Goal: Transaction & Acquisition: Purchase product/service

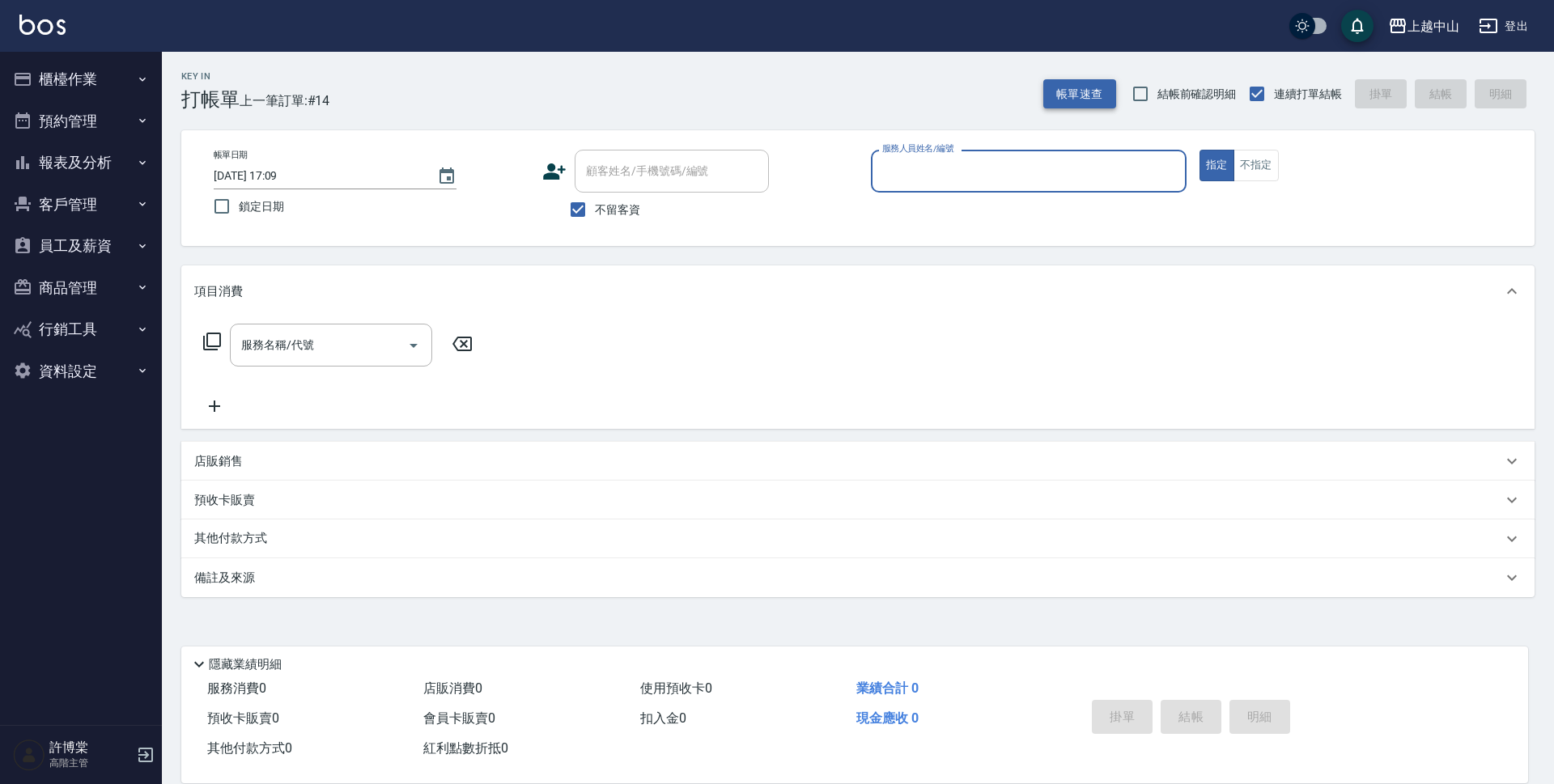
click at [1096, 97] on button "帳單速查" at bounding box center [1080, 94] width 73 height 30
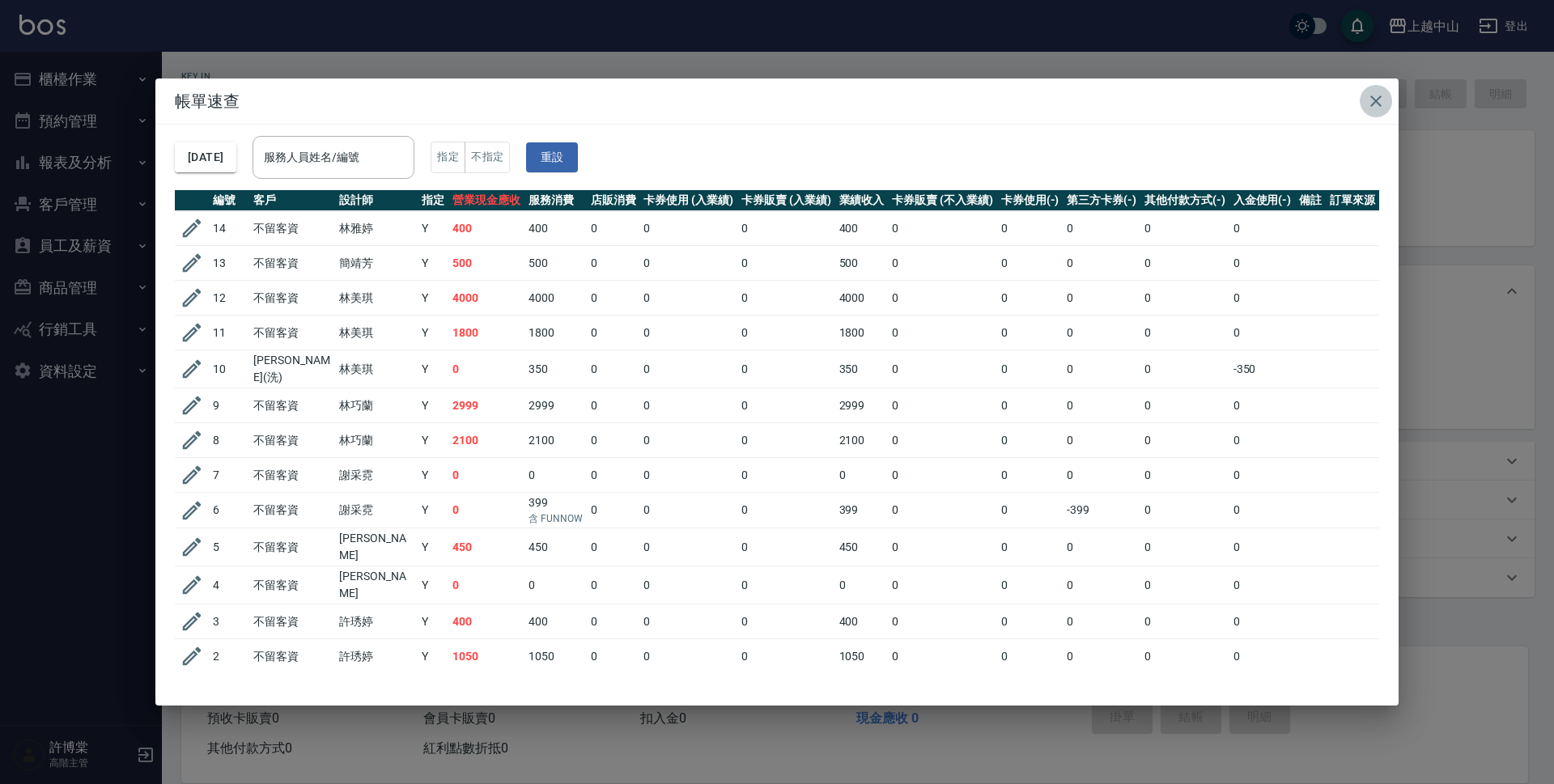
click at [1367, 95] on icon "button" at bounding box center [1376, 100] width 19 height 19
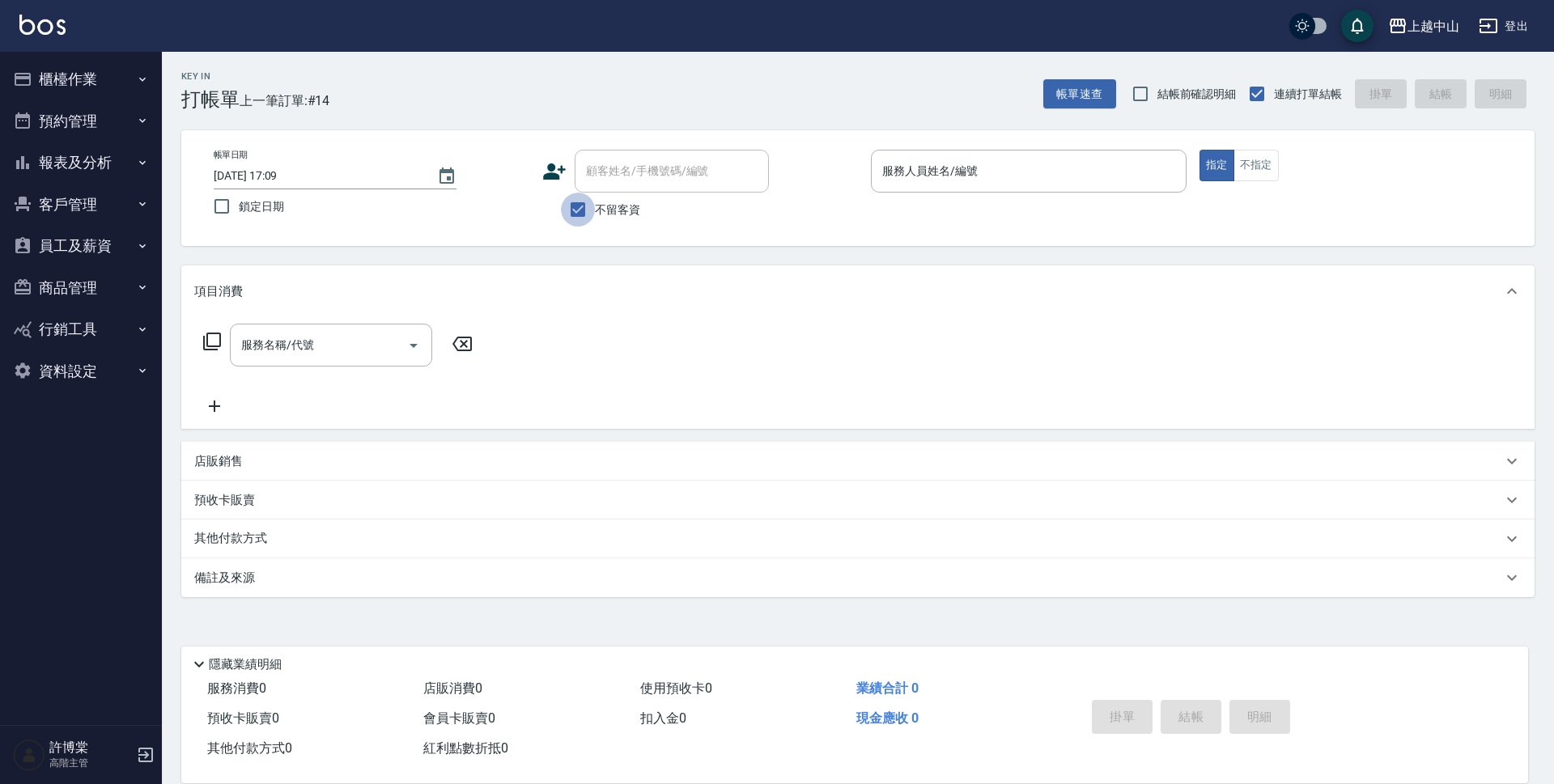
click at [591, 208] on input "不留客資" at bounding box center [578, 209] width 34 height 34
checkbox input "false"
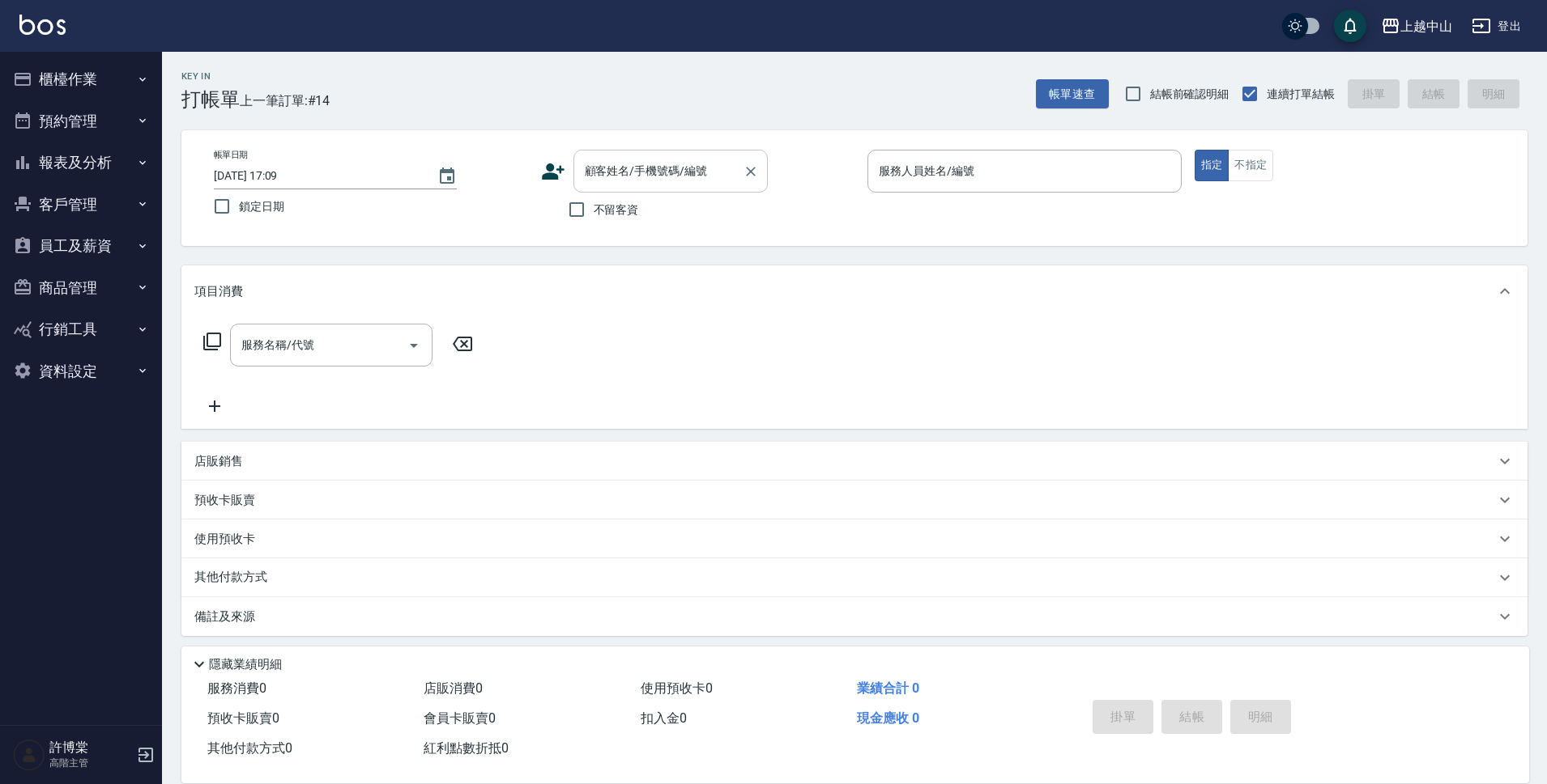
click at [607, 172] on div "顧客姓名/手機號碼/編號 顧客姓名/手機號碼/編號" at bounding box center [670, 170] width 194 height 43
type input "e"
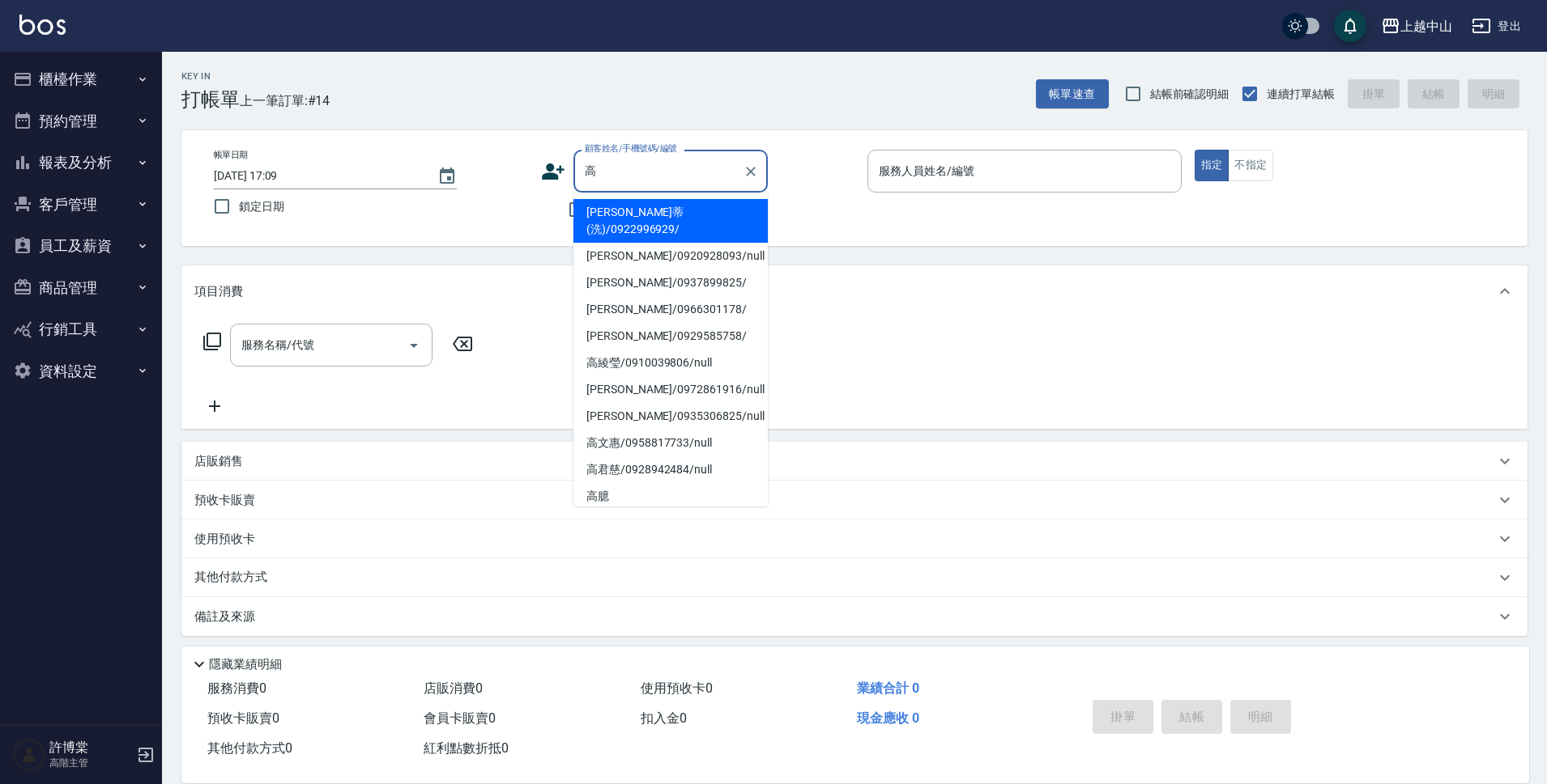
click at [681, 215] on li "[PERSON_NAME]蒂(洗)/0922996929/" at bounding box center [670, 221] width 194 height 44
type input "[PERSON_NAME]蒂(洗)/0922996929/"
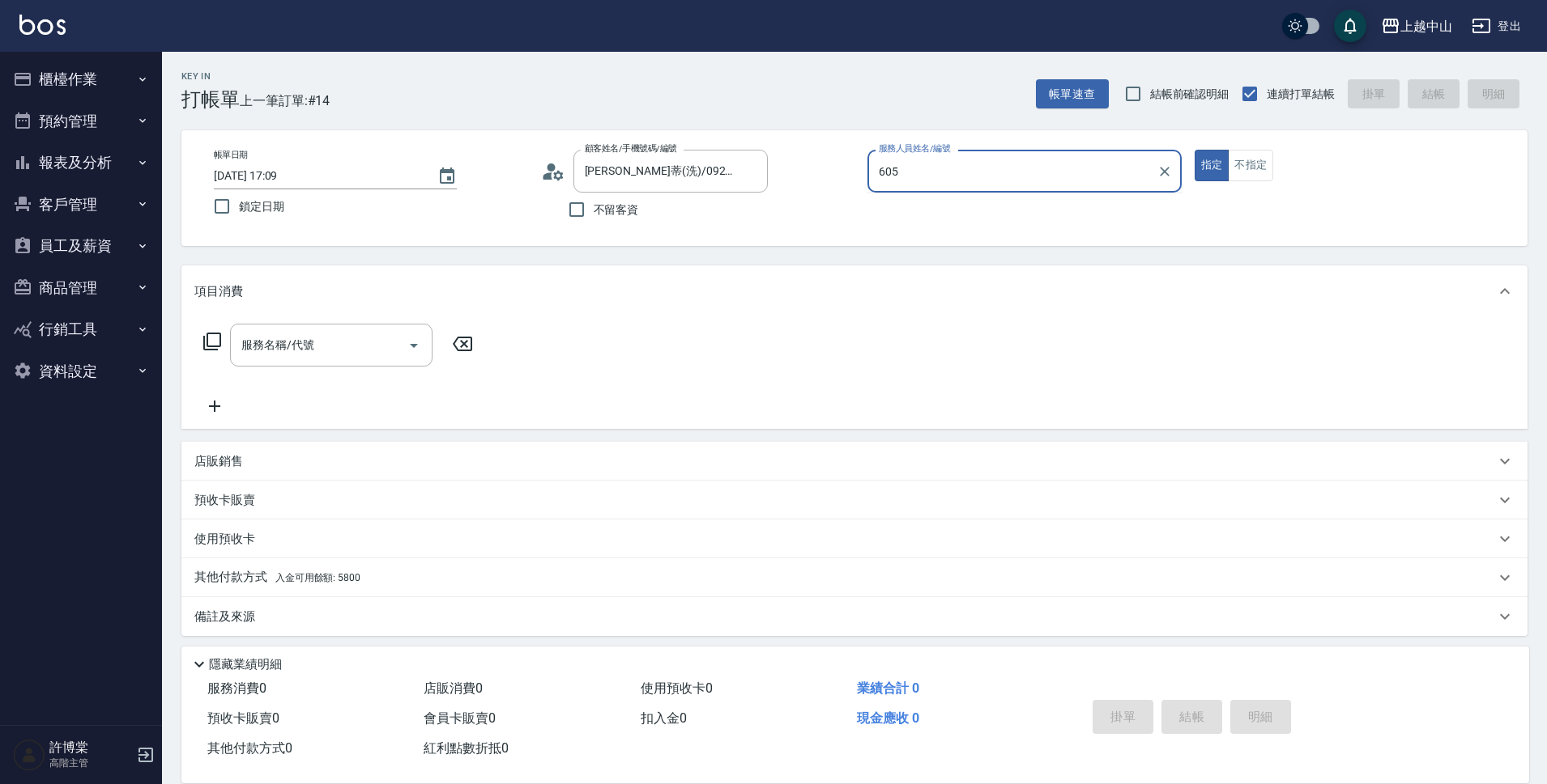
type input "605"
click at [1194, 149] on button "指定" at bounding box center [1211, 165] width 35 height 31
type button "true"
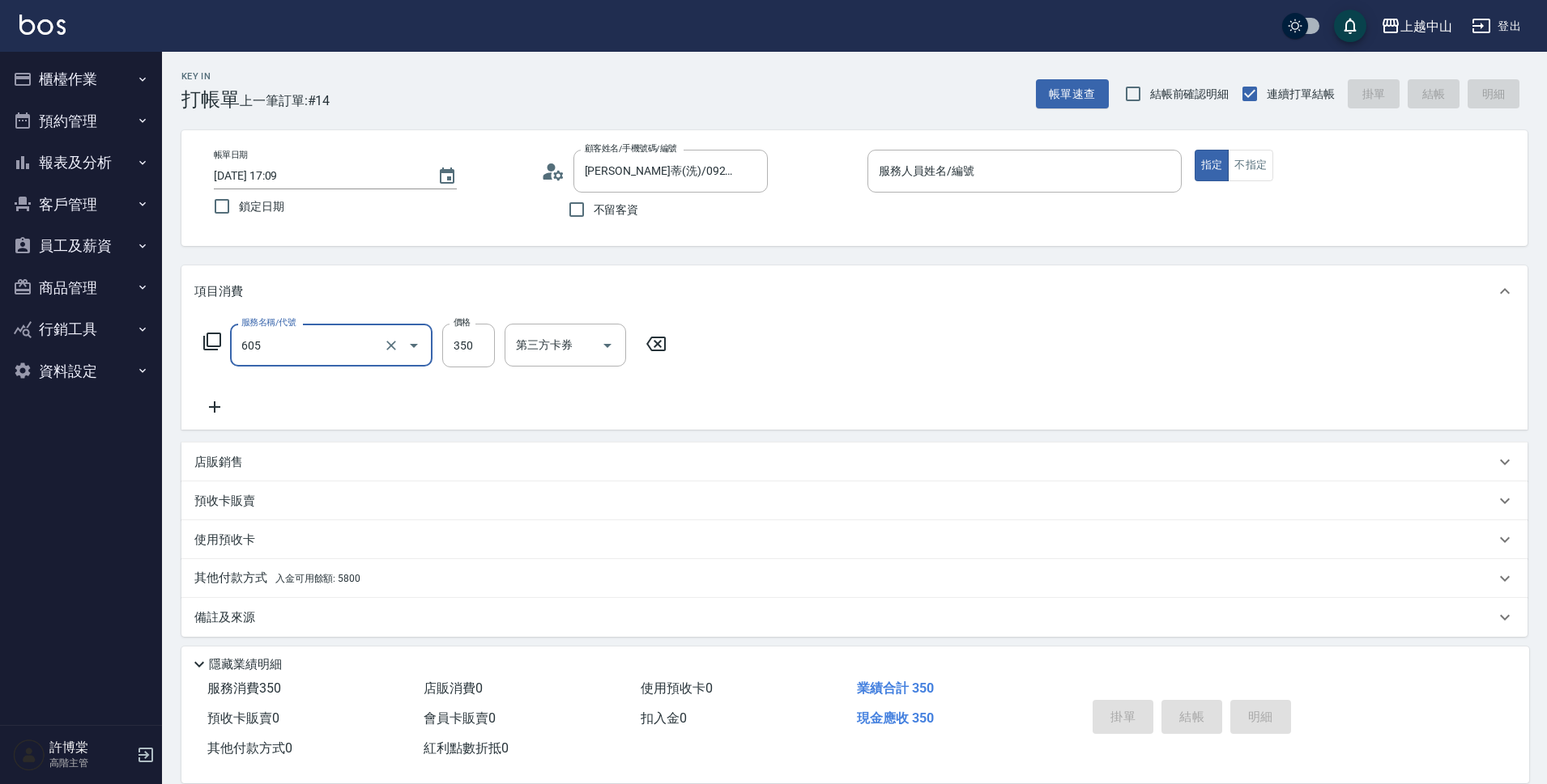
type input "洗髮 (女)(605)"
click at [1057, 156] on div "服務人員姓名/編號" at bounding box center [1024, 170] width 314 height 43
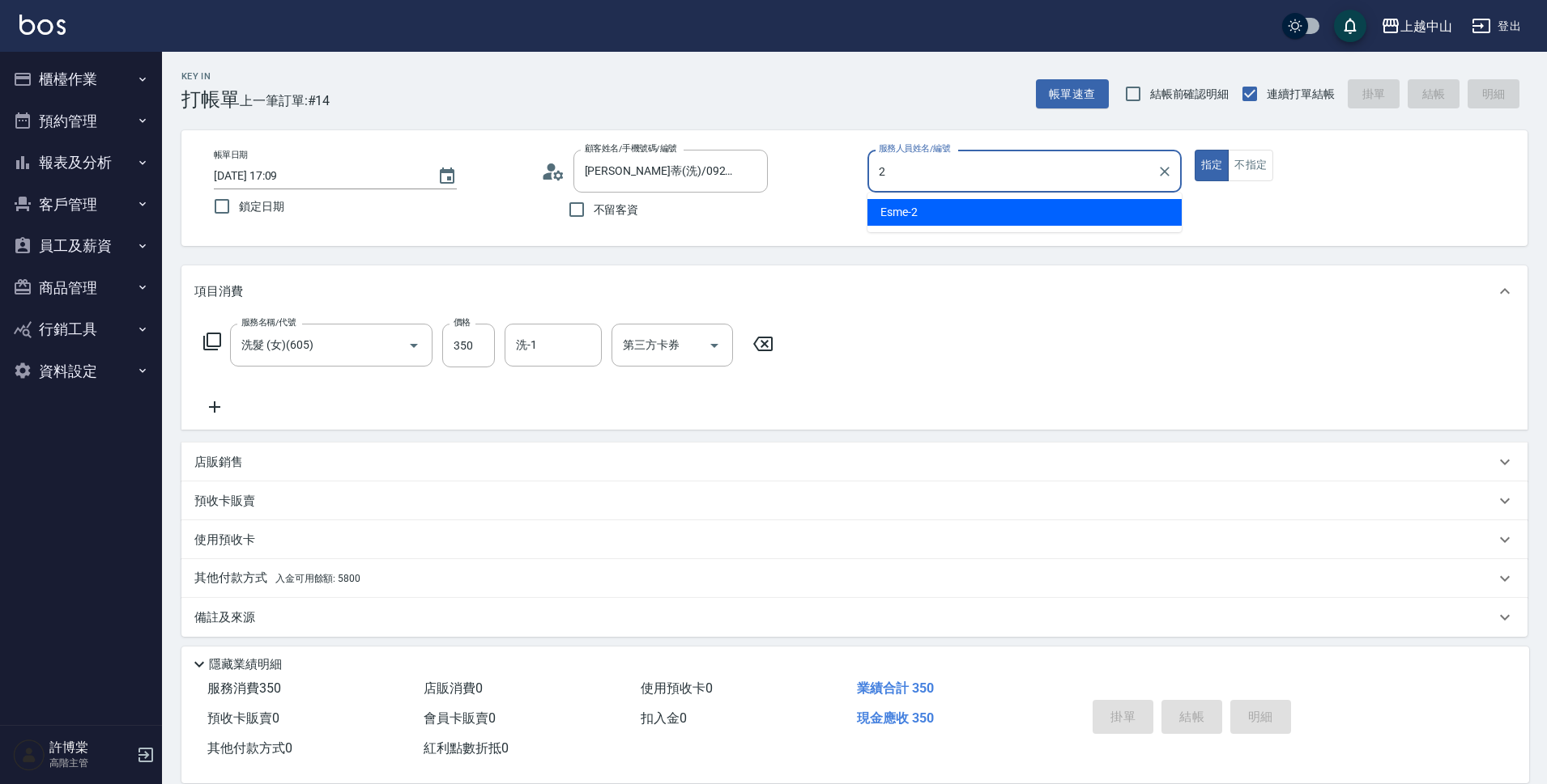
type input "Esme-2"
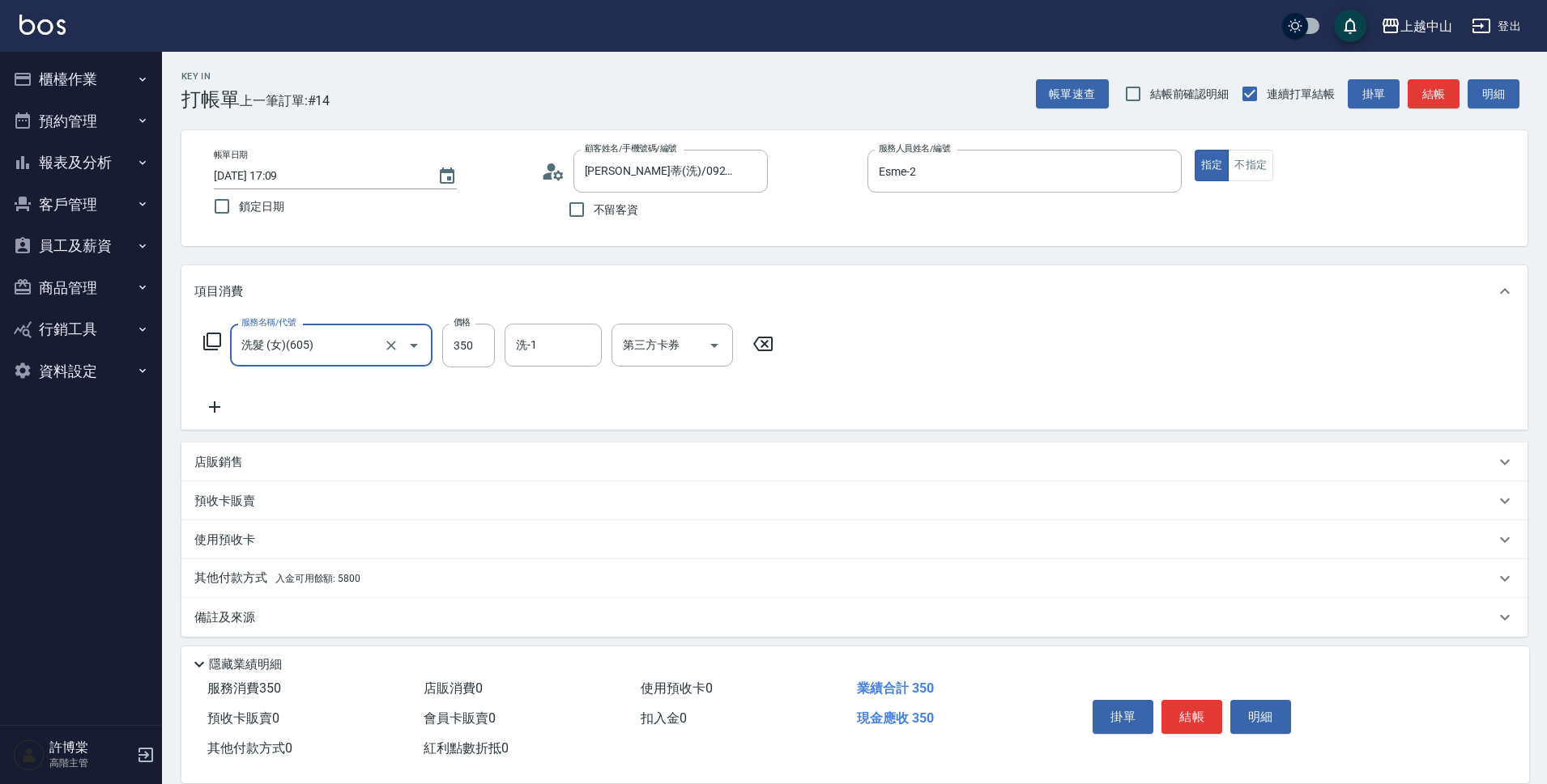
scroll to position [8, 0]
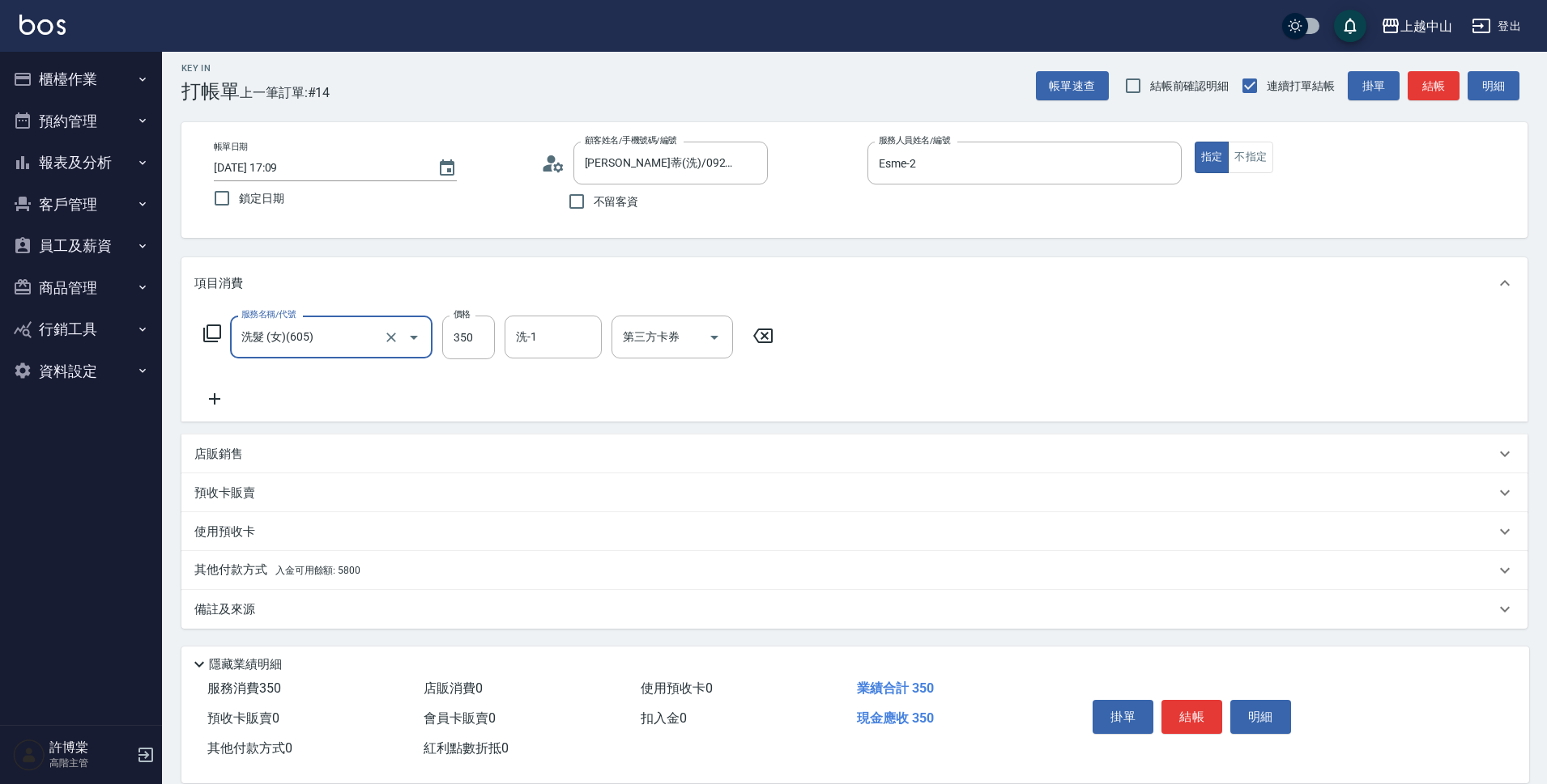
drag, startPoint x: 324, startPoint y: 577, endPoint x: 404, endPoint y: 567, distance: 80.6
click at [326, 577] on p "其他付款方式 入金可用餘額: 5800" at bounding box center [277, 570] width 166 height 18
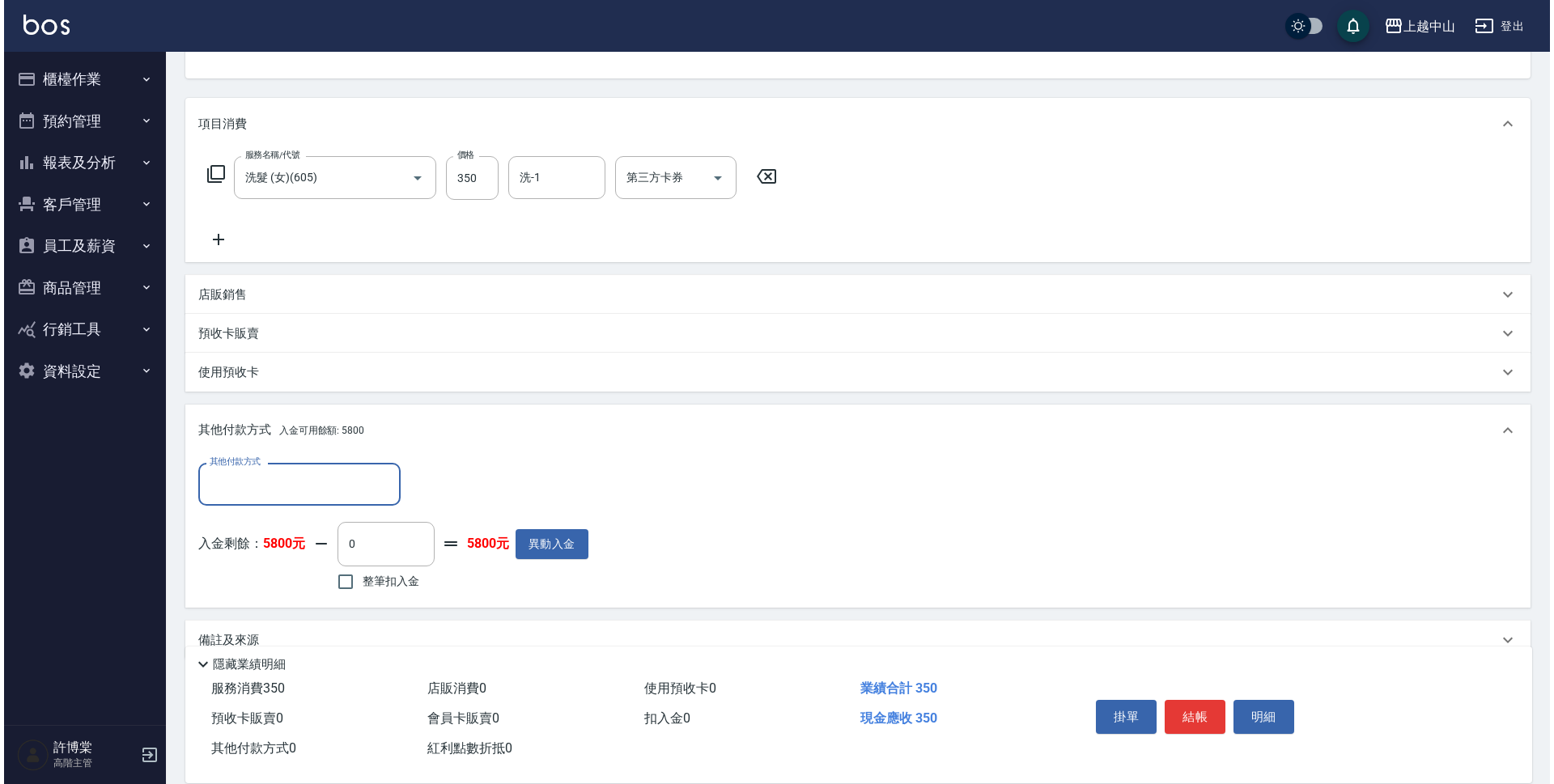
scroll to position [194, 0]
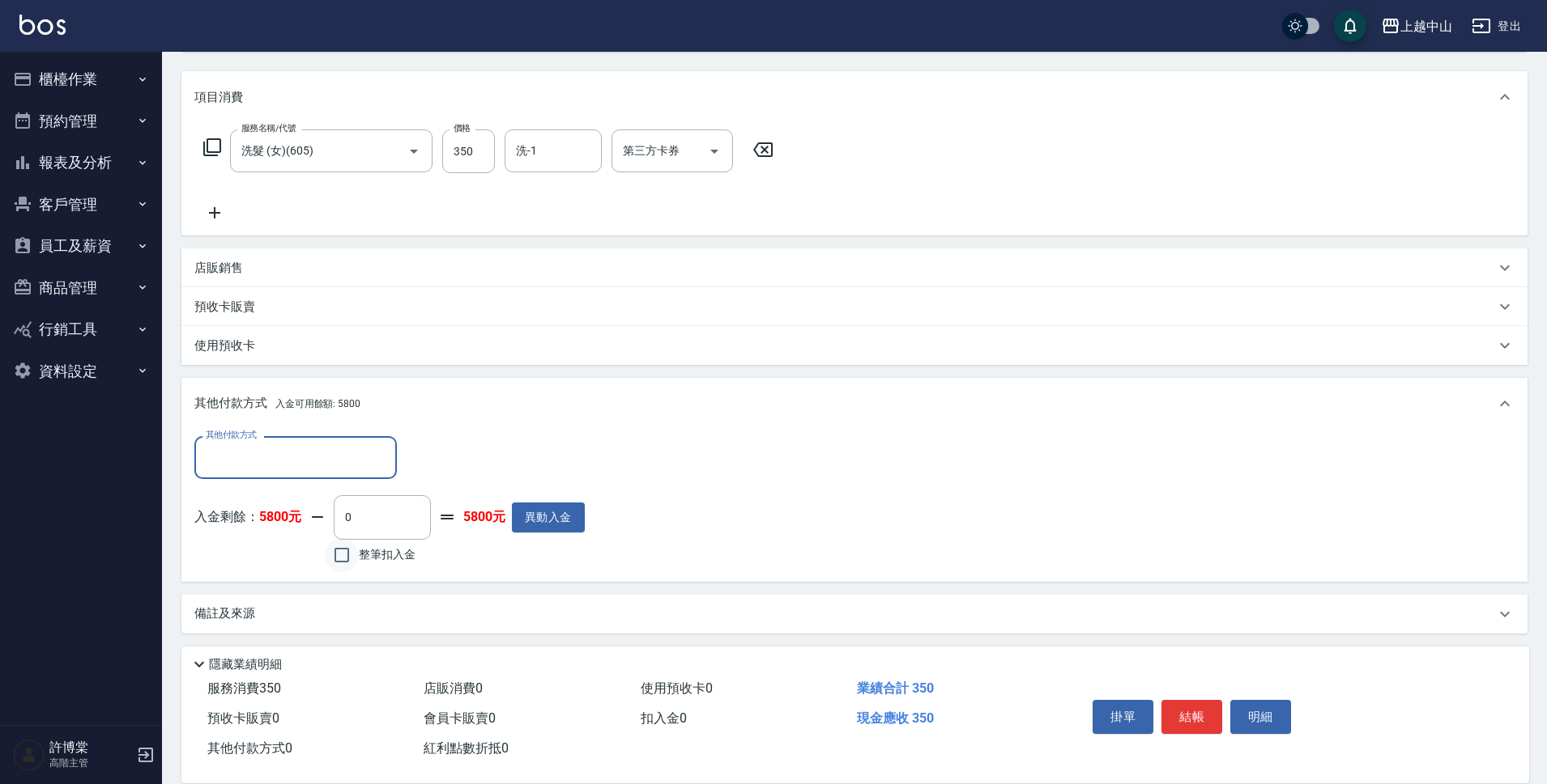
click at [349, 553] on input "整筆扣入金" at bounding box center [342, 555] width 34 height 34
checkbox input "true"
type input "350"
click at [1236, 707] on button "明細" at bounding box center [1261, 717] width 61 height 34
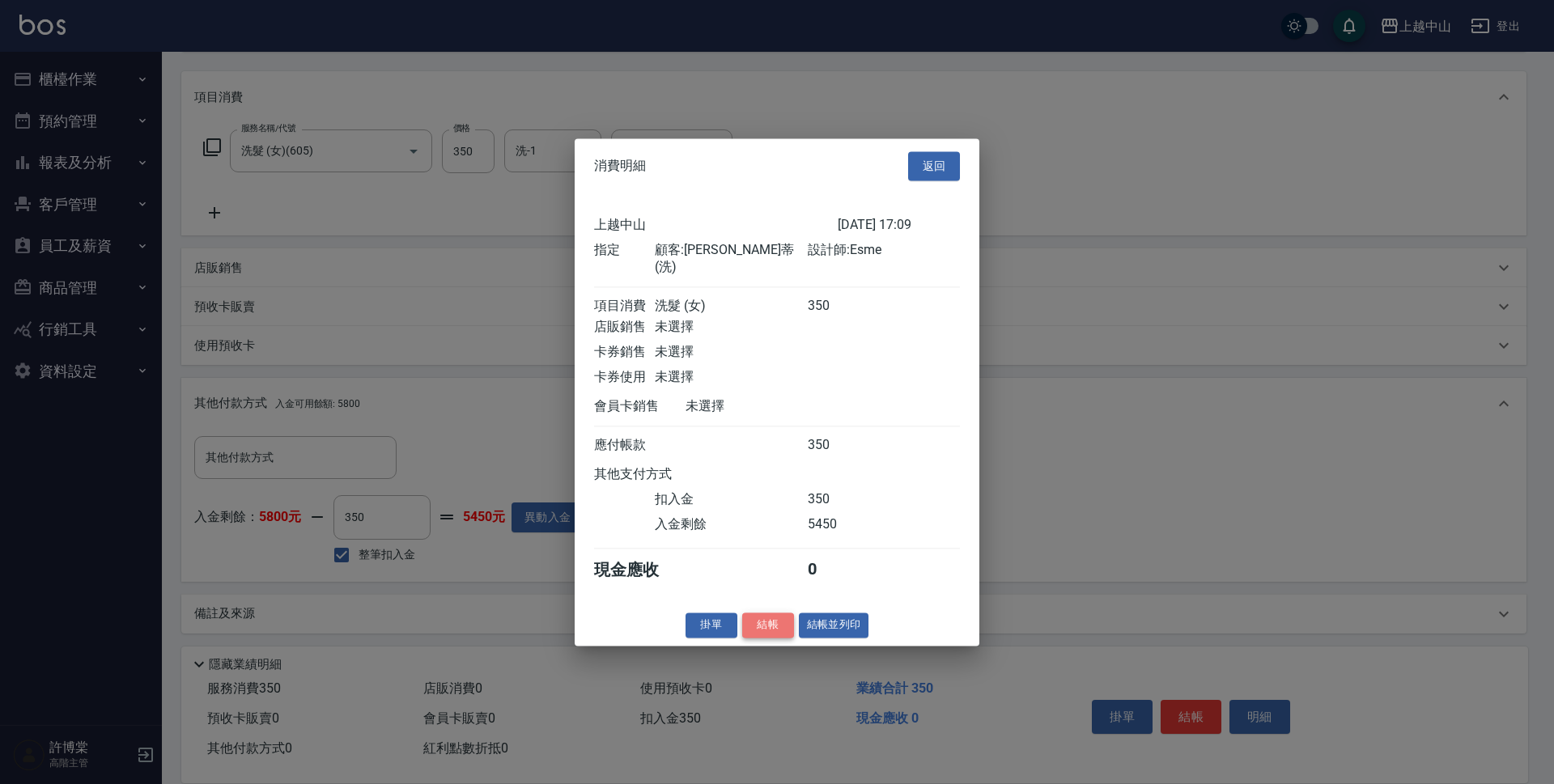
click at [779, 627] on button "結帳" at bounding box center [767, 625] width 51 height 25
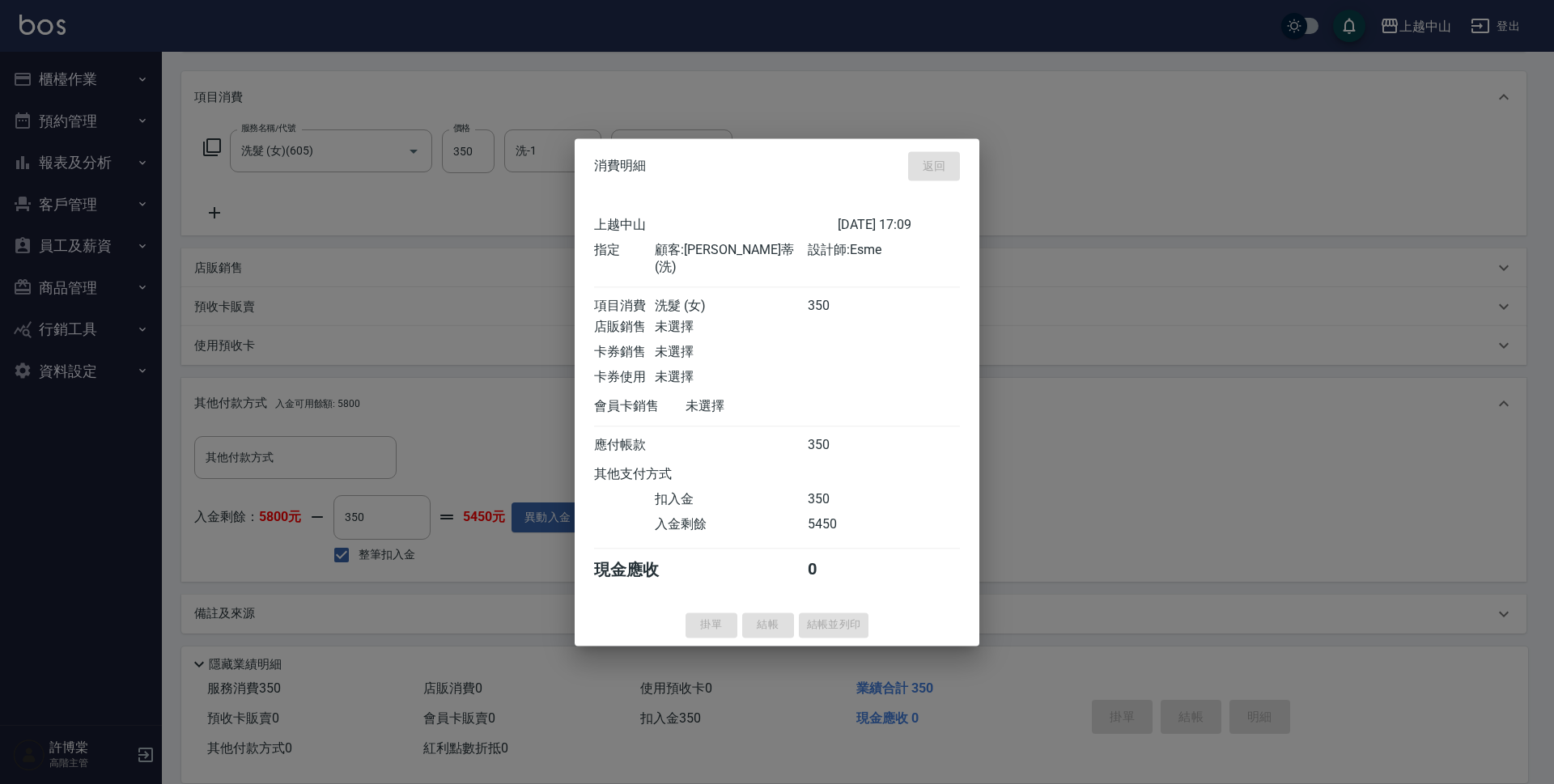
type input "[DATE] 19:47"
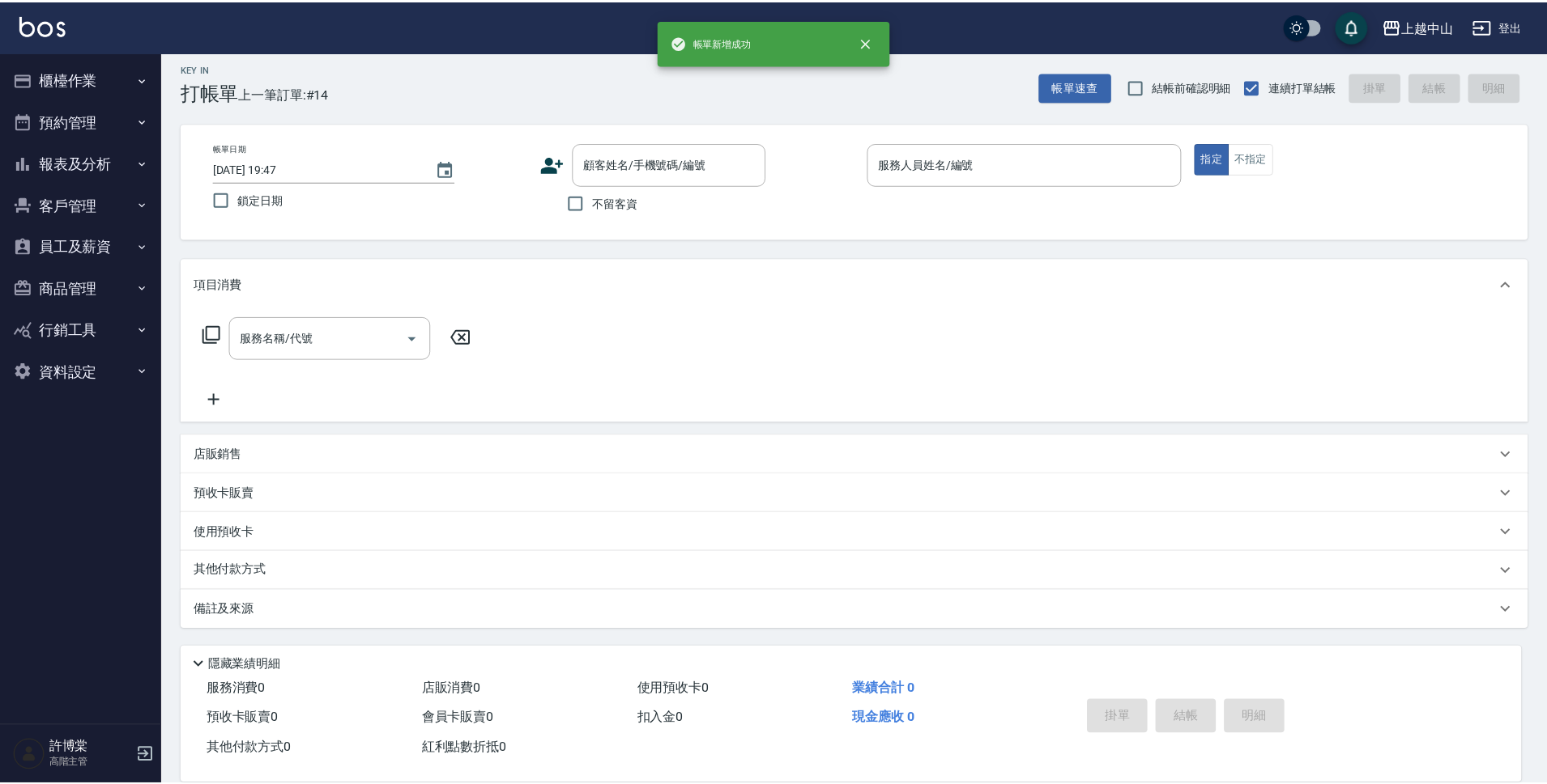
scroll to position [0, 0]
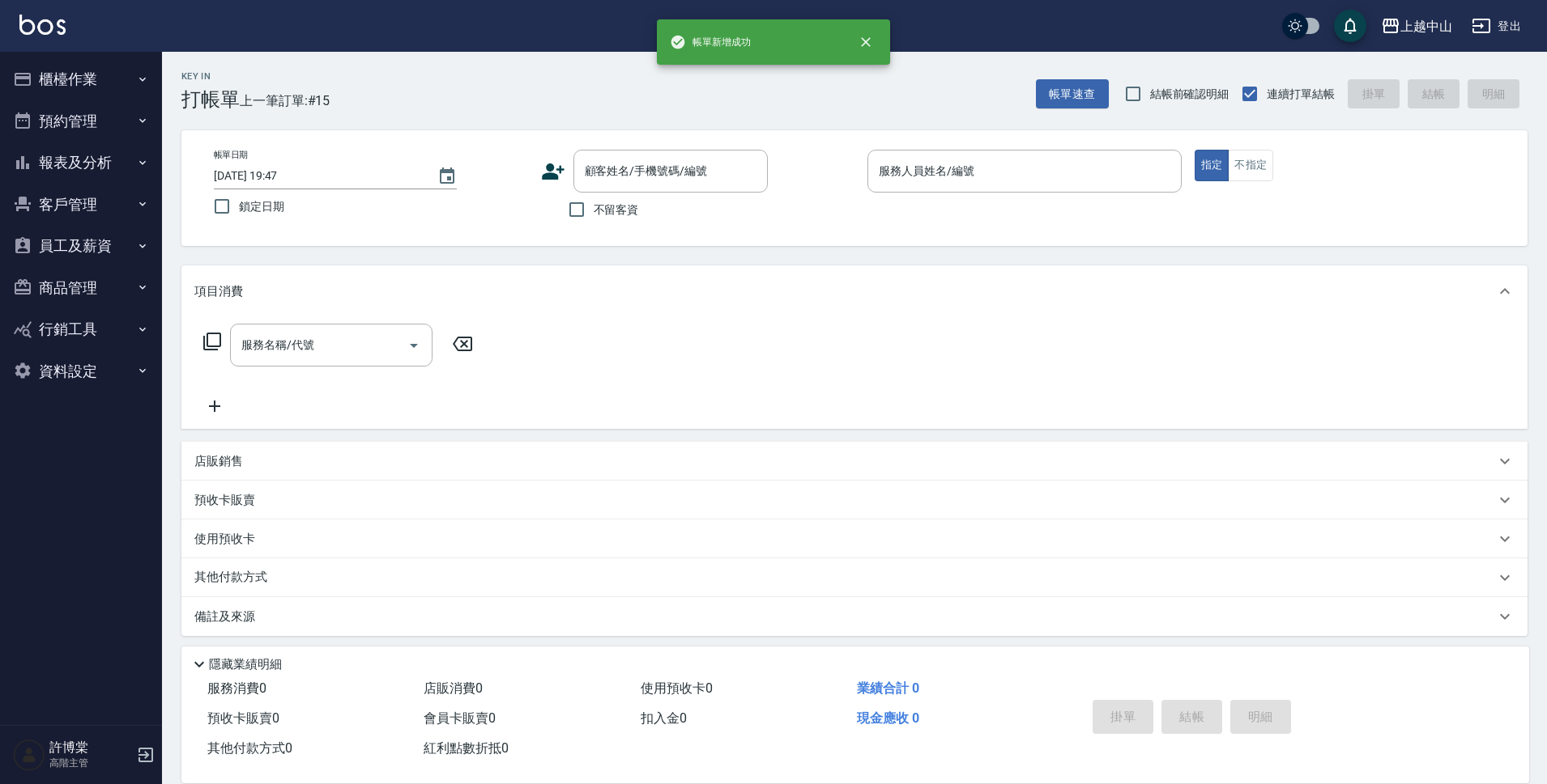
click at [604, 205] on span "不留客資" at bounding box center [616, 210] width 46 height 17
click at [594, 205] on input "不留客資" at bounding box center [577, 209] width 34 height 34
checkbox input "true"
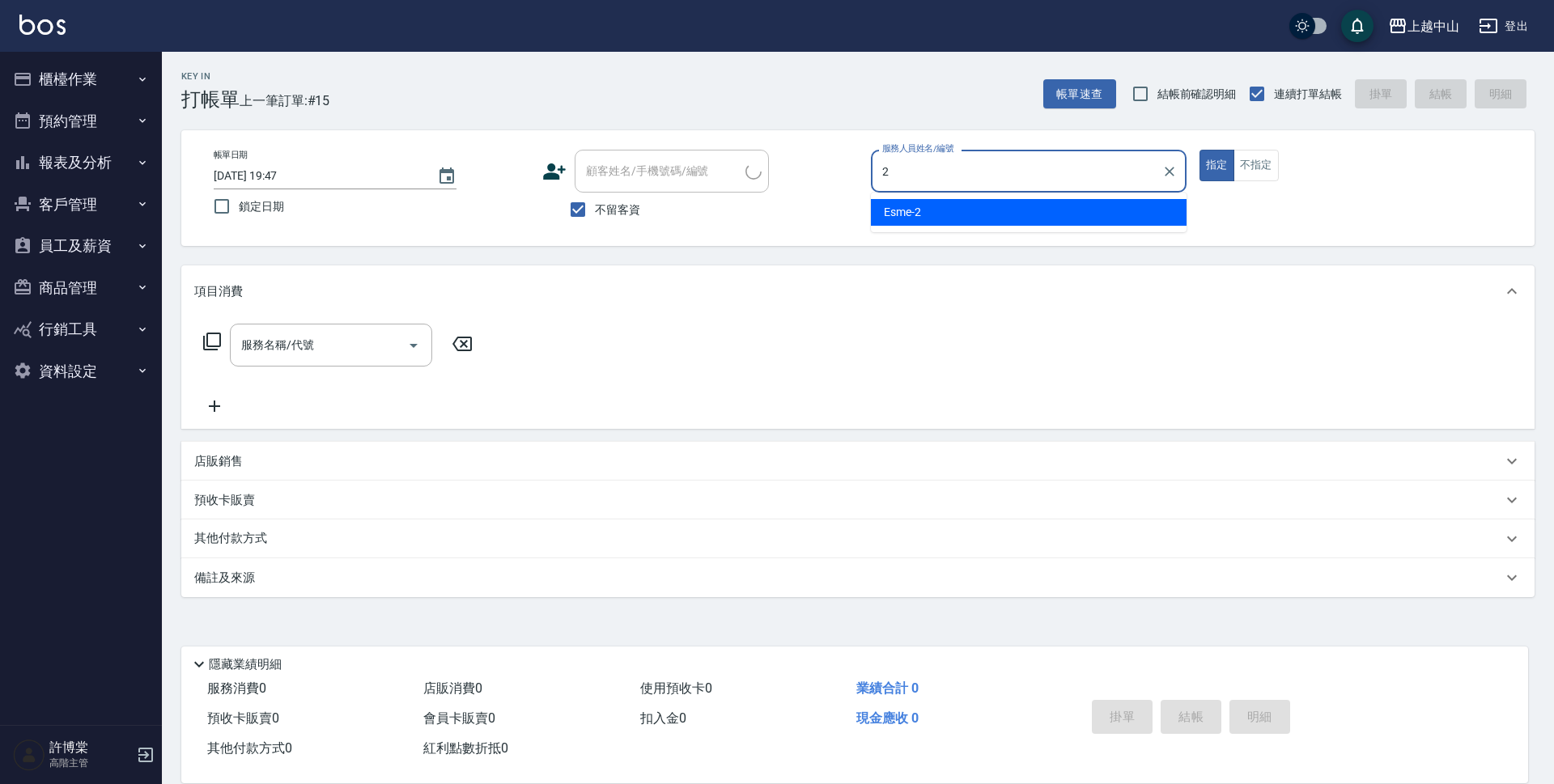
type input "Esme-2"
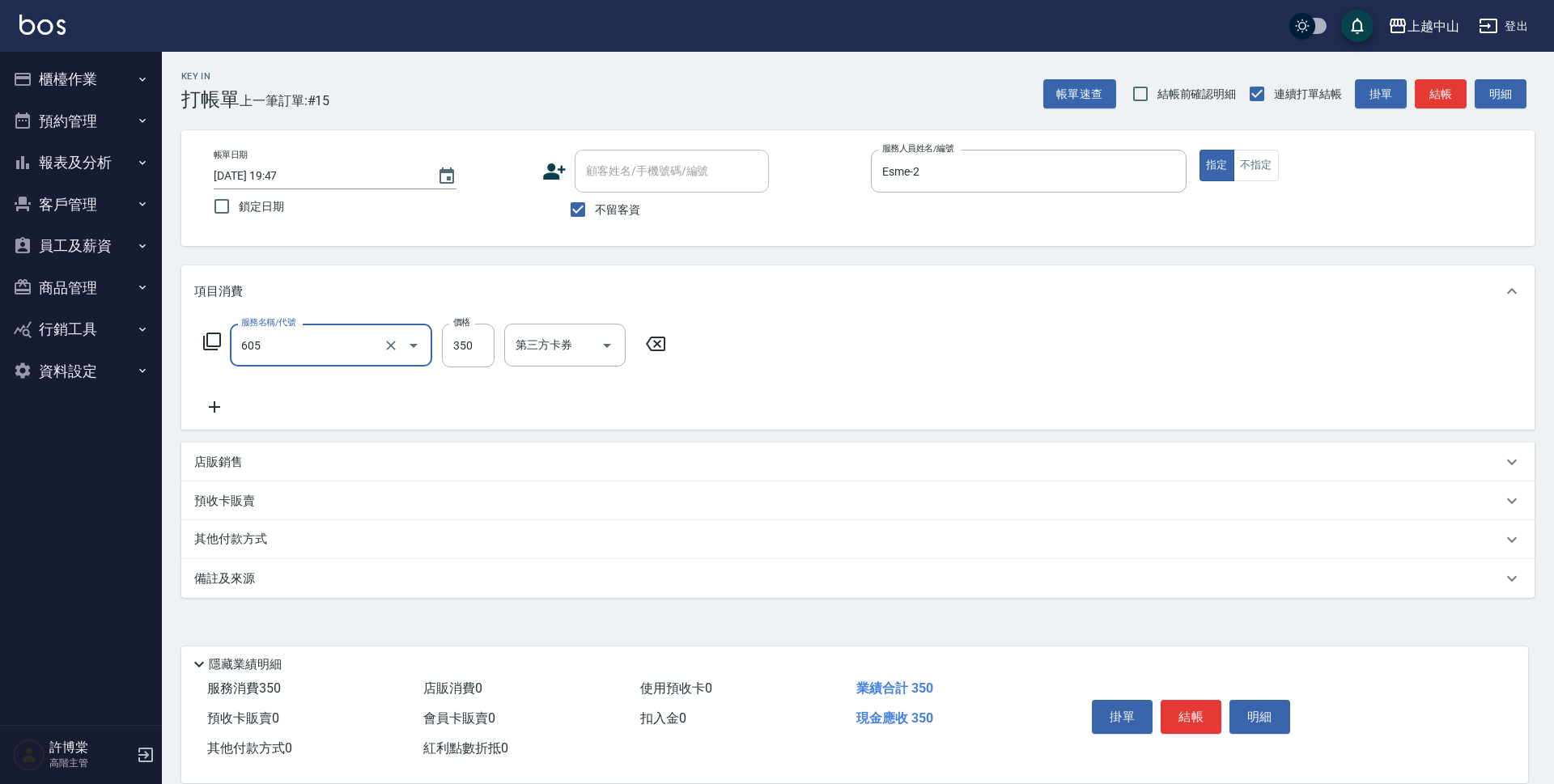
type input "洗髮 (女)(605)"
type input "400"
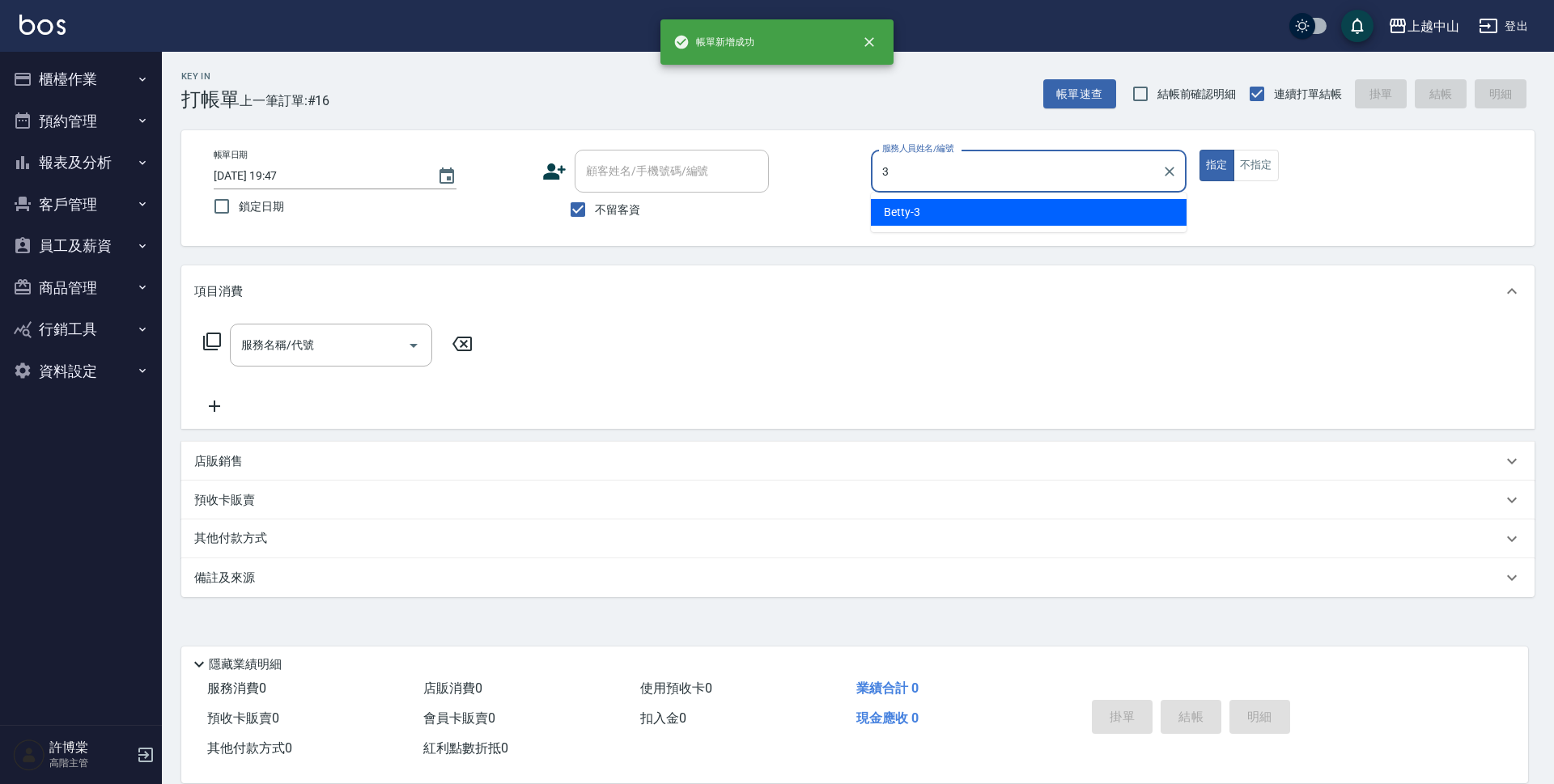
type input "Betty-3"
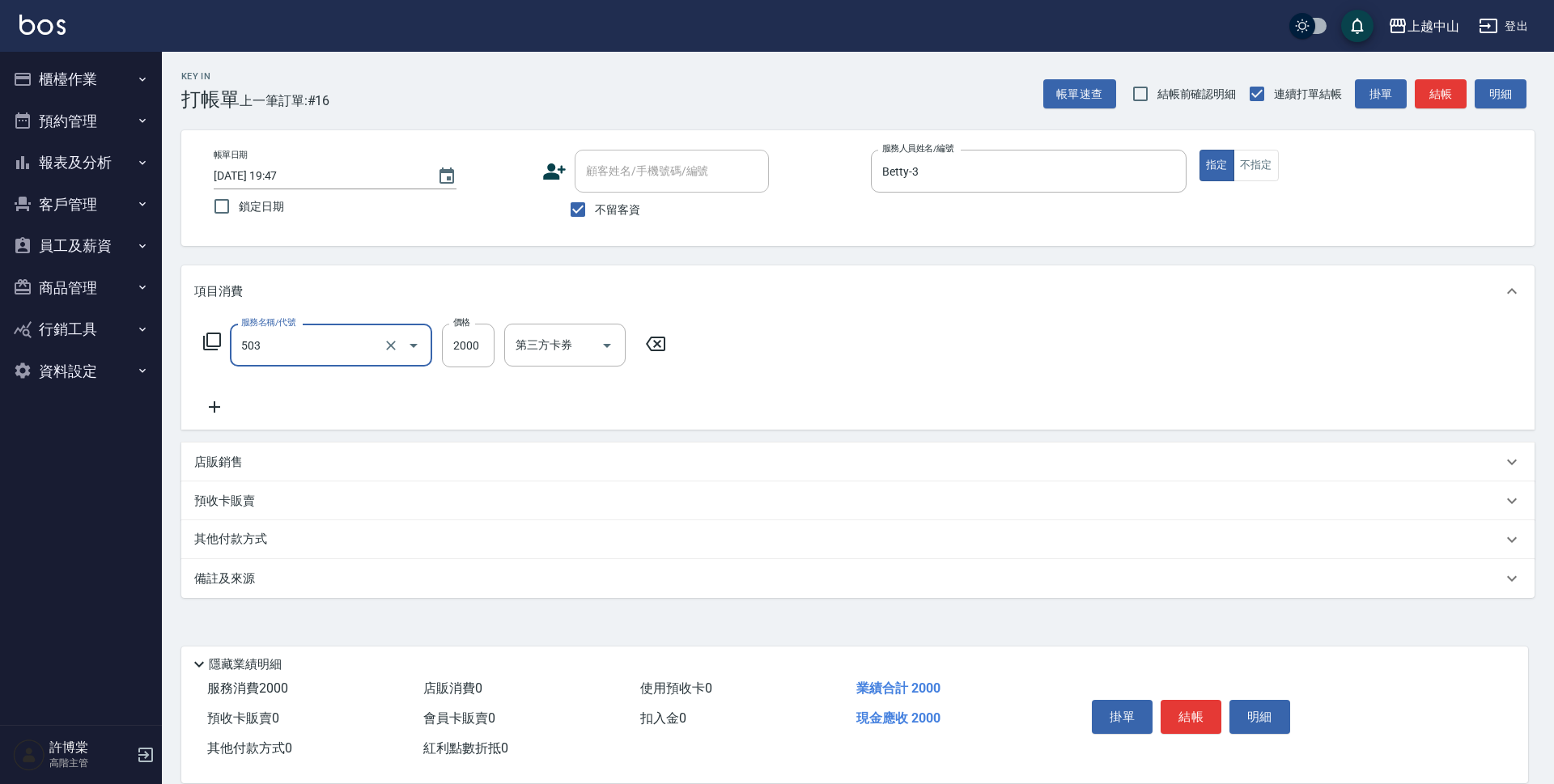
type input "染髮2000以下(503)"
type input "1500"
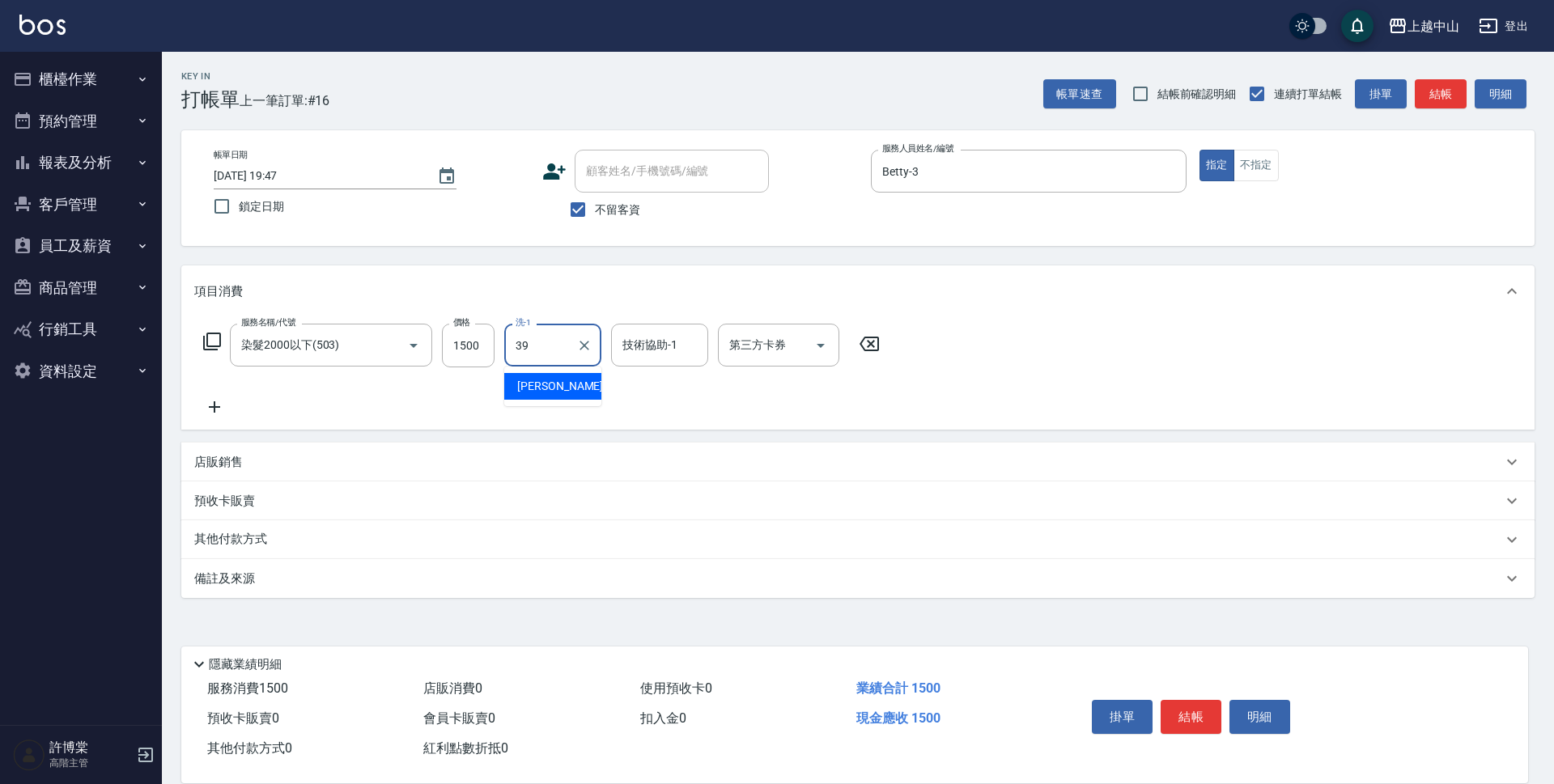
type input "[PERSON_NAME]-39"
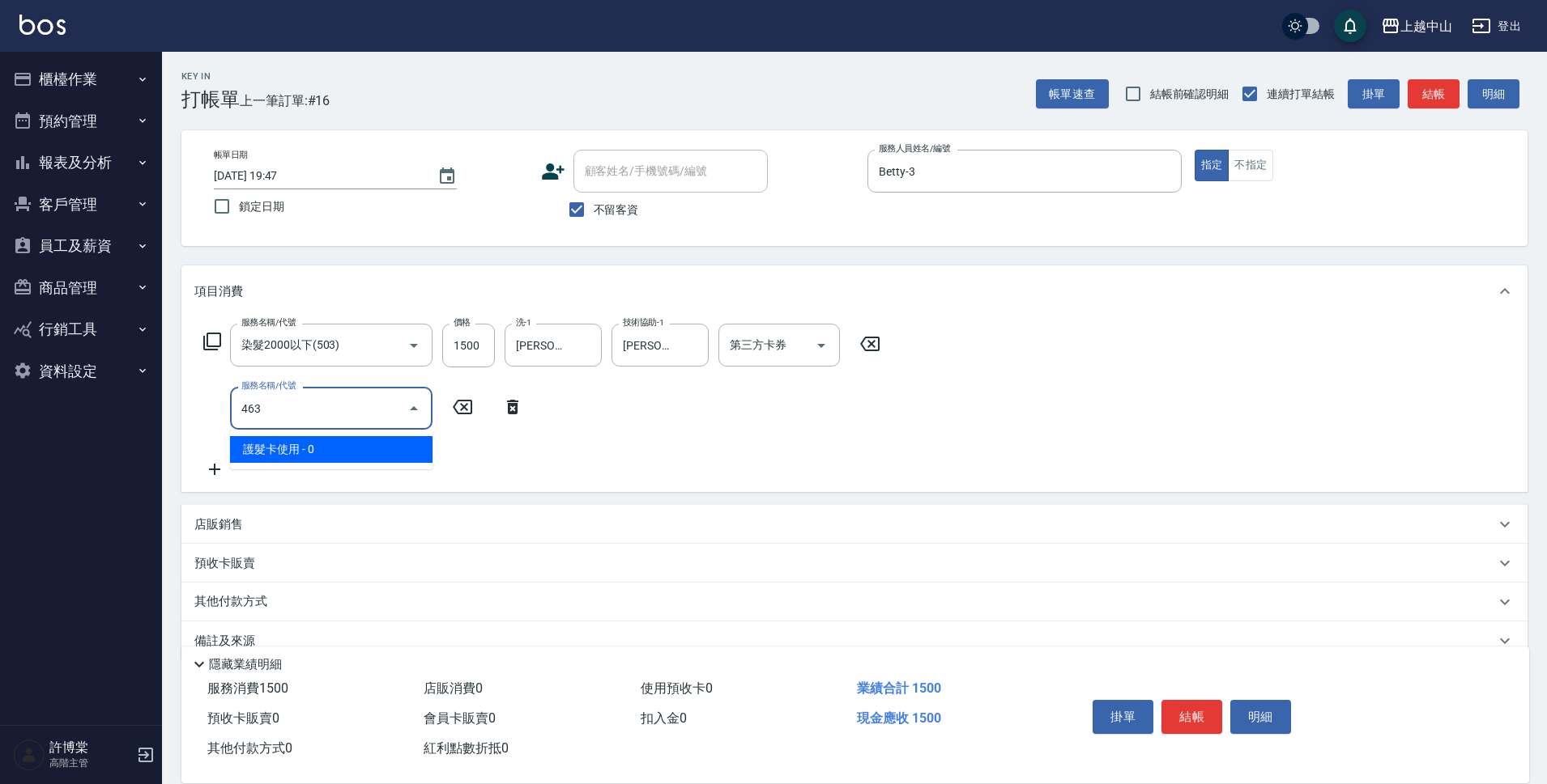
type input "護髮卡使用(463)"
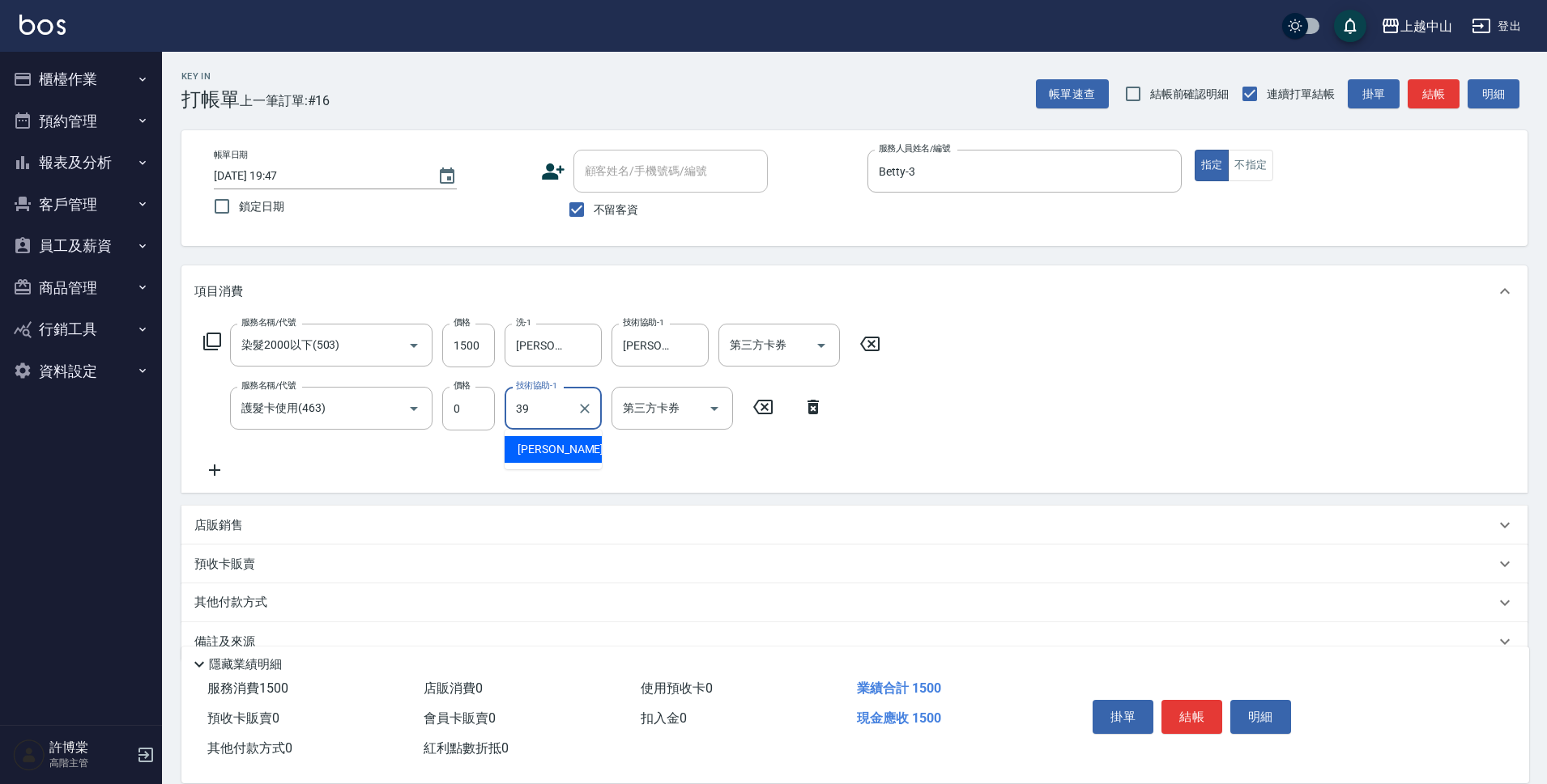
type input "[PERSON_NAME]-39"
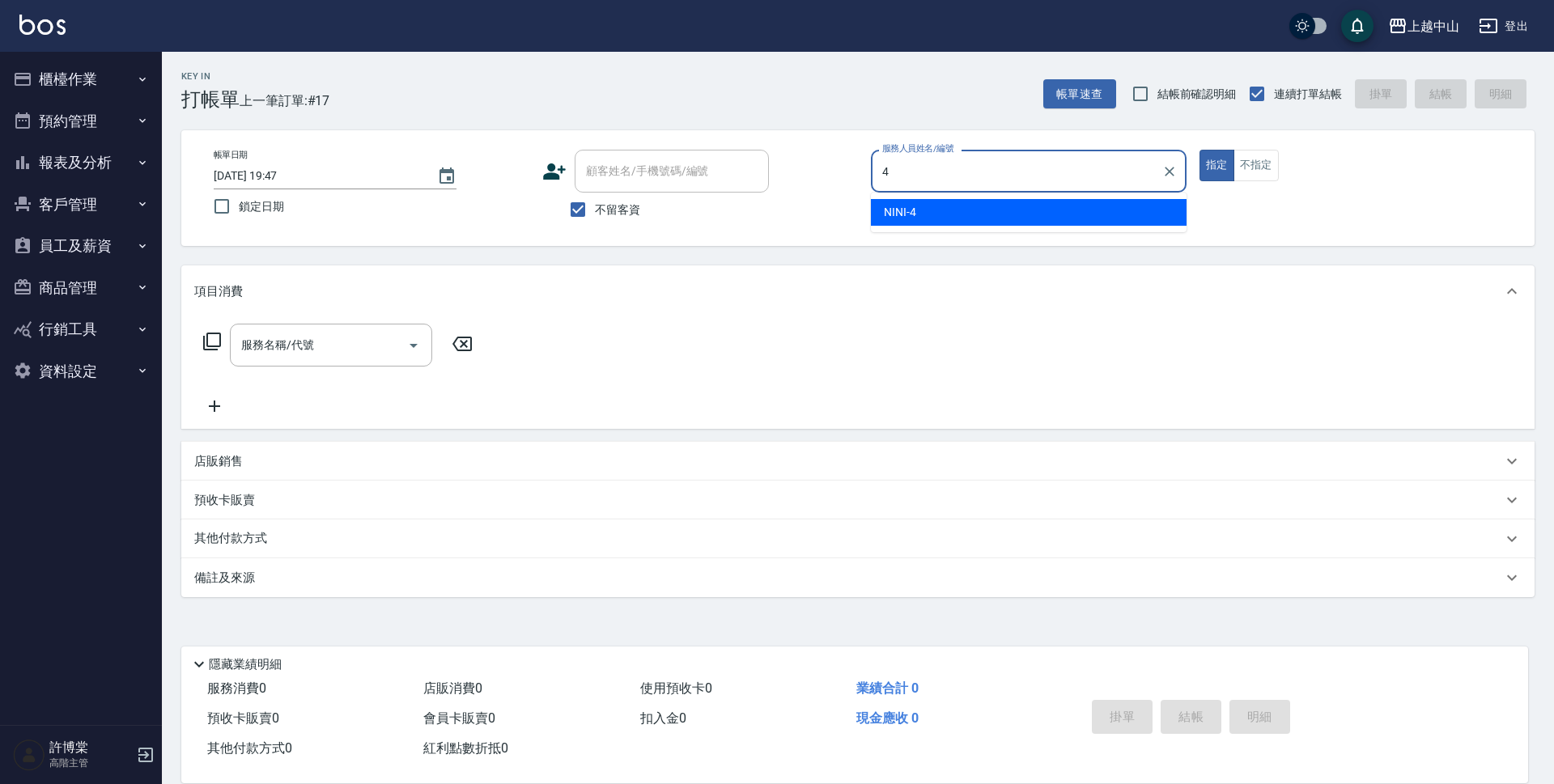
type input "NINI-4"
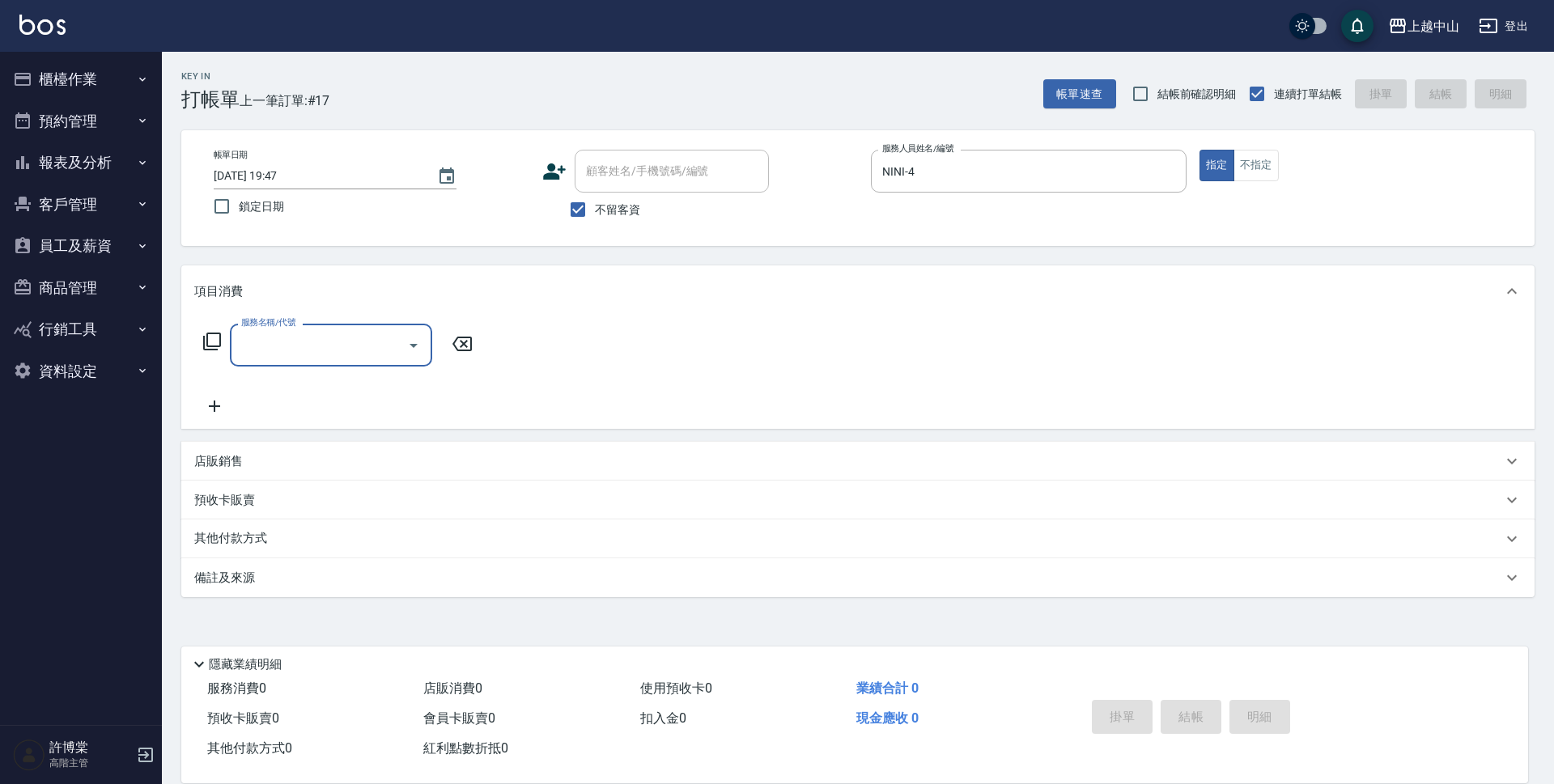
type input "6"
type input "3"
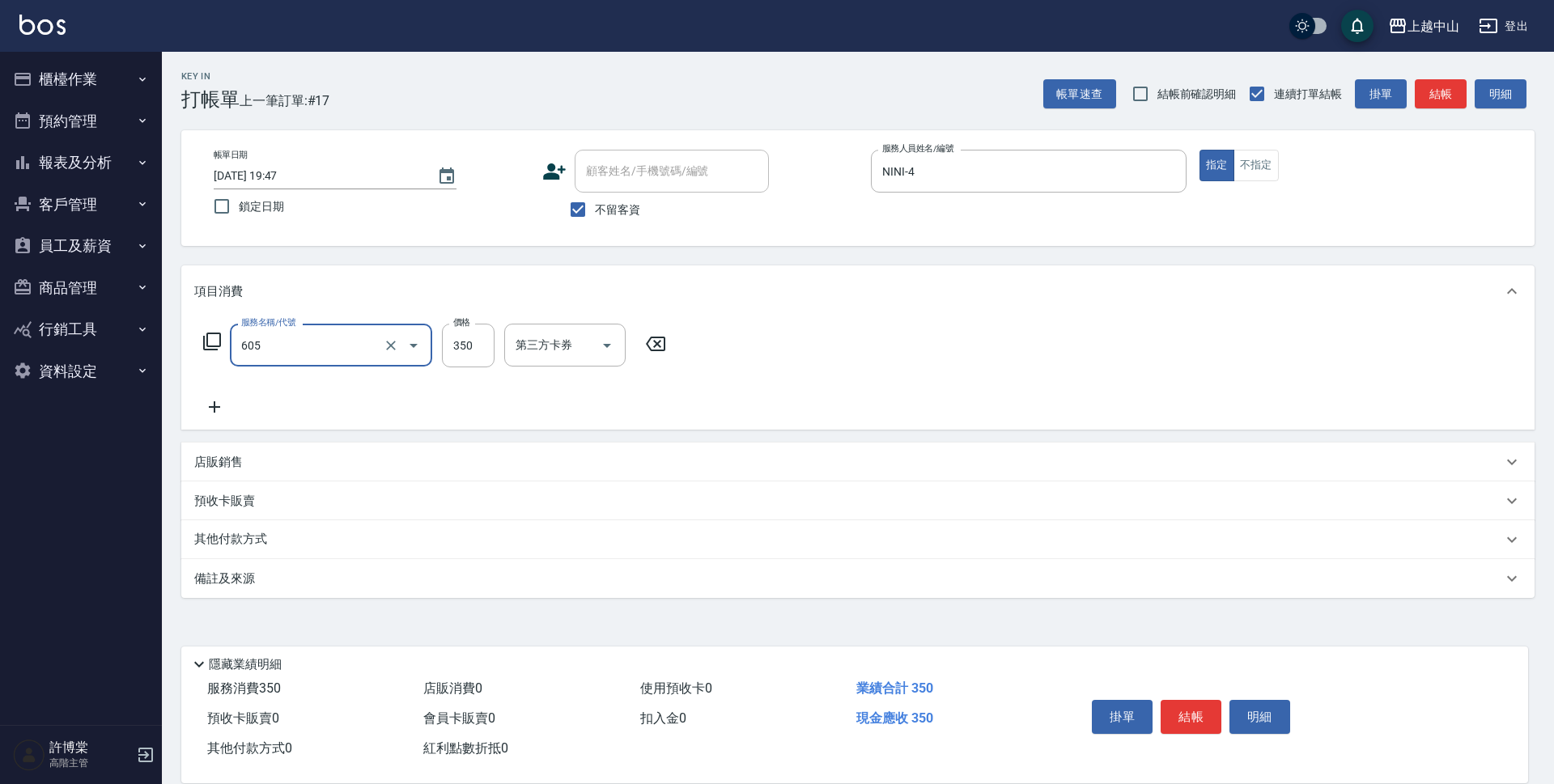
type input "洗髮 (女)(605)"
type input "299"
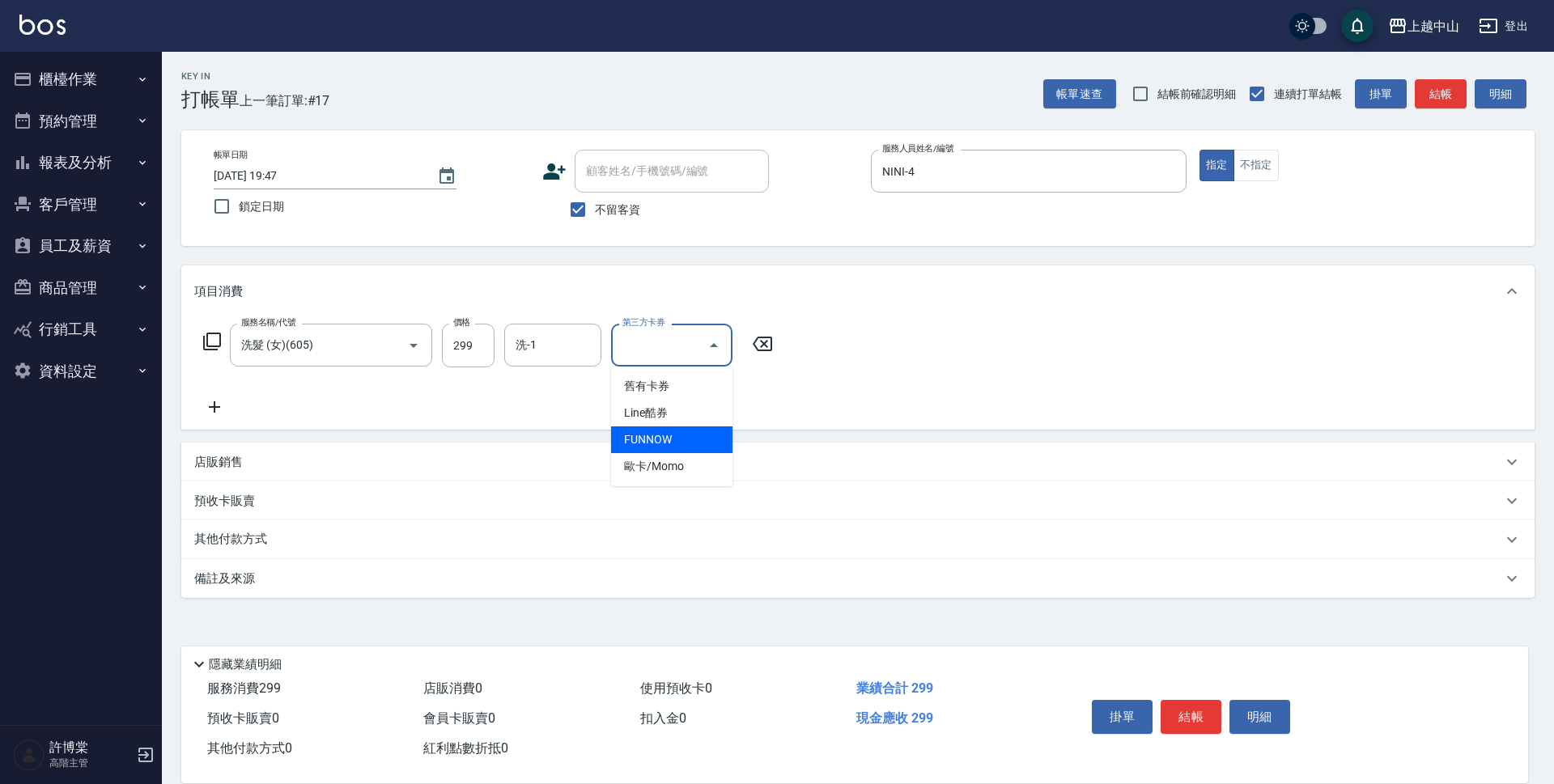
type input "FUNNOW"
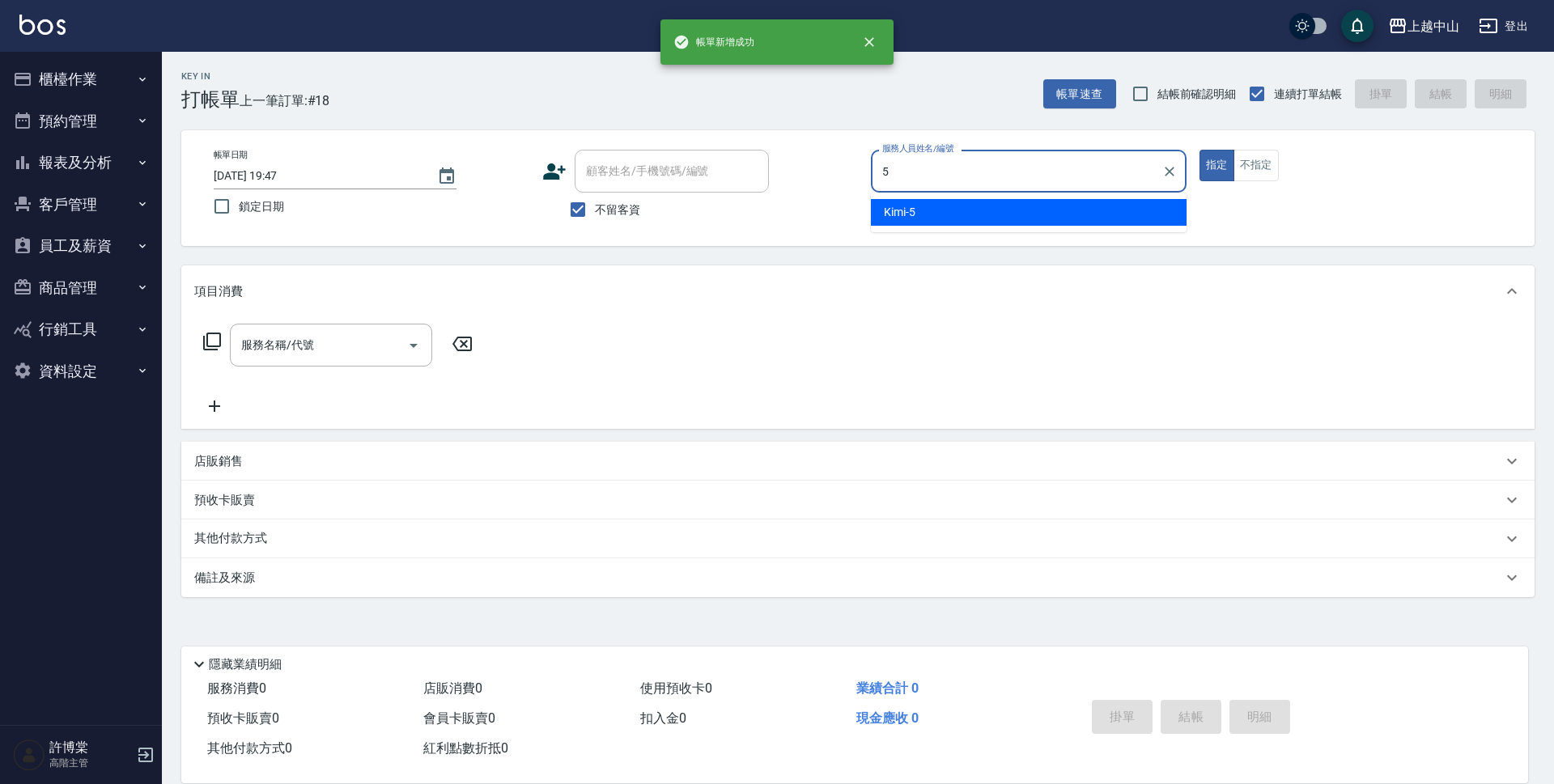
type input "Kimi-5"
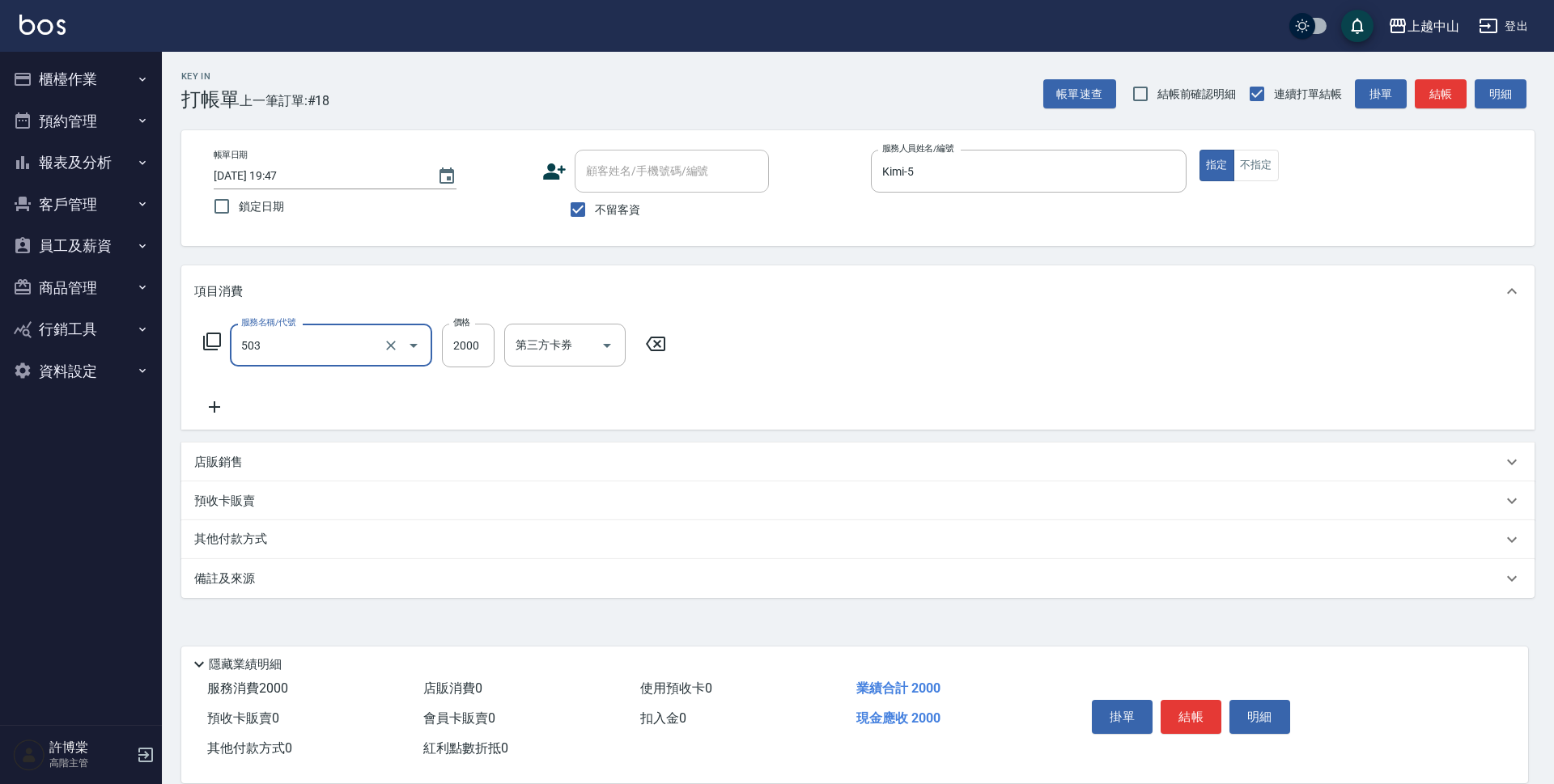
type input "染髮2000以下(503)"
type input "1300"
type input "5"
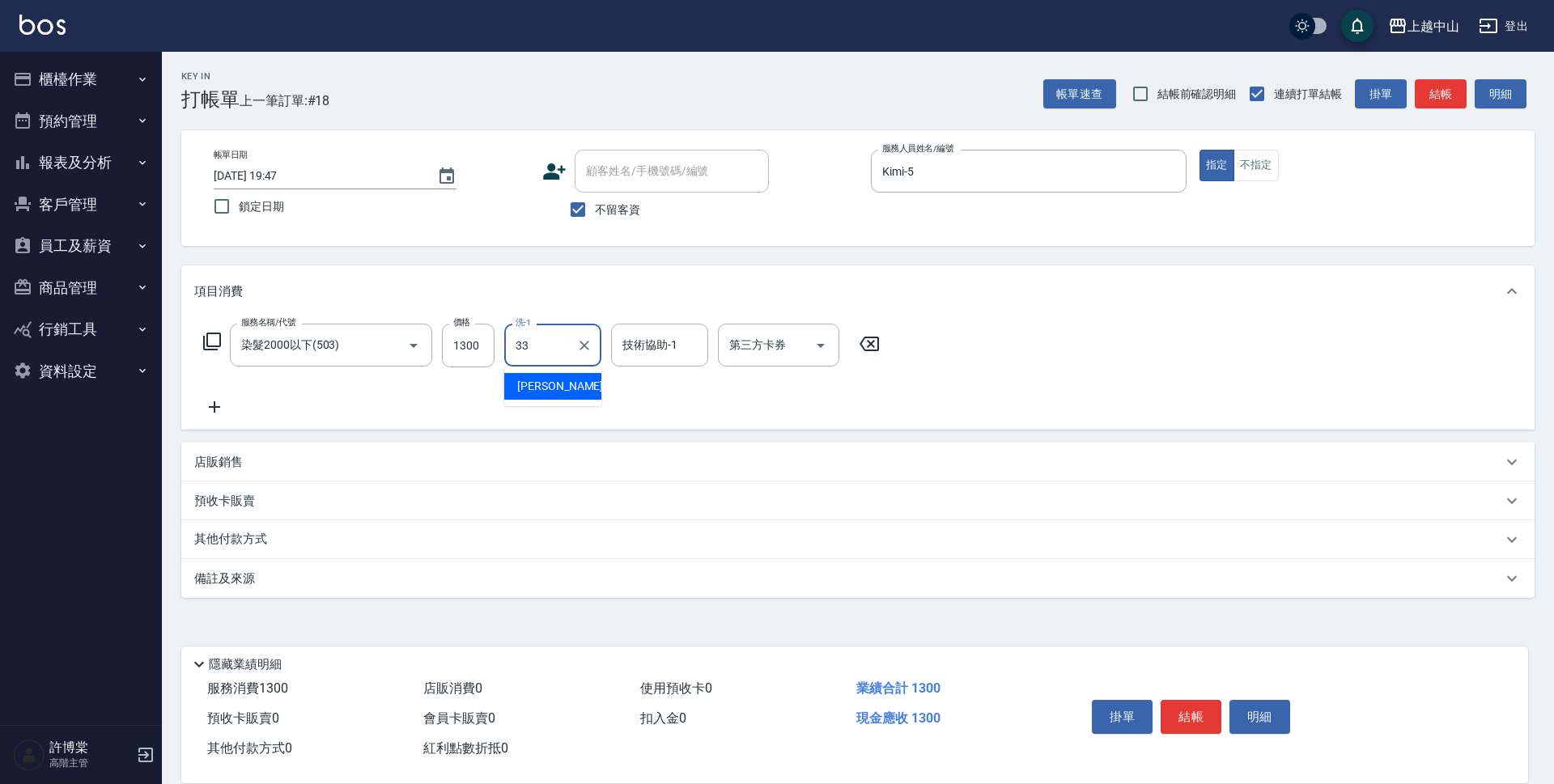
type input "[PERSON_NAME]-33"
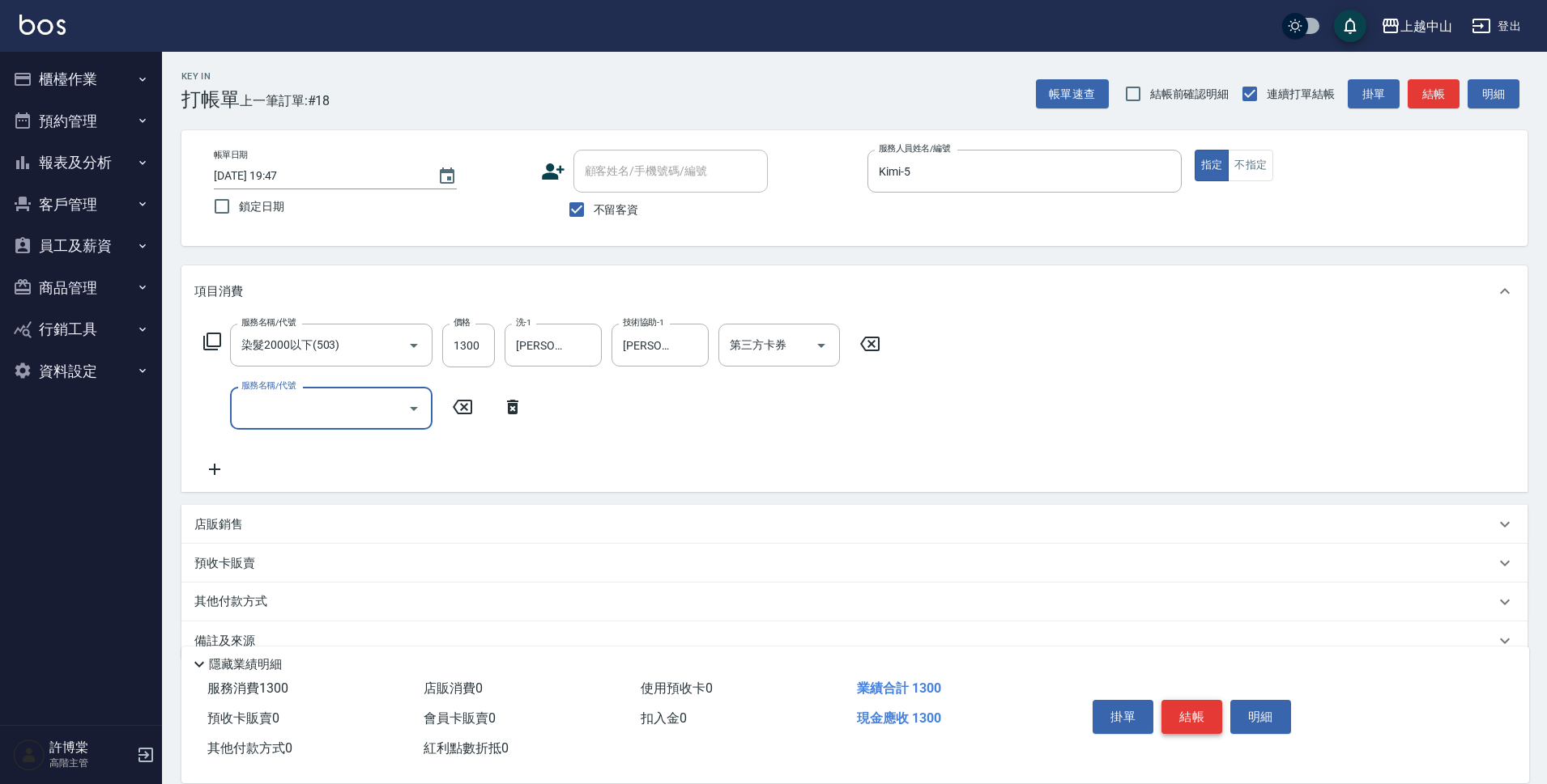
click at [1191, 706] on button "結帳" at bounding box center [1191, 717] width 61 height 34
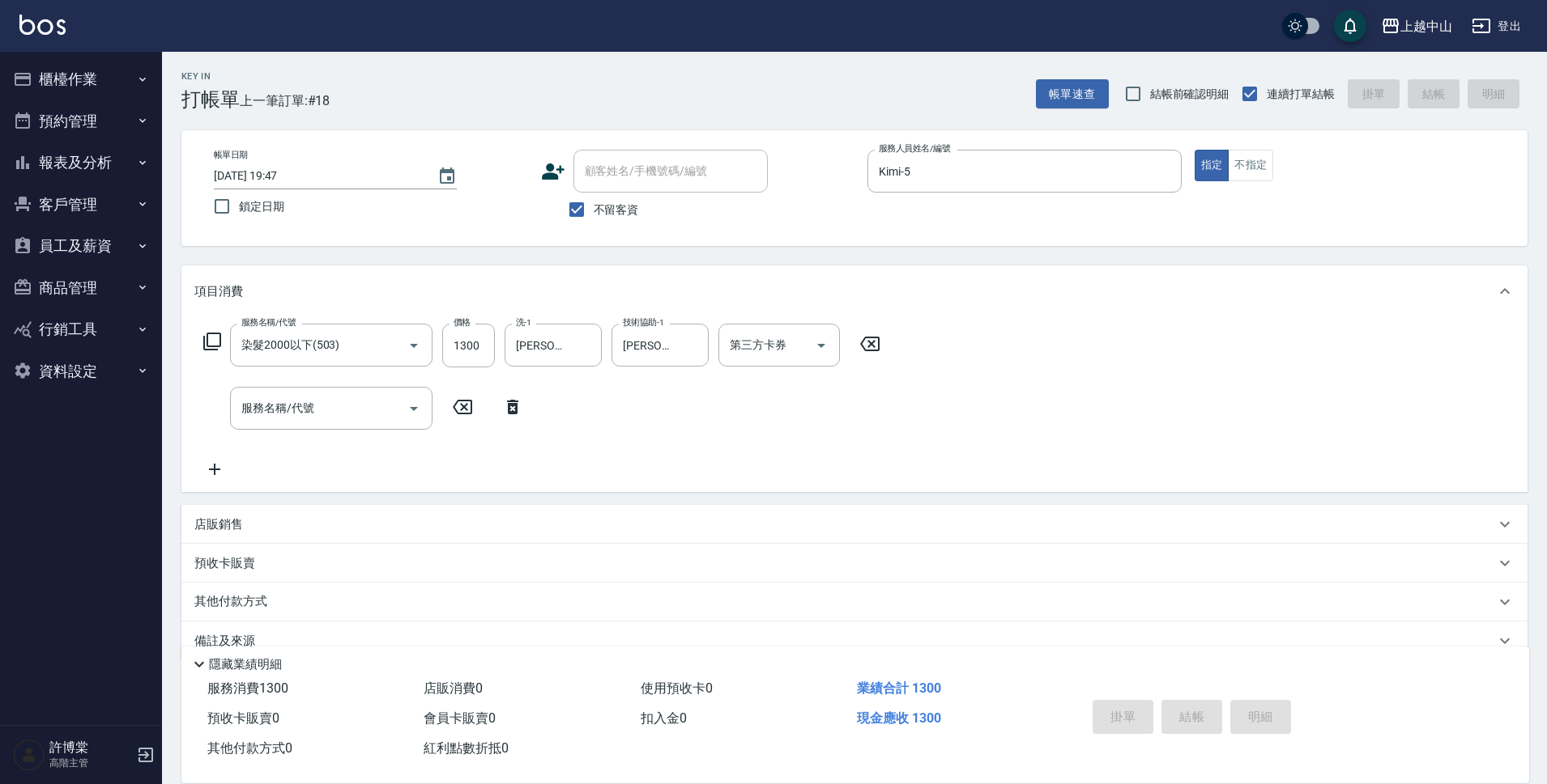
type input "[DATE] 19:48"
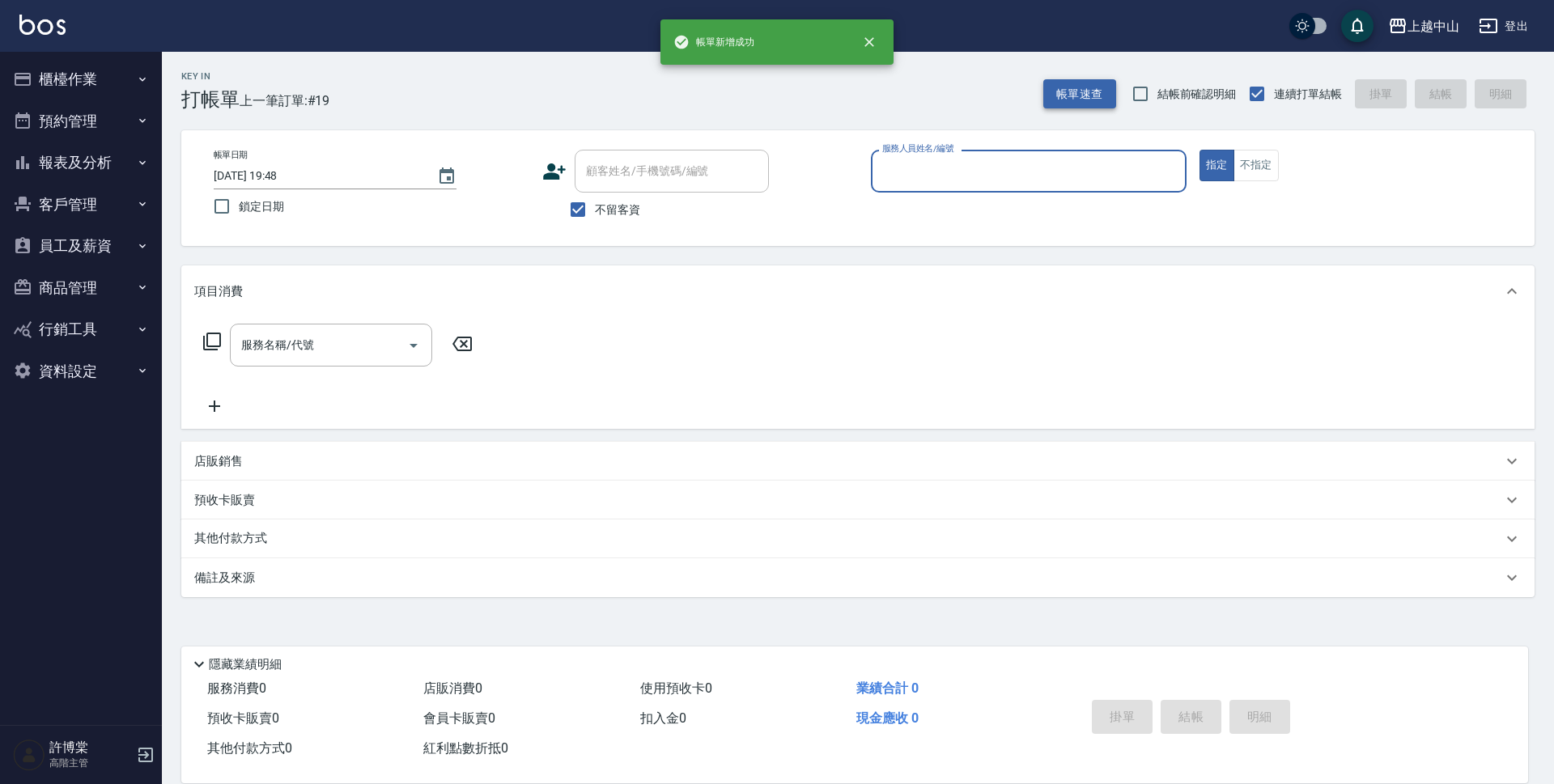
click at [1077, 95] on button "帳單速查" at bounding box center [1080, 94] width 73 height 30
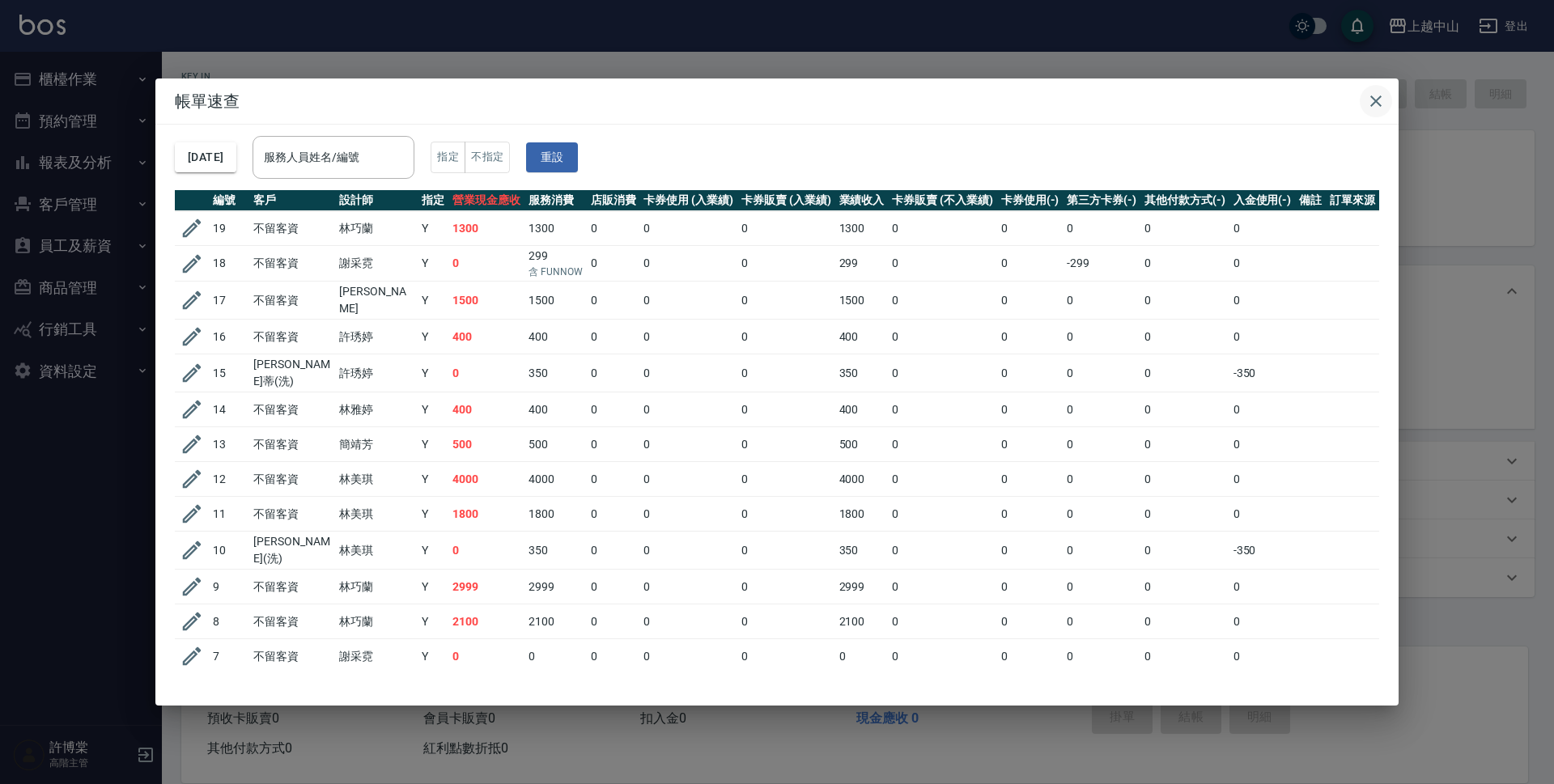
click at [1371, 100] on icon "button" at bounding box center [1376, 100] width 19 height 19
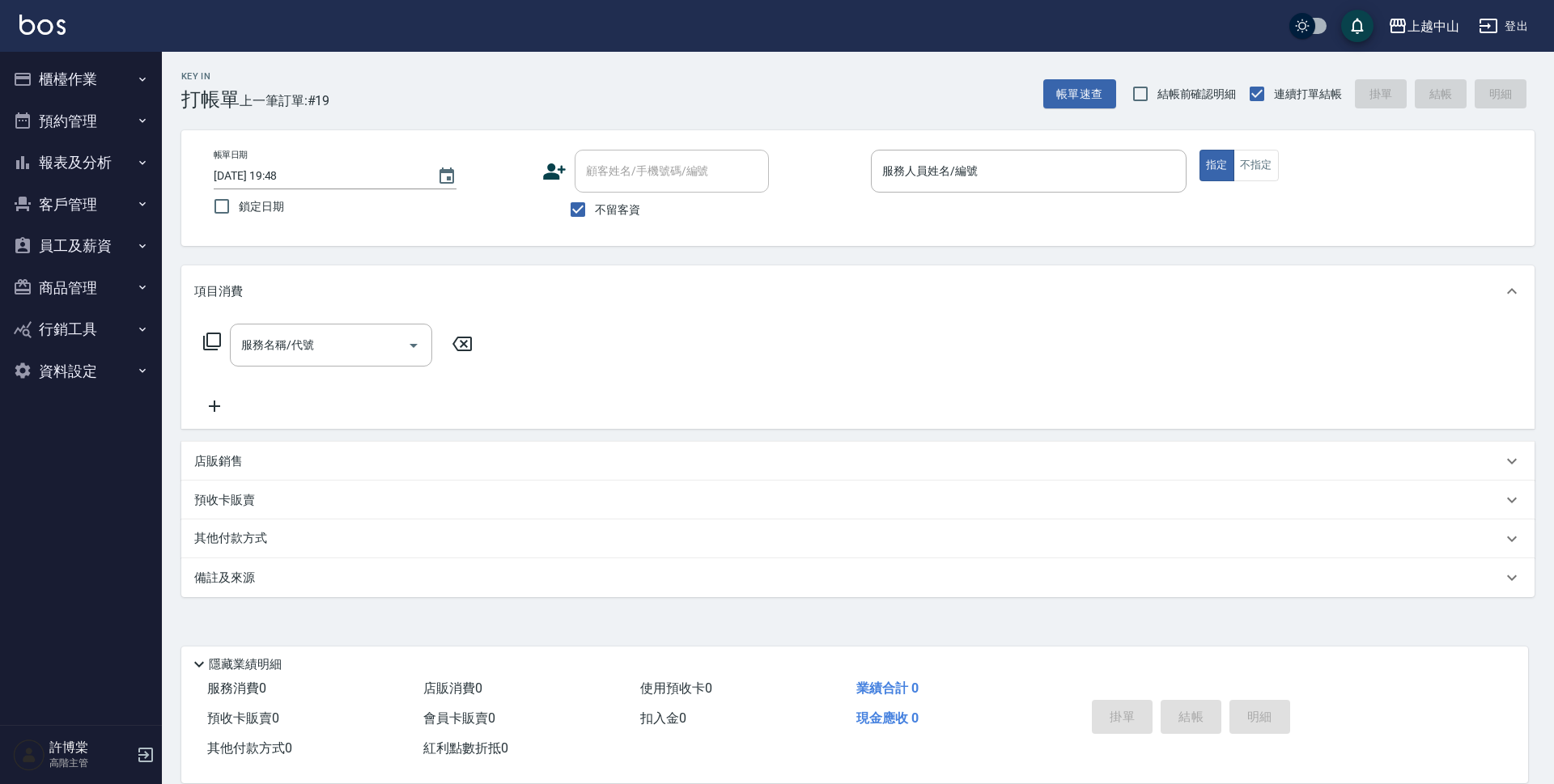
click at [1043, 79] on button "帳單速查" at bounding box center [1080, 94] width 73 height 30
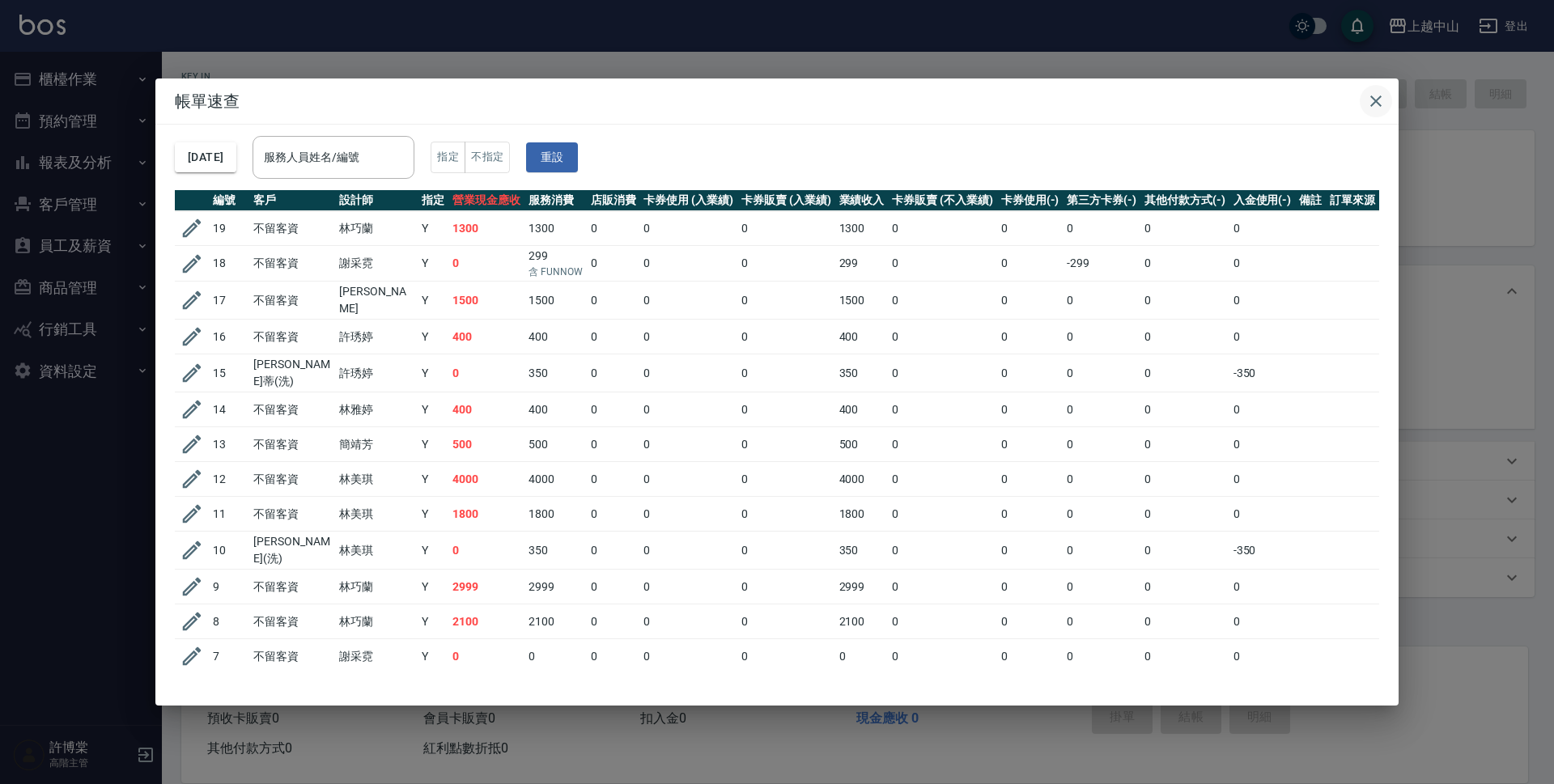
click at [1386, 105] on button "button" at bounding box center [1376, 101] width 32 height 32
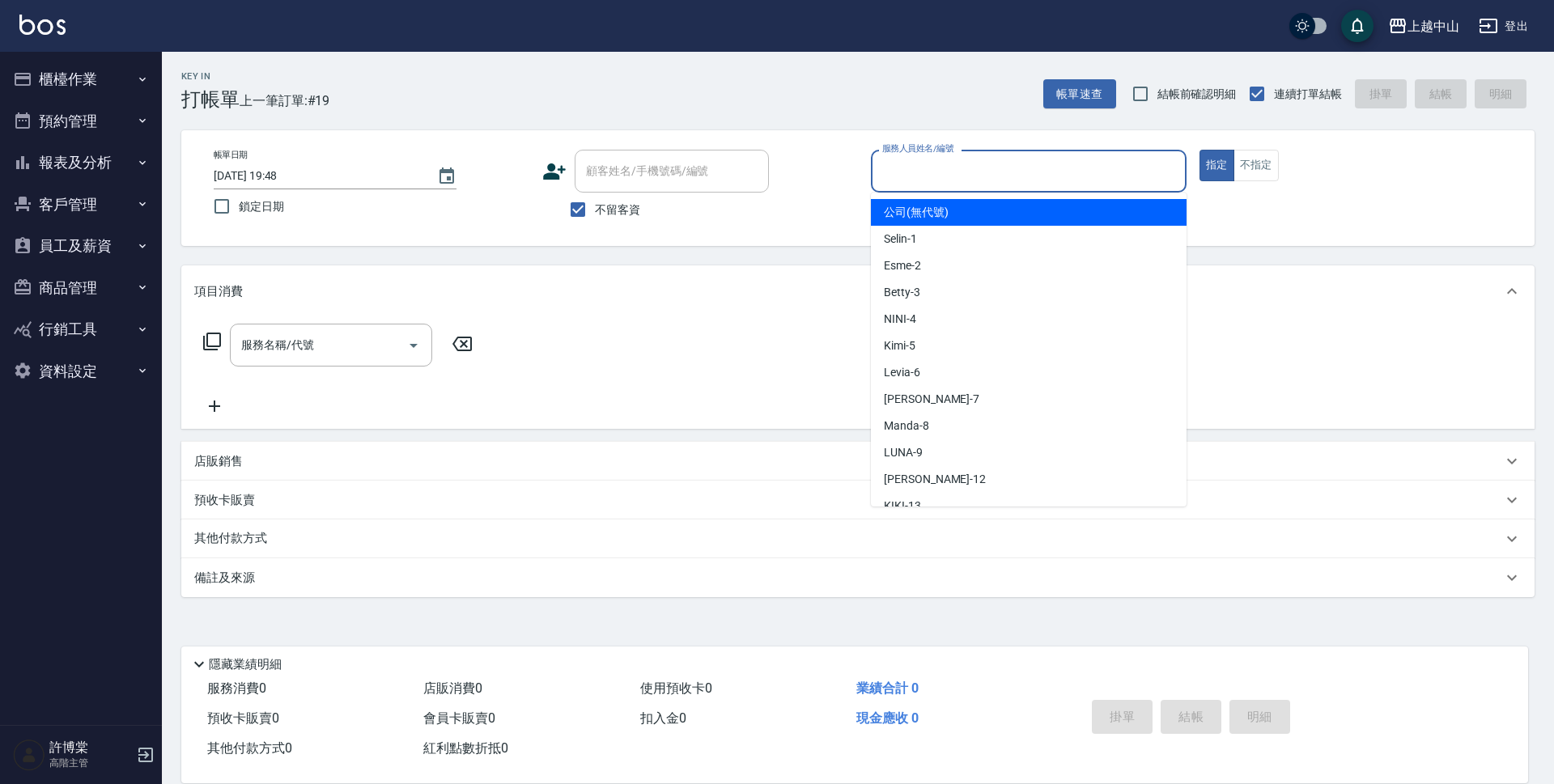
click at [961, 164] on input "服務人員姓名/編號" at bounding box center [1028, 171] width 301 height 29
type input "Kimi-5"
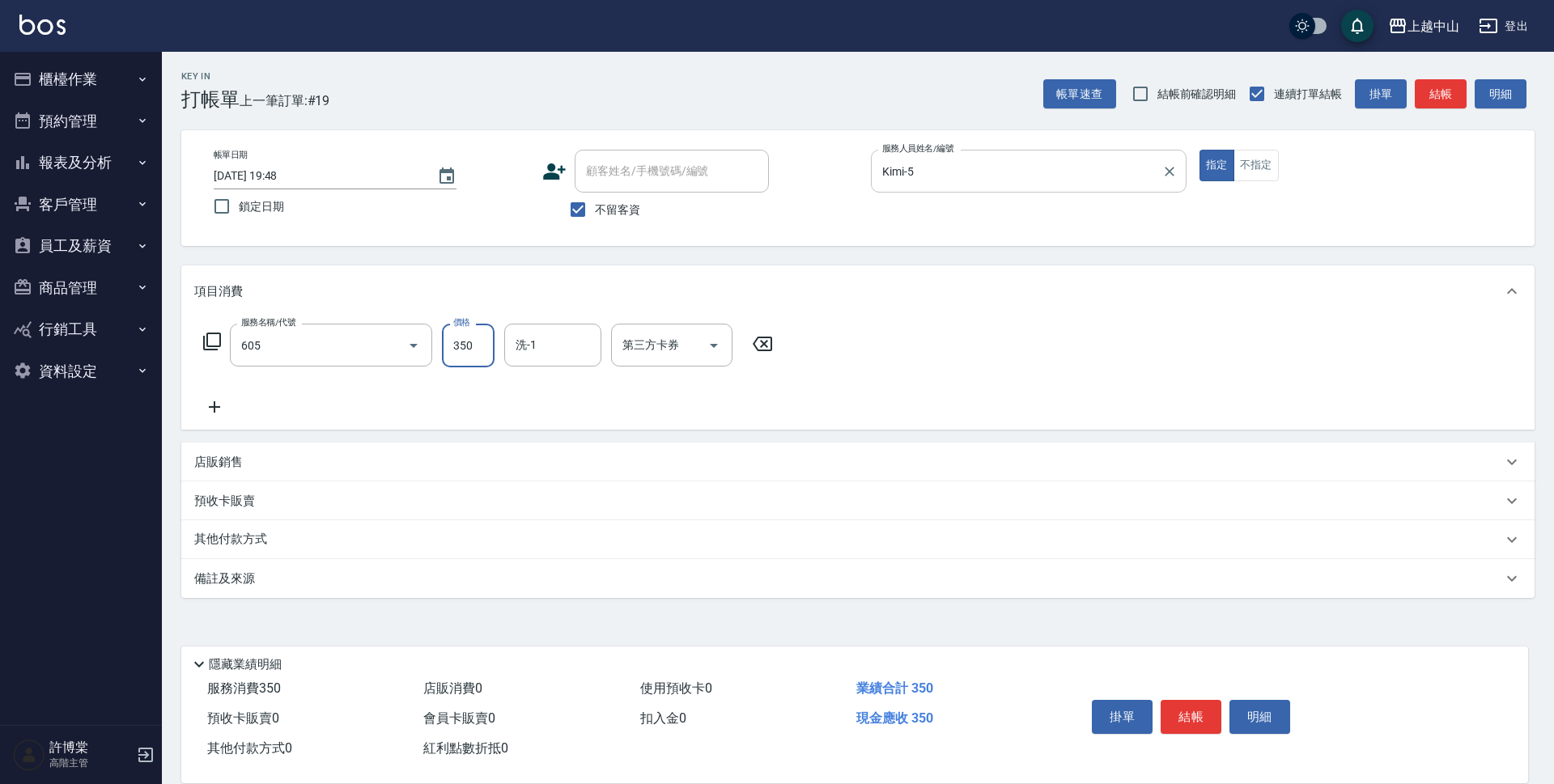
type input "洗髮 (女)(605)"
type input "[PERSON_NAME]-33"
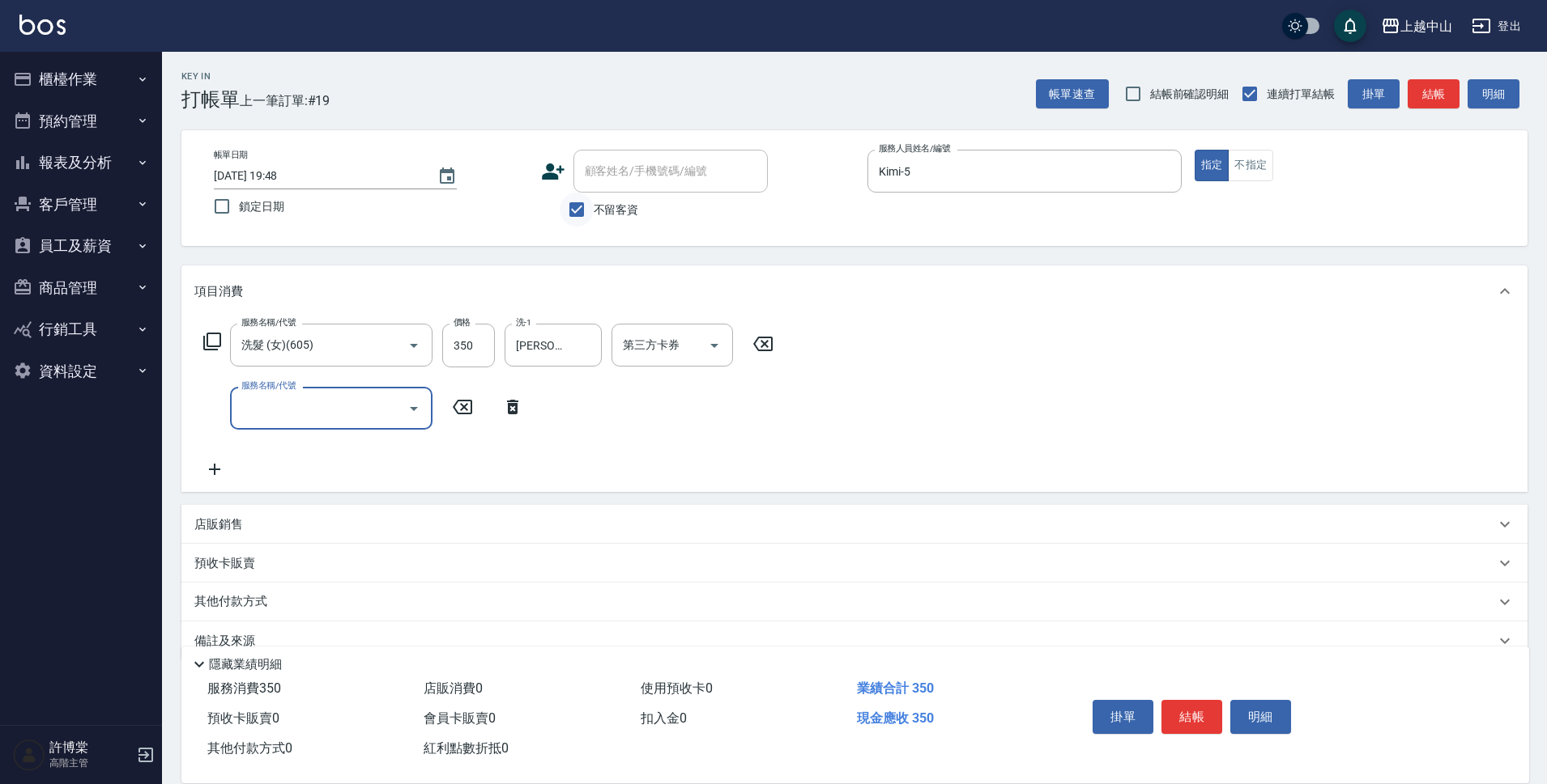
click at [583, 215] on input "不留客資" at bounding box center [577, 209] width 34 height 34
checkbox input "false"
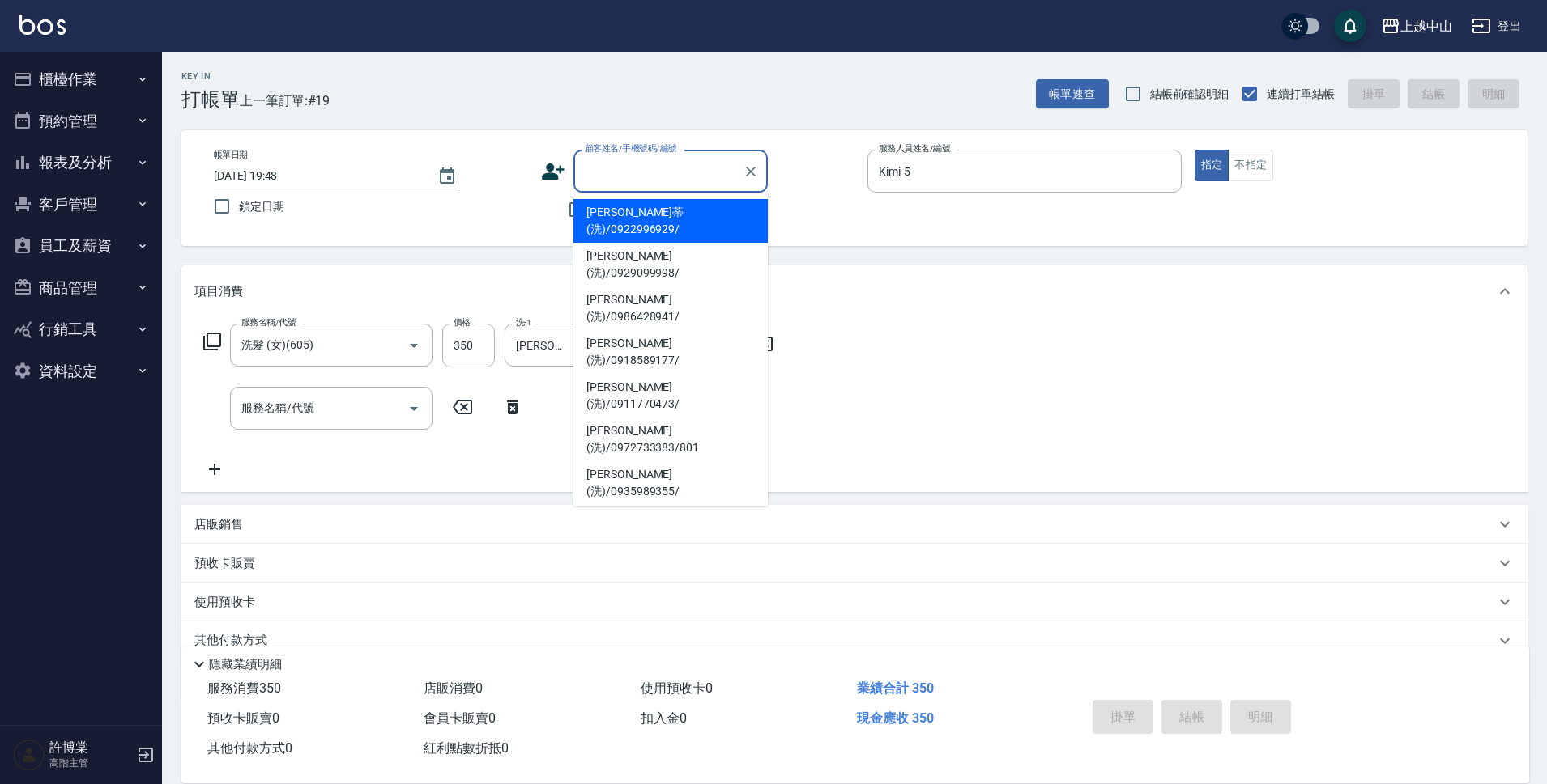
click at [603, 181] on input "顧客姓名/手機號碼/編號" at bounding box center [659, 171] width 155 height 29
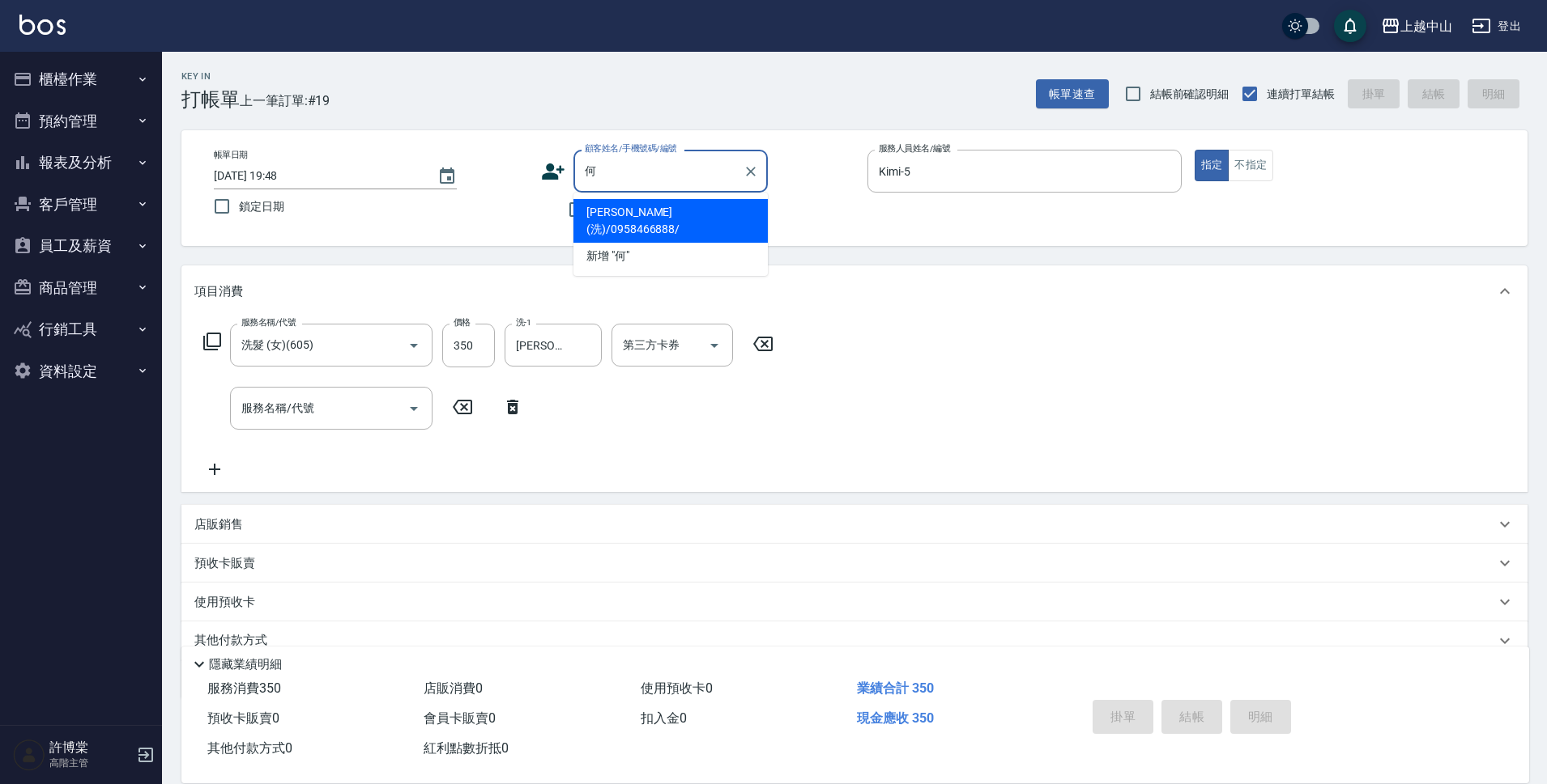
click at [660, 219] on li "[PERSON_NAME](洗)/0958466888/" at bounding box center [670, 221] width 194 height 44
type input "[PERSON_NAME](洗)/0958466888/"
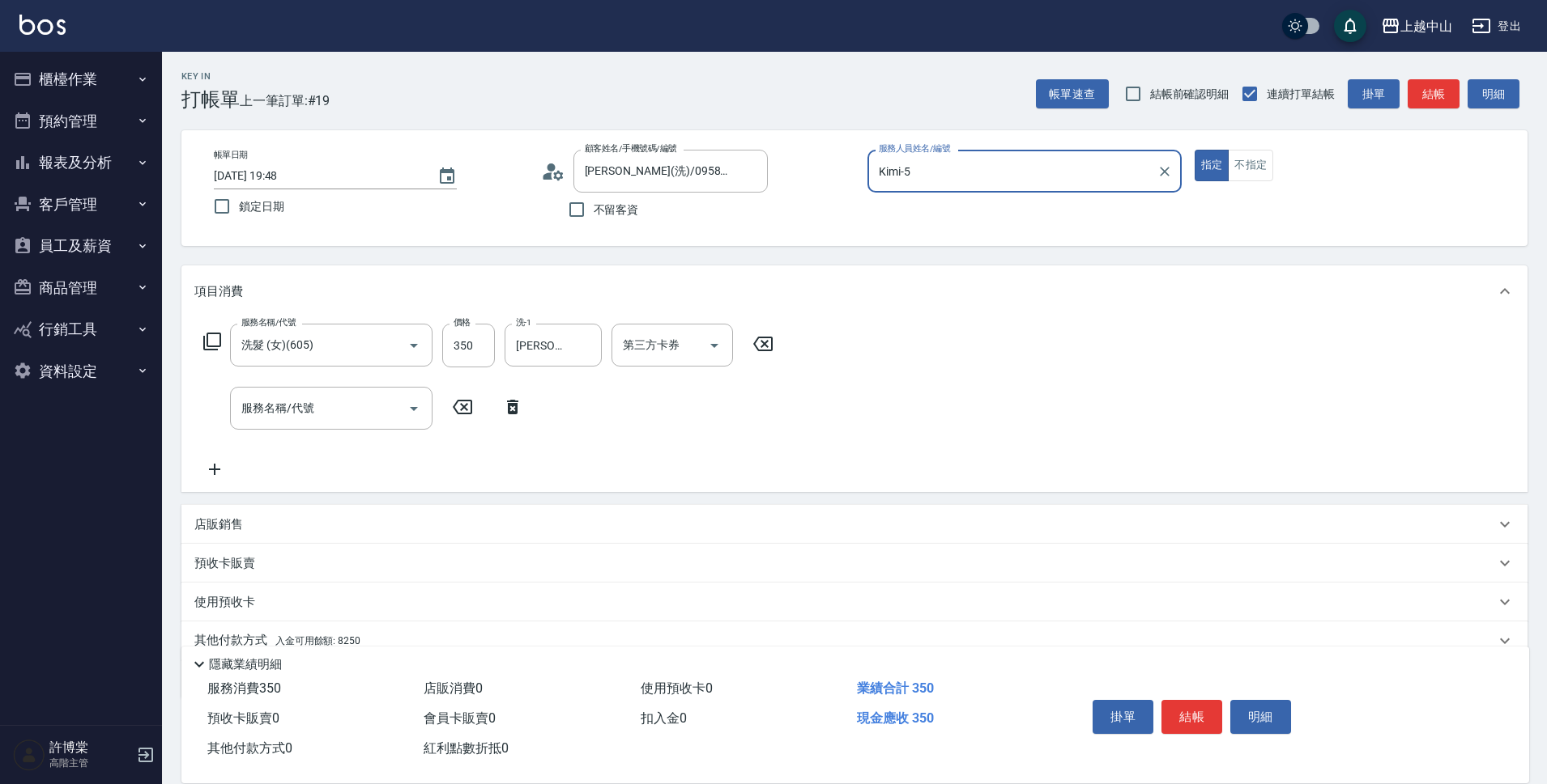
scroll to position [70, 0]
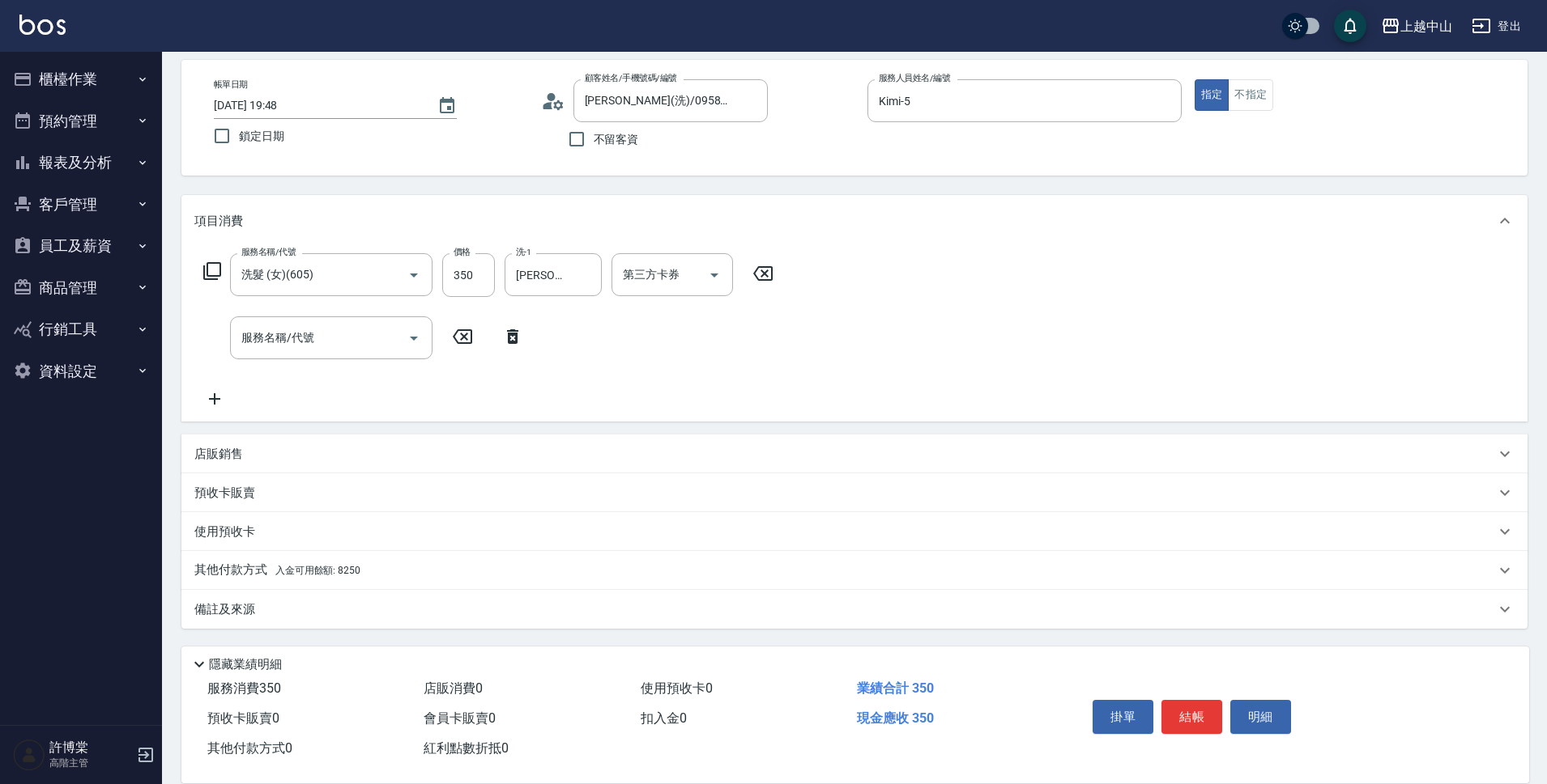
drag, startPoint x: 322, startPoint y: 565, endPoint x: 1300, endPoint y: 475, distance: 982.1
click at [325, 564] on p "其他付款方式 入金可用餘額: 8250" at bounding box center [277, 570] width 166 height 18
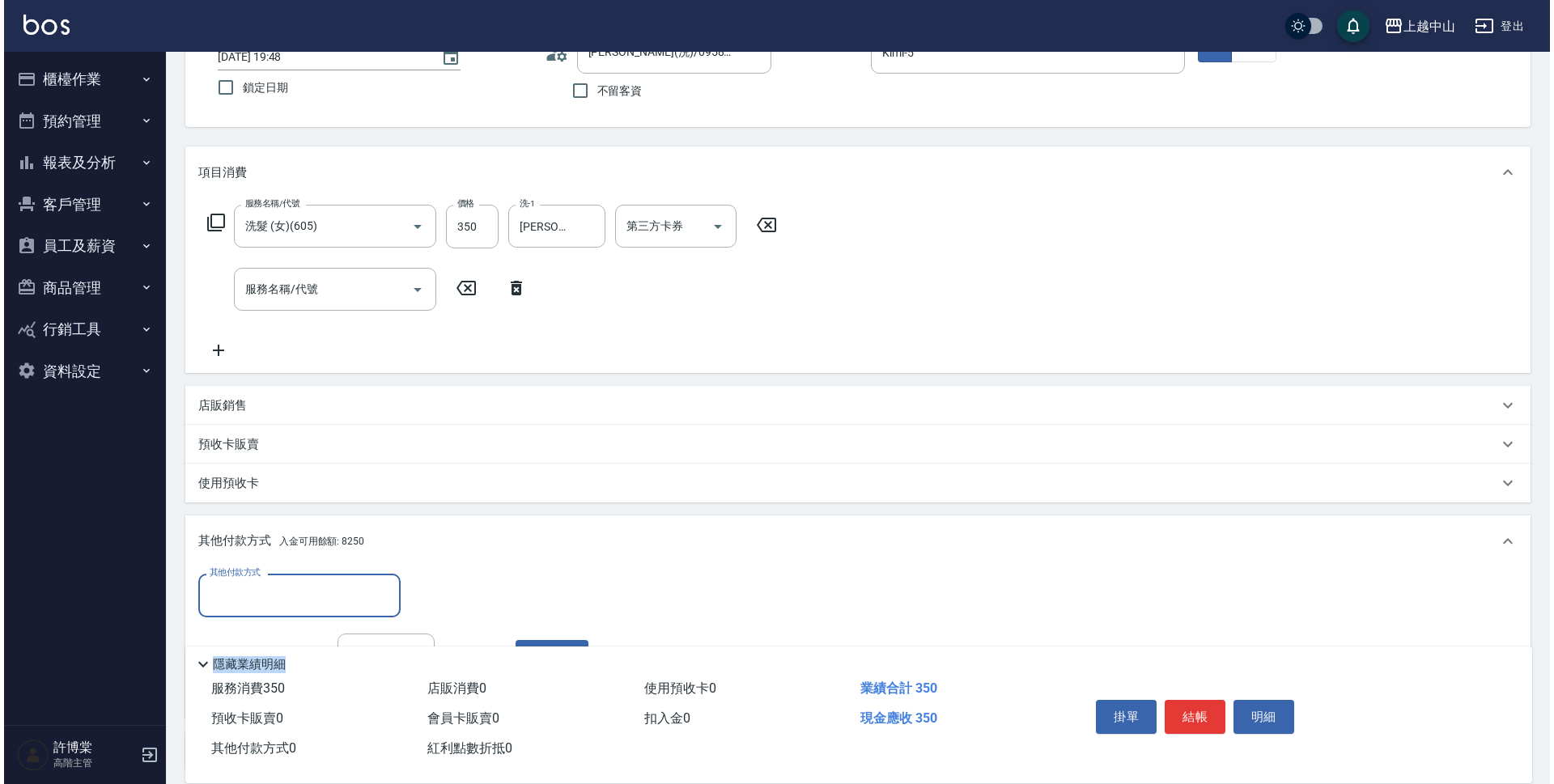
scroll to position [262, 0]
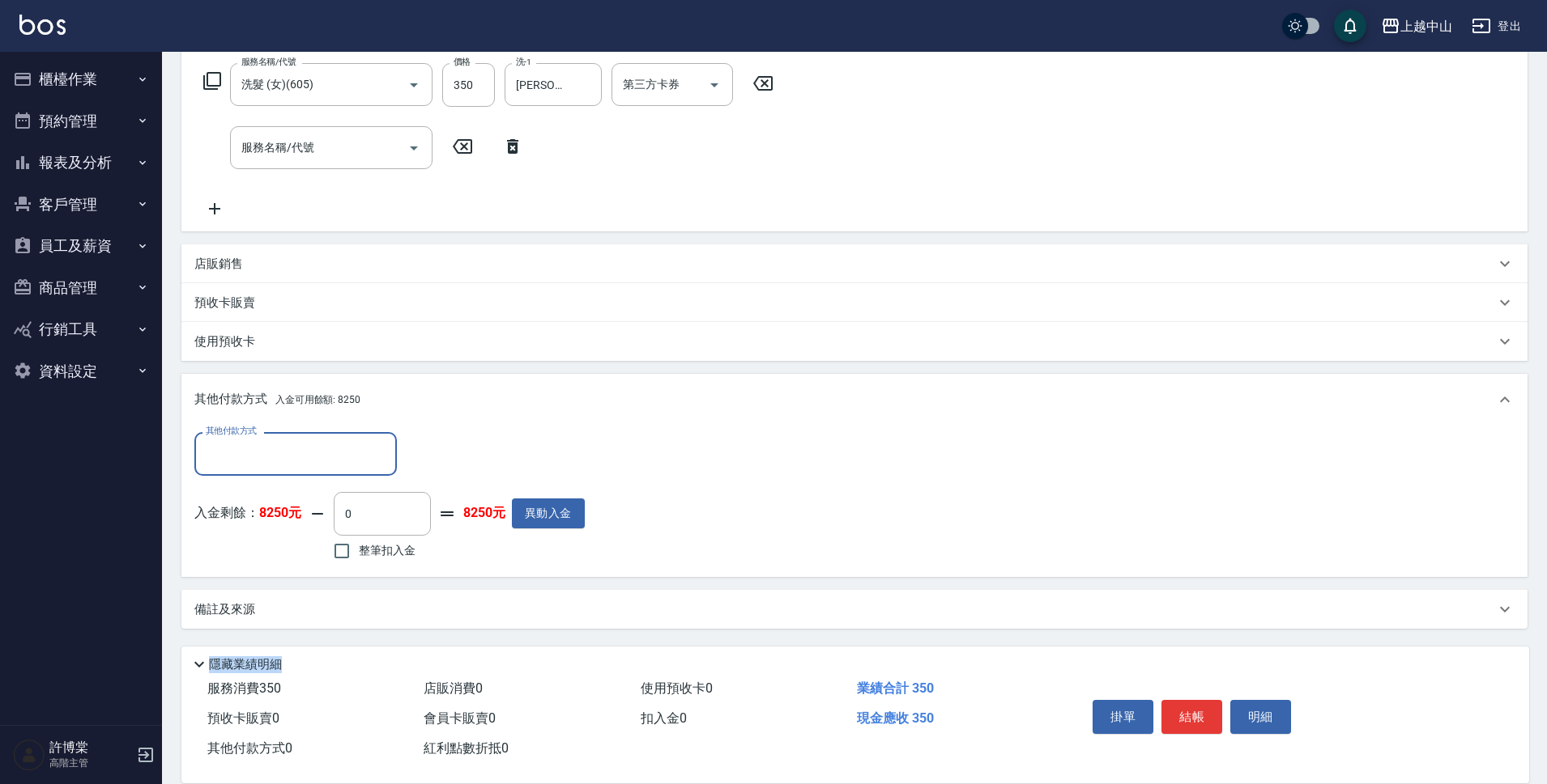
click at [1547, 783] on html "上越中山 登出 櫃檯作業 打帳單 帳單列表 掛單列表 座位開單 營業儀表板 現金收支登錄 高階收支登錄 材料自購登錄 每日結帳 排班表 現場電腦打卡 掃碼打卡…" at bounding box center [774, 262] width 1547 height 1045
click at [352, 558] on input "整筆扣入金" at bounding box center [342, 550] width 34 height 34
checkbox input "true"
type input "350"
click at [1272, 708] on button "明細" at bounding box center [1261, 717] width 61 height 34
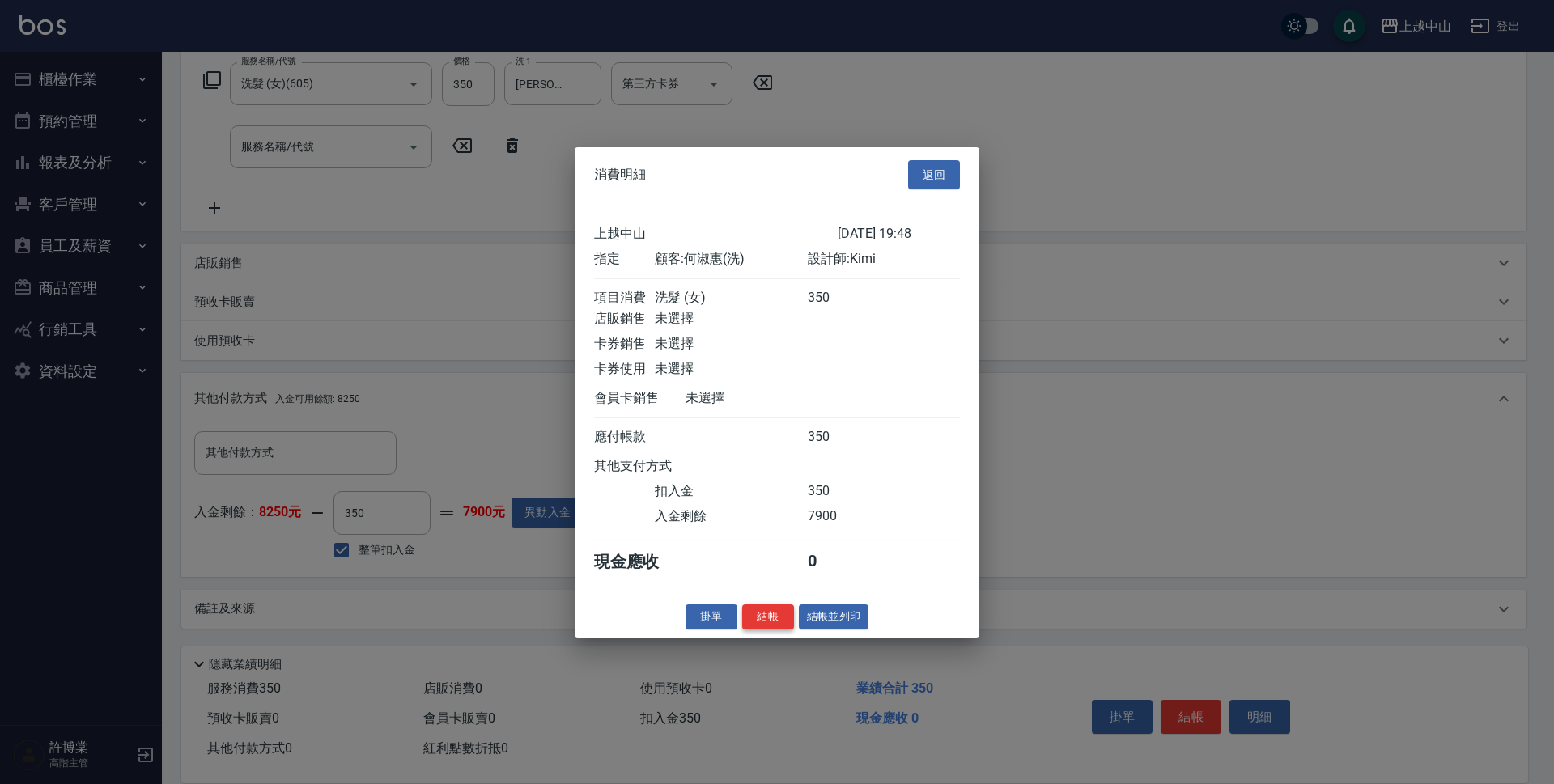
click at [762, 630] on button "結帳" at bounding box center [767, 617] width 51 height 25
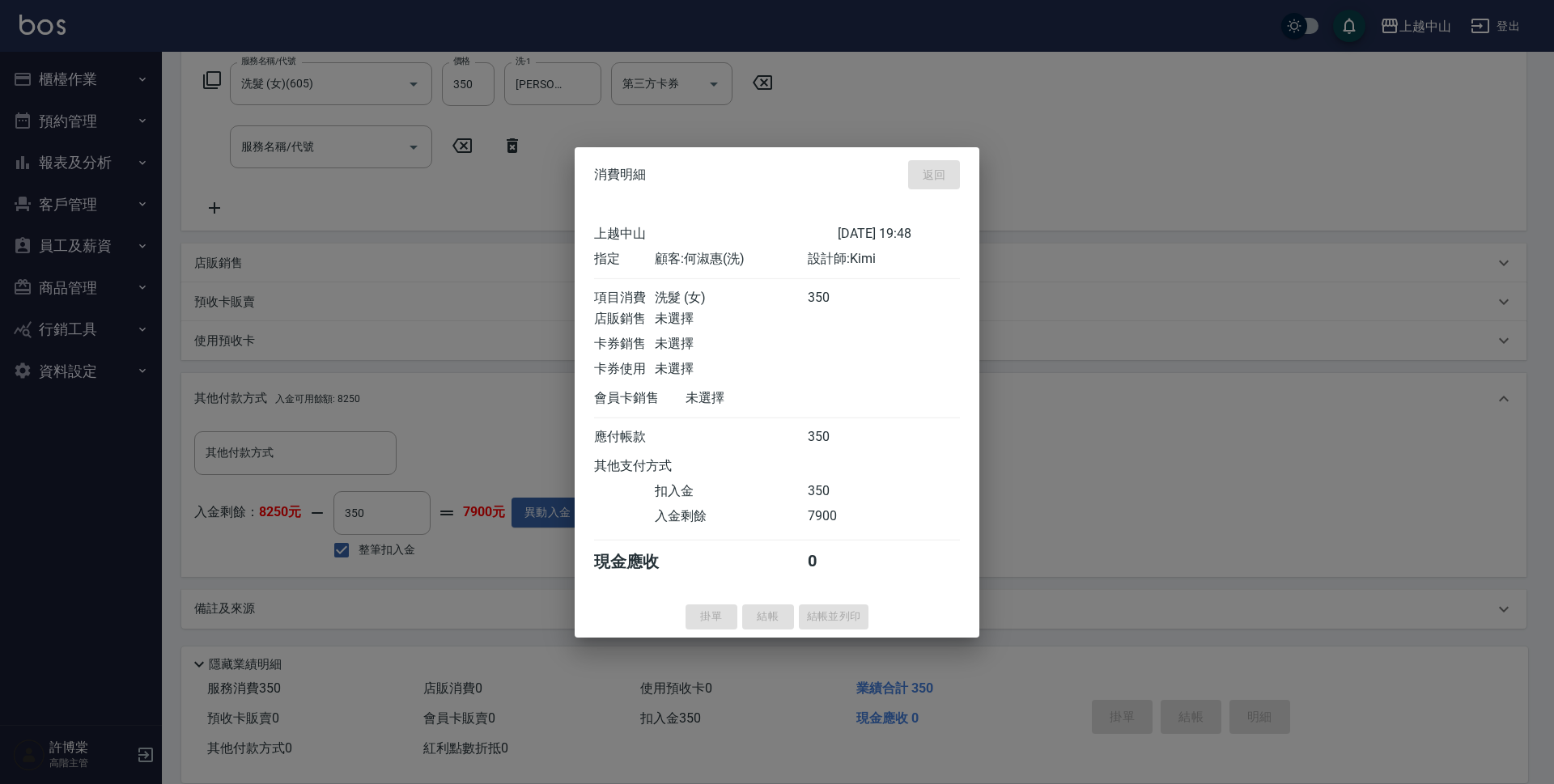
type input "[DATE] 19:50"
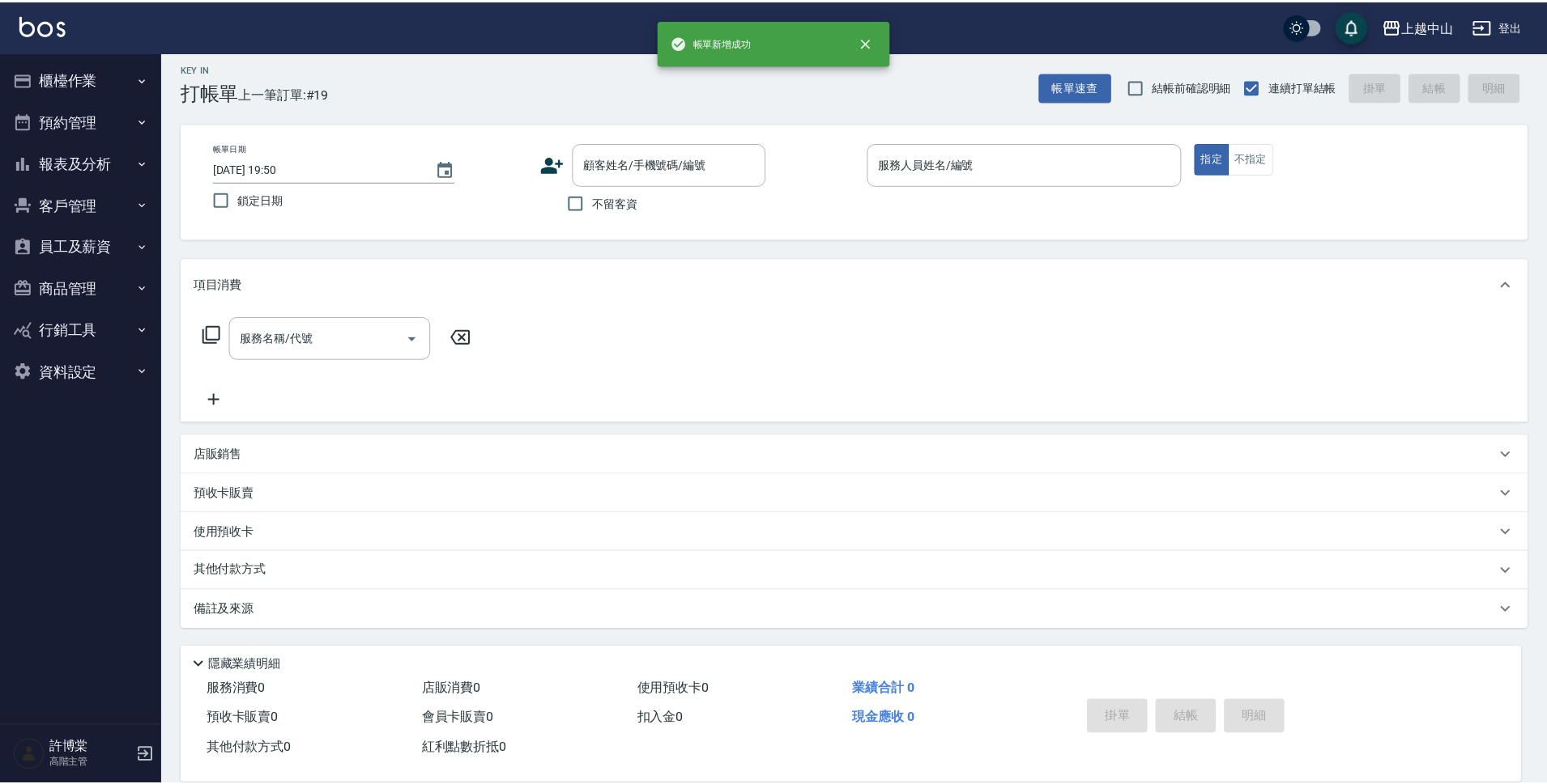
scroll to position [0, 0]
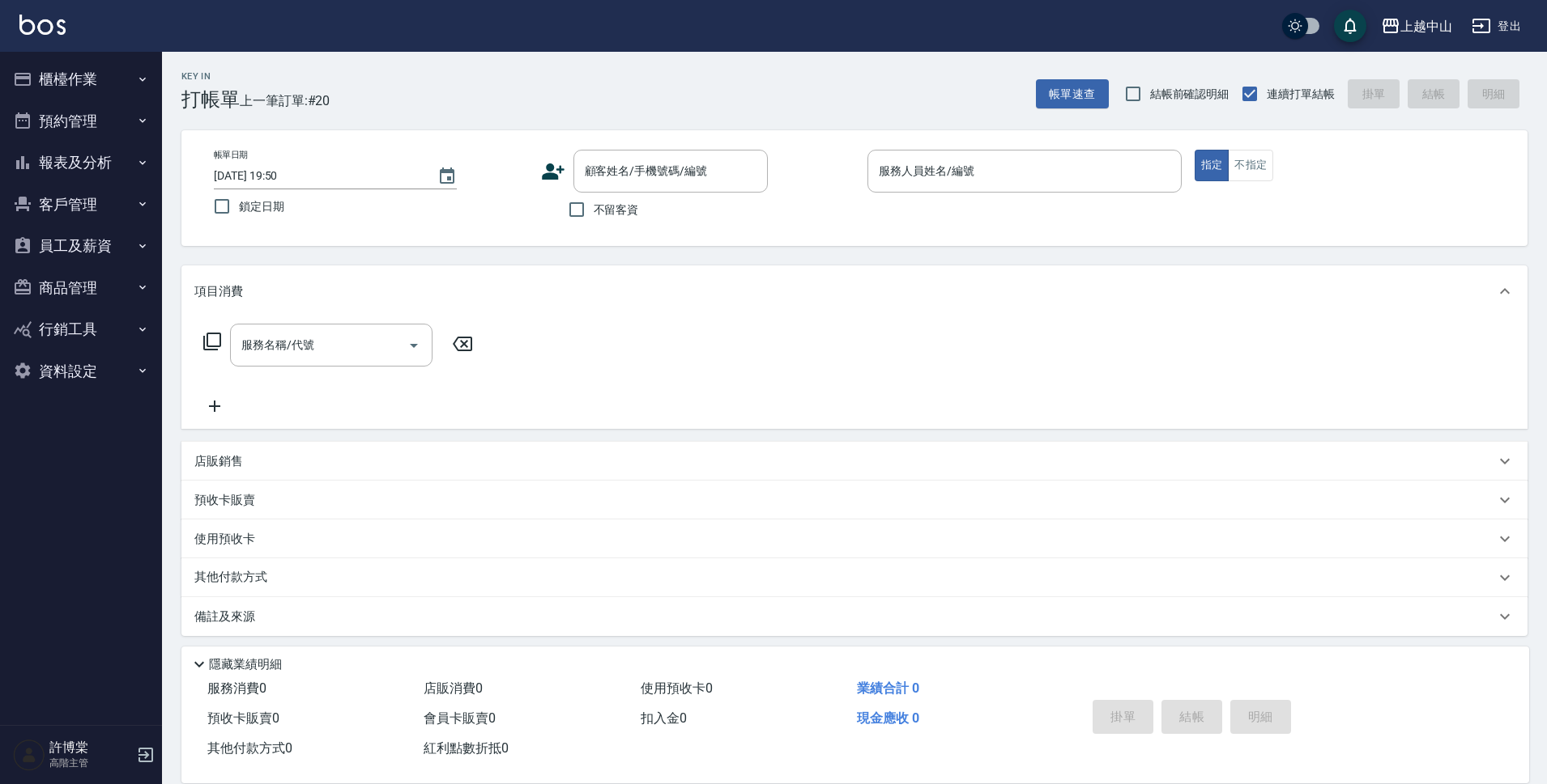
click at [601, 214] on span "不留客資" at bounding box center [616, 210] width 46 height 17
click at [594, 214] on input "不留客資" at bounding box center [577, 209] width 34 height 34
checkbox input "true"
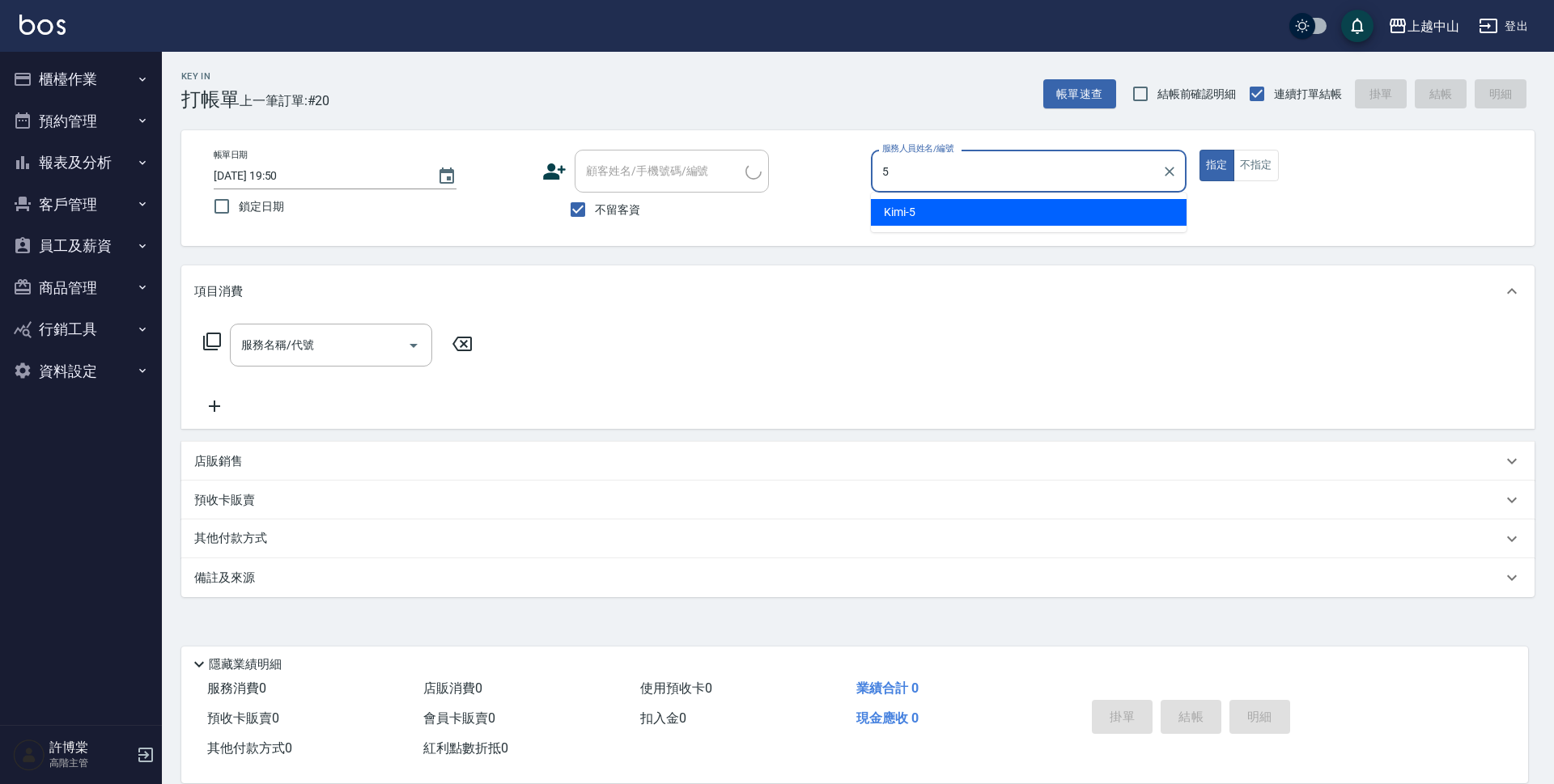
type input "Kimi-5"
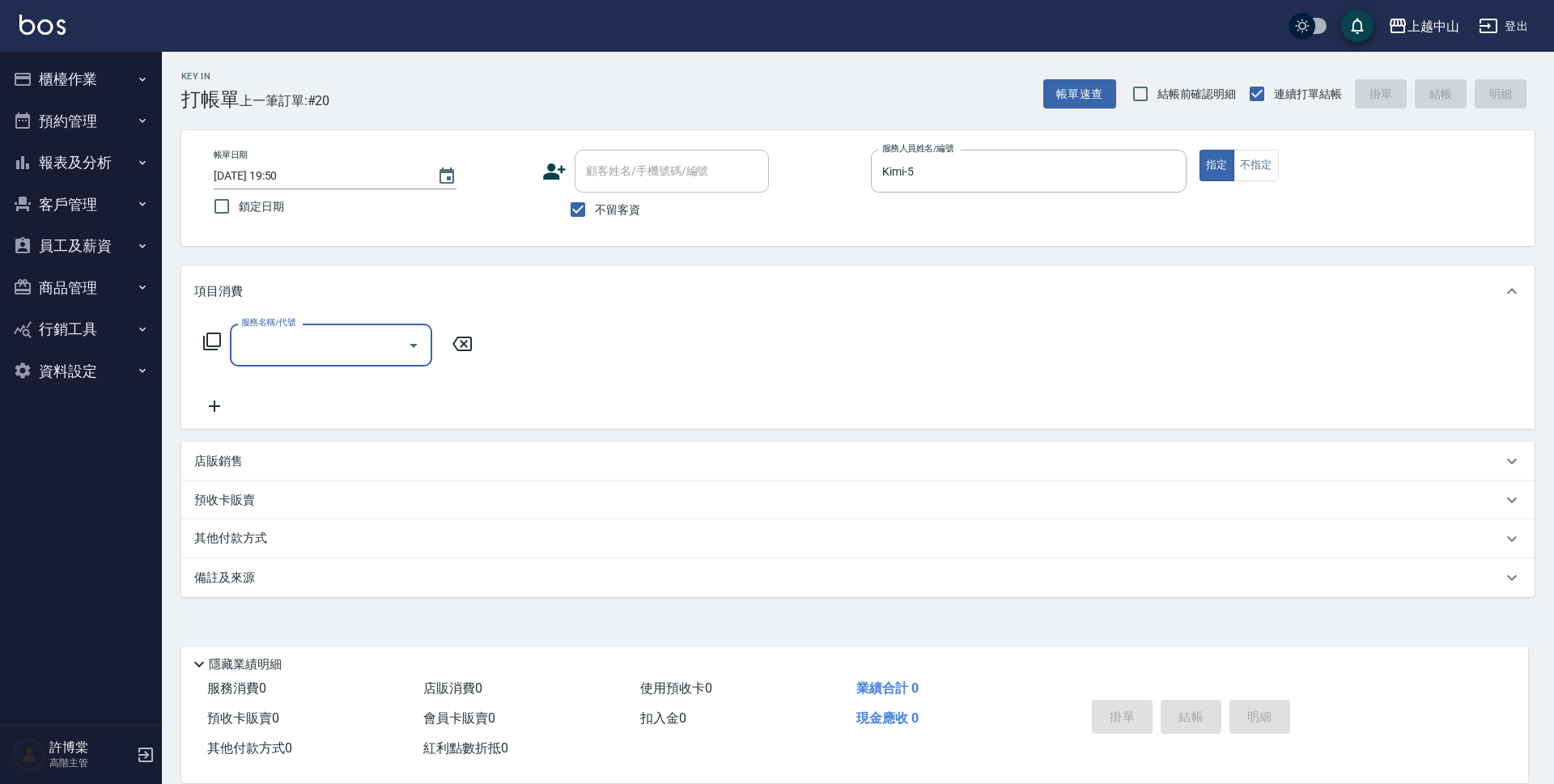
type input "6"
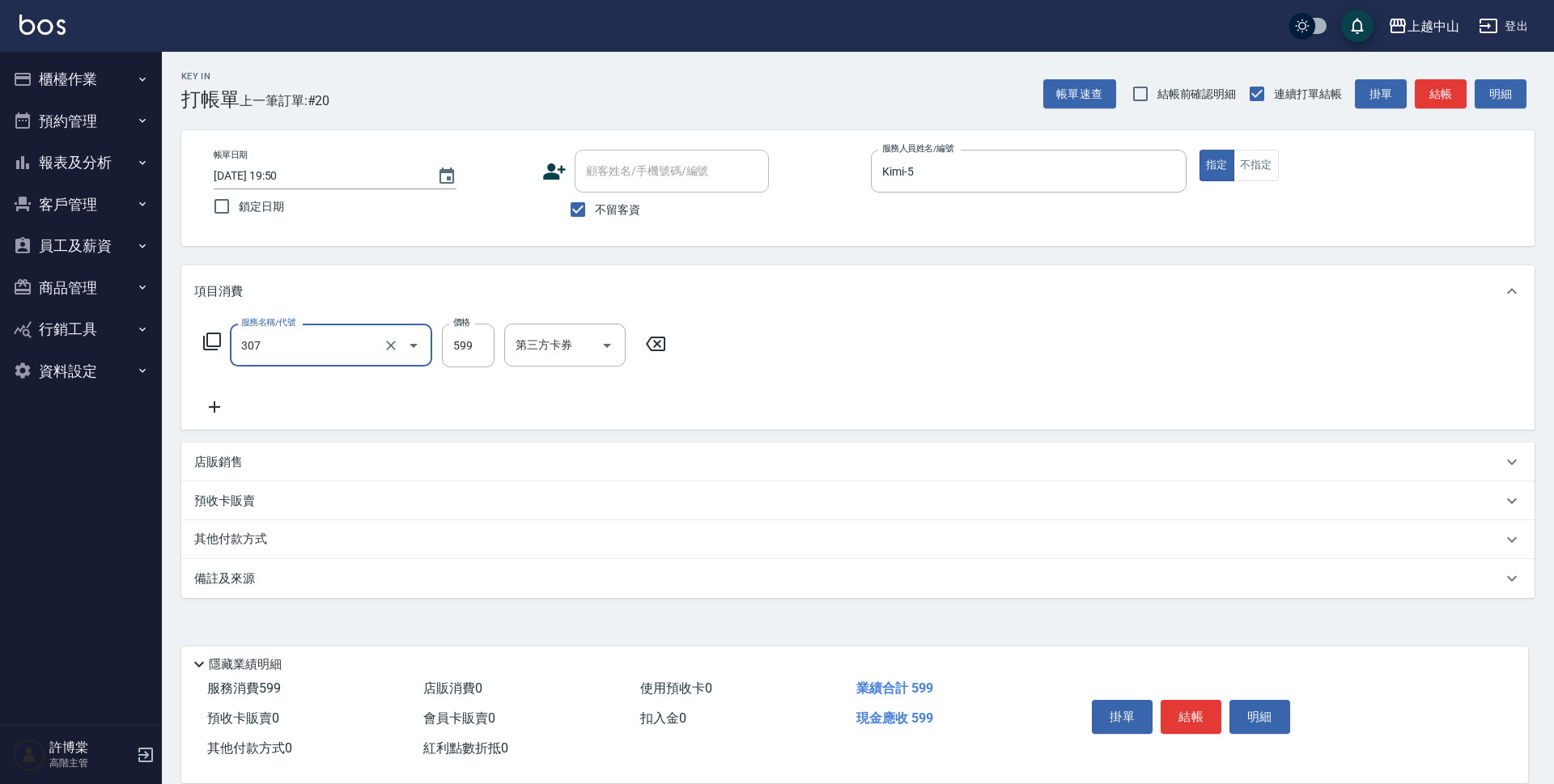
type input "森精萃角質調理髮浴(307)"
type input "650"
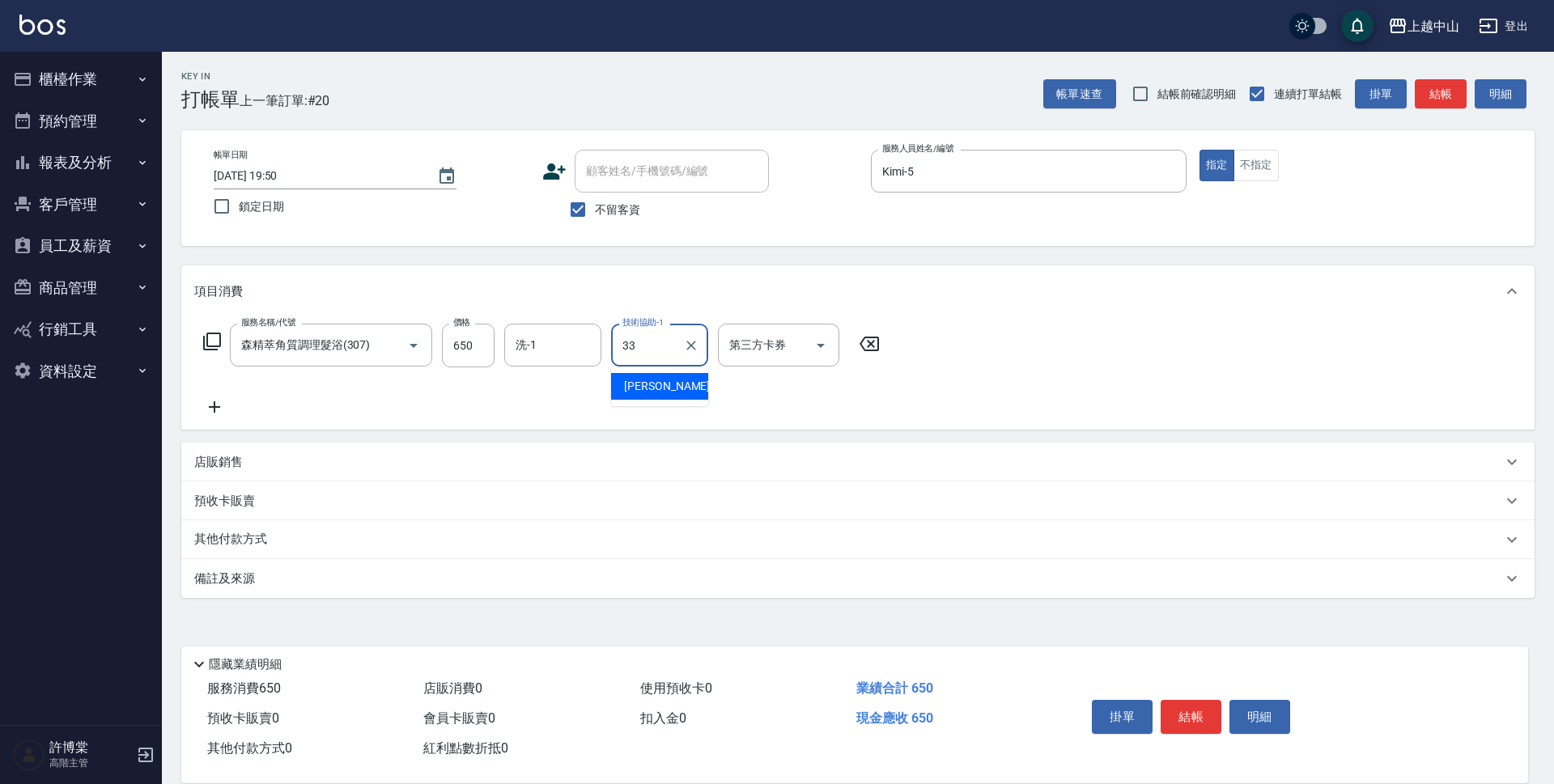
type input "[PERSON_NAME]-33"
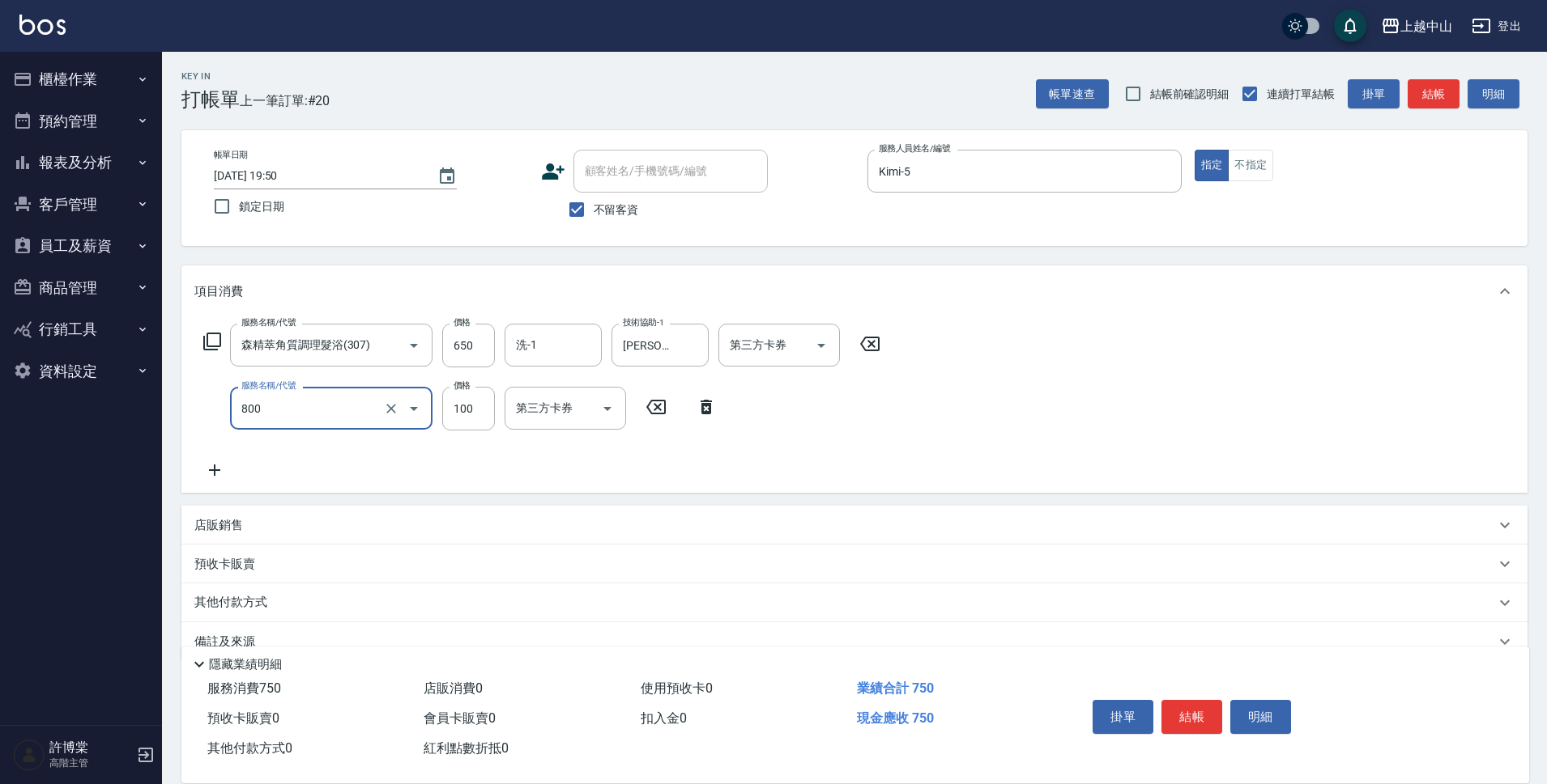
type input "梳髮(800)"
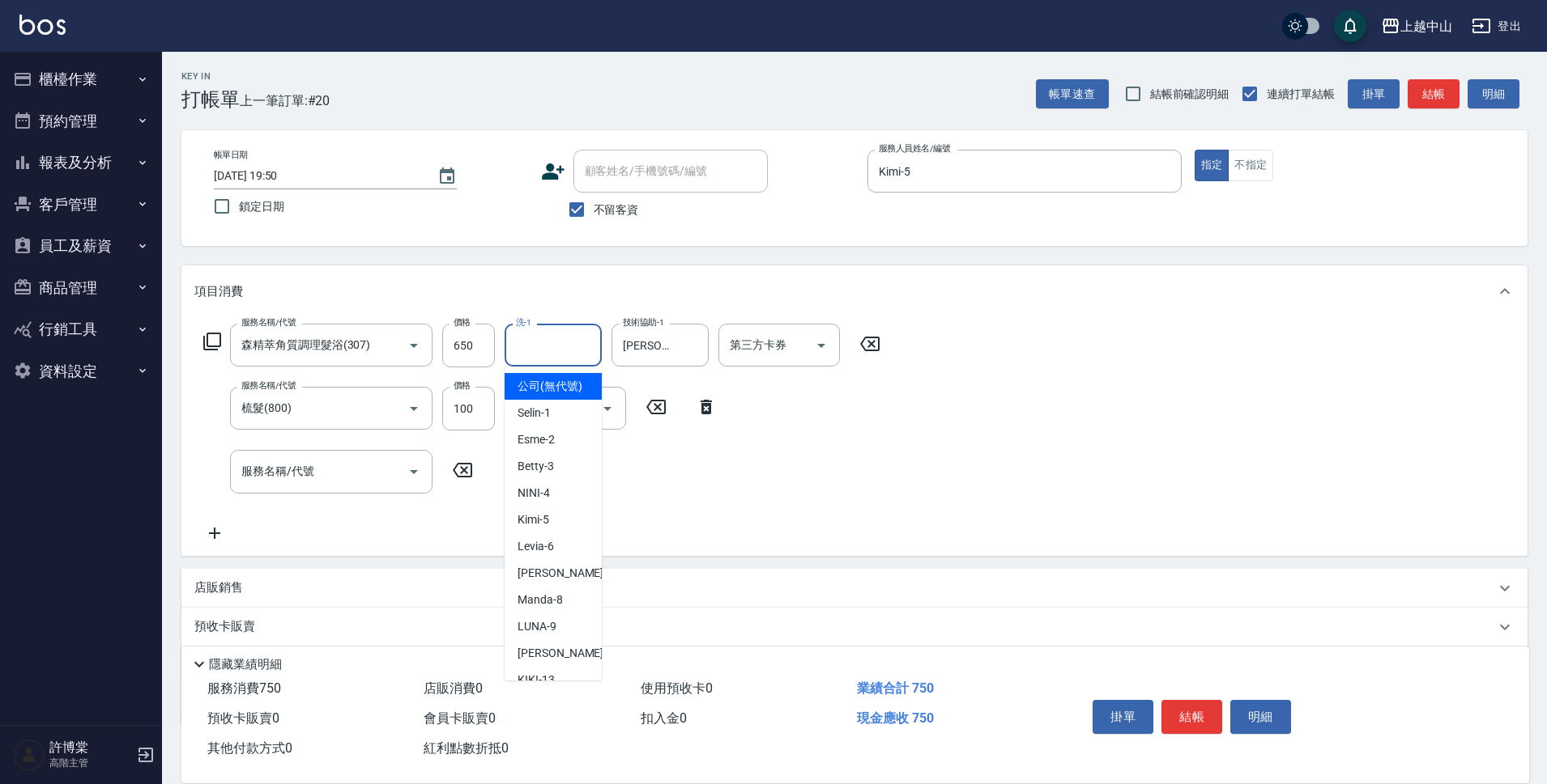
click at [551, 343] on input "洗-1" at bounding box center [553, 345] width 83 height 29
type input "[PERSON_NAME]-33"
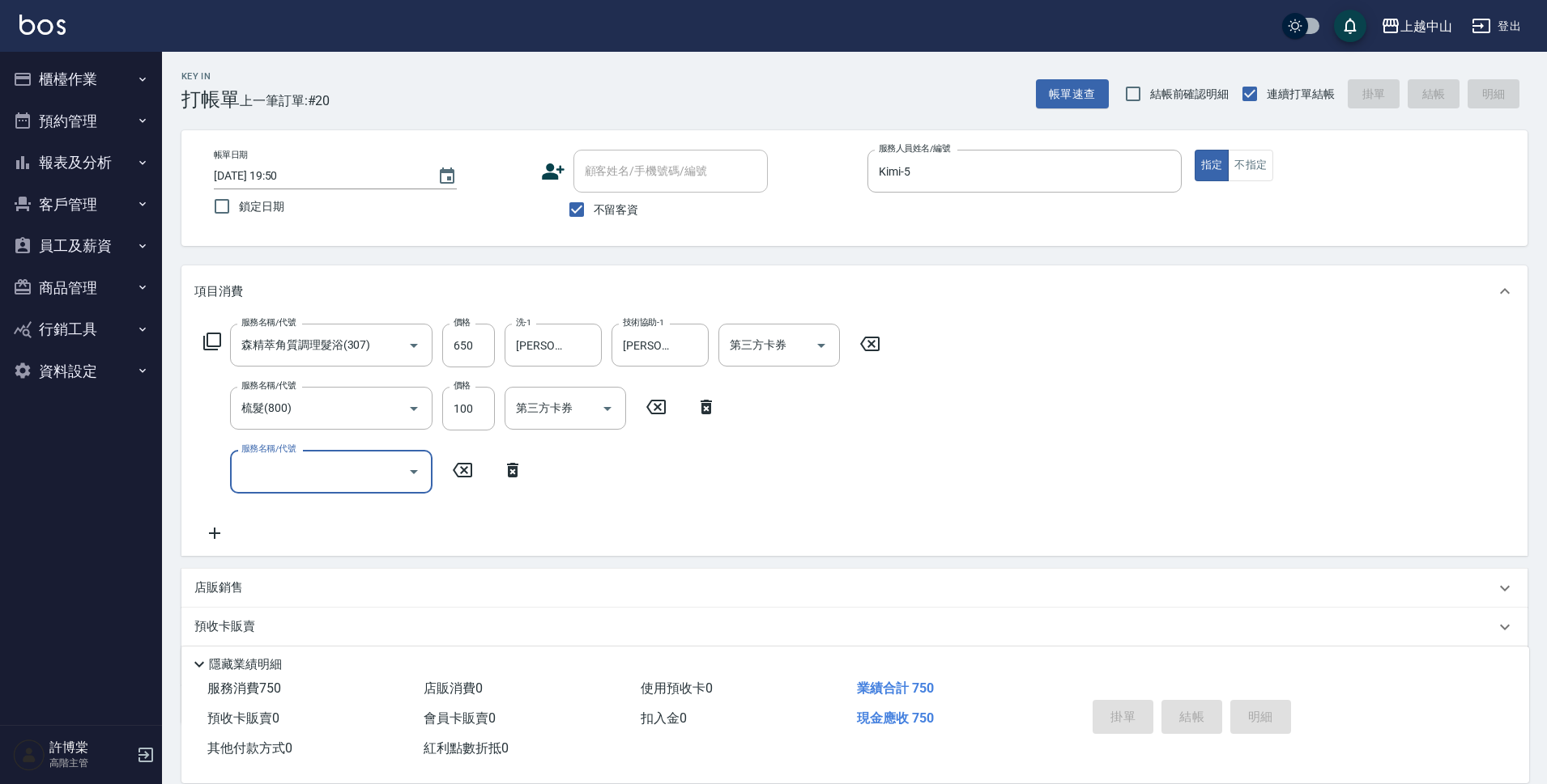
type input "[DATE] 19:51"
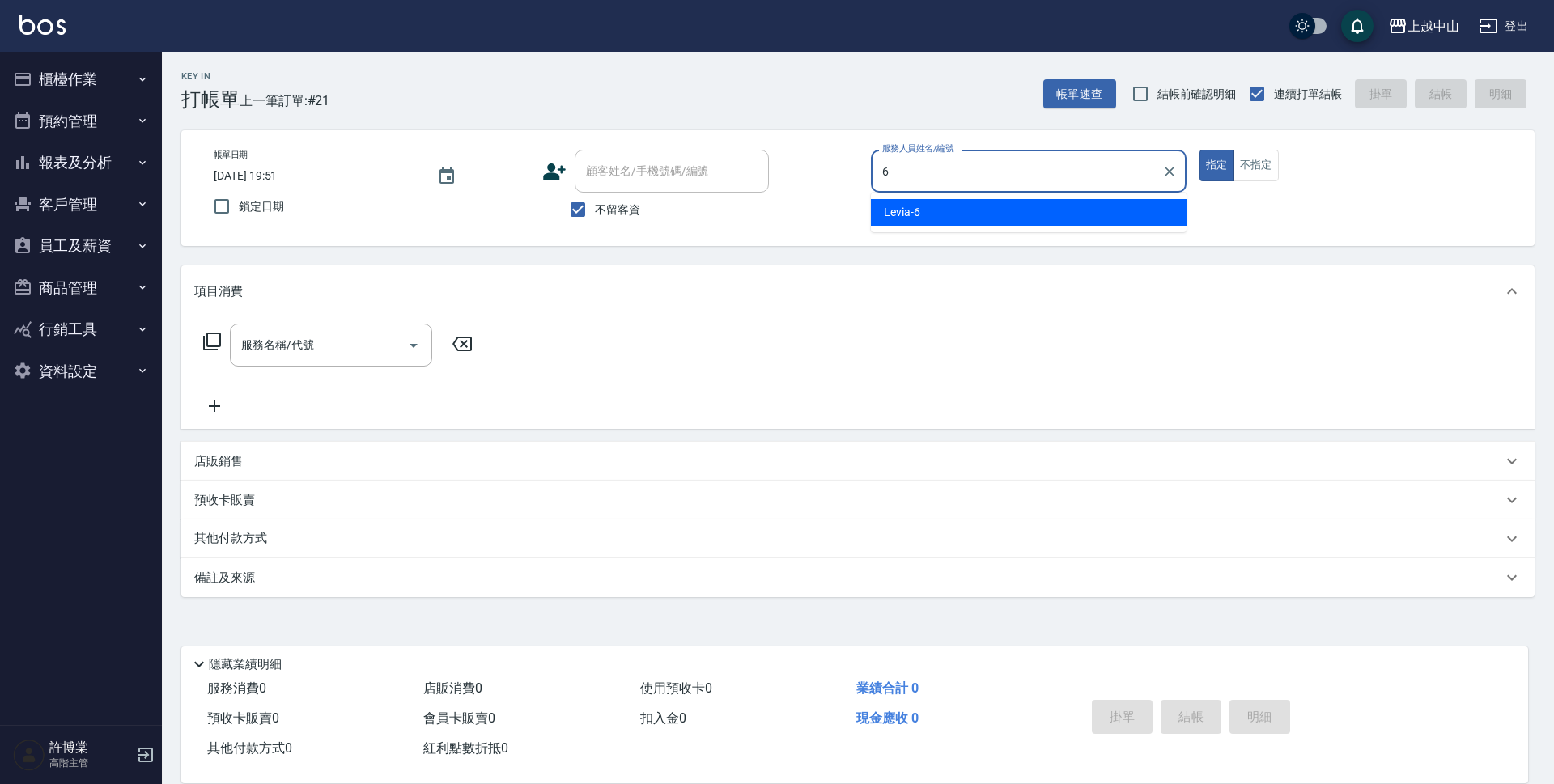
type input "Levia-6"
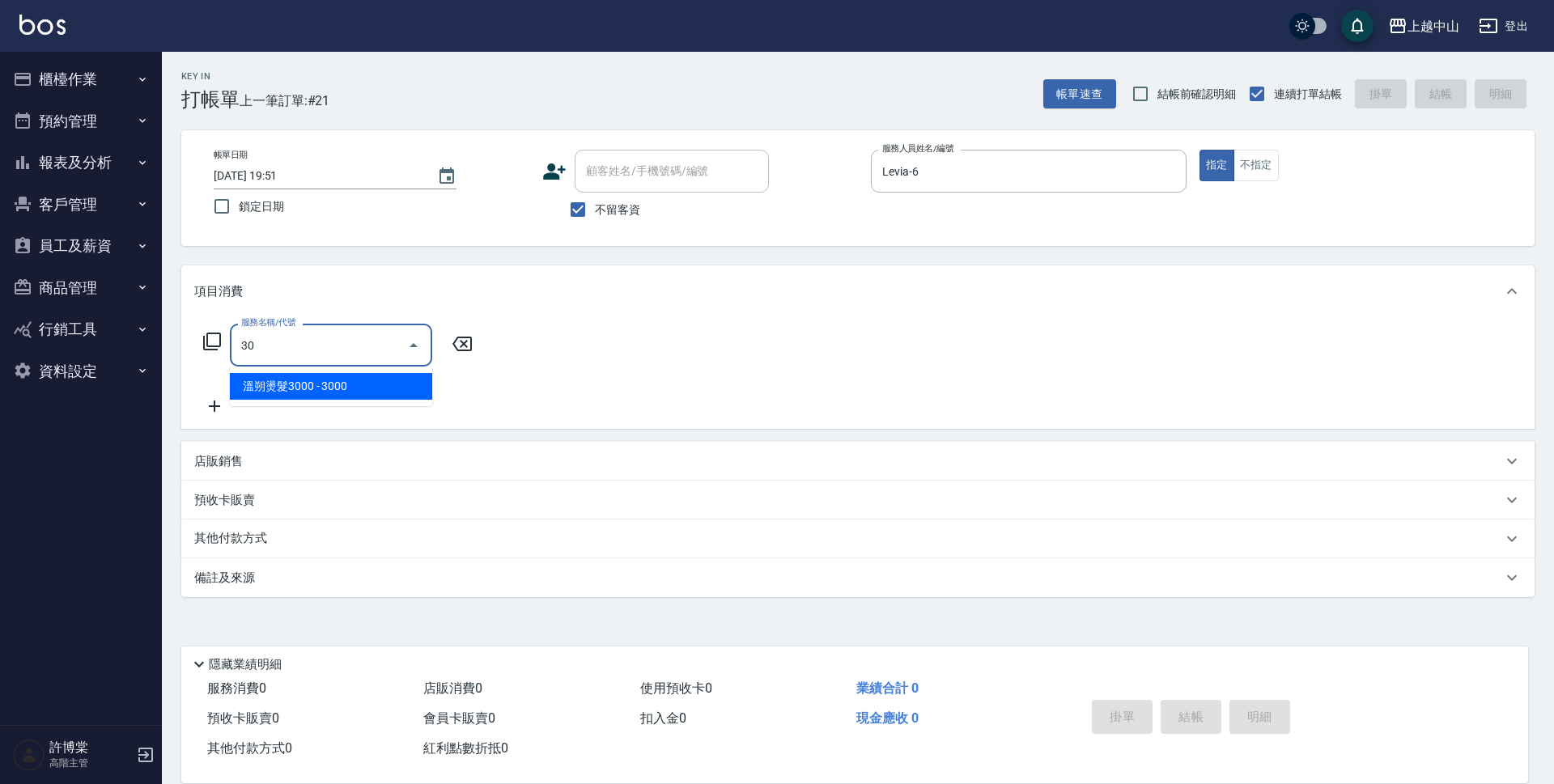
type input "3"
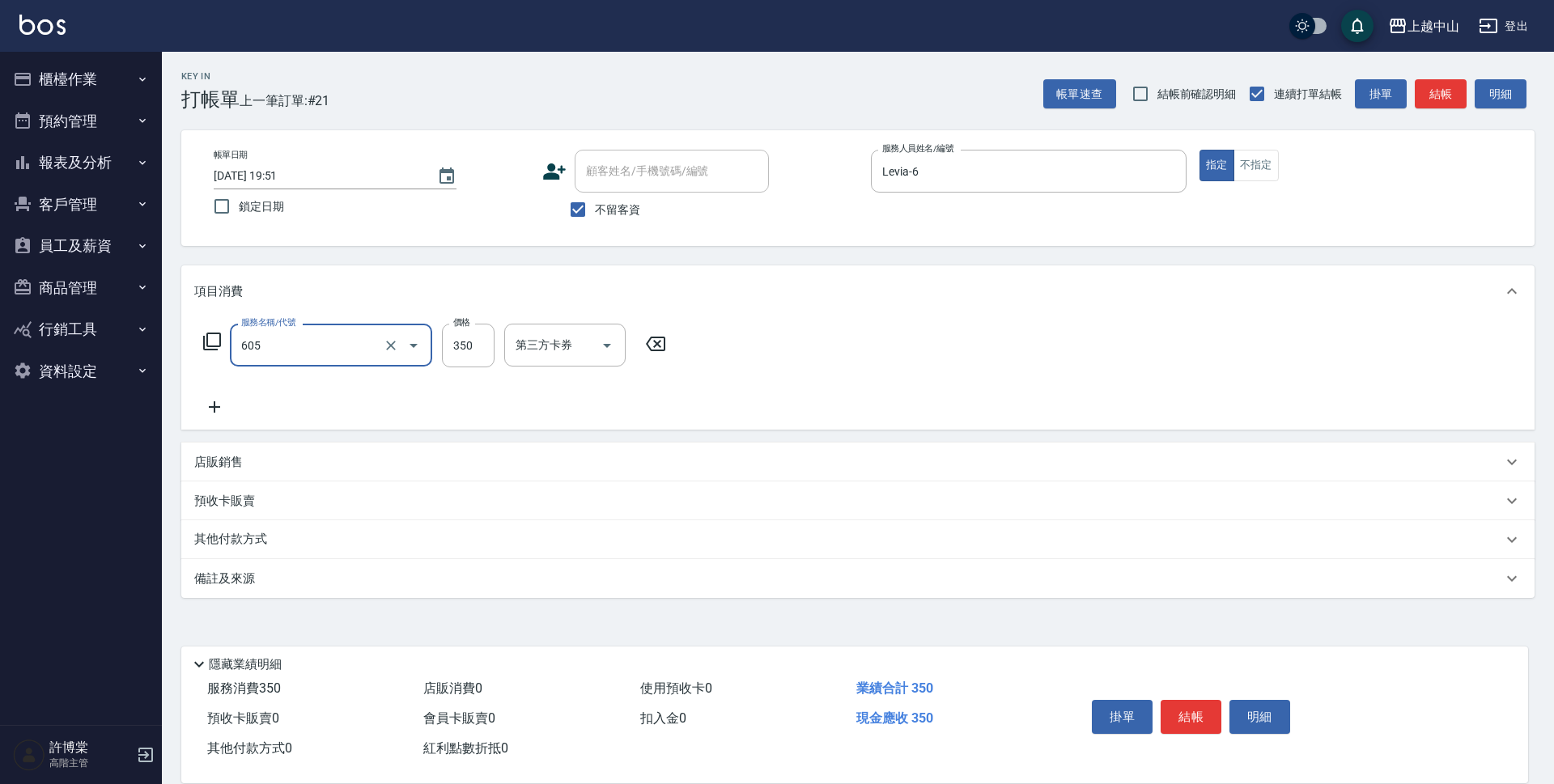
type input "洗髮 (女)(605)"
type input "400"
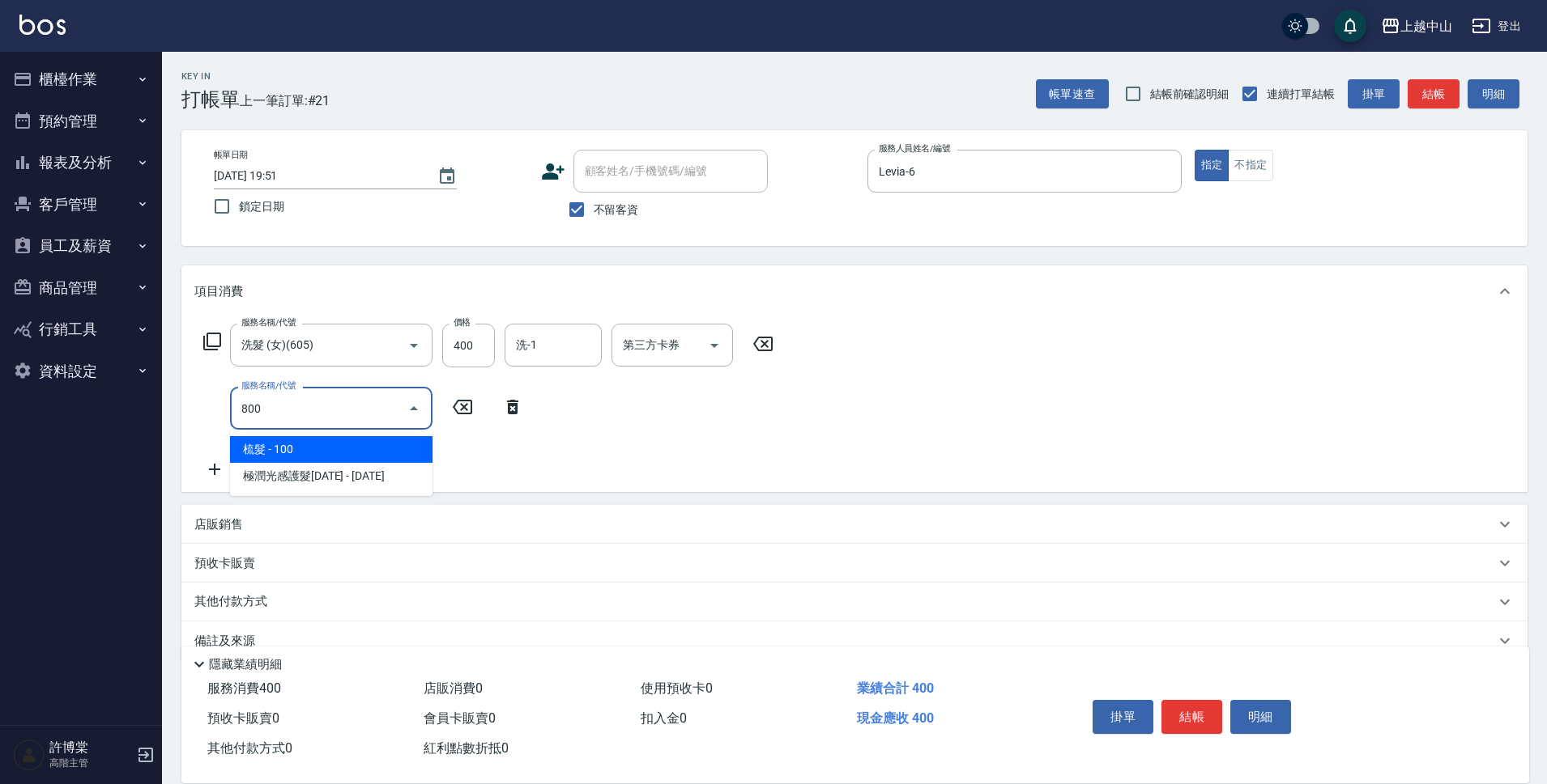
type input "梳髮(800)"
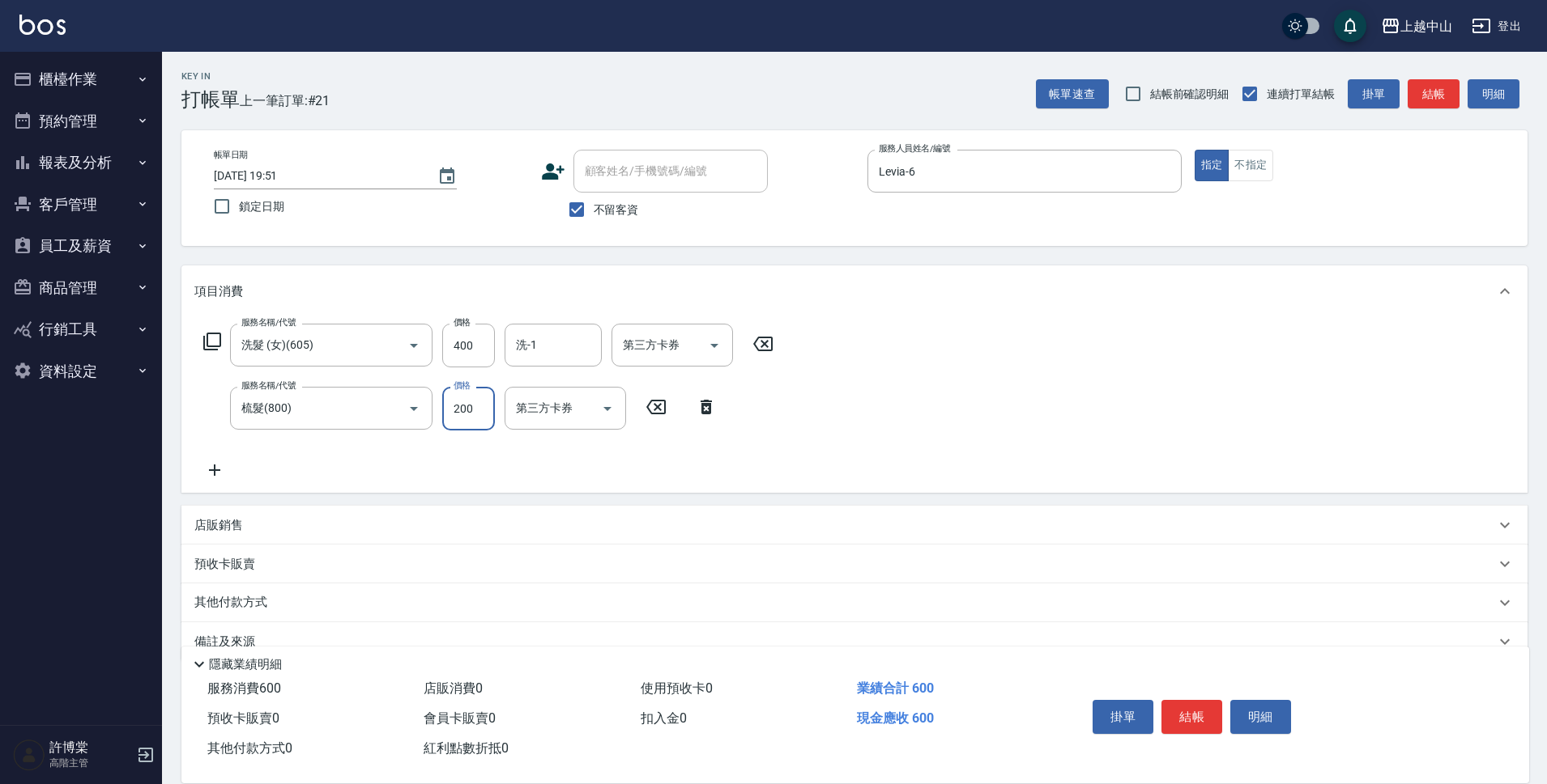
type input "200"
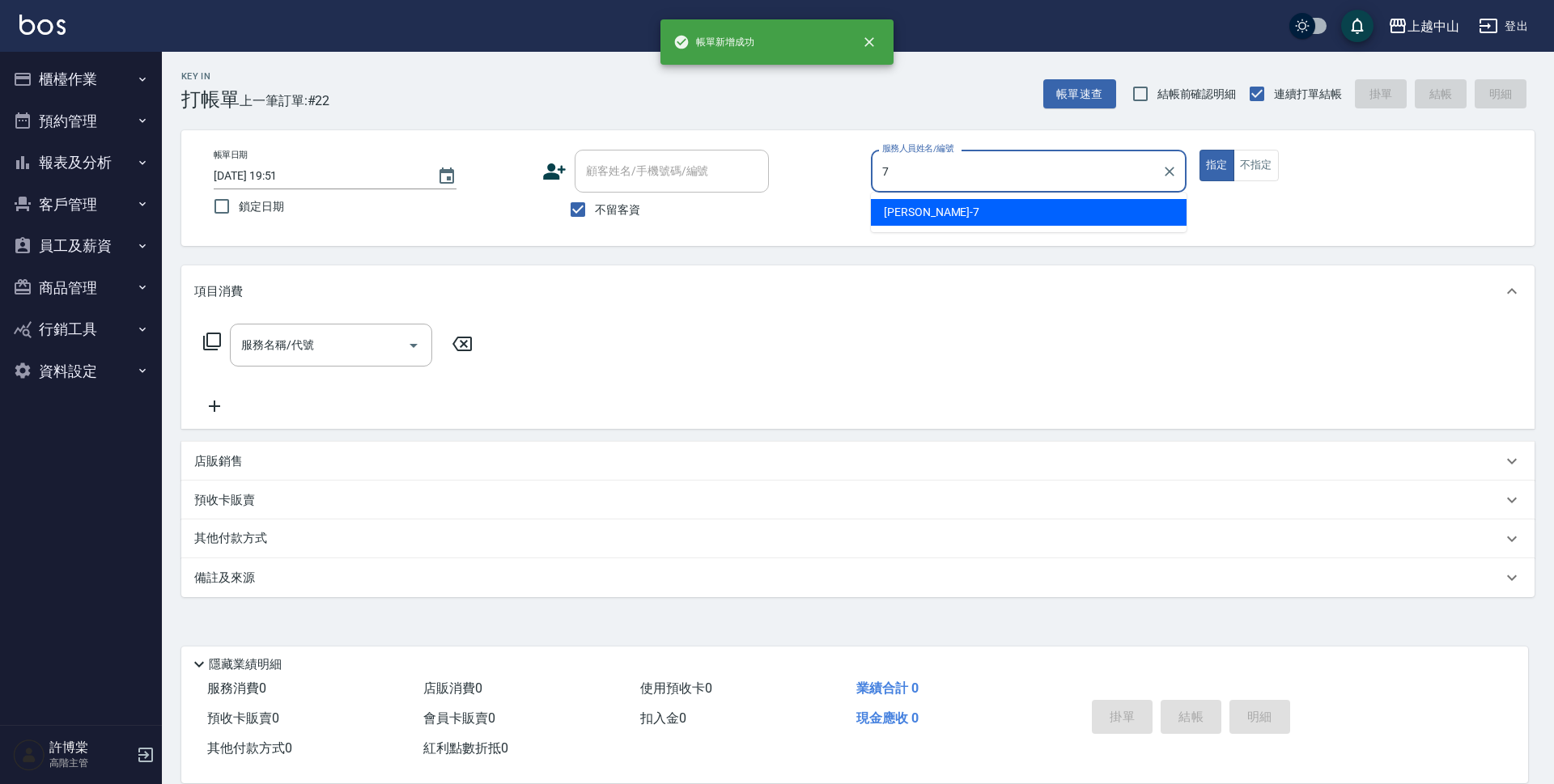
type input "[PERSON_NAME]-7"
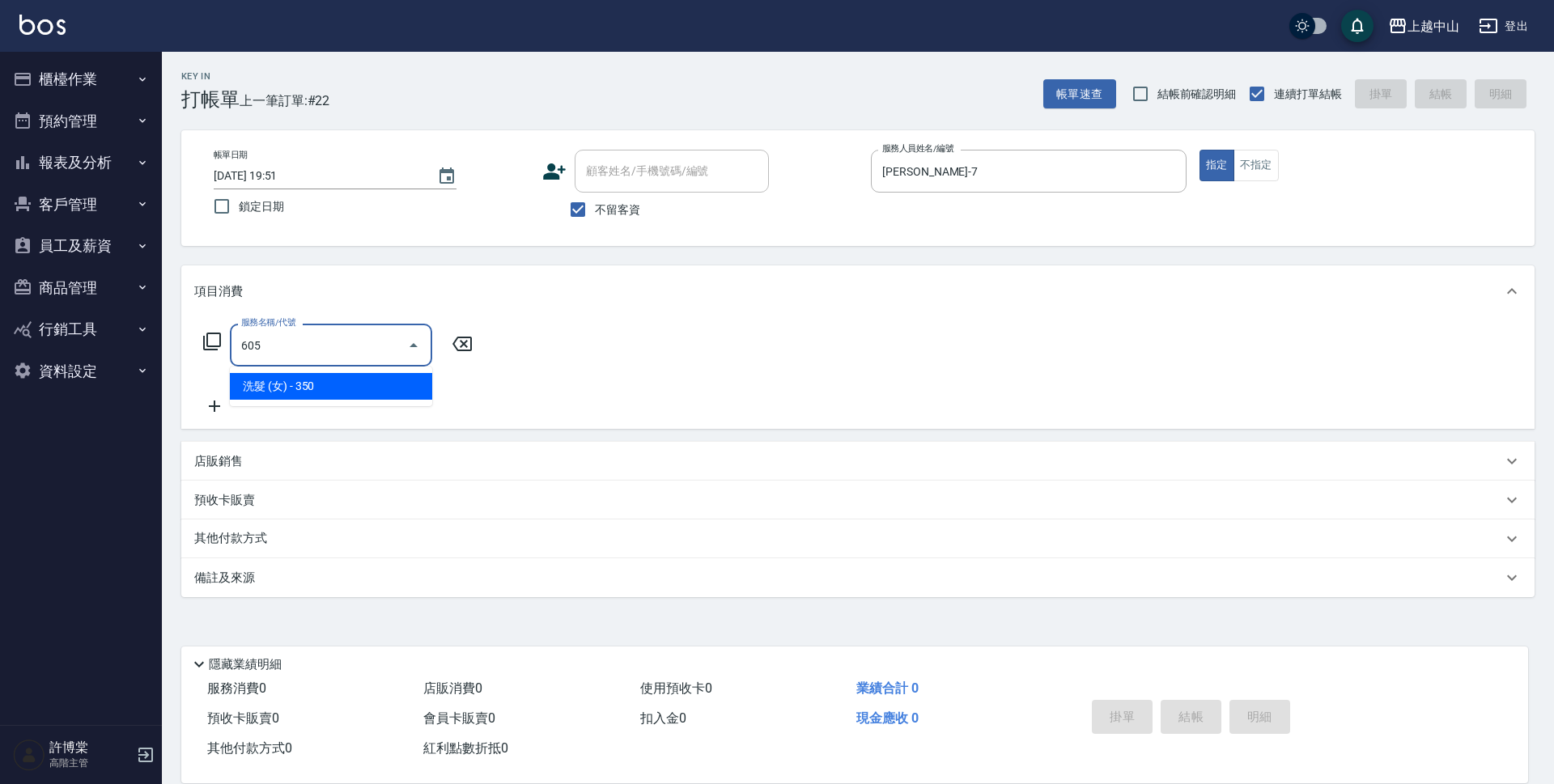
type input "洗髮 (女)(605)"
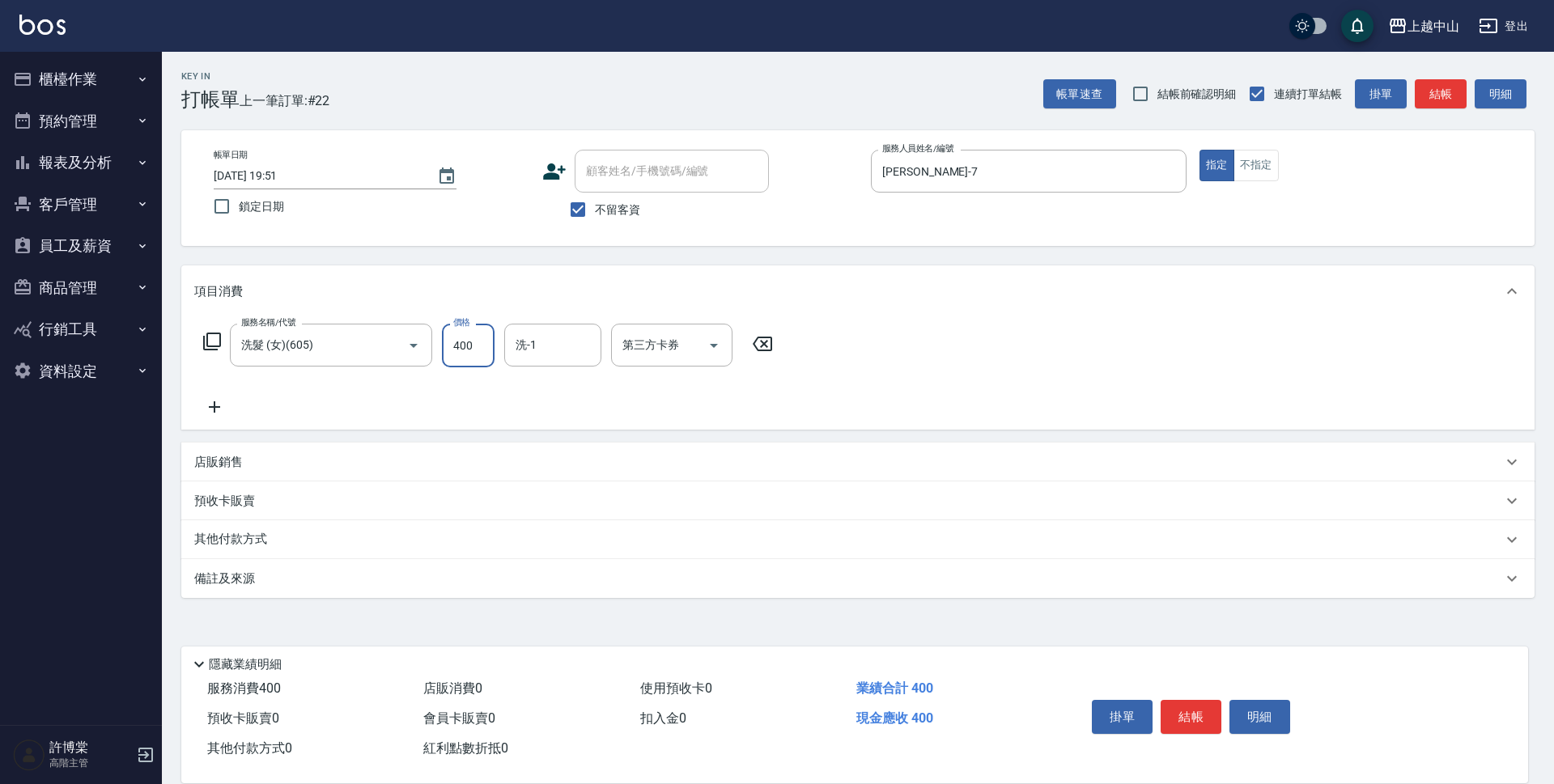
type input "400"
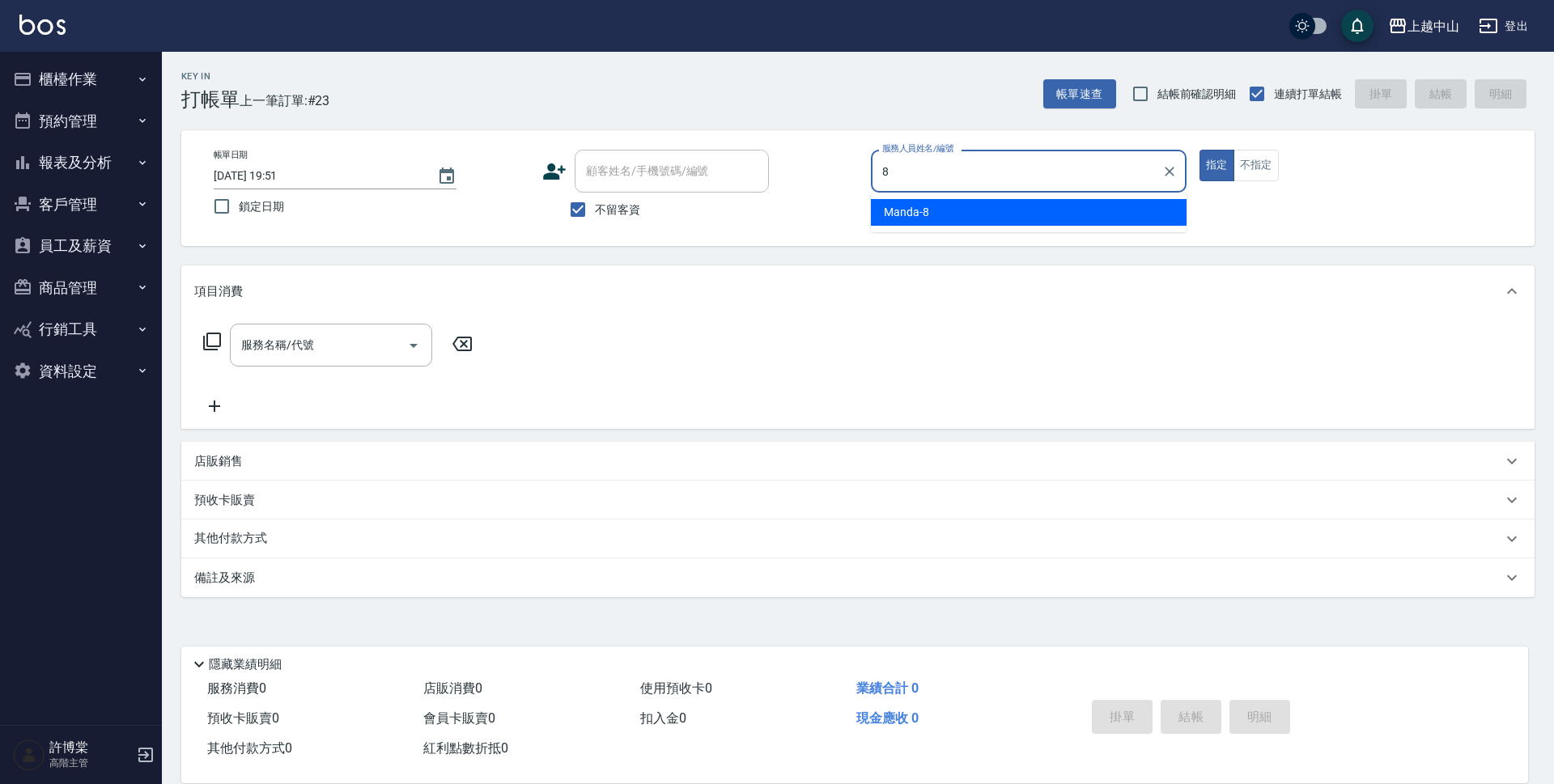
type input "Manda-8"
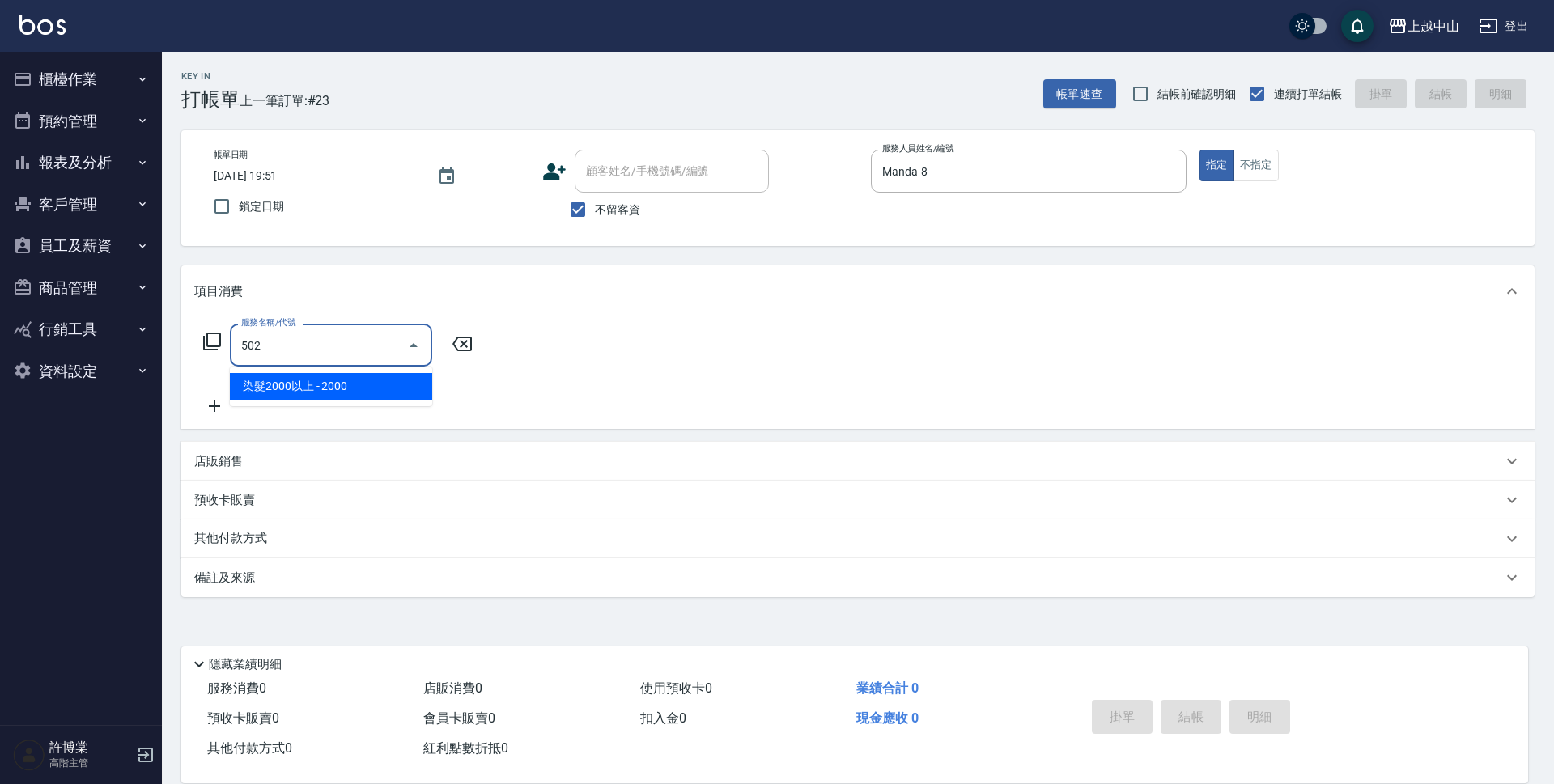
type input "染髮2000以上(502)"
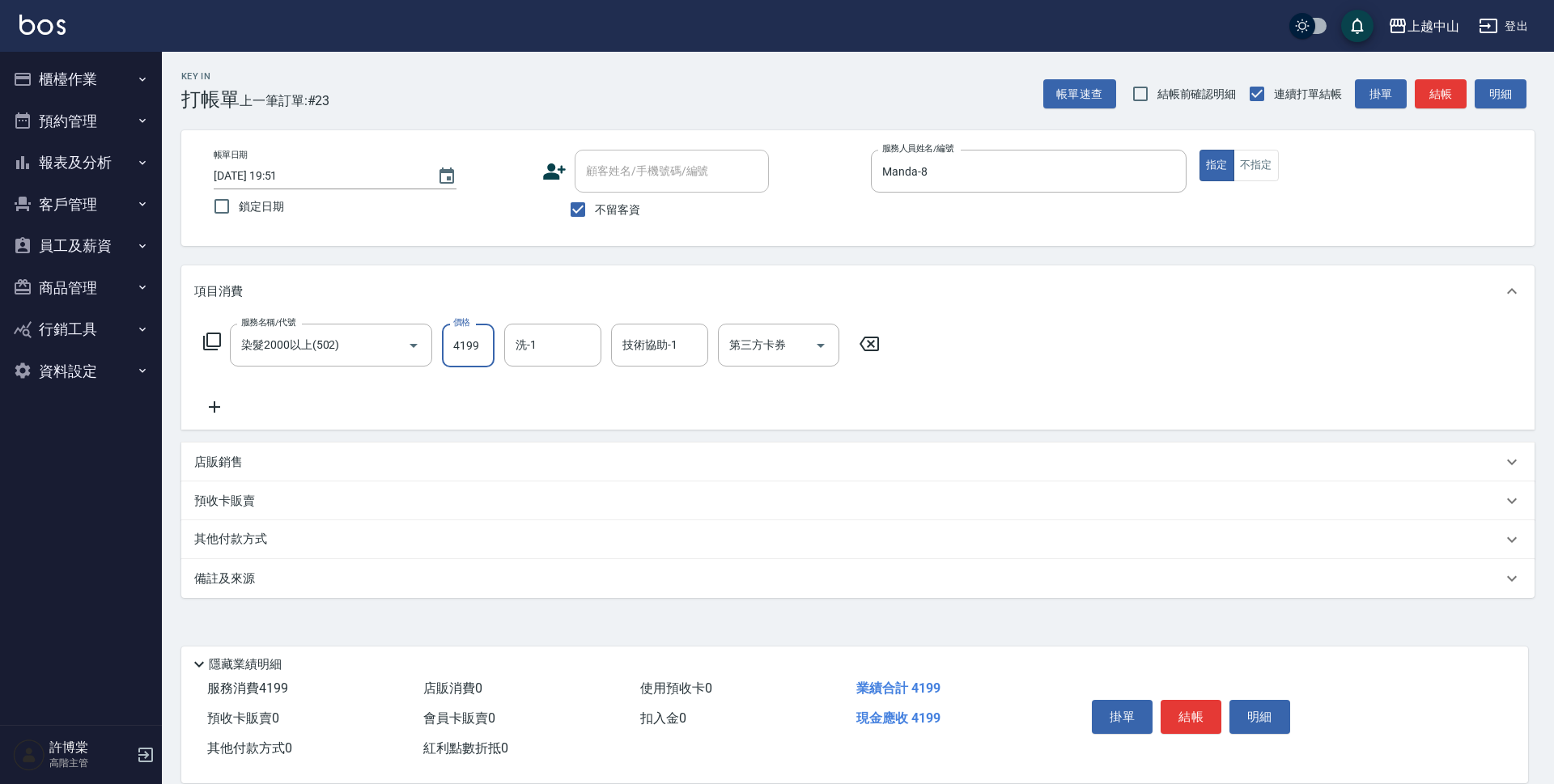
type input "4199"
type input "薇慈-36"
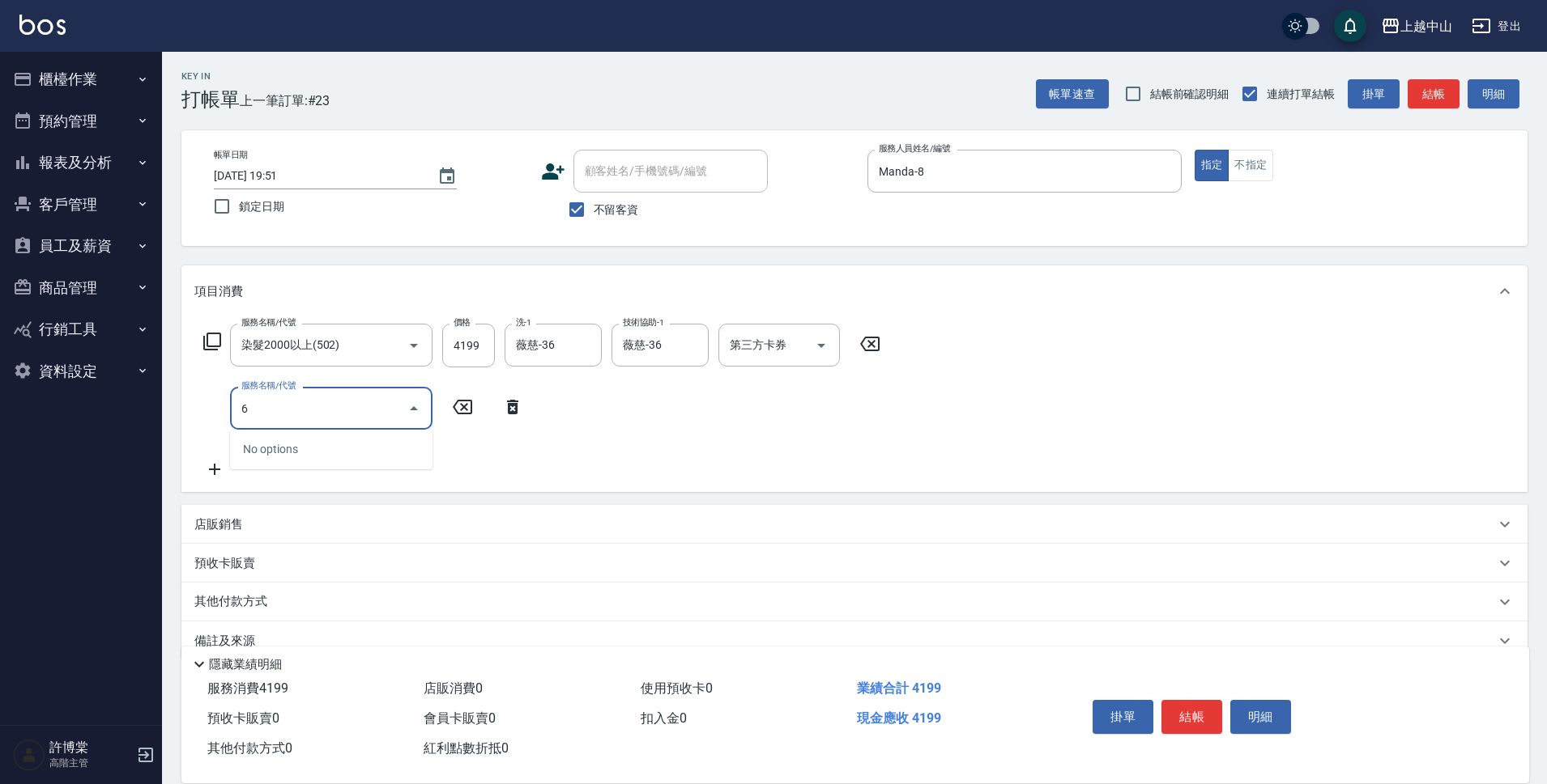
type input "6"
type input "護髮卡使用(463)"
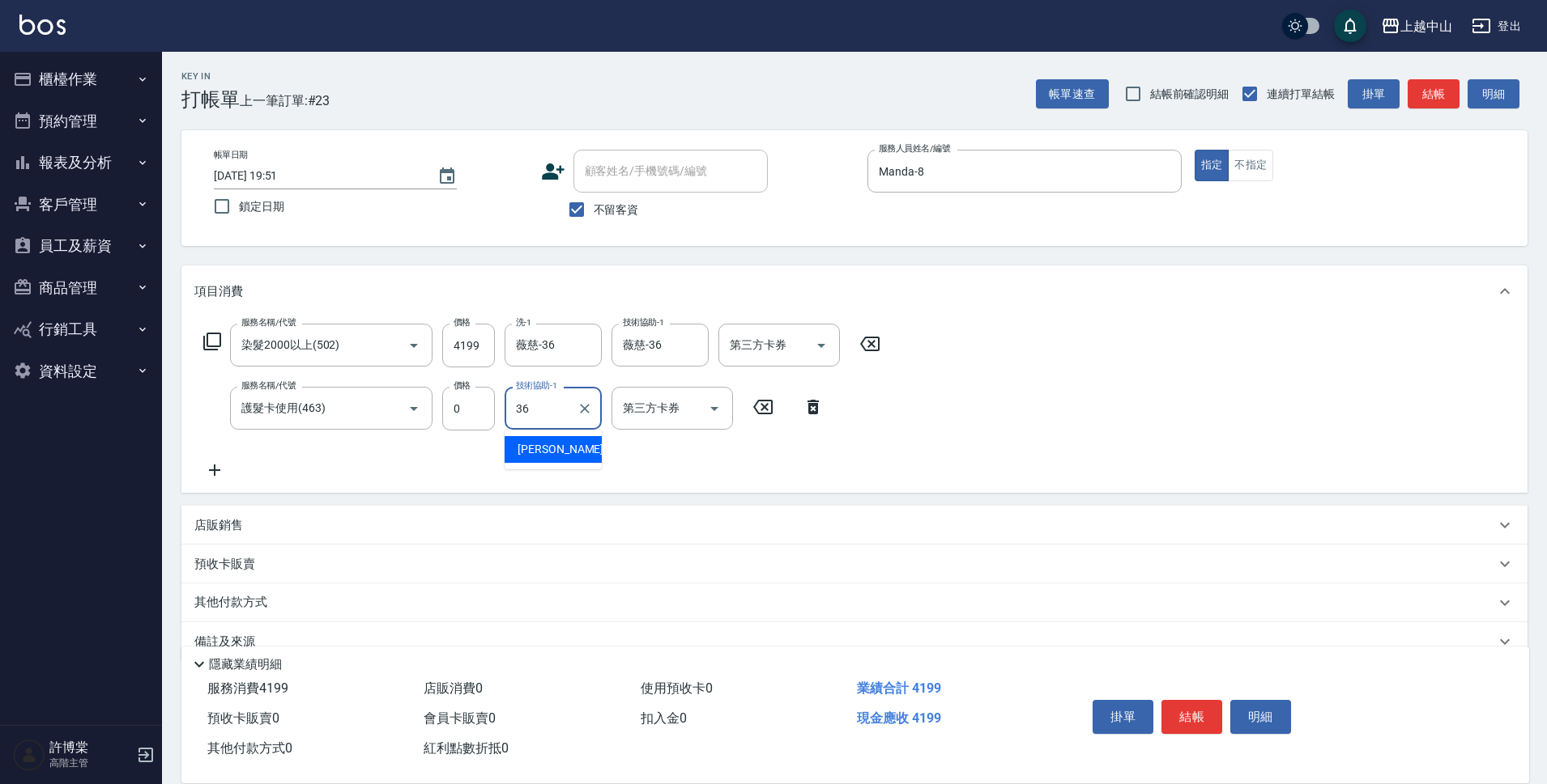
type input "薇慈-36"
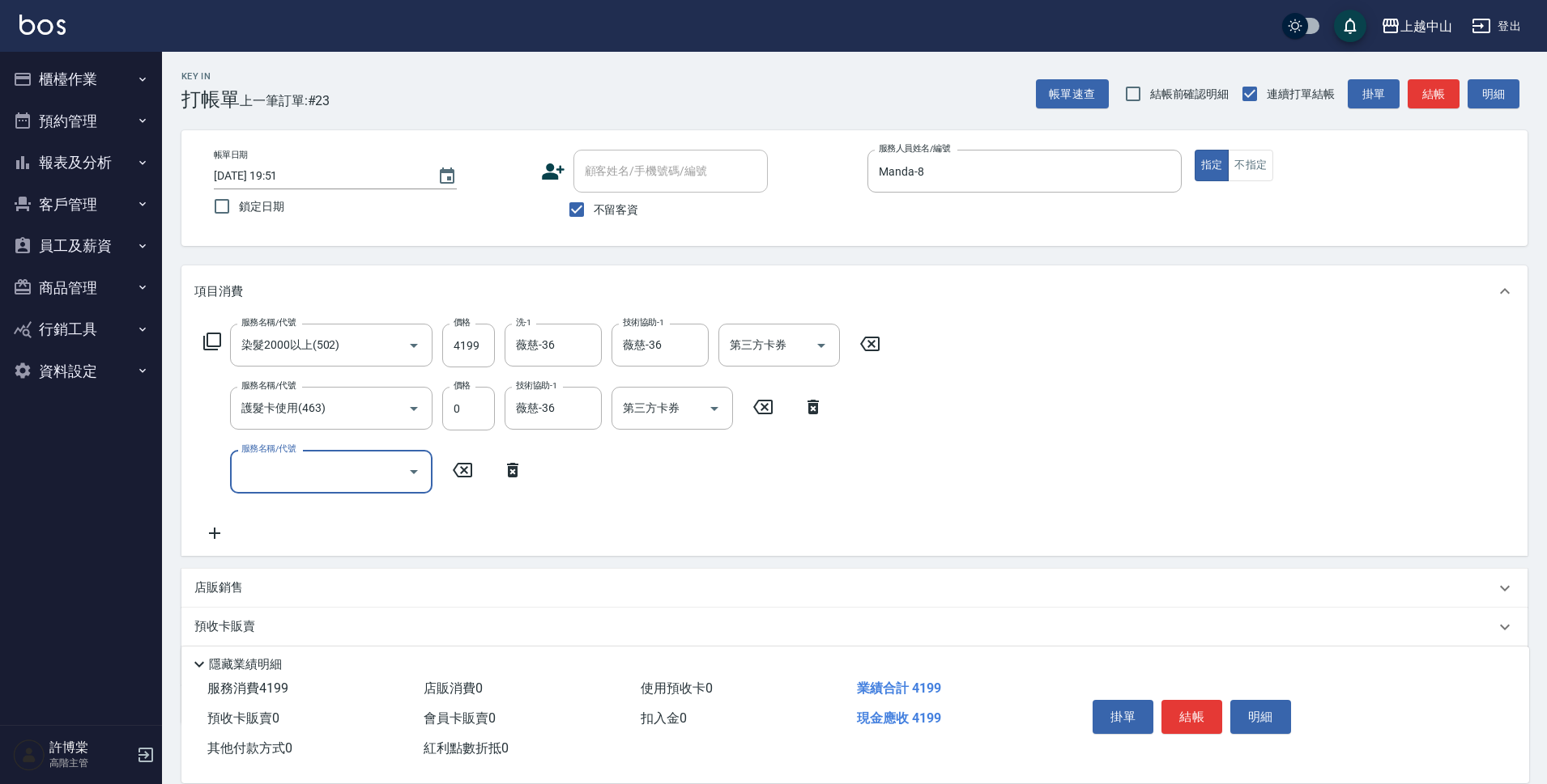
scroll to position [95, 0]
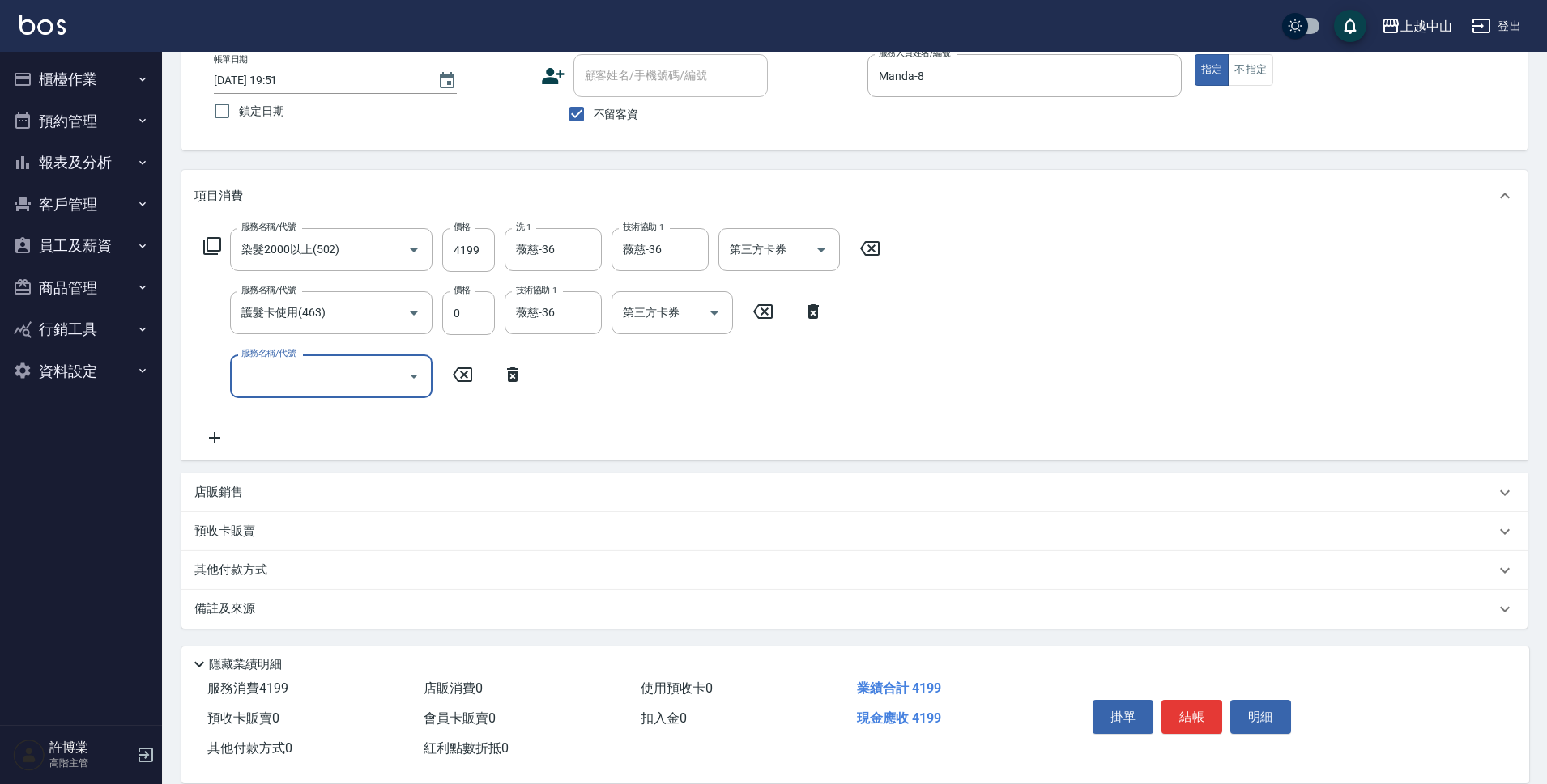
click at [286, 485] on div "店販銷售" at bounding box center [855, 493] width 1346 height 39
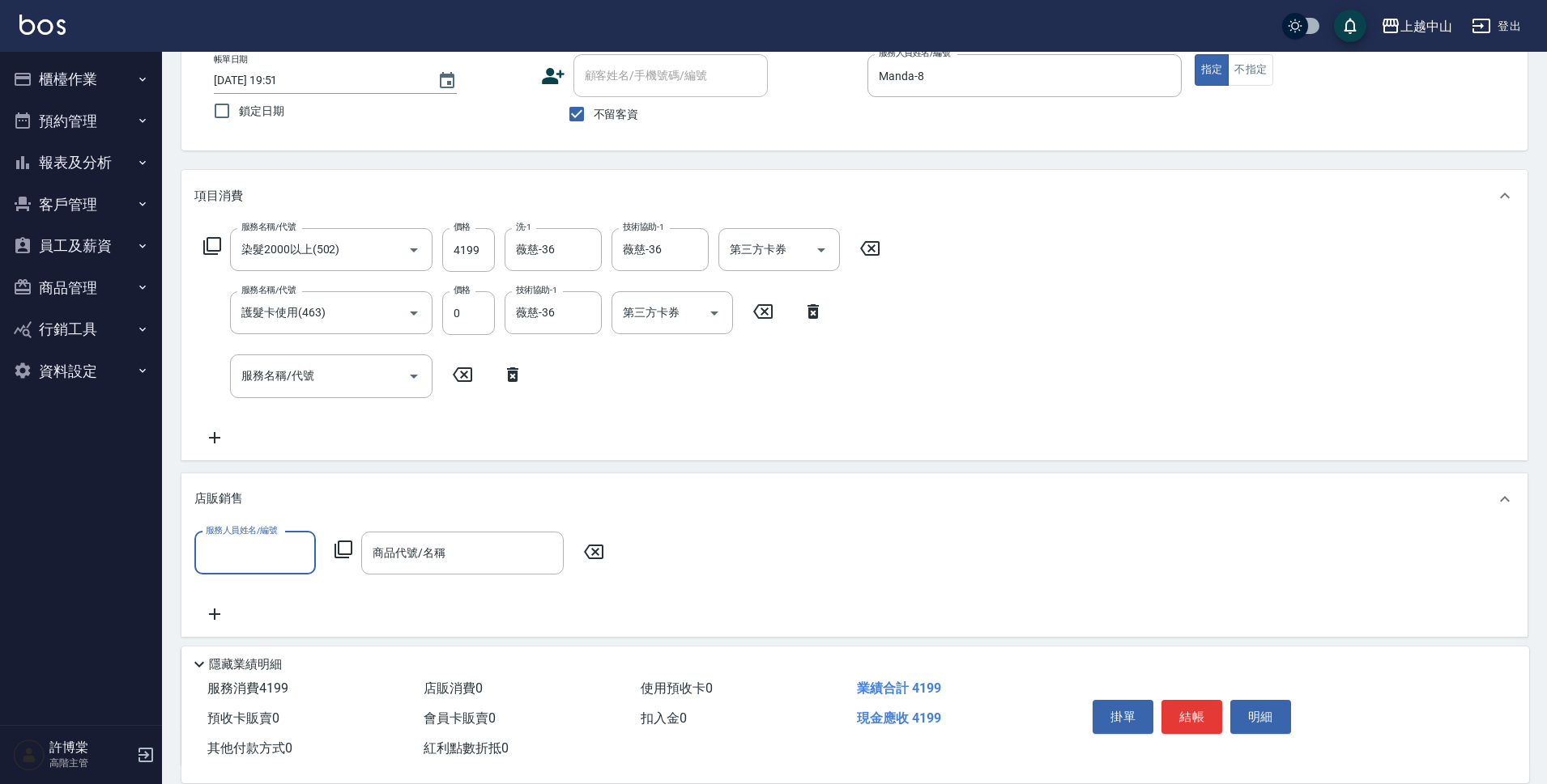
scroll to position [0, 0]
click at [276, 570] on div "服務人員姓名/編號" at bounding box center [255, 553] width 122 height 43
type input "Manda-8"
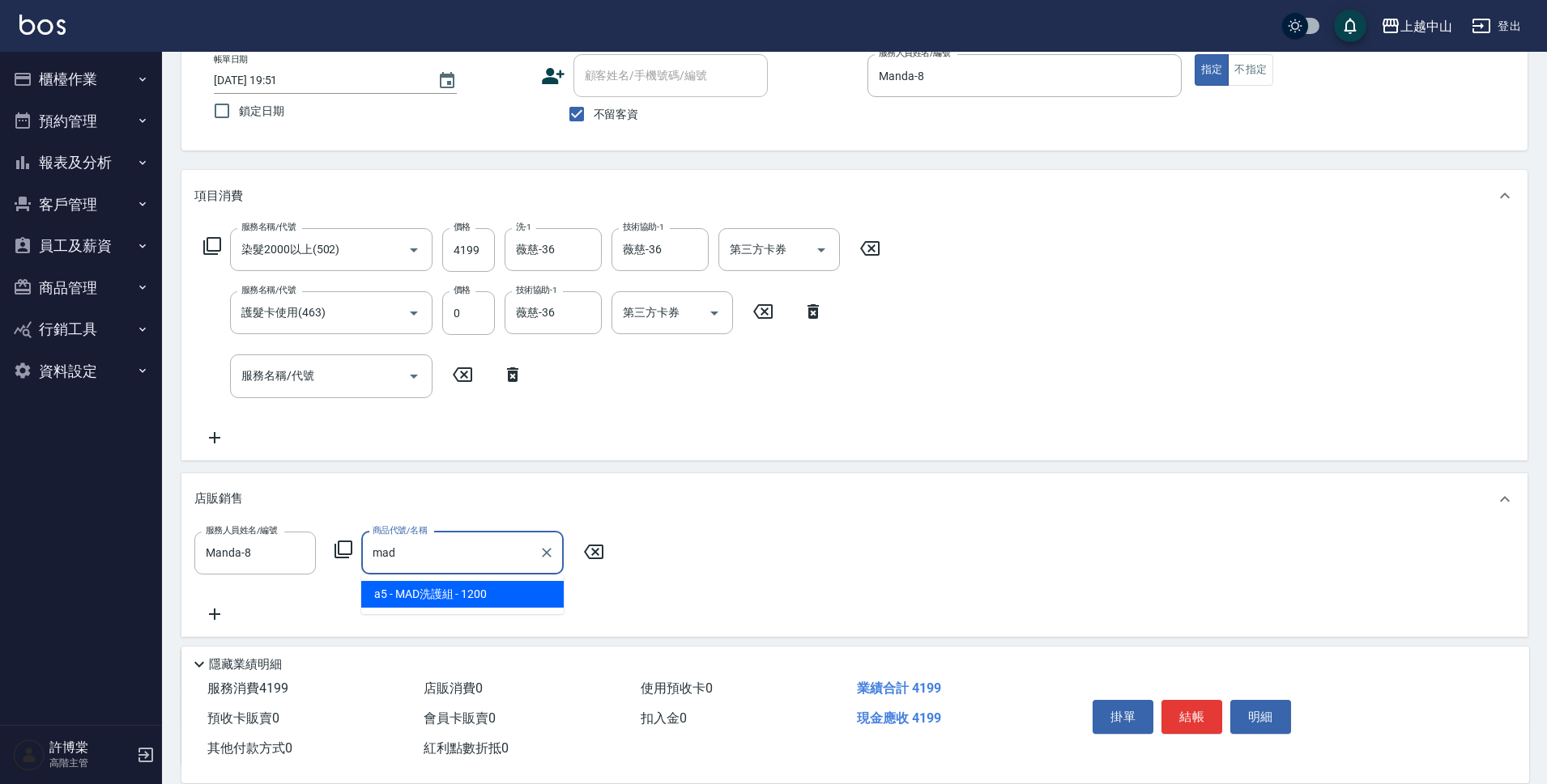
click at [501, 589] on span "a5 - MAD洗護組 - 1200" at bounding box center [463, 595] width 203 height 27
type input "MAD洗護組"
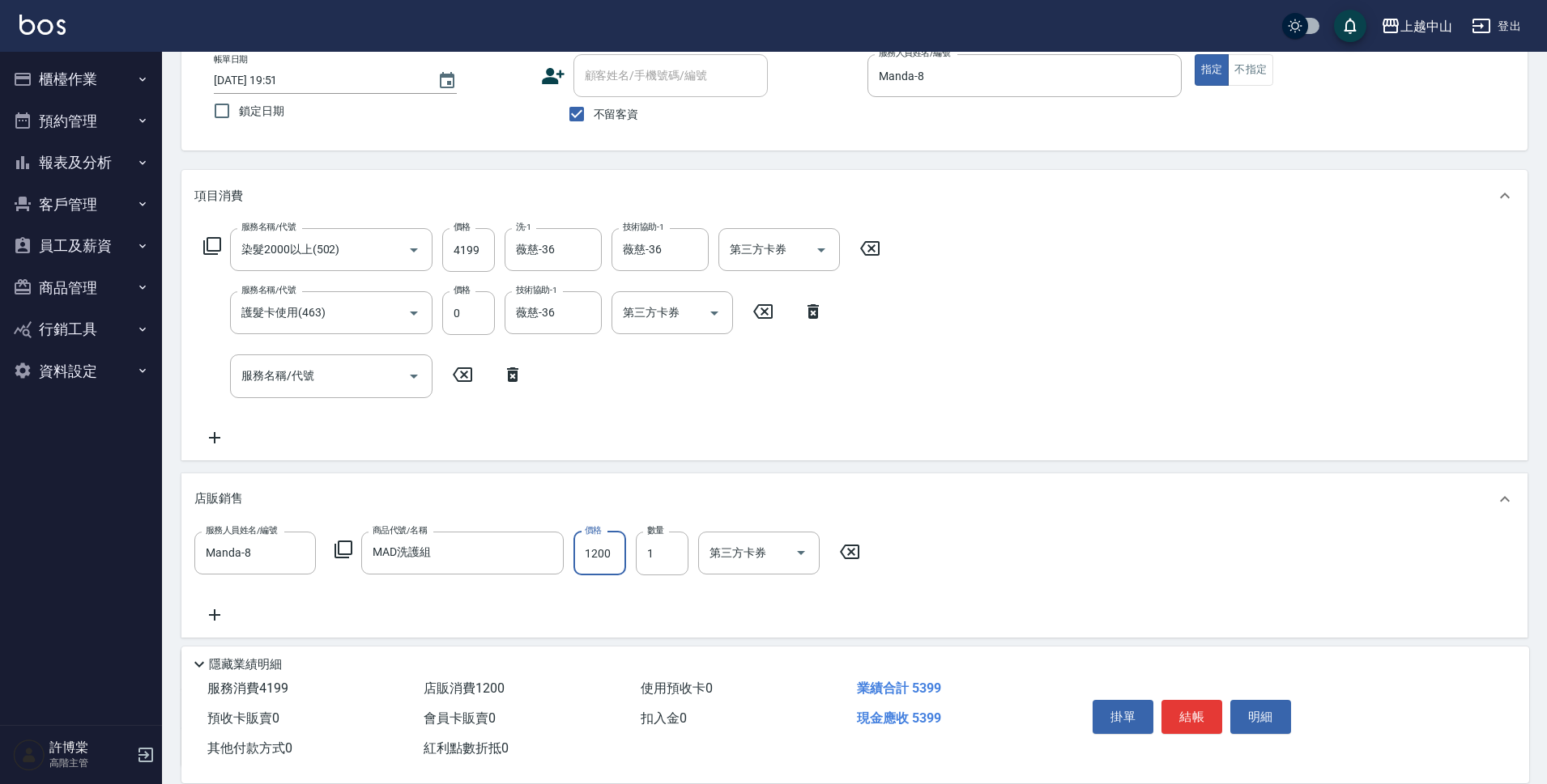
click at [616, 562] on input "1200" at bounding box center [600, 554] width 52 height 44
type input "999"
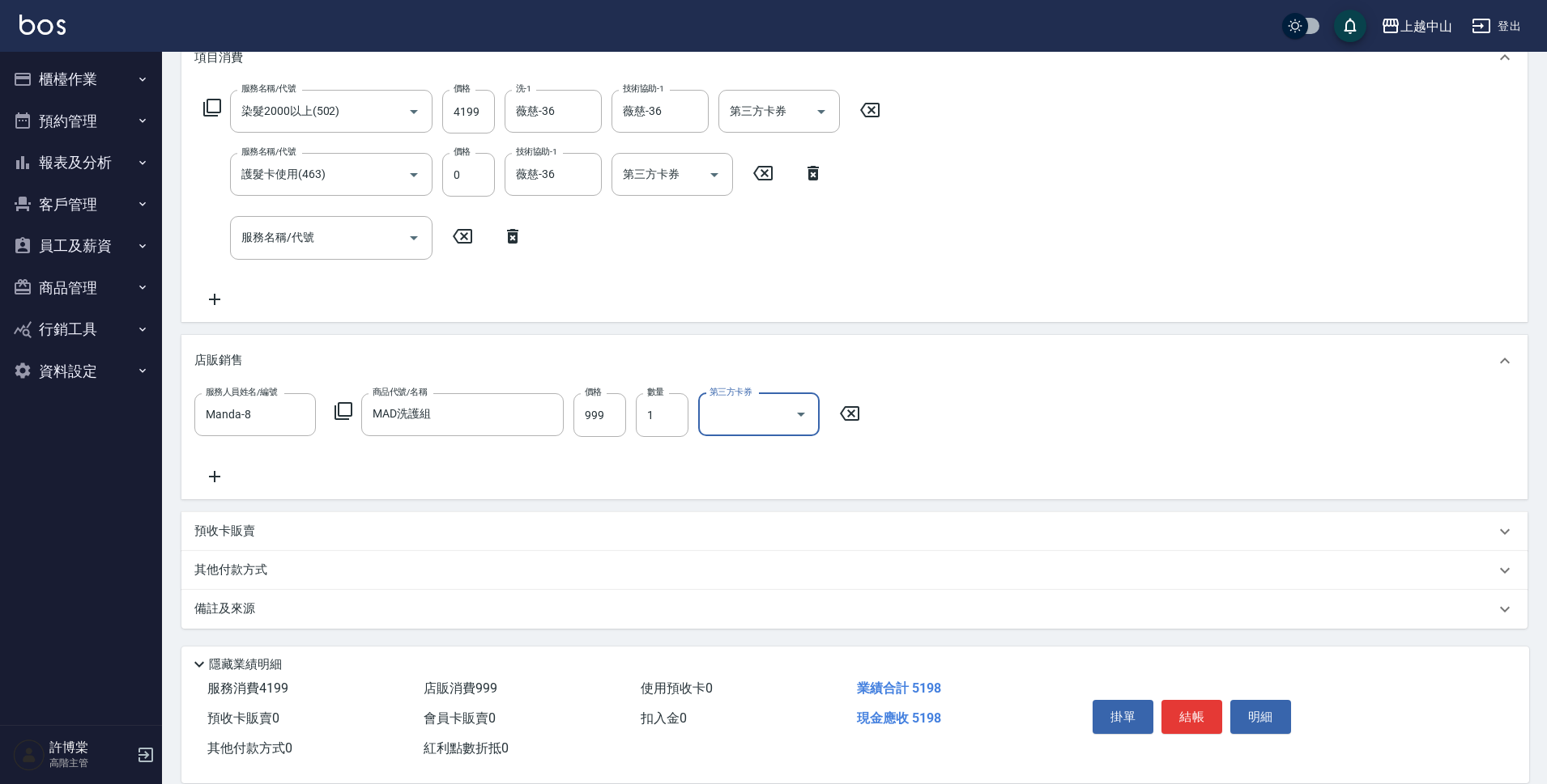
click at [266, 574] on p "其他付款方式" at bounding box center [235, 570] width 81 height 18
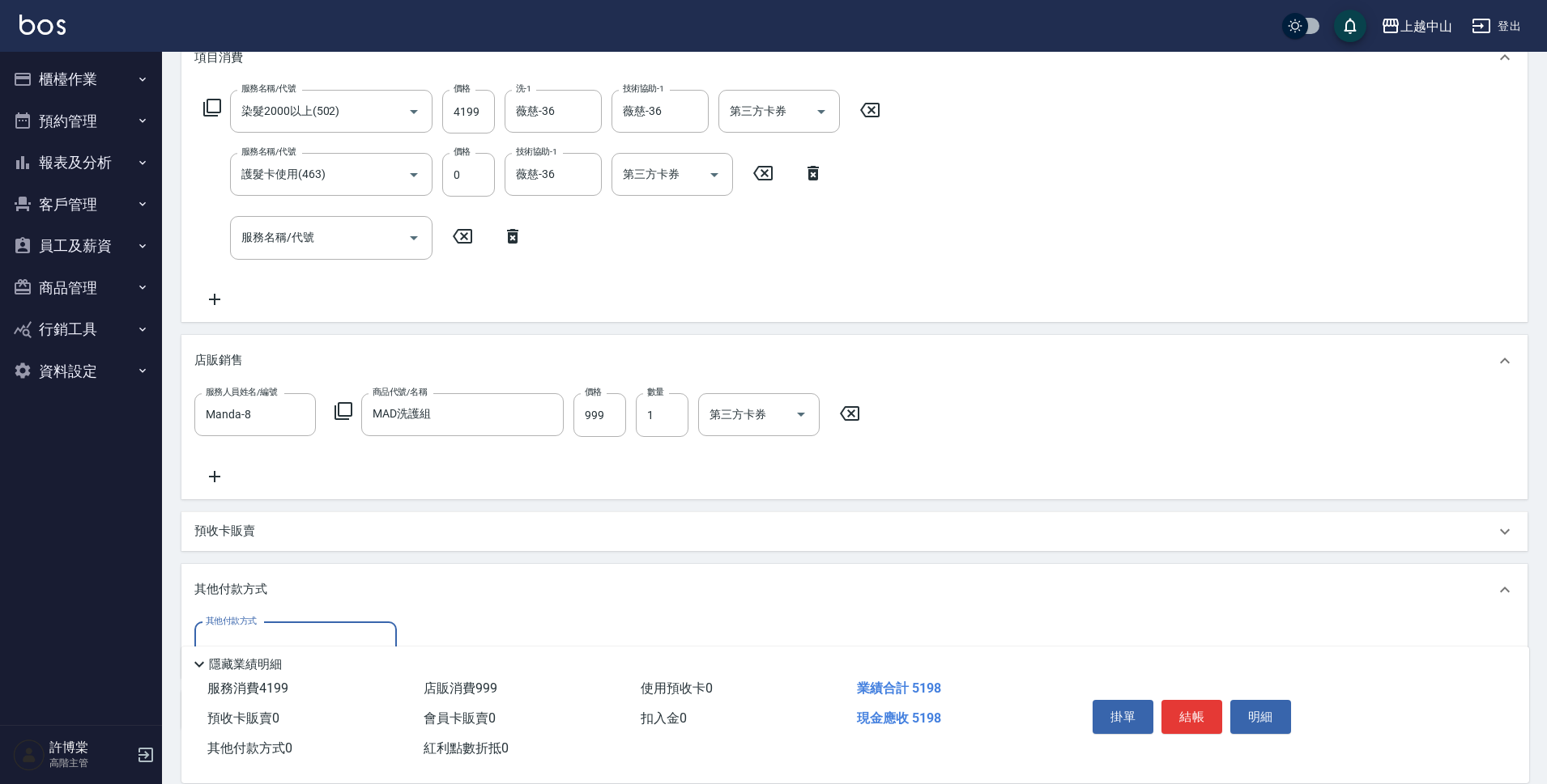
scroll to position [0, 0]
click at [306, 630] on input "其他付款方式" at bounding box center [296, 644] width 187 height 29
click at [311, 614] on span "信用卡" at bounding box center [296, 603] width 203 height 27
type input "信用卡"
type input "5198"
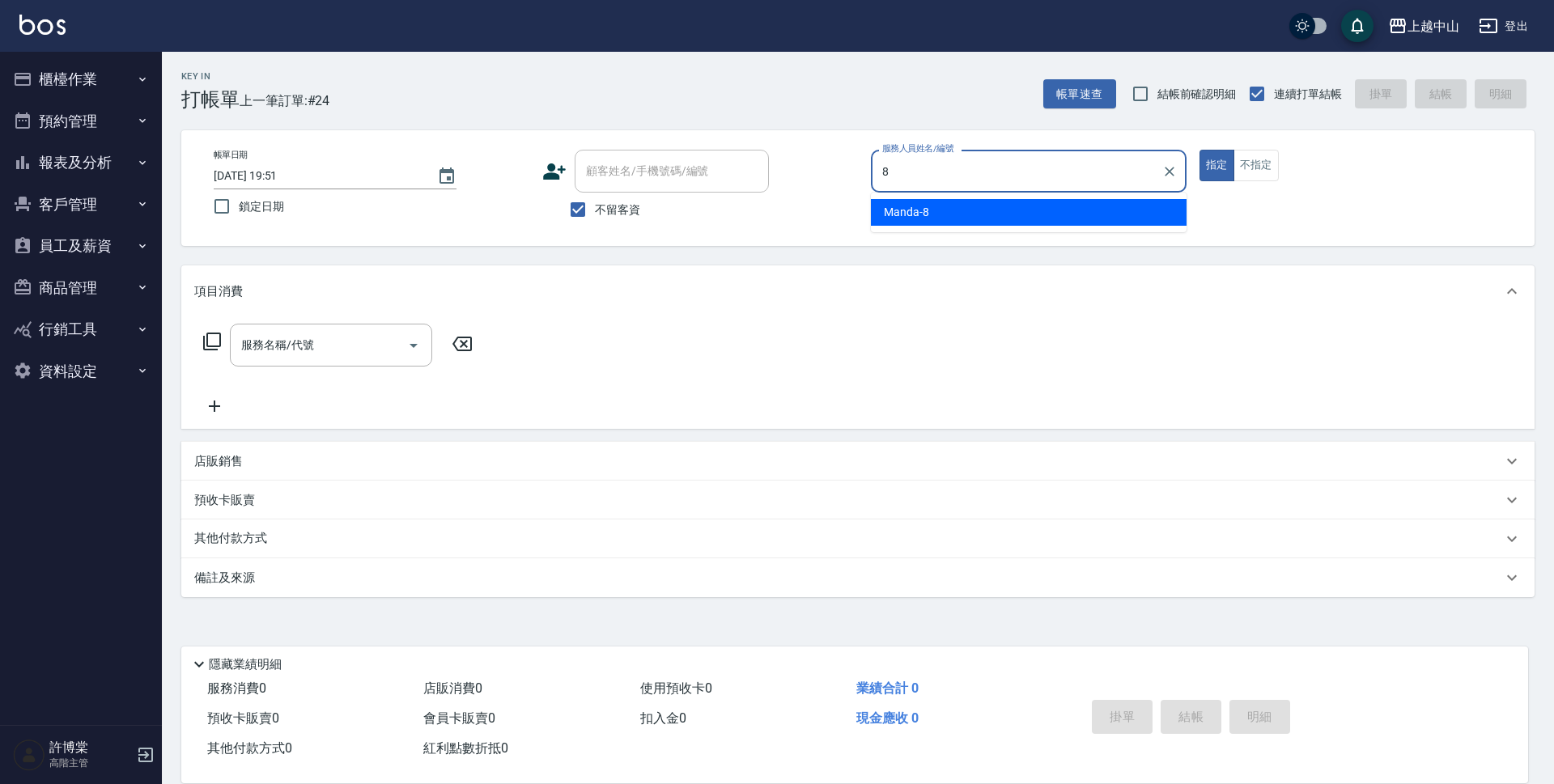
type input "Manda-8"
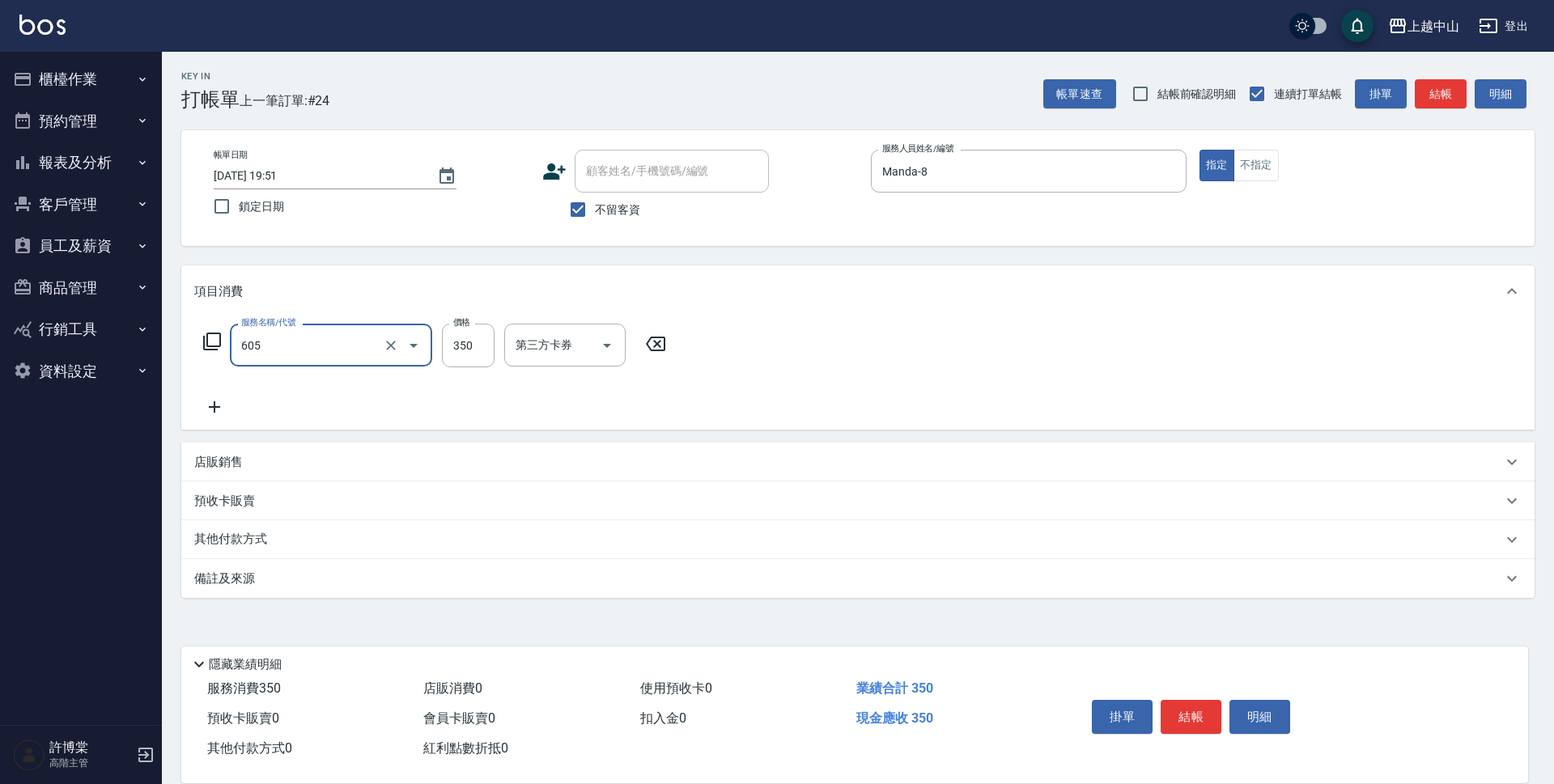
type input "洗髮 (女)(605)"
type input "574"
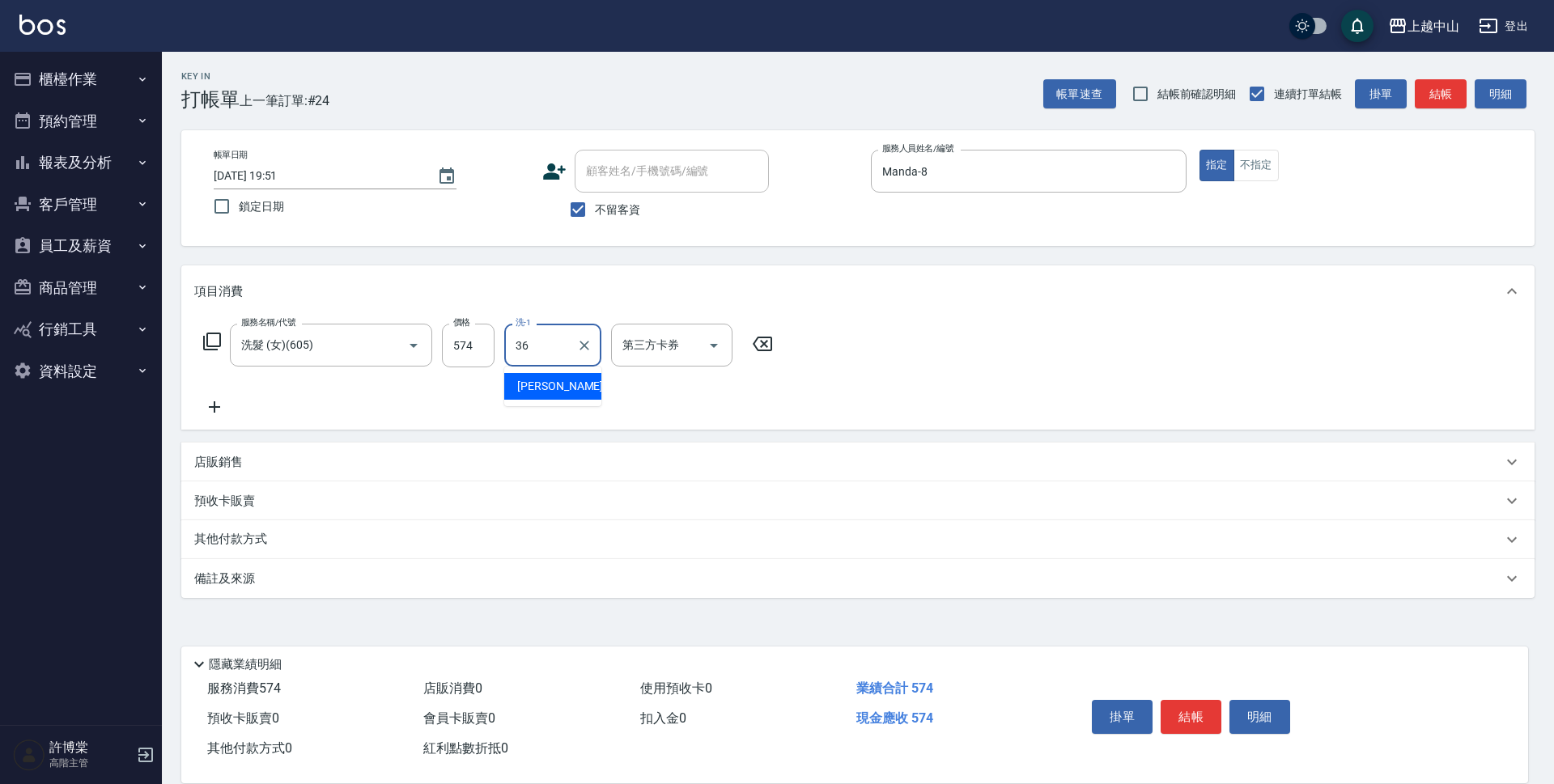
type input "薇慈-36"
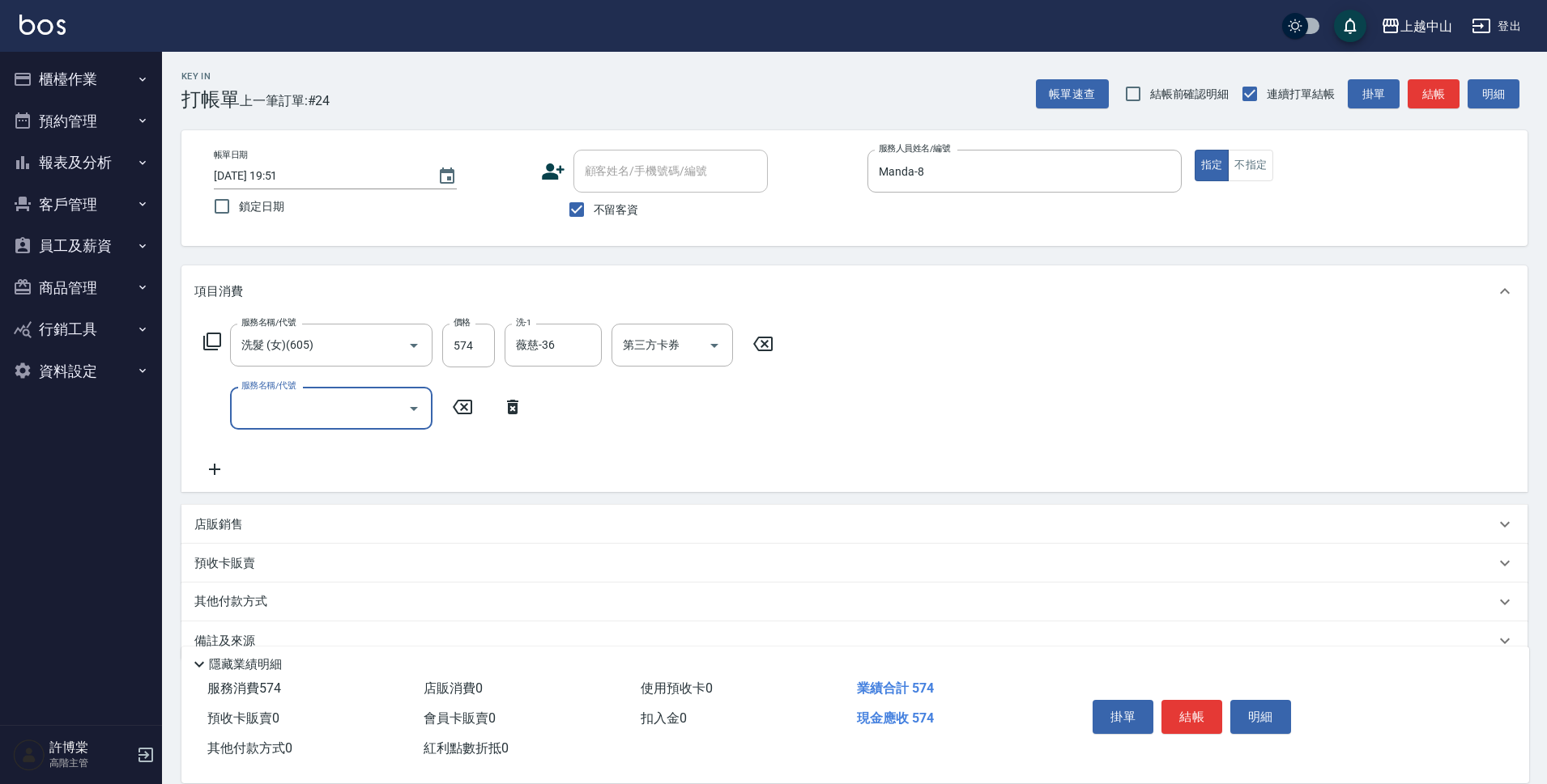
scroll to position [31, 0]
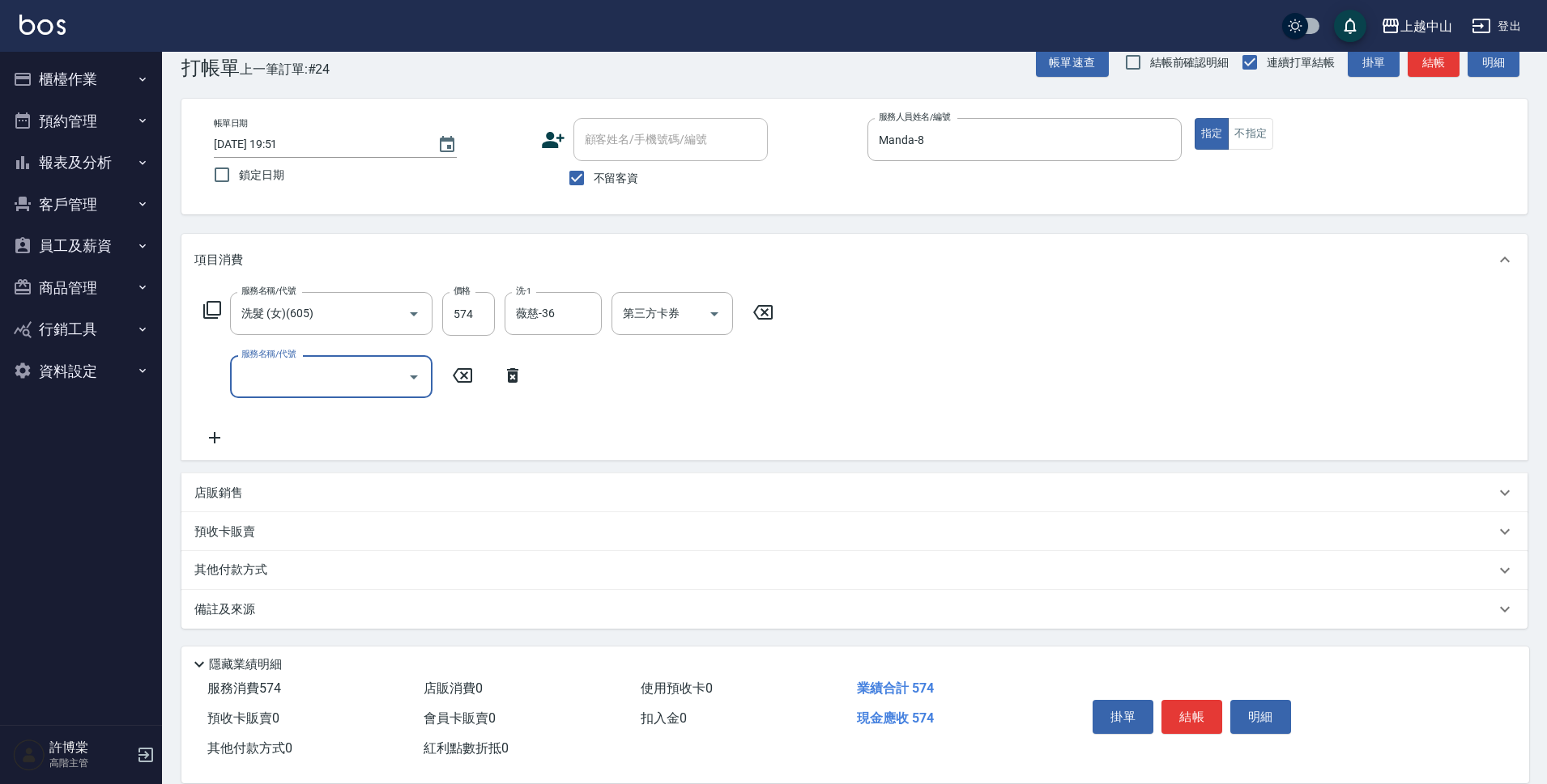
click at [211, 485] on p "店販銷售" at bounding box center [219, 493] width 49 height 17
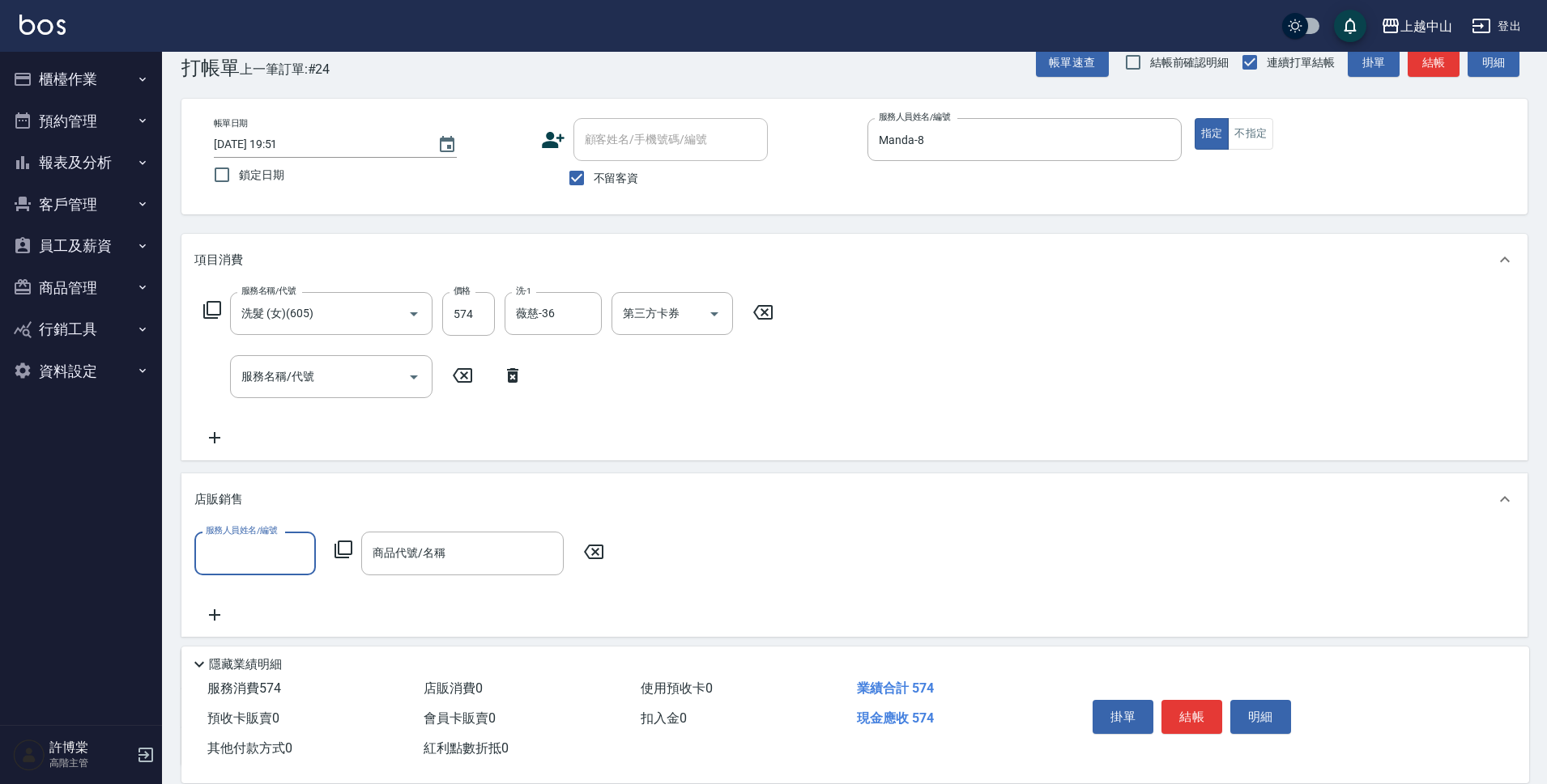
scroll to position [0, 0]
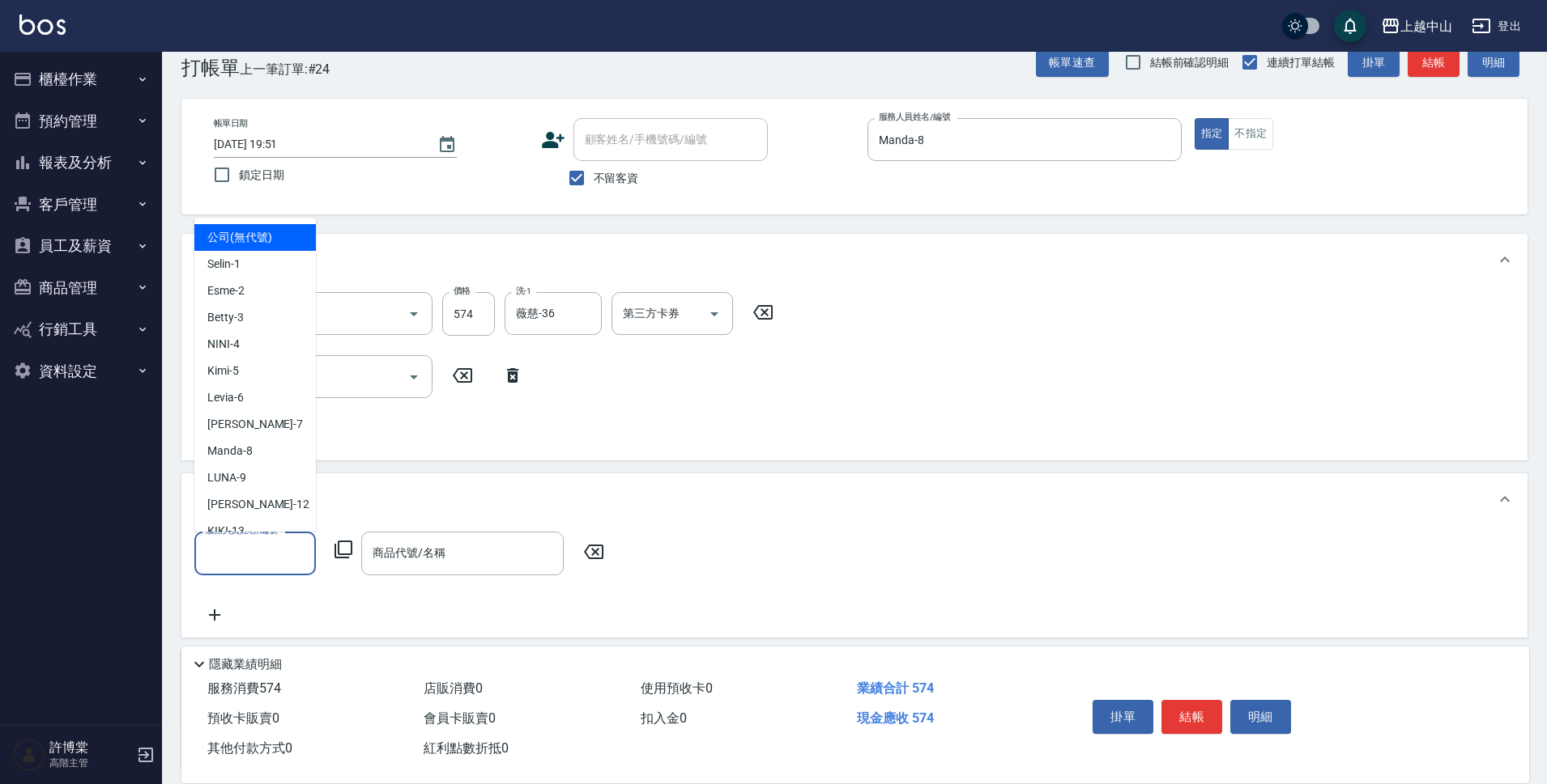
click at [238, 553] on input "服務人員姓名/編號" at bounding box center [255, 554] width 107 height 29
type input "5"
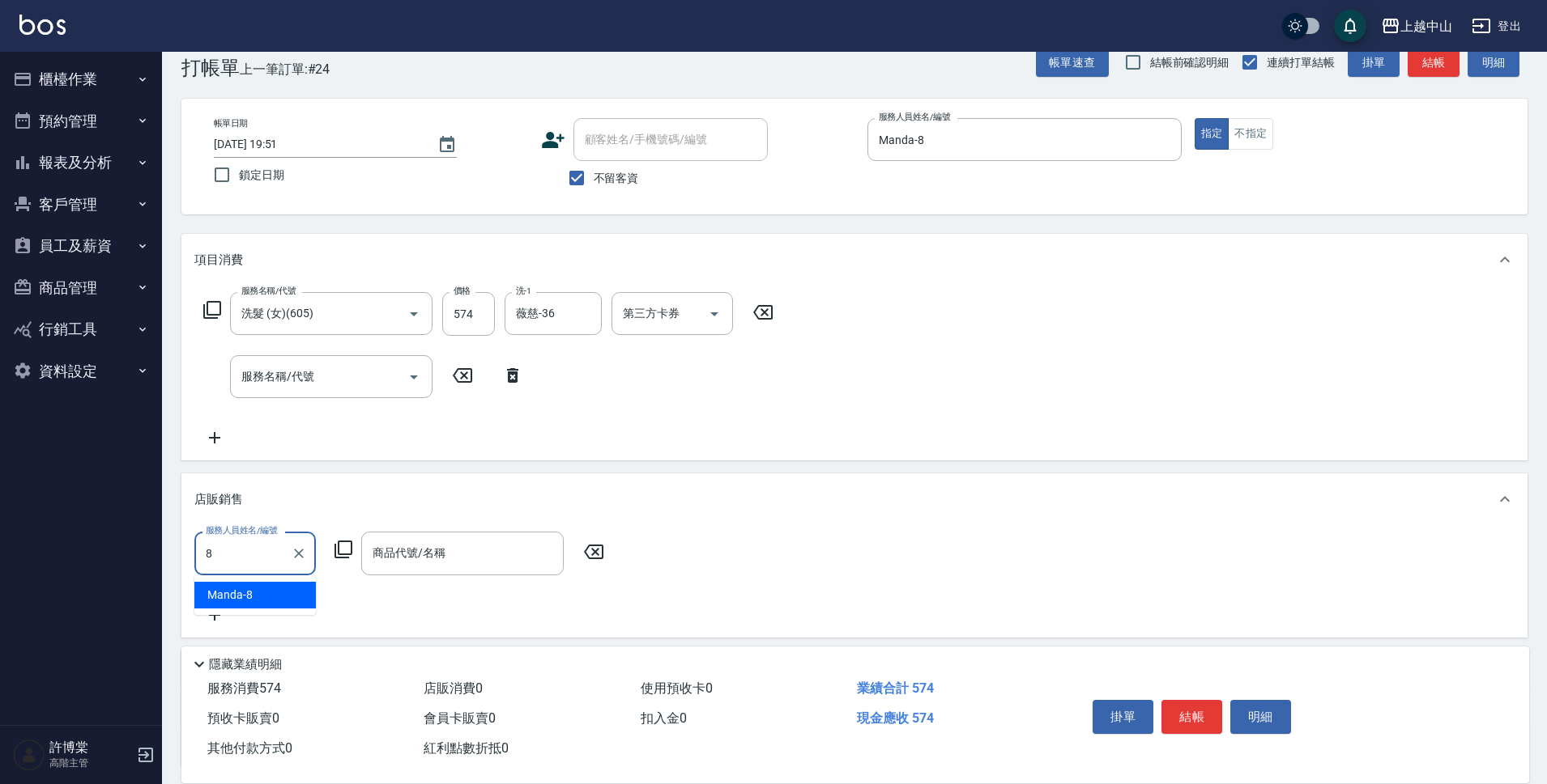
type input "Manda-8"
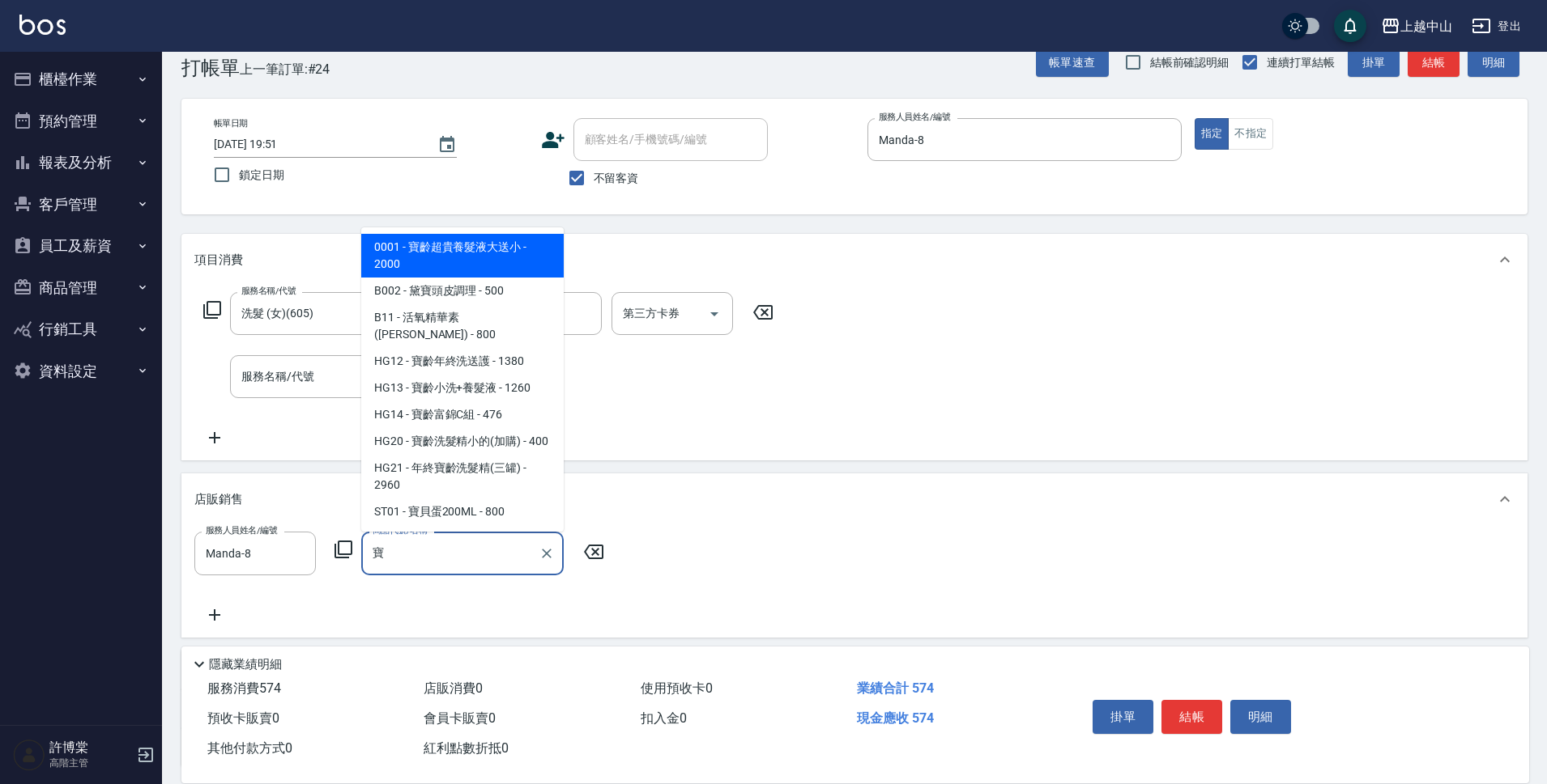
click at [500, 265] on span "0001 - 寶齡超貴養髮液大送小 - 2000" at bounding box center [463, 256] width 203 height 44
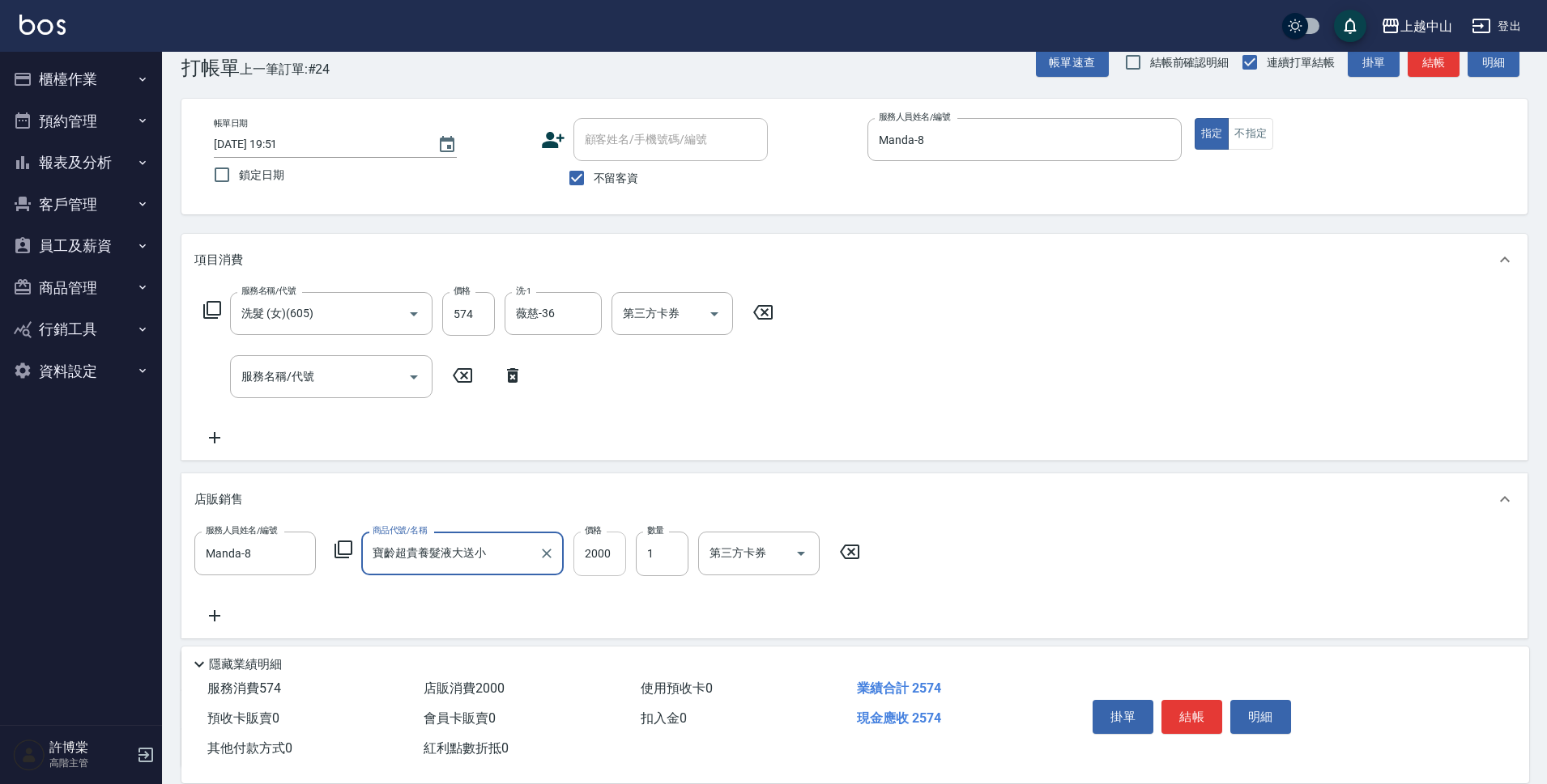
type input "寶齡超貴養髮液大送小"
click at [587, 554] on input "2000" at bounding box center [600, 554] width 52 height 44
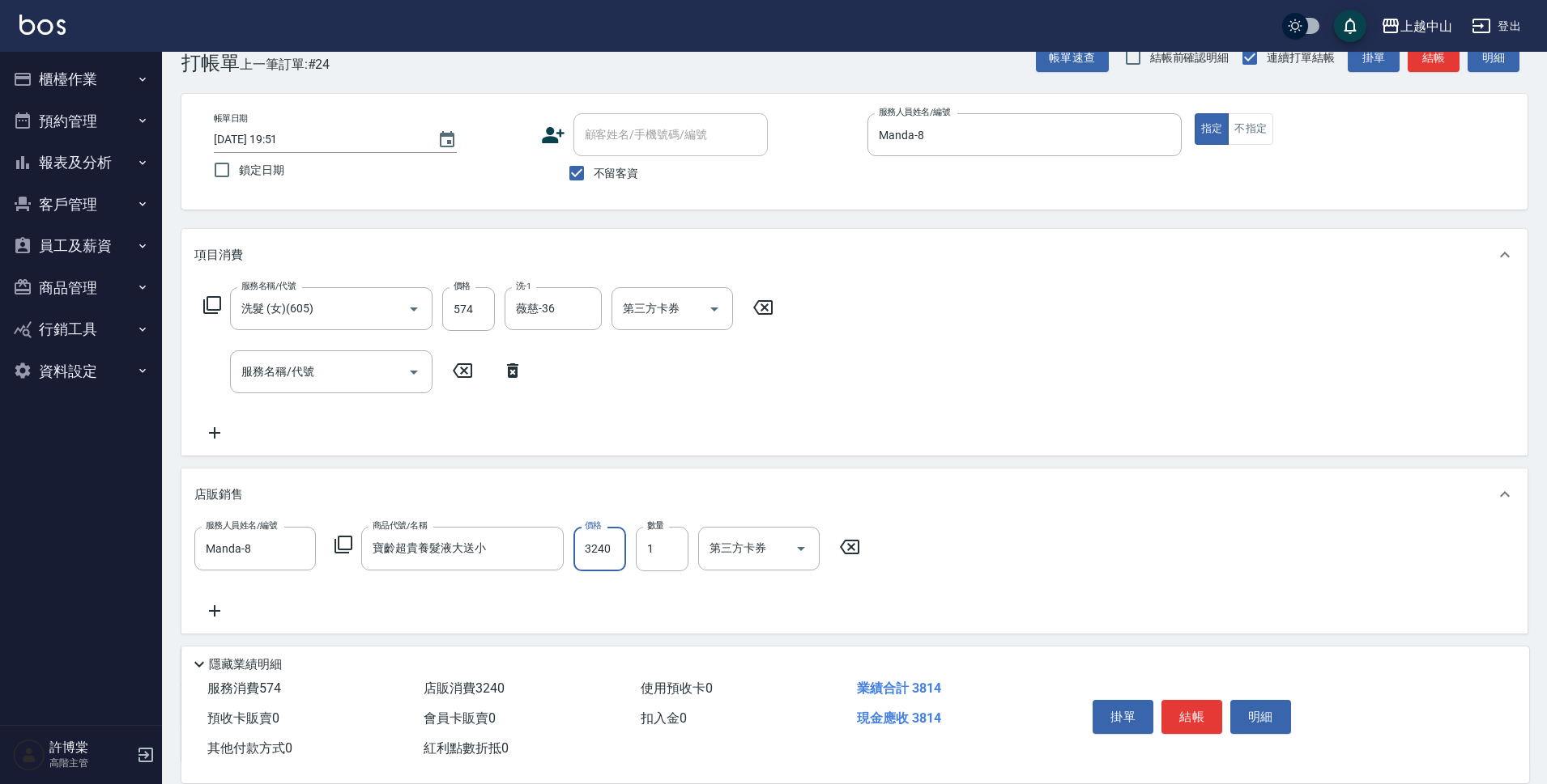
scroll to position [170, 0]
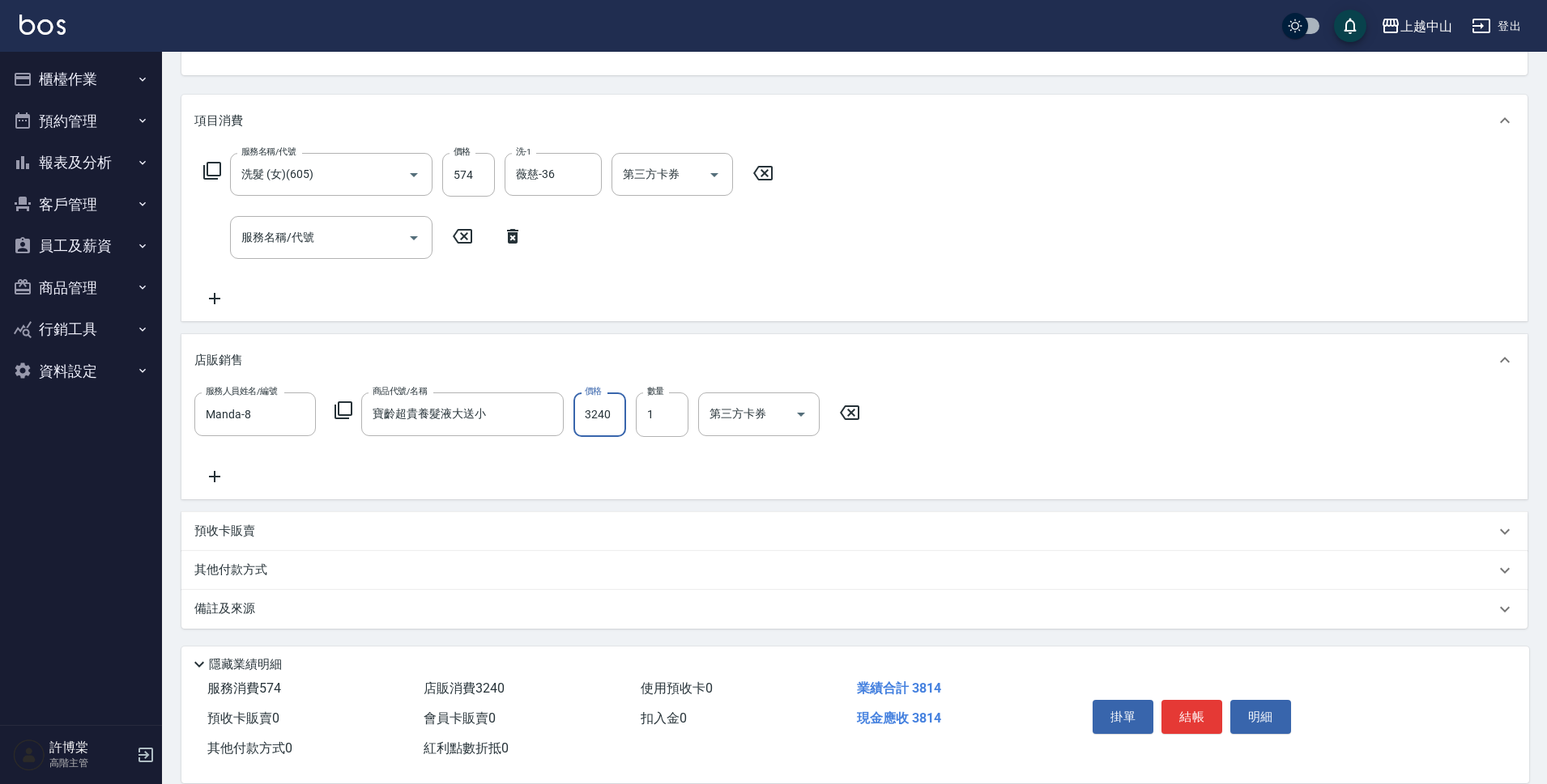
type input "3240"
click at [234, 572] on p "其他付款方式" at bounding box center [235, 570] width 81 height 18
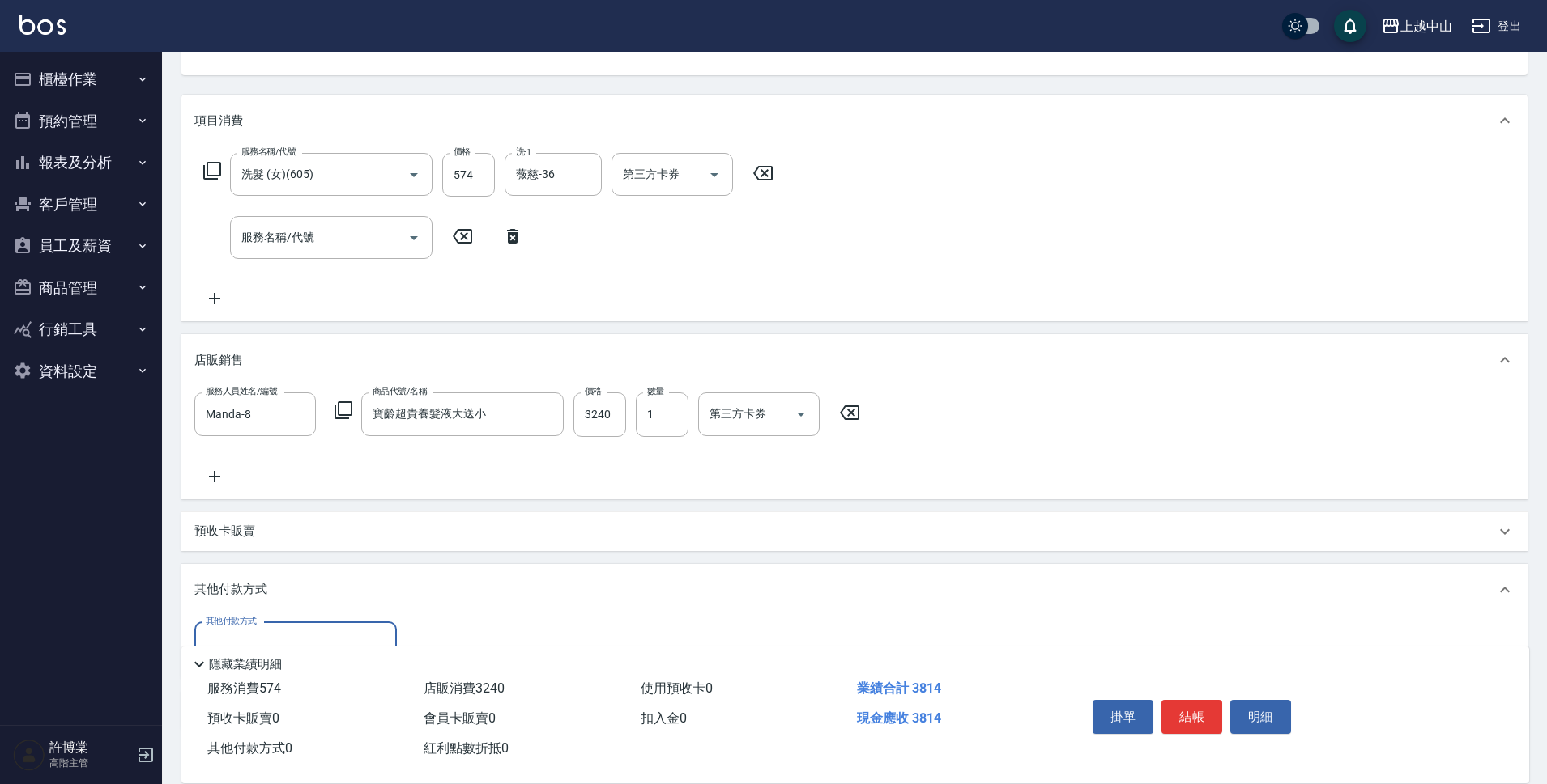
scroll to position [0, 0]
click at [272, 631] on input "其他付款方式" at bounding box center [296, 644] width 187 height 29
click at [283, 605] on span "信用卡" at bounding box center [296, 603] width 203 height 27
type input "信用卡"
type input "3814"
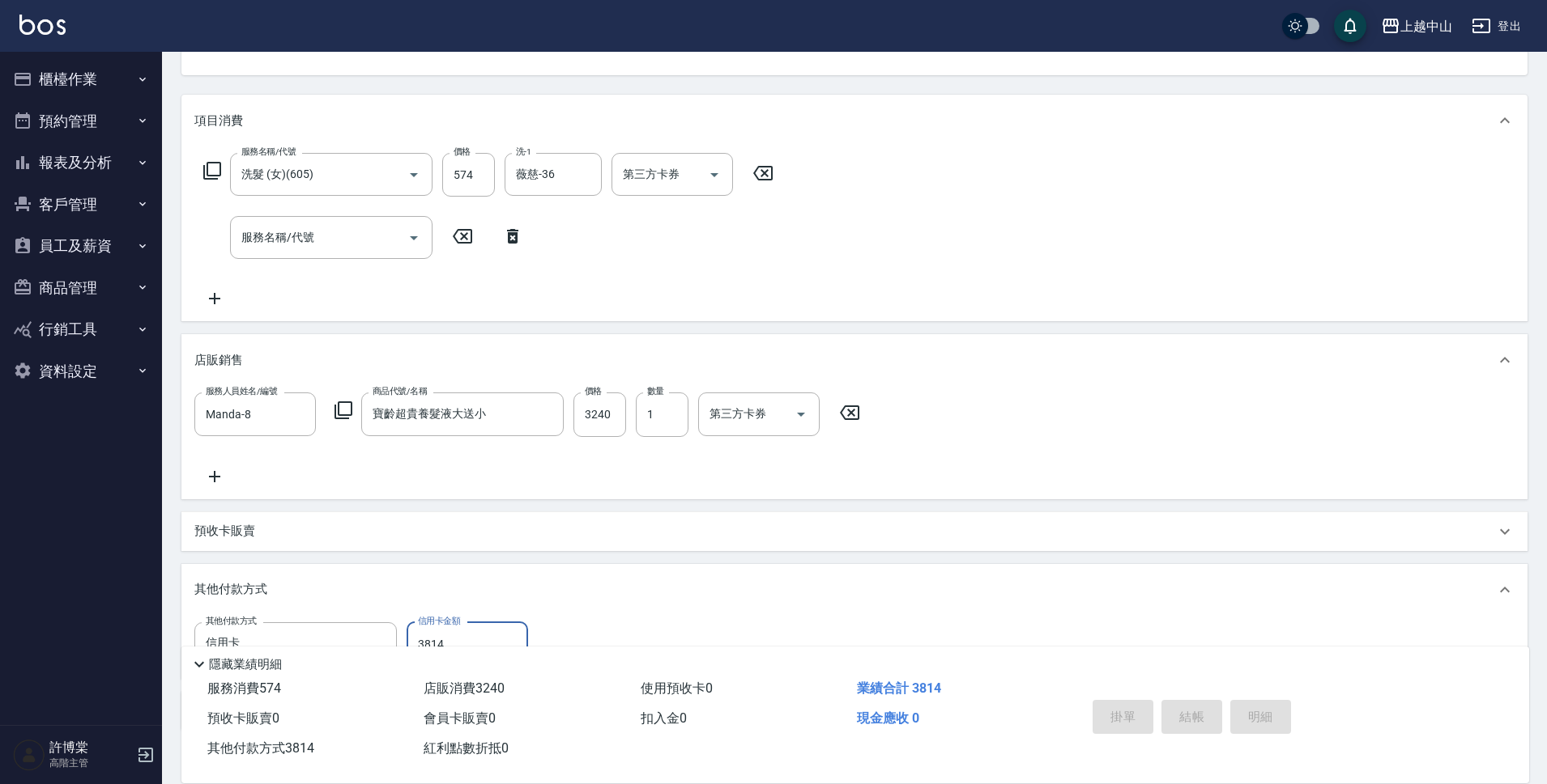
type input "[DATE] 19:52"
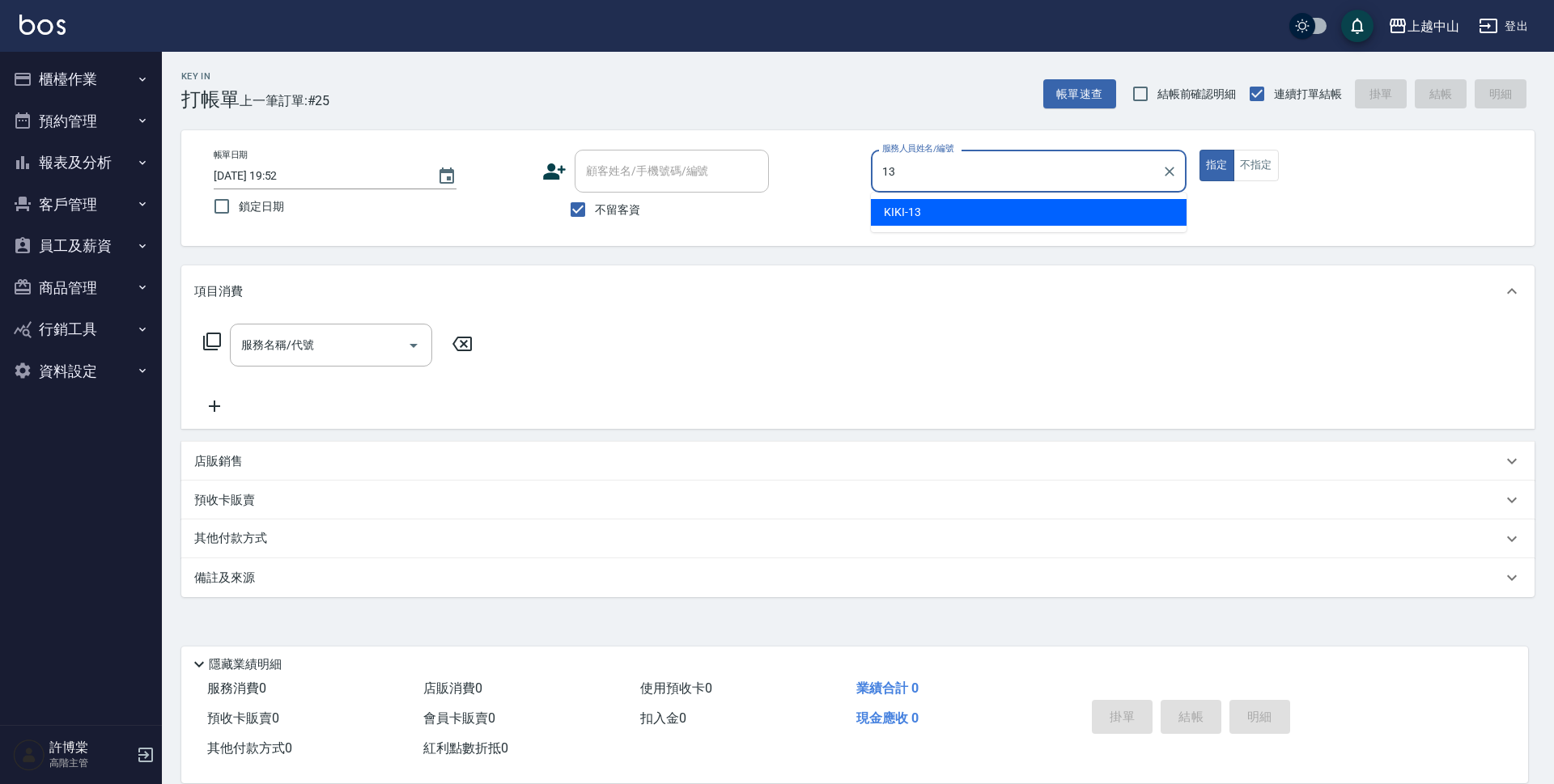
type input "KIKI-13"
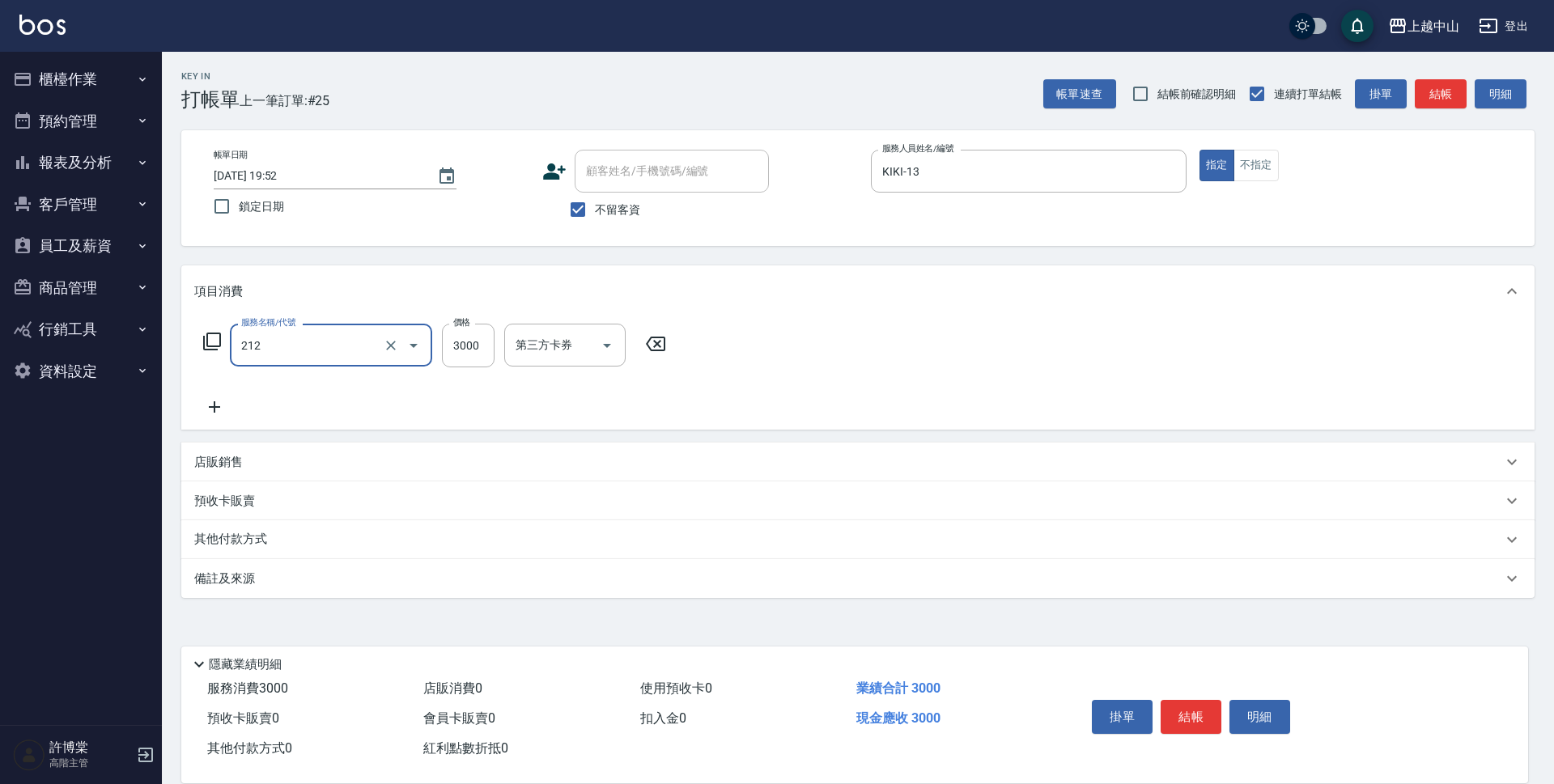
type input "溫朔燙髮3000(212)"
type input "3500"
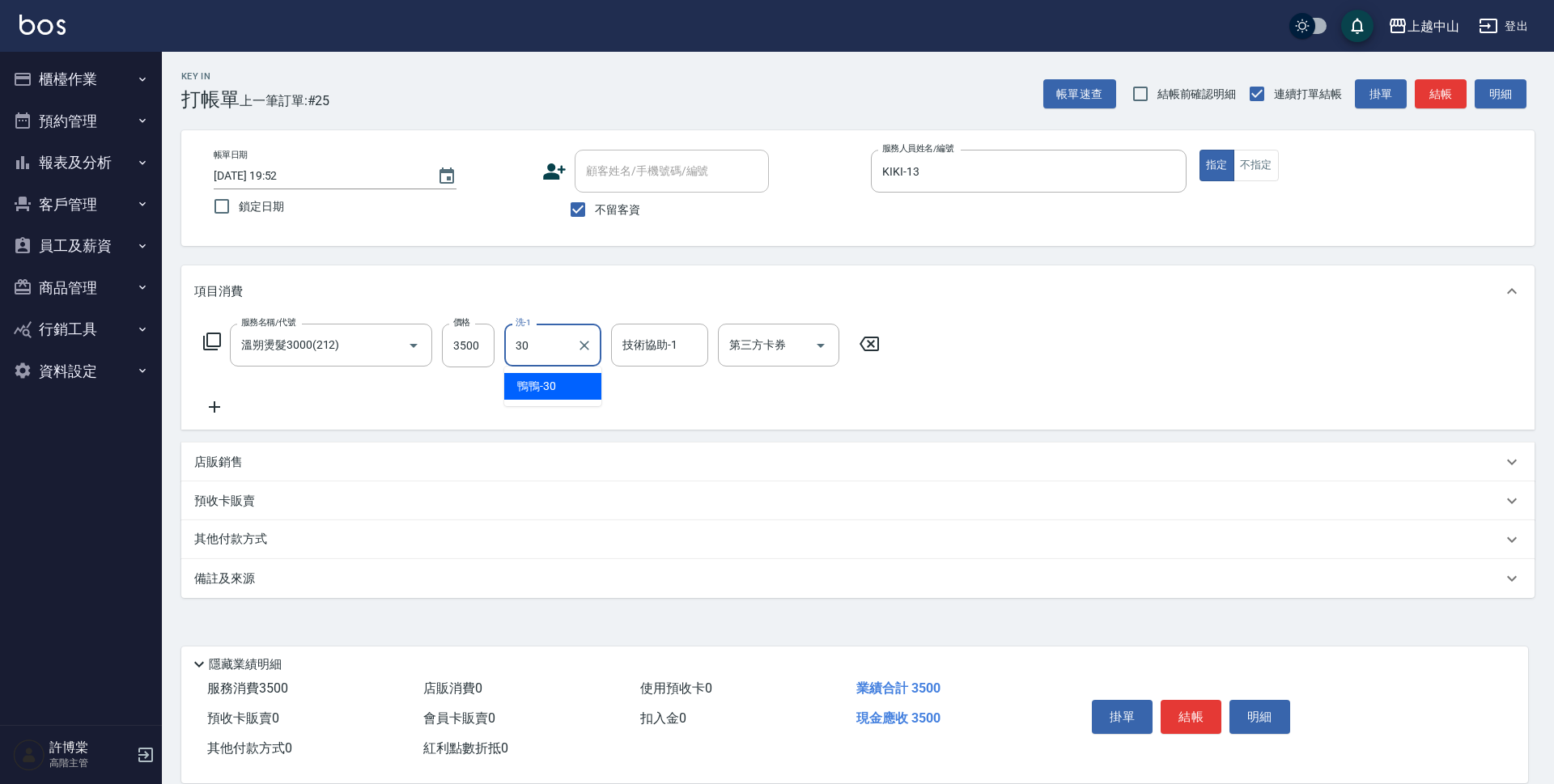
type input "鴨鴨-30"
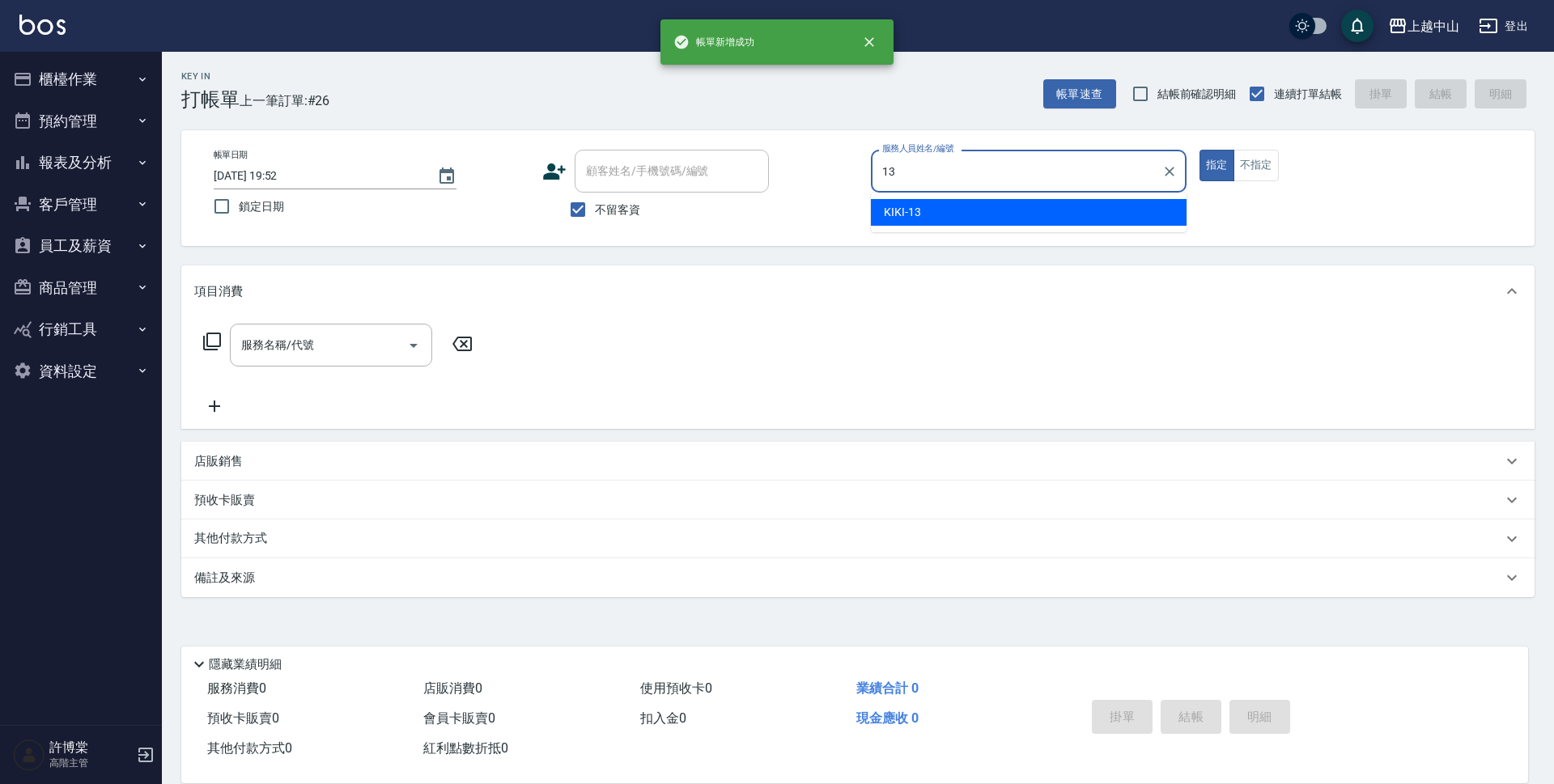
type input "KIKI-13"
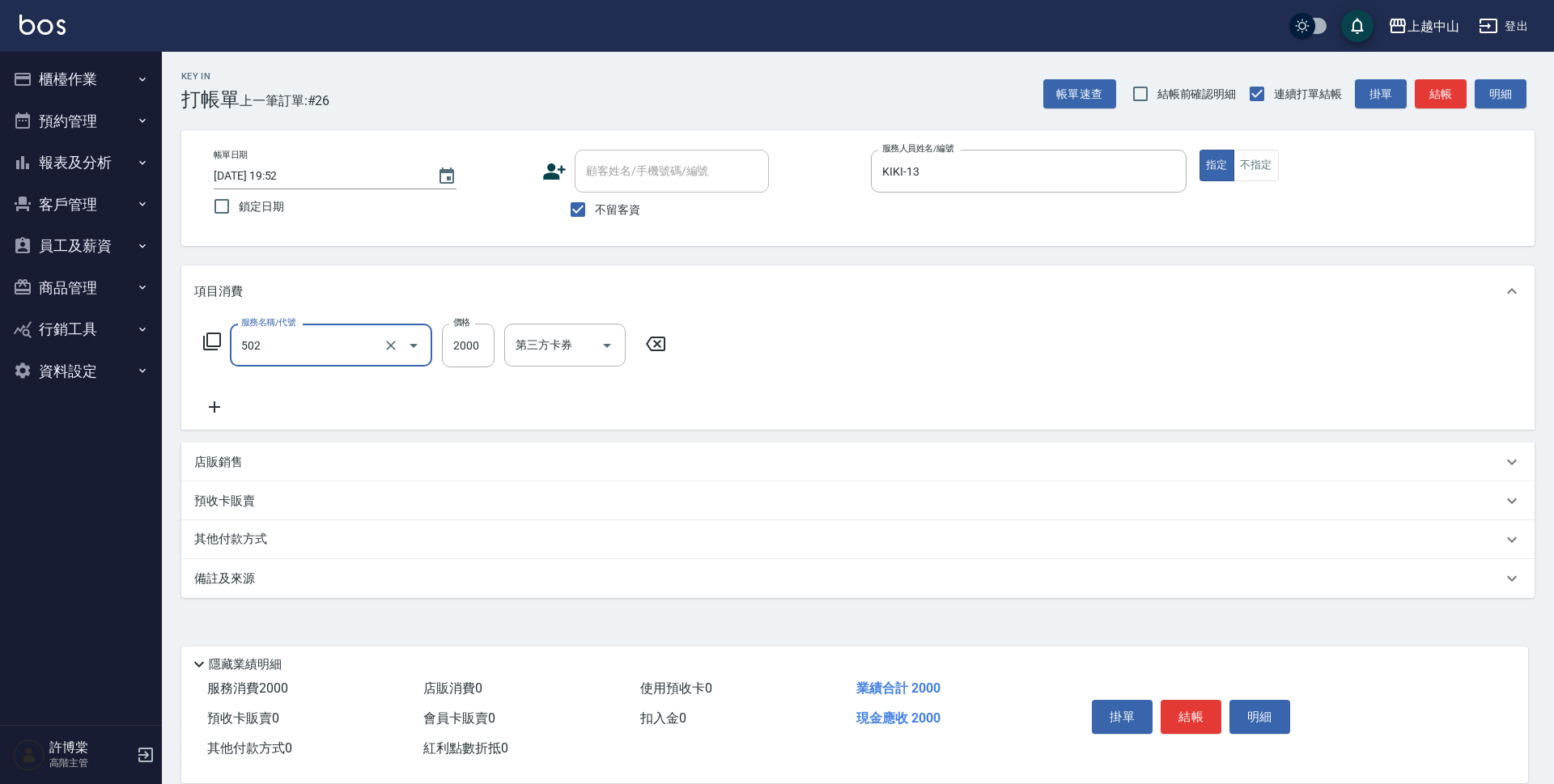
type input "染髮2000以上(502)"
type input "2000"
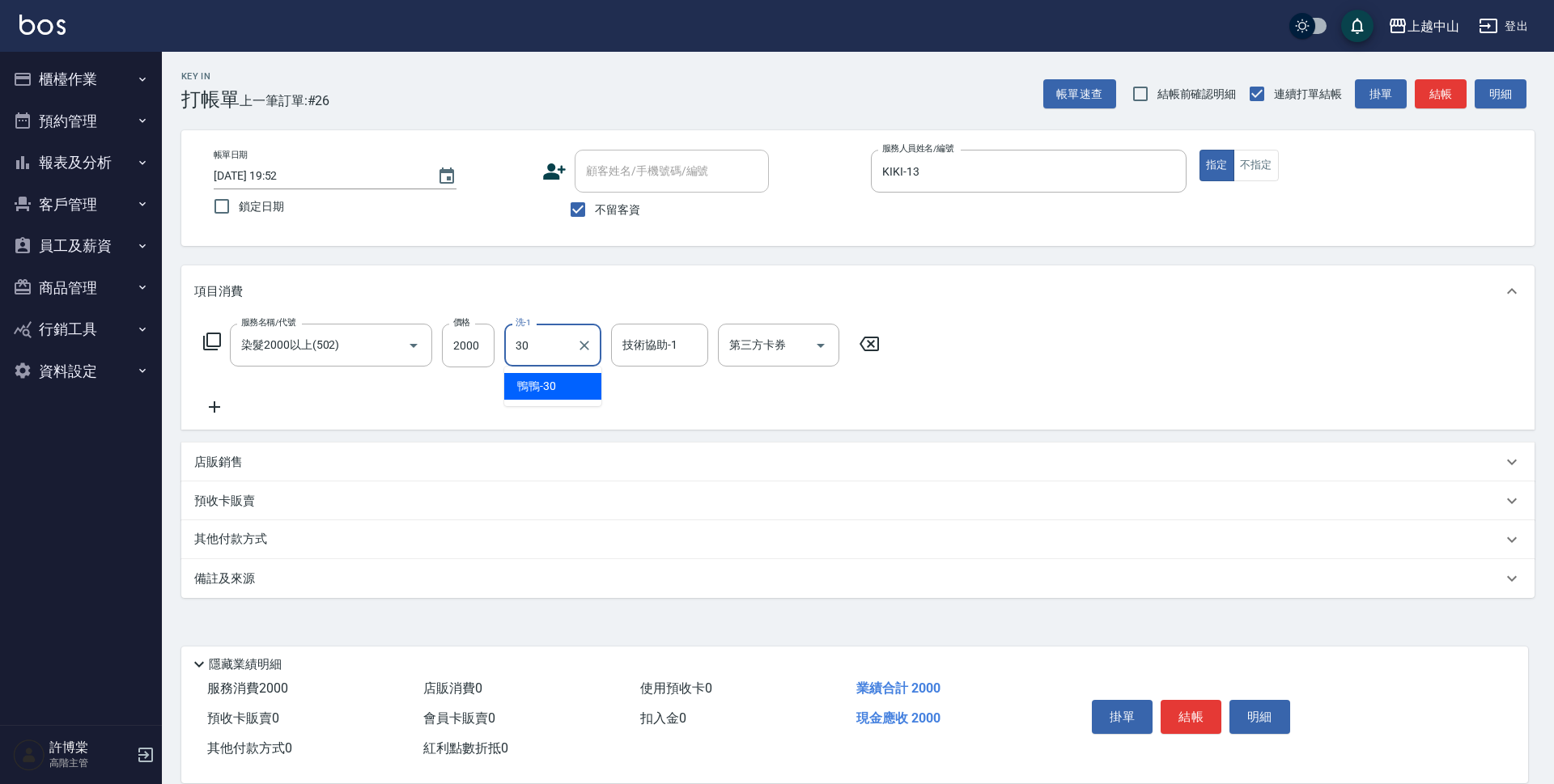
type input "鴨鴨-30"
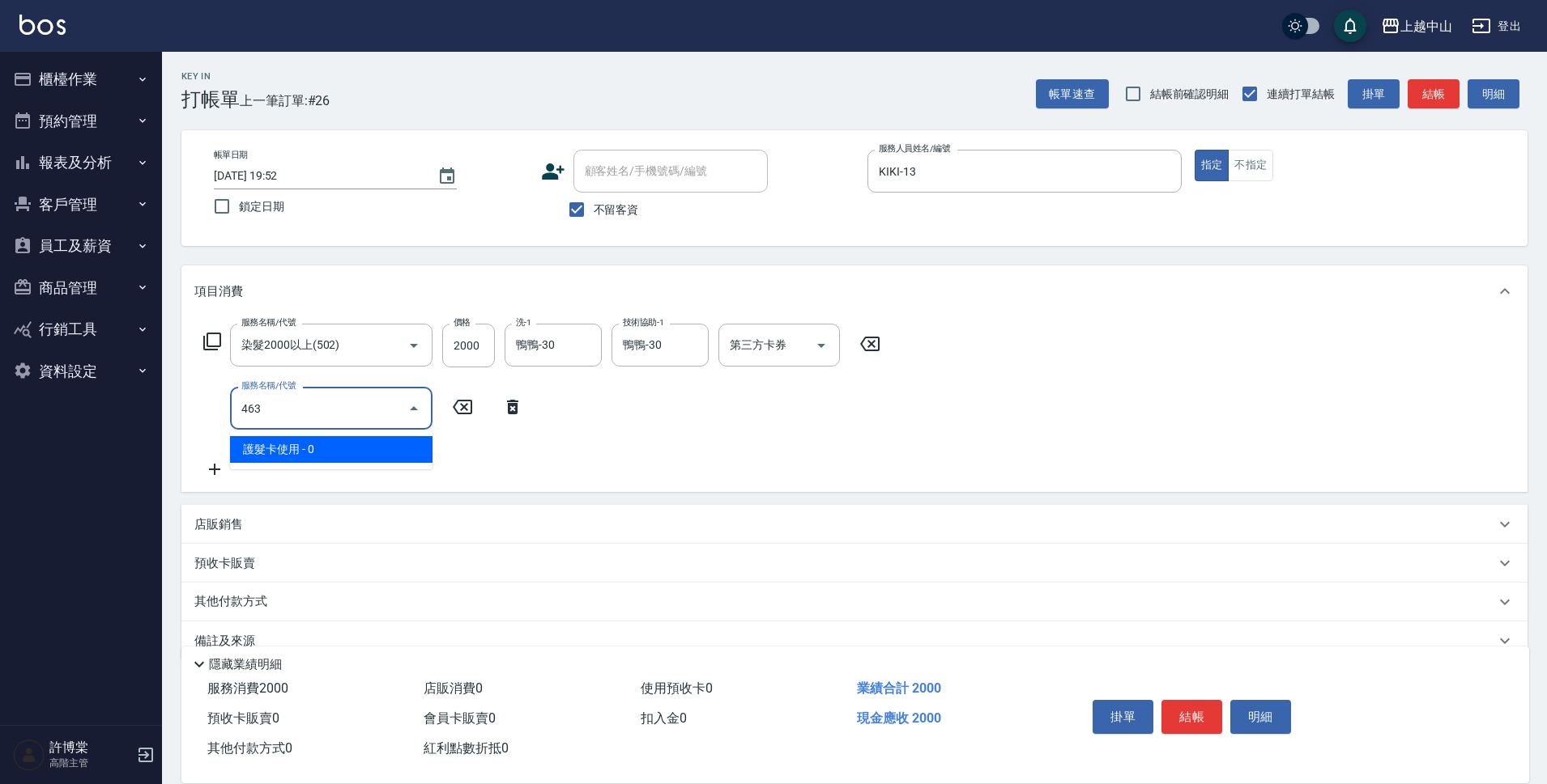
type input "護髮卡使用(463)"
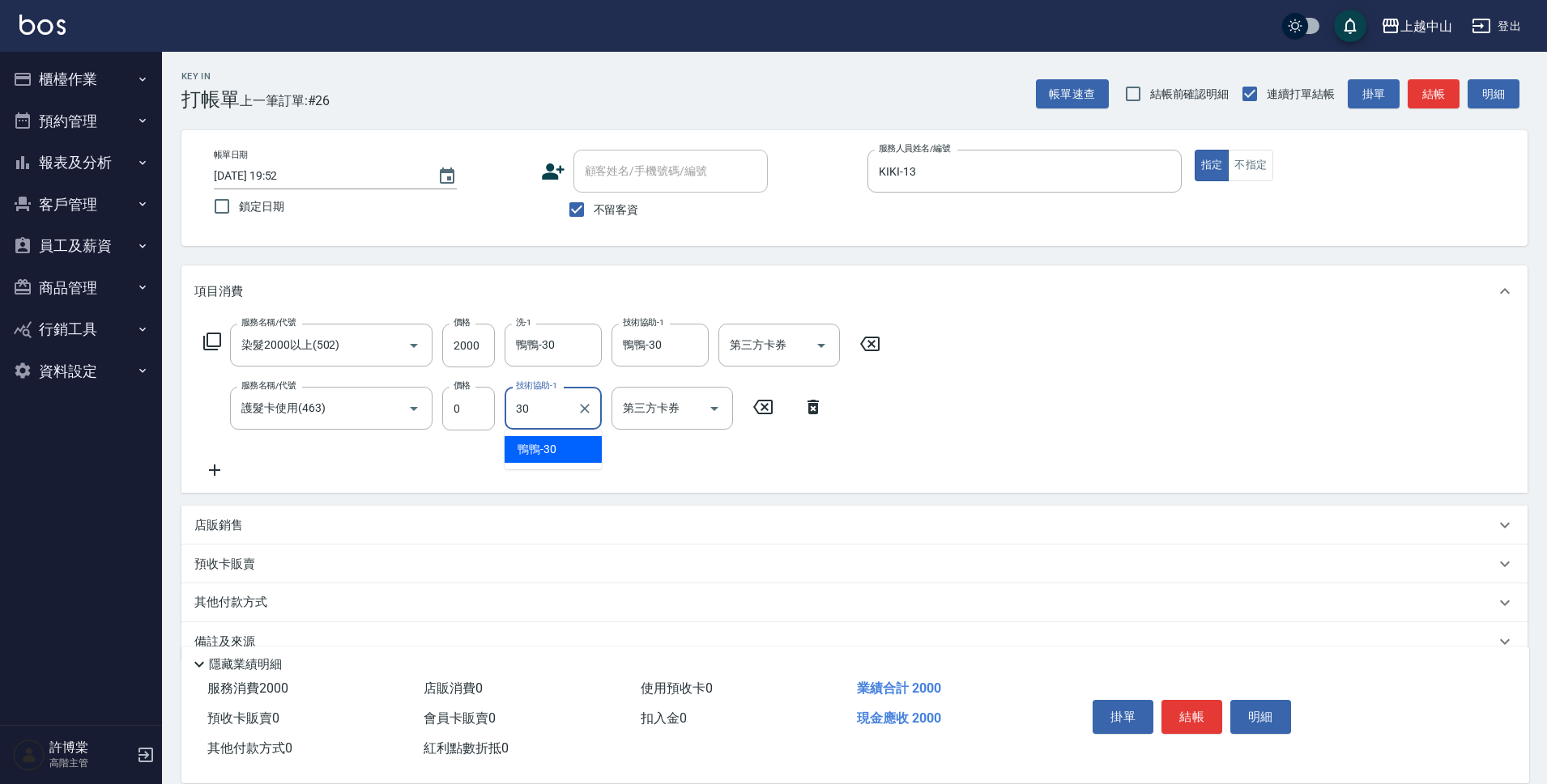
type input "鴨鴨-30"
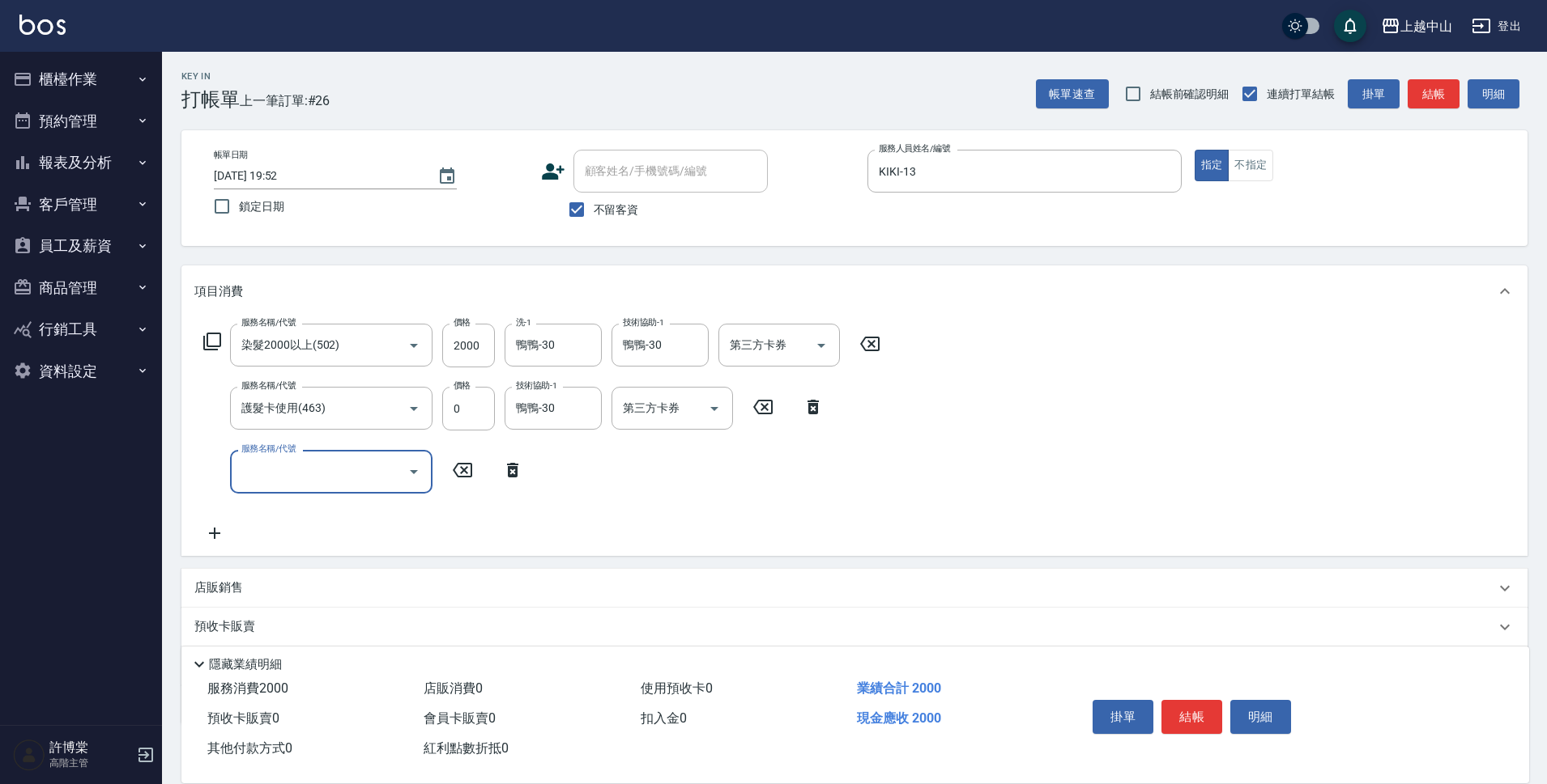
click at [264, 602] on div "店販銷售" at bounding box center [855, 588] width 1346 height 39
click at [289, 646] on div "隱藏業績明細" at bounding box center [855, 660] width 1348 height 28
click at [259, 628] on div "服務人員姓名/編號" at bounding box center [255, 648] width 122 height 43
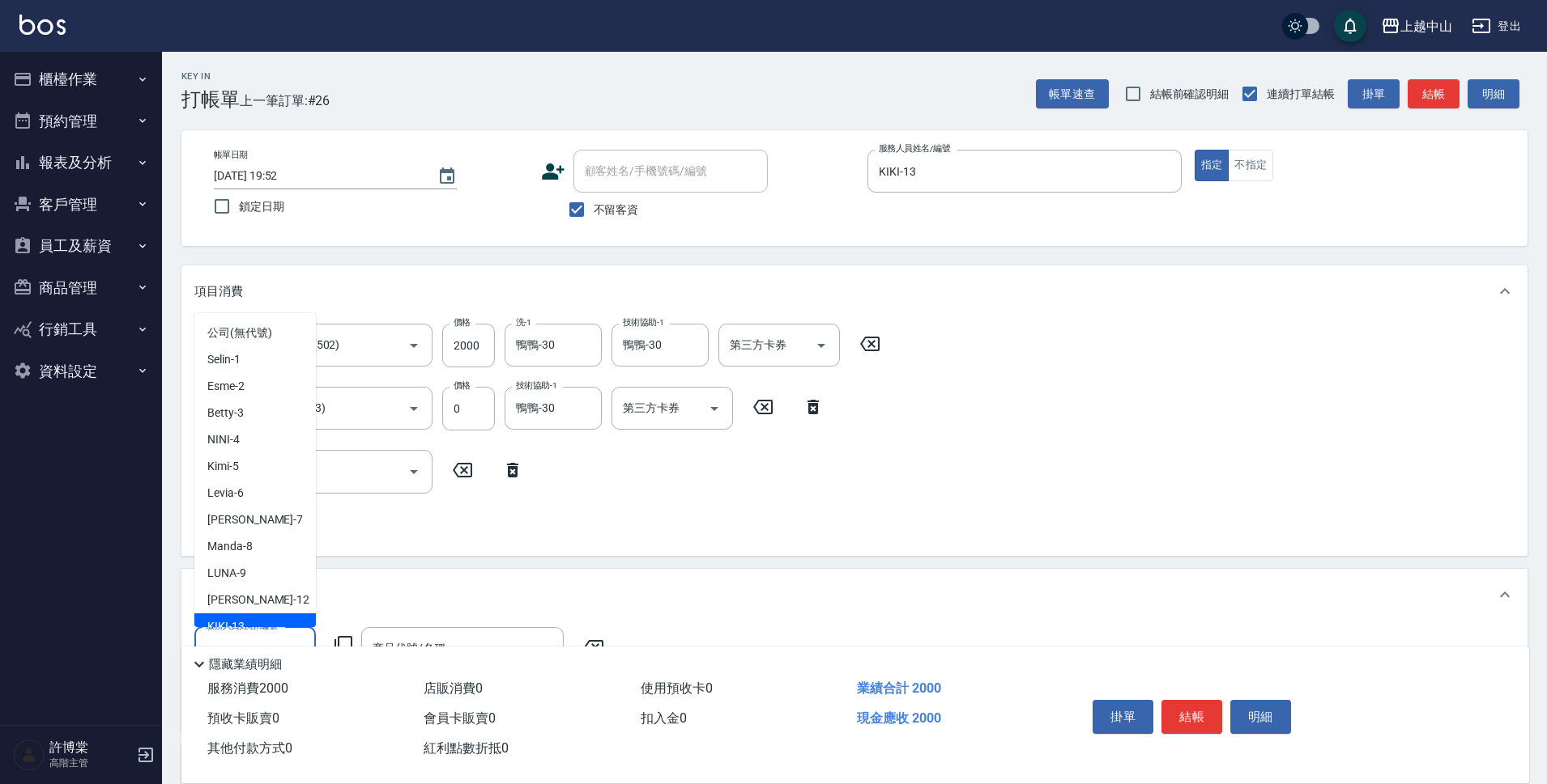
click at [265, 617] on div "KIKI -13" at bounding box center [255, 627] width 122 height 27
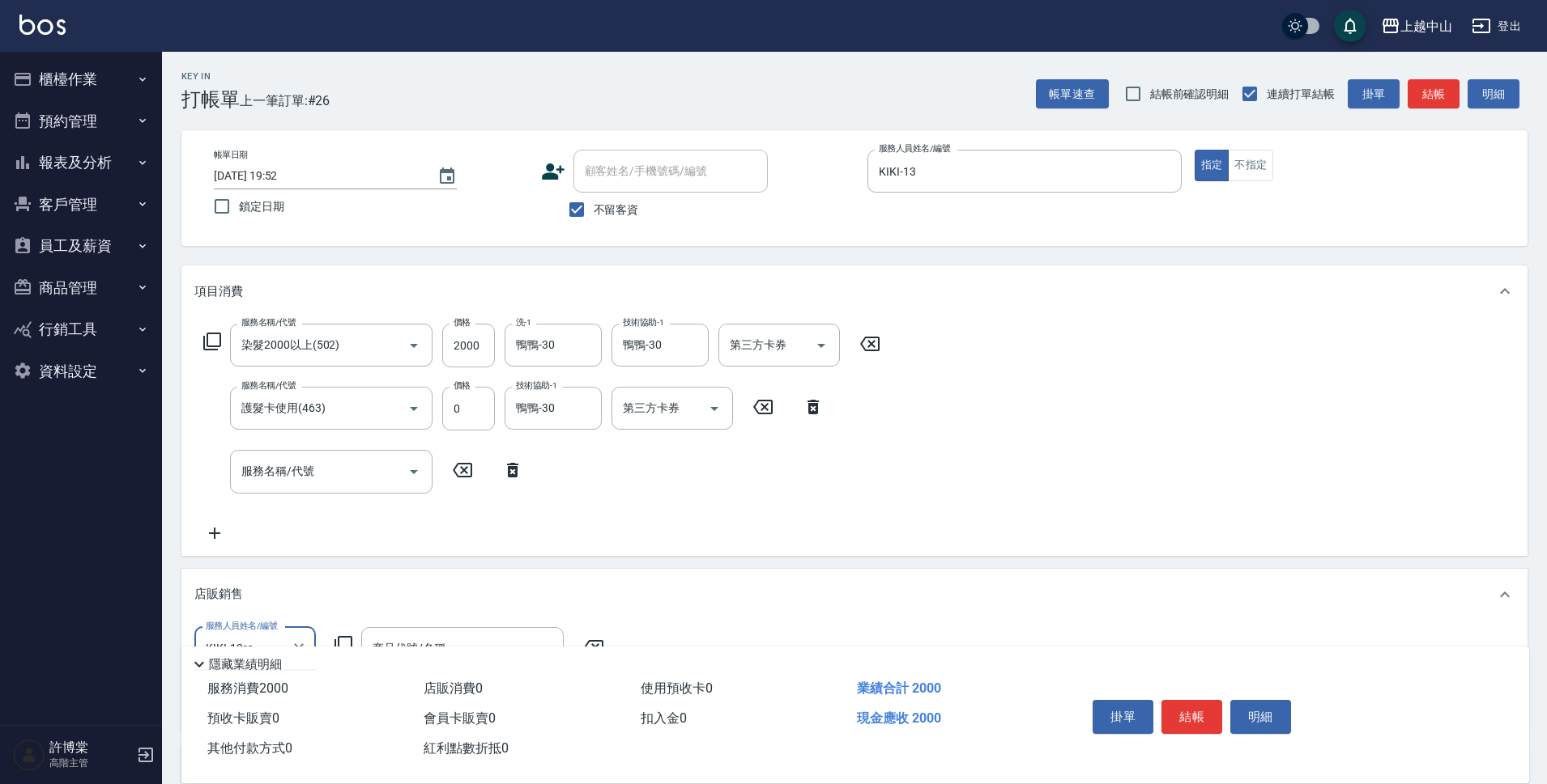
scroll to position [233, 0]
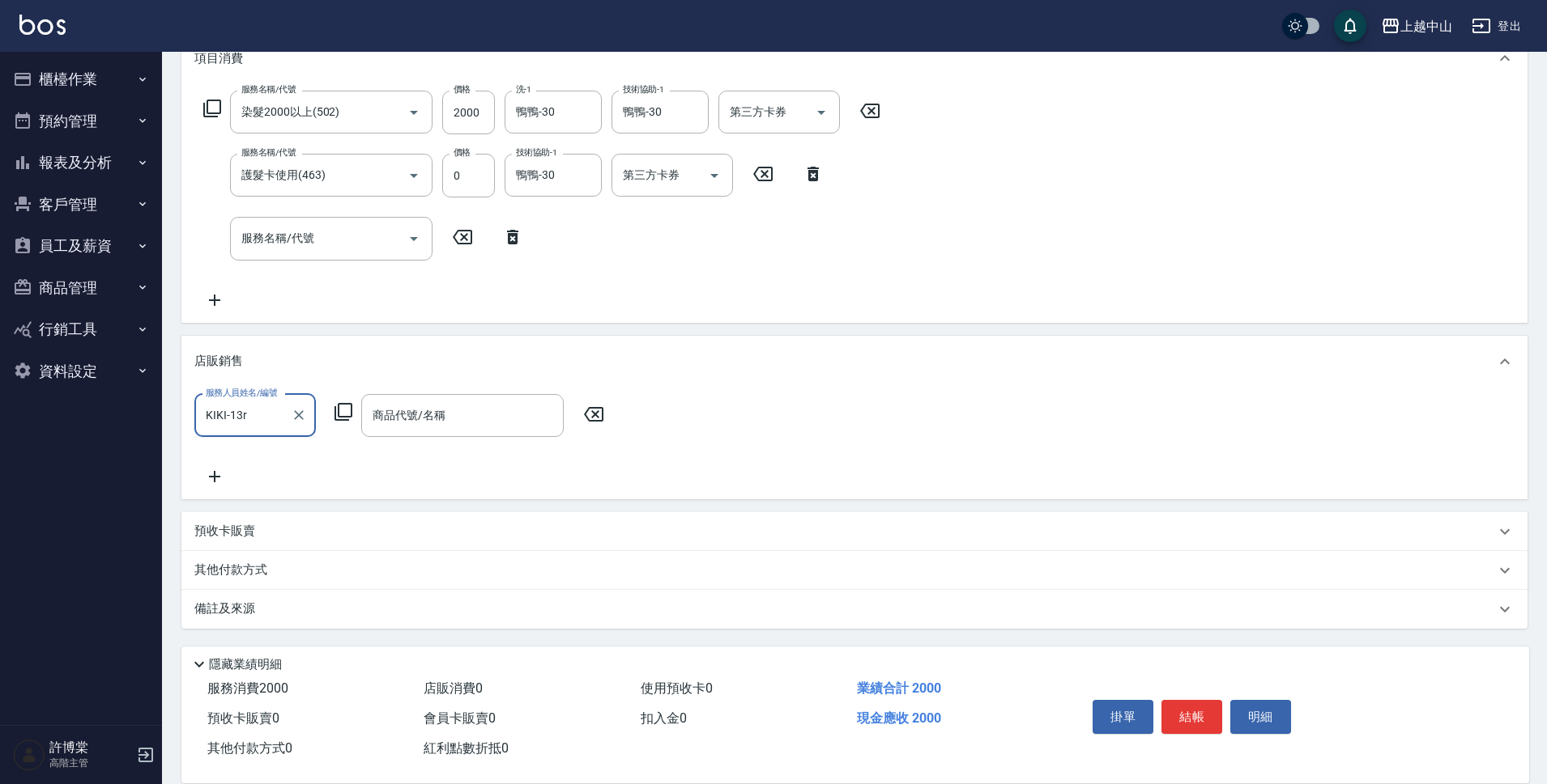
type input "KIKI-13"
click at [391, 402] on input "商品代號/名稱" at bounding box center [462, 416] width 187 height 29
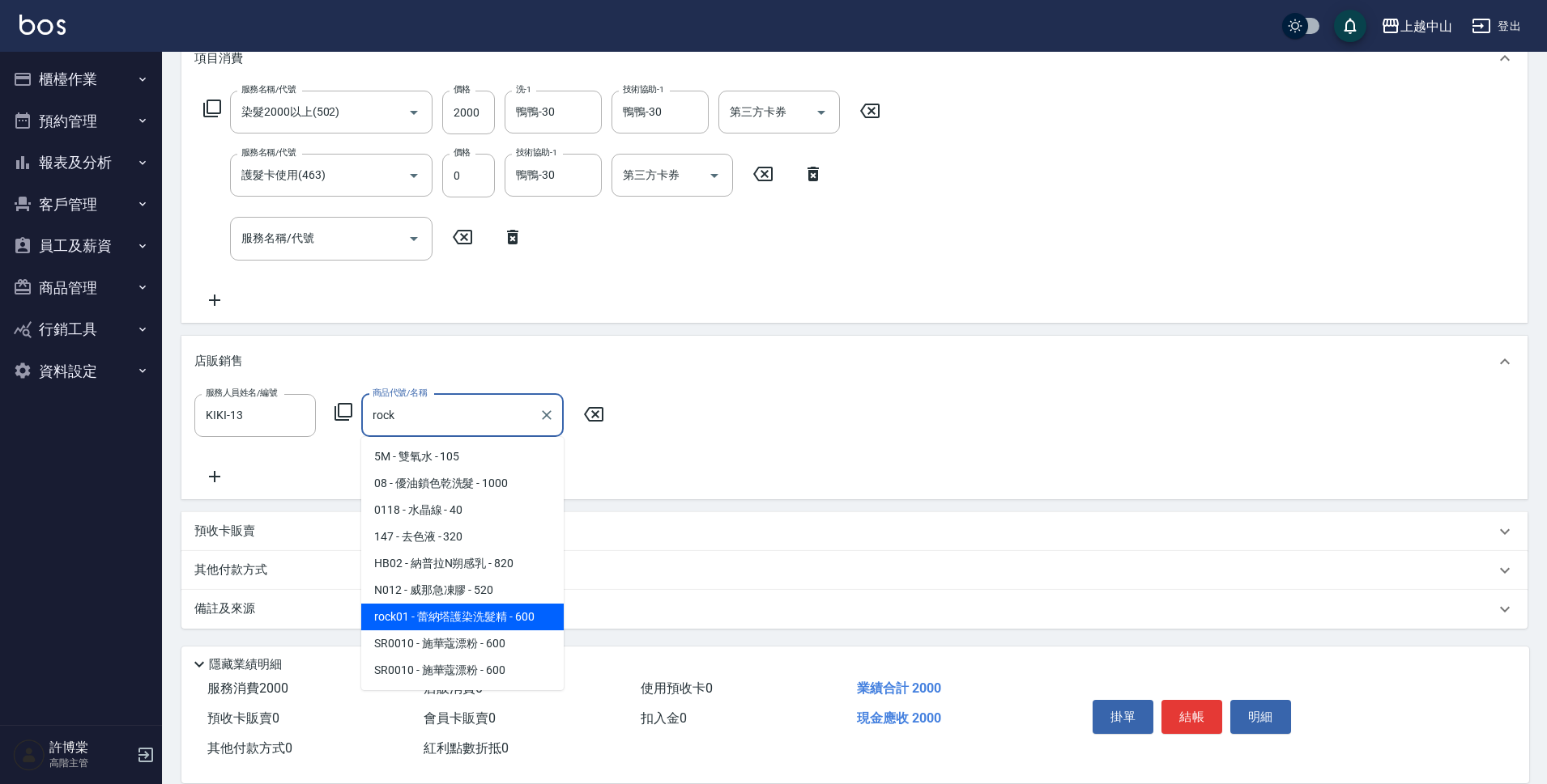
click at [543, 613] on span "rock01 - 蕾納塔護染洗髮精 - 600" at bounding box center [463, 617] width 203 height 27
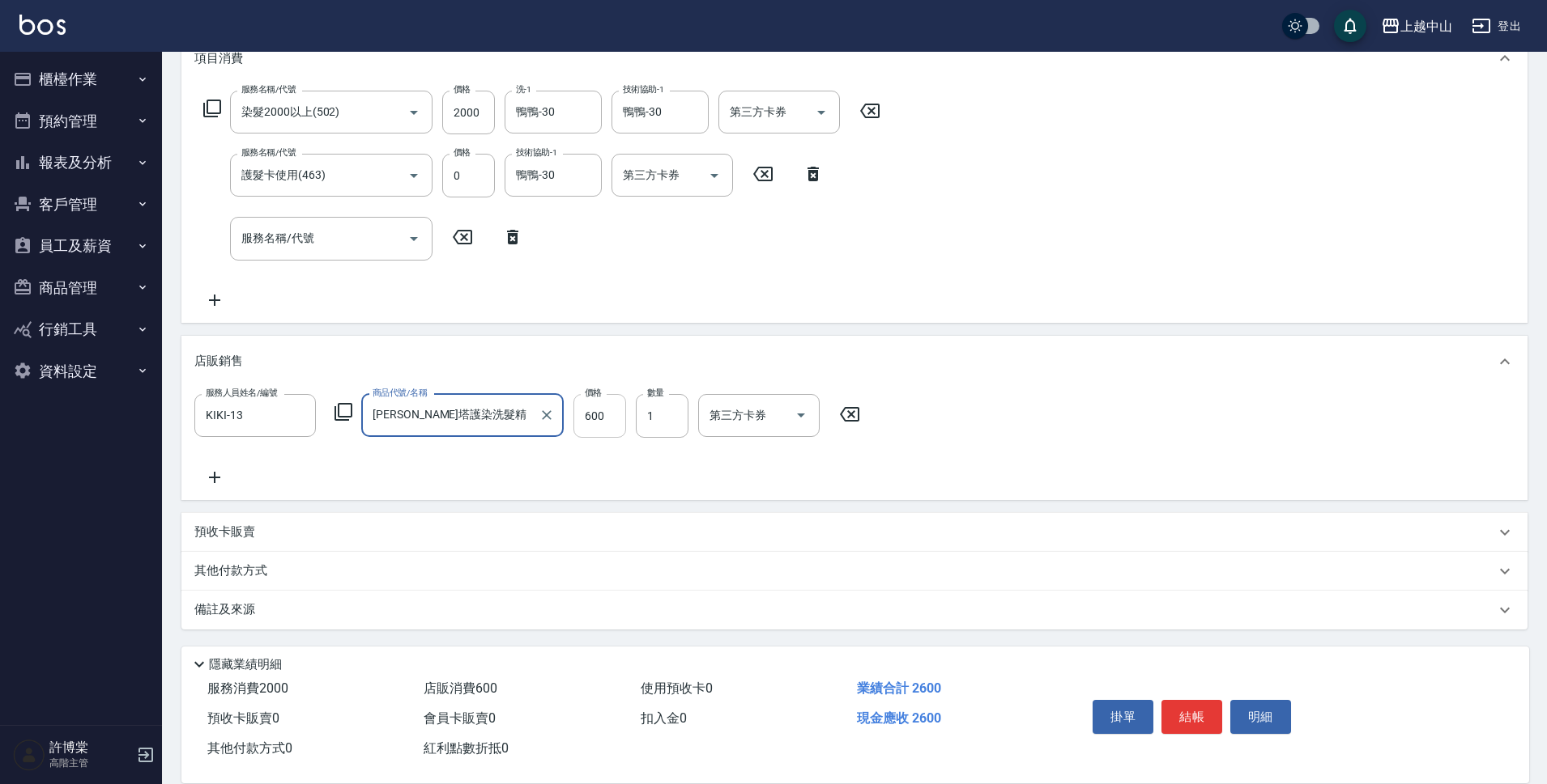
type input "[PERSON_NAME]塔護染洗髮精"
click at [604, 424] on input "600" at bounding box center [600, 416] width 52 height 44
type input "800"
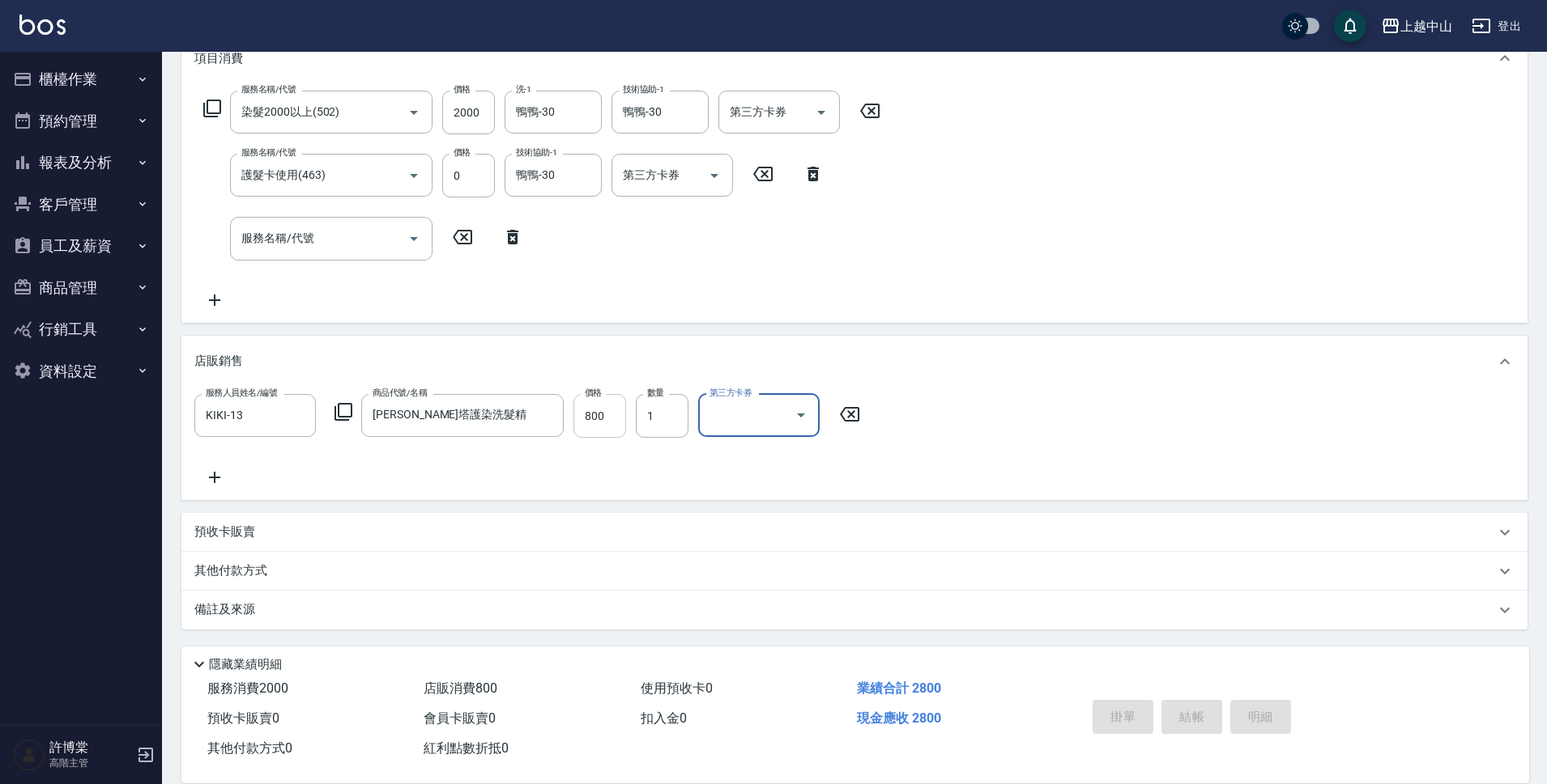
type input "[DATE] 19:53"
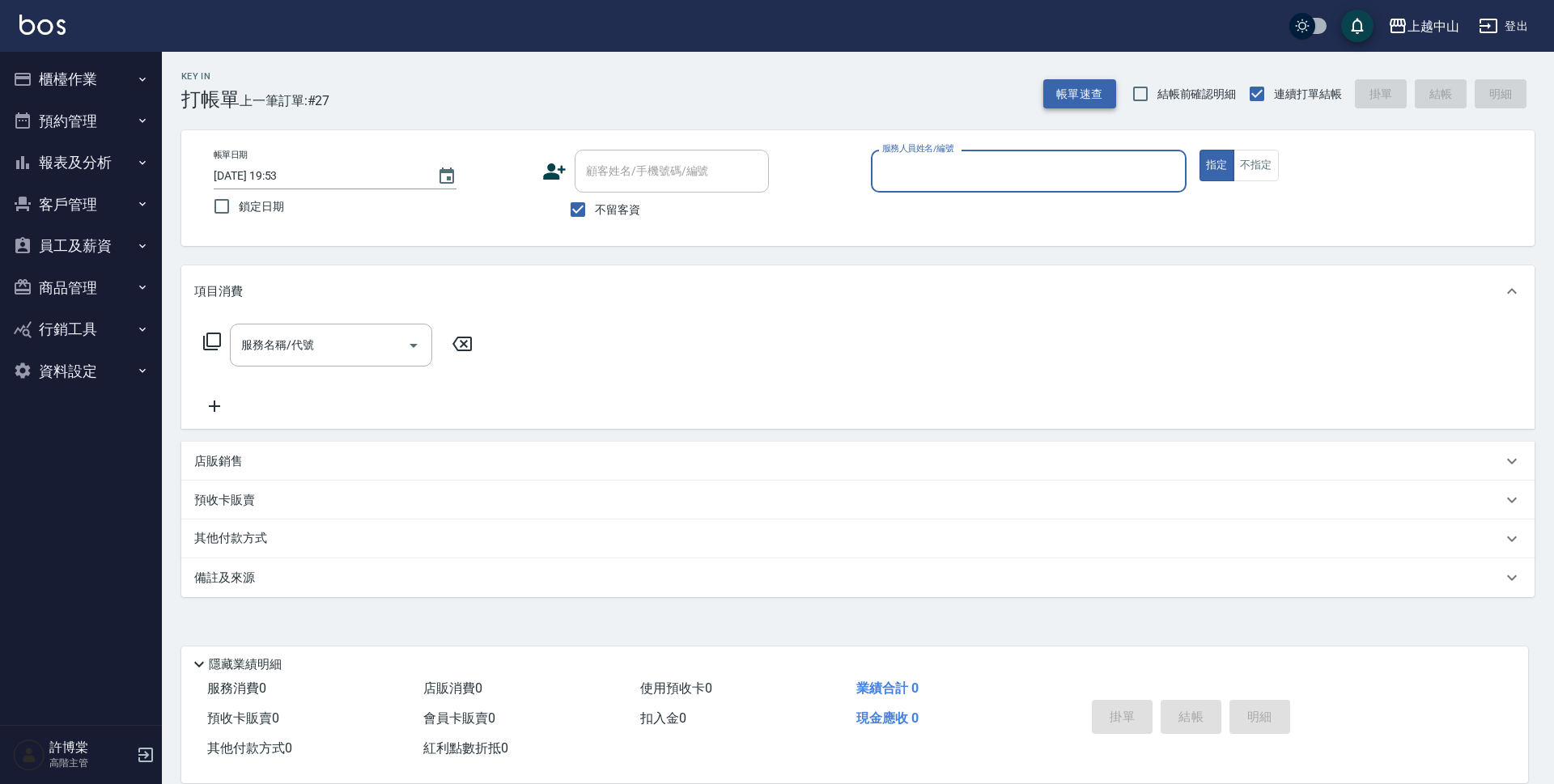
click at [1096, 100] on button "帳單速查" at bounding box center [1080, 94] width 73 height 30
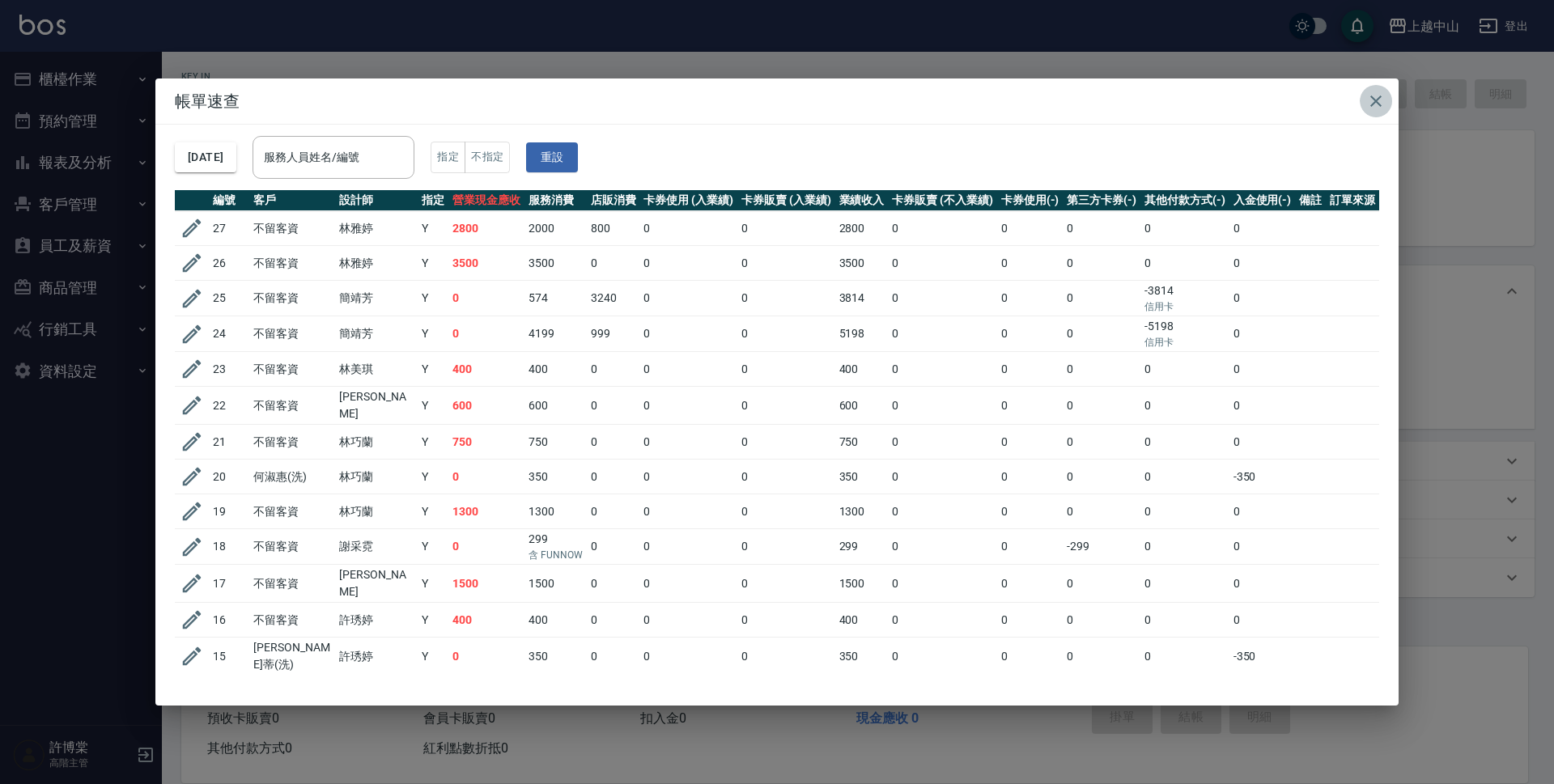
click at [1379, 103] on icon "button" at bounding box center [1376, 100] width 19 height 19
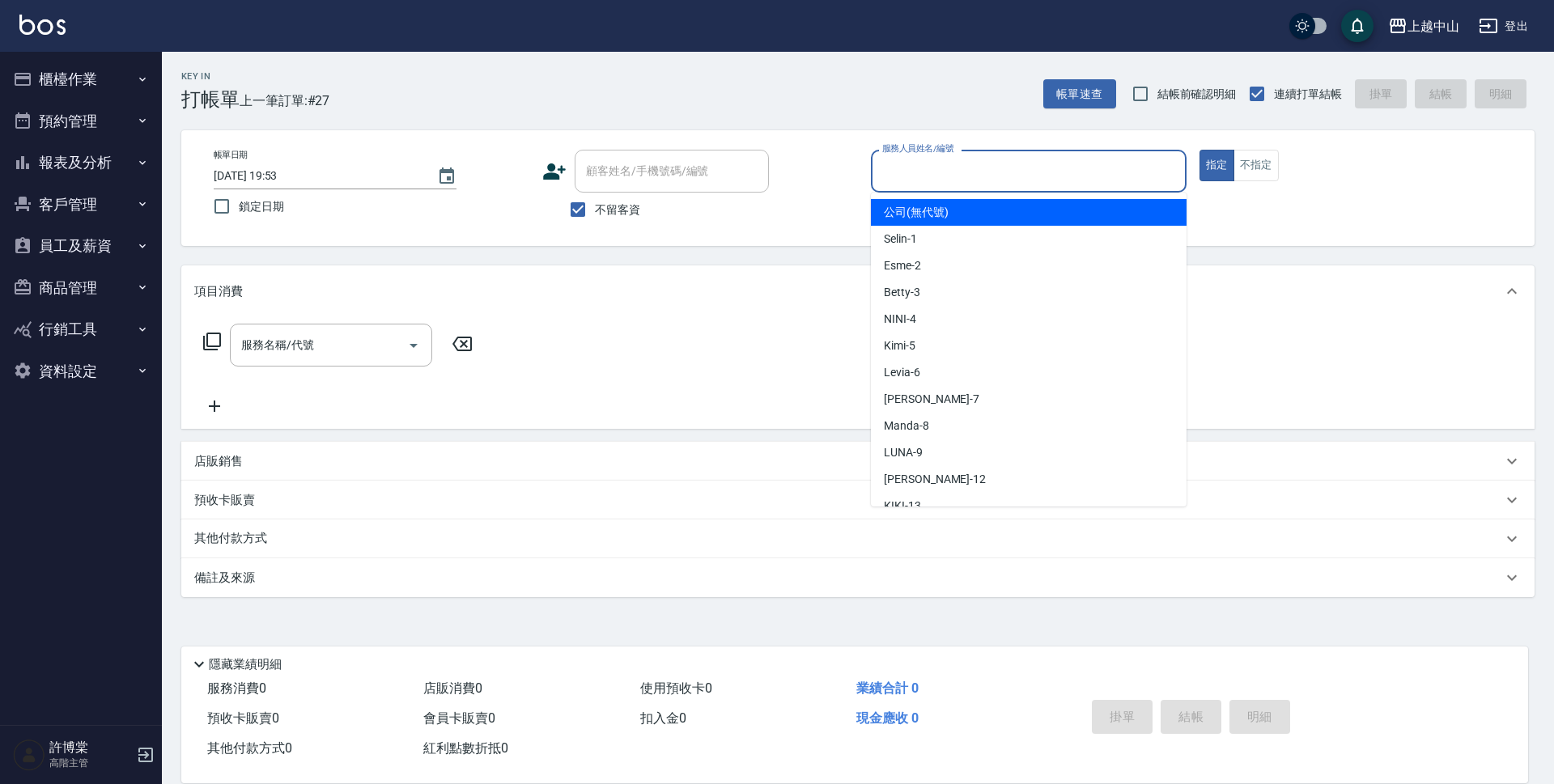
click at [1114, 168] on input "服務人員姓名/編號" at bounding box center [1028, 171] width 301 height 29
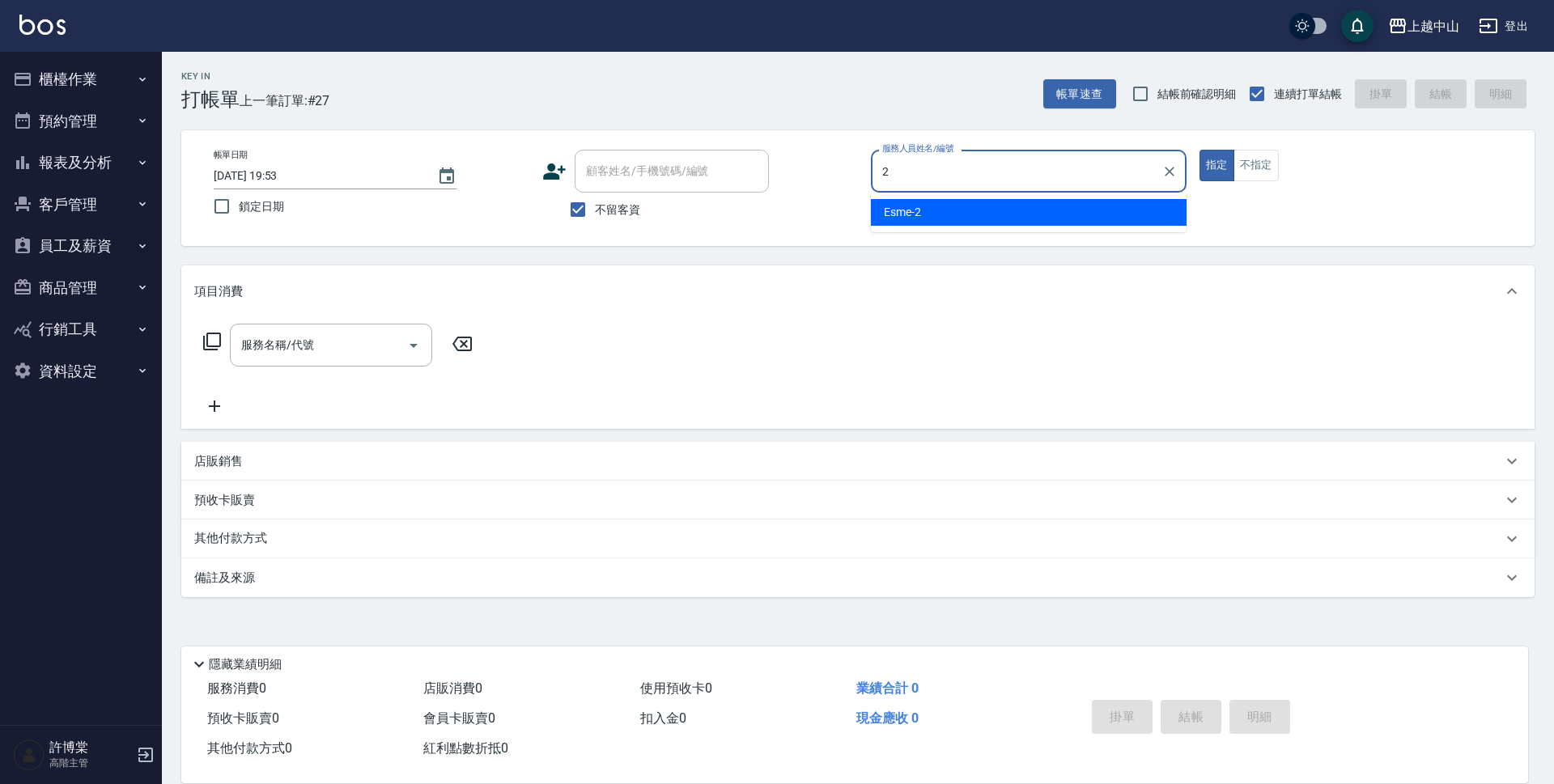
type input "Esme-2"
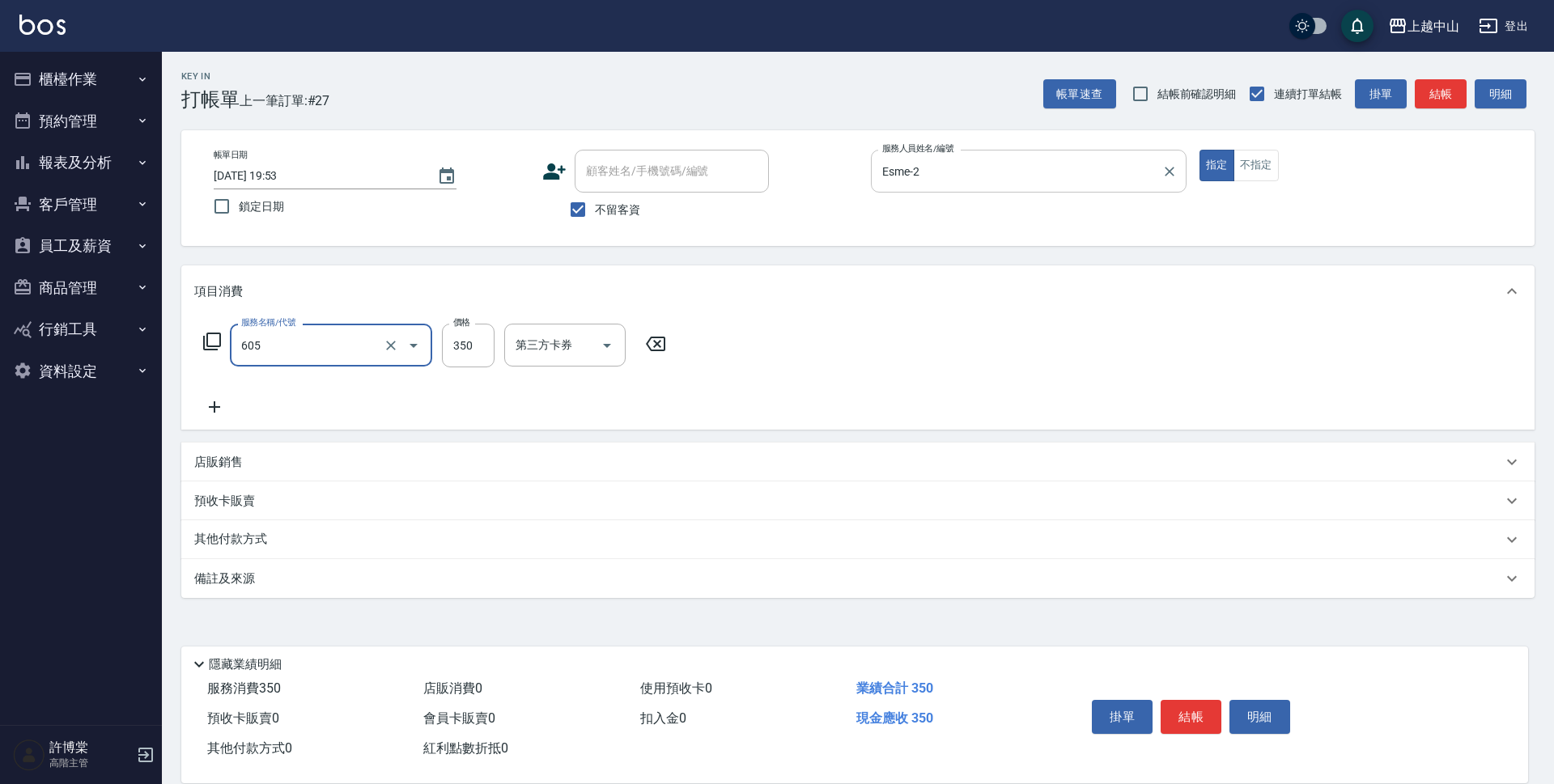
type input "洗髮 (女)(605)"
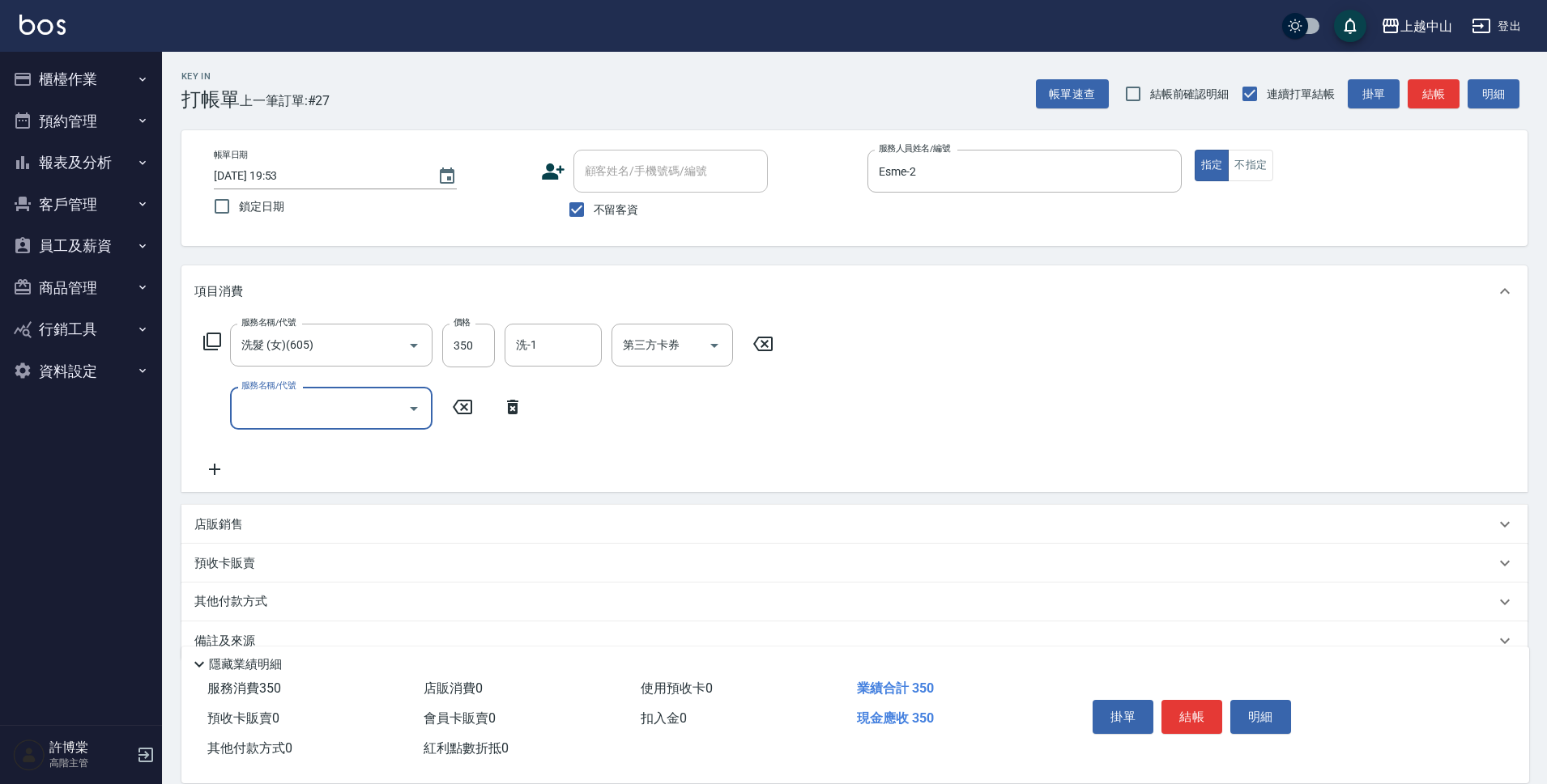
scroll to position [31, 0]
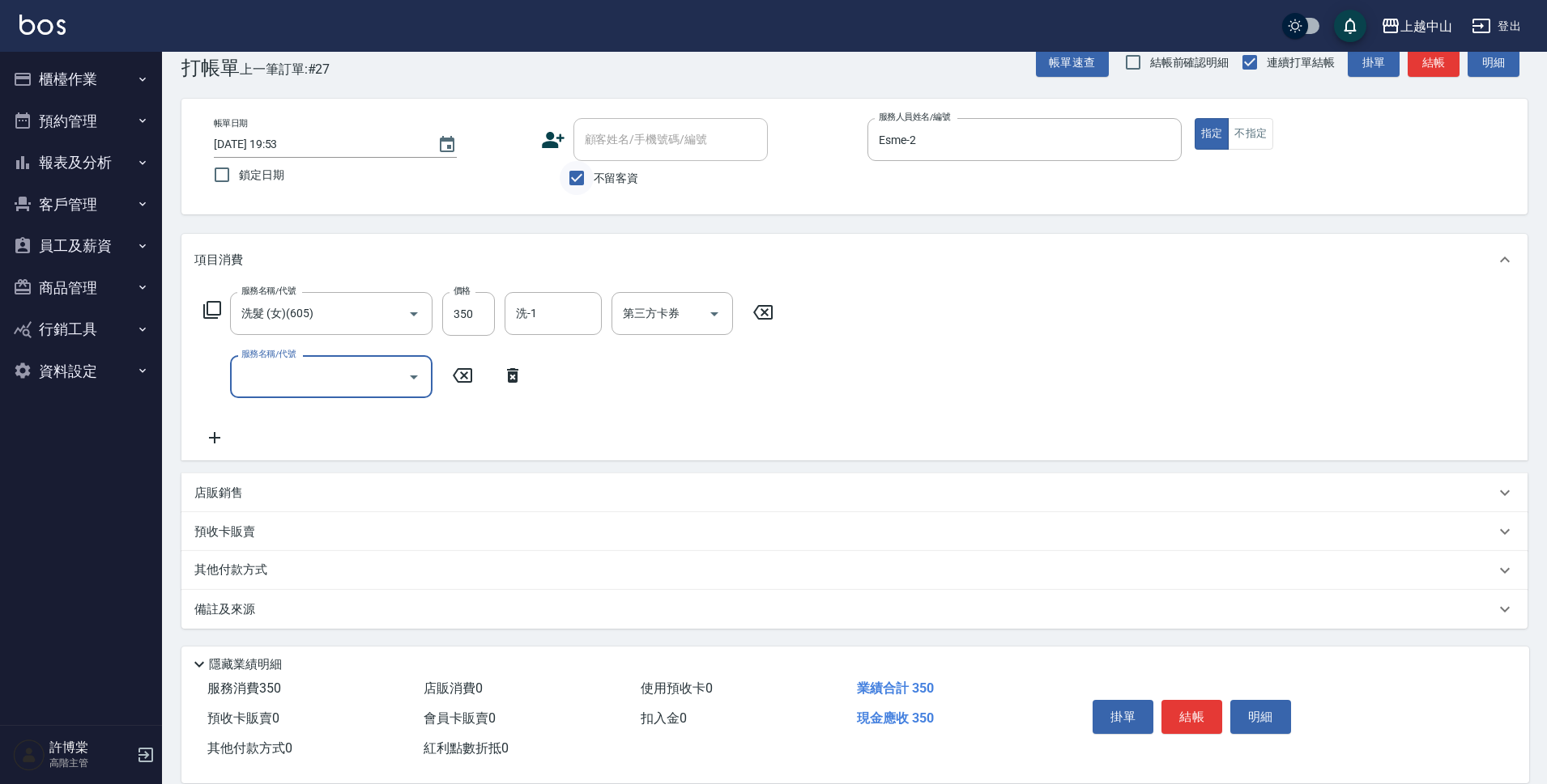
click at [582, 178] on input "不留客資" at bounding box center [577, 178] width 34 height 34
checkbox input "false"
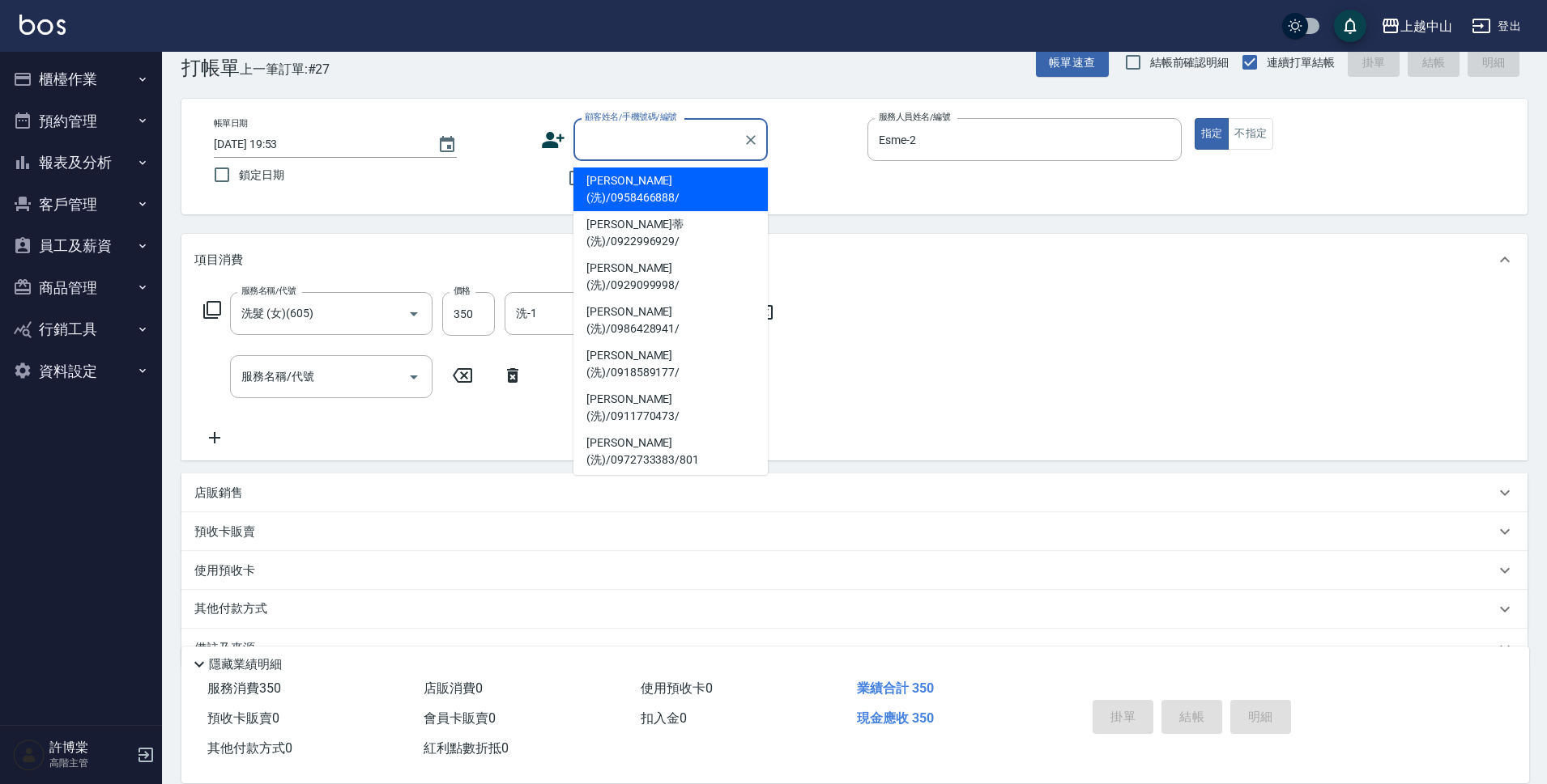
click at [634, 127] on div "顧客姓名/手機號碼/編號 顧客姓名/手機號碼/編號" at bounding box center [670, 139] width 194 height 43
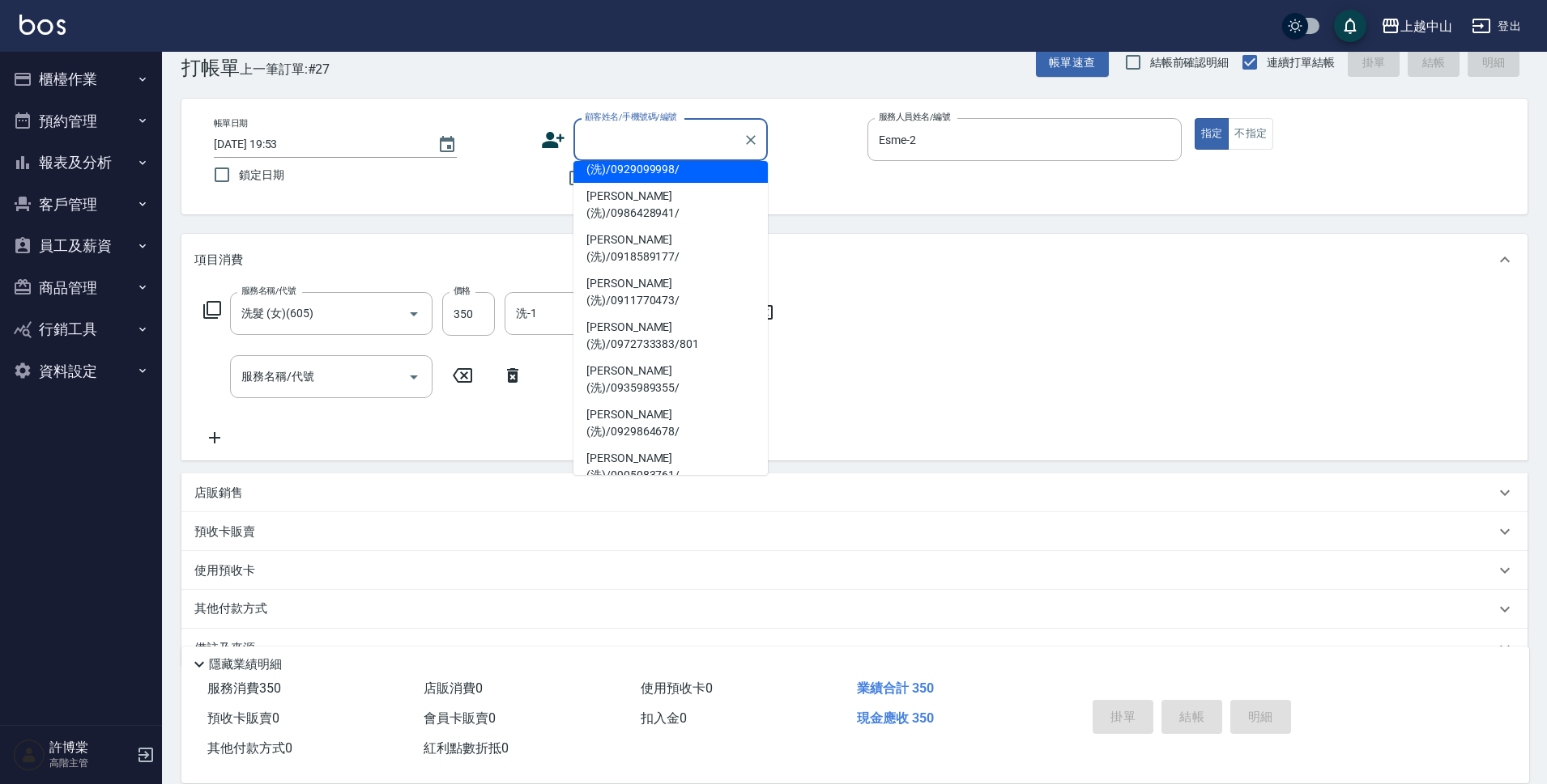
scroll to position [118, 0]
click at [687, 530] on li "[PERSON_NAME](洗)/0909250308/" at bounding box center [670, 552] width 194 height 44
type input "[PERSON_NAME](洗)/0909250308/"
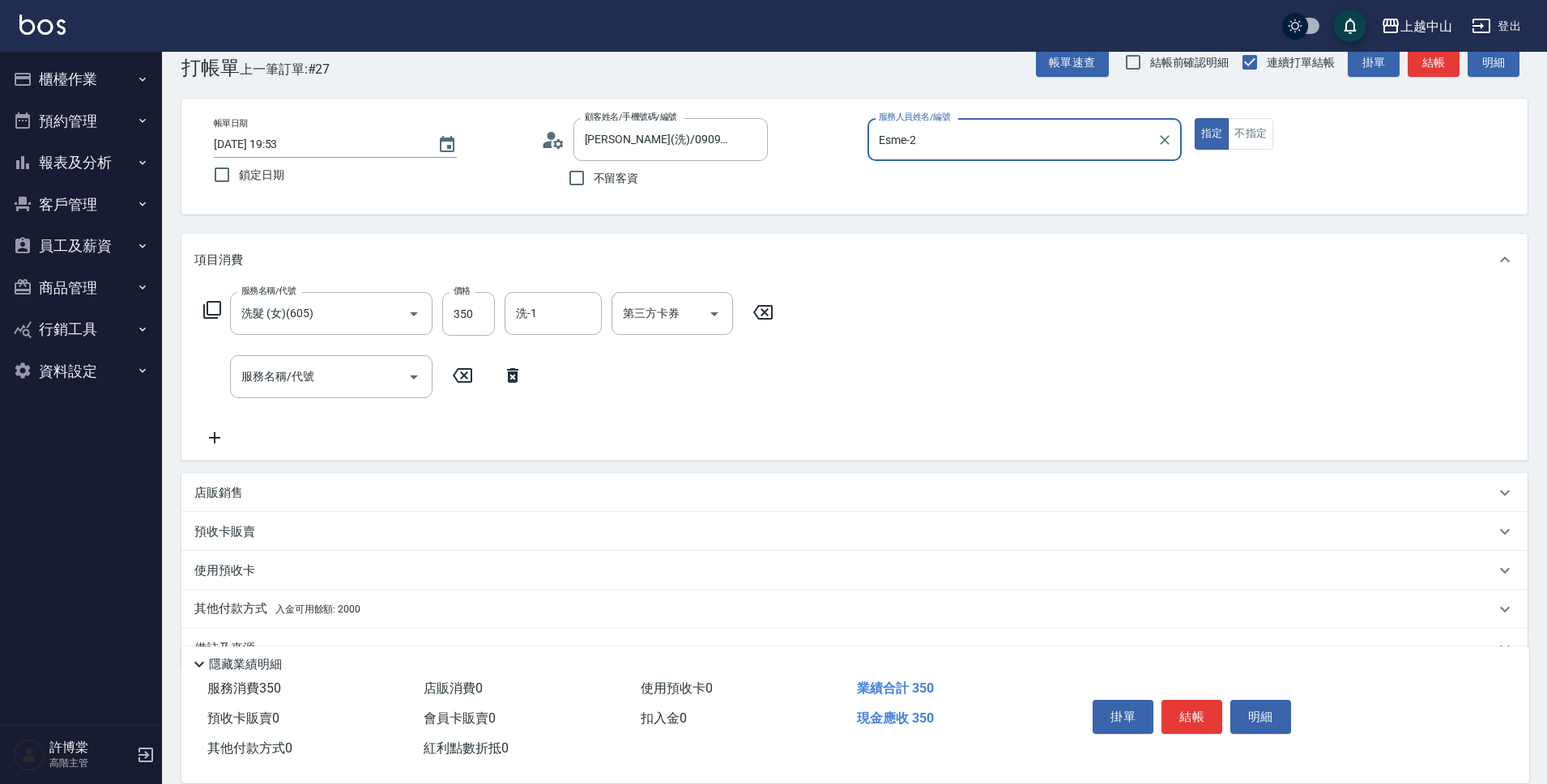
scroll to position [70, 0]
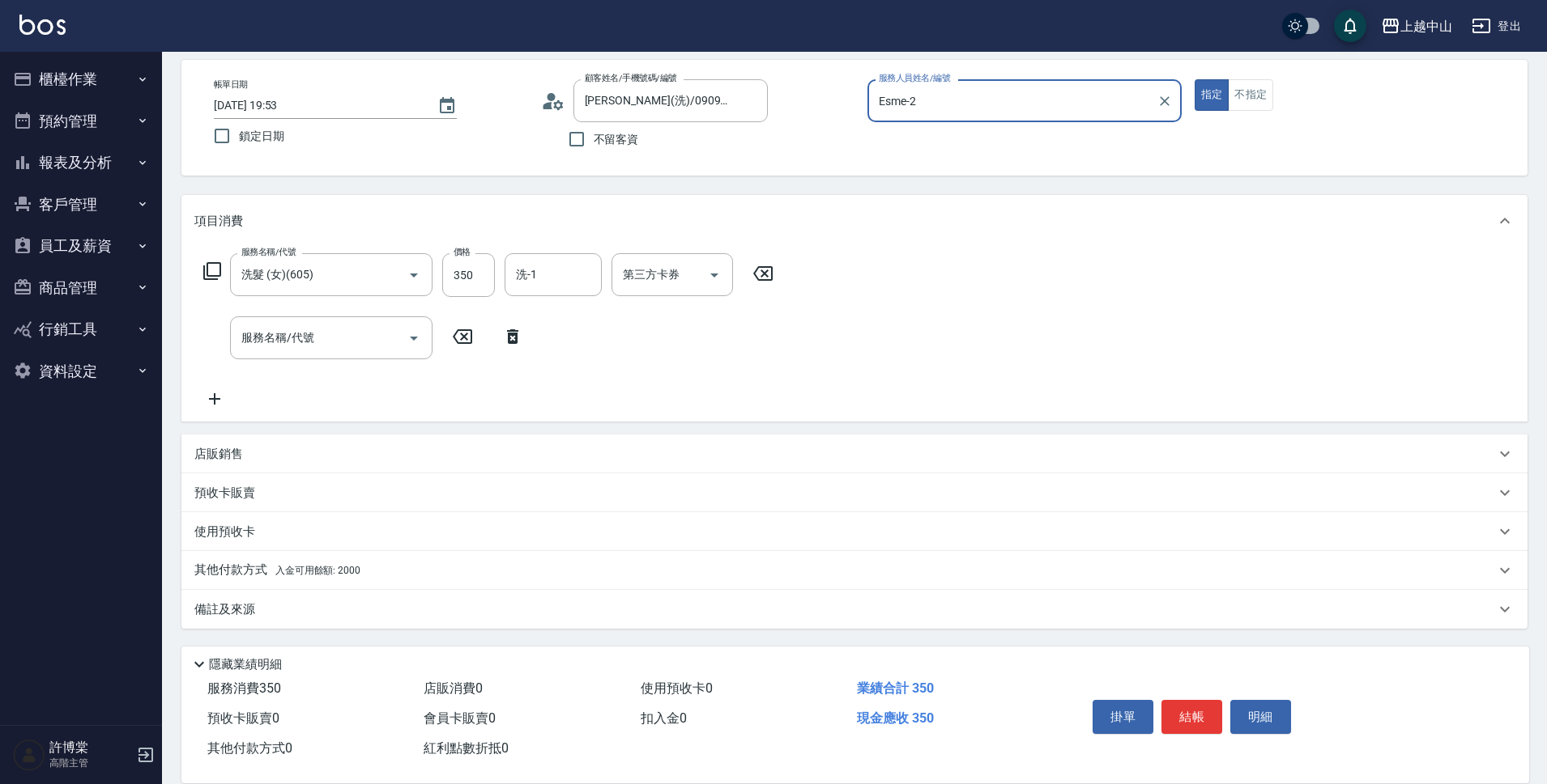
click at [362, 580] on div "其他付款方式 入金可用餘額: 2000" at bounding box center [844, 570] width 1300 height 18
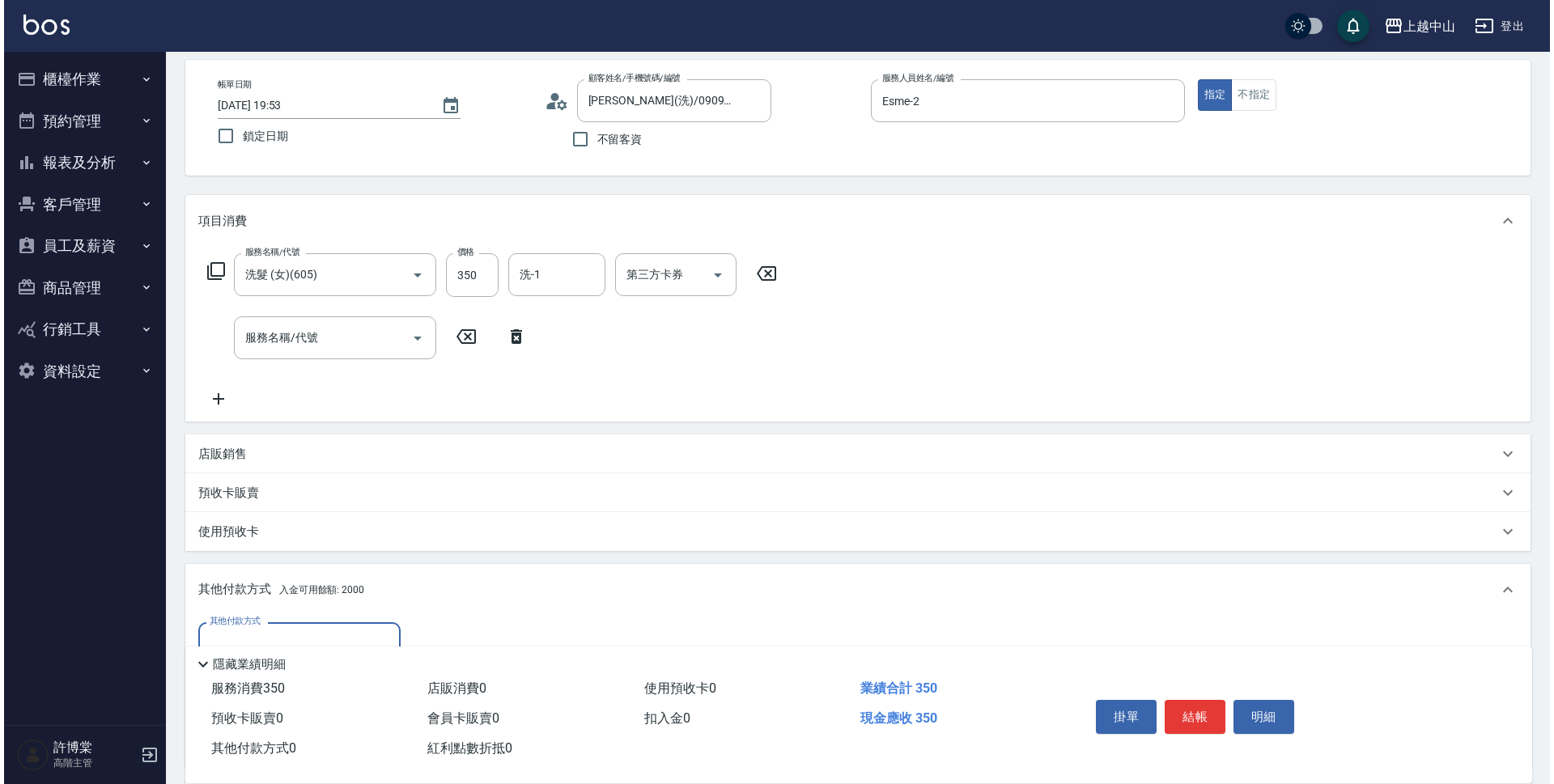
scroll to position [262, 0]
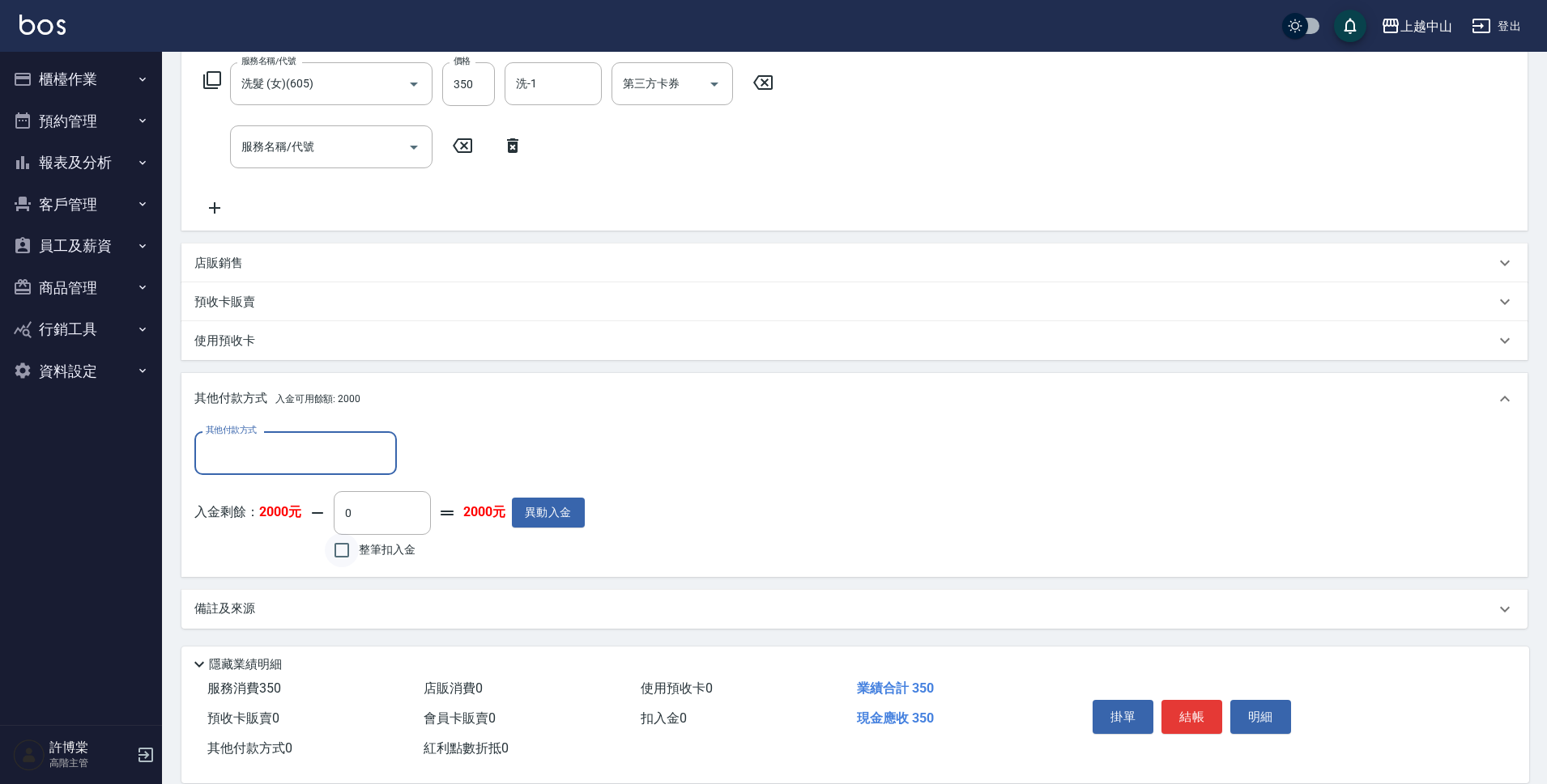
click at [340, 553] on input "整筆扣入金" at bounding box center [342, 550] width 34 height 34
checkbox input "true"
type input "350"
click at [1253, 704] on button "明細" at bounding box center [1261, 717] width 61 height 34
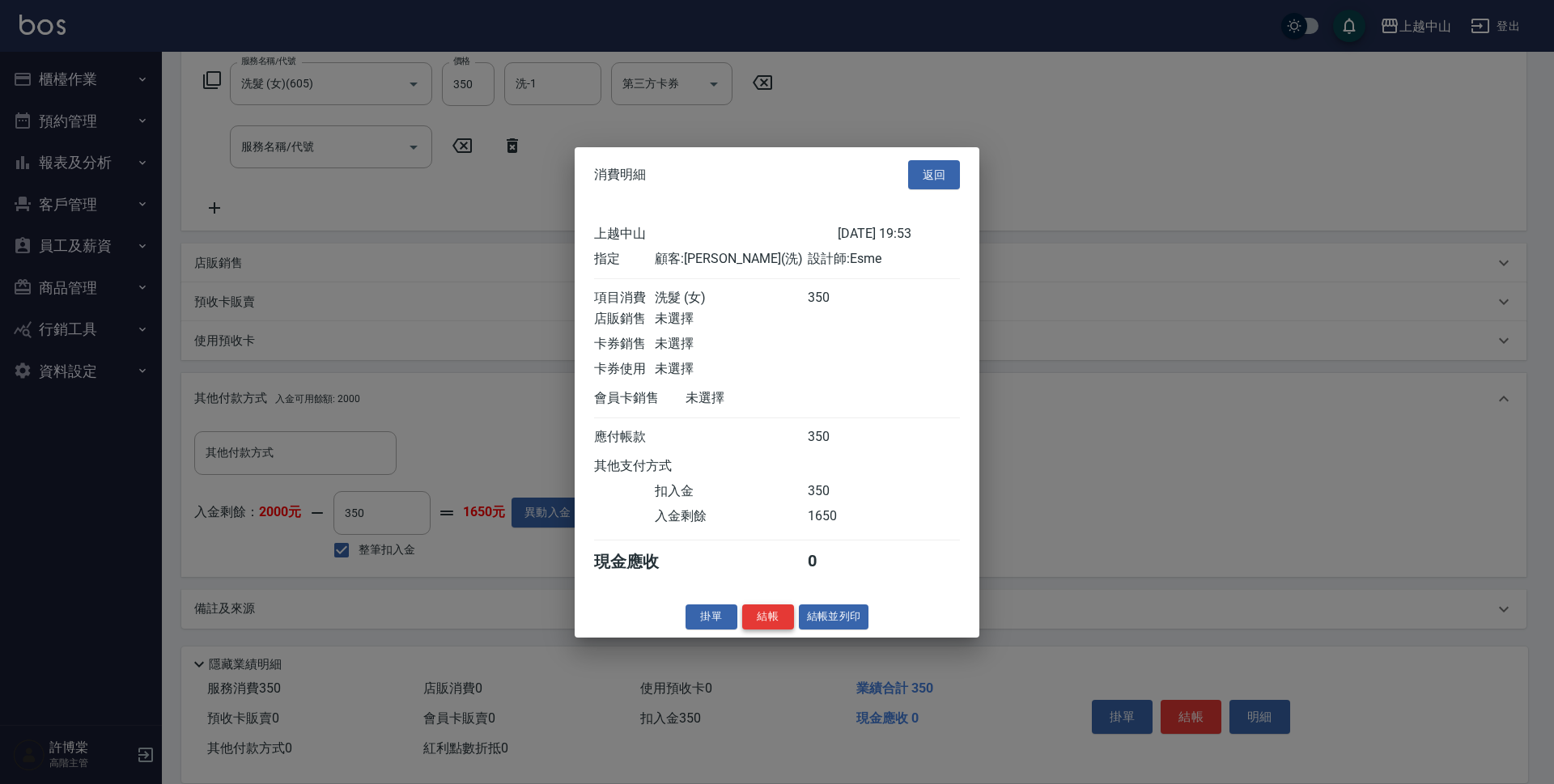
click at [758, 619] on button "結帳" at bounding box center [767, 617] width 51 height 25
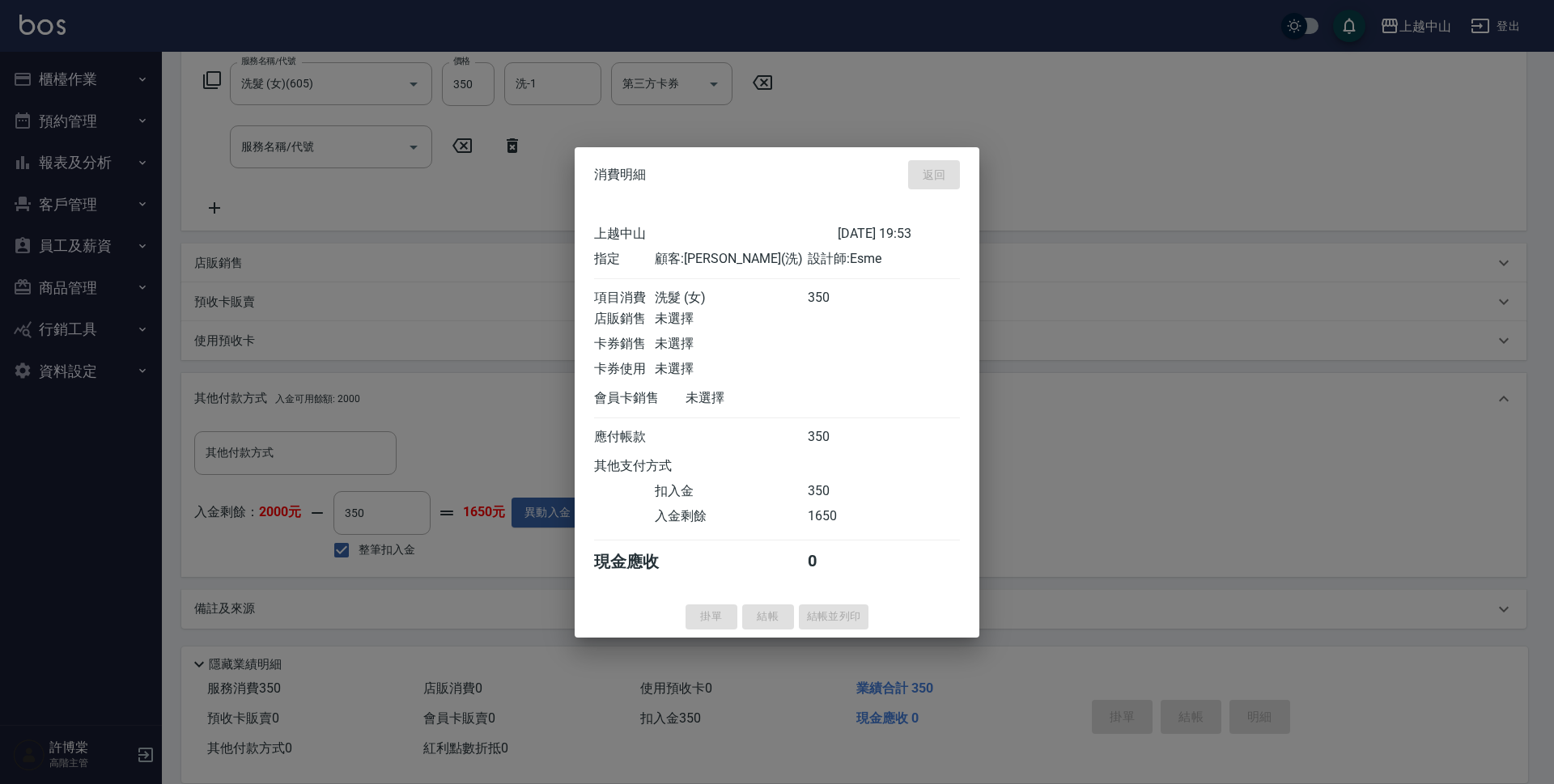
type input "[DATE] 20:10"
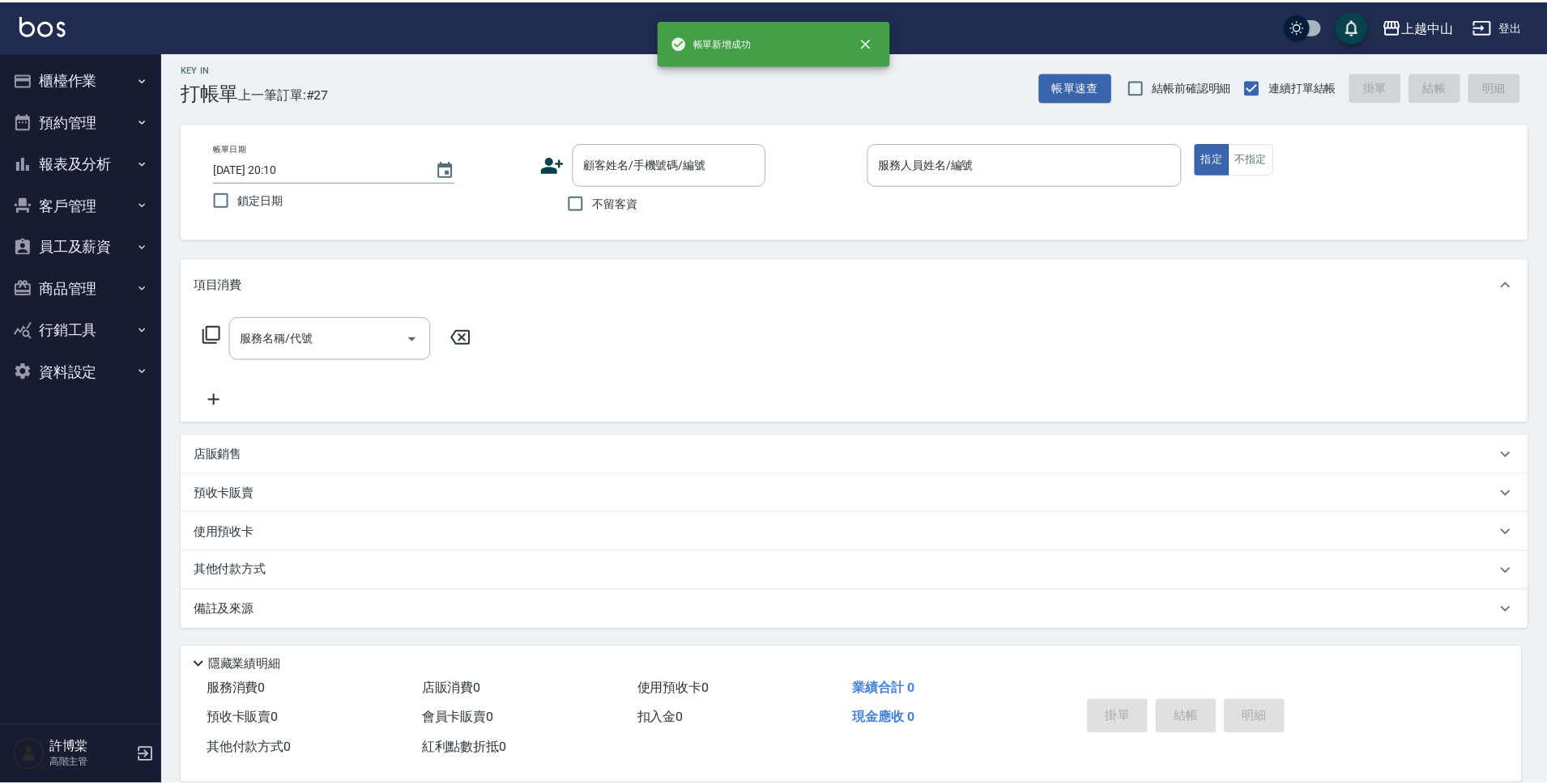
scroll to position [0, 0]
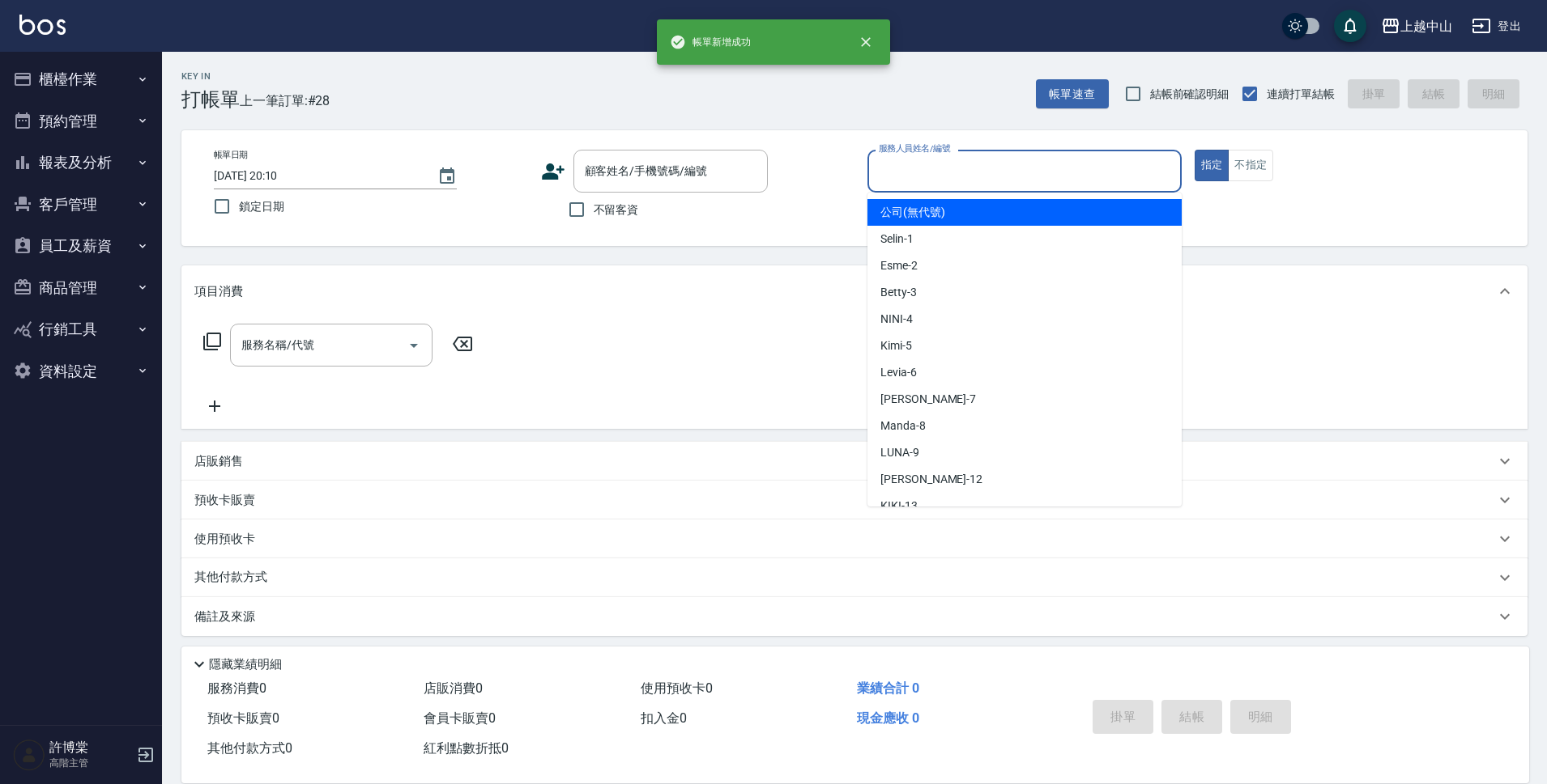
click at [981, 161] on input "服務人員姓名/編號" at bounding box center [1024, 171] width 300 height 29
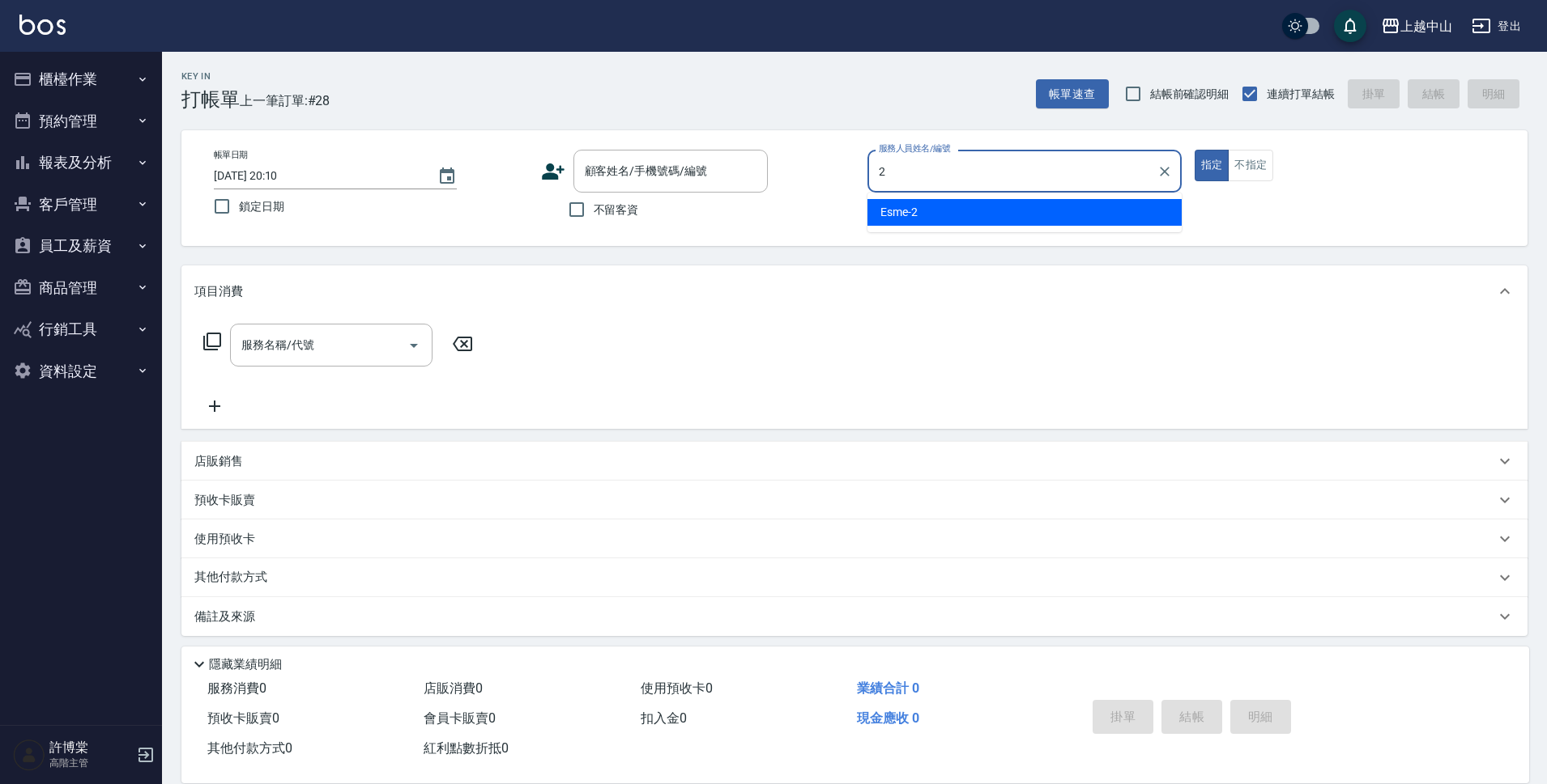
type input "Esme-2"
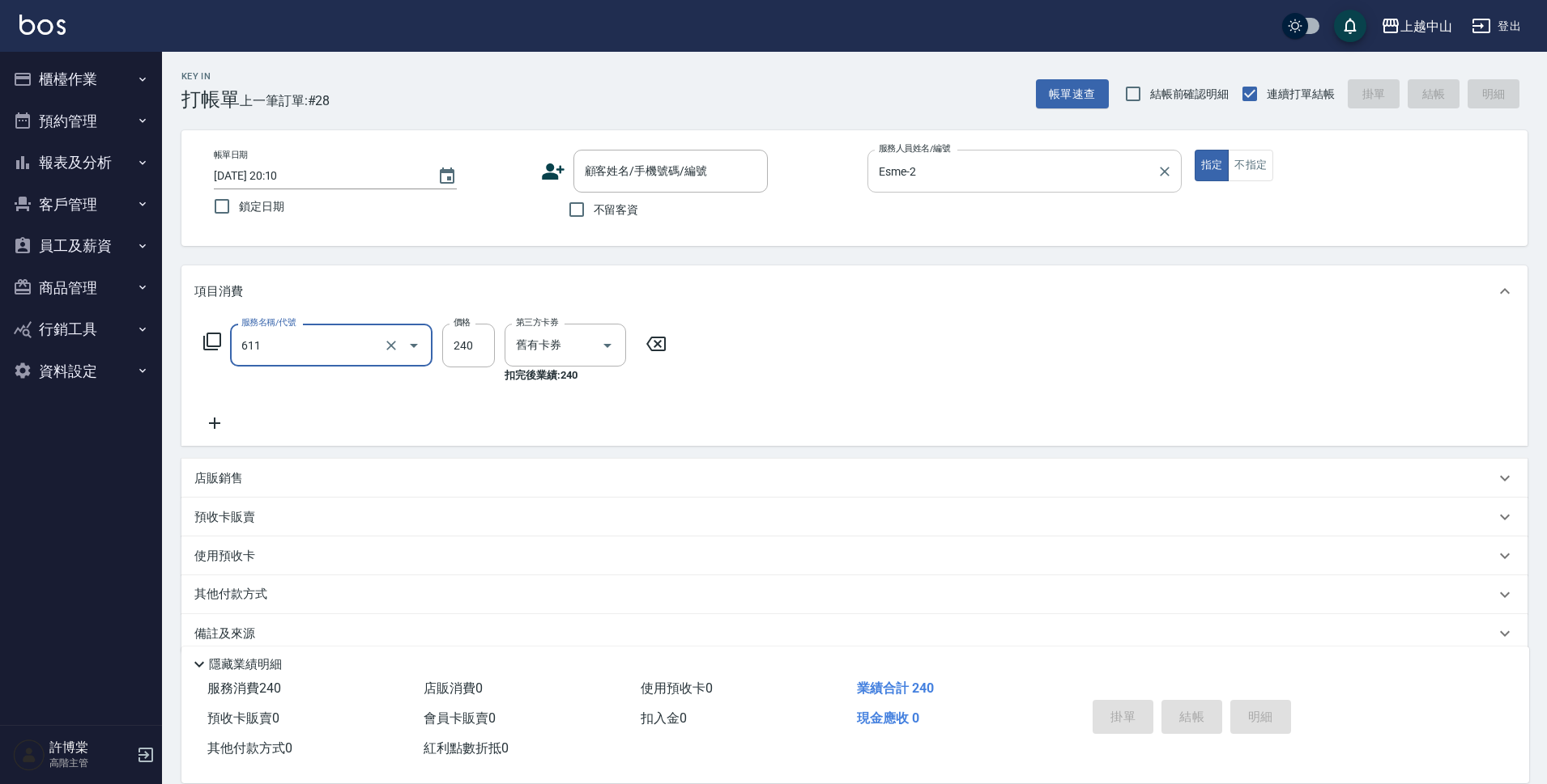
type input "洗髮卷消費(611)"
type input "300"
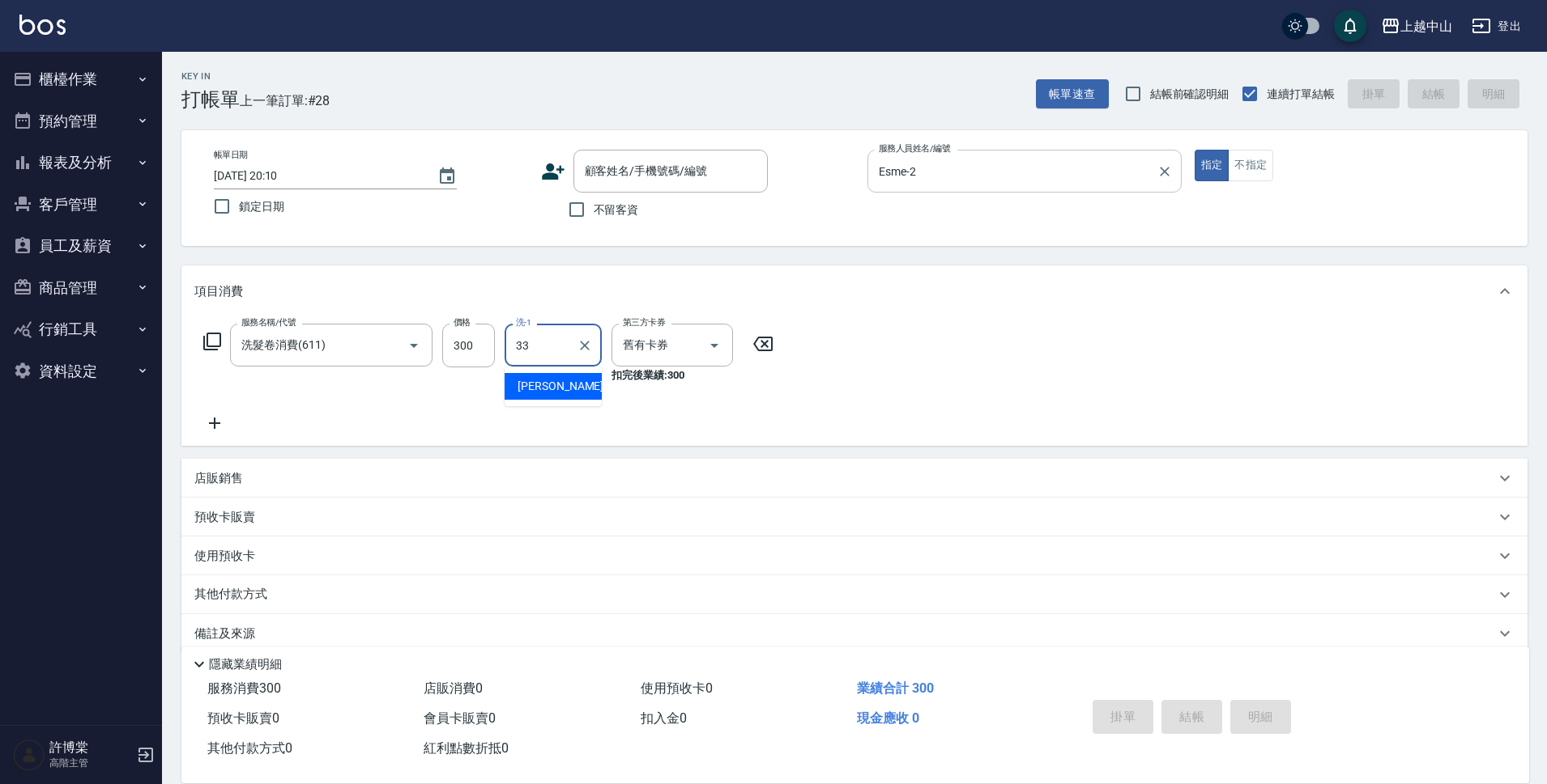
type input "[PERSON_NAME]-33"
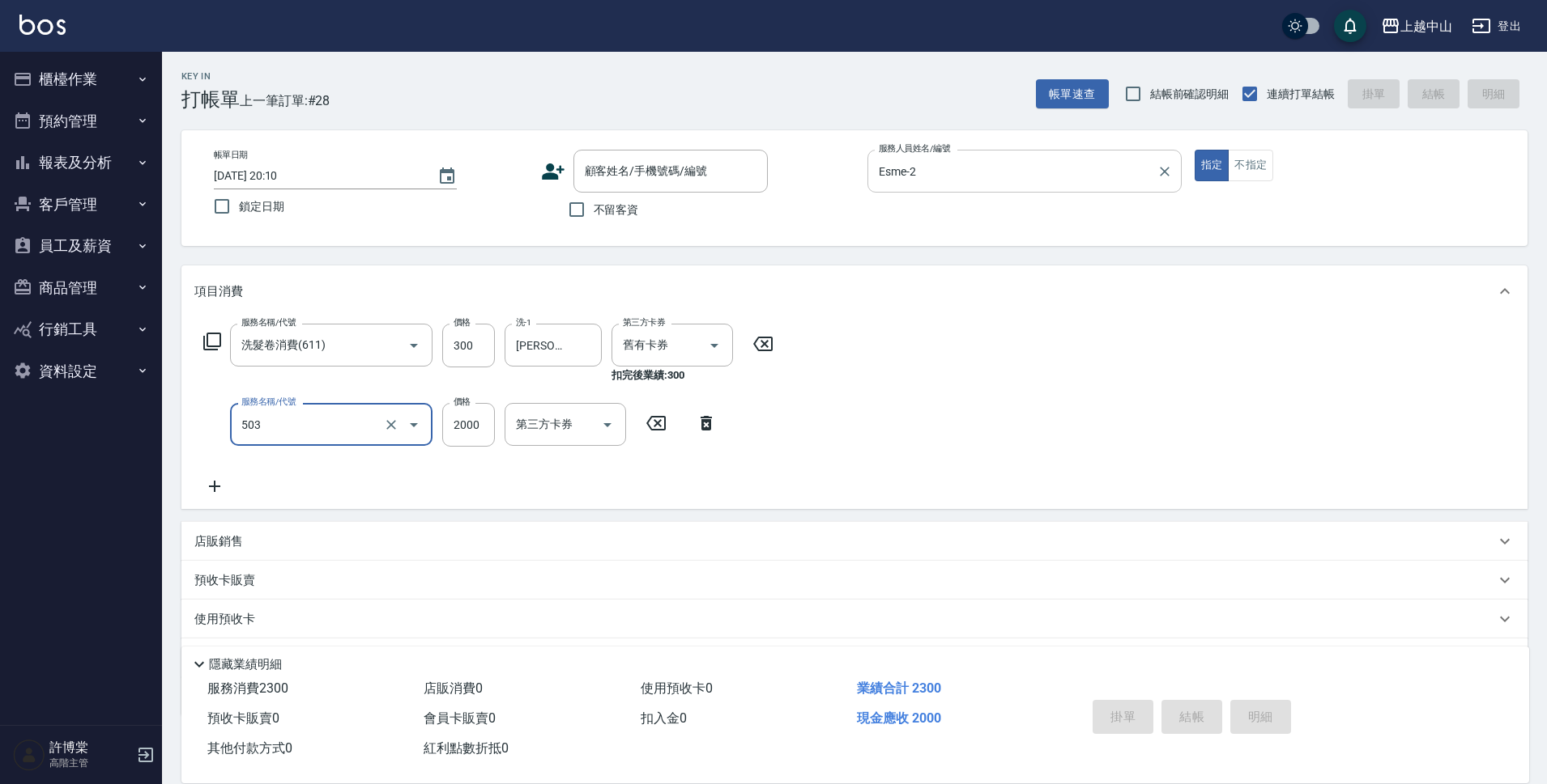
type input "染髮2000以下(503)"
type input "500"
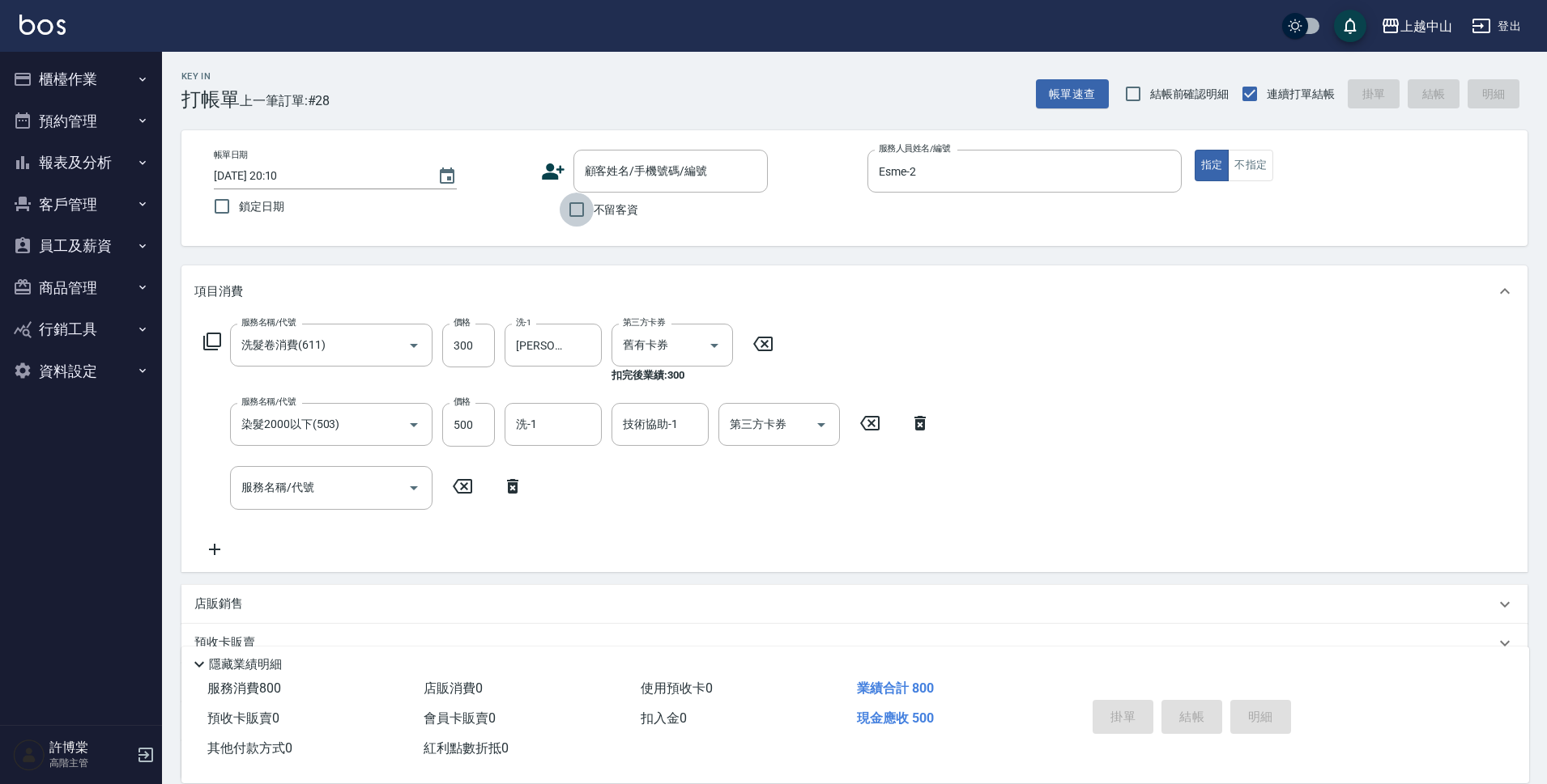
click at [566, 212] on input "不留客資" at bounding box center [577, 209] width 34 height 34
checkbox input "true"
type input "[DATE] 20:11"
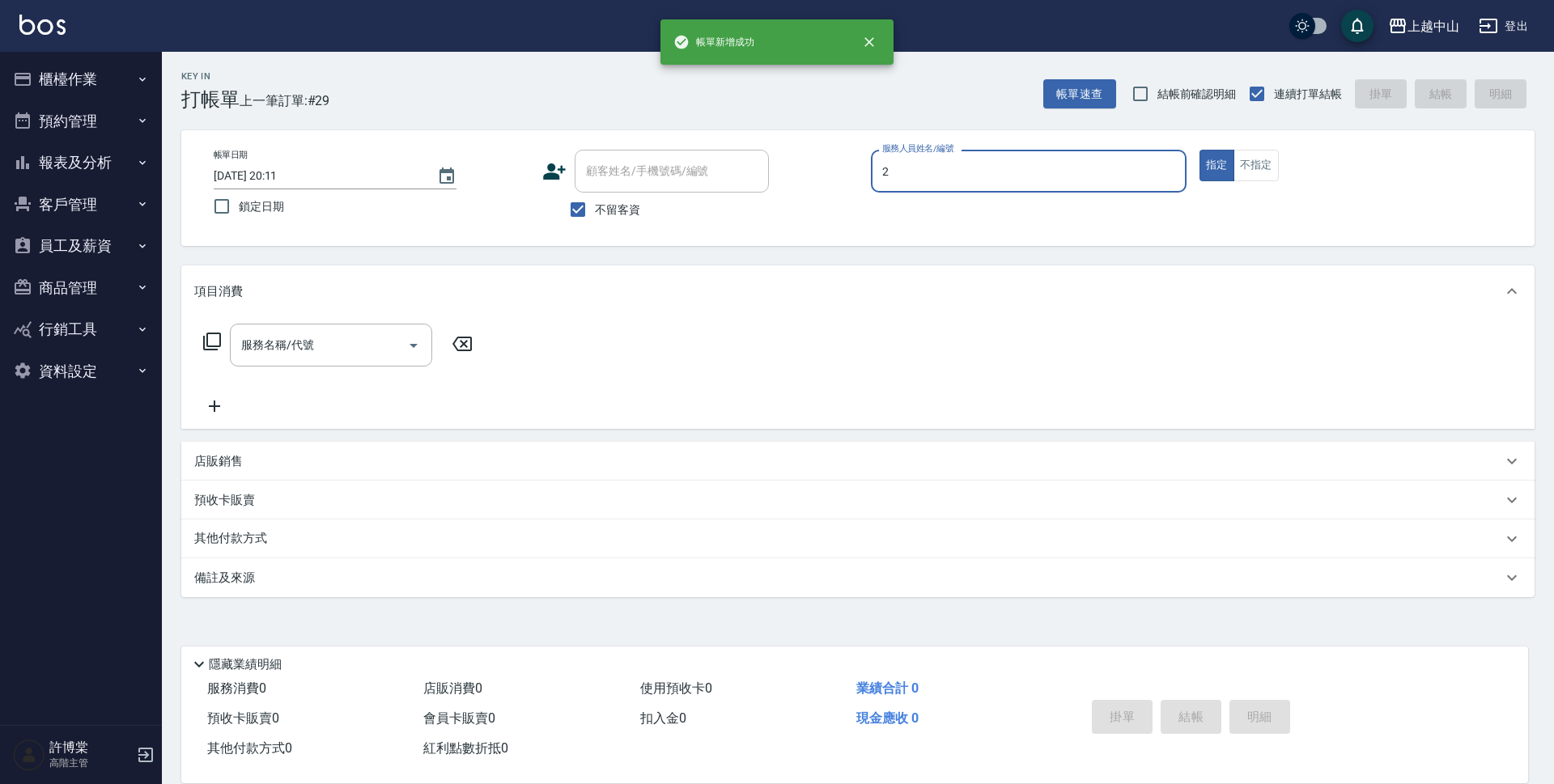
type input "Esme-2"
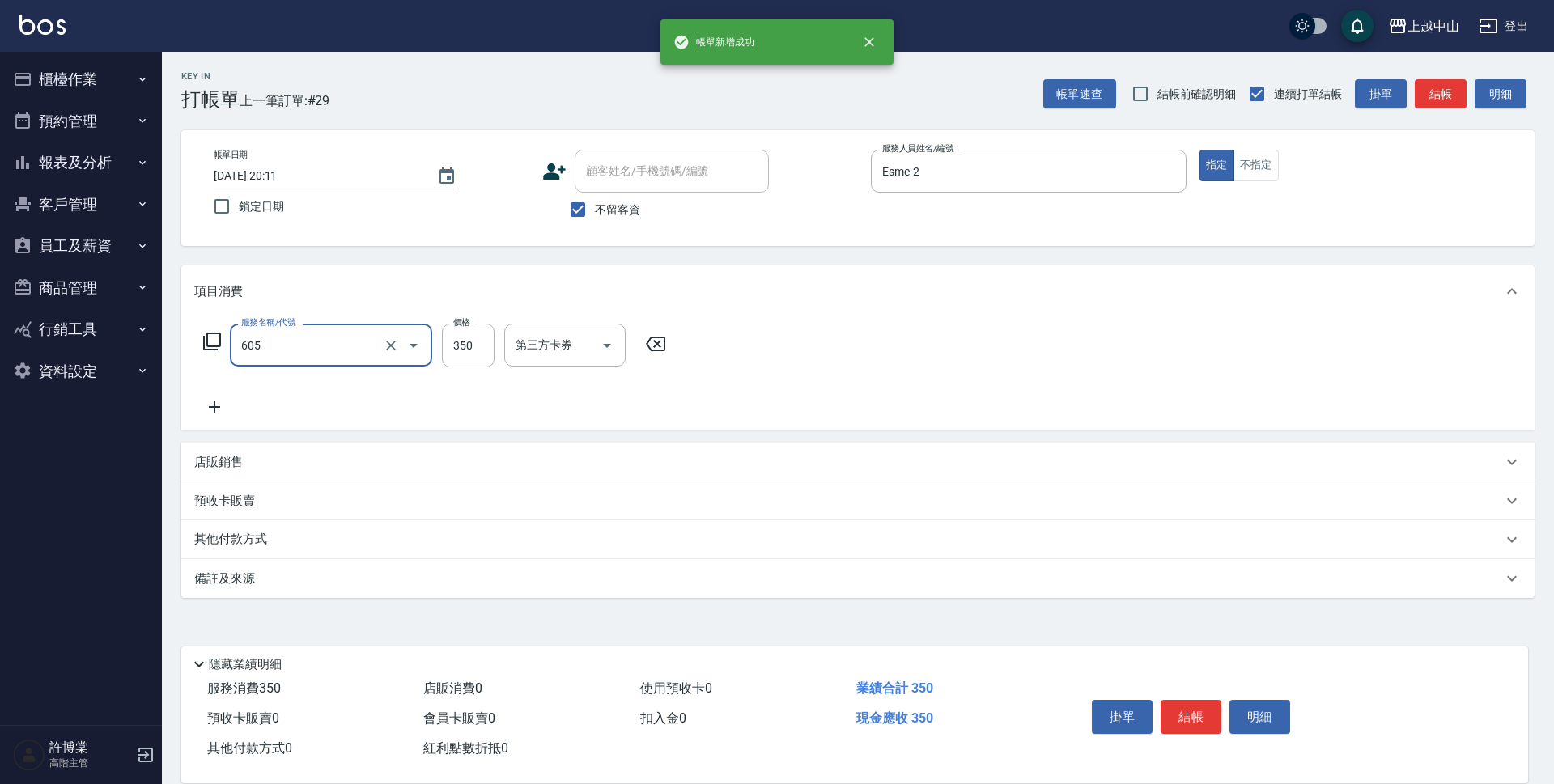
type input "洗髮 (女)(605)"
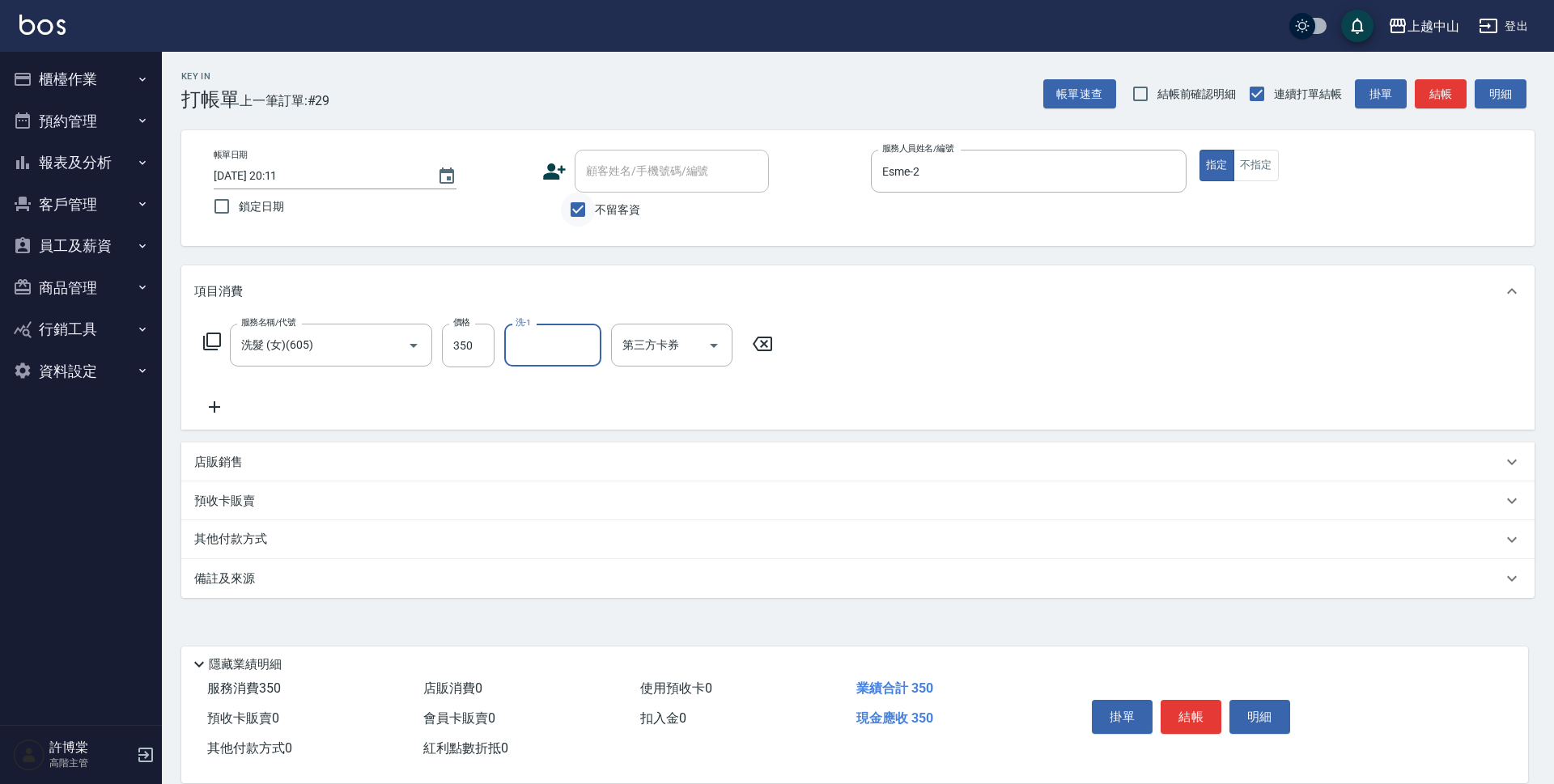
click at [587, 210] on input "不留客資" at bounding box center [578, 209] width 34 height 34
checkbox input "false"
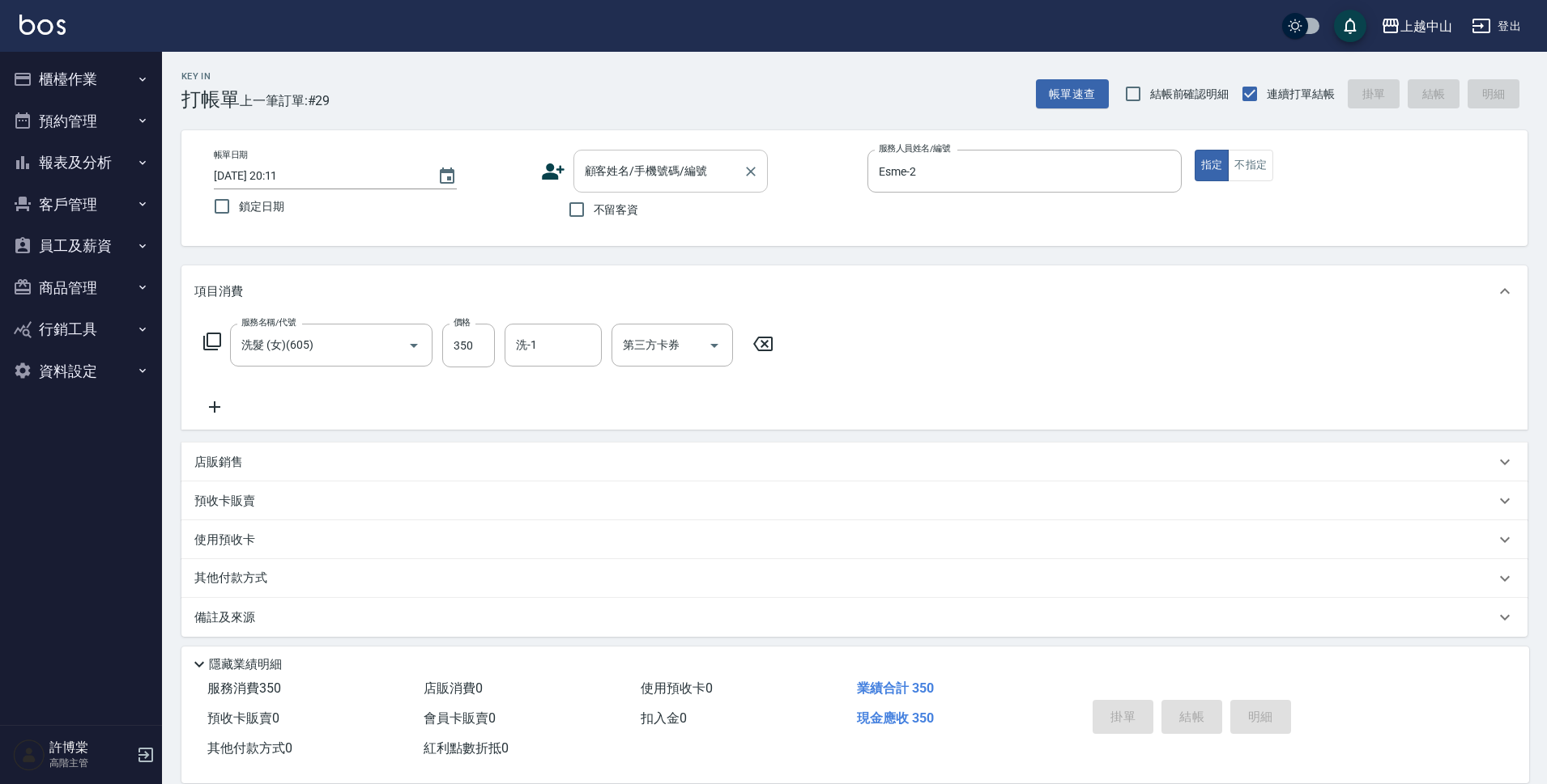
click at [638, 170] on div "顧客姓名/手機號碼/編號 顧客姓名/手機號碼/編號" at bounding box center [670, 170] width 194 height 43
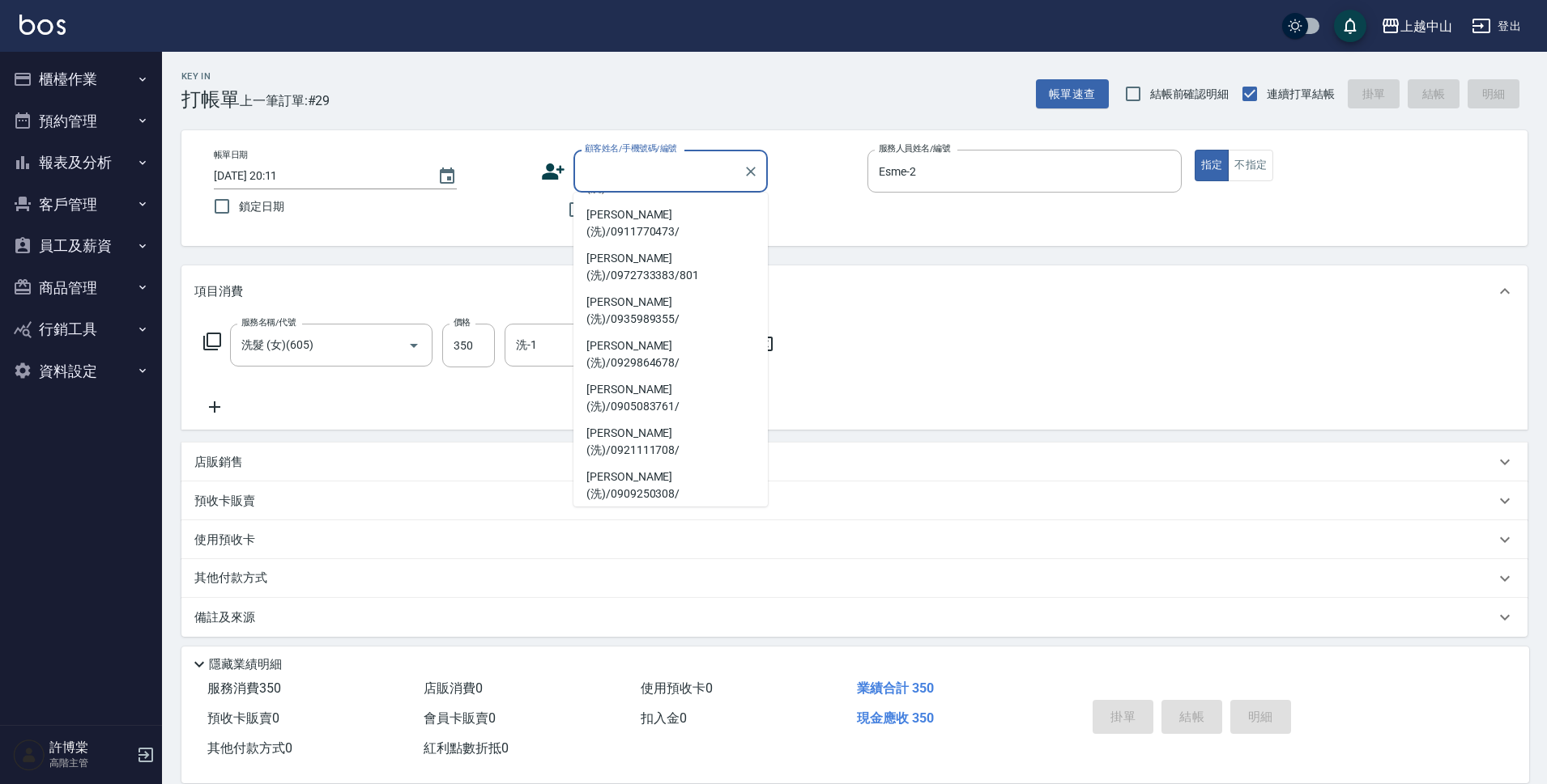
scroll to position [226, 0]
click at [685, 629] on li "[PERSON_NAME](洗)/0910222739/" at bounding box center [670, 651] width 194 height 44
type input "[PERSON_NAME](洗)/0910222739/"
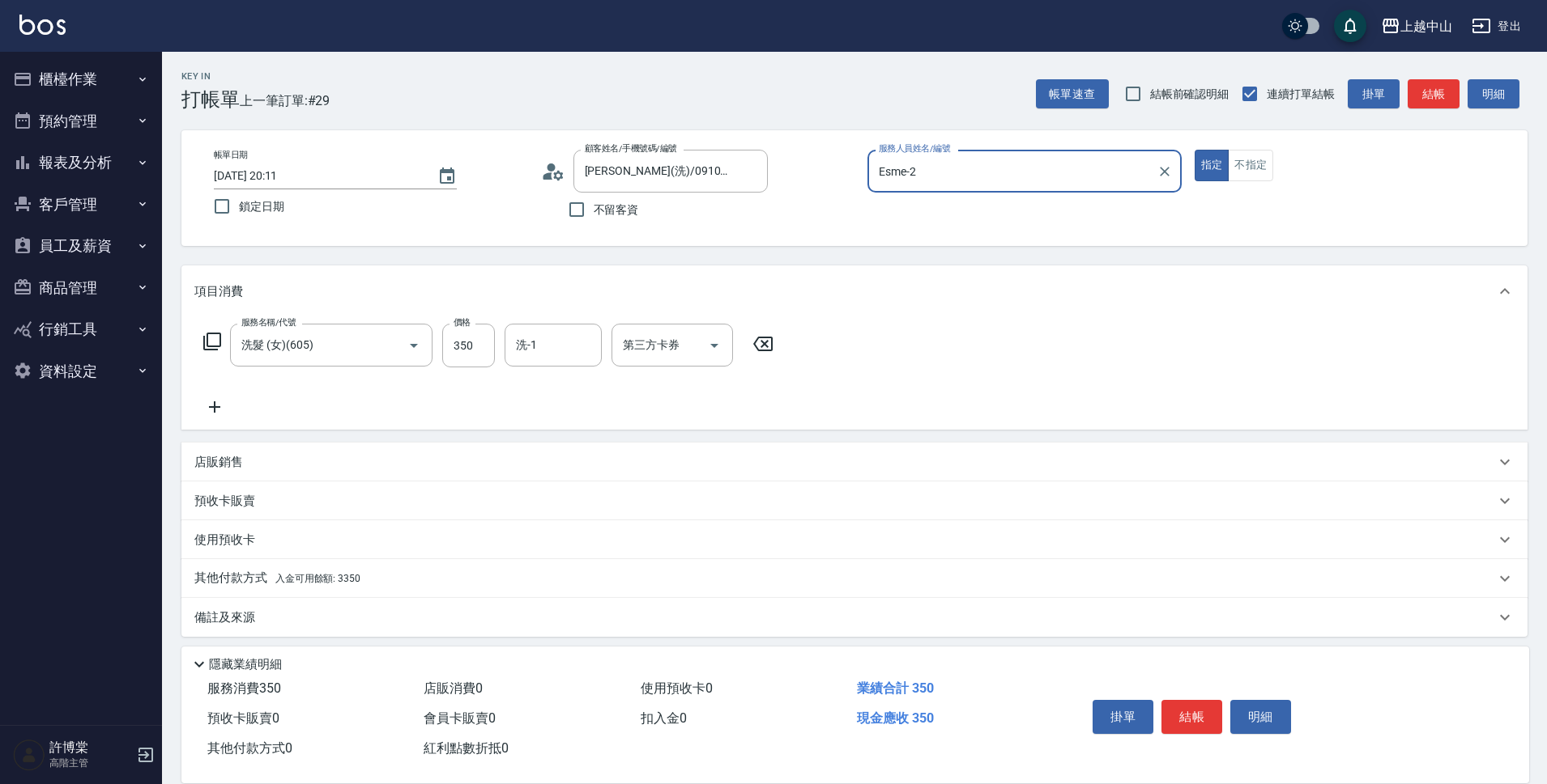
scroll to position [8, 0]
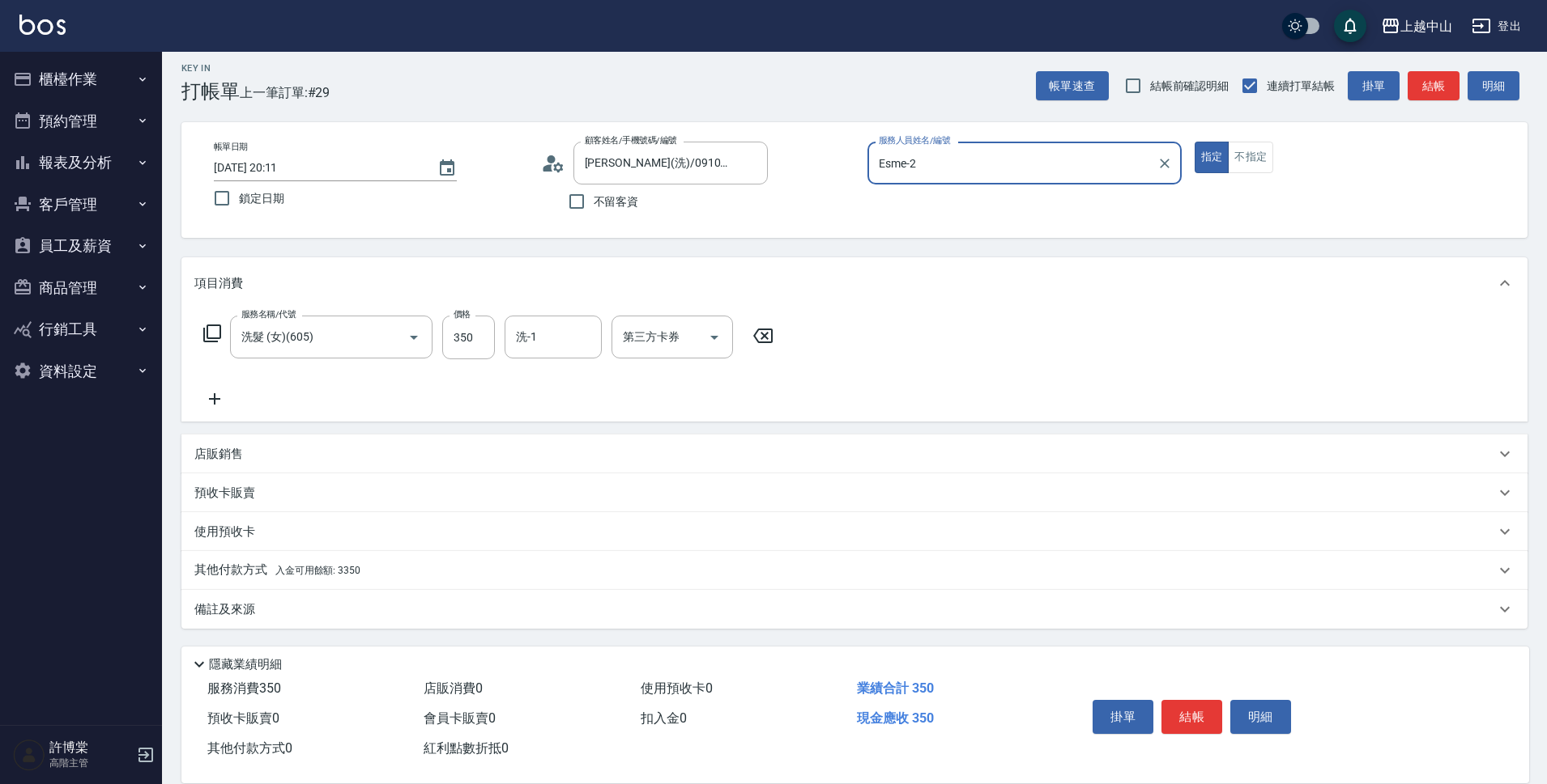
drag, startPoint x: 373, startPoint y: 569, endPoint x: 448, endPoint y: 555, distance: 76.3
click at [375, 566] on div "其他付款方式 入金可用餘額: 3350" at bounding box center [844, 570] width 1300 height 18
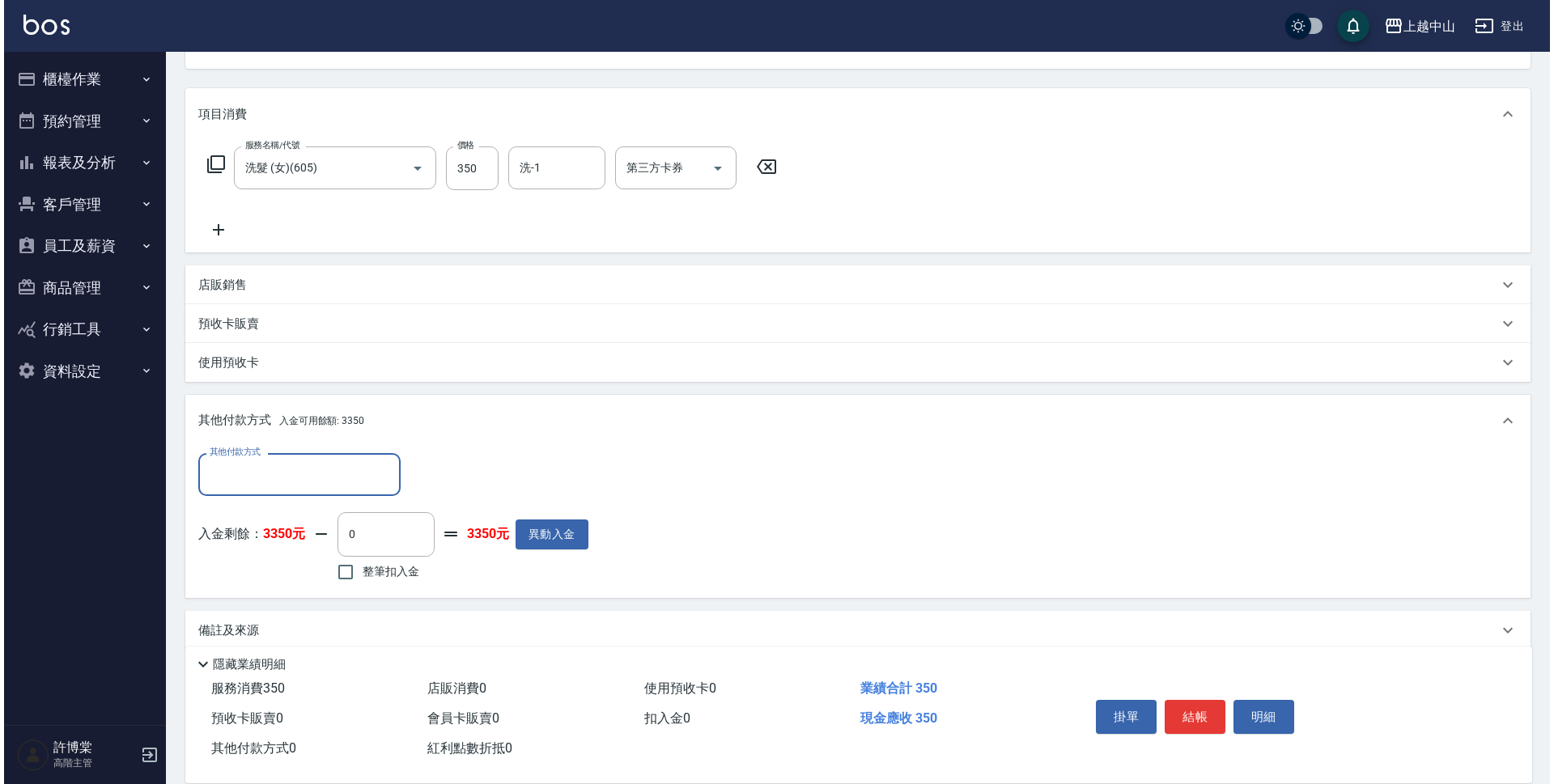
scroll to position [198, 0]
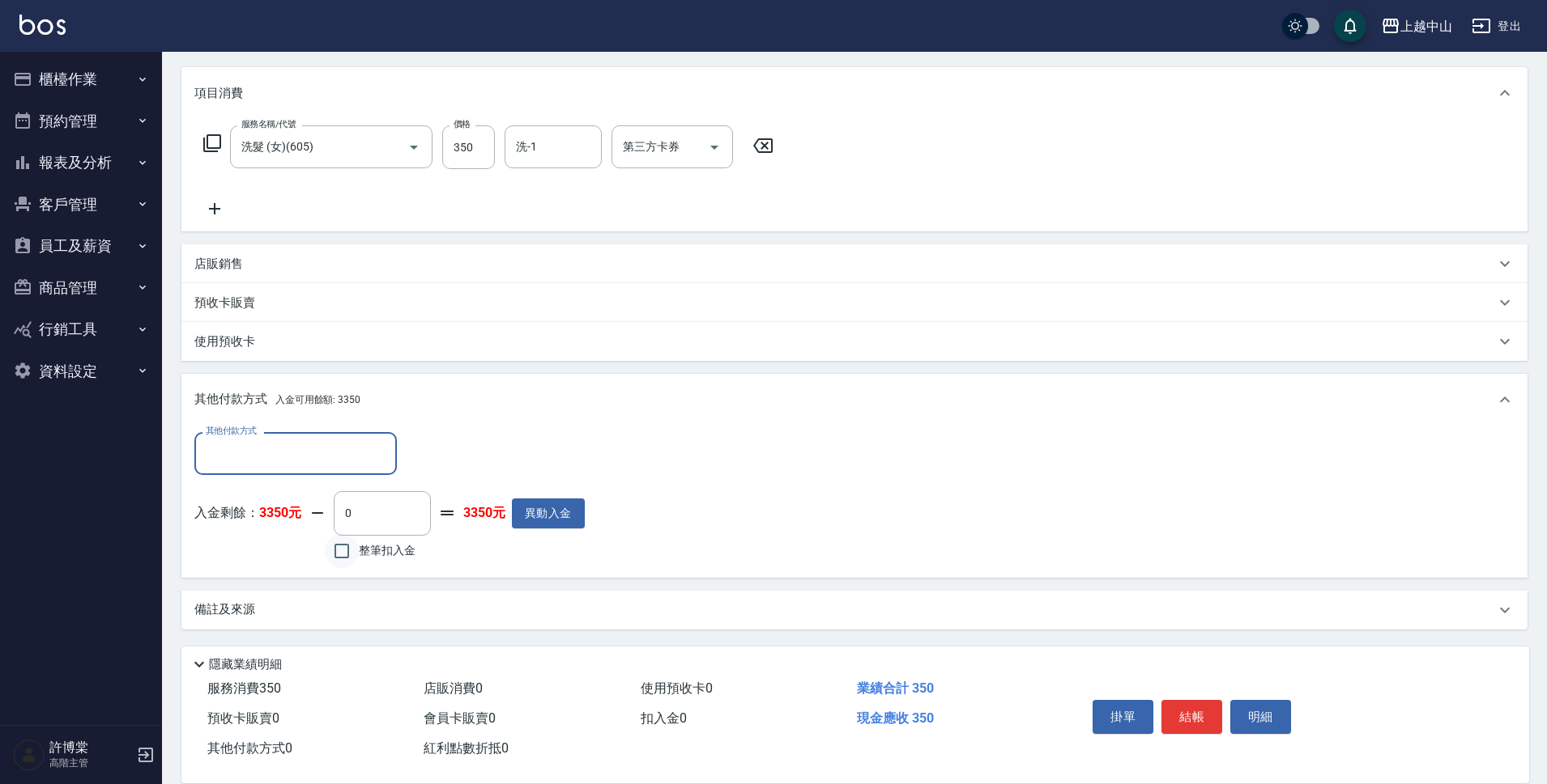
click at [338, 565] on input "整筆扣入金" at bounding box center [342, 551] width 34 height 34
checkbox input "true"
type input "350"
click at [1272, 713] on button "明細" at bounding box center [1261, 717] width 61 height 34
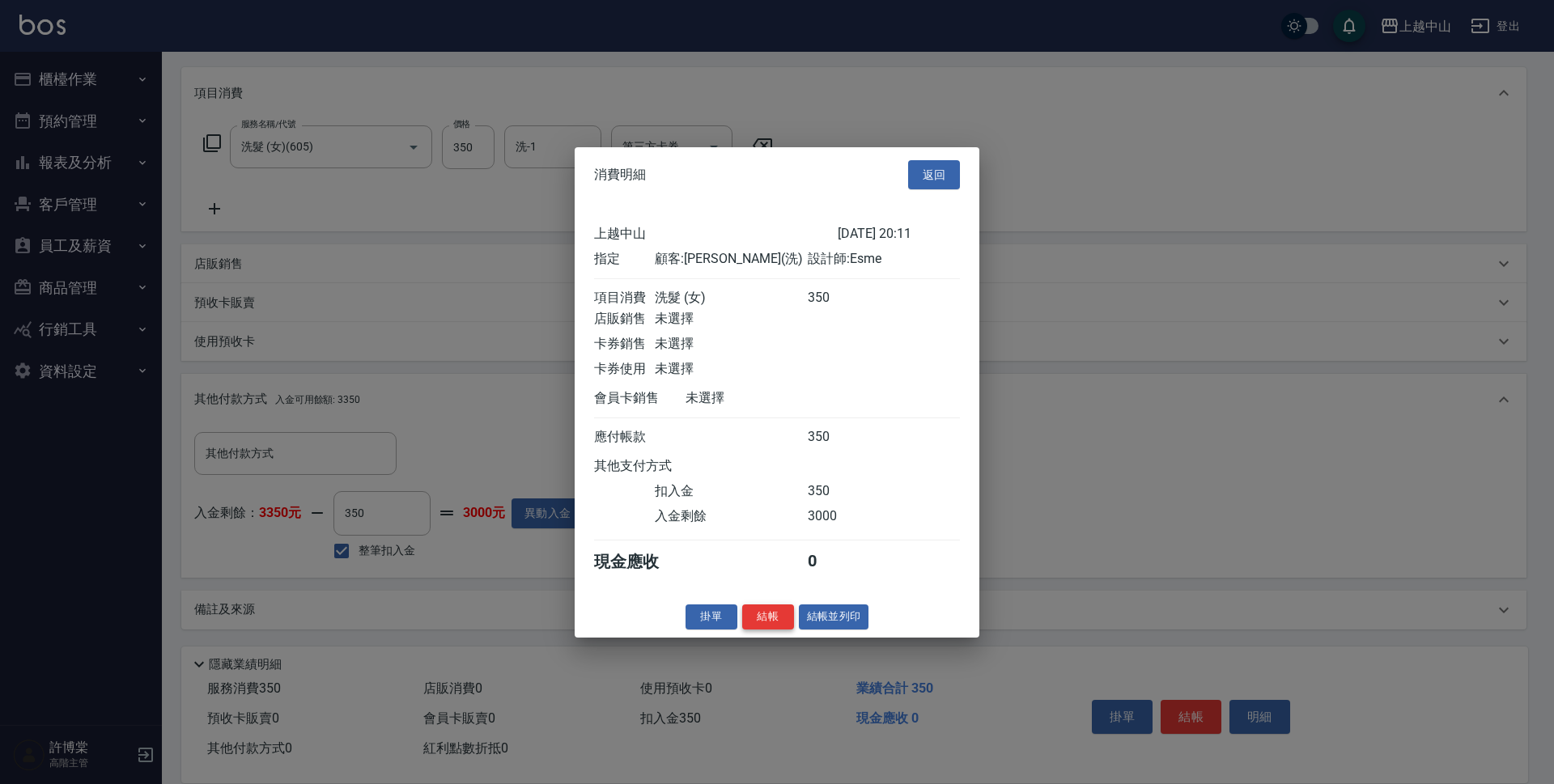
click at [755, 630] on button "結帳" at bounding box center [767, 617] width 51 height 25
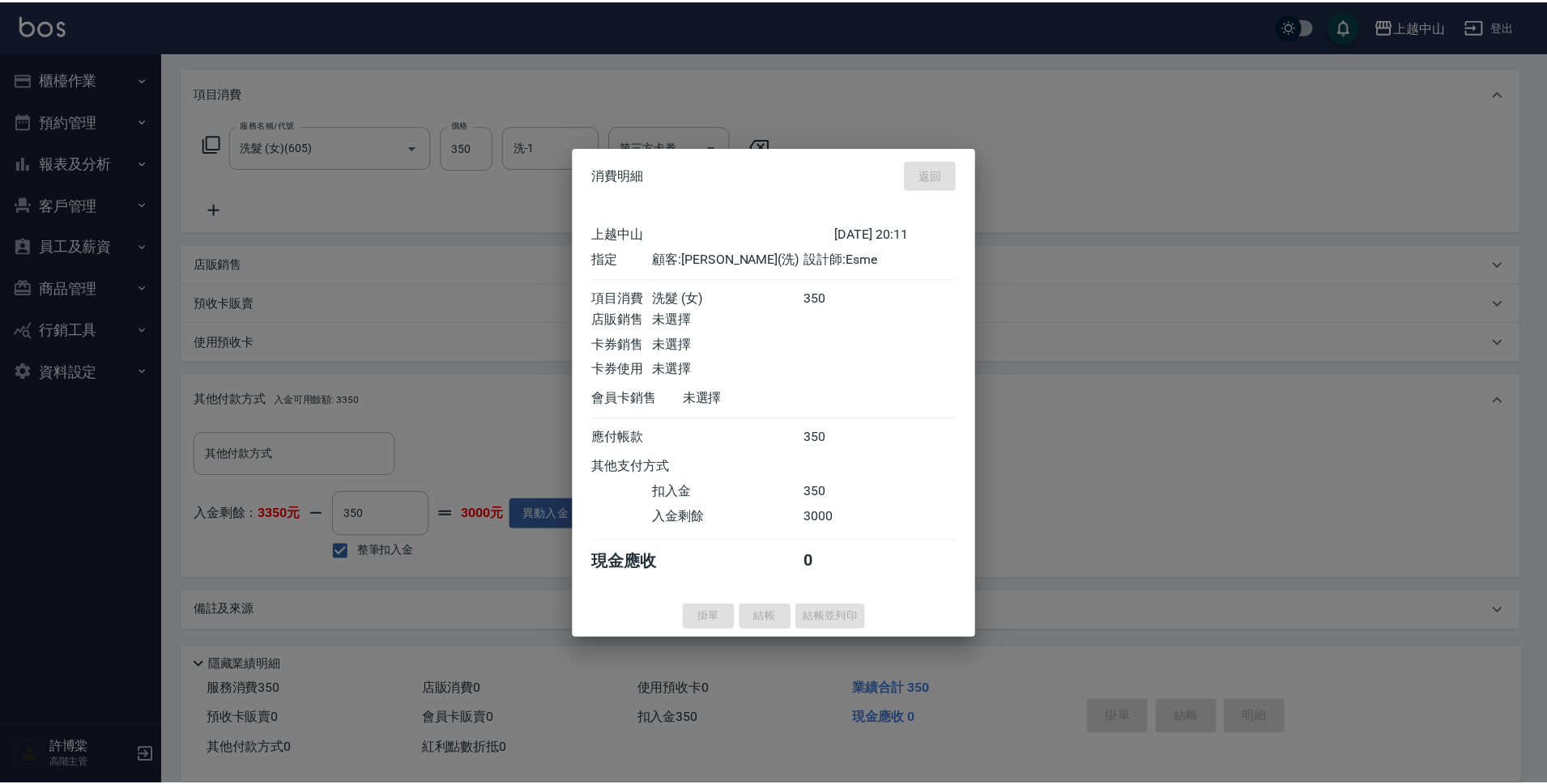
scroll to position [0, 0]
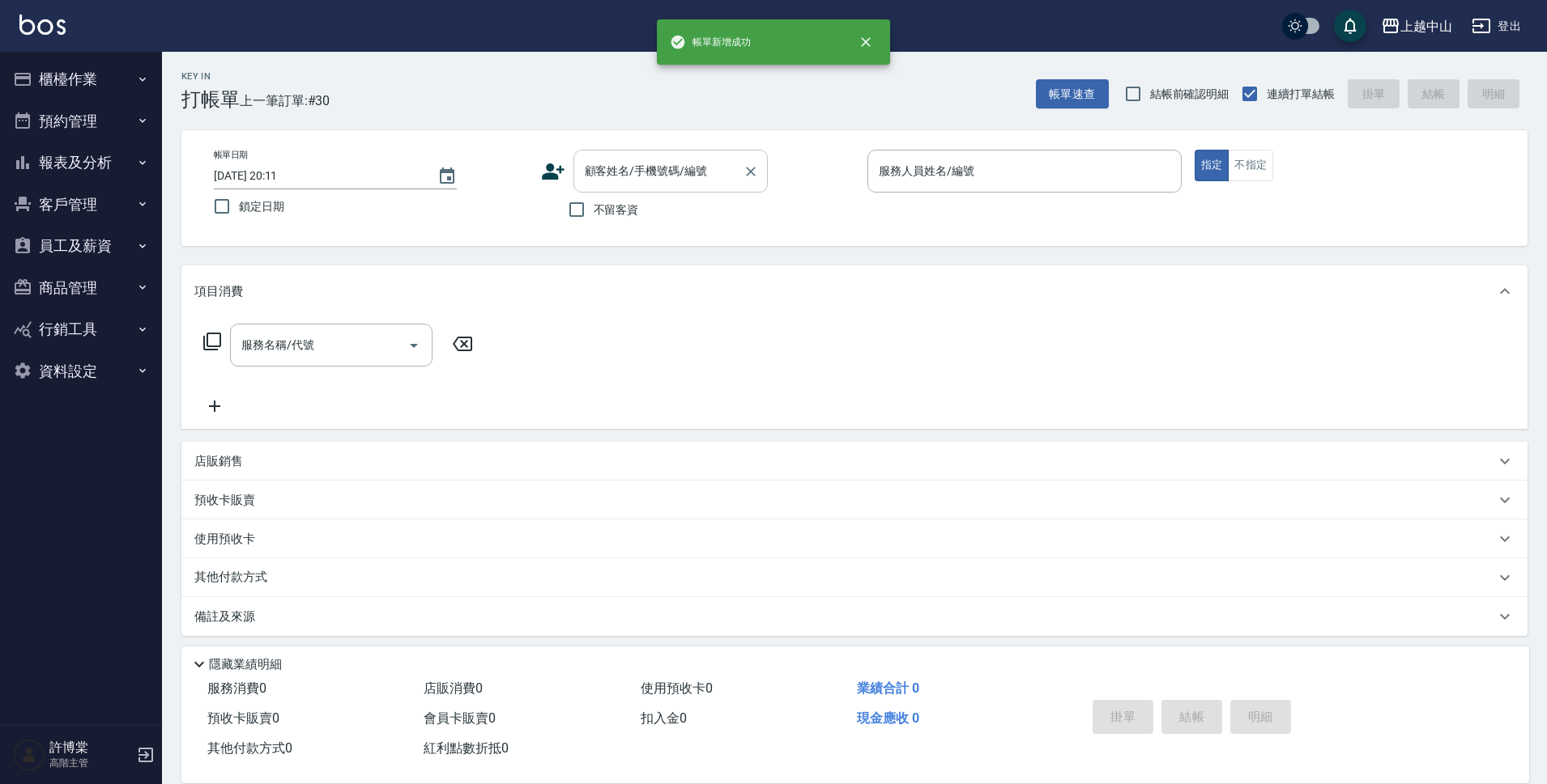
click at [614, 190] on div "顧客姓名/手機號碼/編號" at bounding box center [670, 170] width 194 height 43
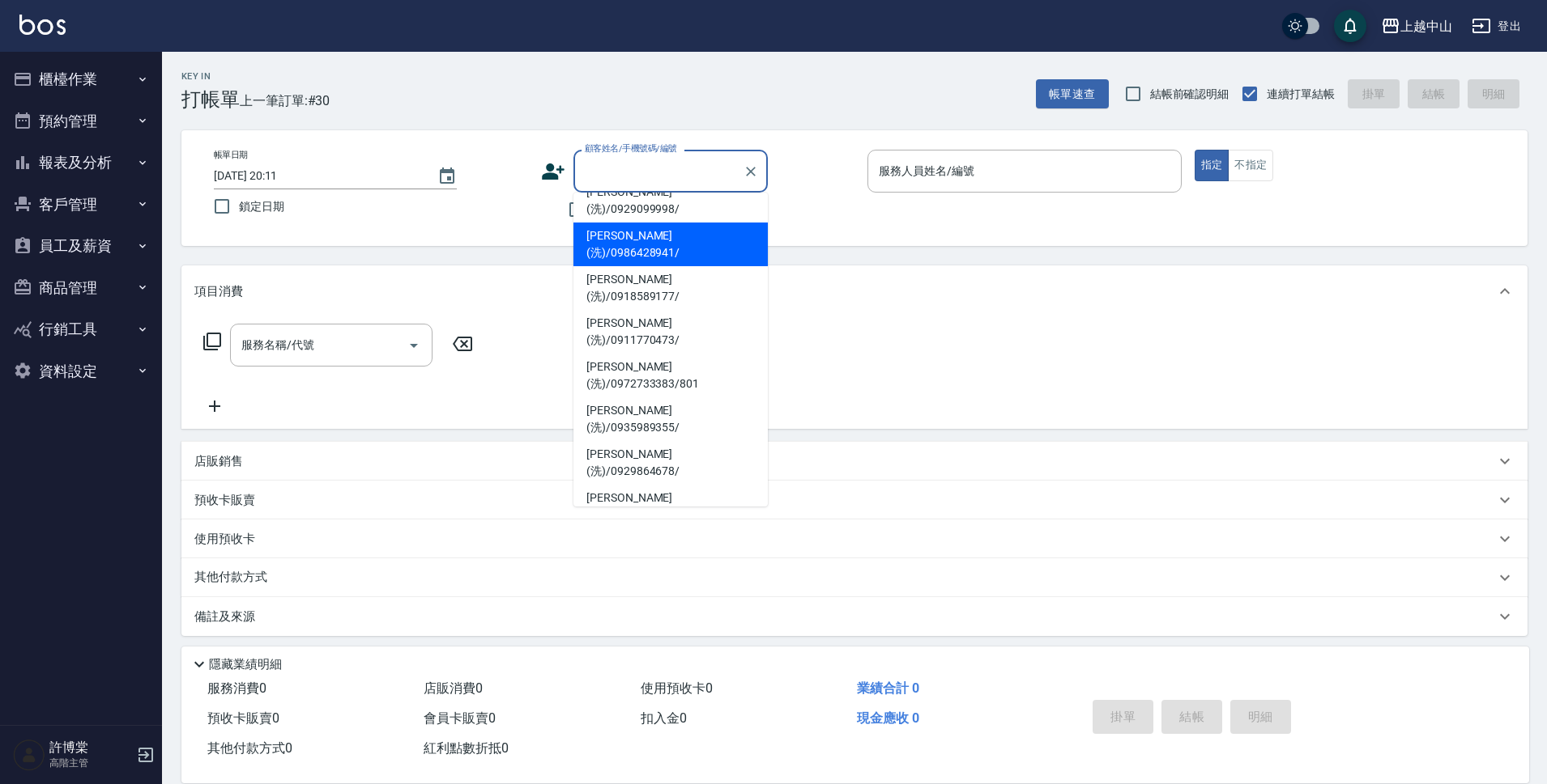
scroll to position [110, 0]
click at [703, 614] on li "[PERSON_NAME](洗)/0986762360/" at bounding box center [670, 635] width 194 height 44
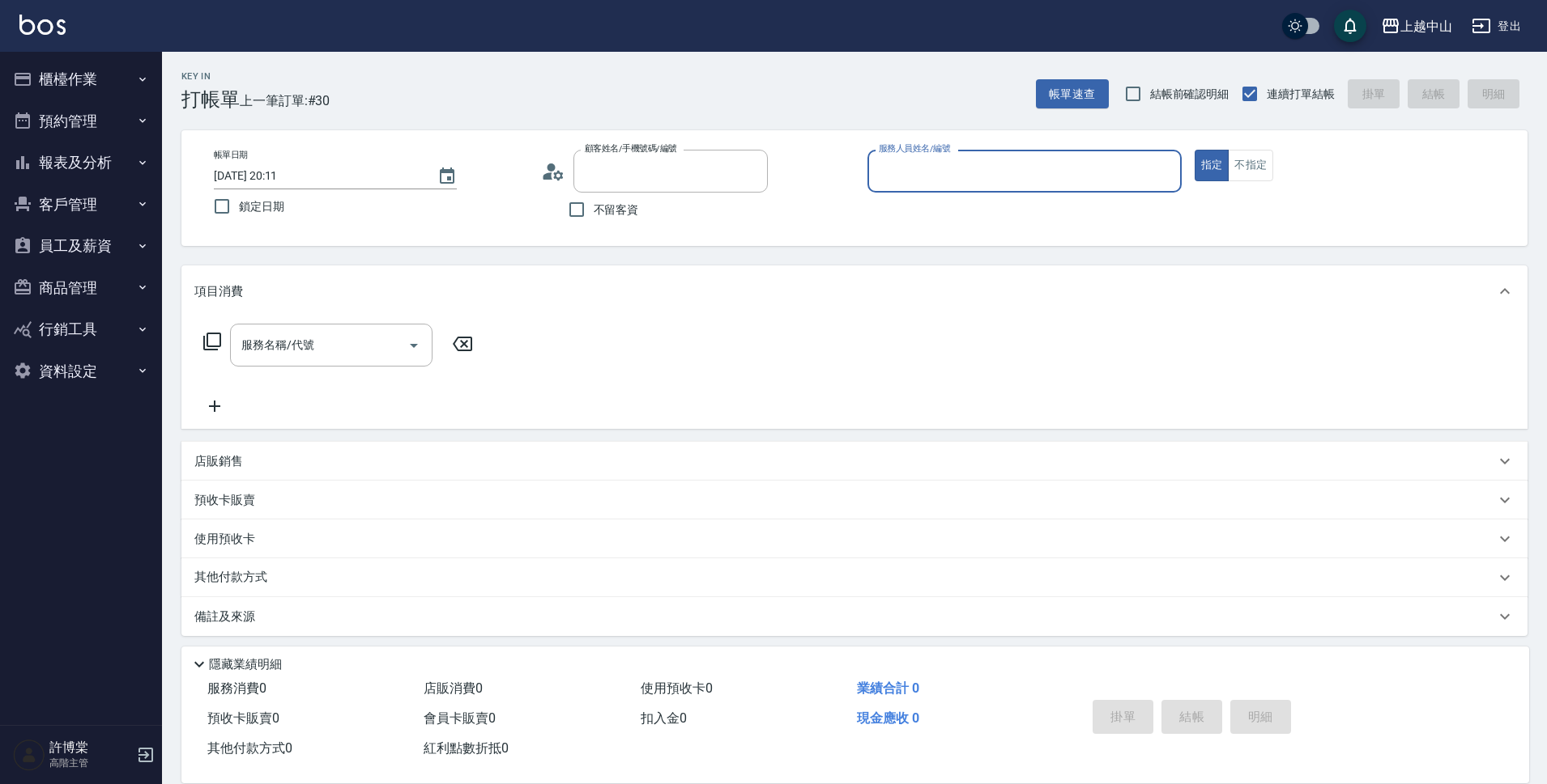
type input "[PERSON_NAME](洗)/0986762360/"
type input "Esme-2"
click at [1194, 149] on button "指定" at bounding box center [1211, 165] width 35 height 31
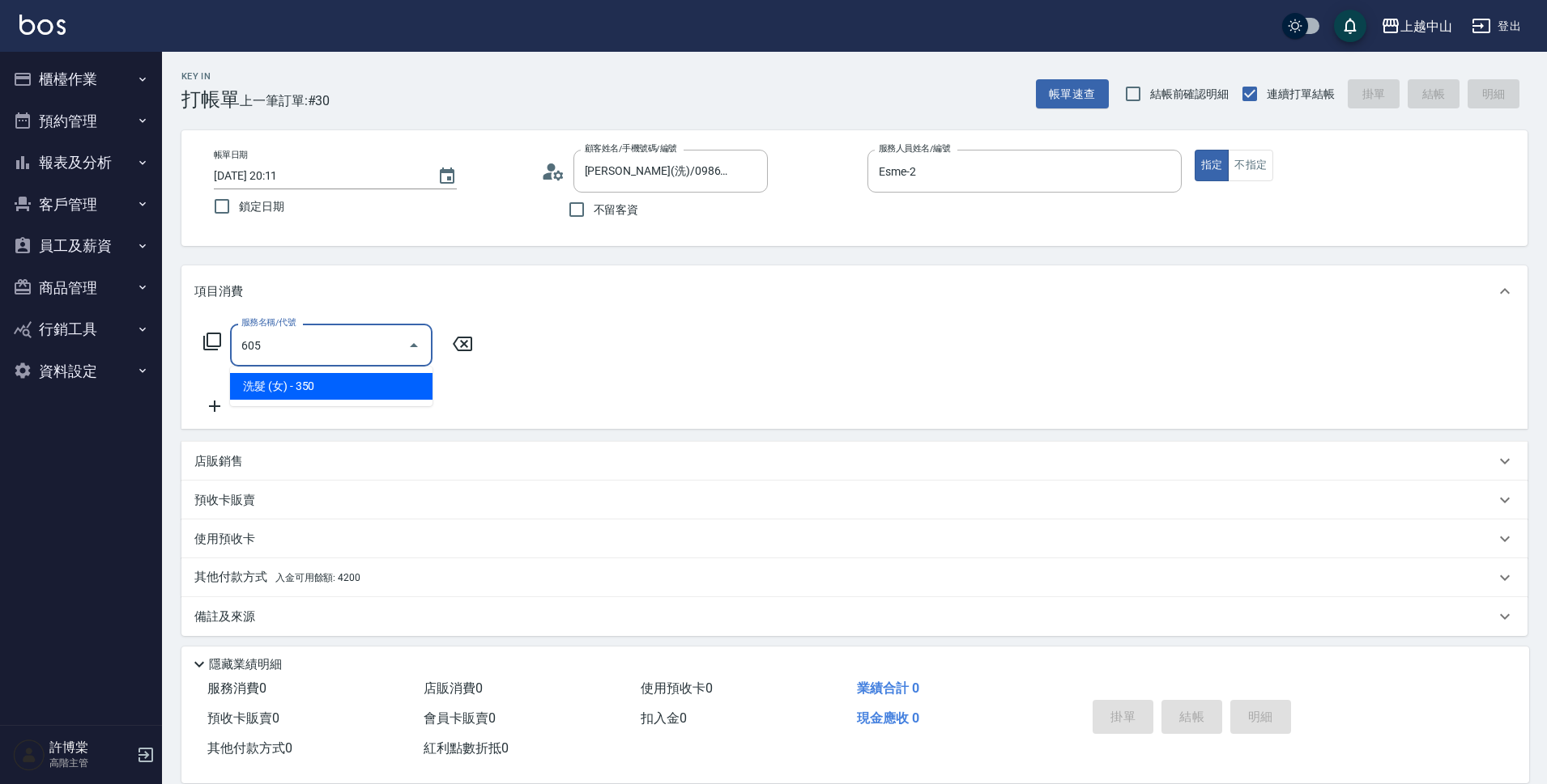
type input "洗髮 (女)(605)"
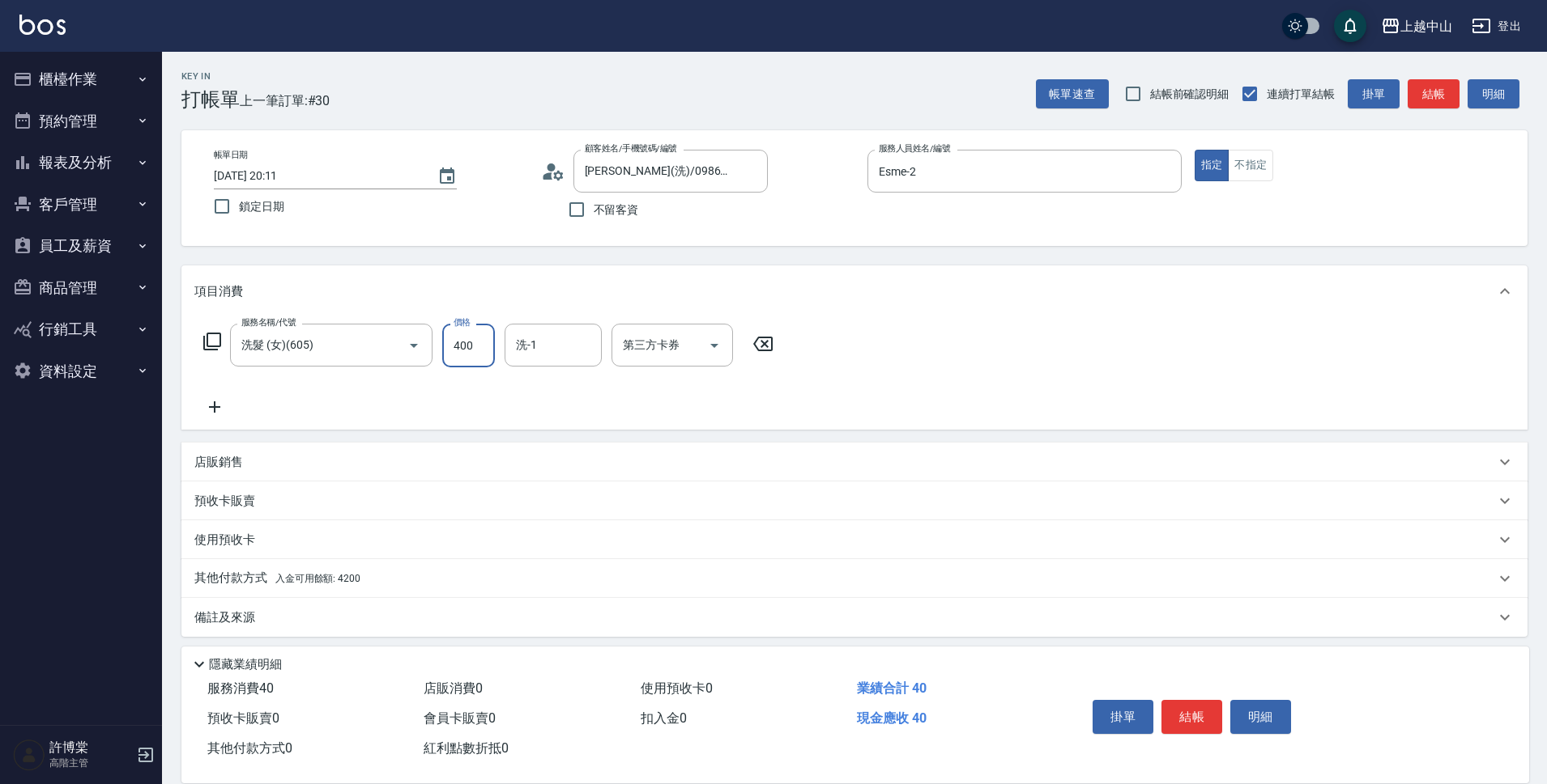
type input "400"
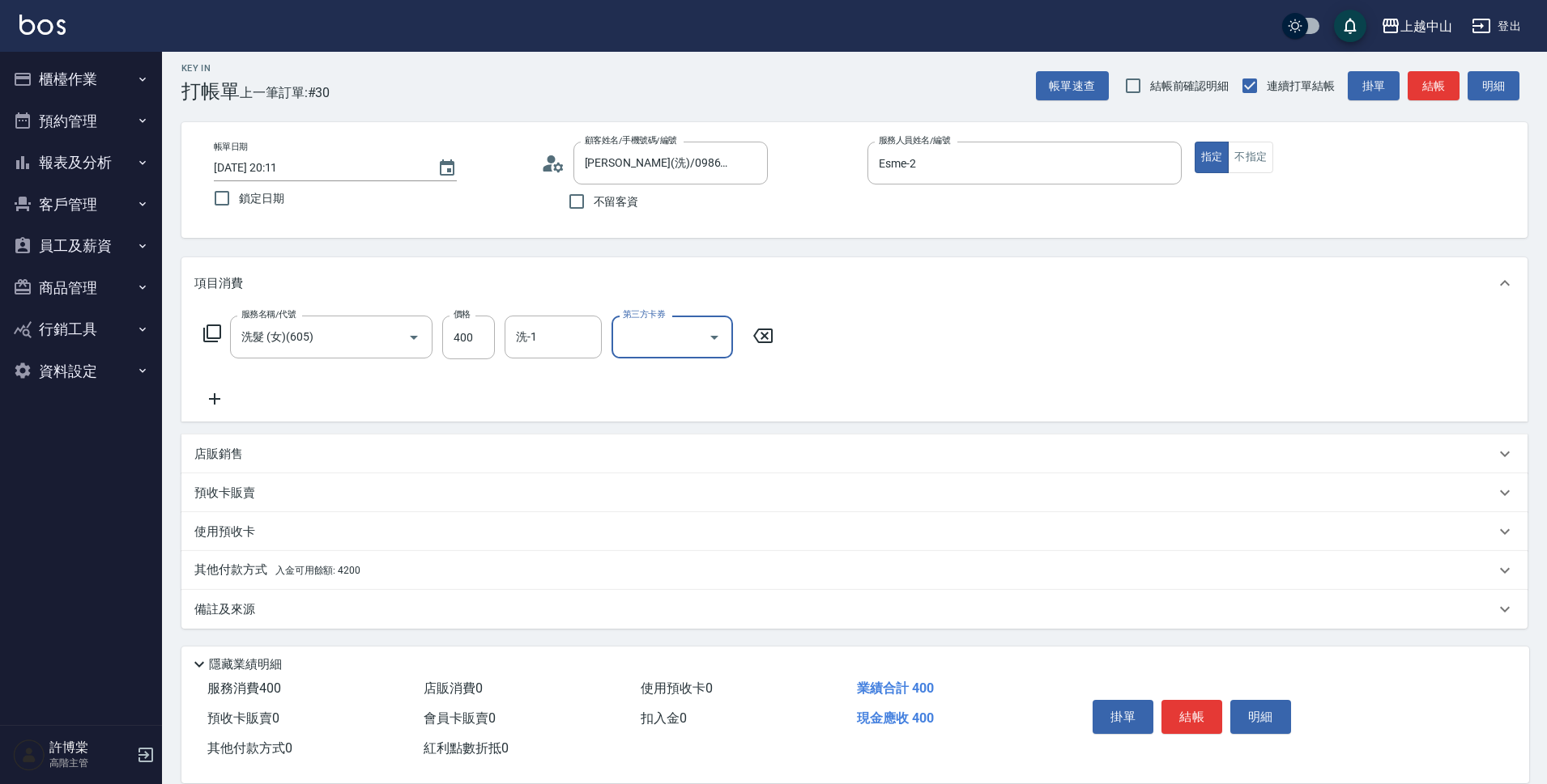
click at [411, 554] on div "其他付款方式 入金可用餘額: 4200" at bounding box center [855, 570] width 1346 height 39
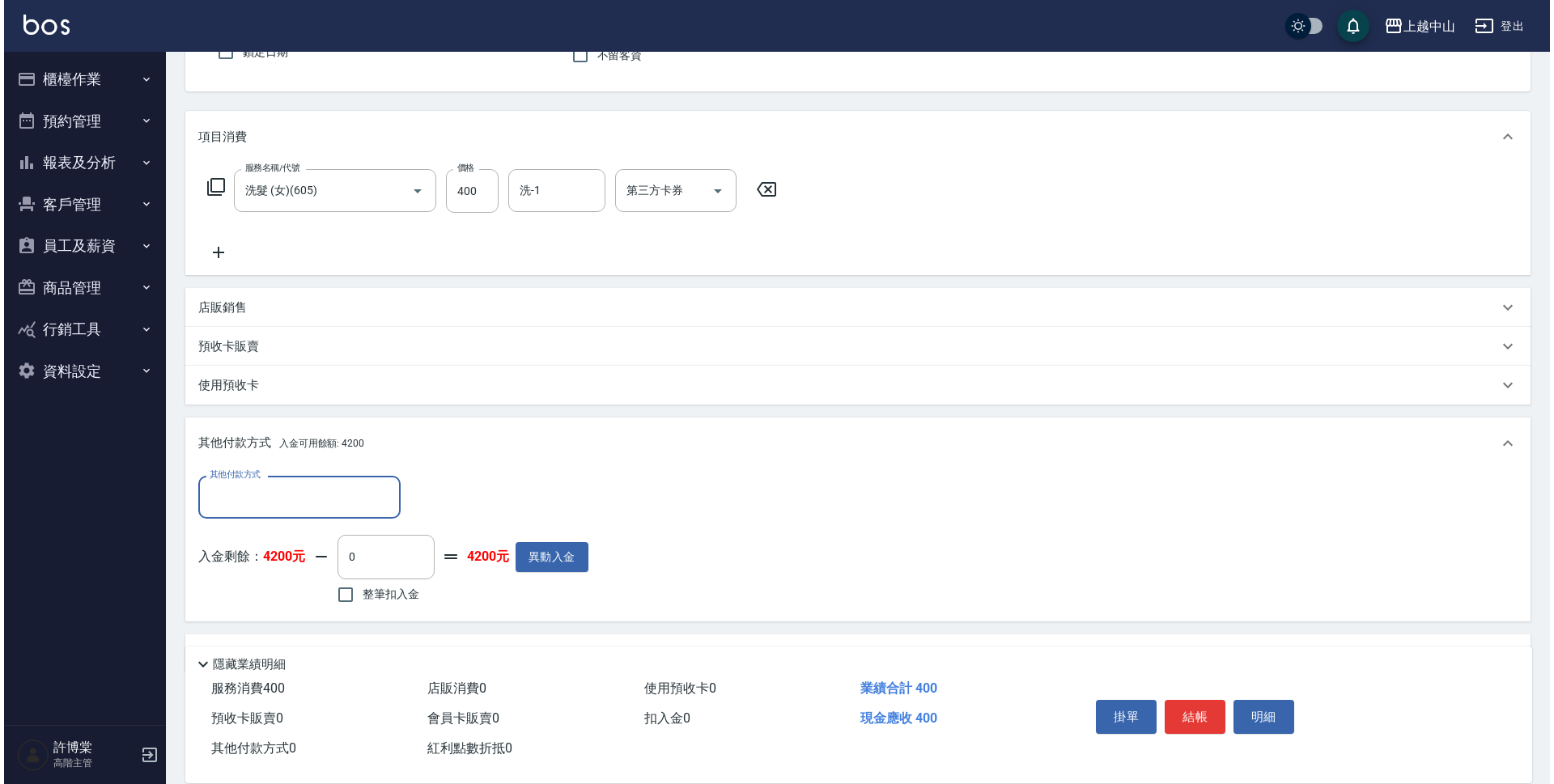
scroll to position [199, 0]
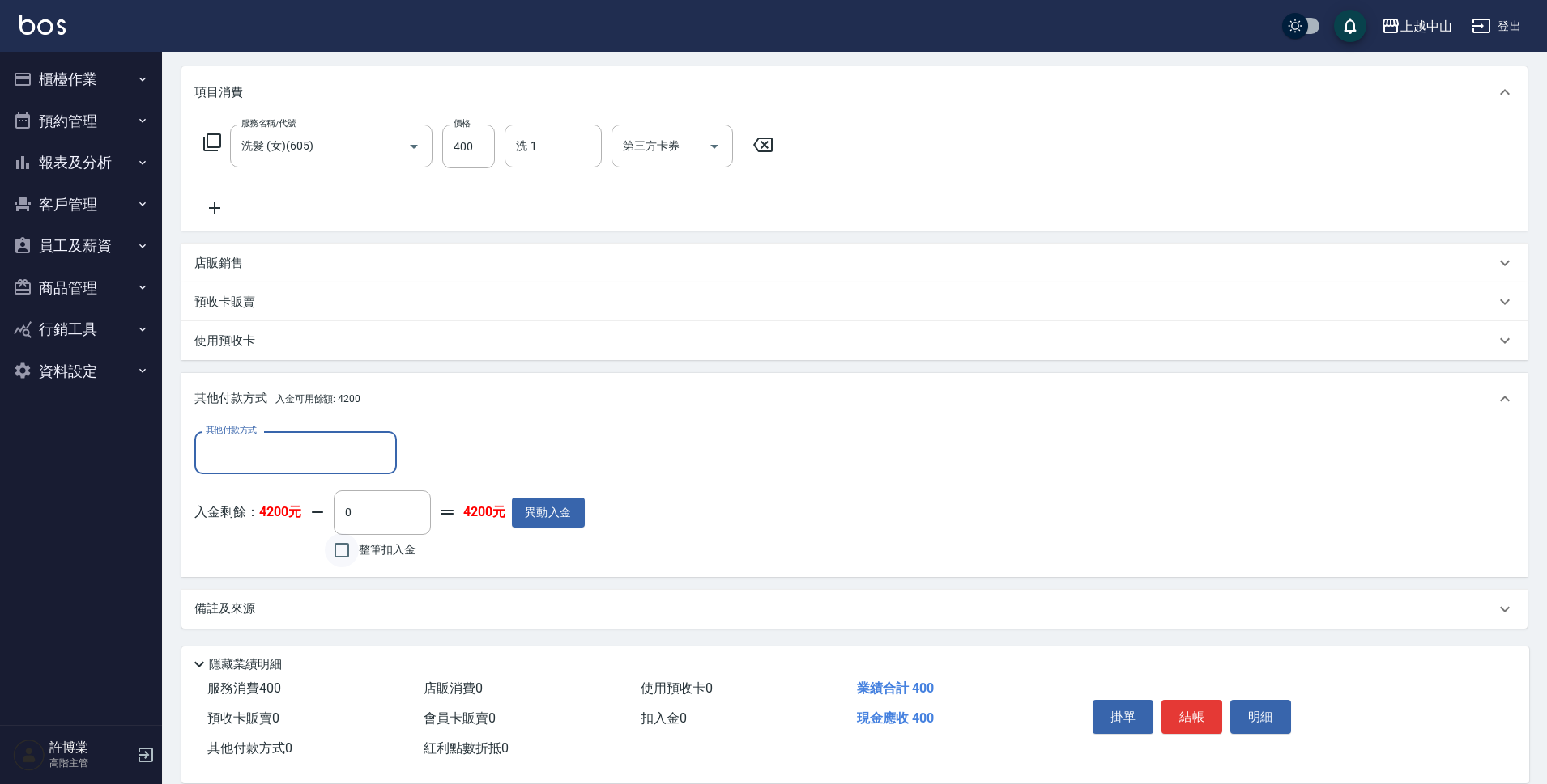
click at [349, 549] on input "整筆扣入金" at bounding box center [342, 550] width 34 height 34
checkbox input "true"
type input "400"
click at [1271, 712] on button "明細" at bounding box center [1261, 717] width 61 height 34
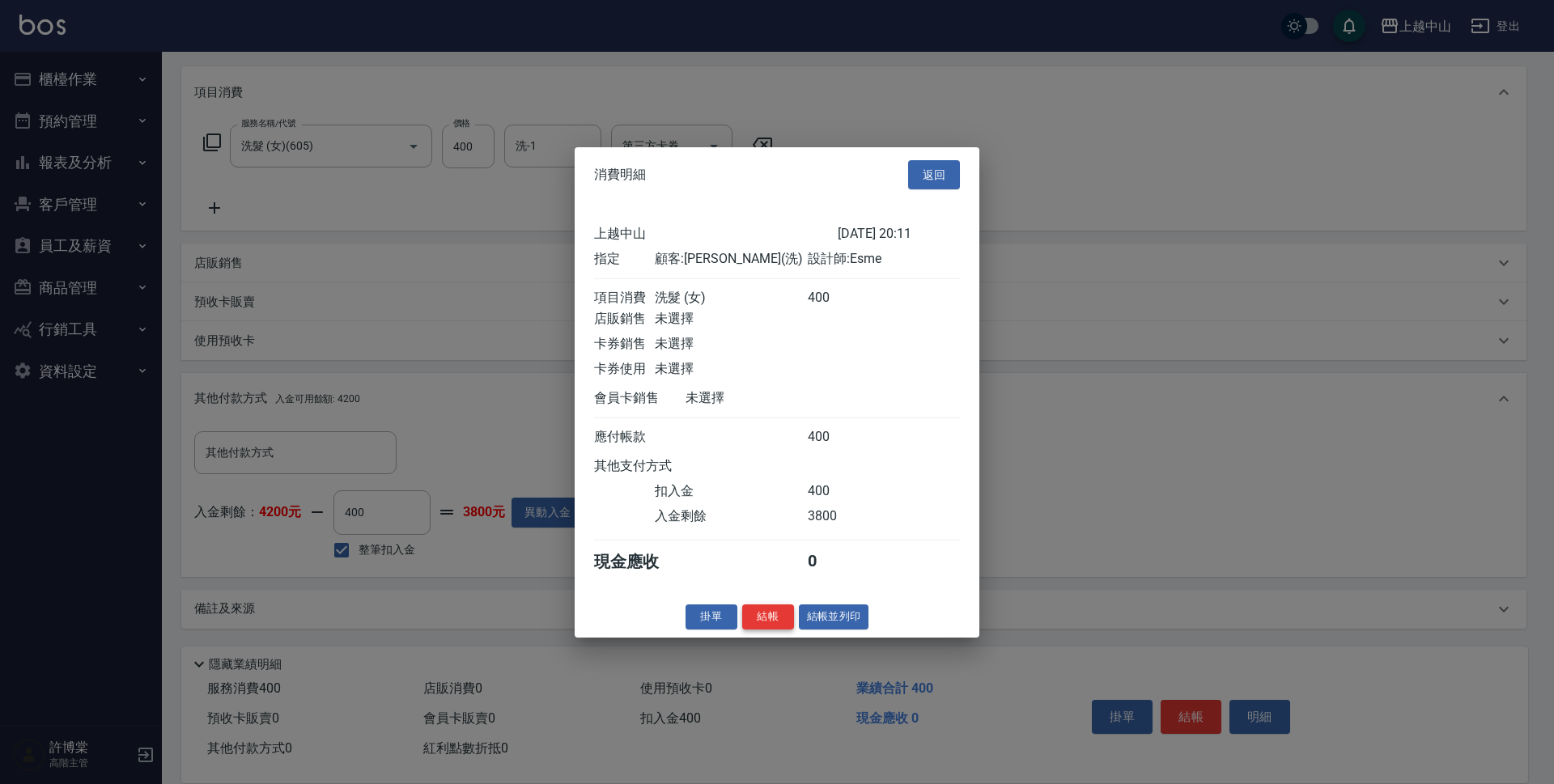
click at [756, 630] on button "結帳" at bounding box center [767, 617] width 51 height 25
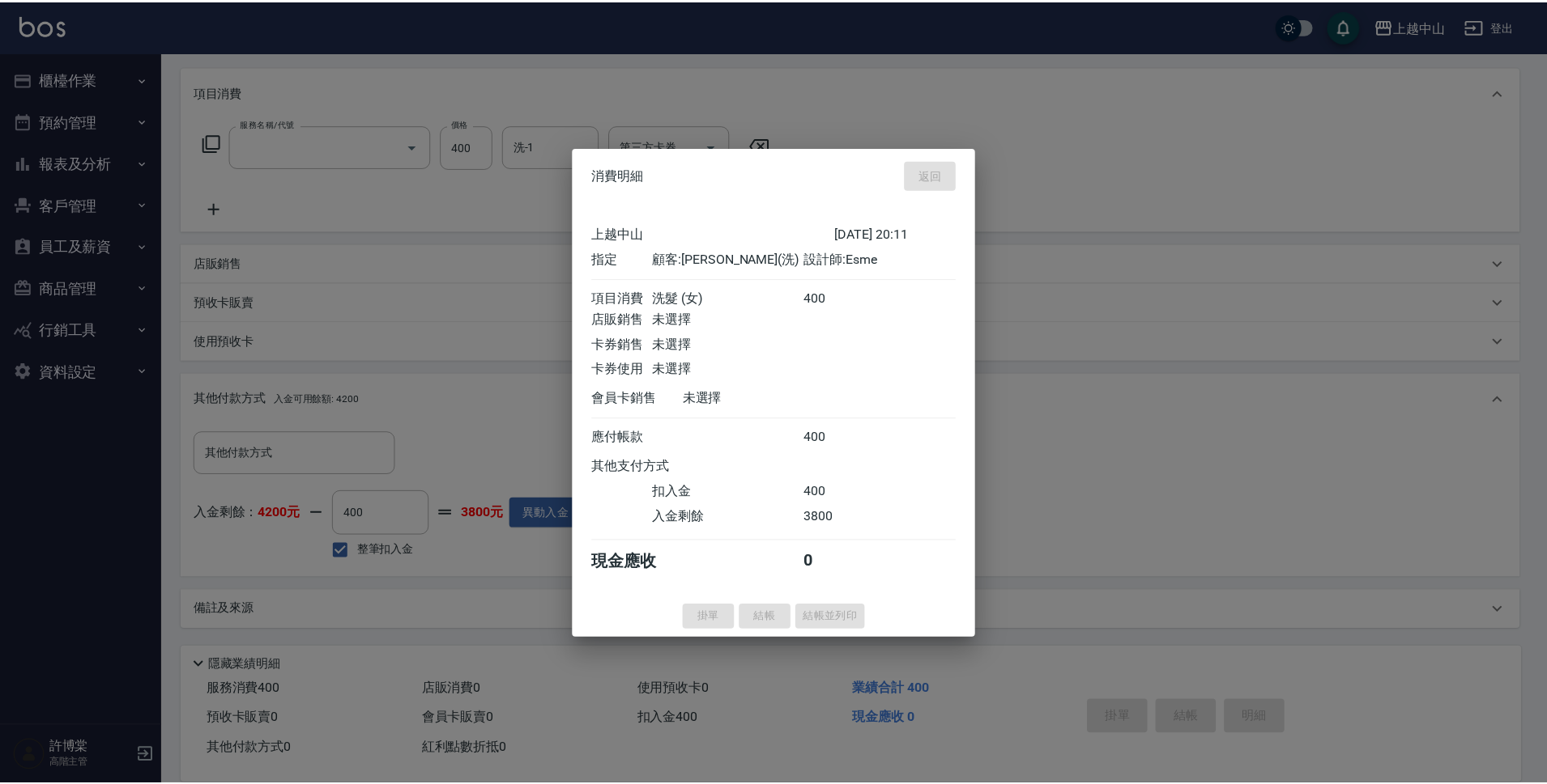
scroll to position [0, 0]
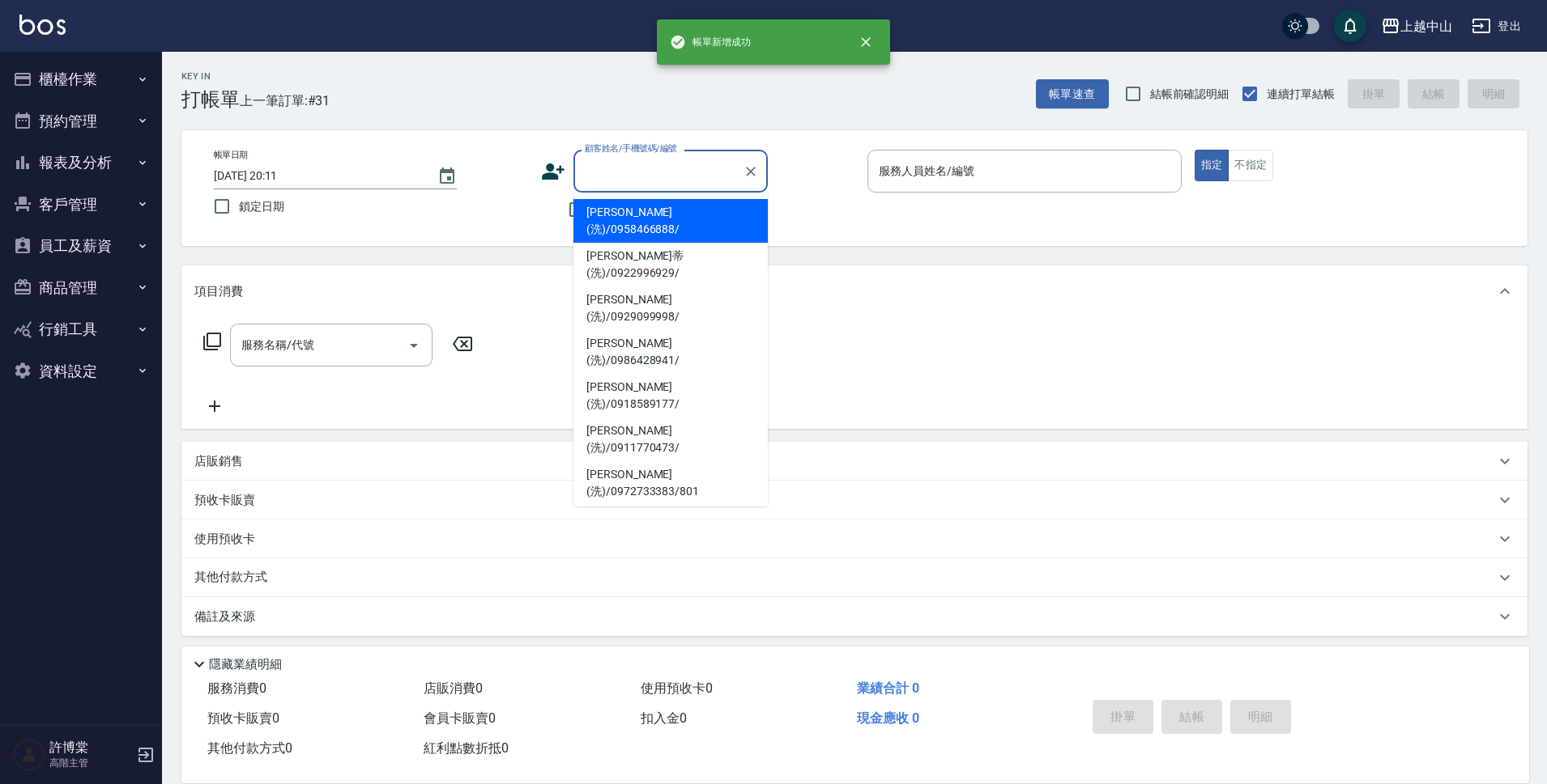
click at [636, 170] on input "顧客姓名/手機號碼/編號" at bounding box center [659, 171] width 155 height 29
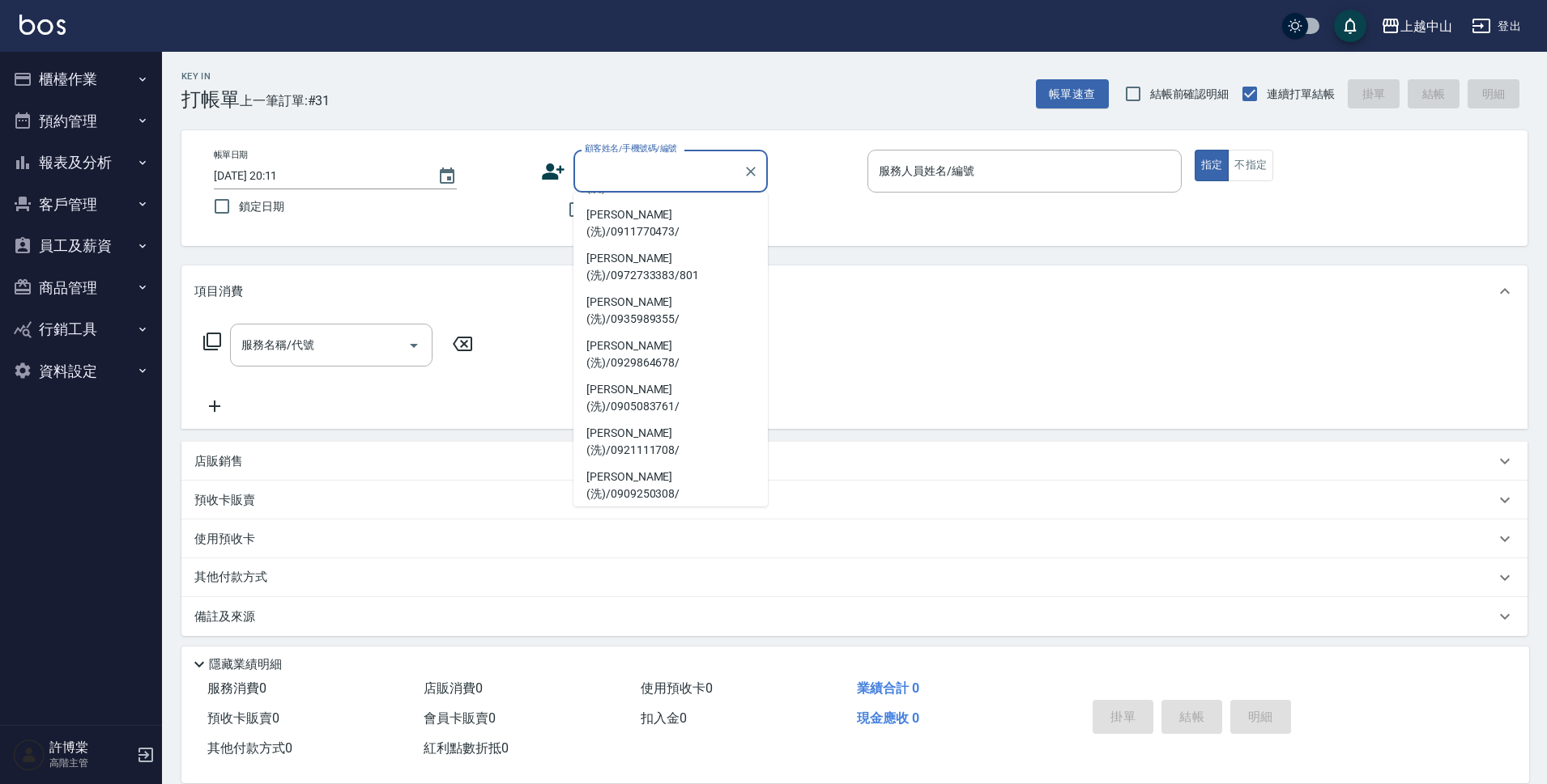
scroll to position [233, 0]
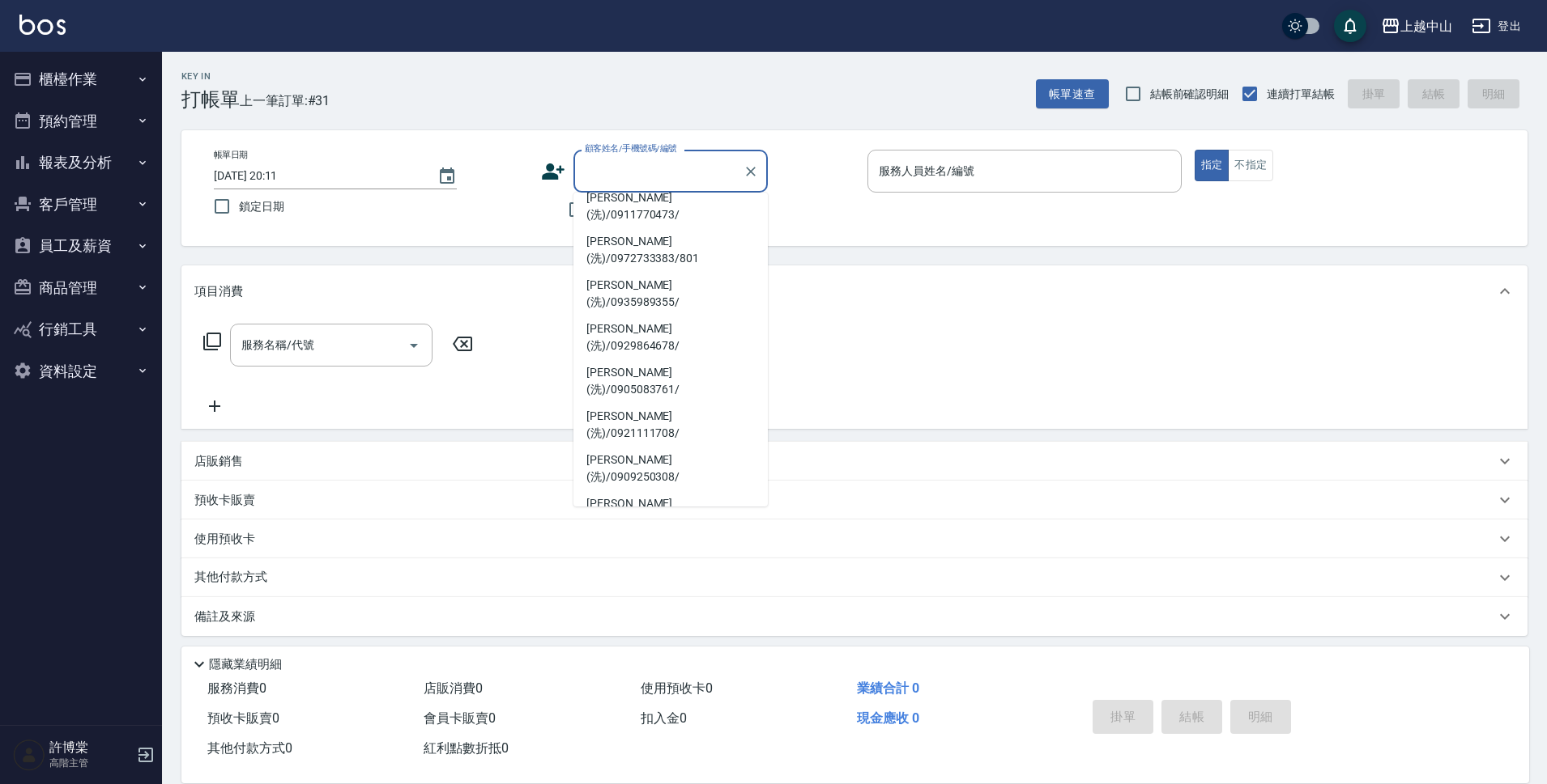
click at [686, 709] on li "[PERSON_NAME](洗)/0952334727/" at bounding box center [670, 731] width 194 height 44
type input "[PERSON_NAME](洗)/0952334727/"
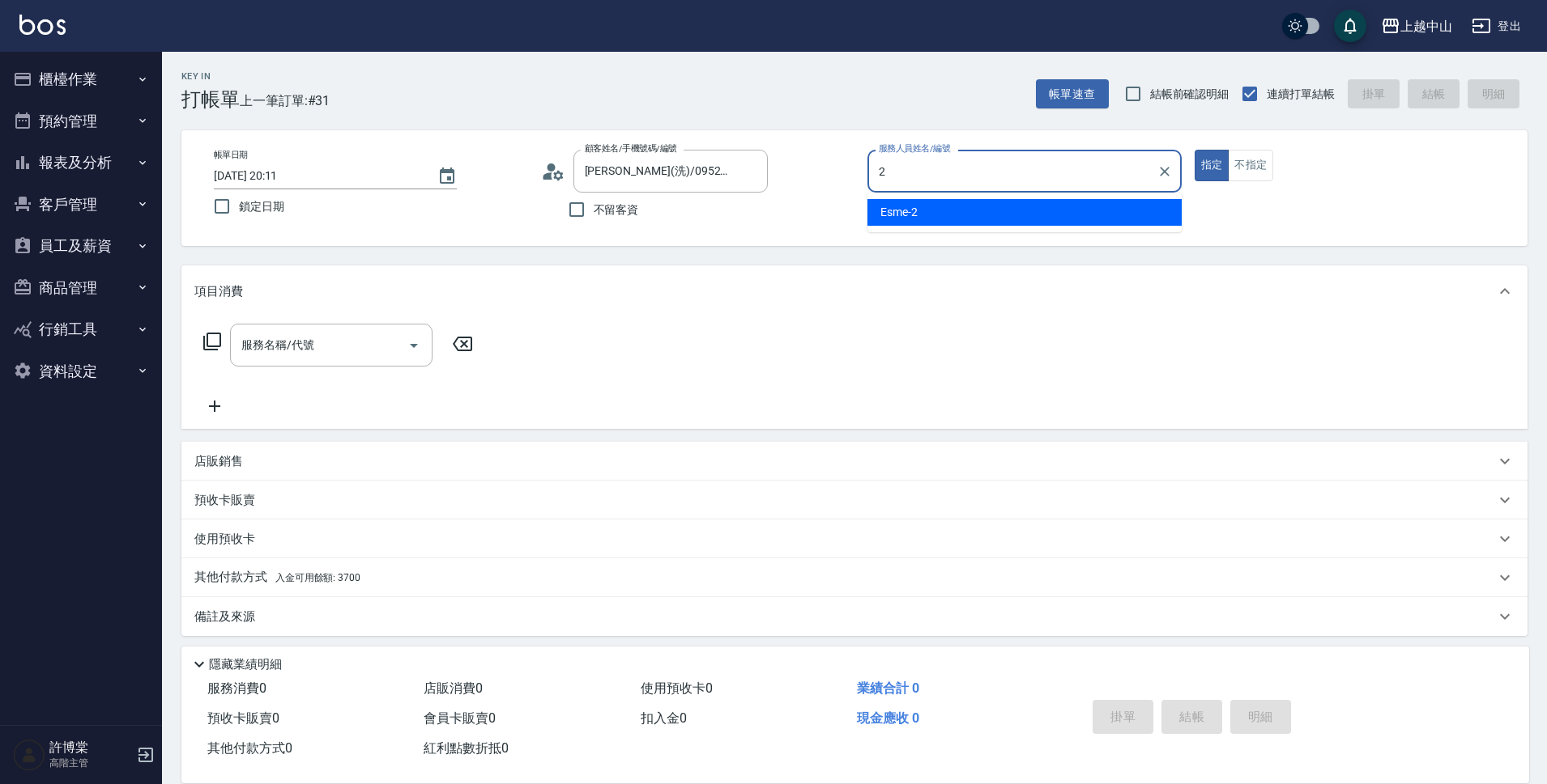
type input "Esme-2"
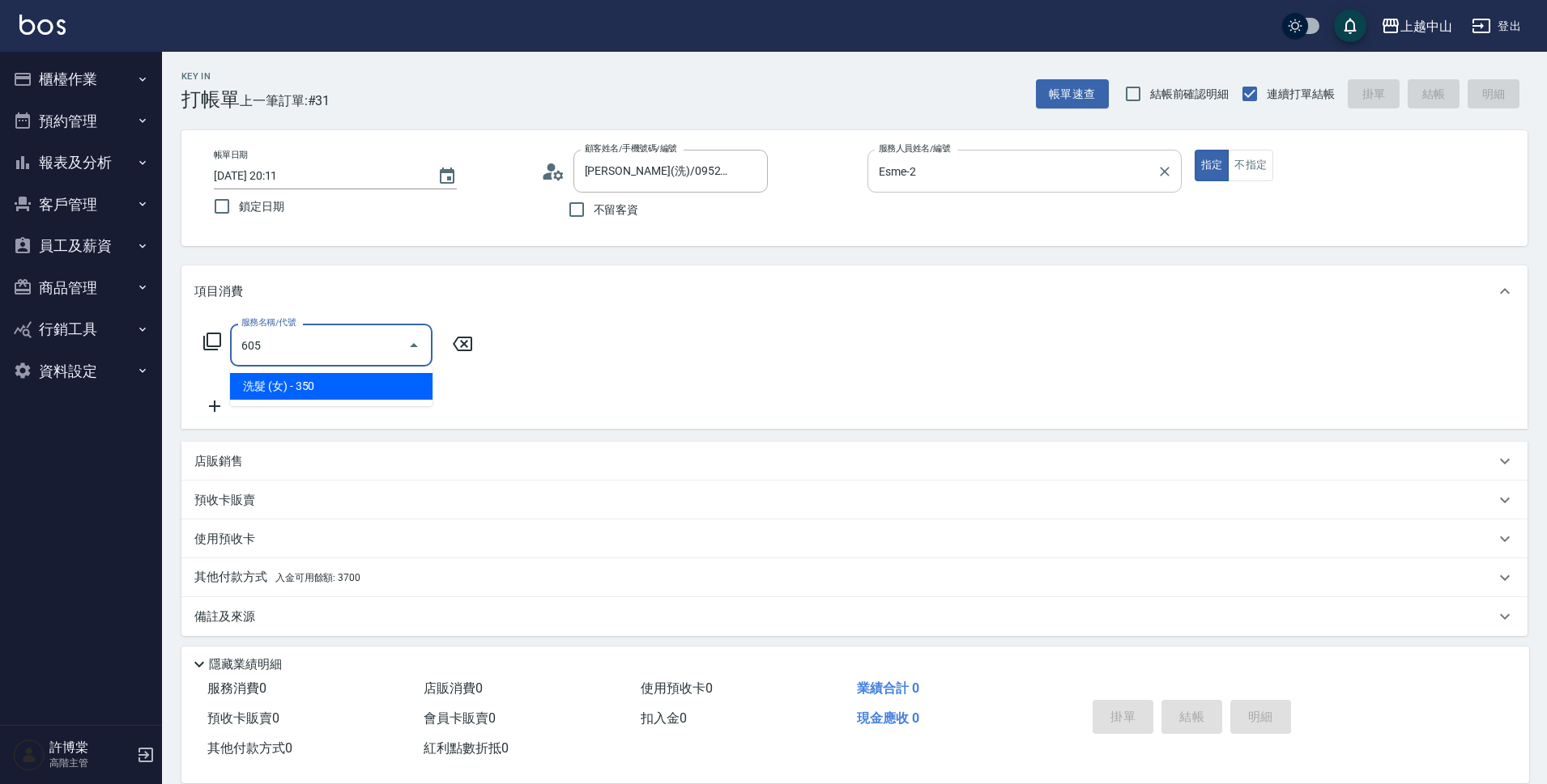
type input "洗髮 (女)(605)"
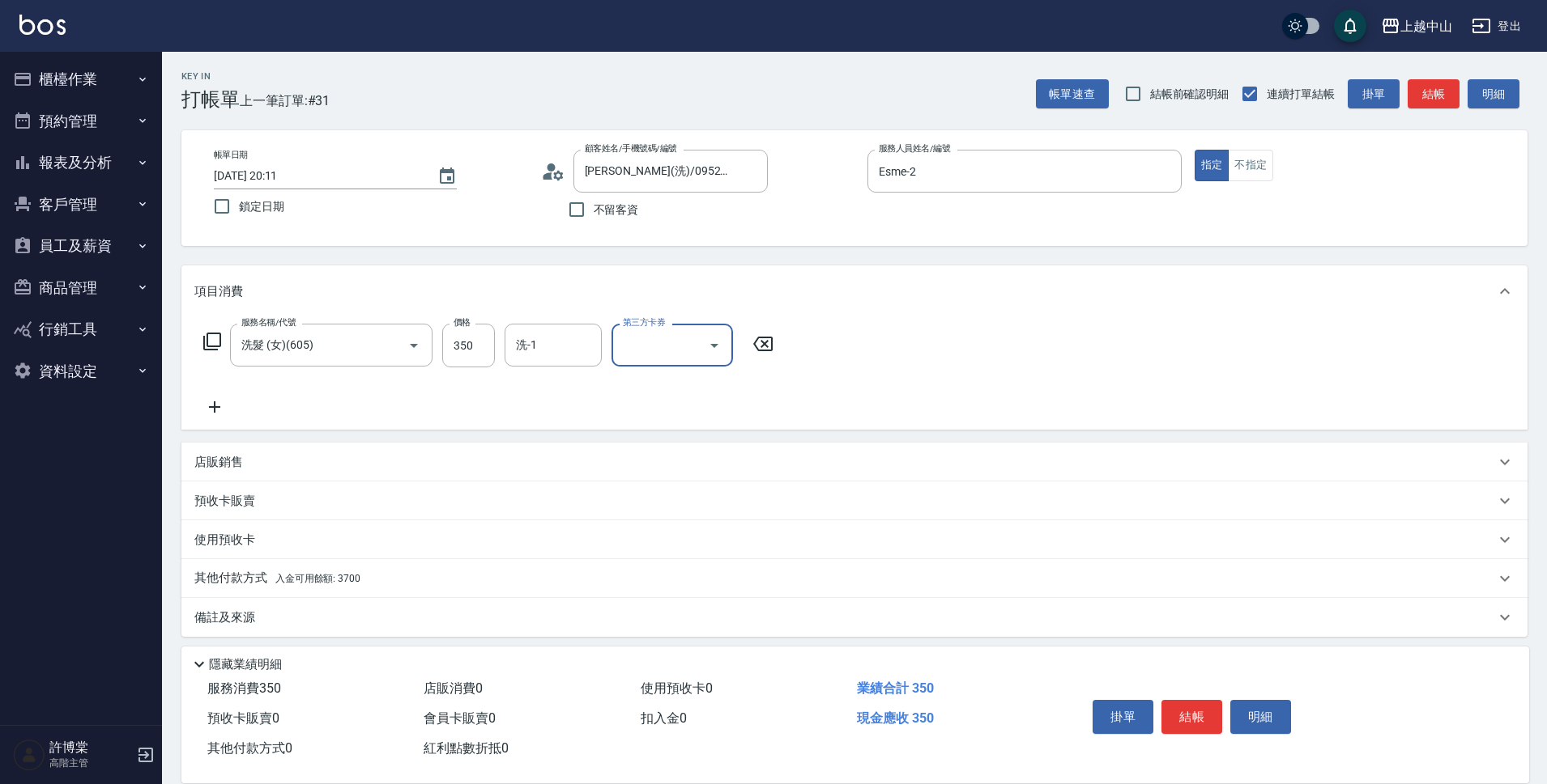
scroll to position [8, 0]
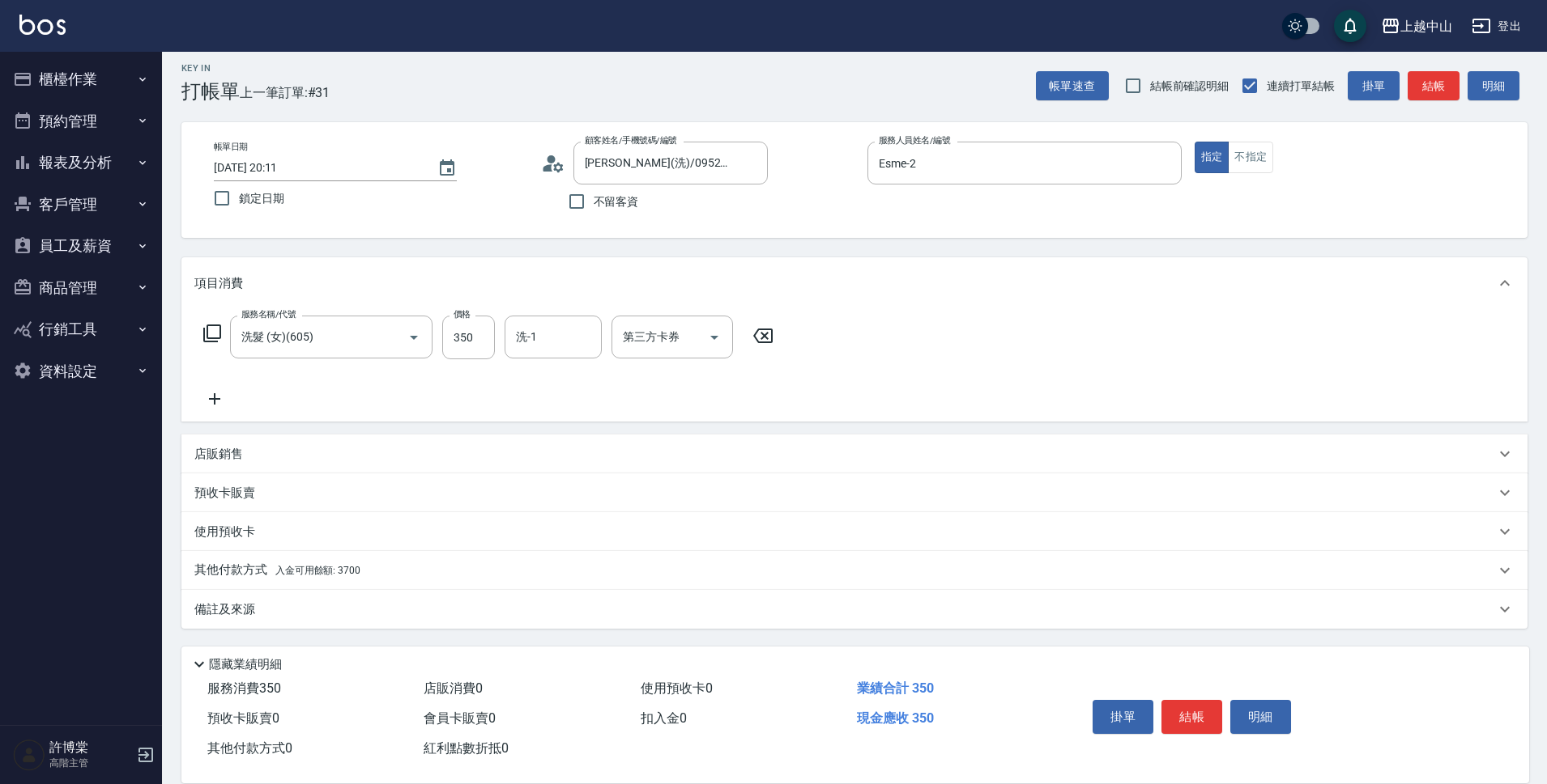
click at [316, 565] on span "入金可用餘額: 3700" at bounding box center [318, 570] width 85 height 11
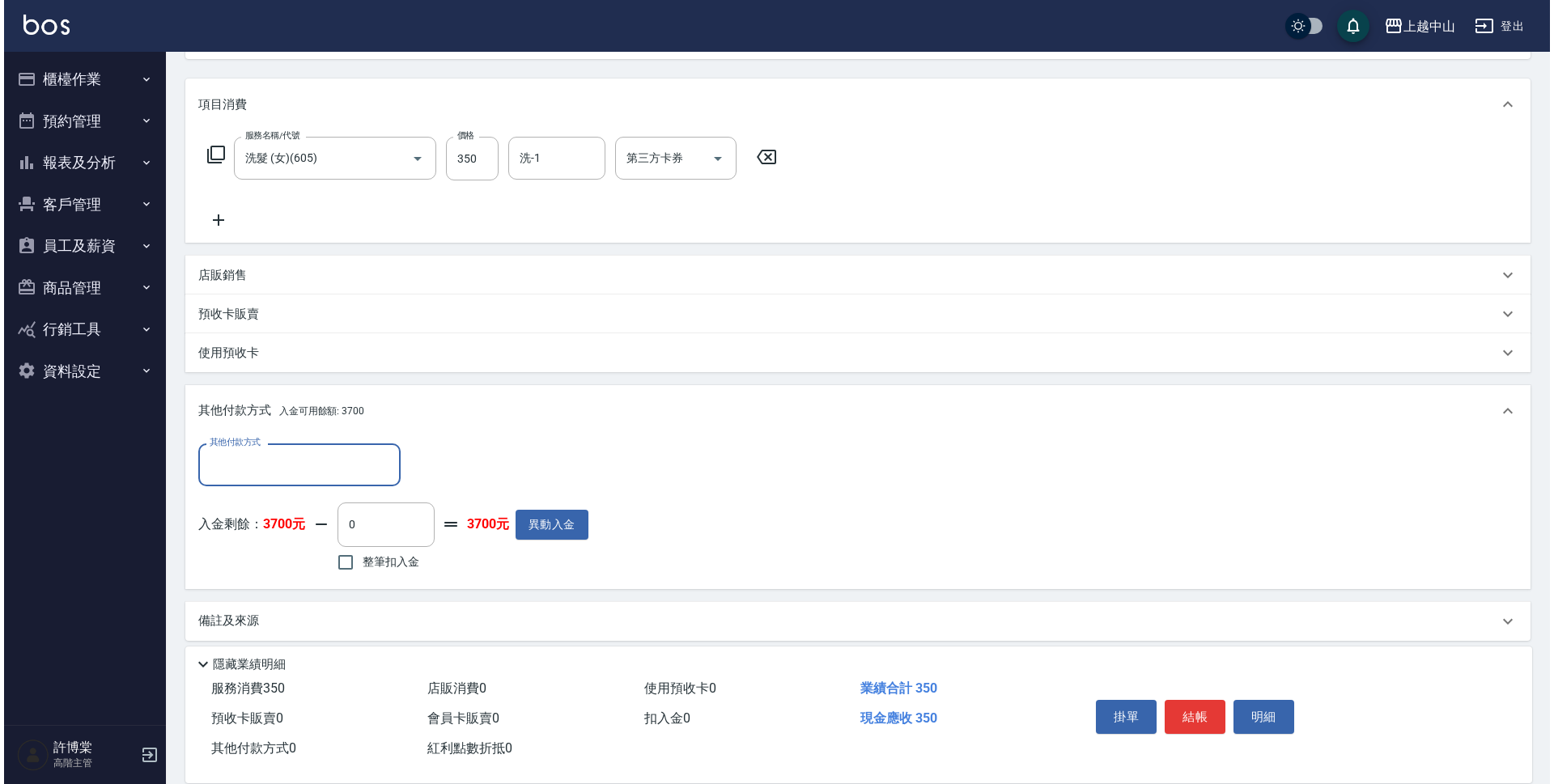
scroll to position [199, 0]
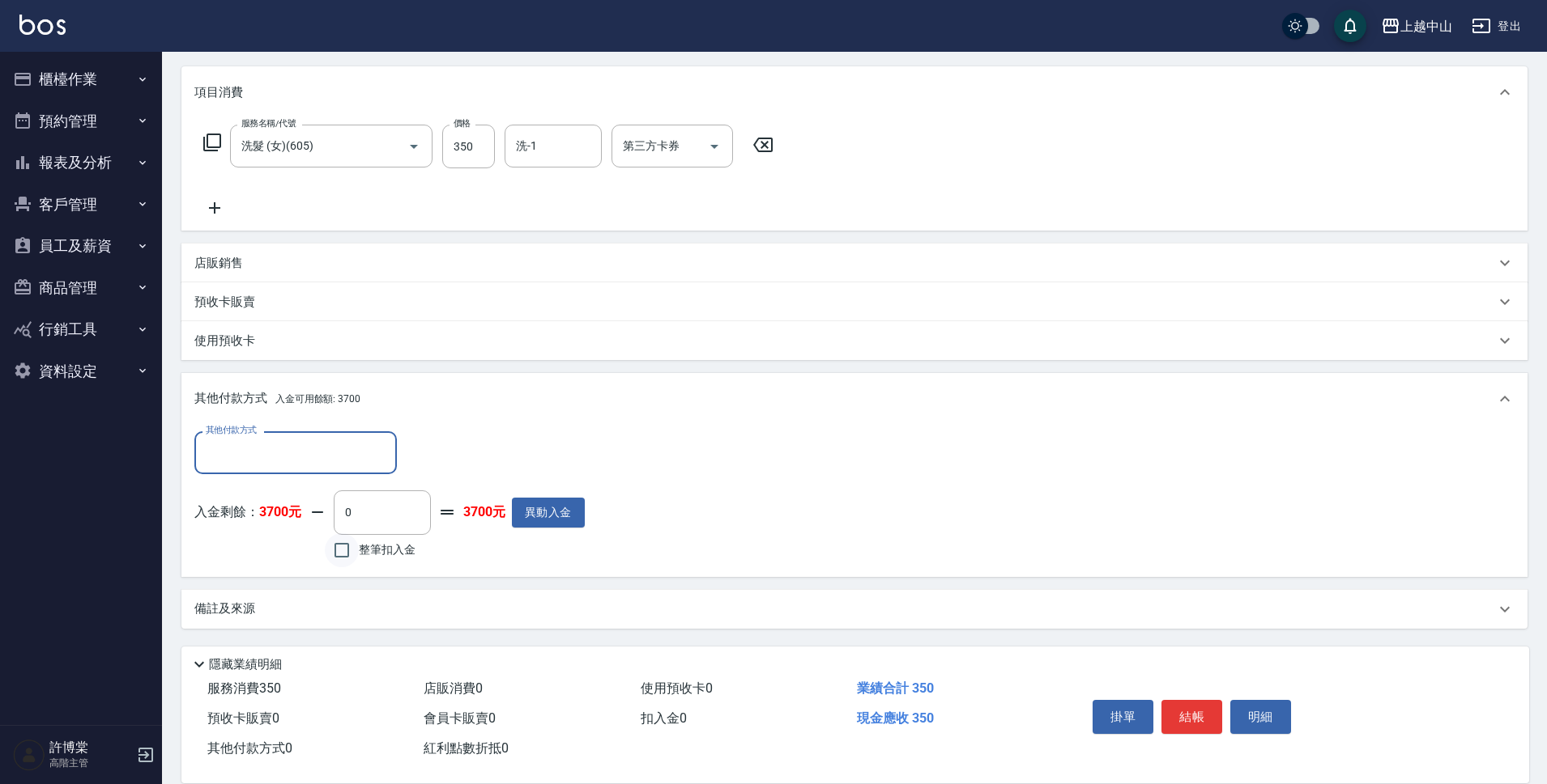
click at [347, 554] on input "整筆扣入金" at bounding box center [342, 550] width 34 height 34
checkbox input "true"
type input "350"
click at [1252, 707] on button "明細" at bounding box center [1261, 717] width 61 height 34
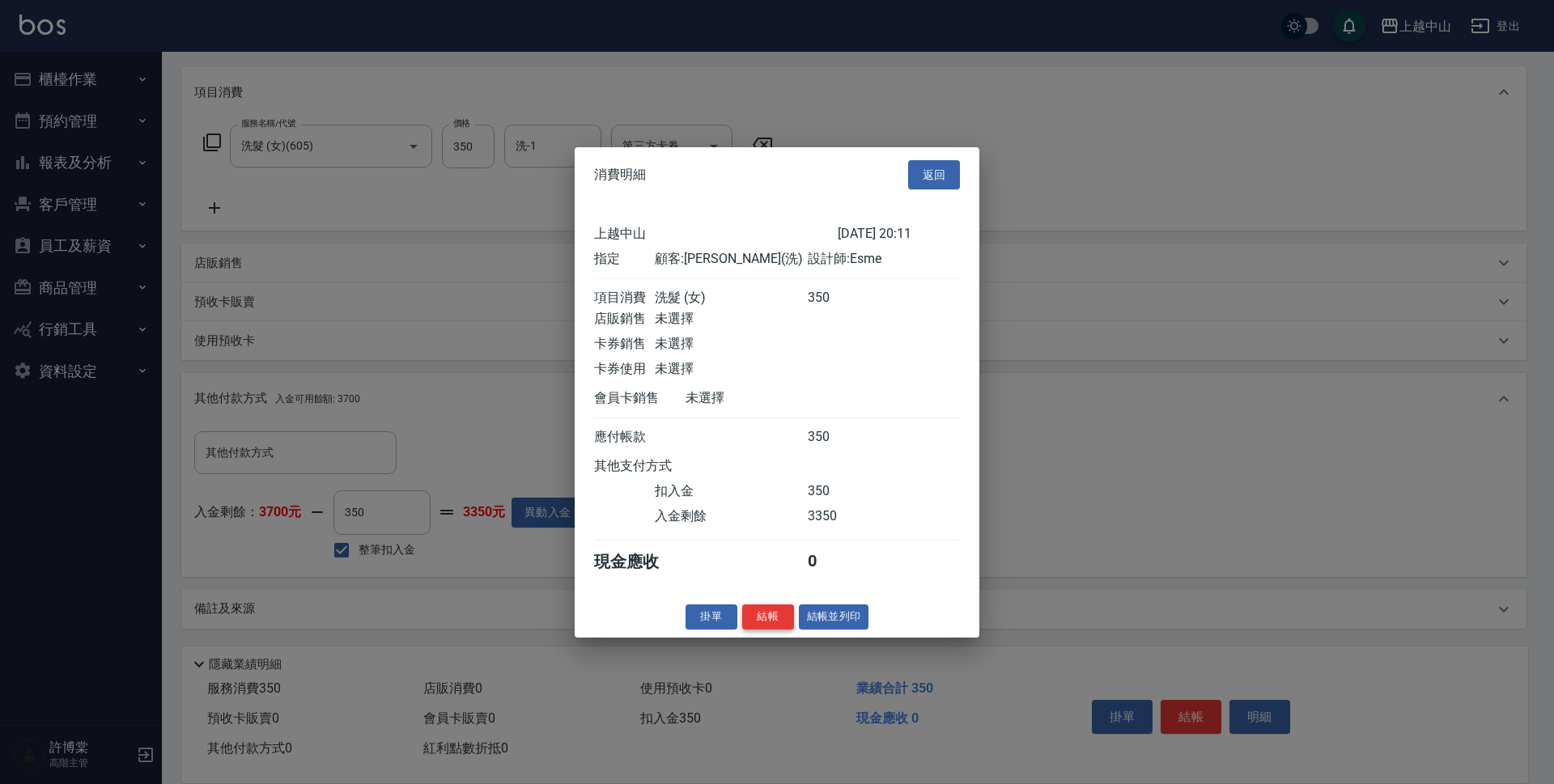
click at [744, 630] on button "結帳" at bounding box center [767, 617] width 51 height 25
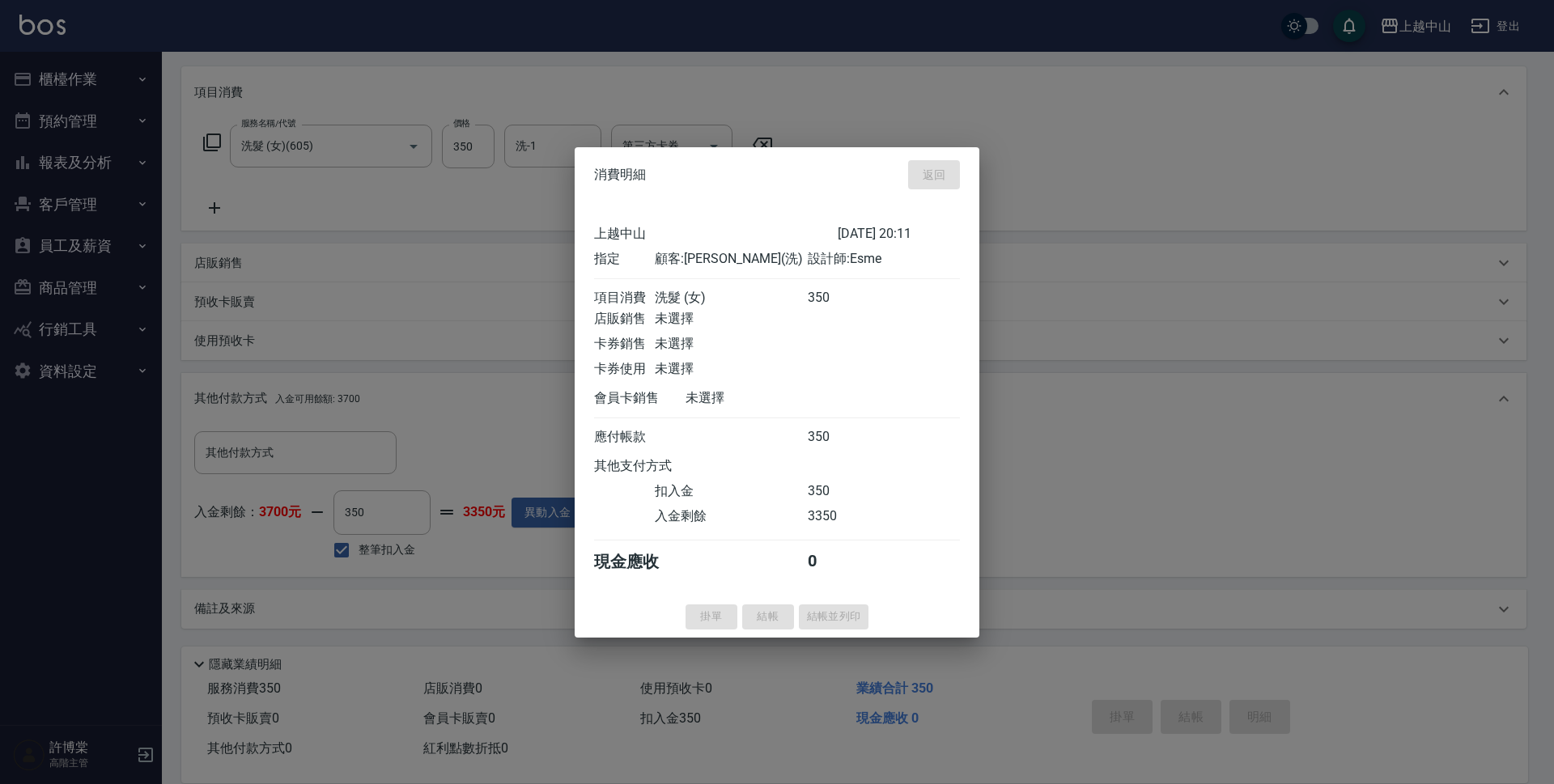
type input "[DATE] 20:12"
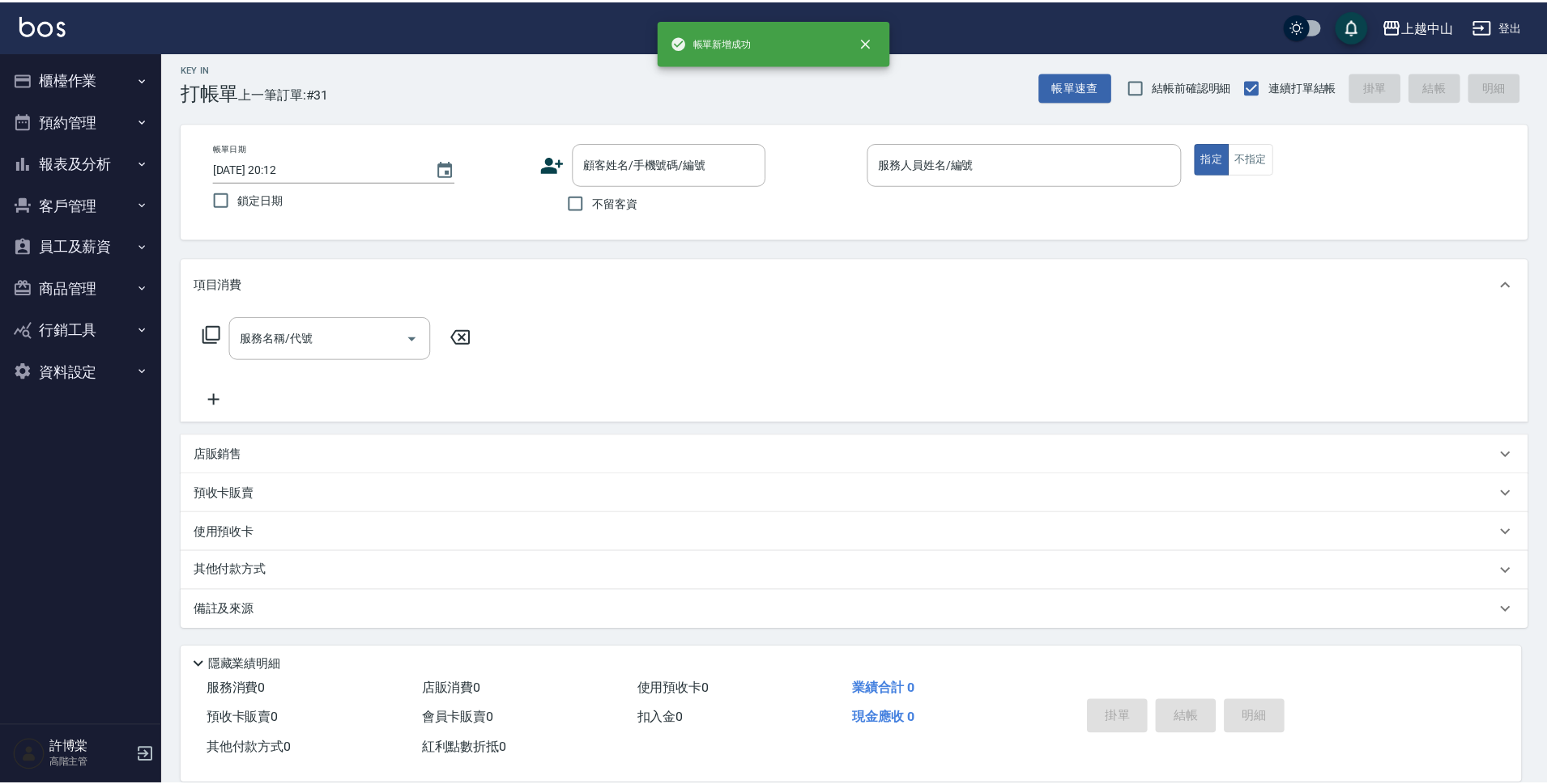
scroll to position [0, 0]
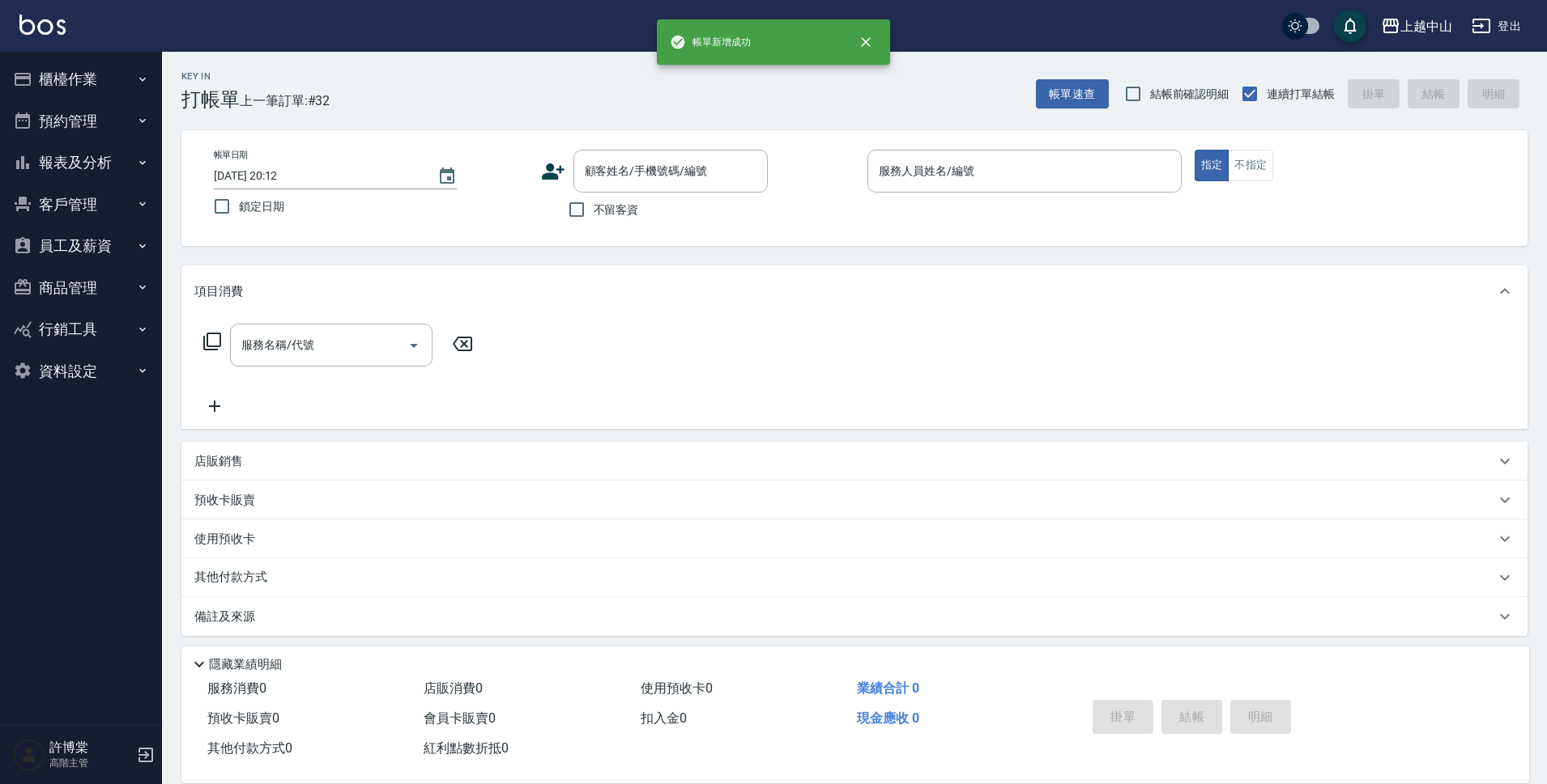
click at [990, 196] on p at bounding box center [1024, 201] width 314 height 17
click at [570, 215] on input "不留客資" at bounding box center [577, 209] width 34 height 34
checkbox input "true"
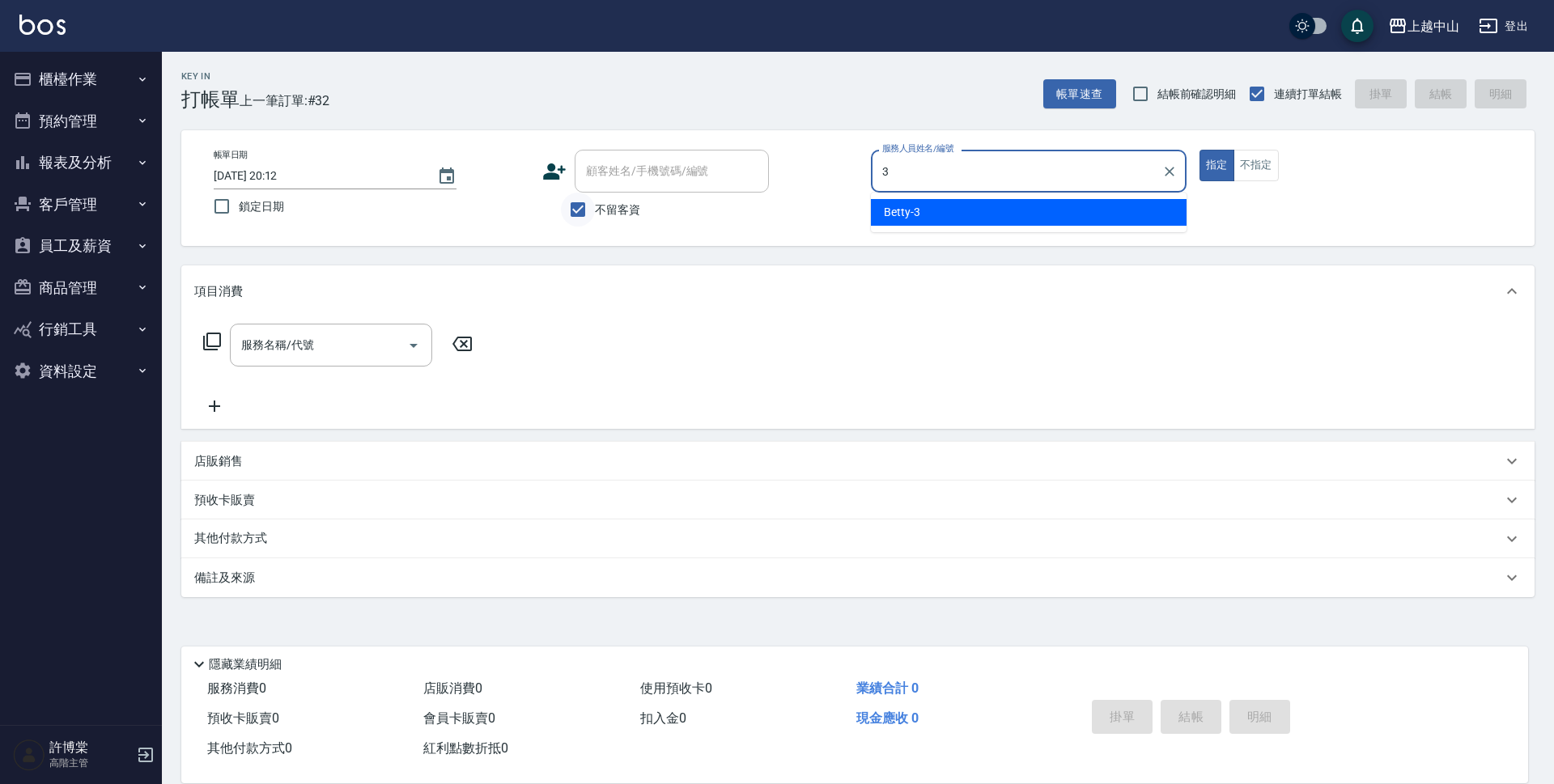
type input "Betty-3"
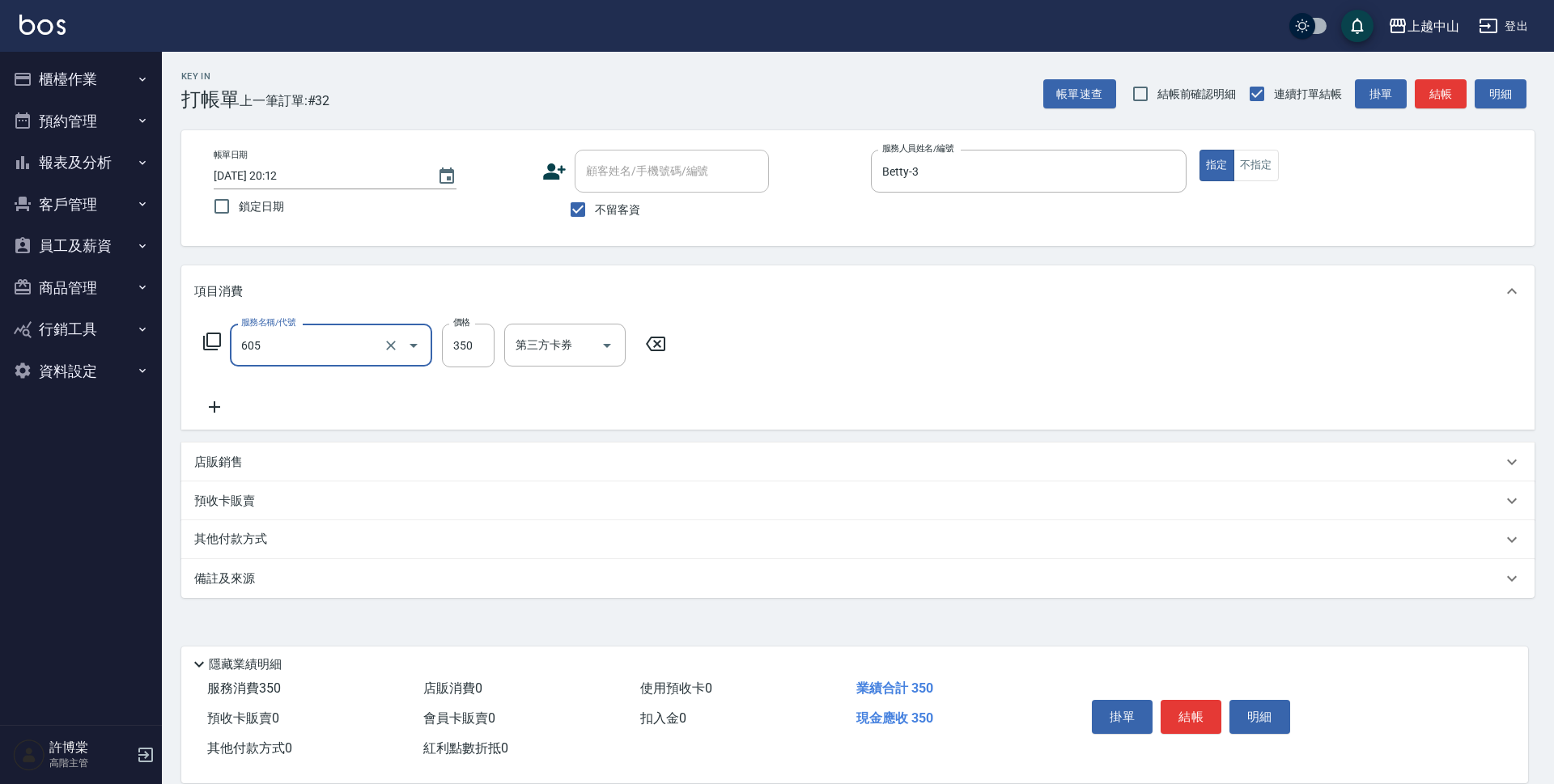
type input "洗髮 (女)(605)"
type input "400"
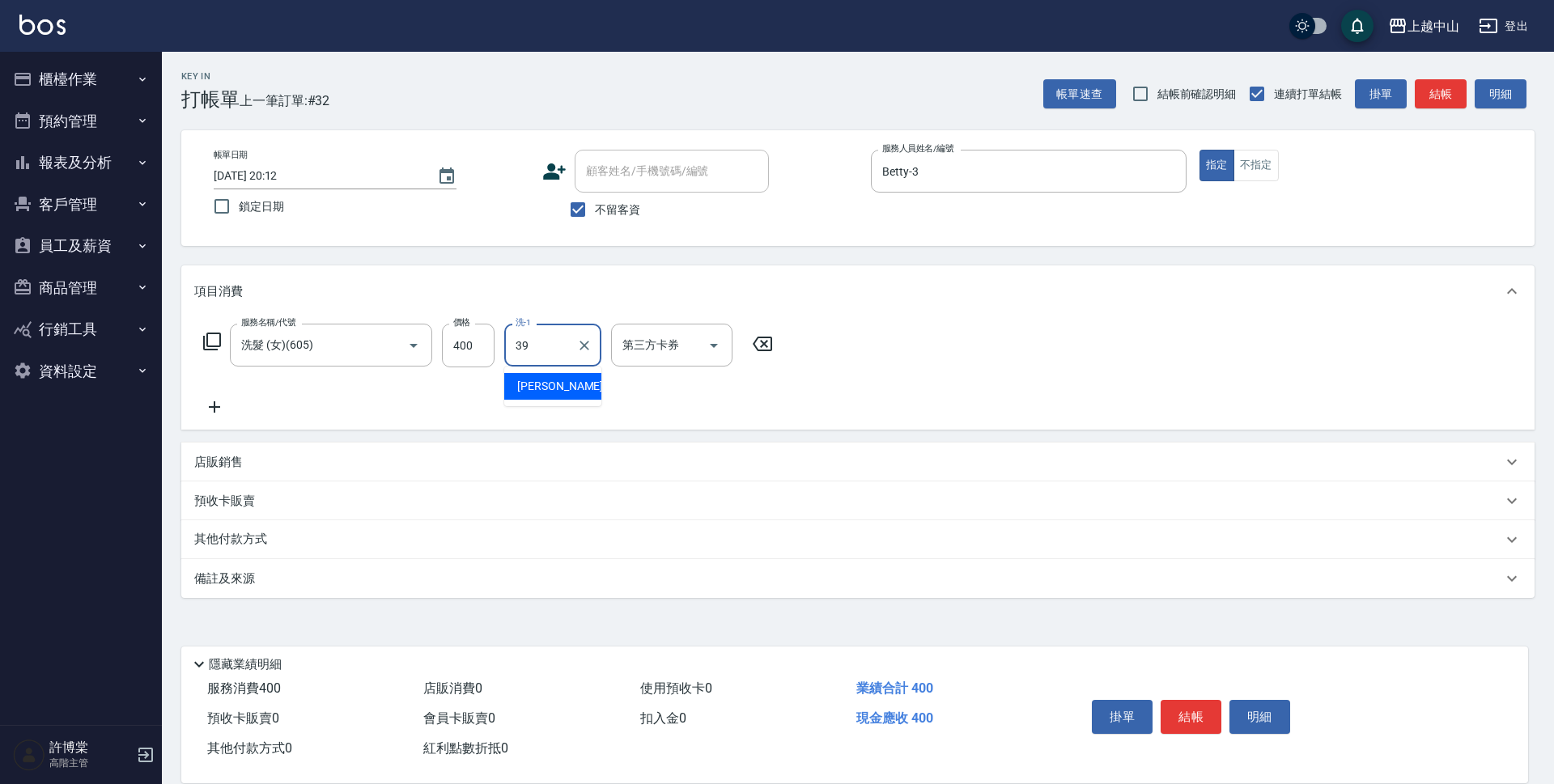
type input "[PERSON_NAME]-39"
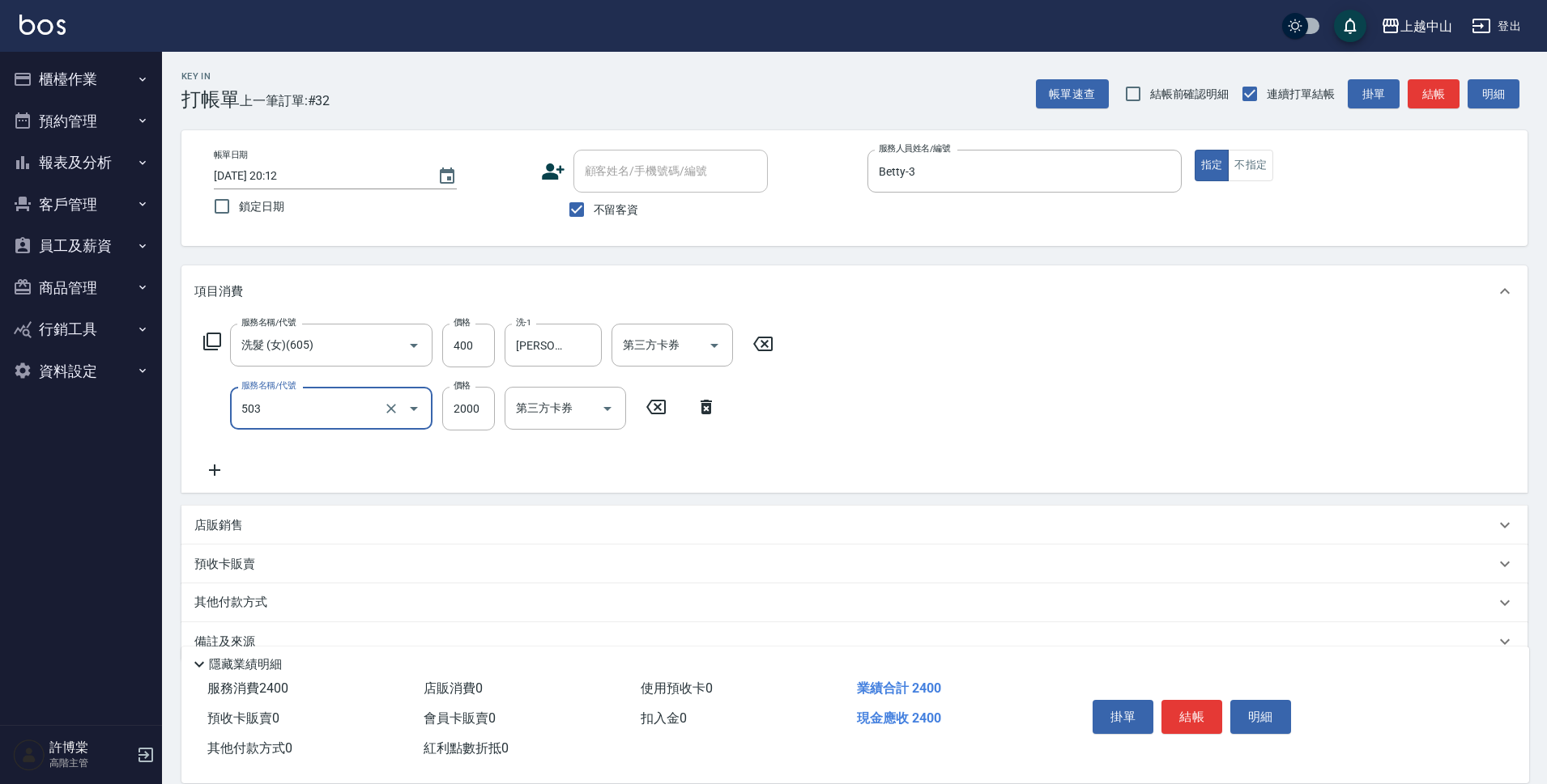
type input "染髮2000以下(503)"
type input "1200"
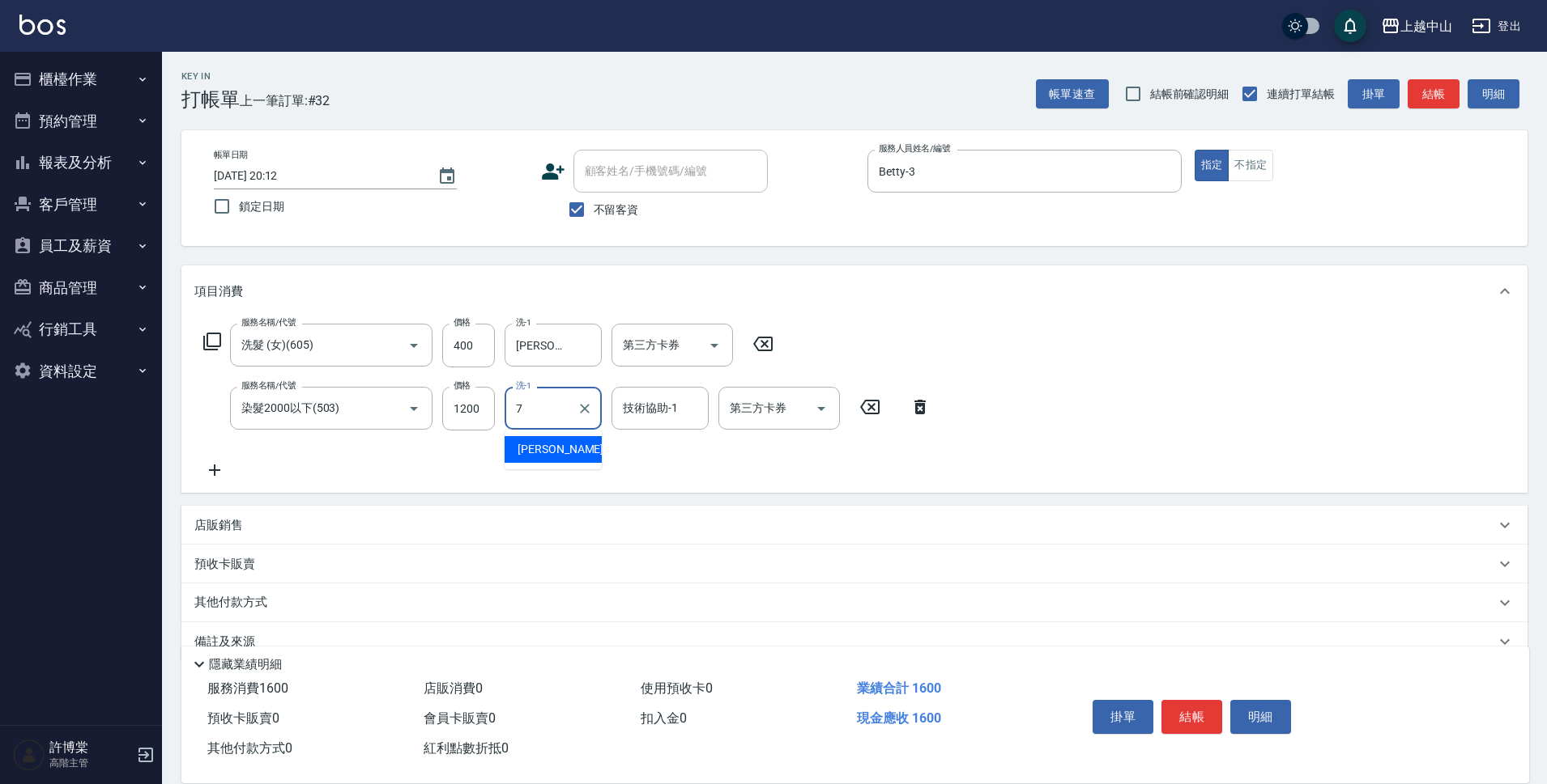
type input "[PERSON_NAME]-7"
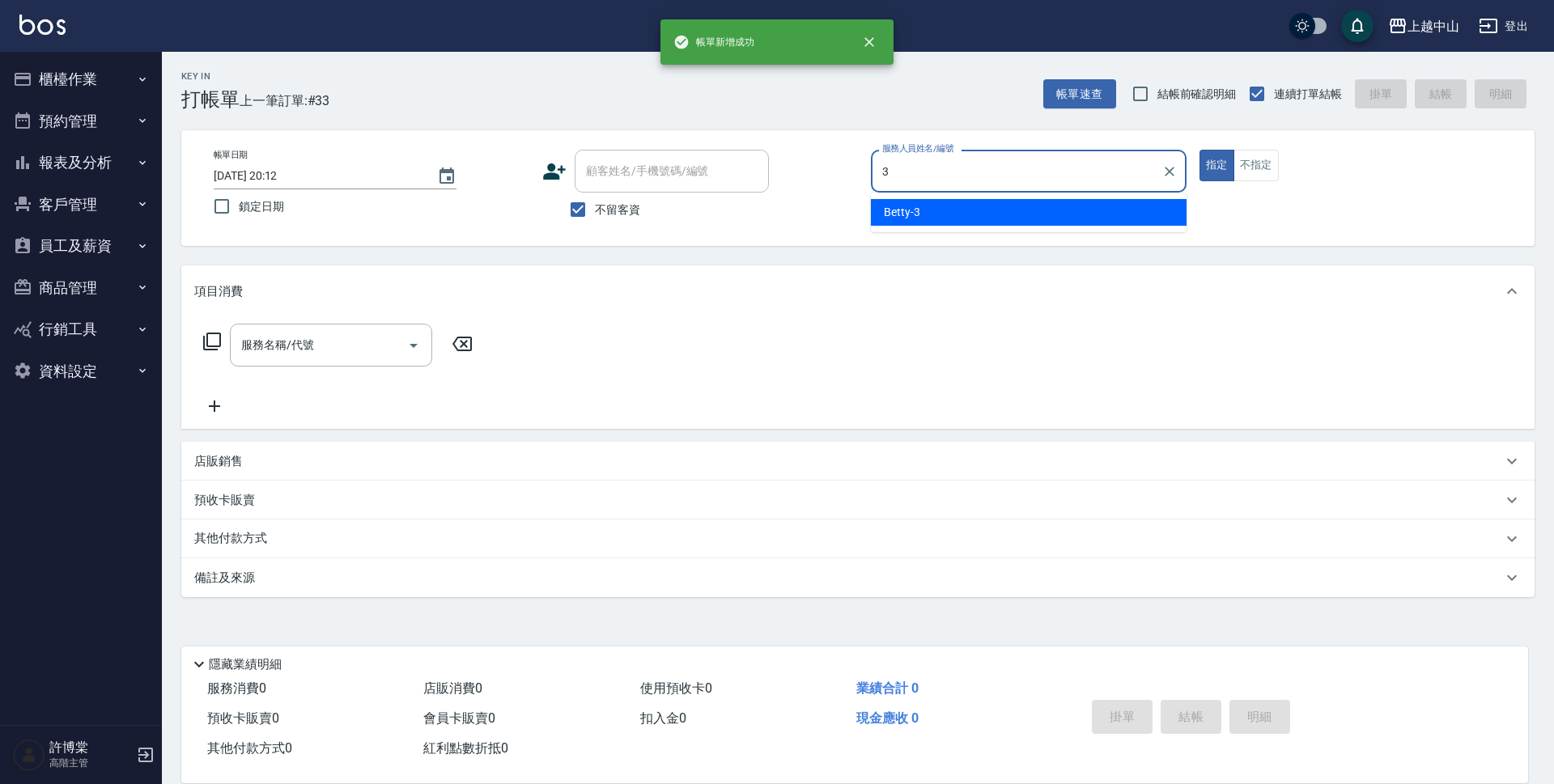
type input "Betty-3"
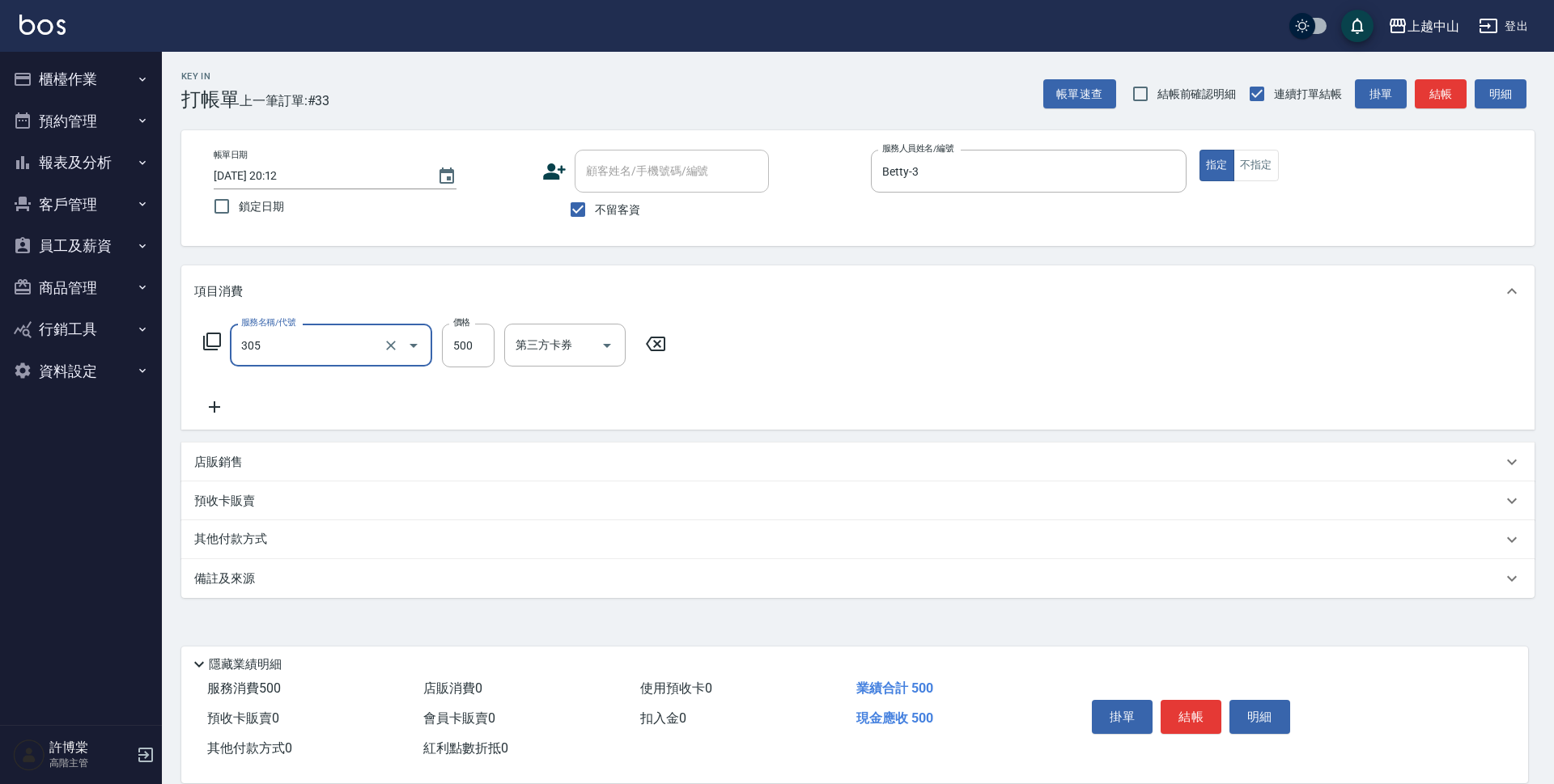
type input "剪髮(305)"
type input "450"
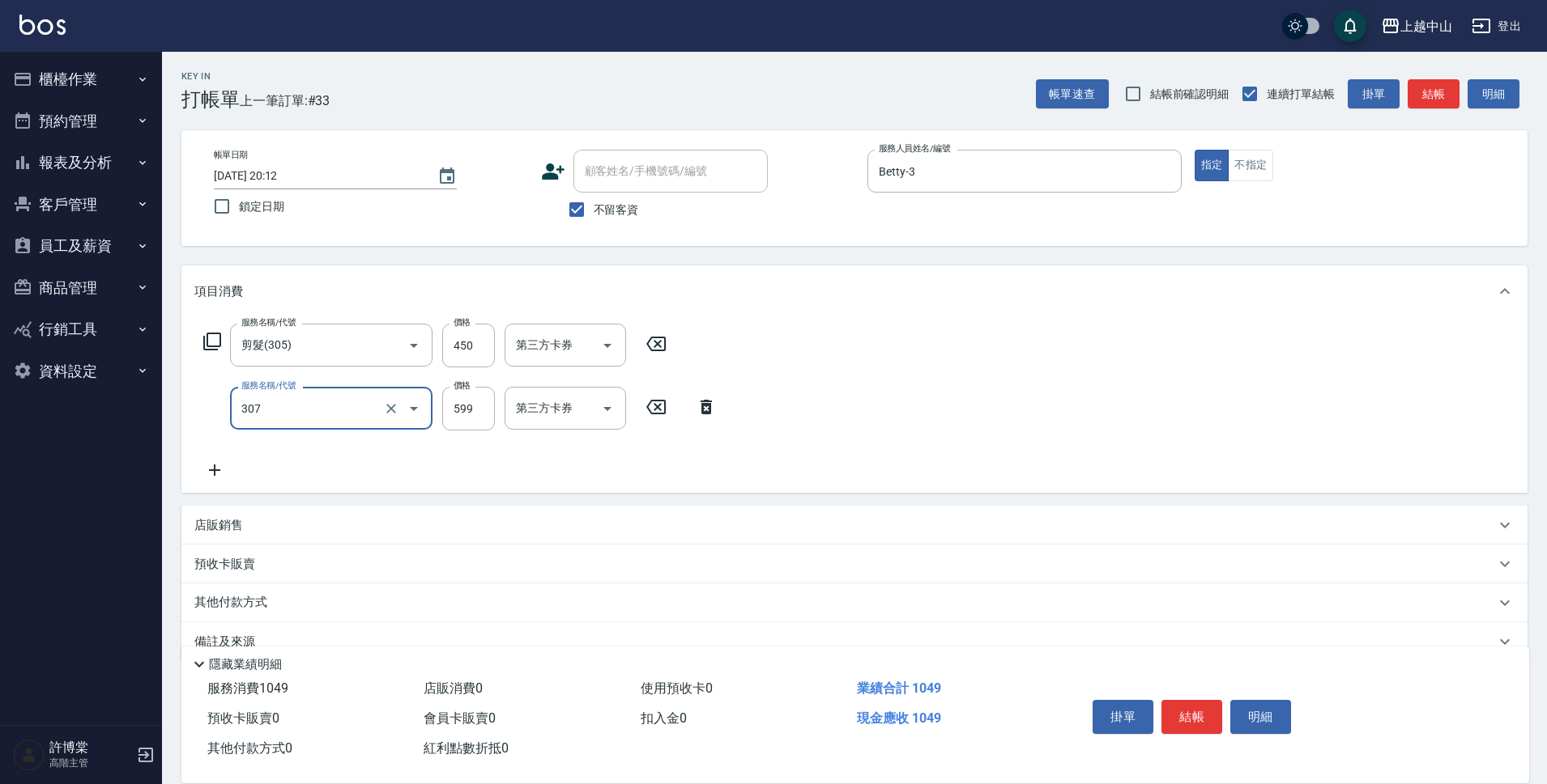
type input "森精萃角質調理髮浴(307)"
type input "650"
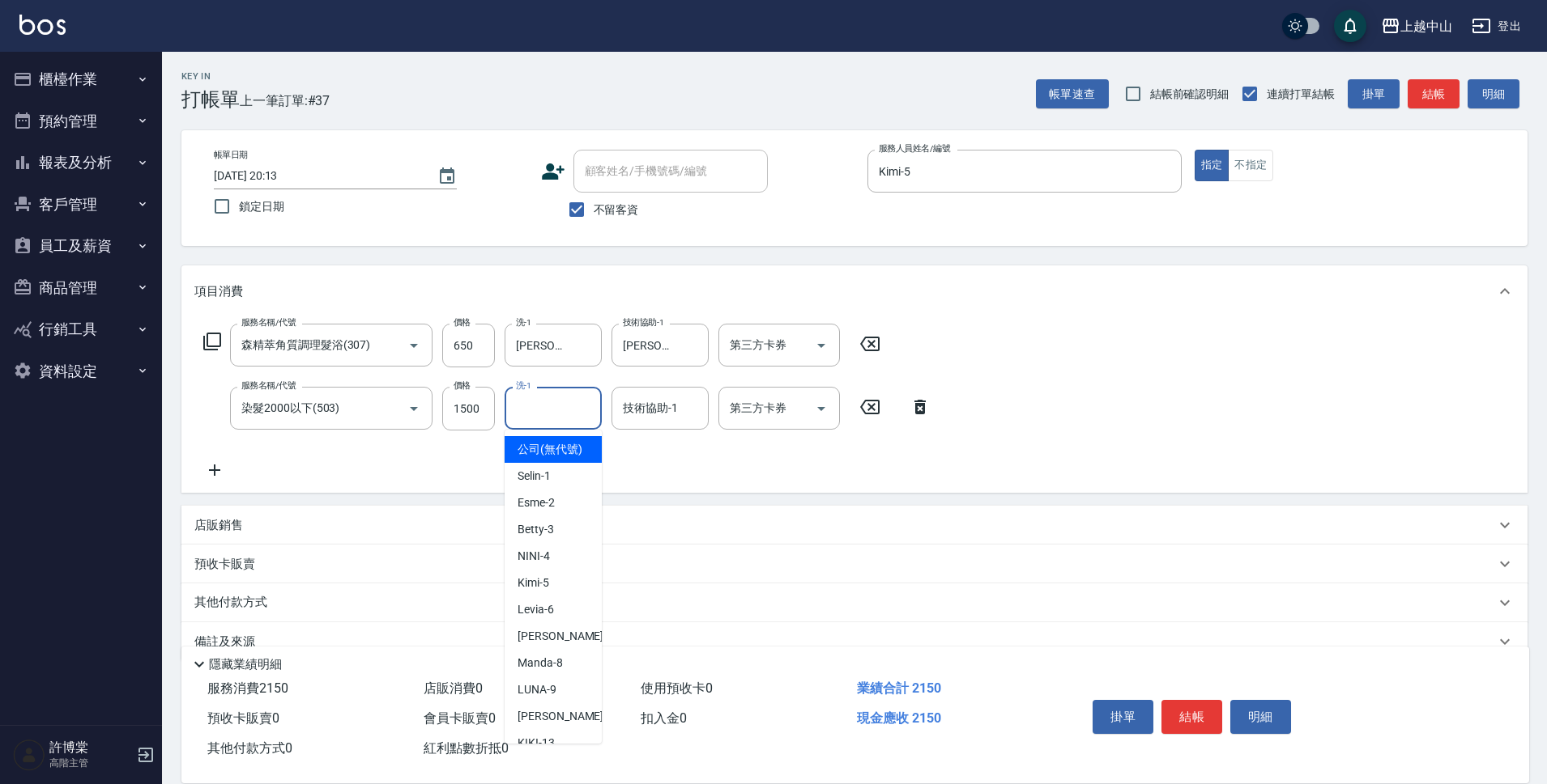
click at [565, 416] on input "洗-1" at bounding box center [553, 408] width 83 height 29
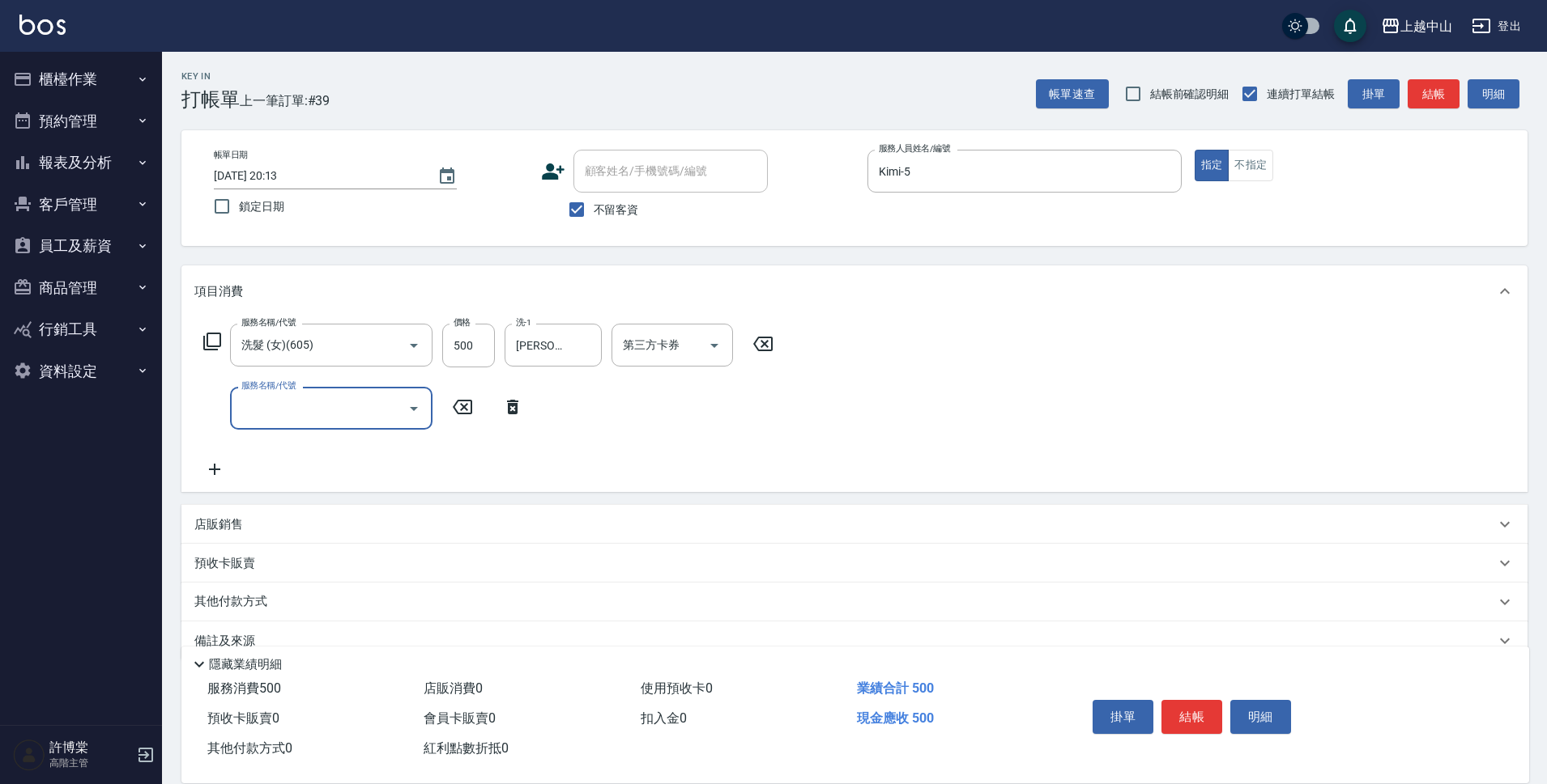
scroll to position [31, 0]
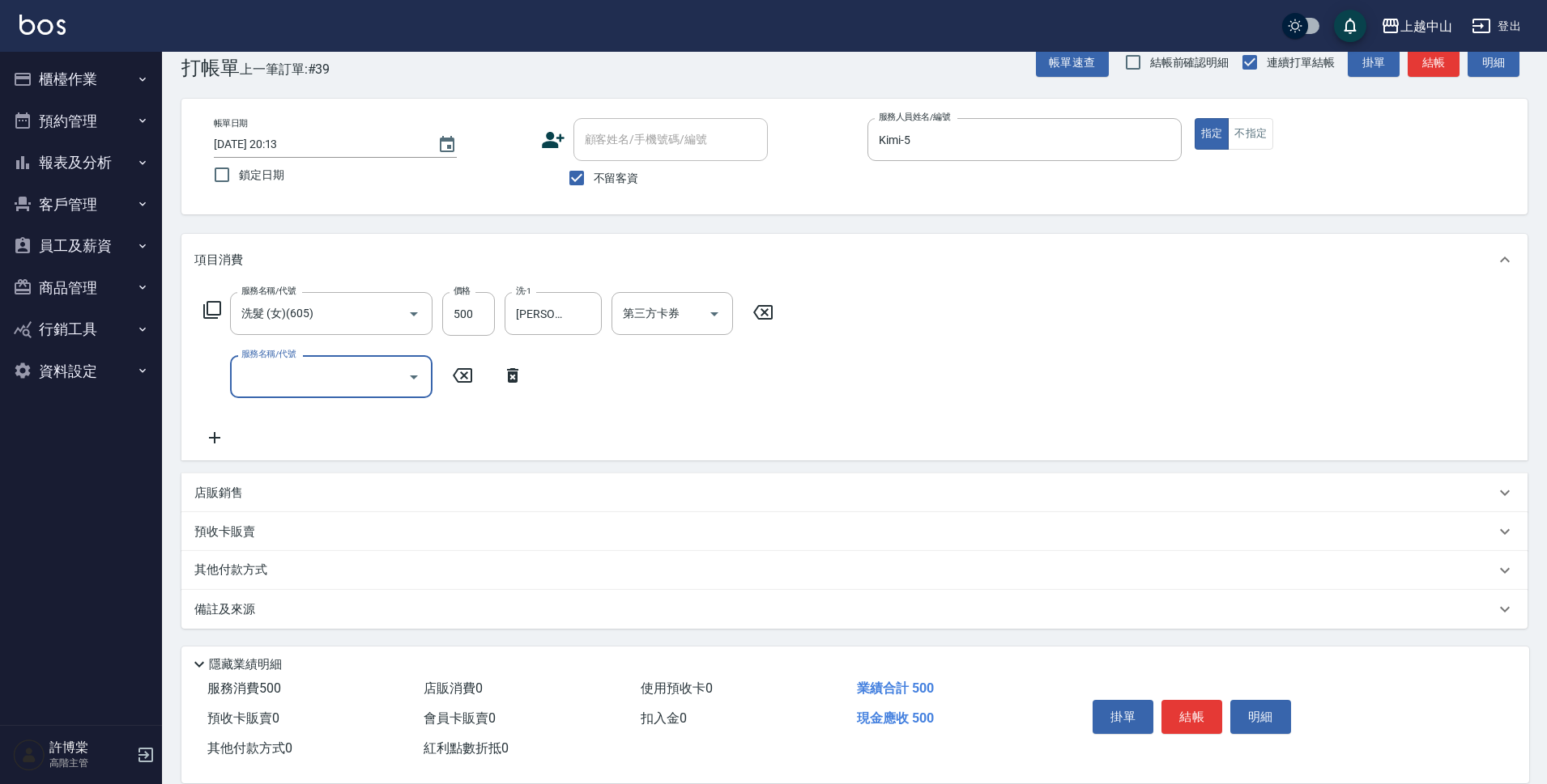
click at [225, 582] on div "其他付款方式" at bounding box center [855, 570] width 1346 height 39
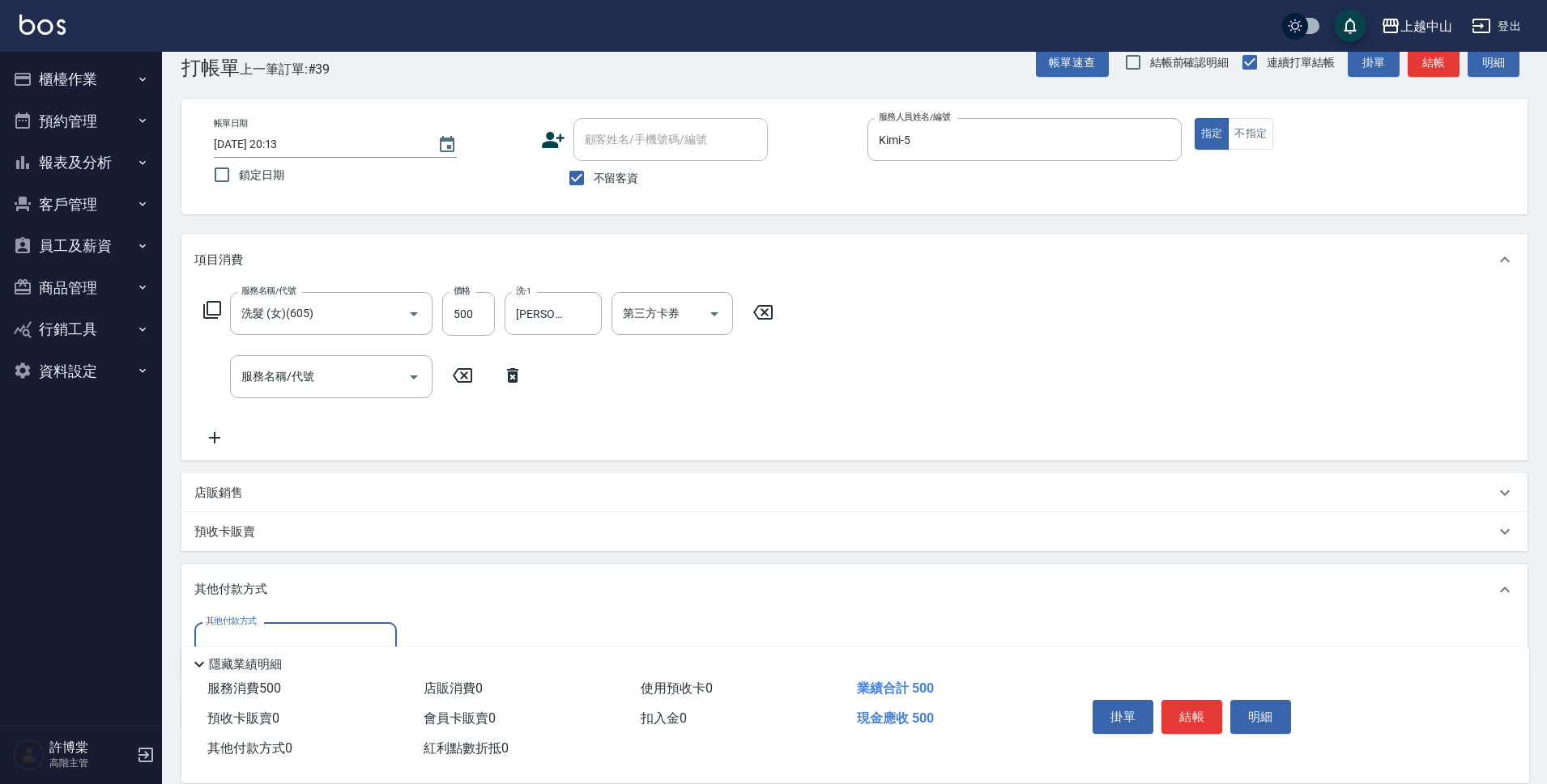
scroll to position [133, 0]
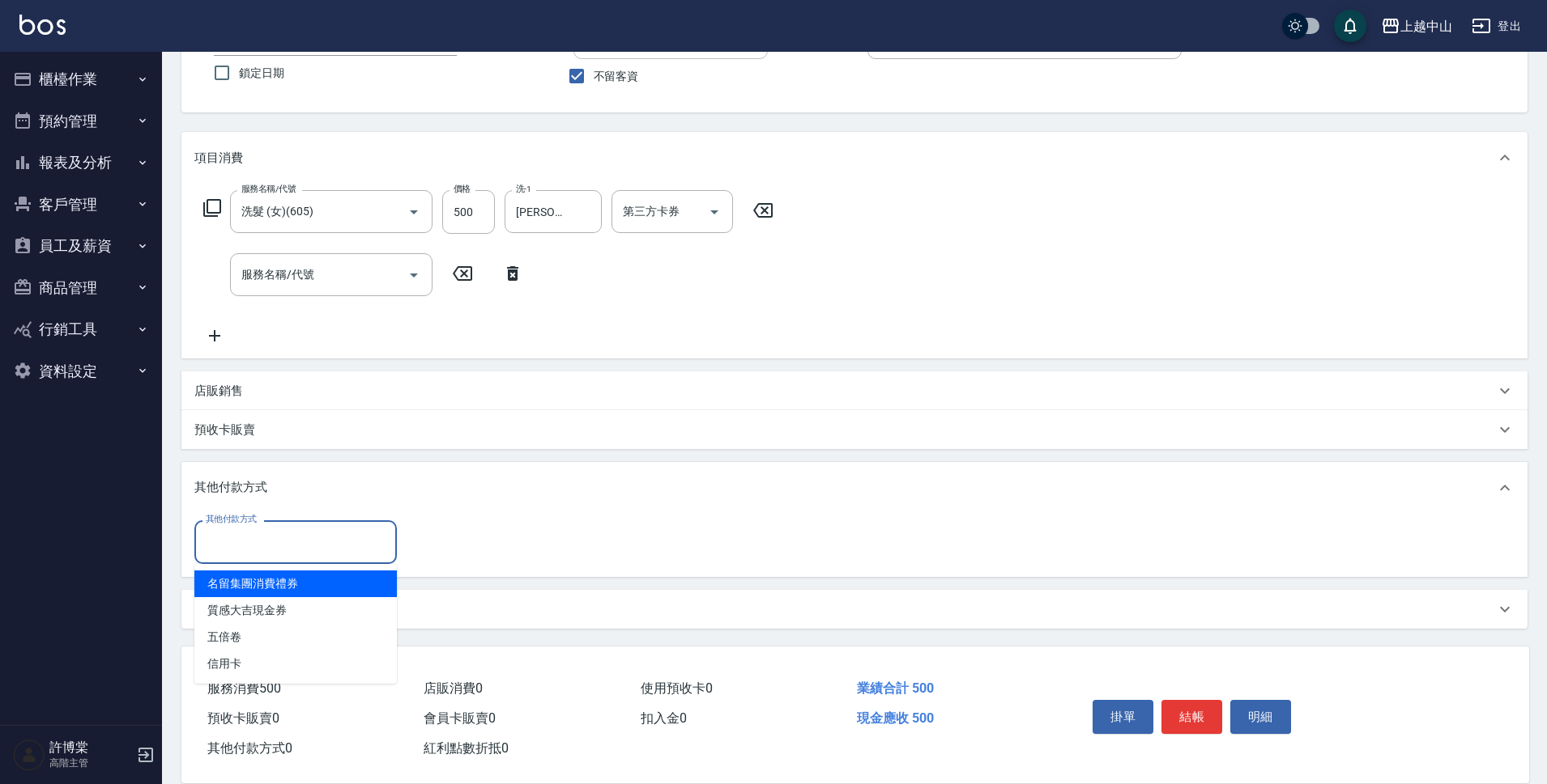
click at [276, 542] on input "其他付款方式" at bounding box center [296, 542] width 187 height 29
click at [859, 490] on div "其他付款方式" at bounding box center [844, 488] width 1300 height 18
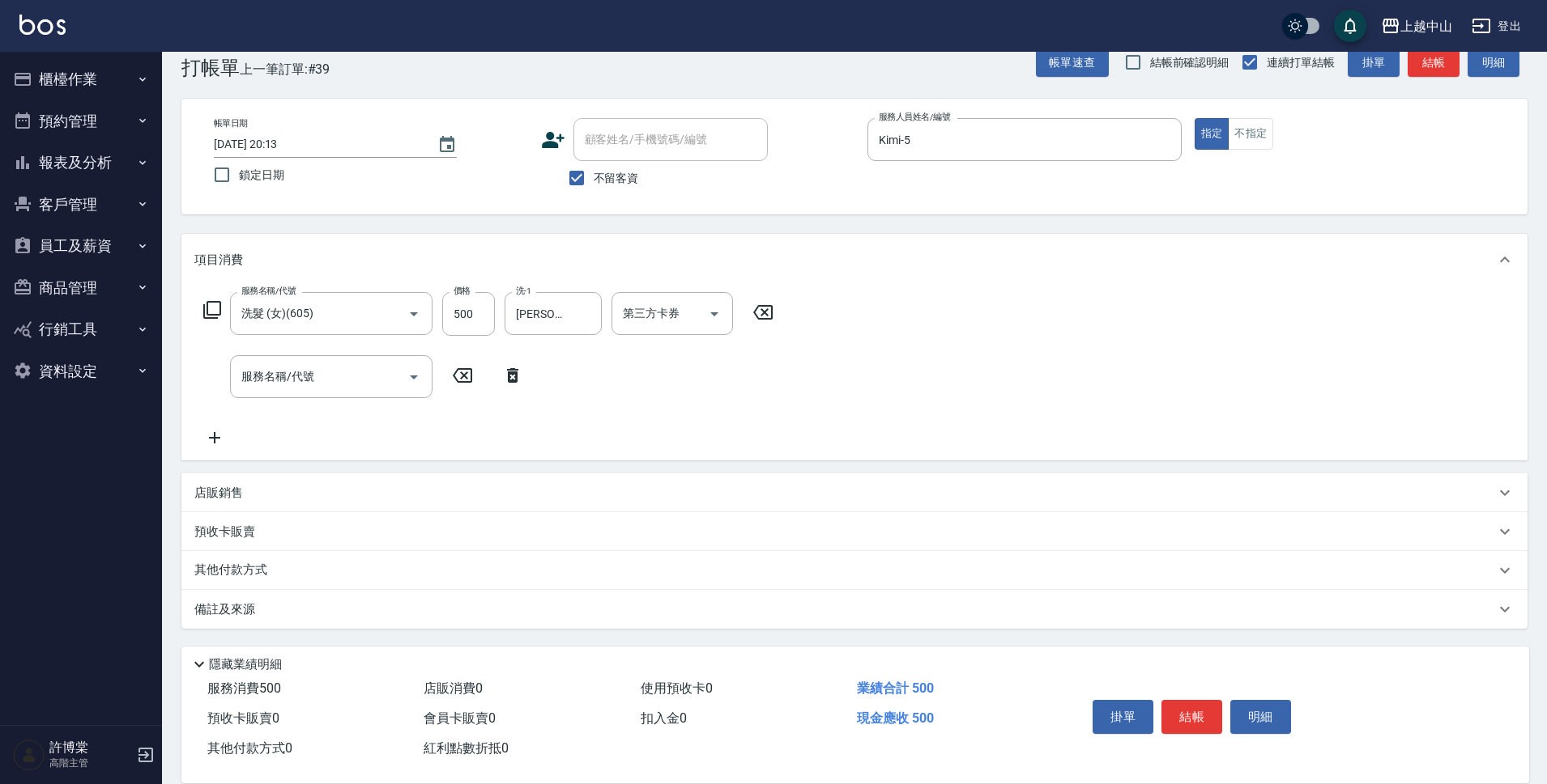
scroll to position [31, 0]
drag, startPoint x: 589, startPoint y: 187, endPoint x: 596, endPoint y: 169, distance: 19.3
click at [589, 187] on input "不留客資" at bounding box center [577, 178] width 34 height 34
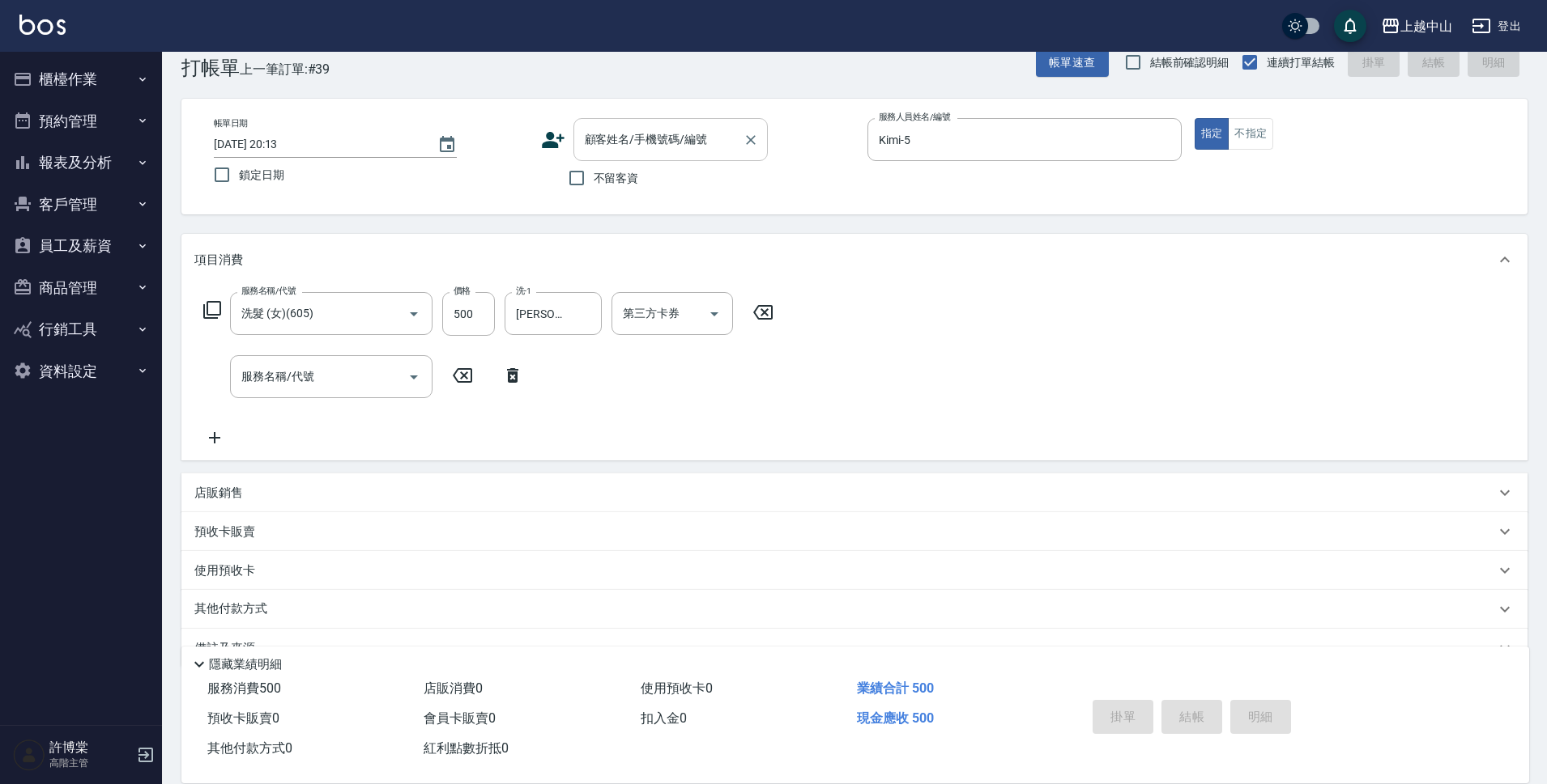
click at [611, 145] on input "顧客姓名/手機號碼/編號" at bounding box center [659, 140] width 155 height 29
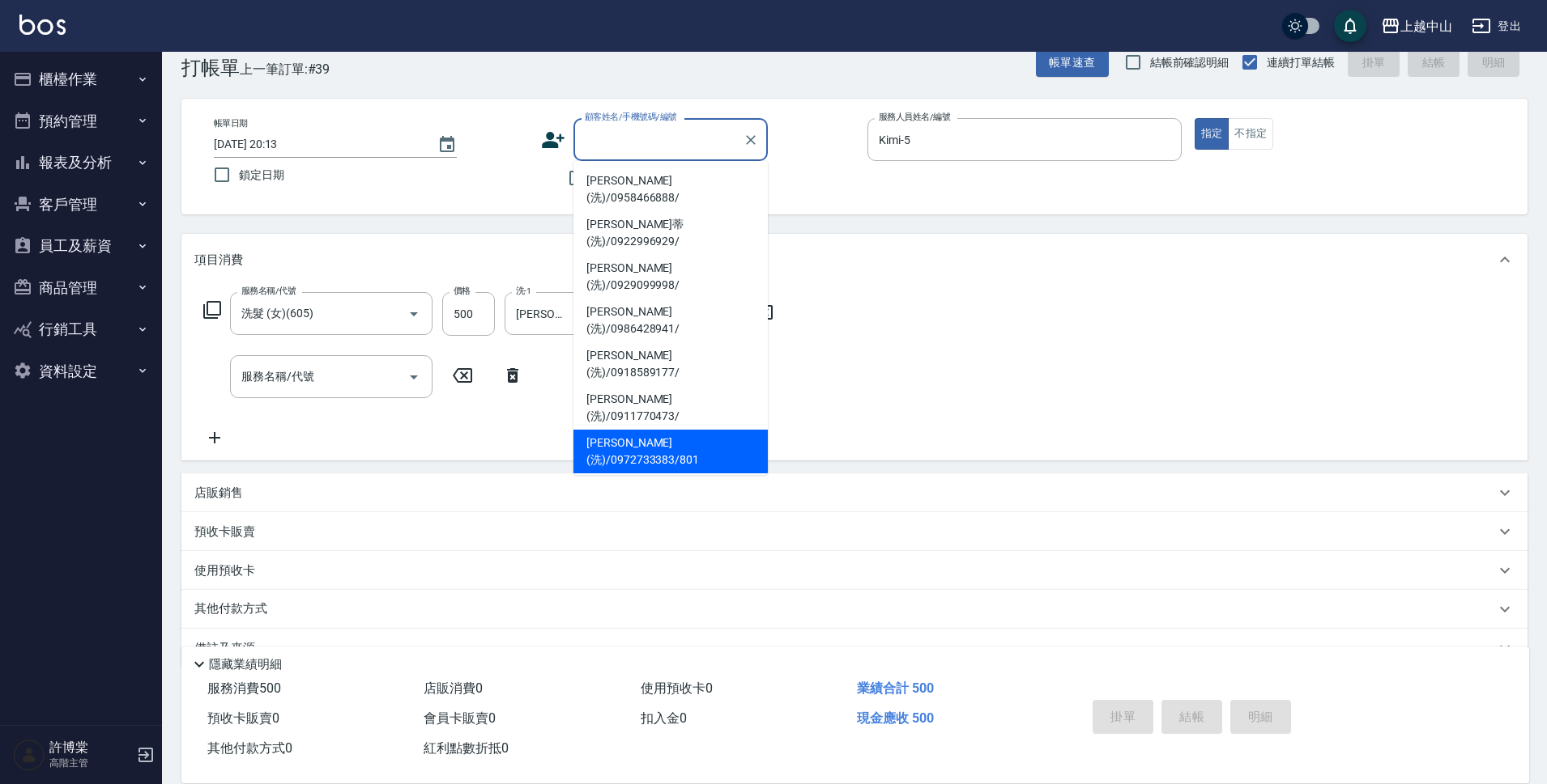
click at [715, 430] on li "[PERSON_NAME](洗)/0972733383/801" at bounding box center [670, 451] width 194 height 44
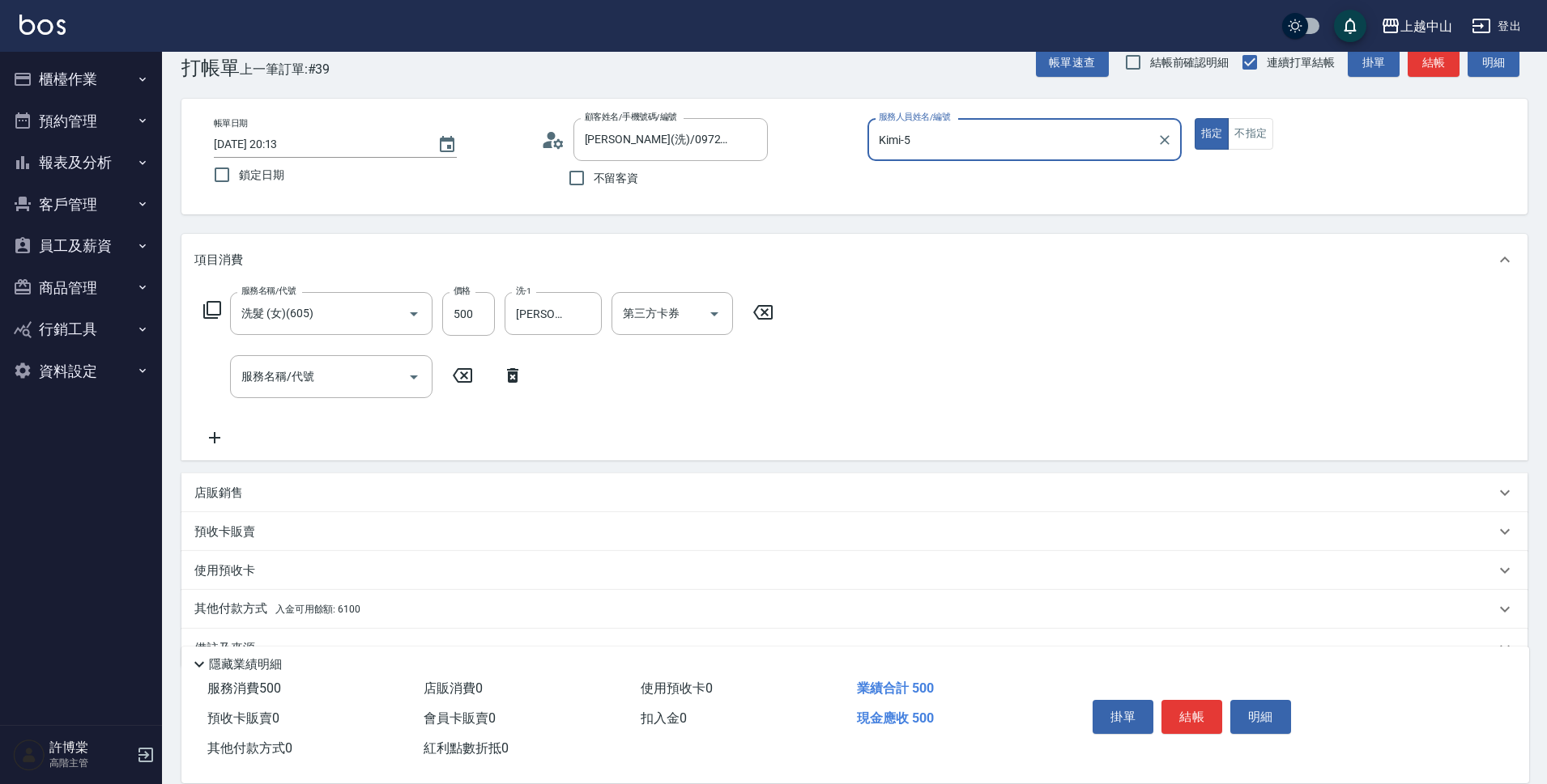
scroll to position [70, 0]
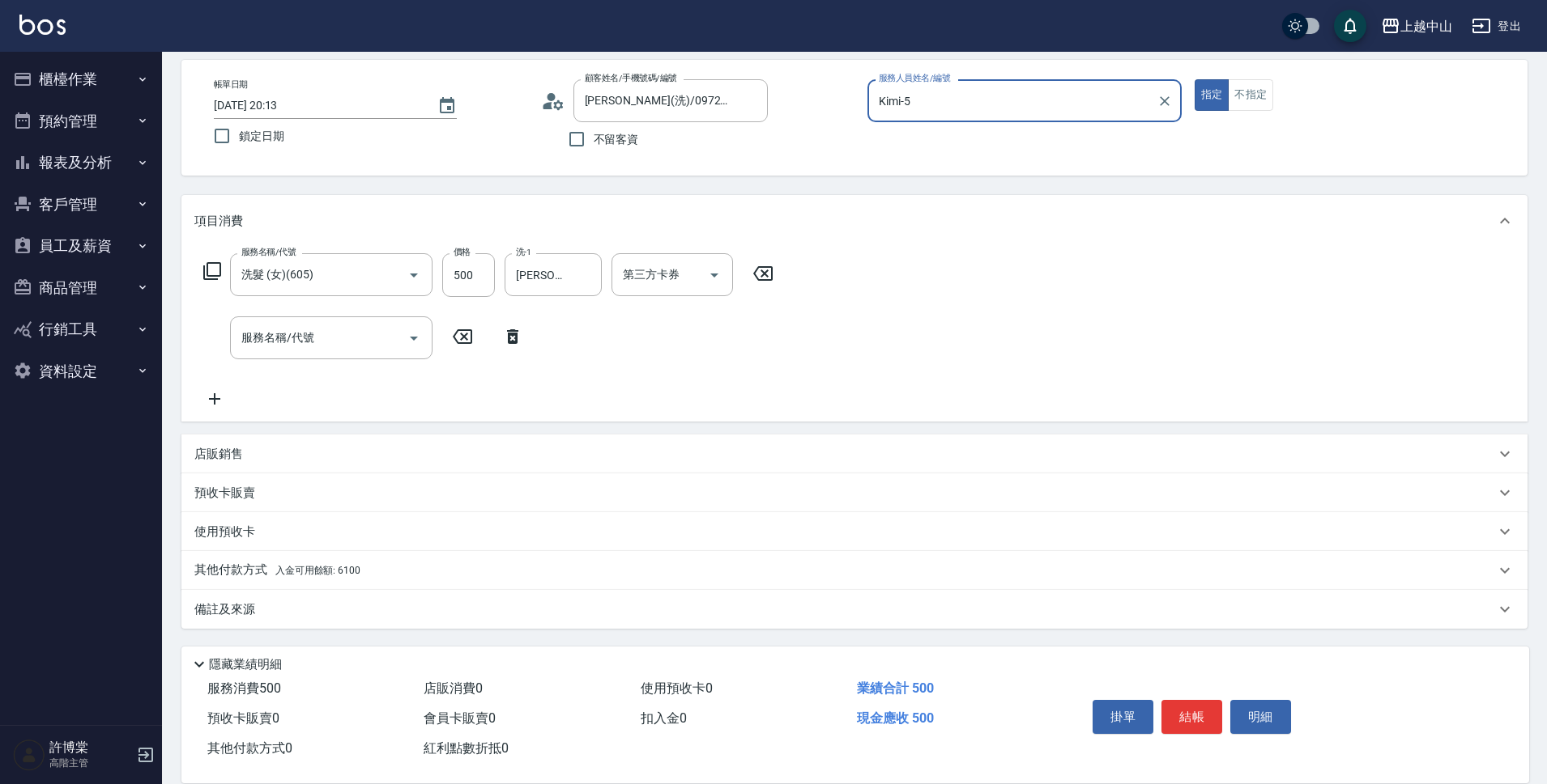
click at [307, 585] on div "其他付款方式 入金可用餘額: 6100" at bounding box center [855, 570] width 1346 height 39
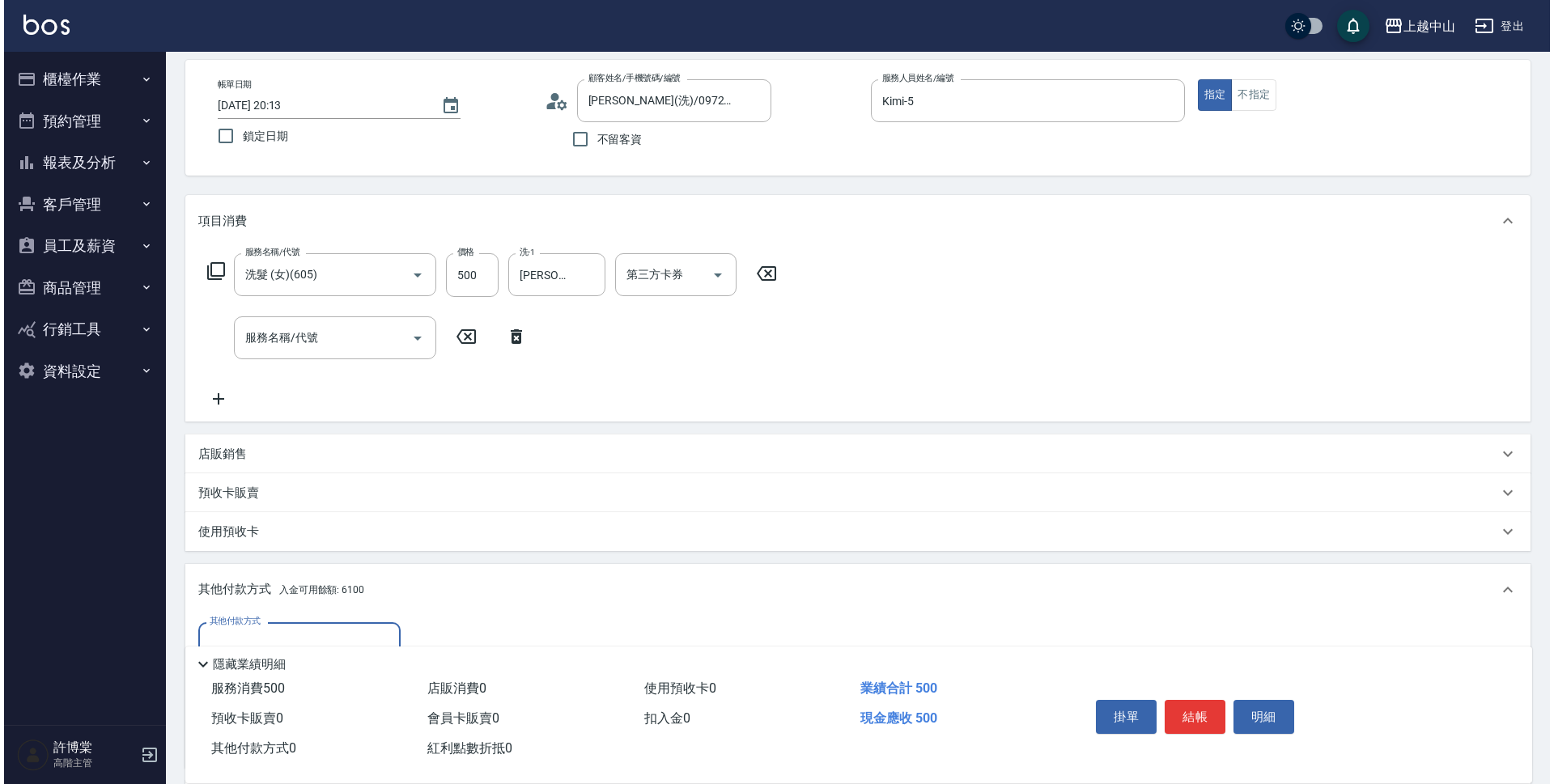
scroll to position [262, 0]
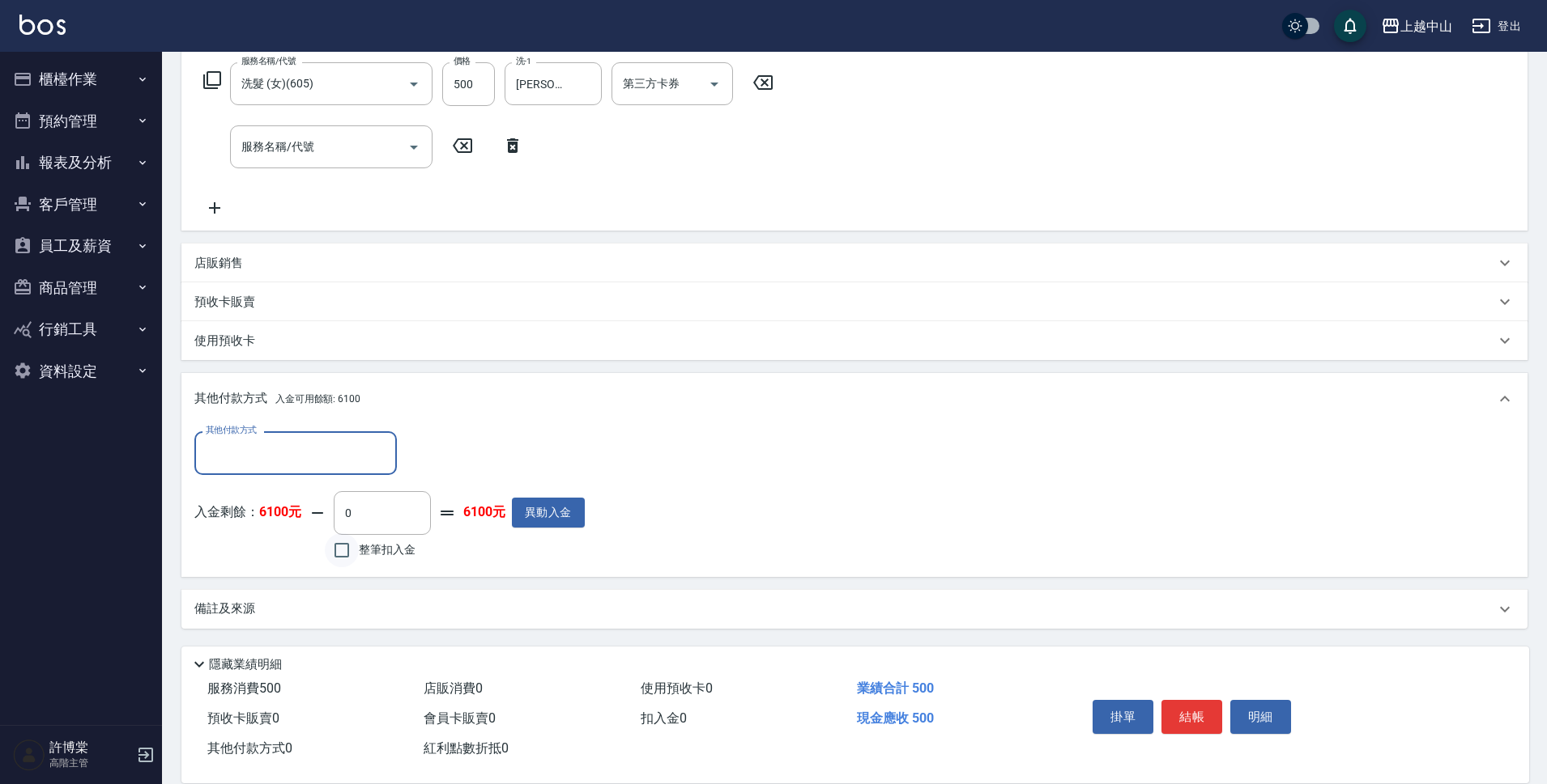
click at [336, 549] on input "整筆扣入金" at bounding box center [342, 550] width 34 height 34
click at [1247, 702] on button "明細" at bounding box center [1261, 717] width 61 height 34
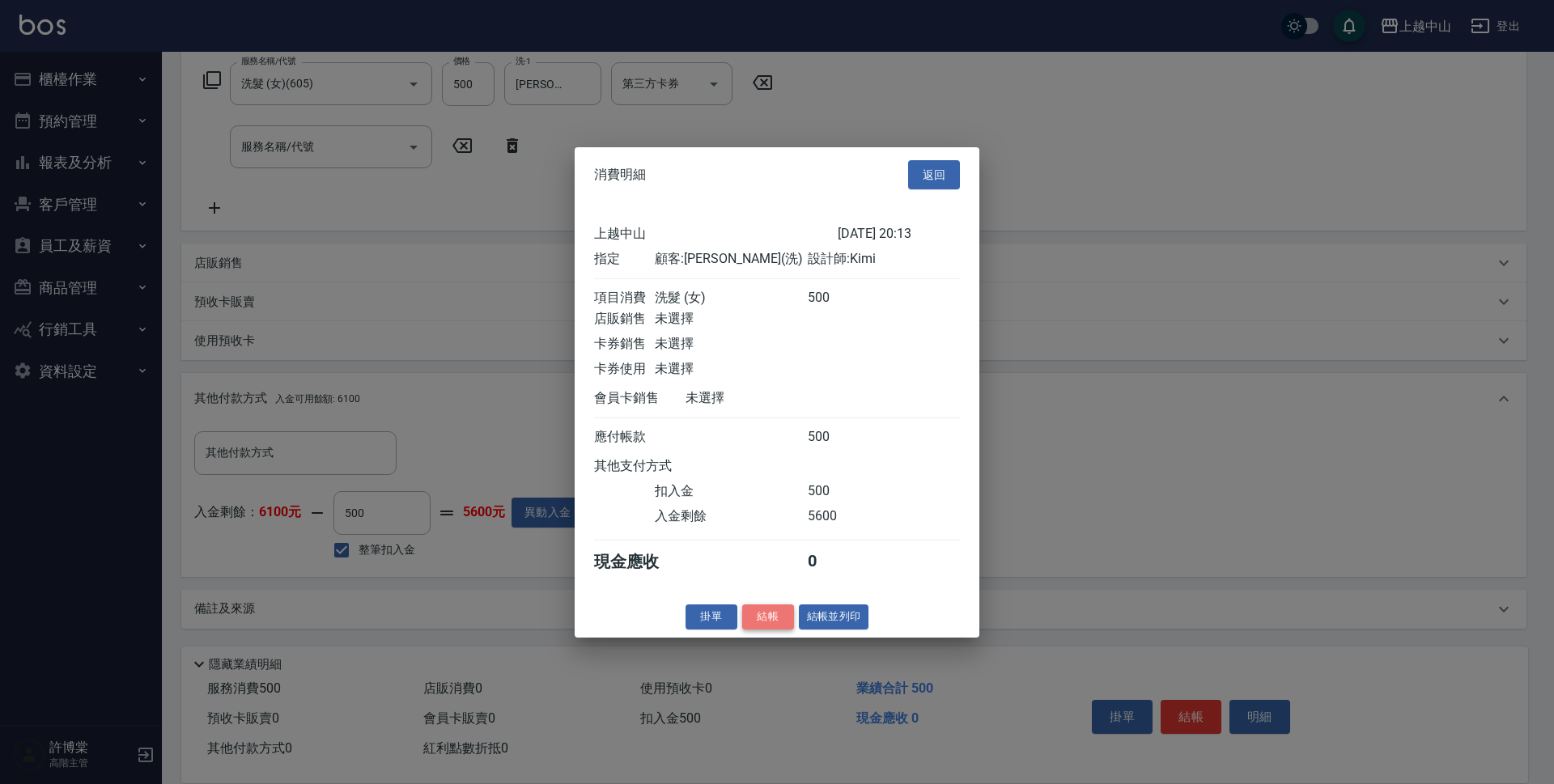
click at [780, 624] on button "結帳" at bounding box center [767, 617] width 51 height 25
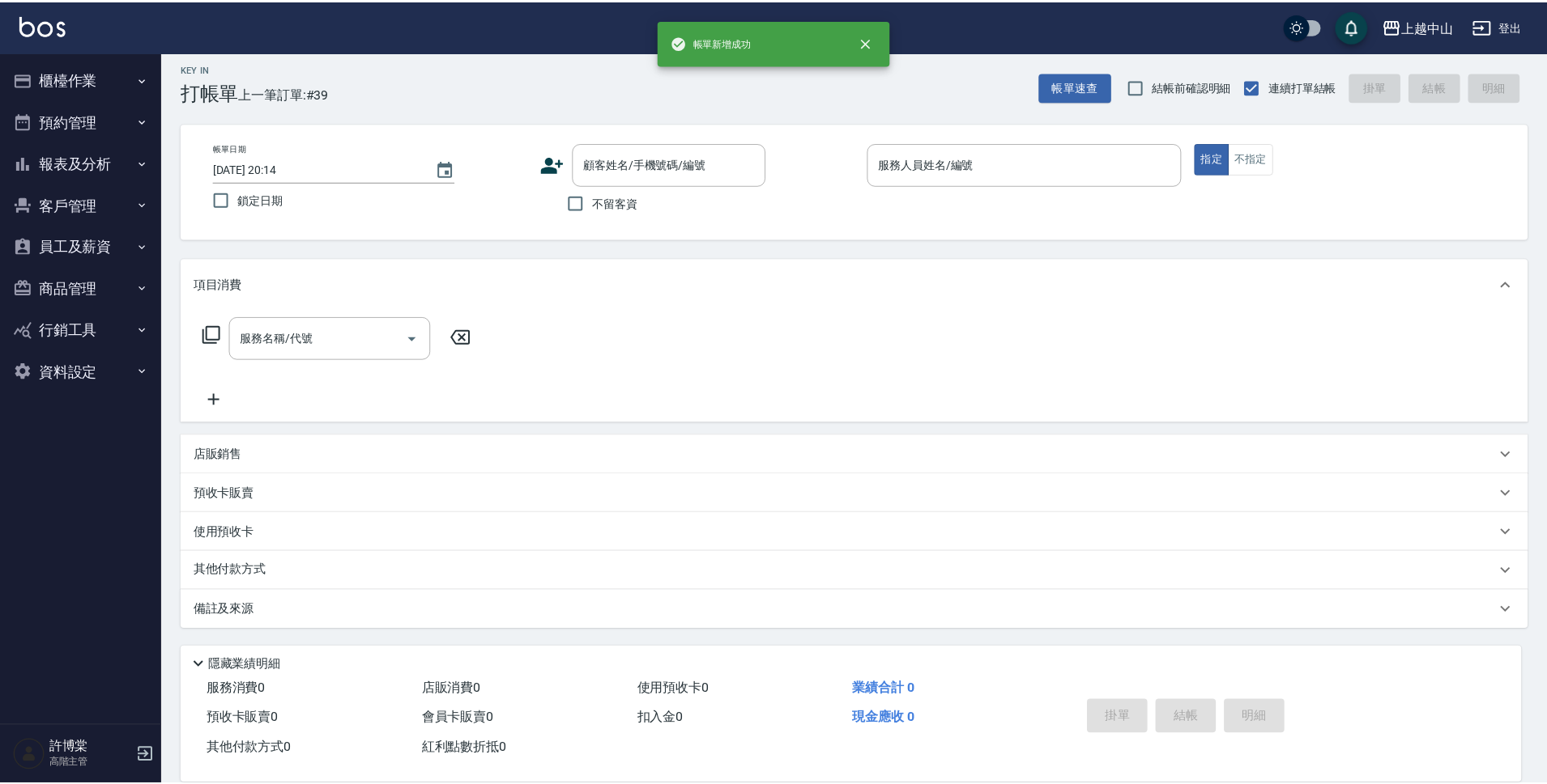
scroll to position [0, 0]
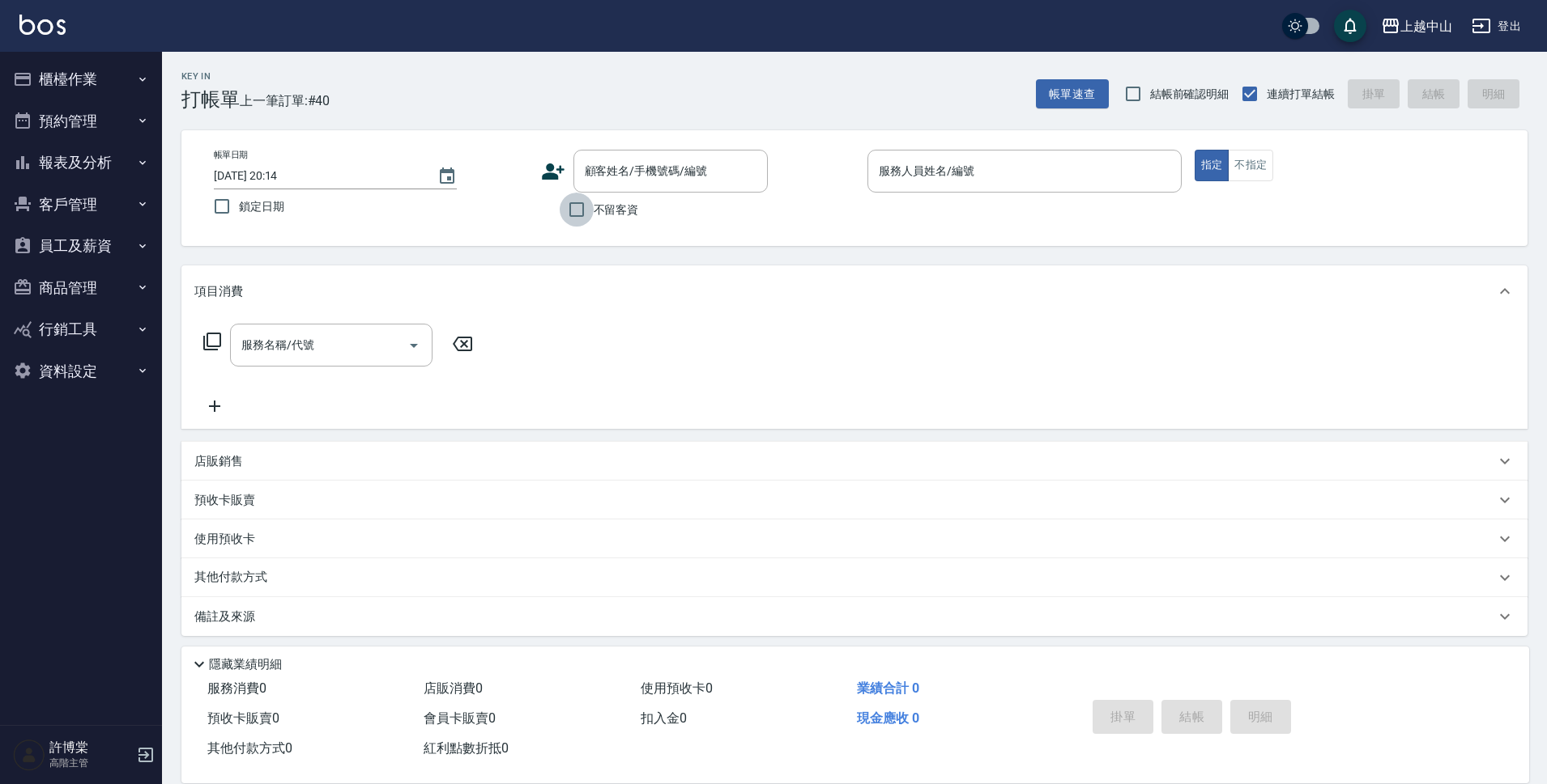
click at [588, 212] on input "不留客資" at bounding box center [577, 209] width 34 height 34
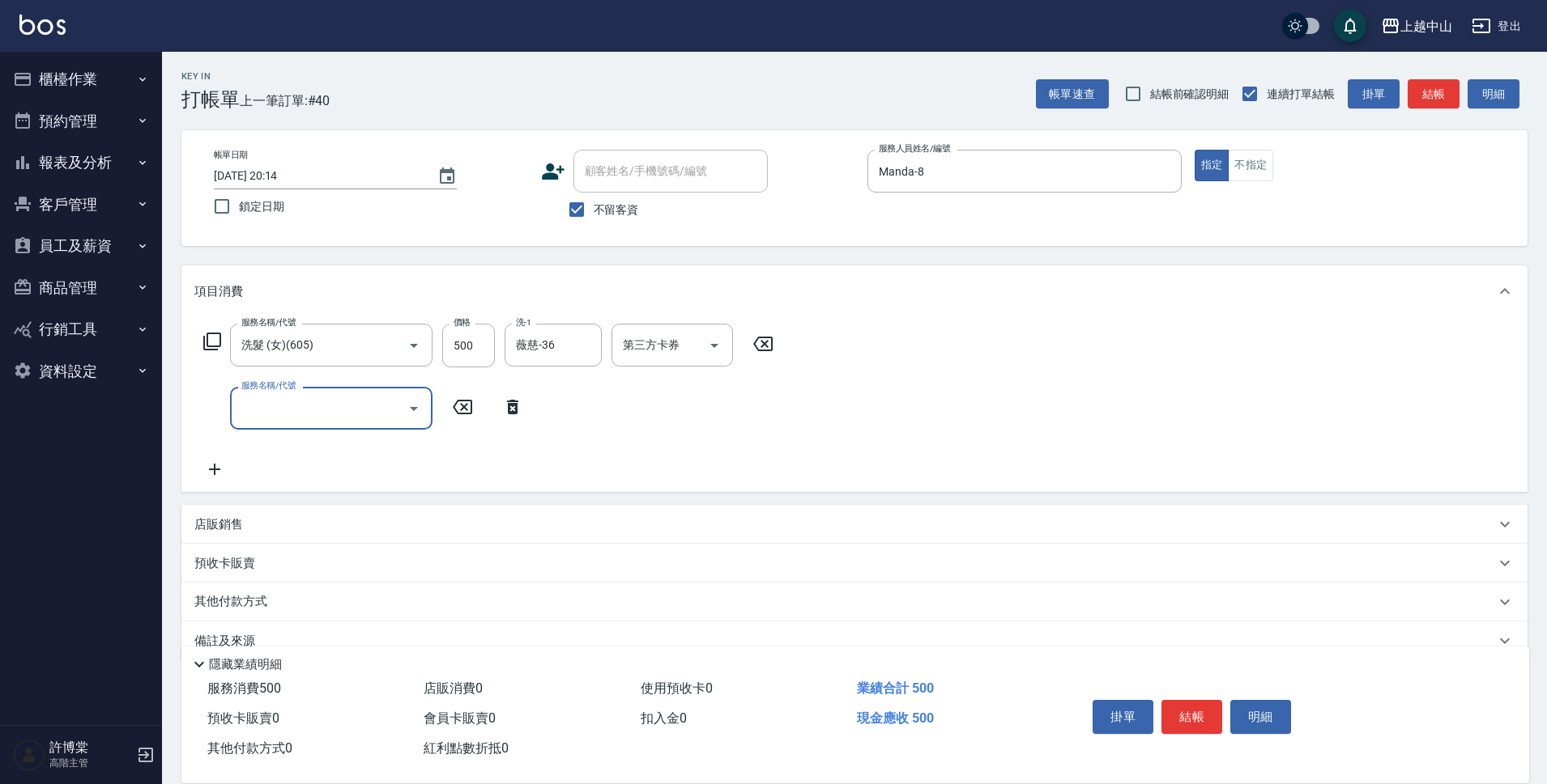
scroll to position [31, 0]
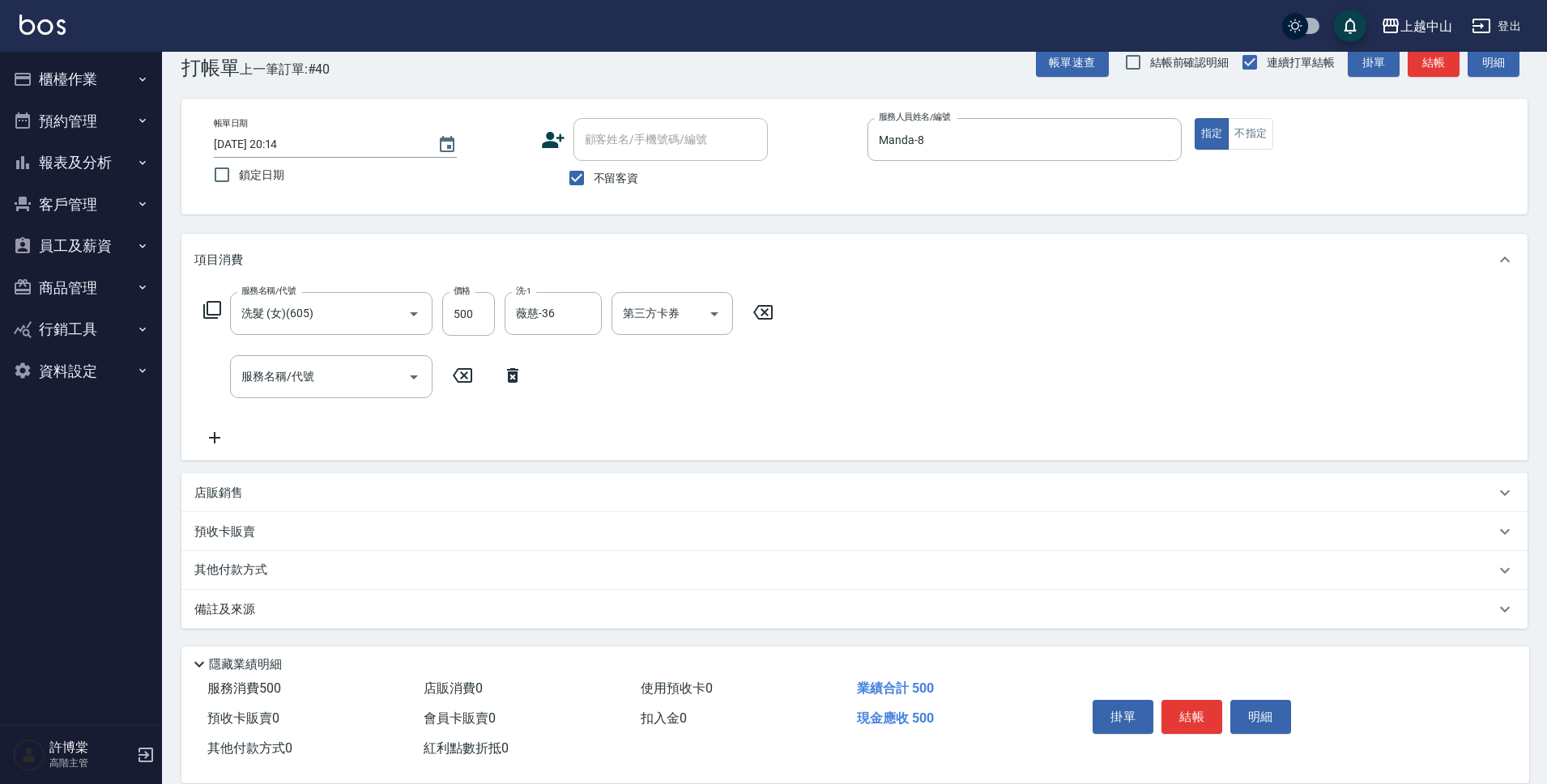
click at [255, 494] on div "店販銷售" at bounding box center [844, 493] width 1300 height 17
click at [261, 533] on label "服務人員姓名/編號" at bounding box center [242, 530] width 71 height 12
click at [261, 539] on input "服務人員姓名/編號" at bounding box center [255, 554] width 107 height 29
click at [263, 558] on input "服務人員姓名/編號" at bounding box center [255, 554] width 107 height 29
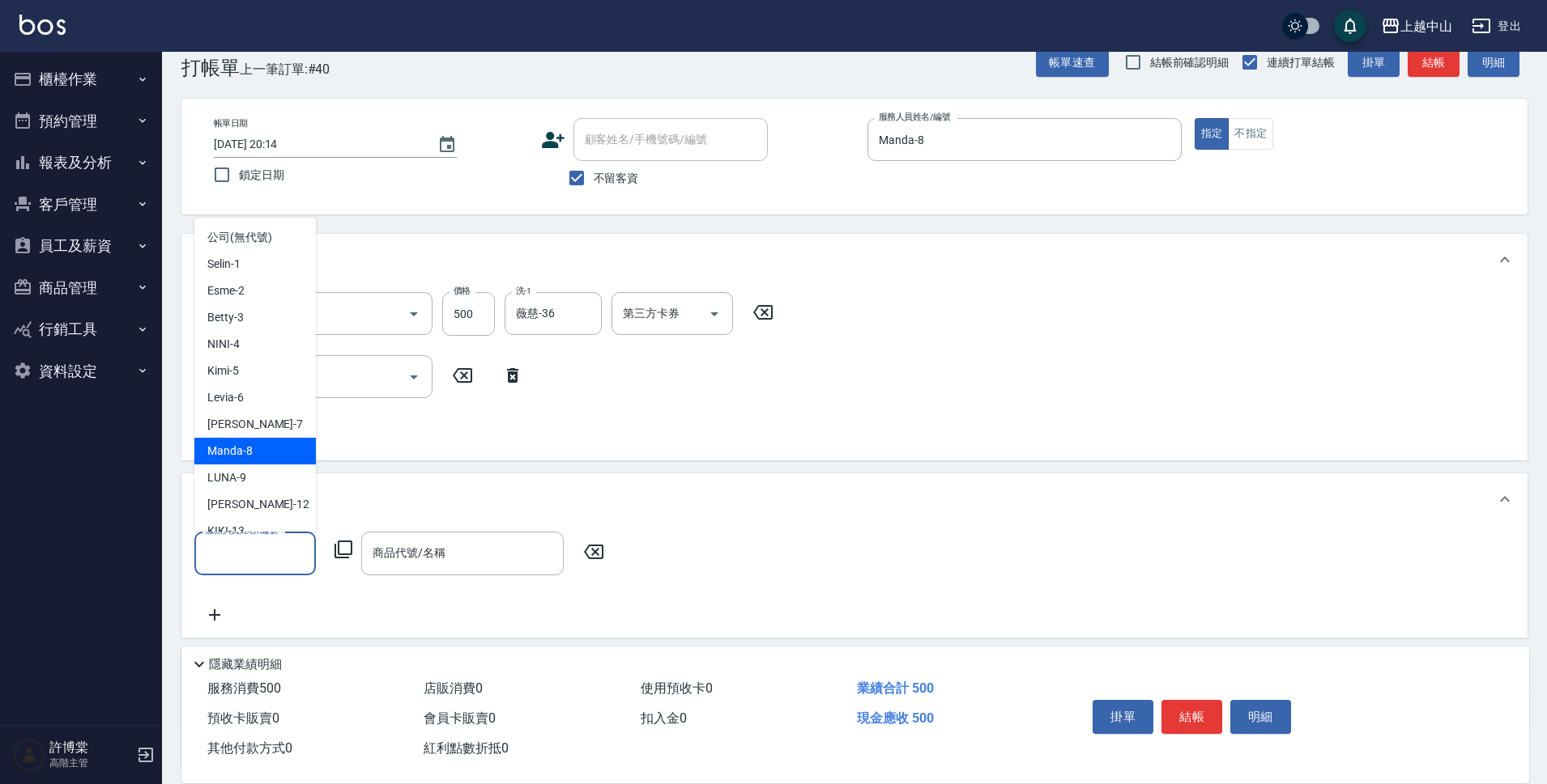
click at [251, 445] on span "Manda -8" at bounding box center [230, 451] width 46 height 17
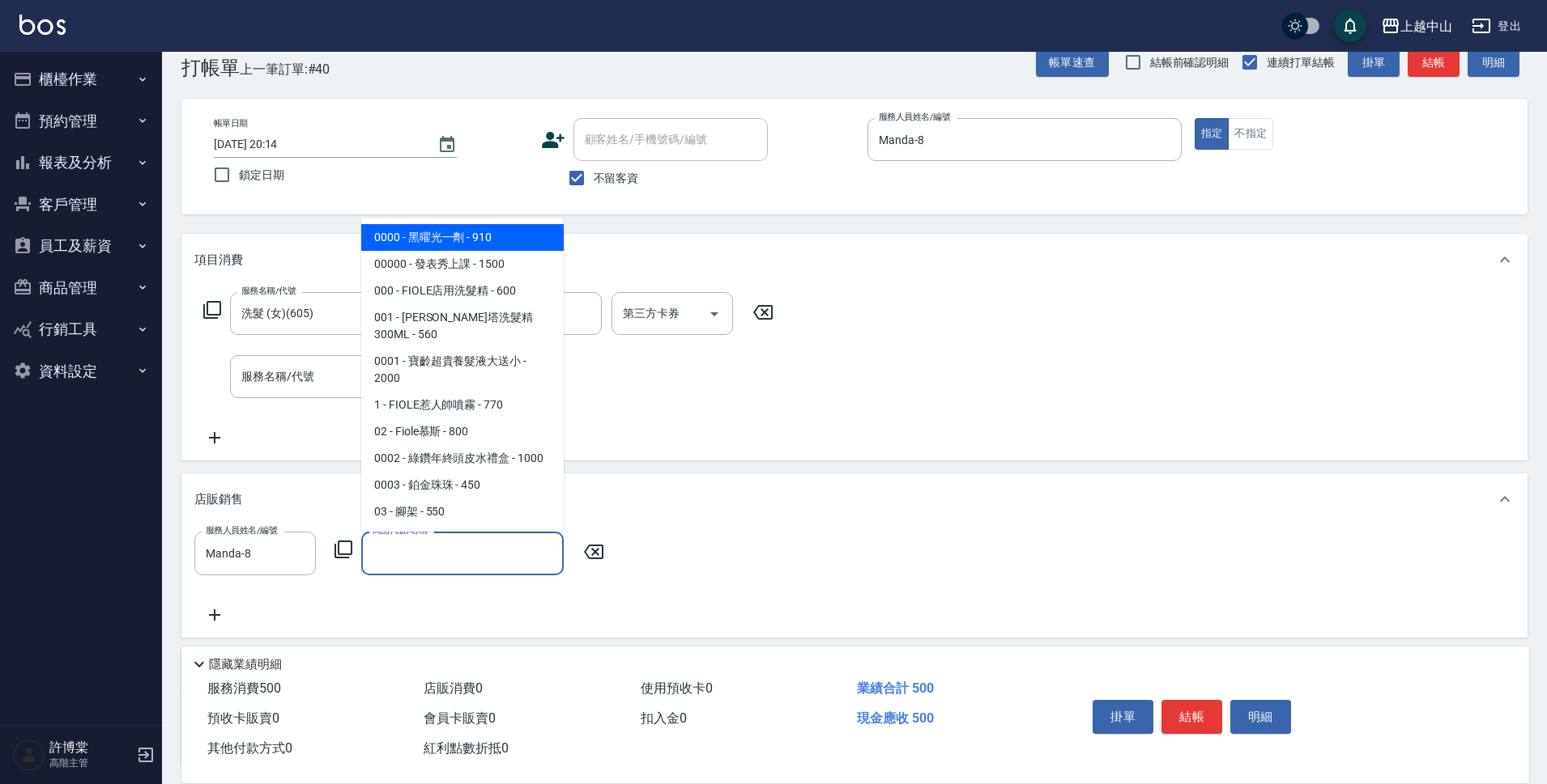
click at [442, 557] on input "商品代號/名稱" at bounding box center [462, 554] width 187 height 29
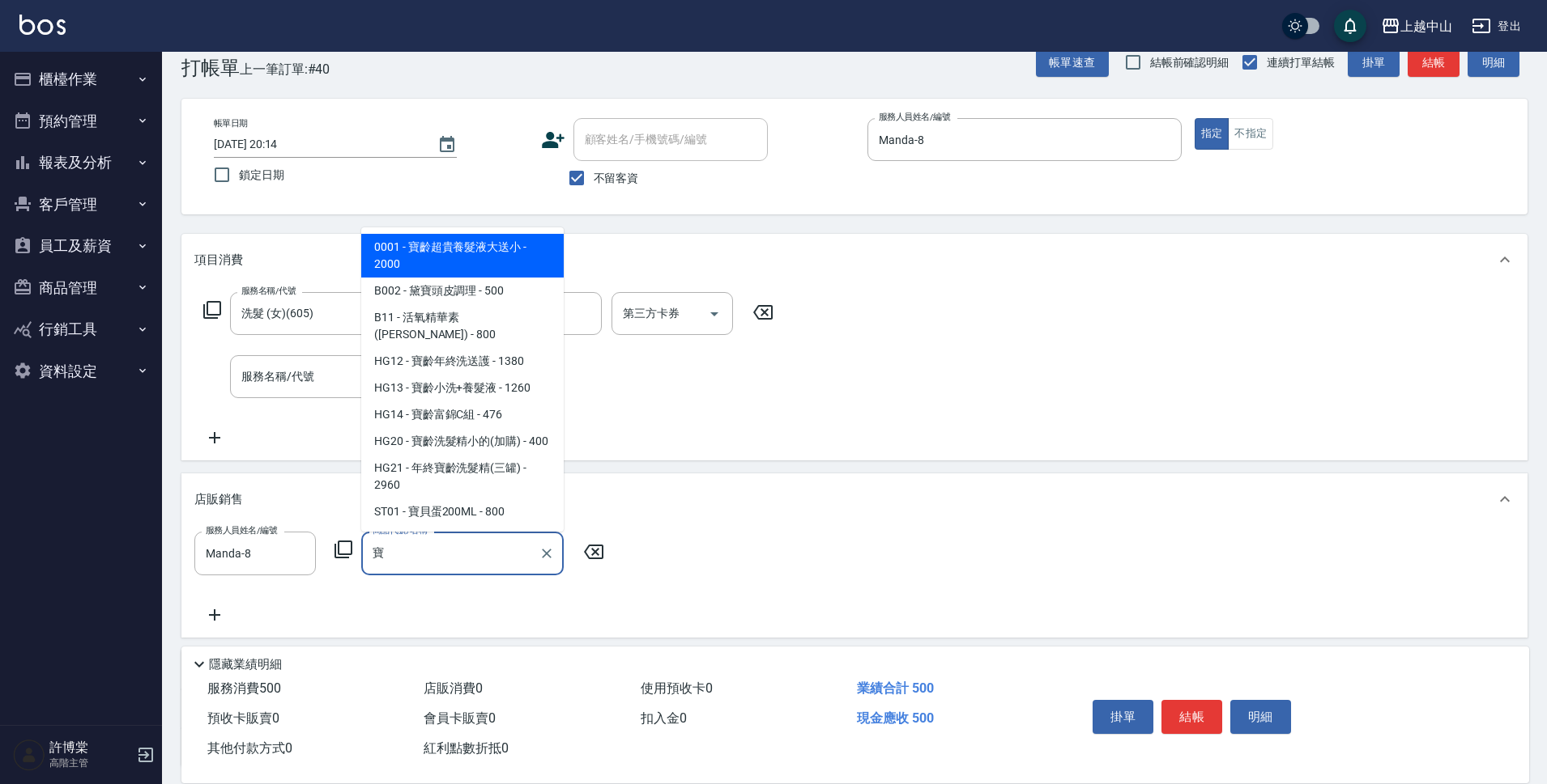
click at [487, 264] on span "0001 - 寶齡超貴養髮液大送小 - 2000" at bounding box center [463, 256] width 203 height 44
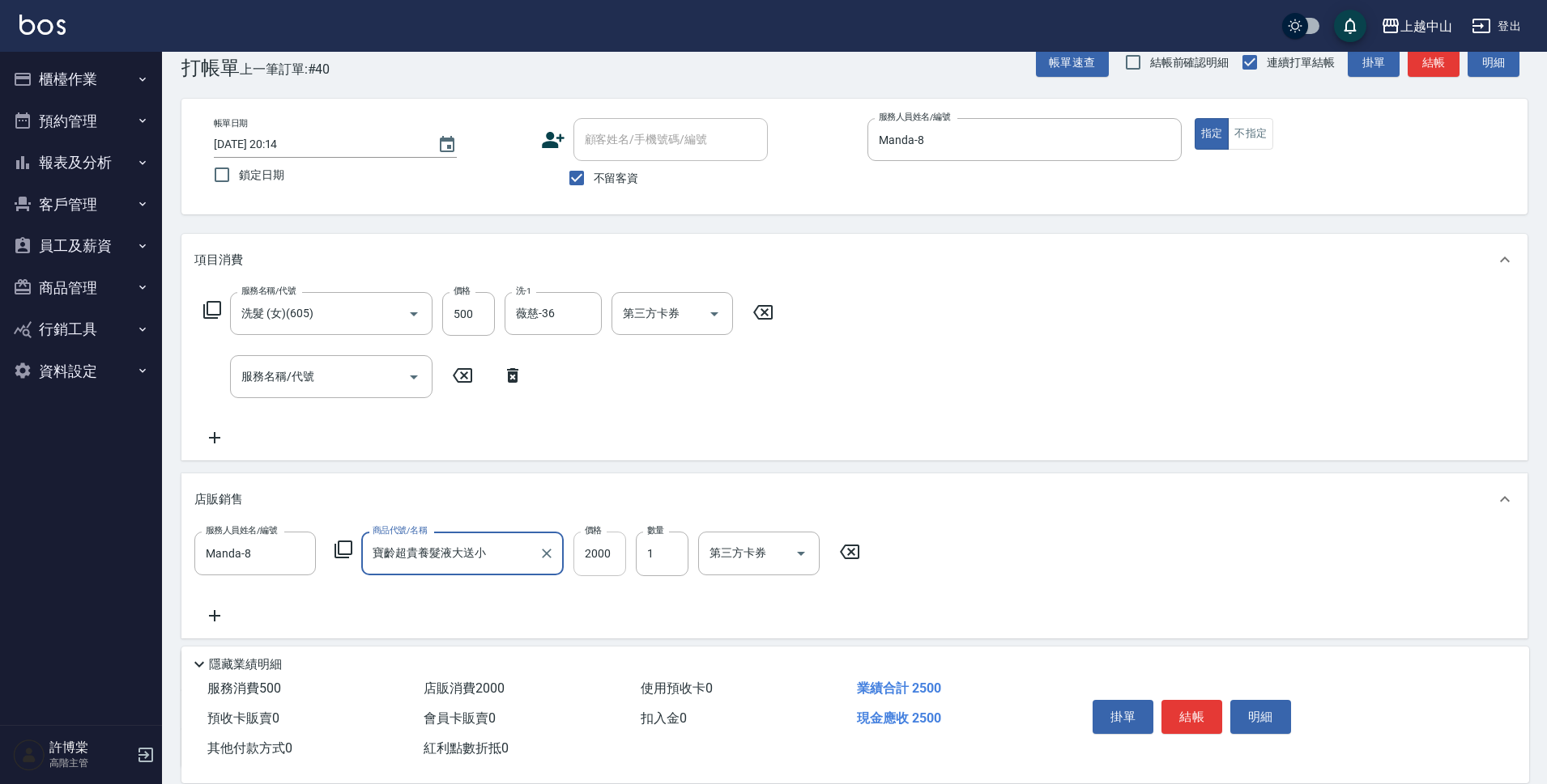
click at [624, 556] on input "2000" at bounding box center [600, 554] width 52 height 44
click at [295, 598] on div "服務人員姓名/編號" at bounding box center [255, 617] width 122 height 43
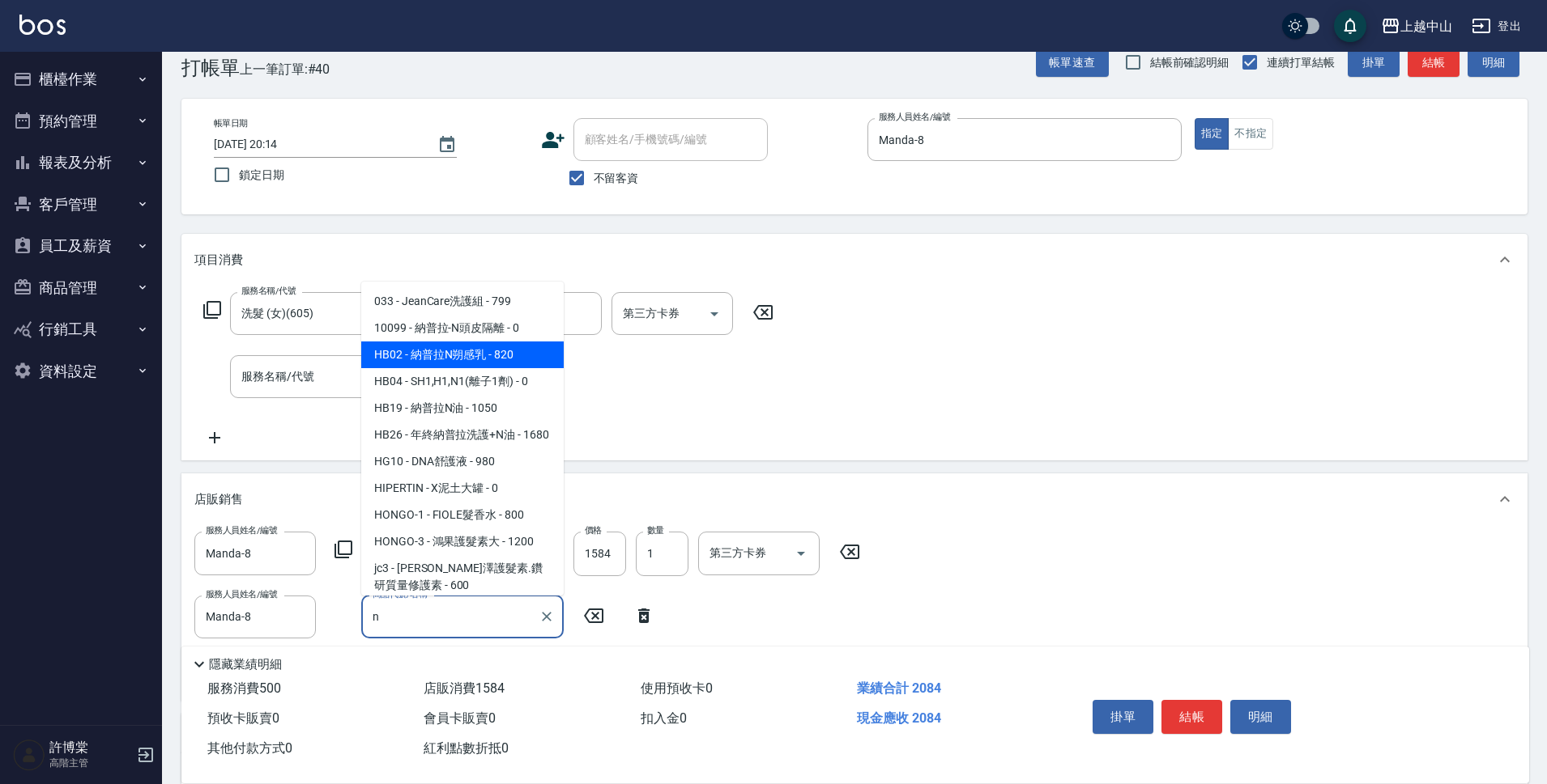
click at [448, 353] on span "HB02 - 納普拉N朔感乳 - 820" at bounding box center [463, 355] width 203 height 27
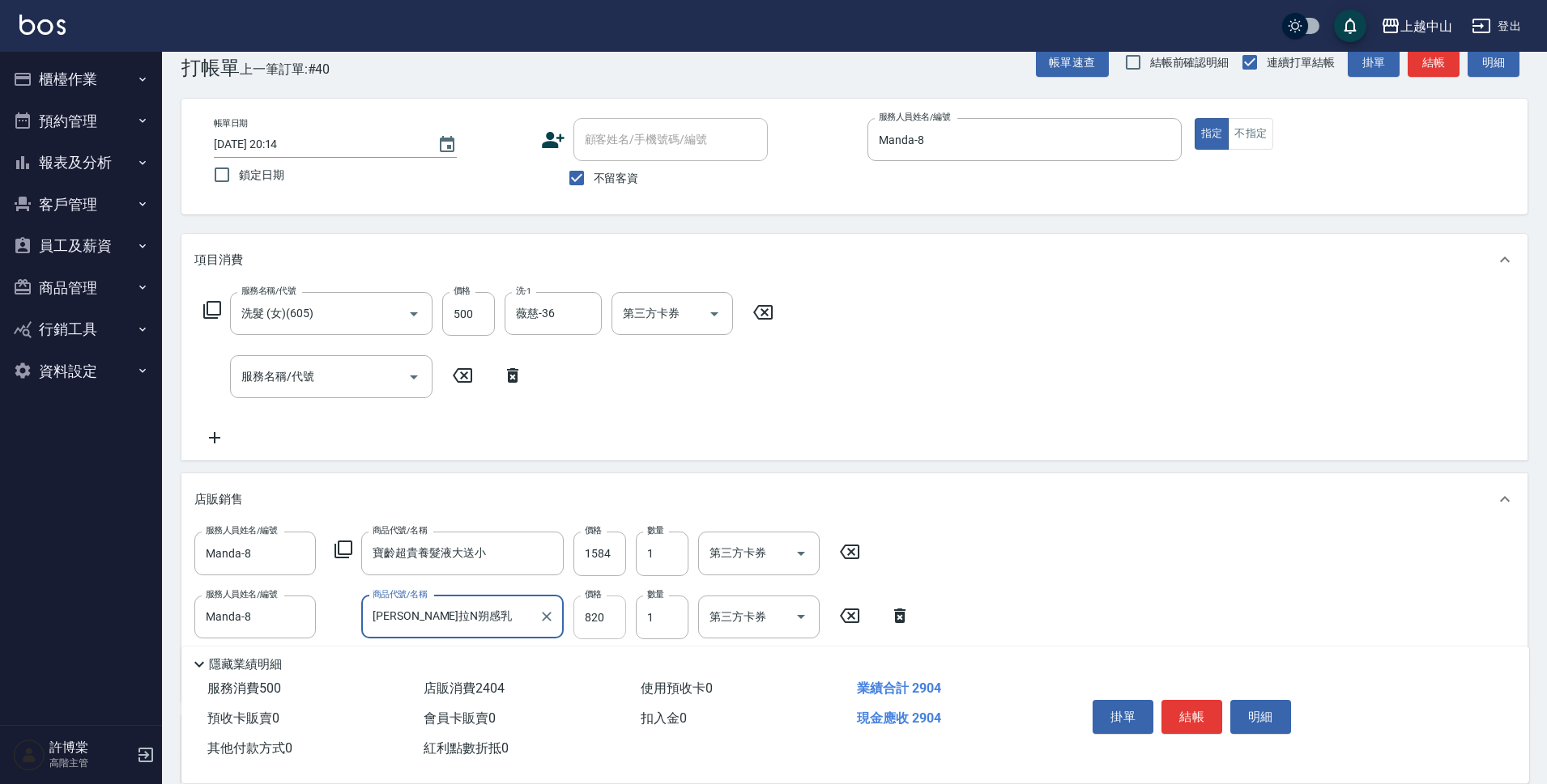
click at [622, 614] on input "820" at bounding box center [600, 618] width 52 height 44
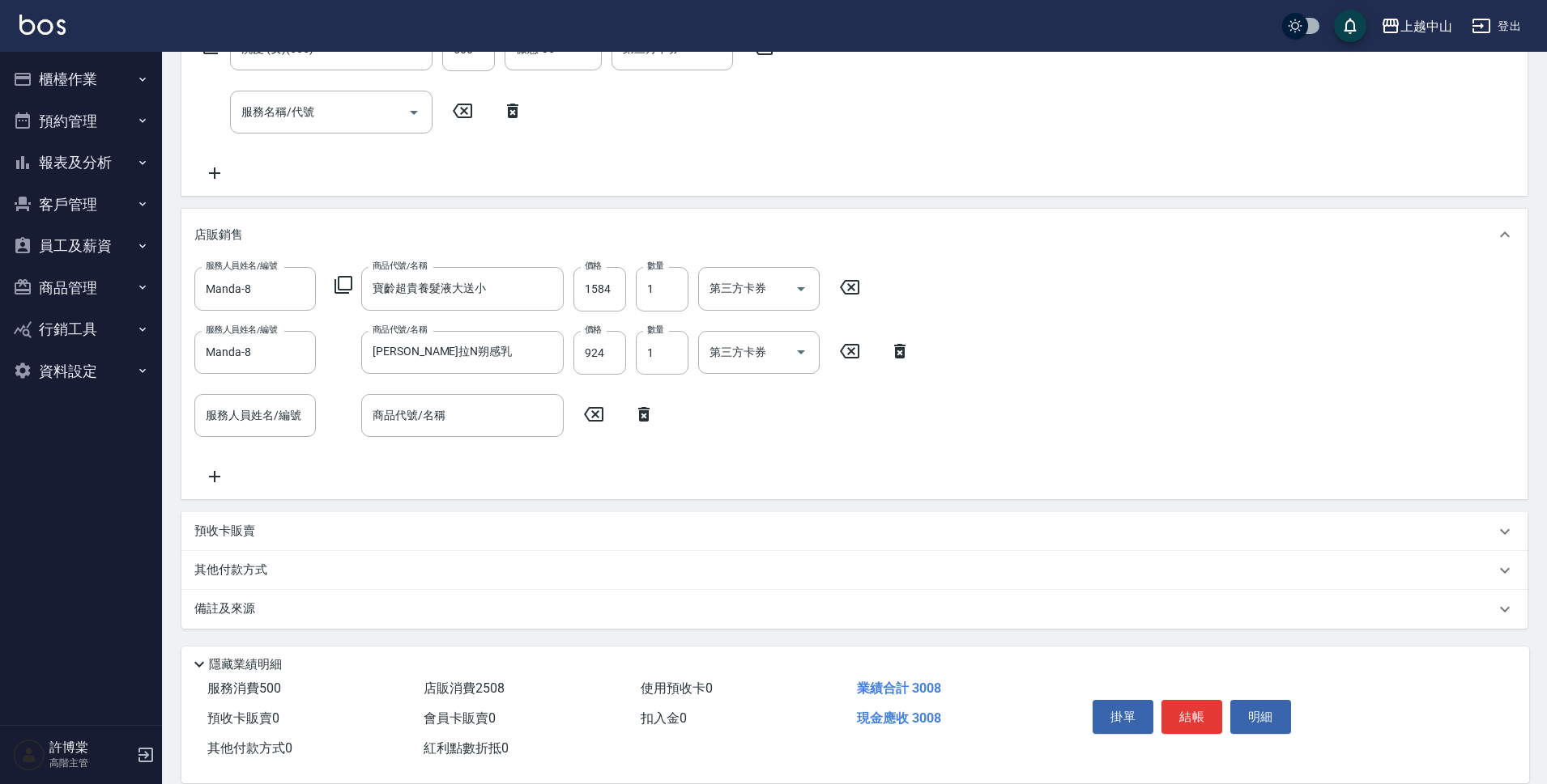
click at [275, 391] on div "服務人員姓名/編號 Manda-8 服務人員姓名/編號 商品代號/名稱 寶齡超貴養髮液大送小 商品代號/名稱 價格 1584 價格 數量 1 數量 第三方卡券…" at bounding box center [854, 376] width 1320 height 219
click at [280, 403] on div "服務人員姓名/編號 服務人員姓名/編號" at bounding box center [255, 415] width 122 height 43
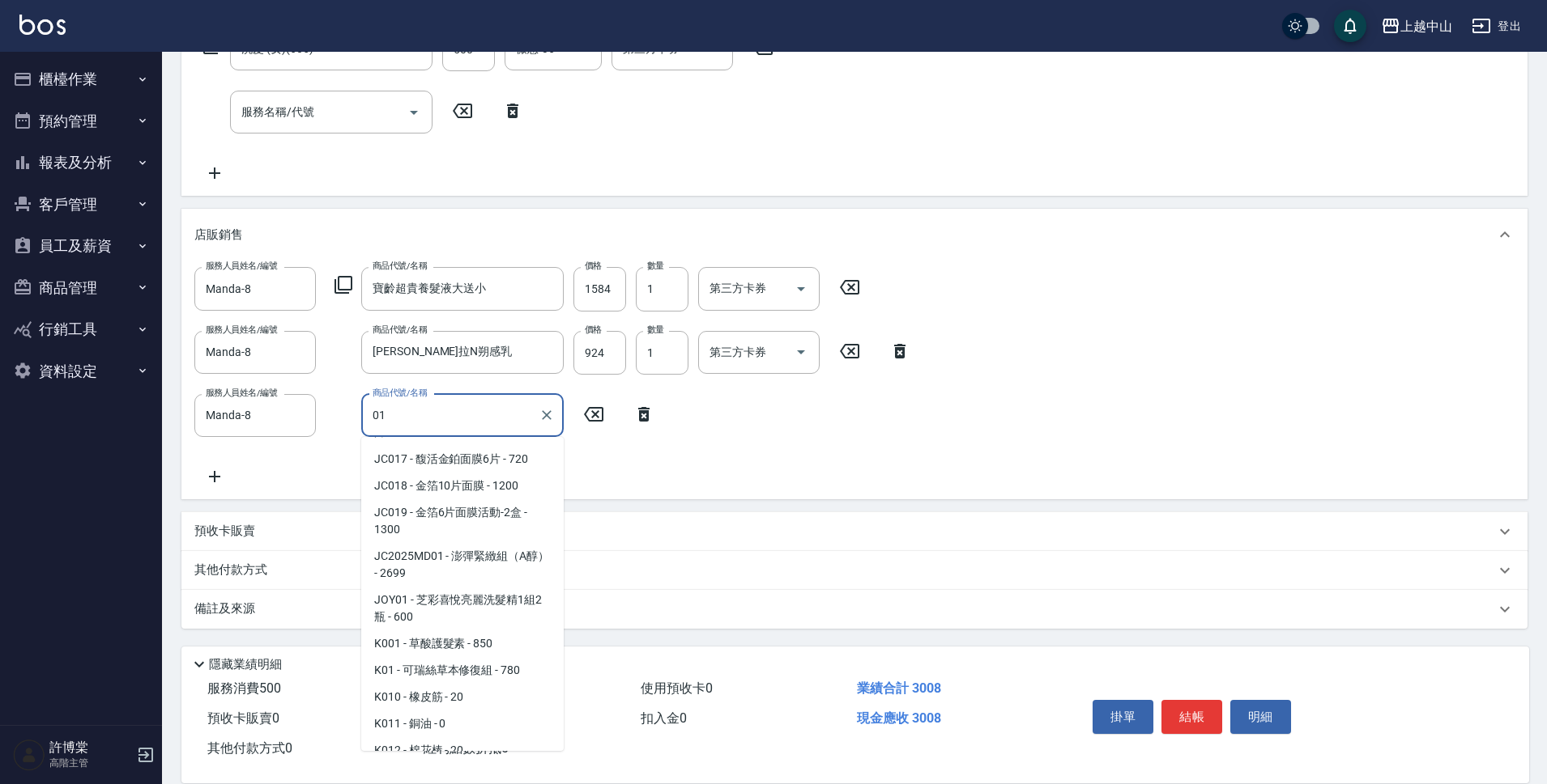
scroll to position [2730, 0]
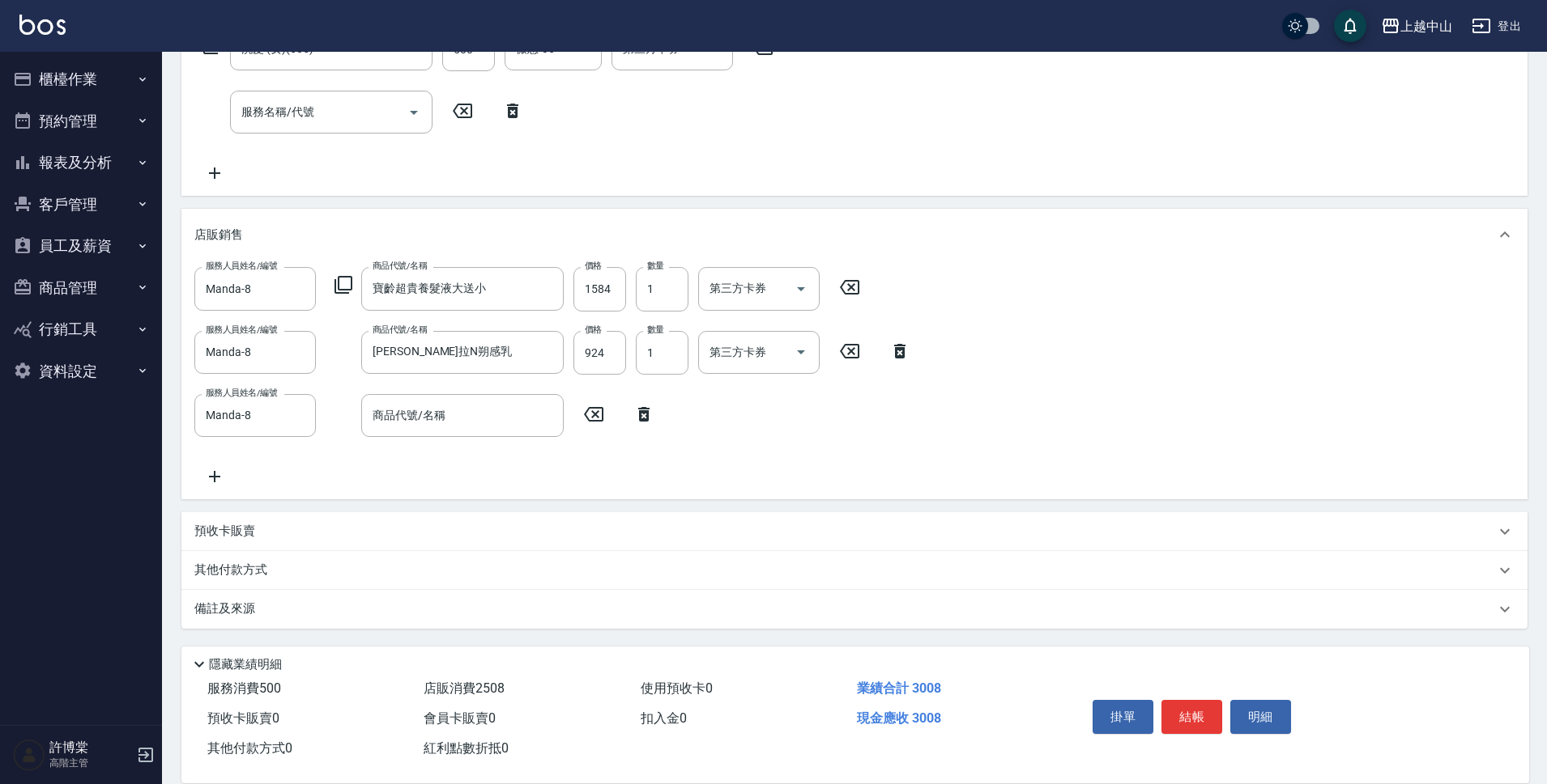
drag, startPoint x: 582, startPoint y: 659, endPoint x: 513, endPoint y: 521, distance: 154.3
click at [582, 663] on div "隱藏業績明細" at bounding box center [859, 664] width 1339 height 19
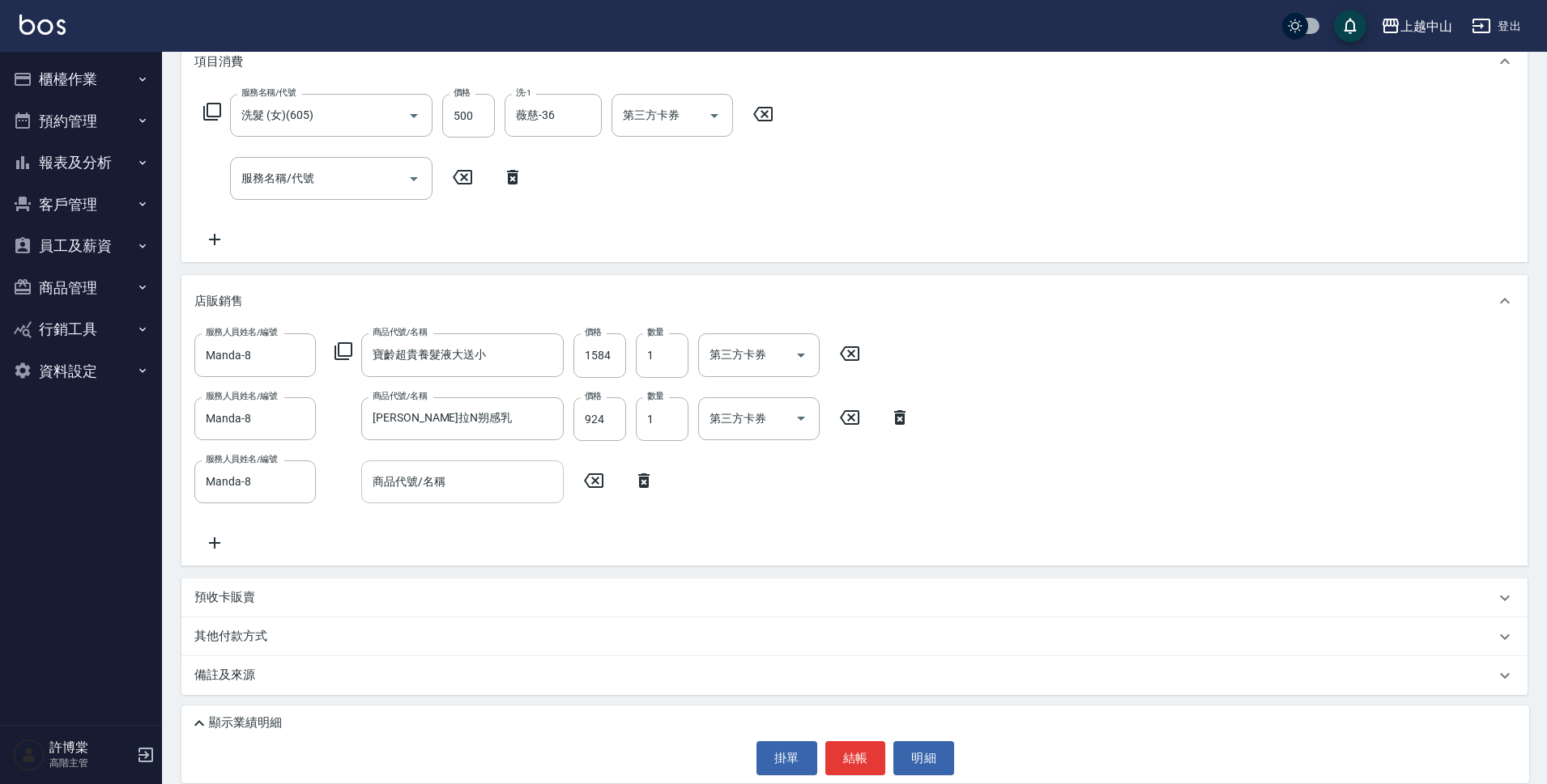
scroll to position [230, 0]
click at [493, 488] on input "商品代號/名稱" at bounding box center [462, 482] width 187 height 29
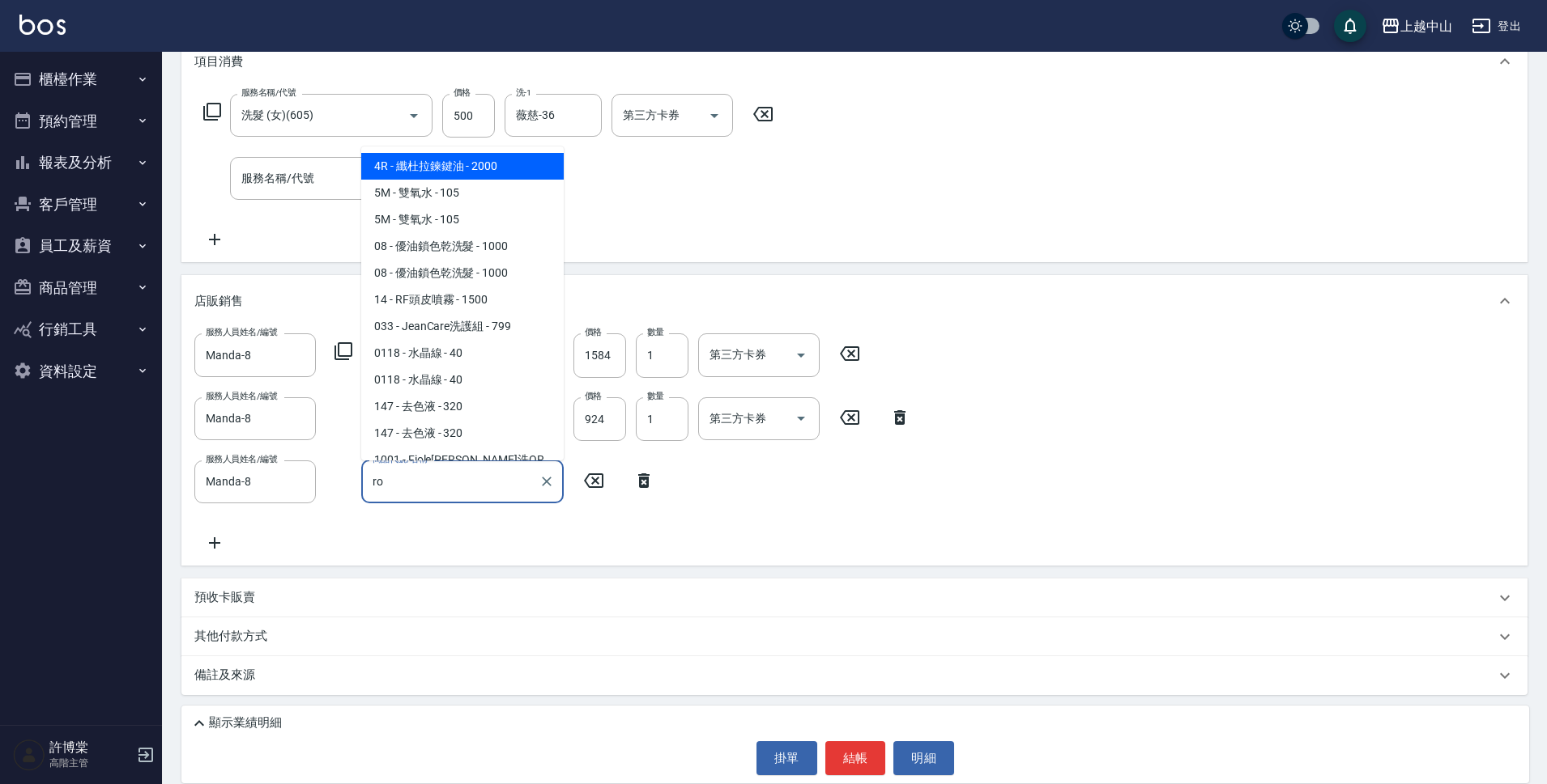
scroll to position [67, 0]
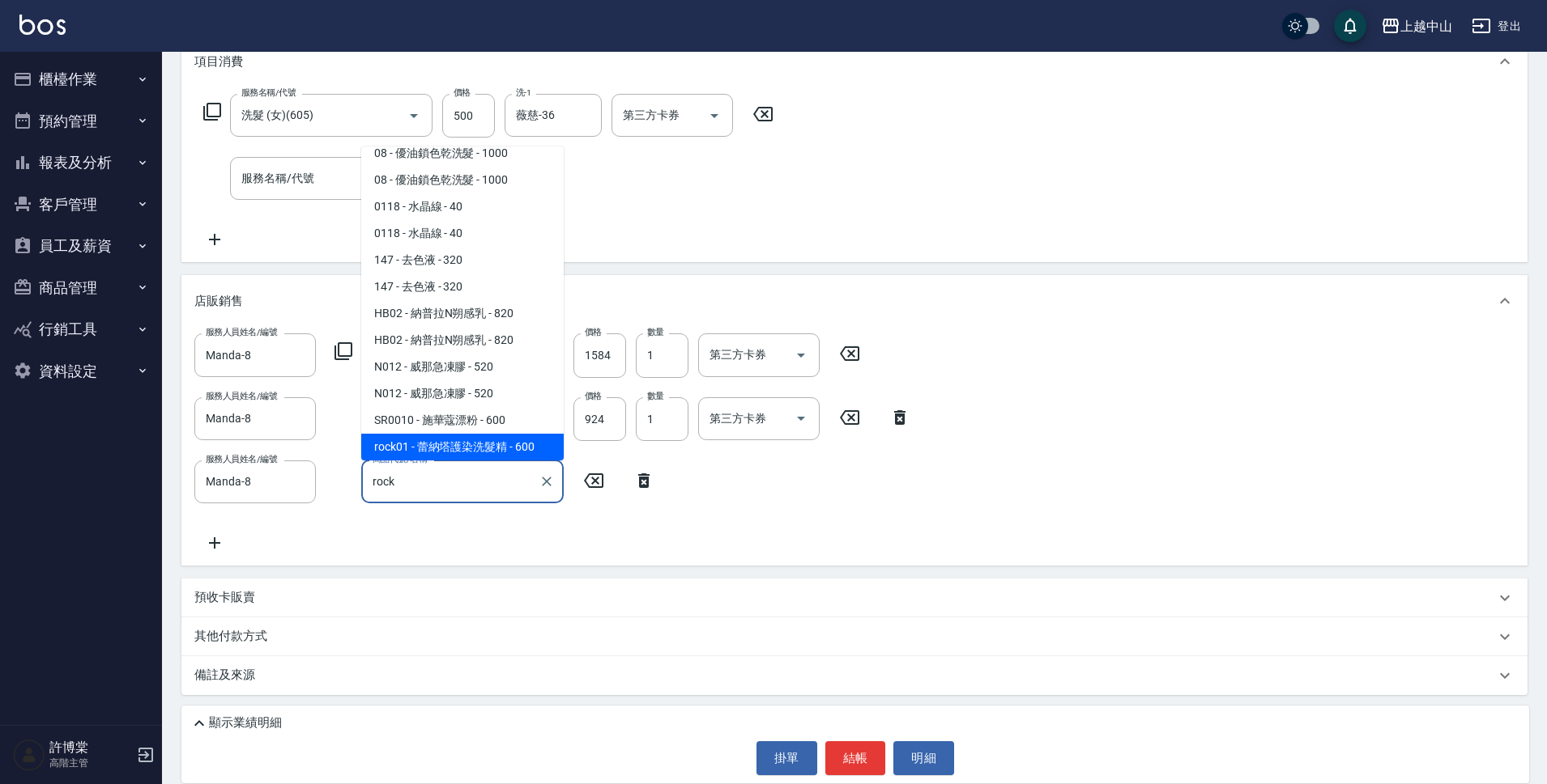
click at [504, 454] on span "rock01 - 蕾納塔護染洗髮精 - 600" at bounding box center [463, 447] width 203 height 27
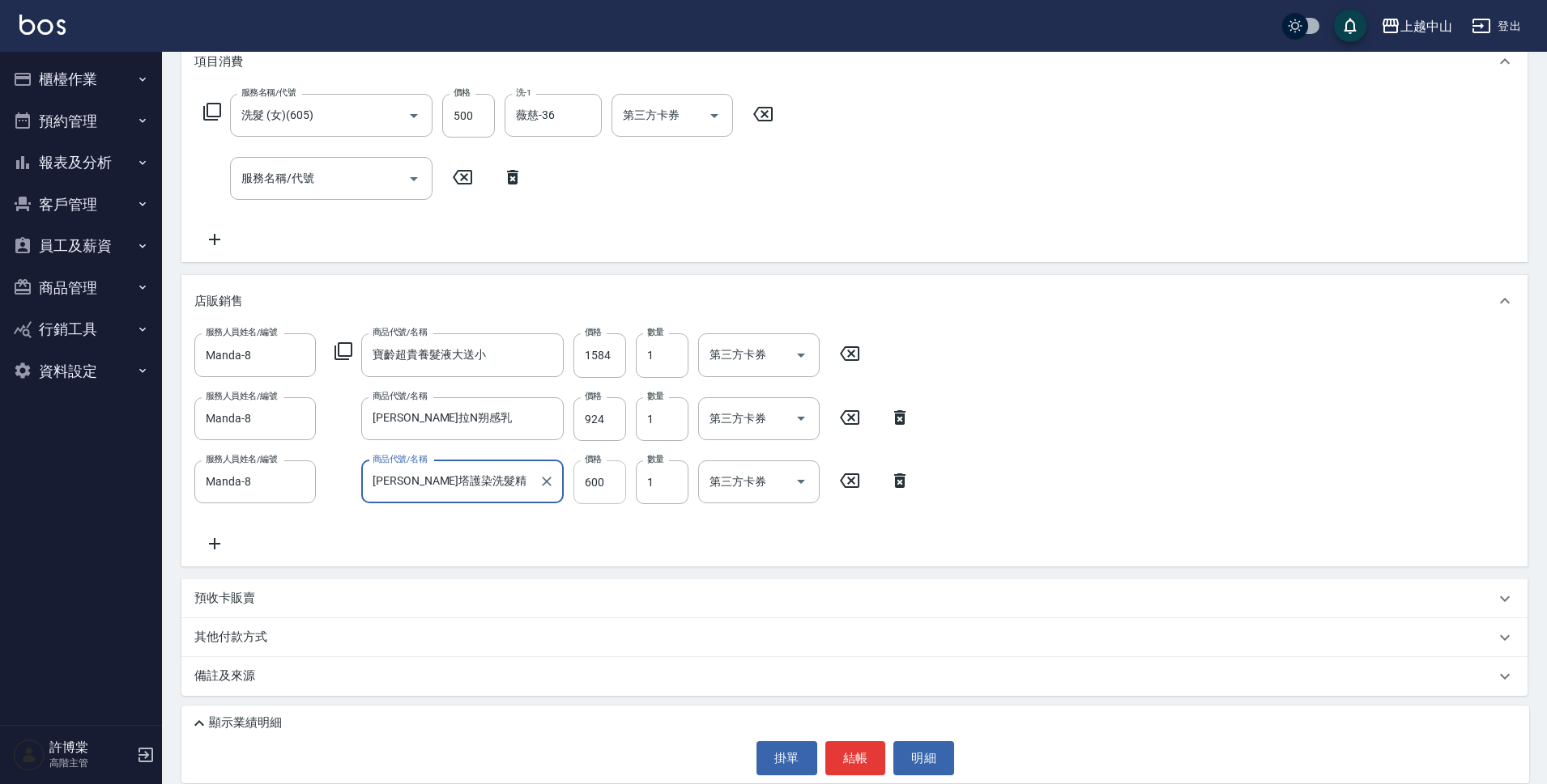
click at [590, 479] on input "600" at bounding box center [600, 483] width 52 height 44
click at [267, 721] on p "顯示業績明細" at bounding box center [245, 723] width 73 height 17
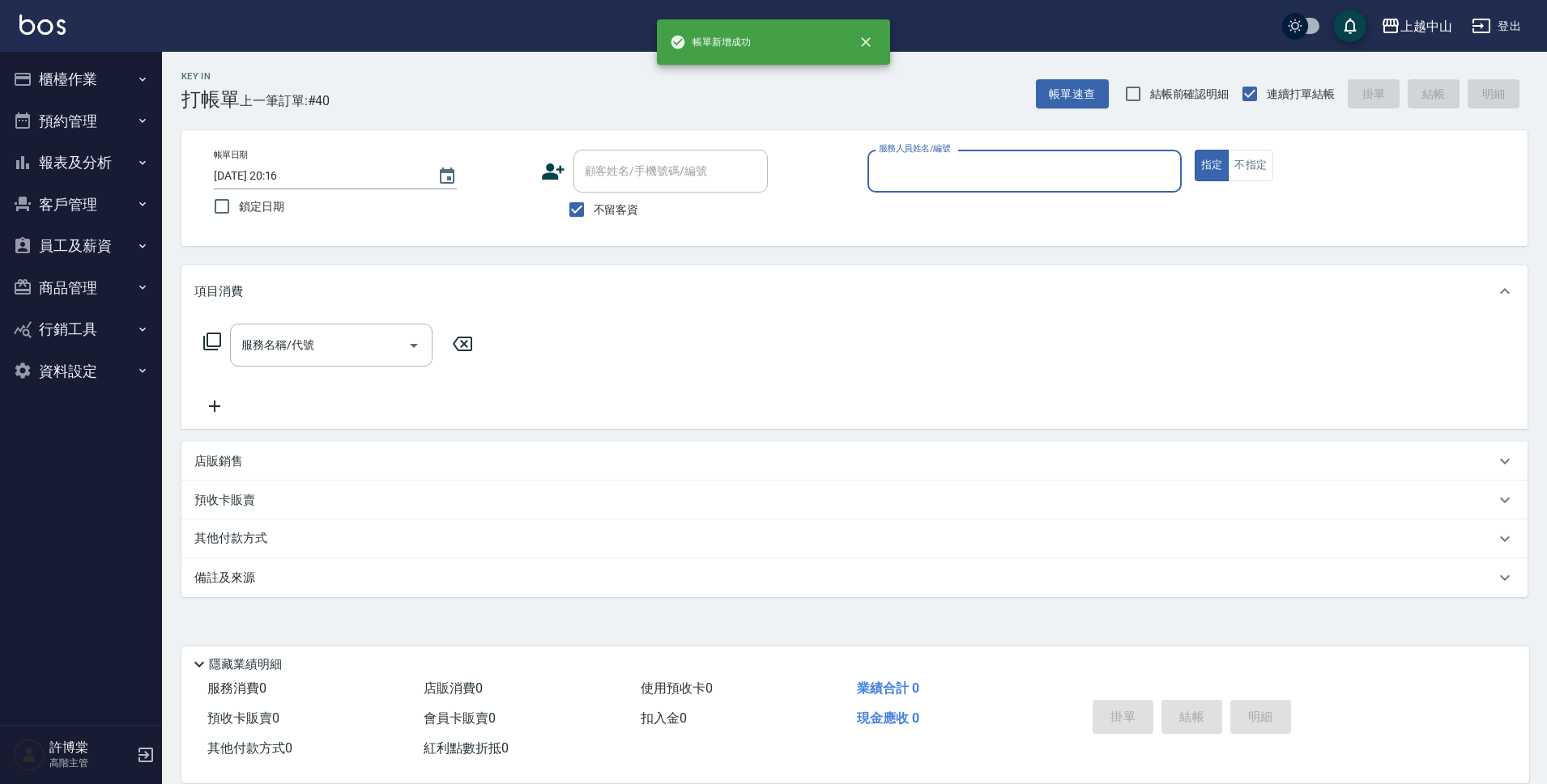
scroll to position [0, 0]
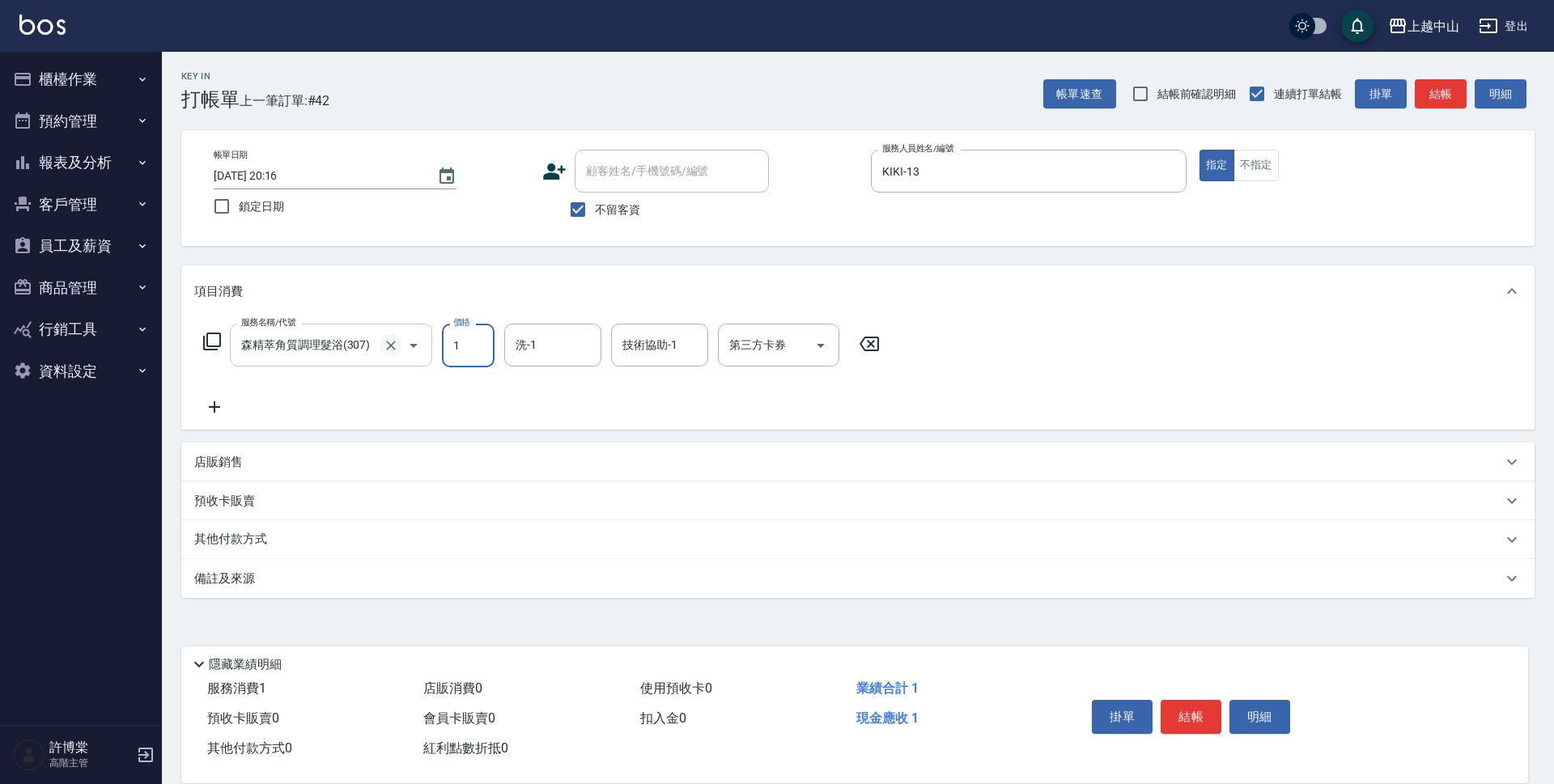
click at [384, 349] on icon "Clear" at bounding box center [391, 345] width 16 height 16
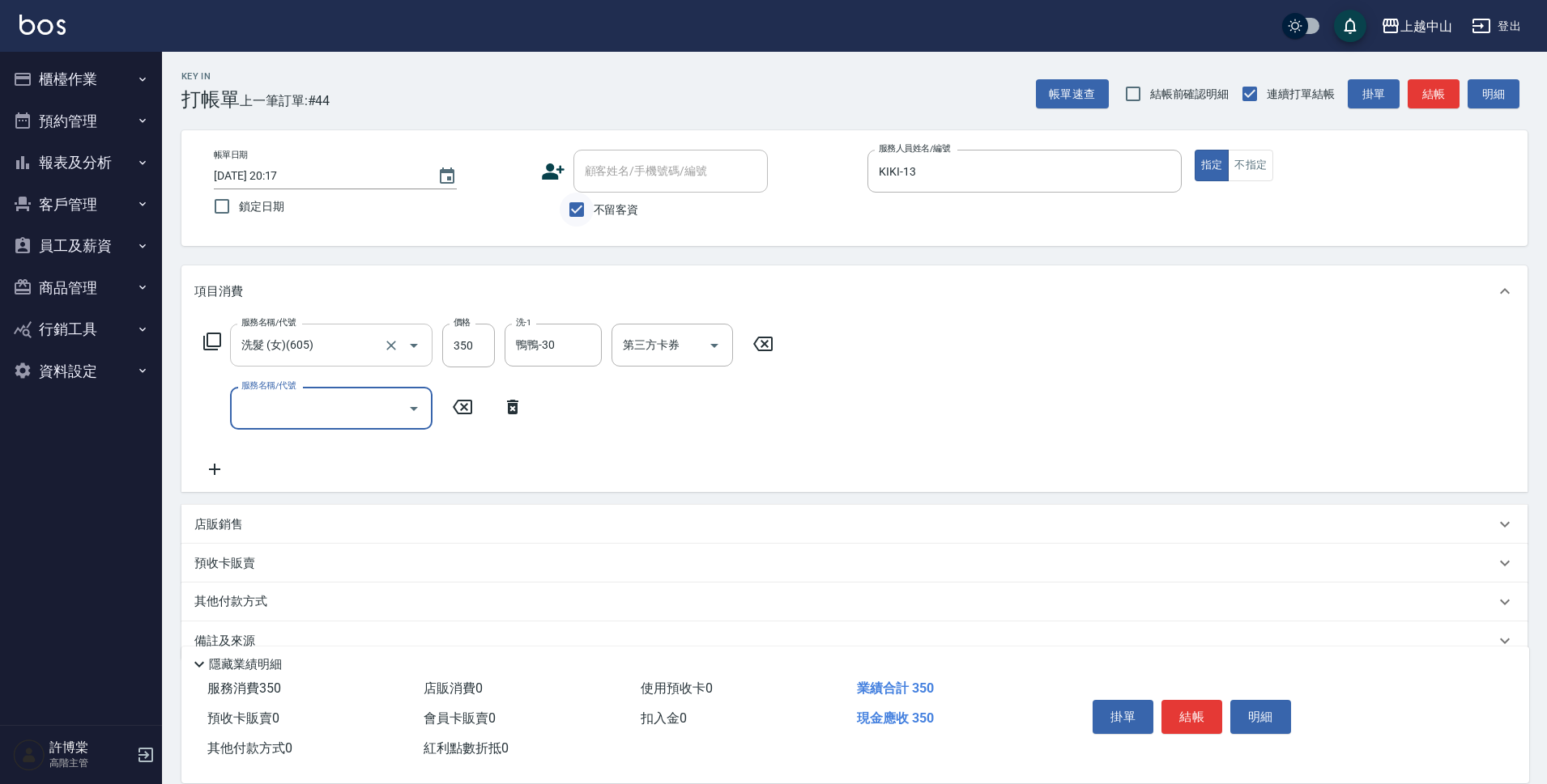
click at [569, 214] on input "不留客資" at bounding box center [577, 209] width 34 height 34
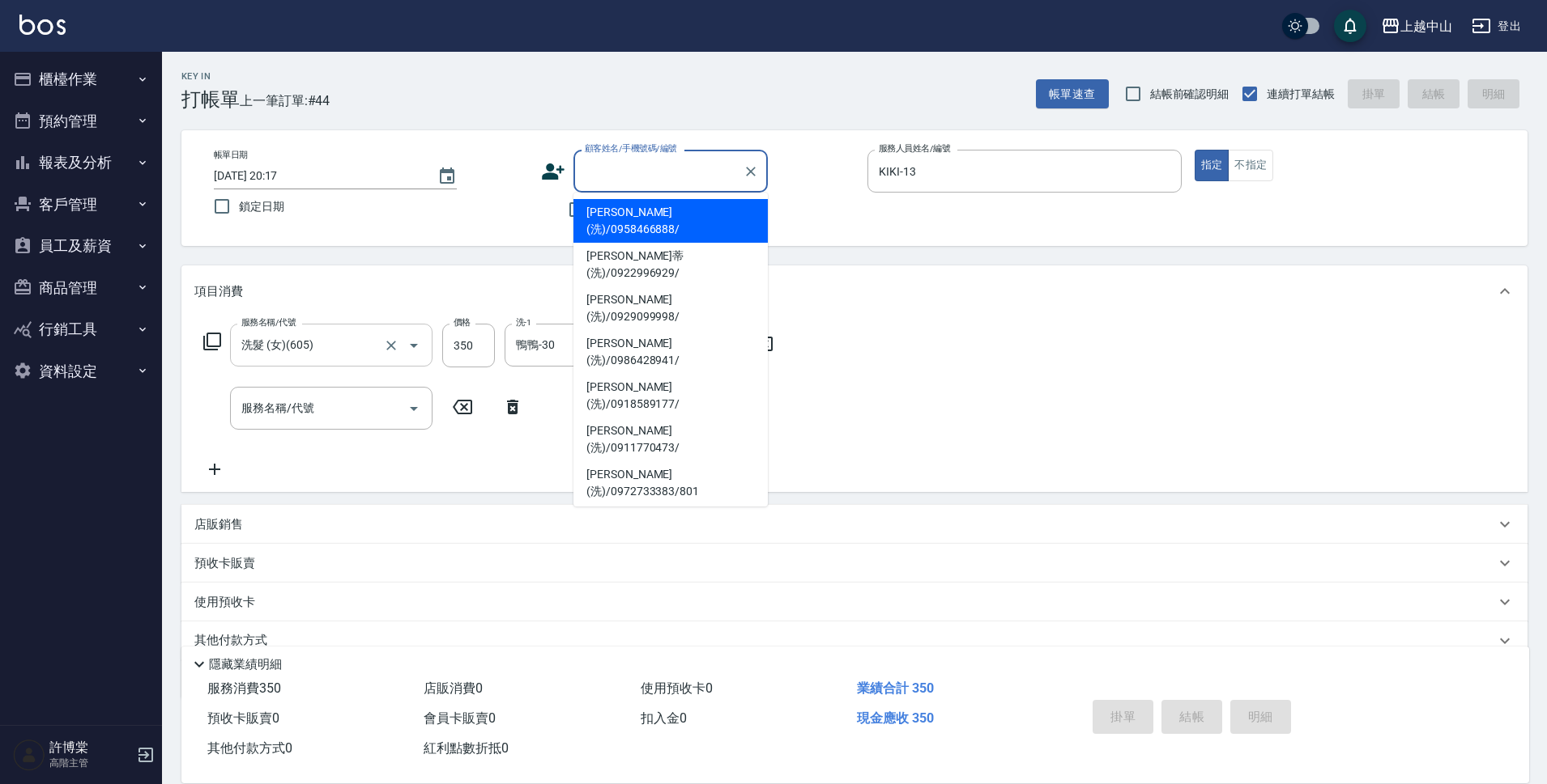
click at [665, 163] on div "顧客姓名/手機號碼/編號 顧客姓名/手機號碼/編號" at bounding box center [670, 170] width 194 height 43
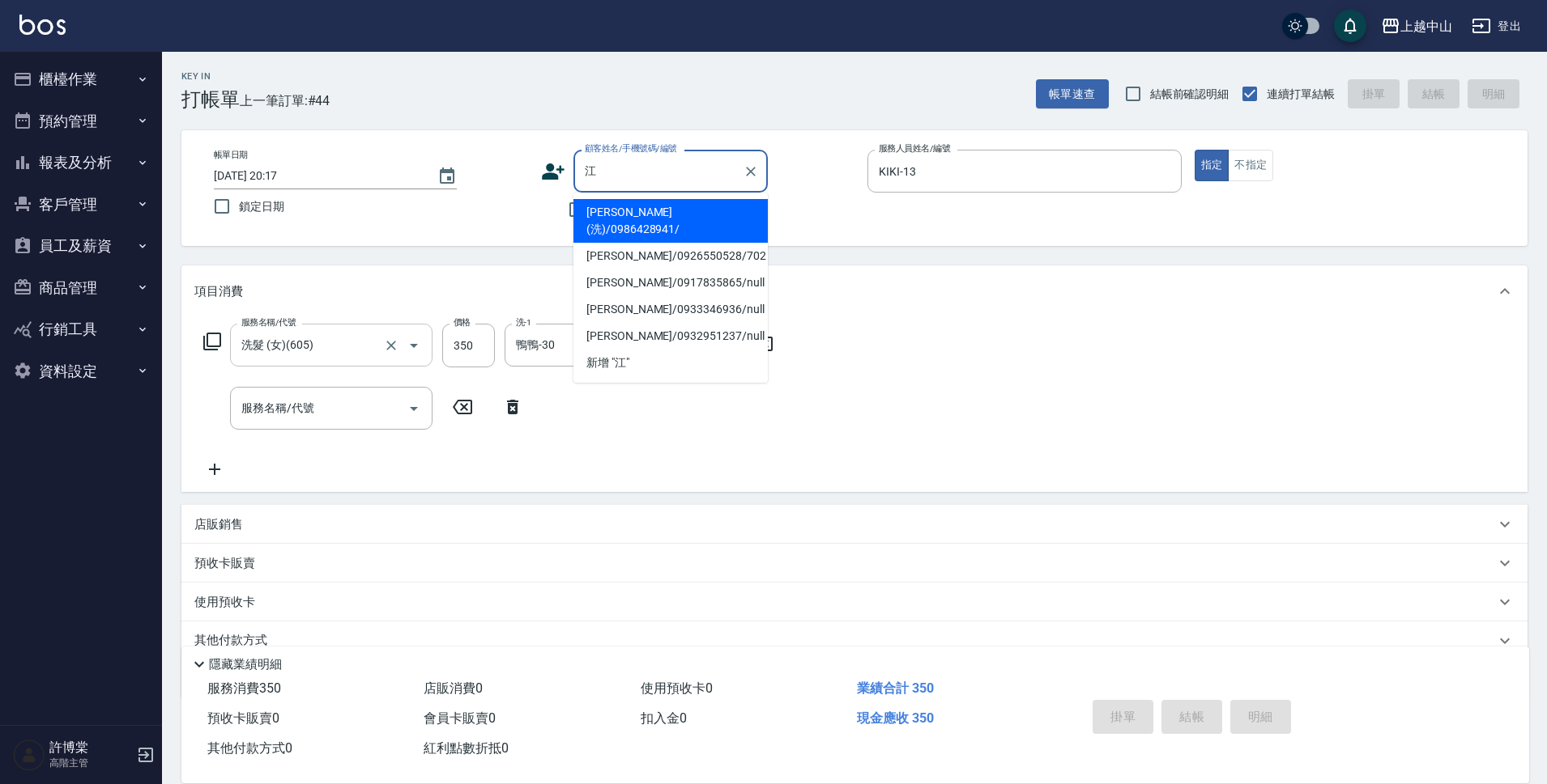
click at [703, 214] on li "[PERSON_NAME](洗)/0986428941/" at bounding box center [670, 221] width 194 height 44
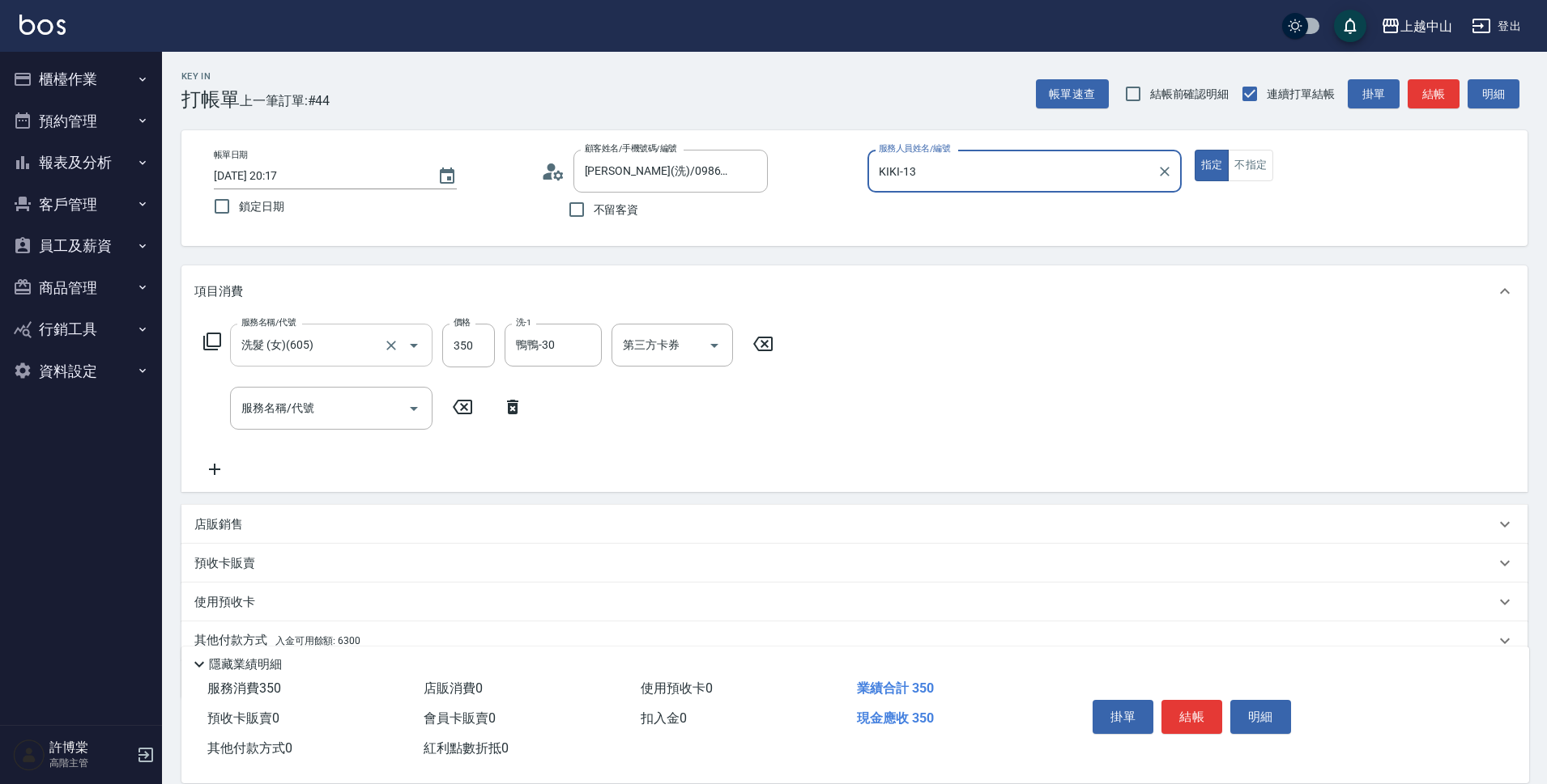
scroll to position [70, 0]
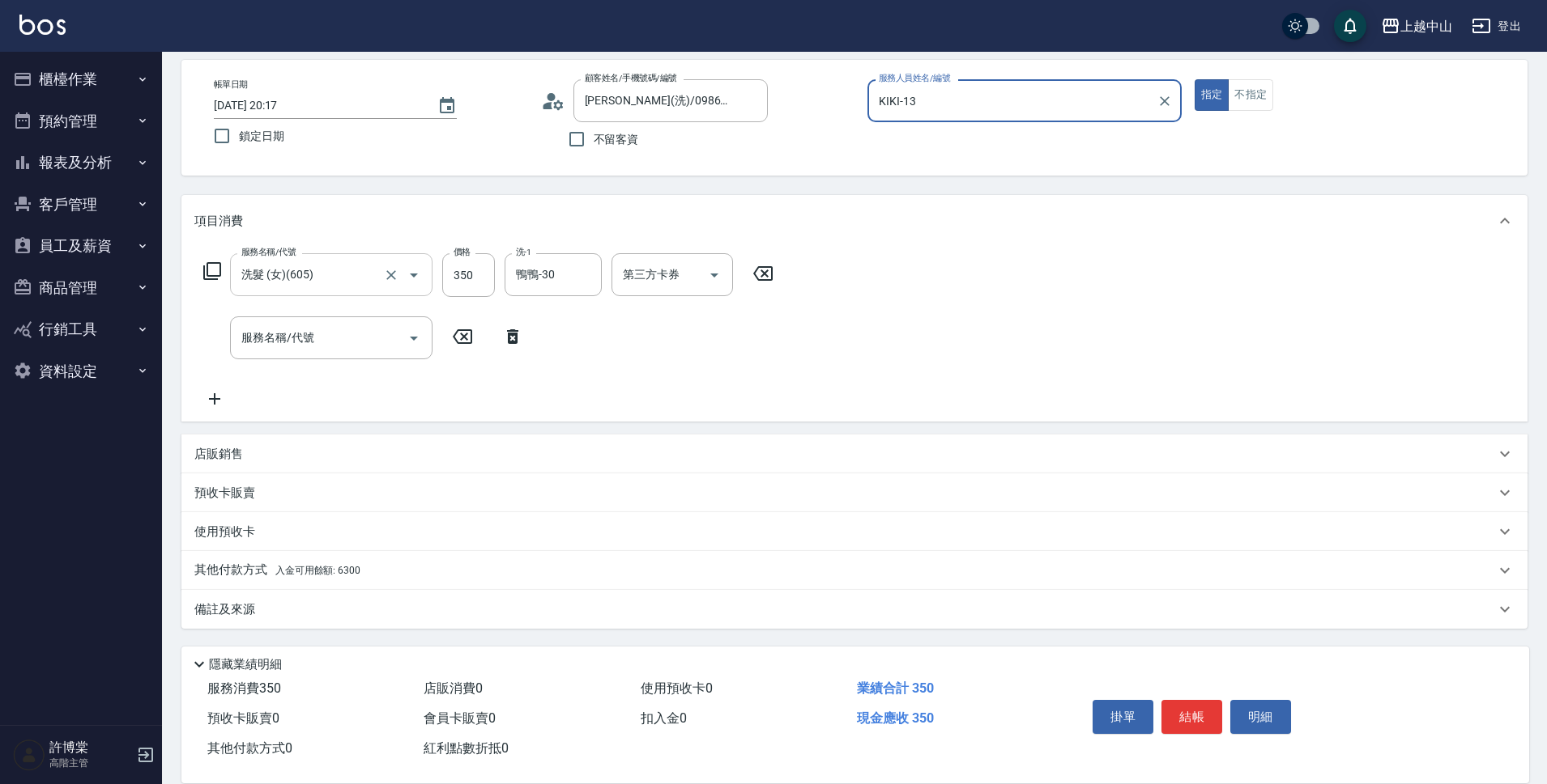
drag, startPoint x: 342, startPoint y: 566, endPoint x: 1051, endPoint y: 543, distance: 709.4
click at [355, 560] on div "其他付款方式 入金可用餘額: 6300" at bounding box center [855, 570] width 1346 height 39
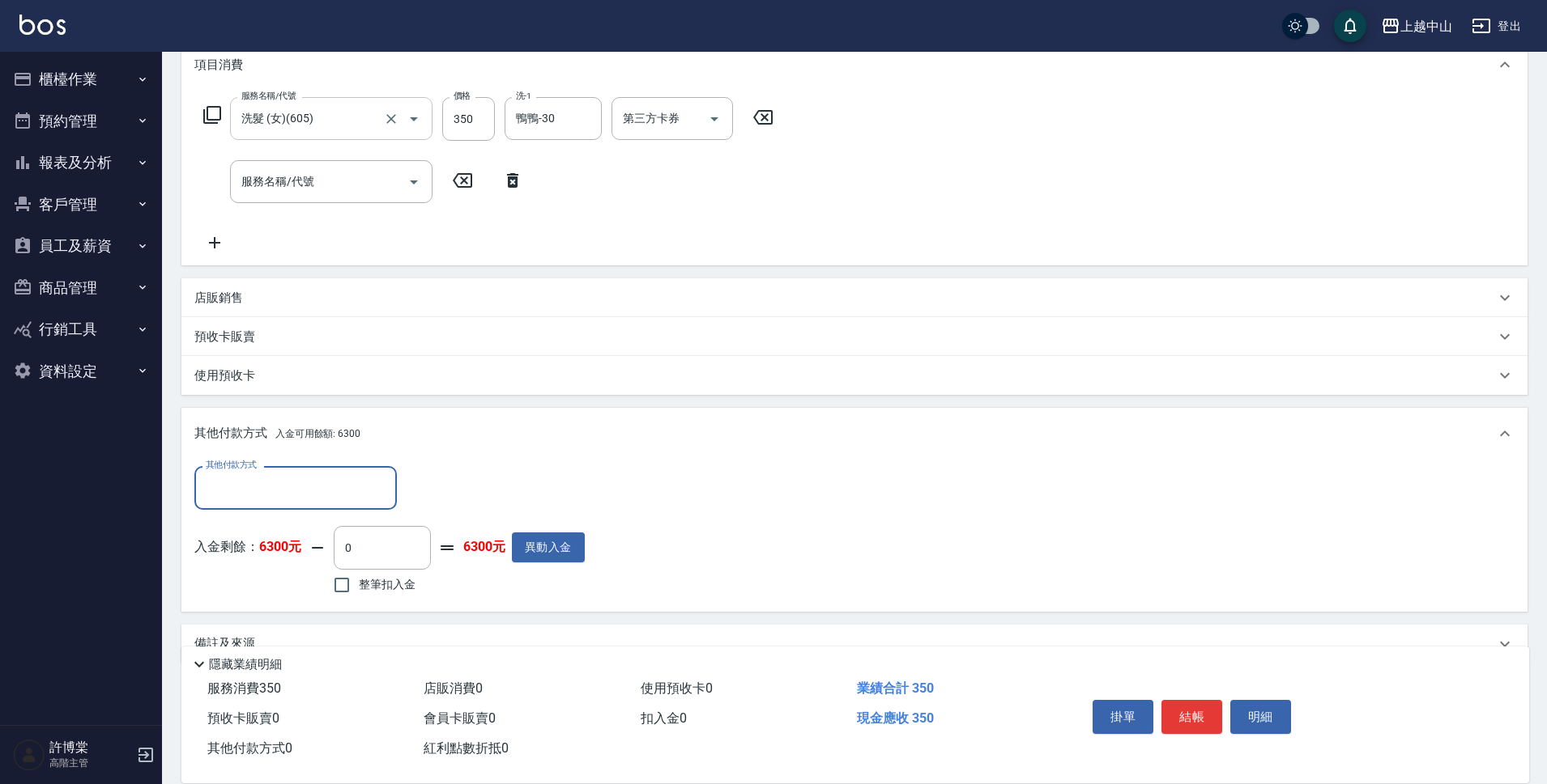
scroll to position [0, 0]
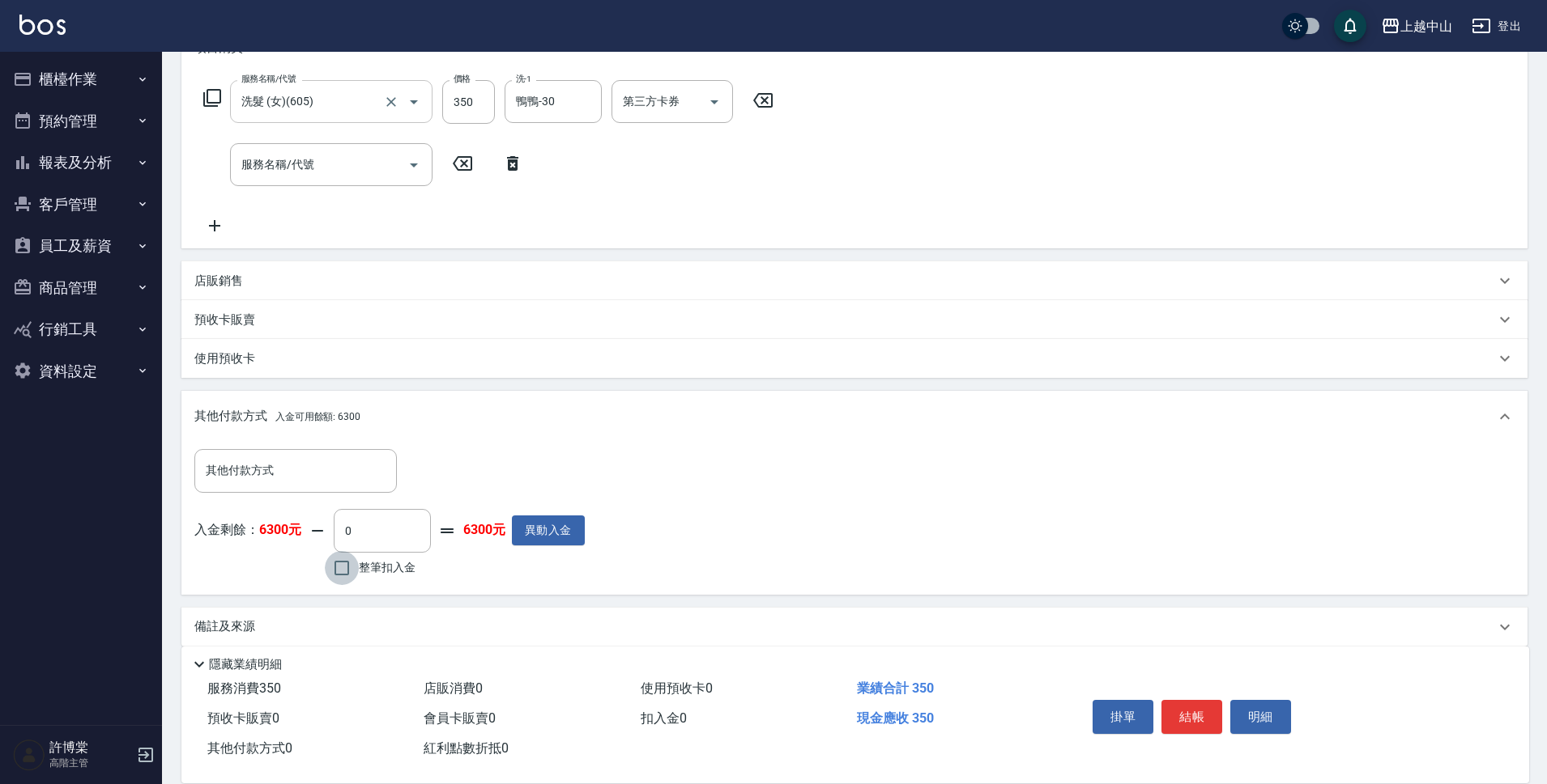
click at [328, 561] on input "整筆扣入金" at bounding box center [342, 568] width 34 height 34
click at [1181, 705] on button "結帳" at bounding box center [1191, 717] width 61 height 34
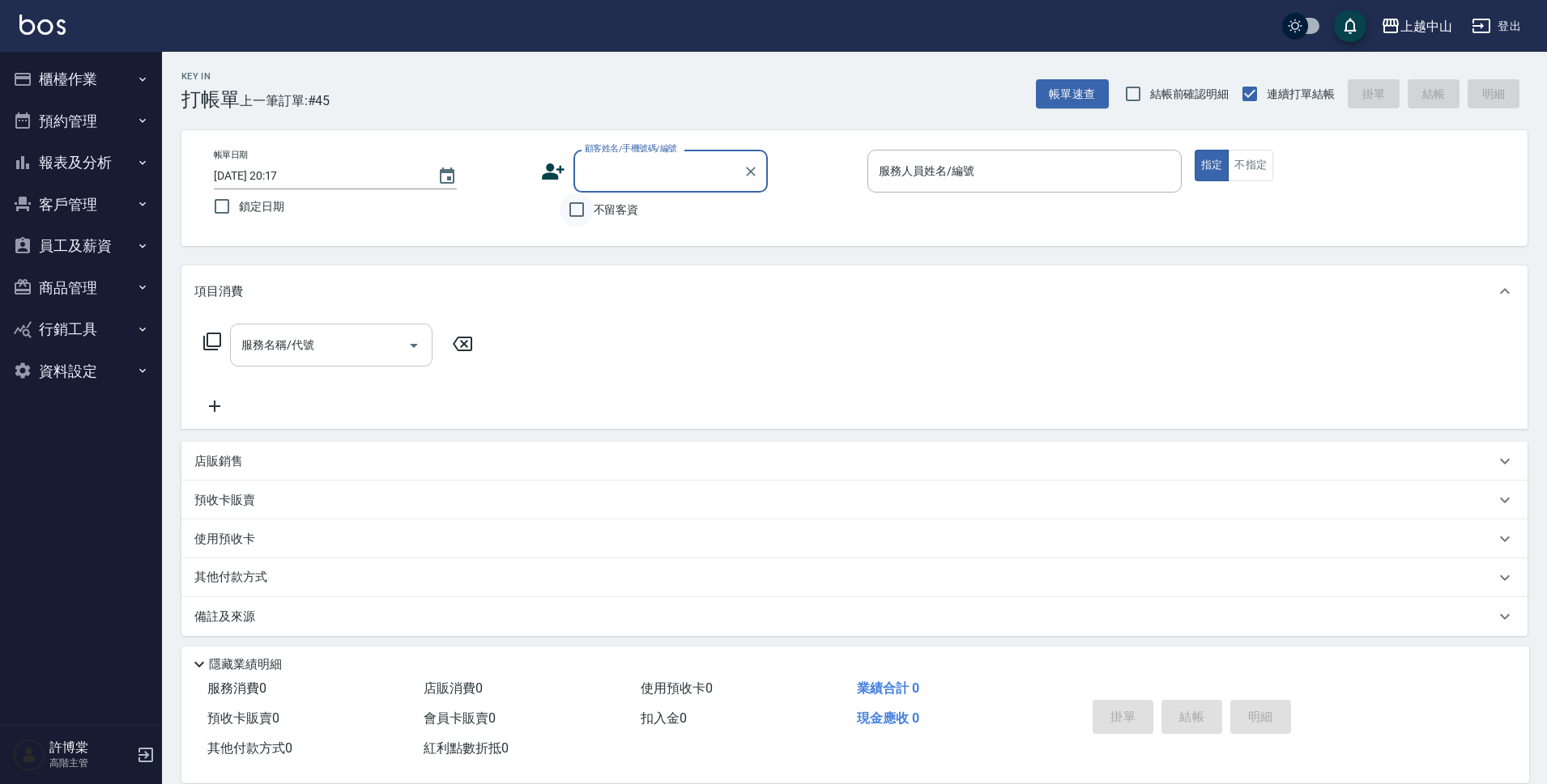
click at [590, 214] on input "不留客資" at bounding box center [577, 209] width 34 height 34
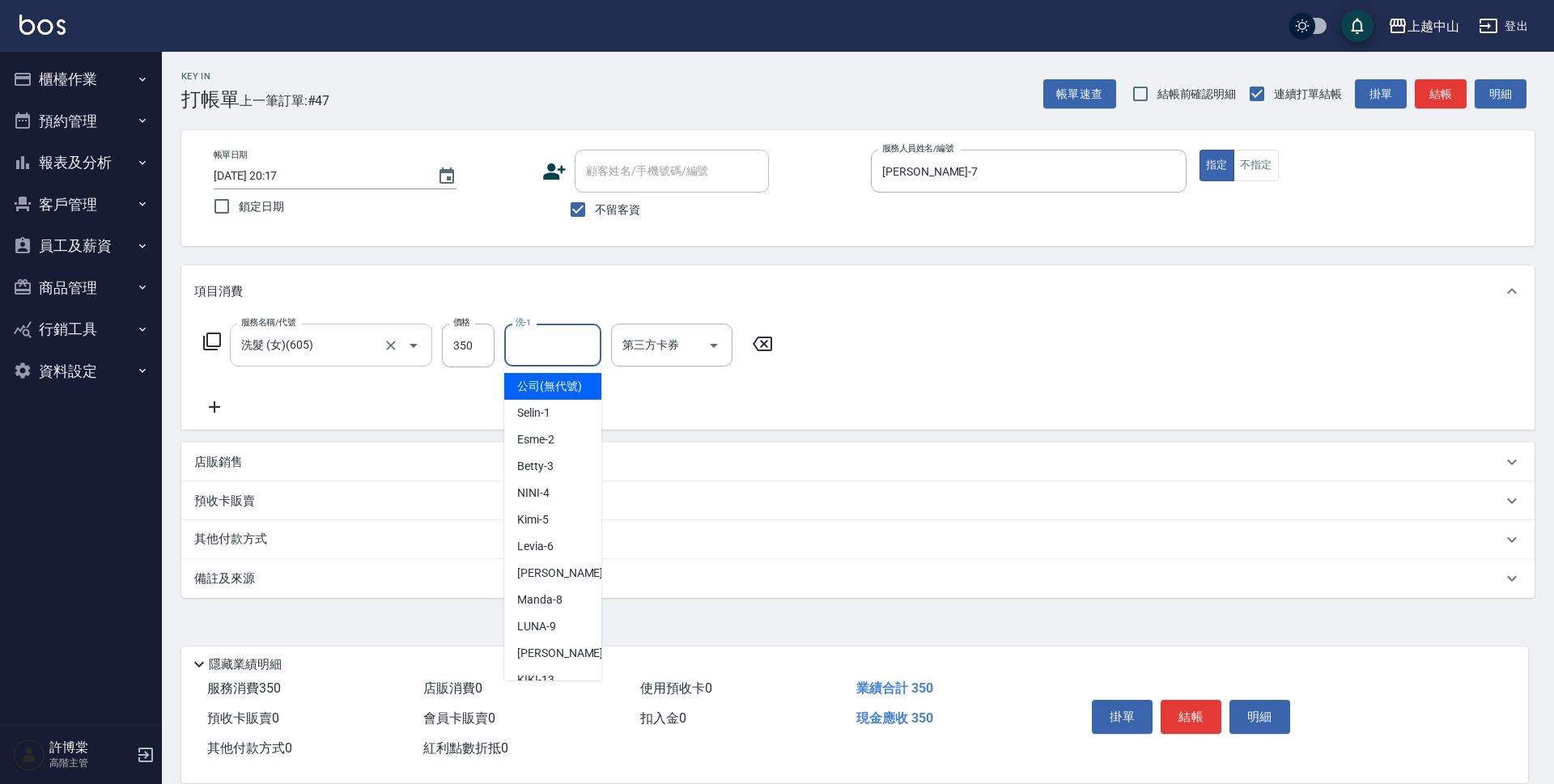
click at [528, 334] on div "洗-1 洗-1" at bounding box center [552, 345] width 97 height 43
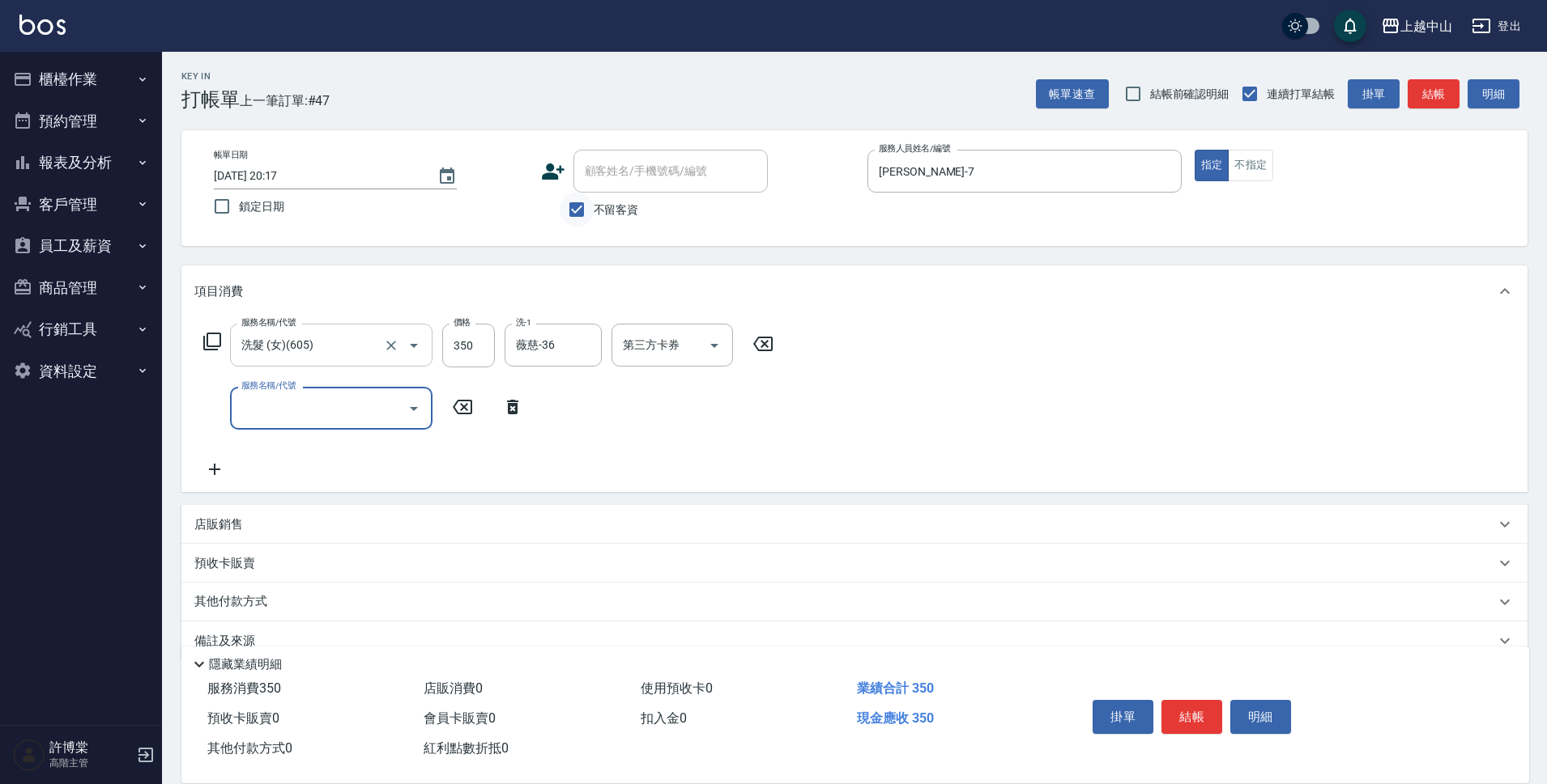
drag, startPoint x: 585, startPoint y: 214, endPoint x: 632, endPoint y: 169, distance: 65.1
click at [585, 210] on input "不留客資" at bounding box center [577, 209] width 34 height 34
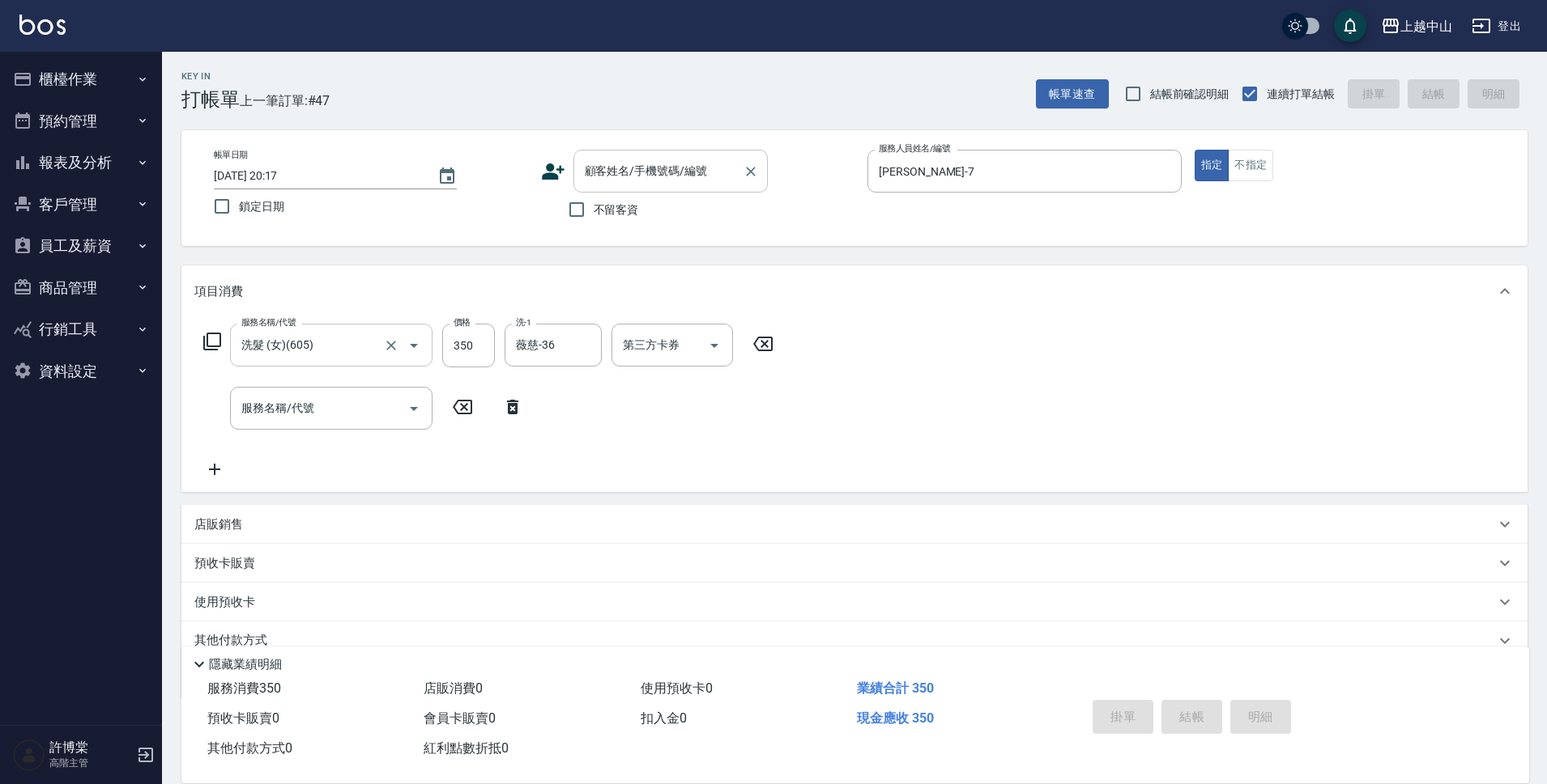
click at [635, 168] on div "顧客姓名/手機號碼/編號 顧客姓名/手機號碼/編號" at bounding box center [670, 170] width 194 height 43
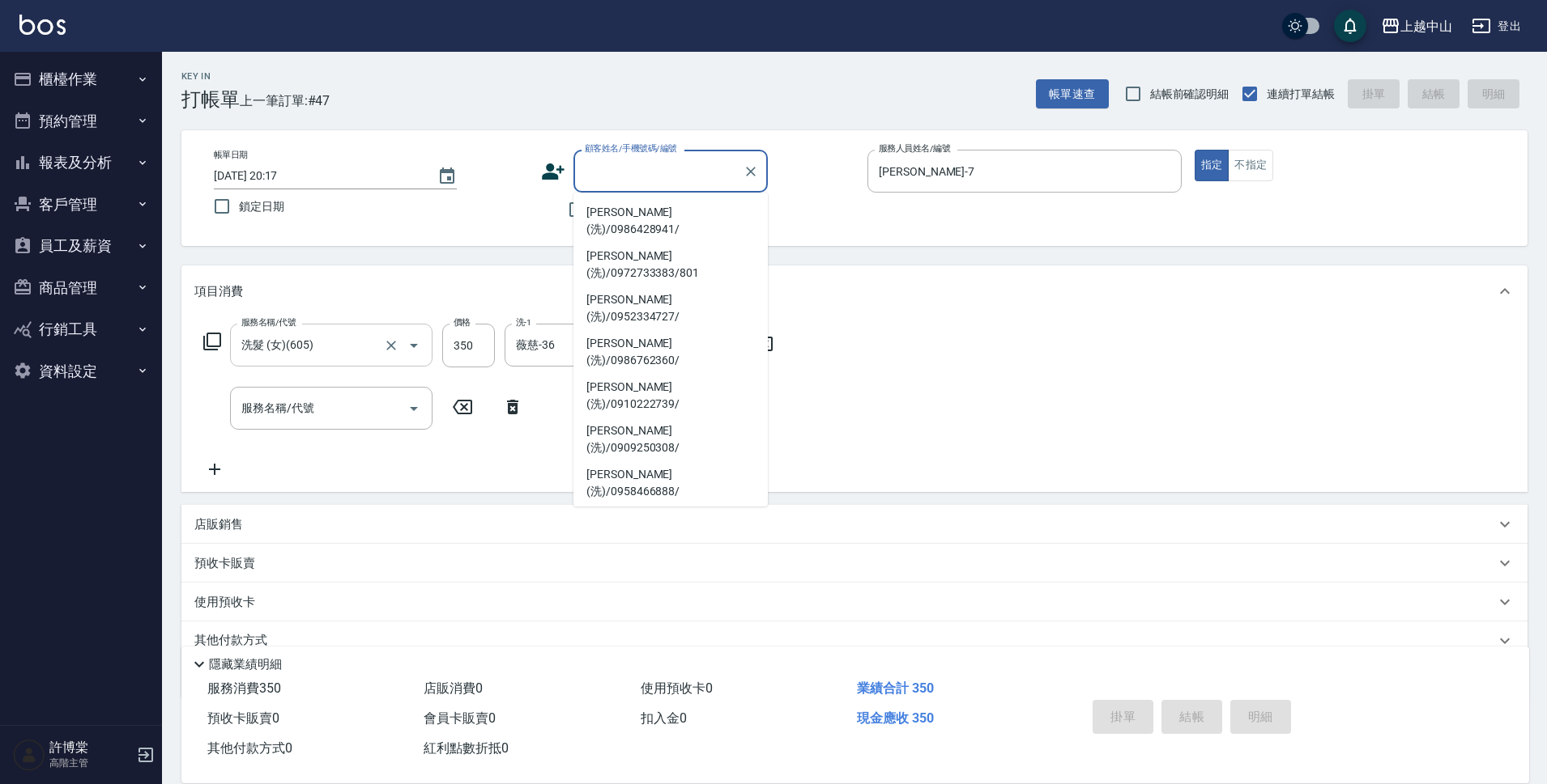
click at [698, 549] on li "[PERSON_NAME](洗)/0929099998/" at bounding box center [670, 570] width 194 height 44
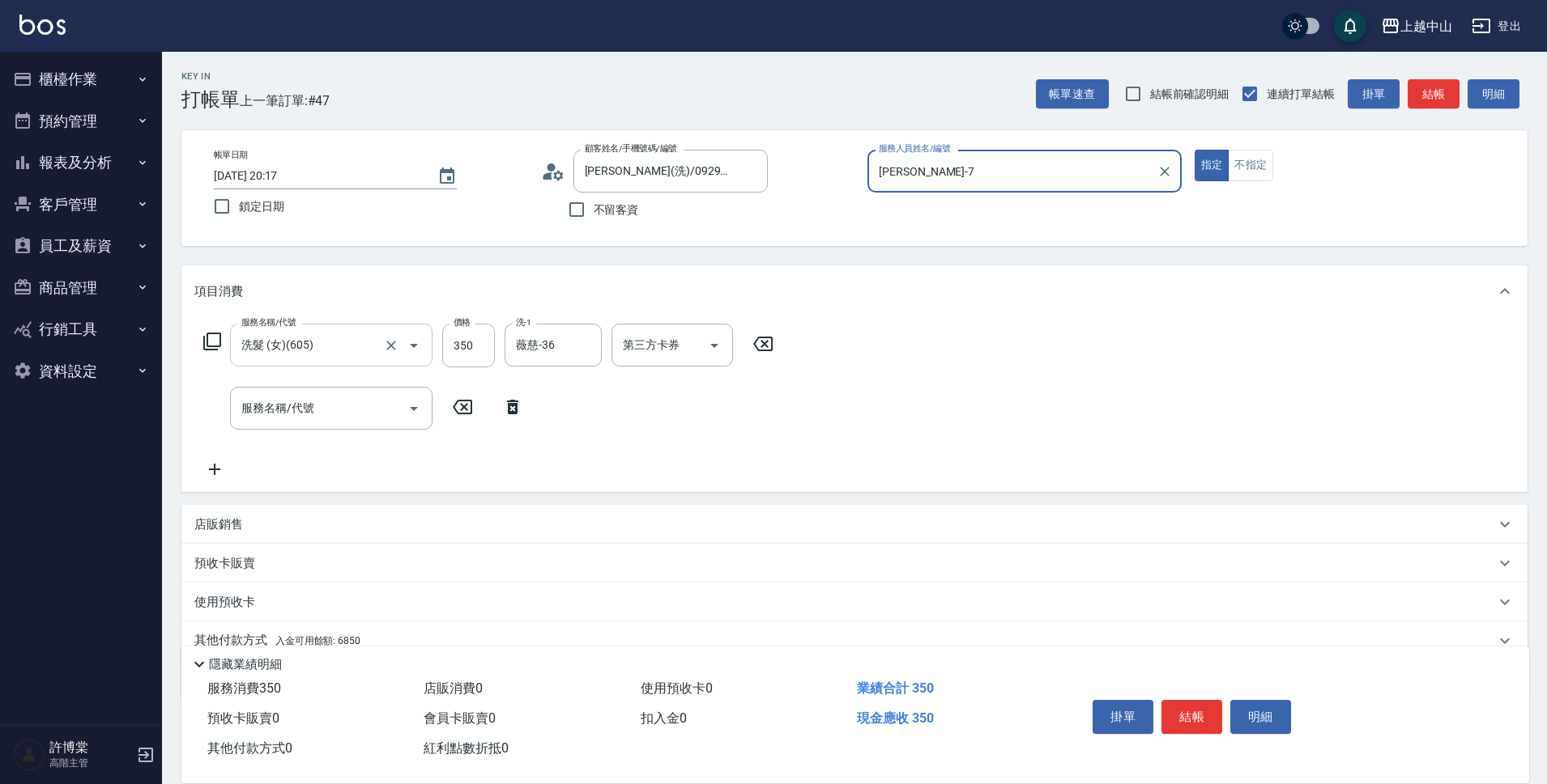
scroll to position [70, 0]
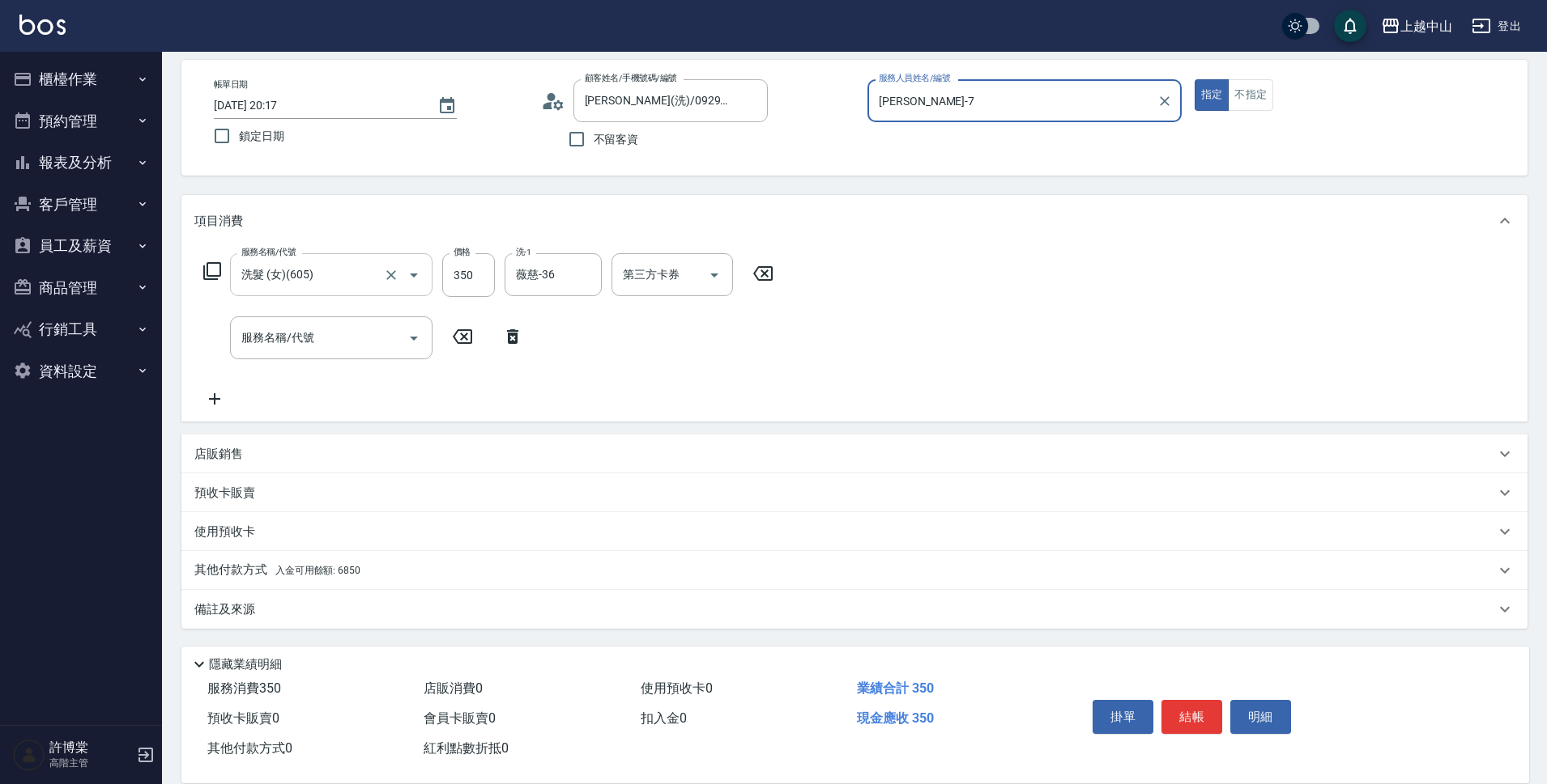
click at [323, 568] on span "入金可用餘額: 6850" at bounding box center [318, 570] width 85 height 11
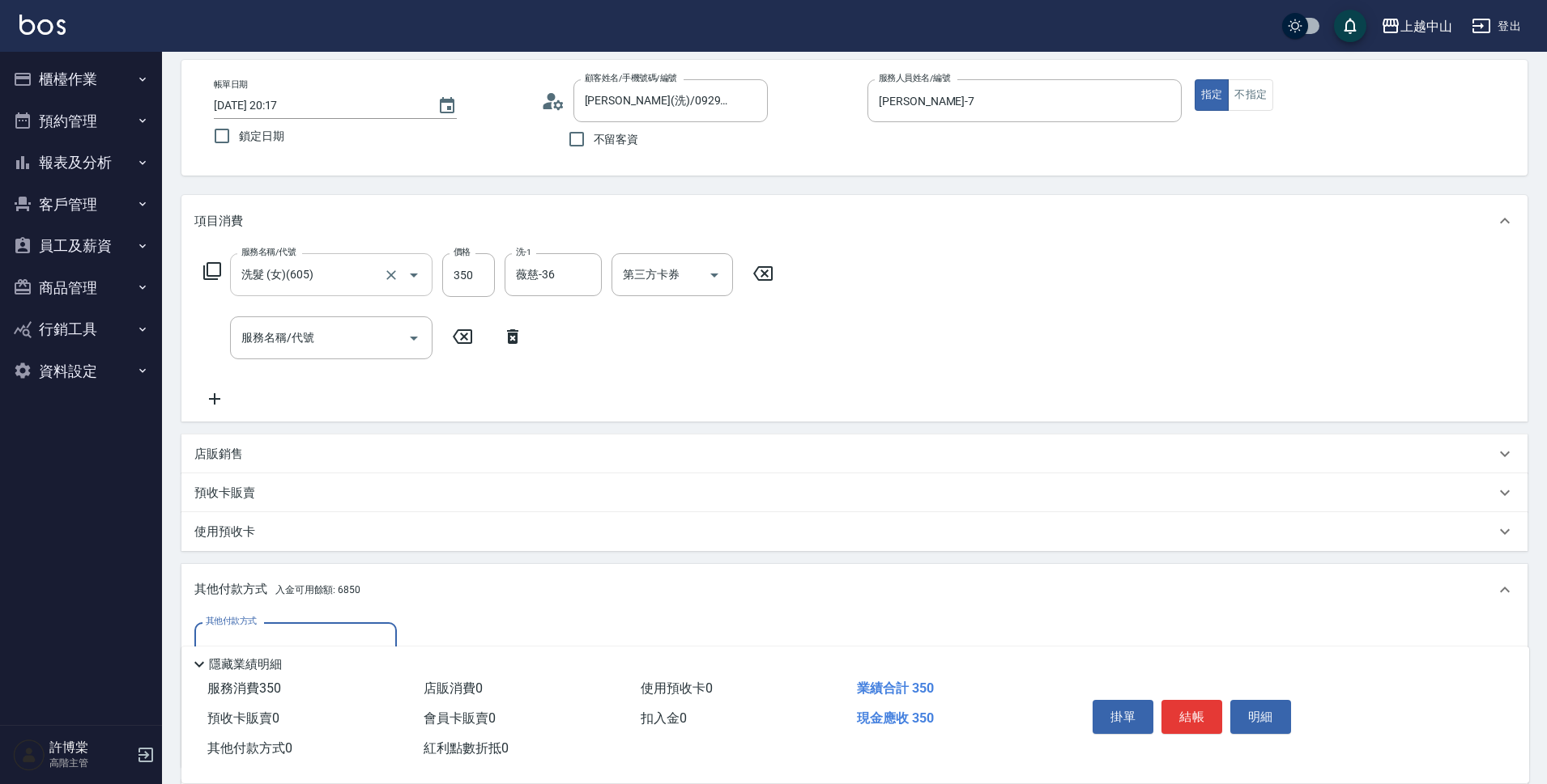
scroll to position [254, 0]
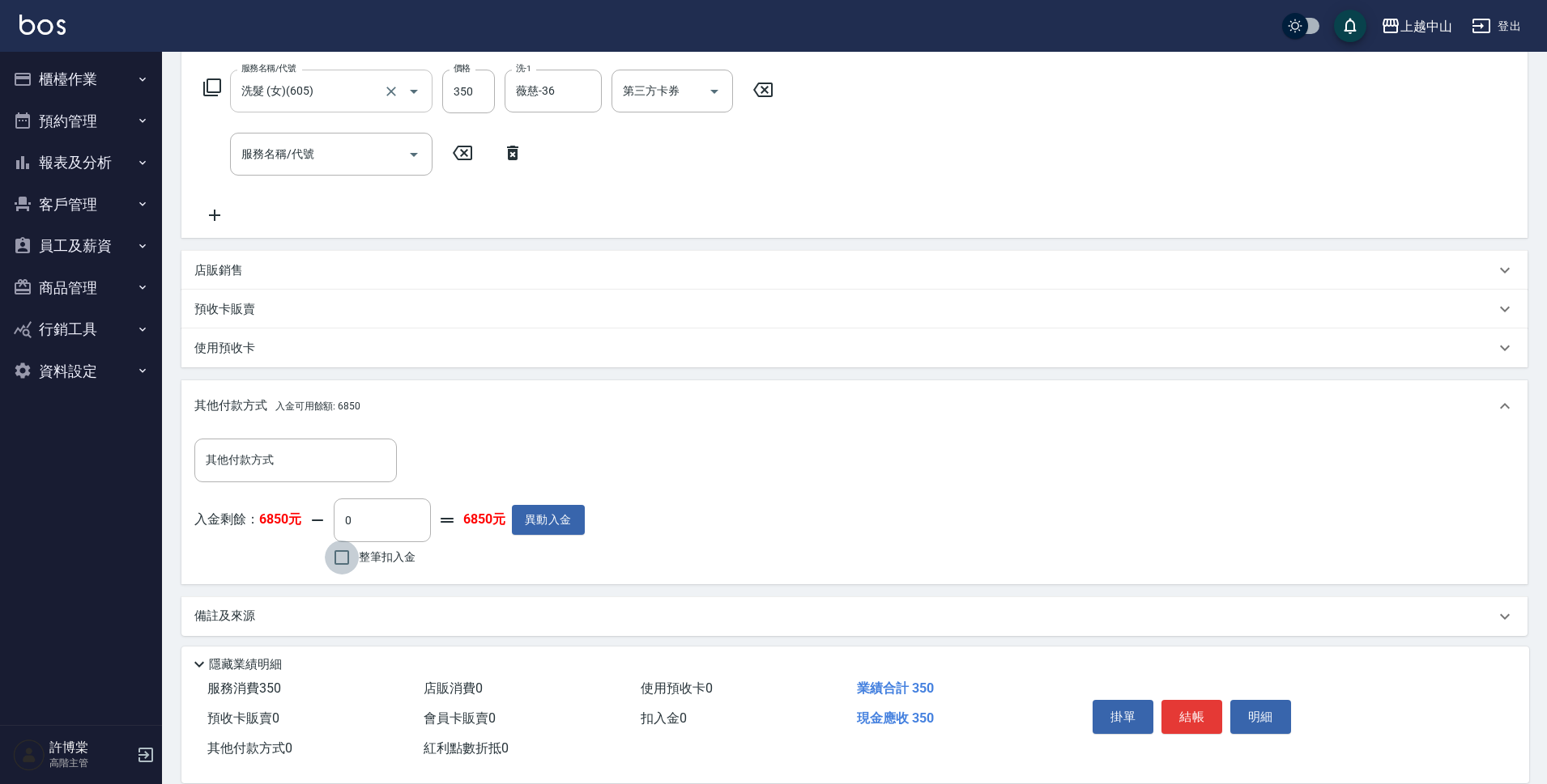
click at [330, 563] on input "整筆扣入金" at bounding box center [342, 558] width 34 height 34
click at [1197, 703] on button "結帳" at bounding box center [1191, 717] width 61 height 34
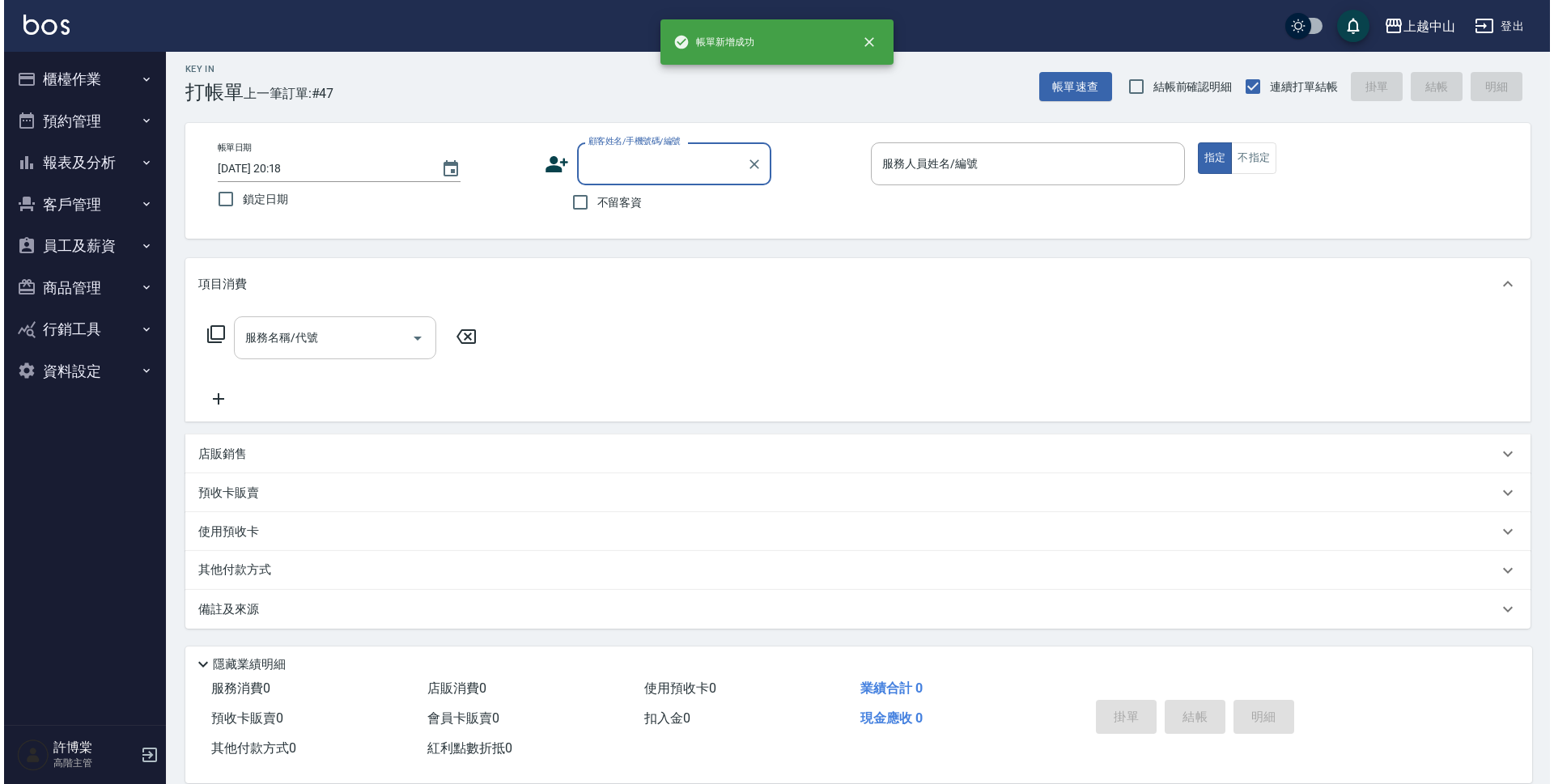
scroll to position [0, 0]
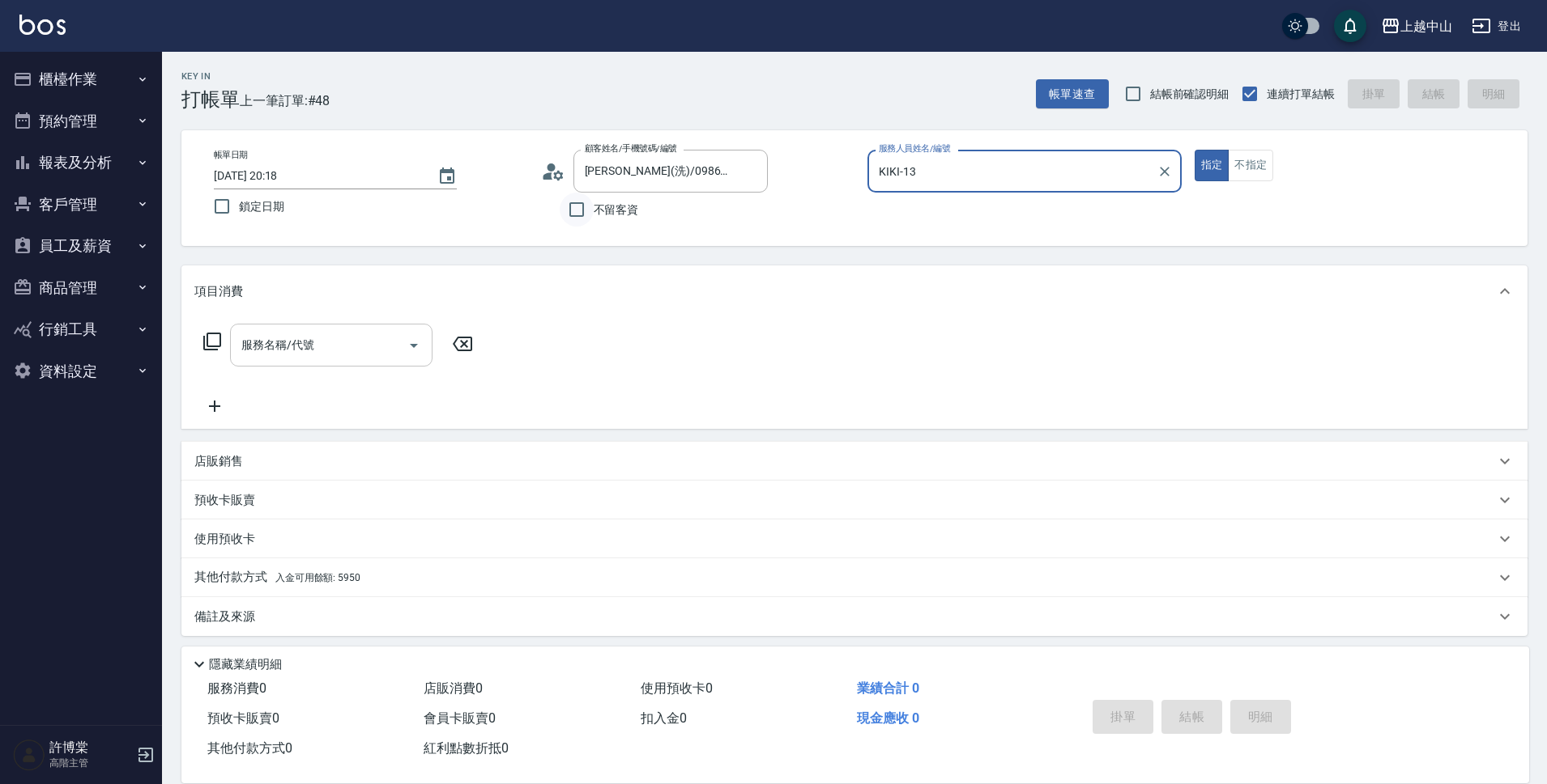
click at [584, 217] on input "不留客資" at bounding box center [577, 209] width 34 height 34
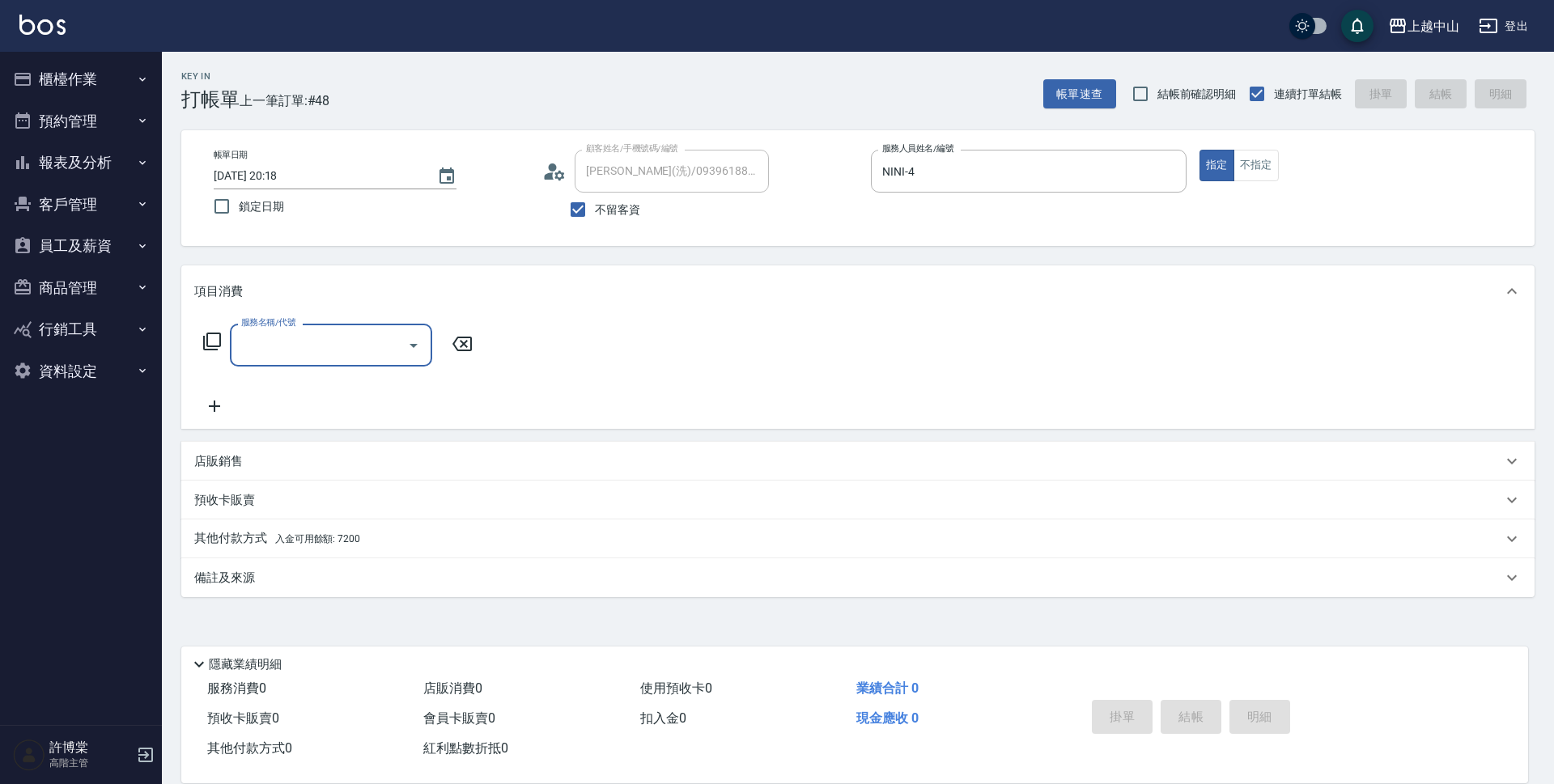
click at [296, 466] on div "店販銷售" at bounding box center [848, 462] width 1308 height 17
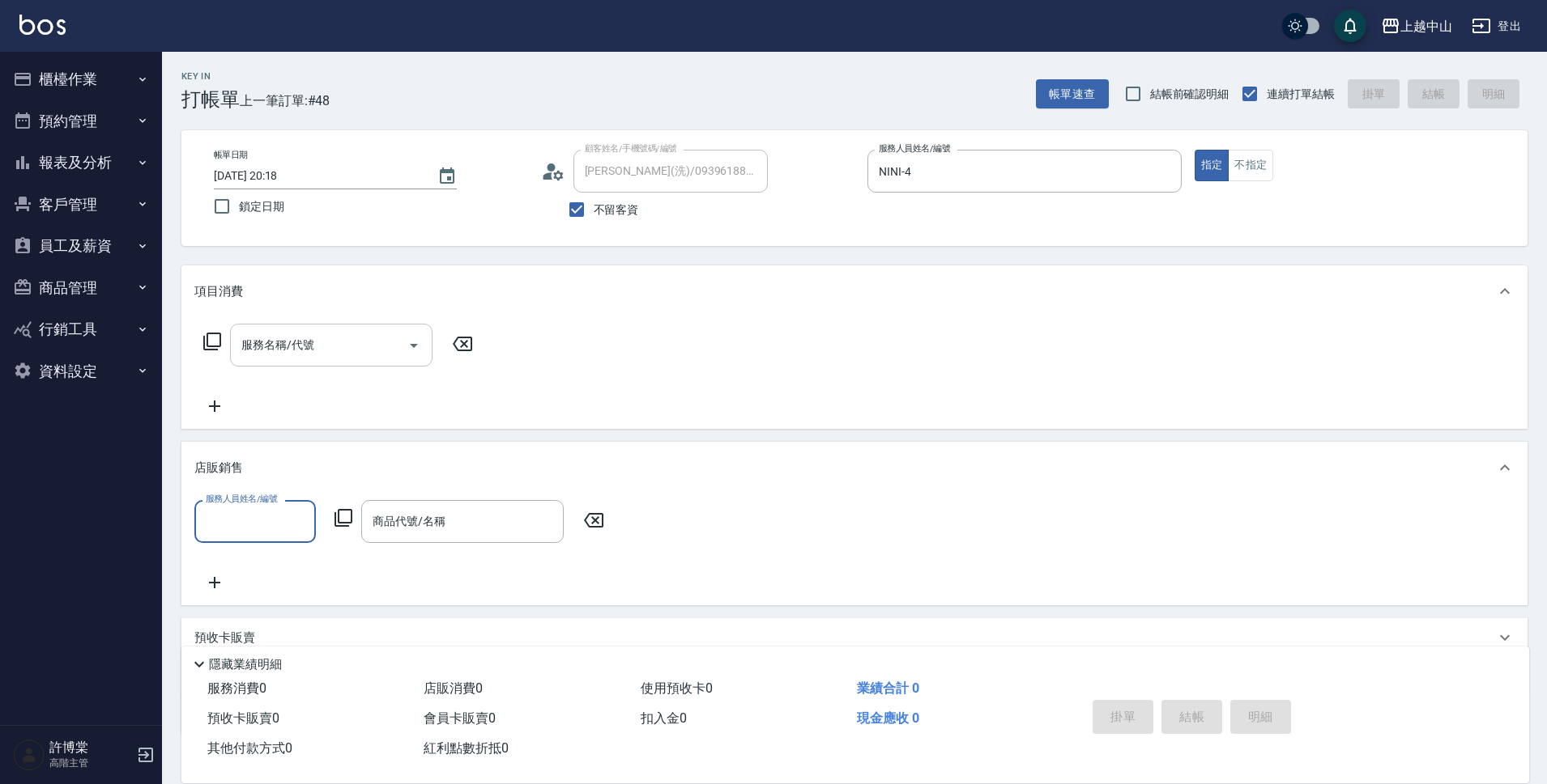
click at [253, 521] on input "服務人員姓名/編號" at bounding box center [255, 522] width 107 height 29
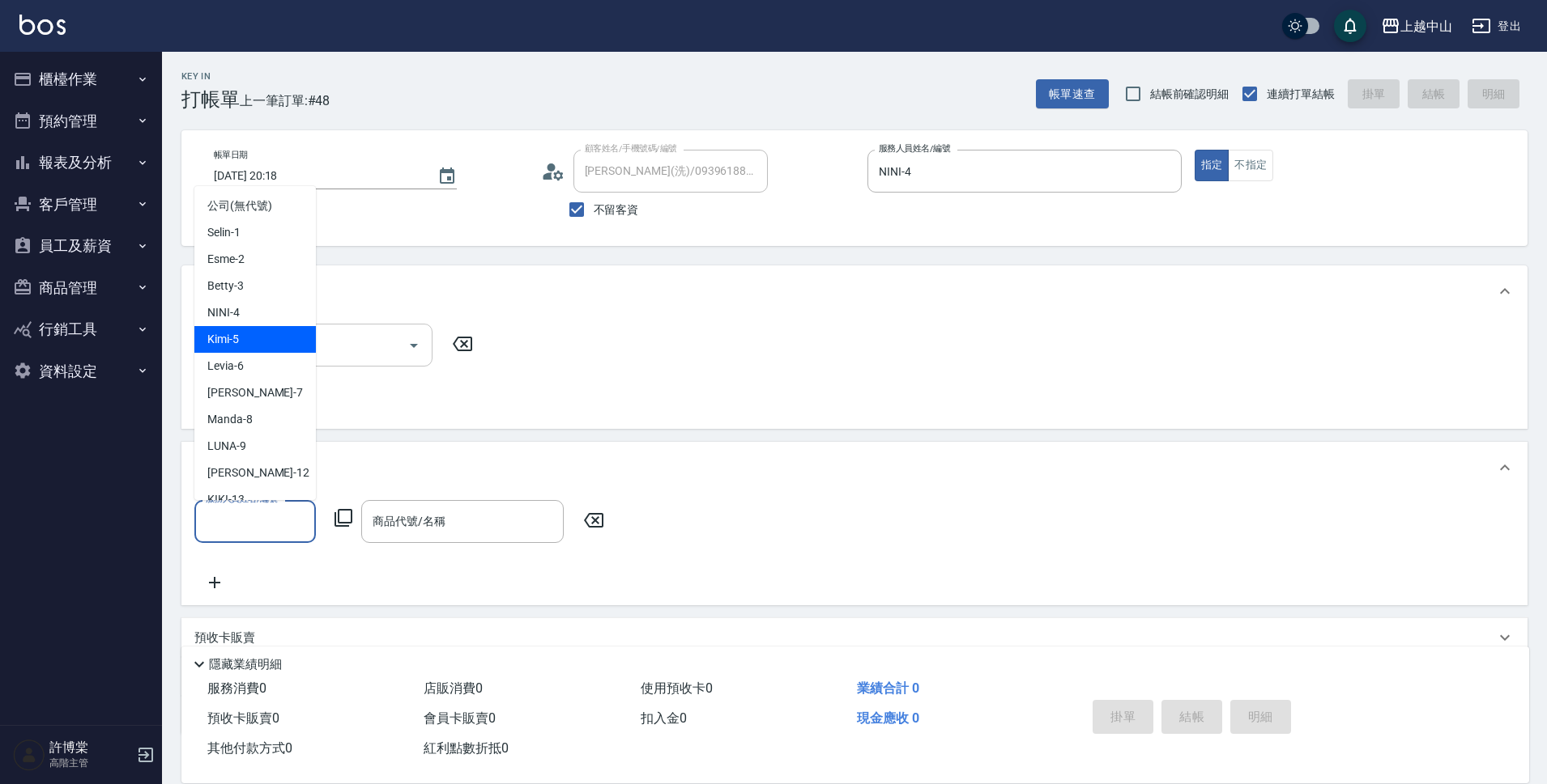
click at [267, 322] on div "NINI -4" at bounding box center [255, 313] width 122 height 27
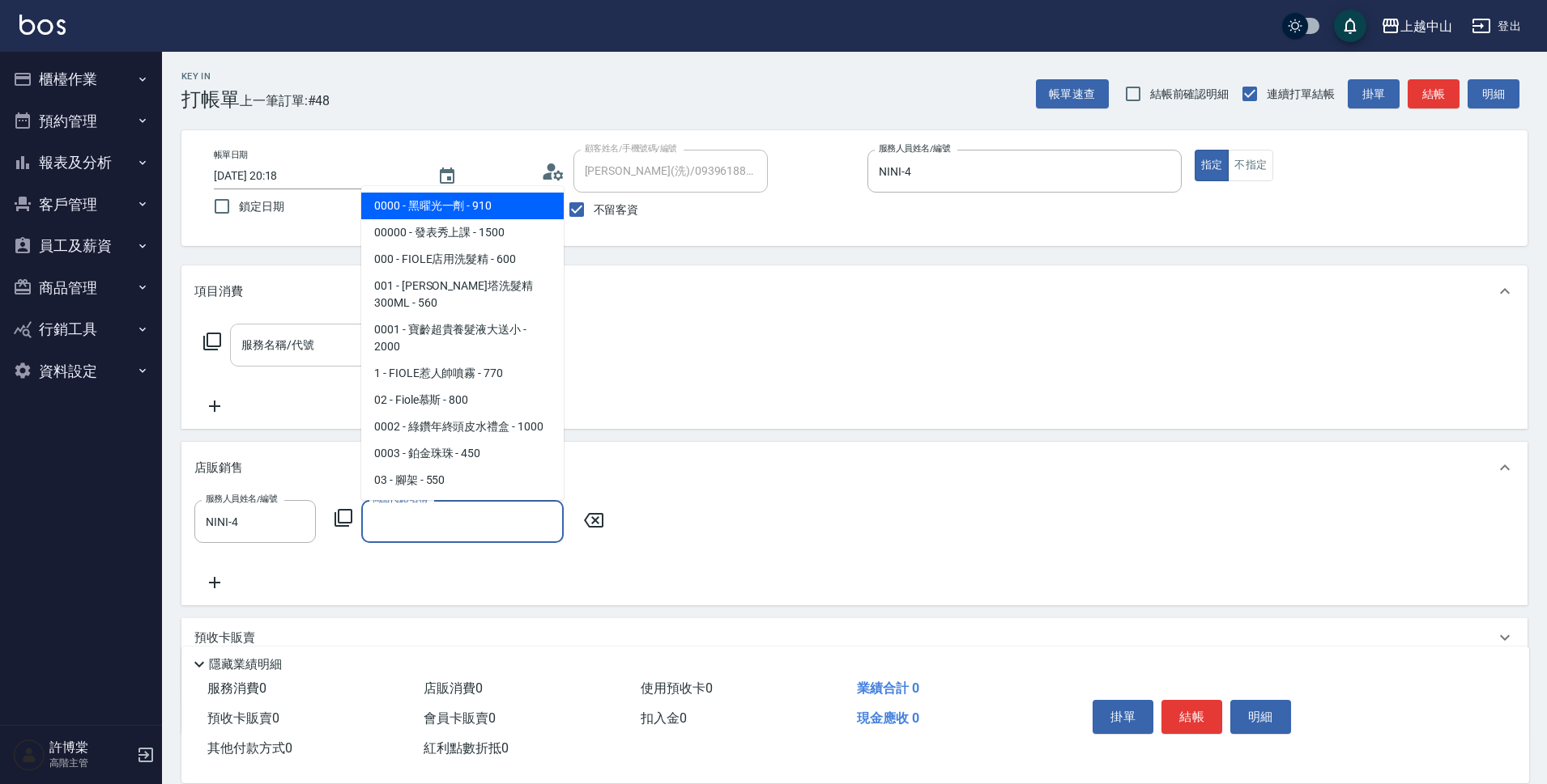
click at [468, 512] on input "商品代號/名稱" at bounding box center [462, 522] width 187 height 29
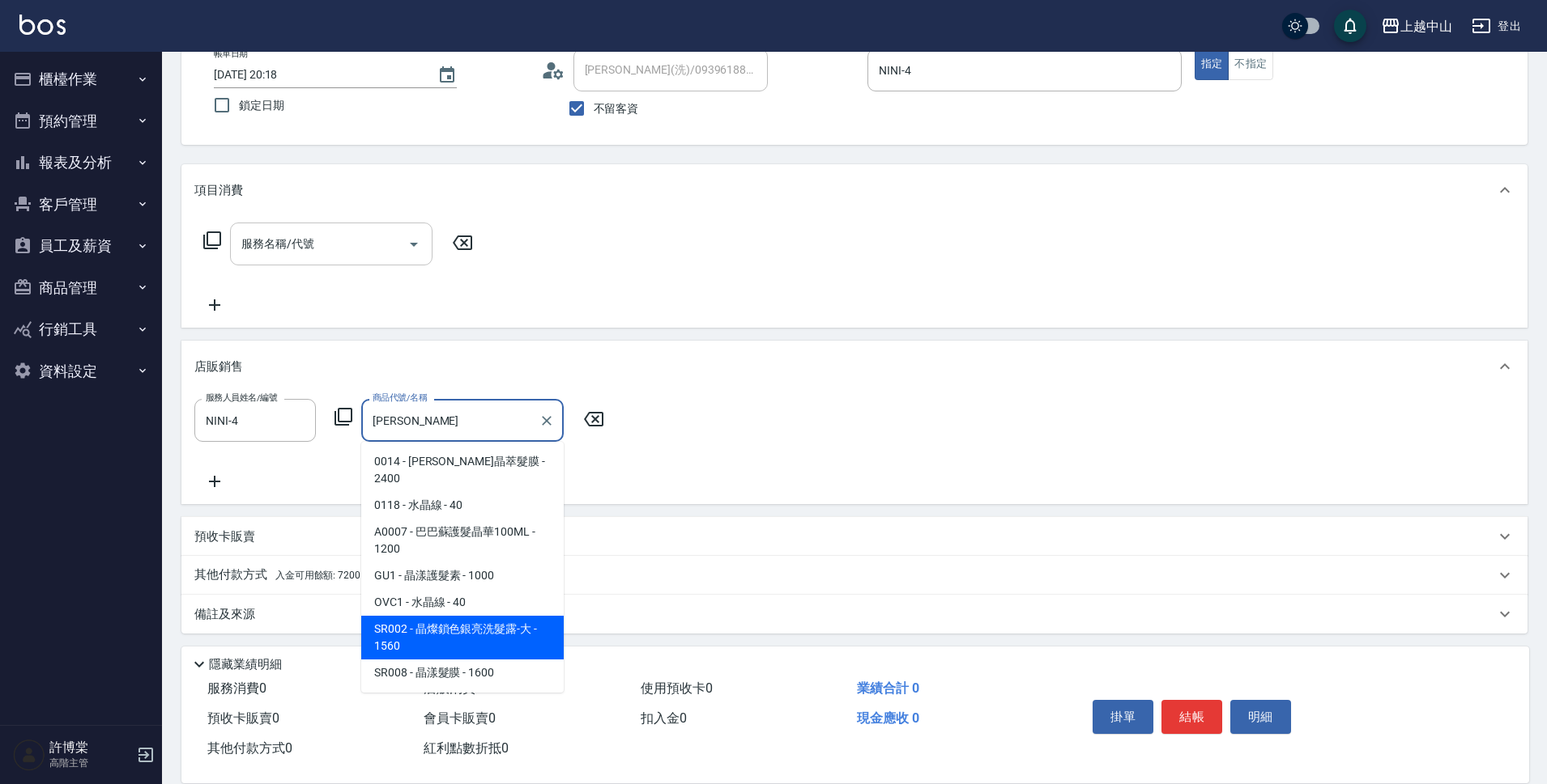
scroll to position [106, 0]
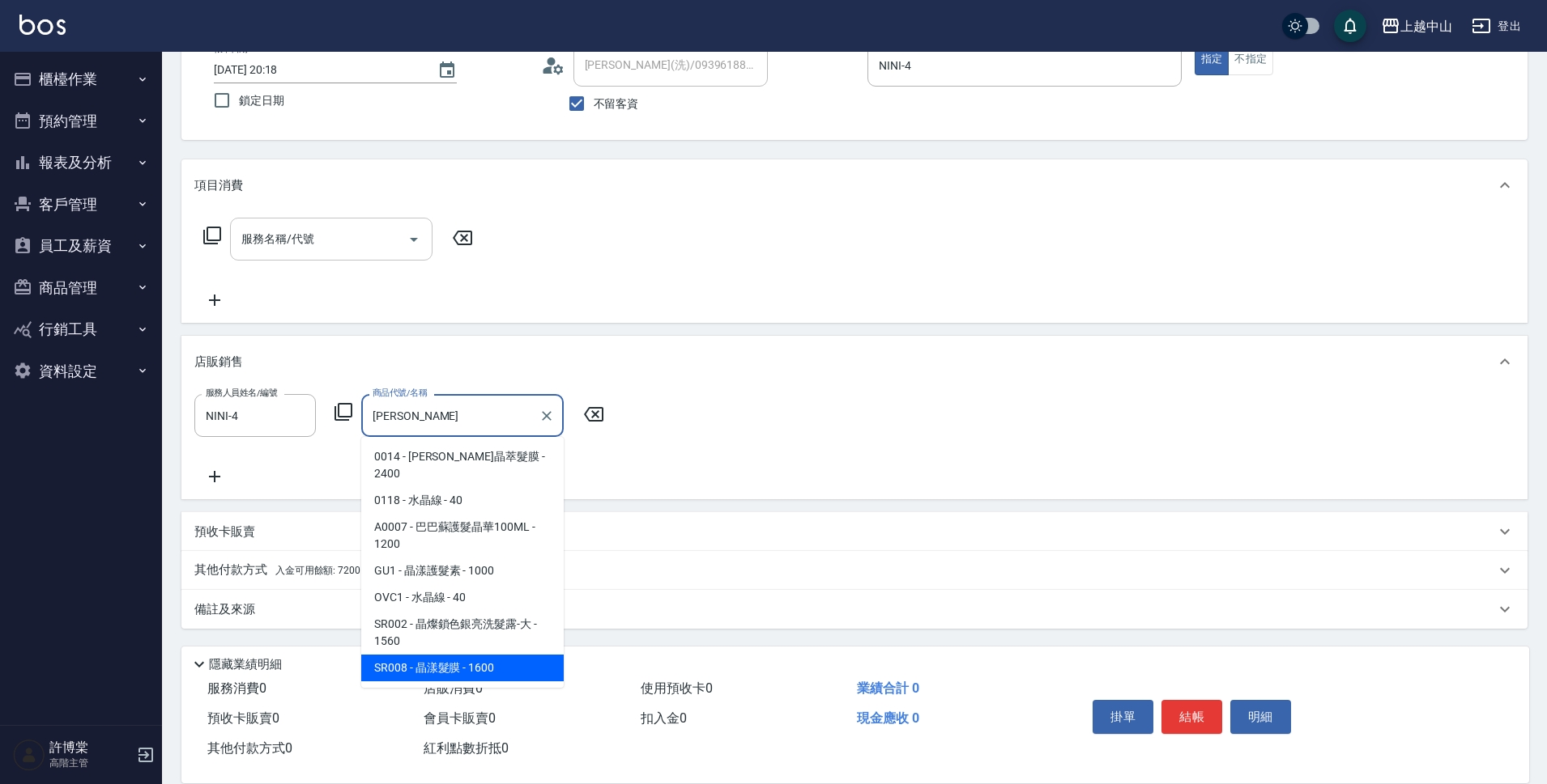
click at [524, 655] on span "SR008 - 晶漾髮膜 - 1600" at bounding box center [463, 668] width 203 height 27
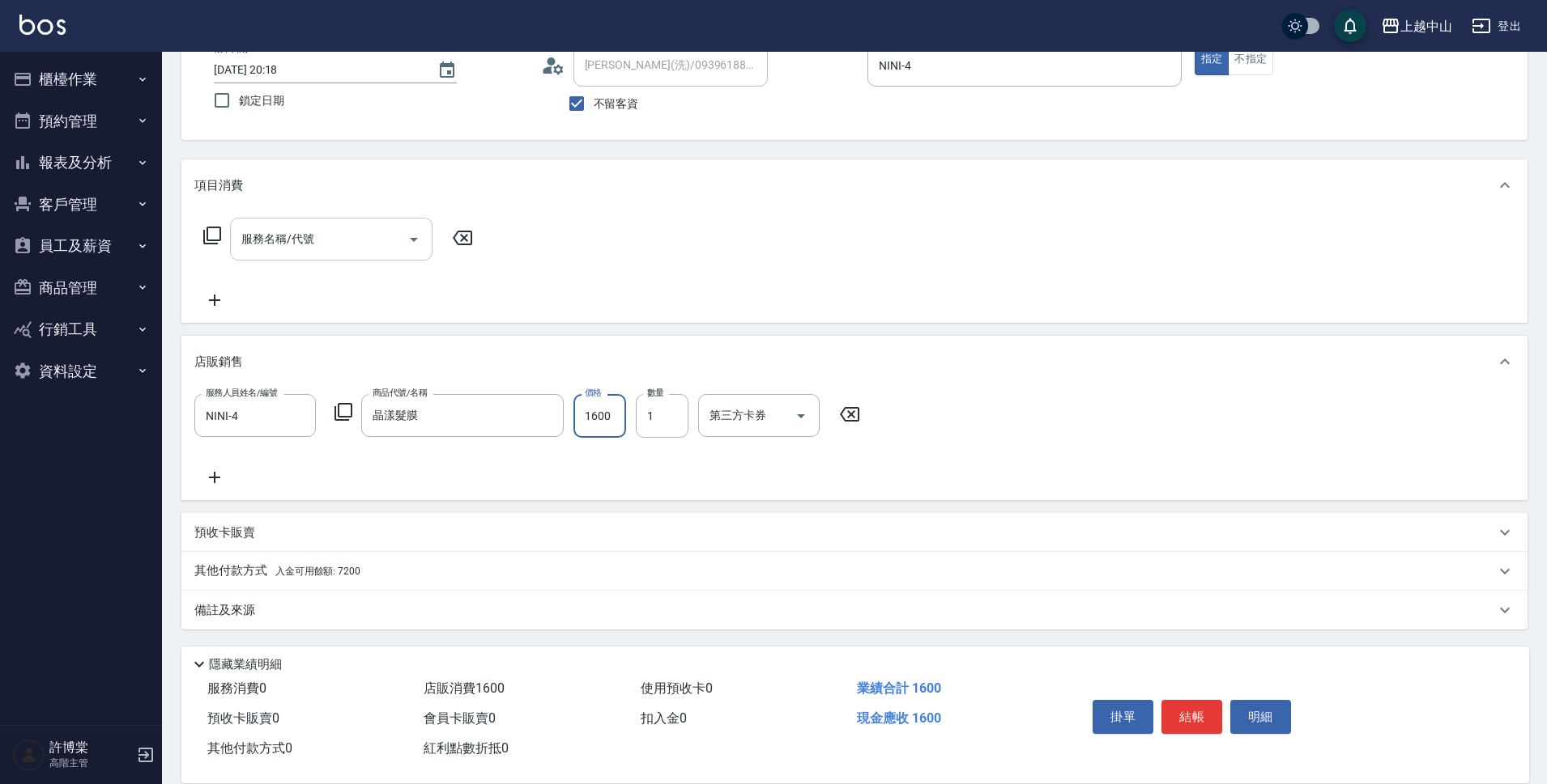
click at [602, 419] on input "1600" at bounding box center [600, 416] width 52 height 44
click at [1195, 714] on button "結帳" at bounding box center [1191, 717] width 61 height 34
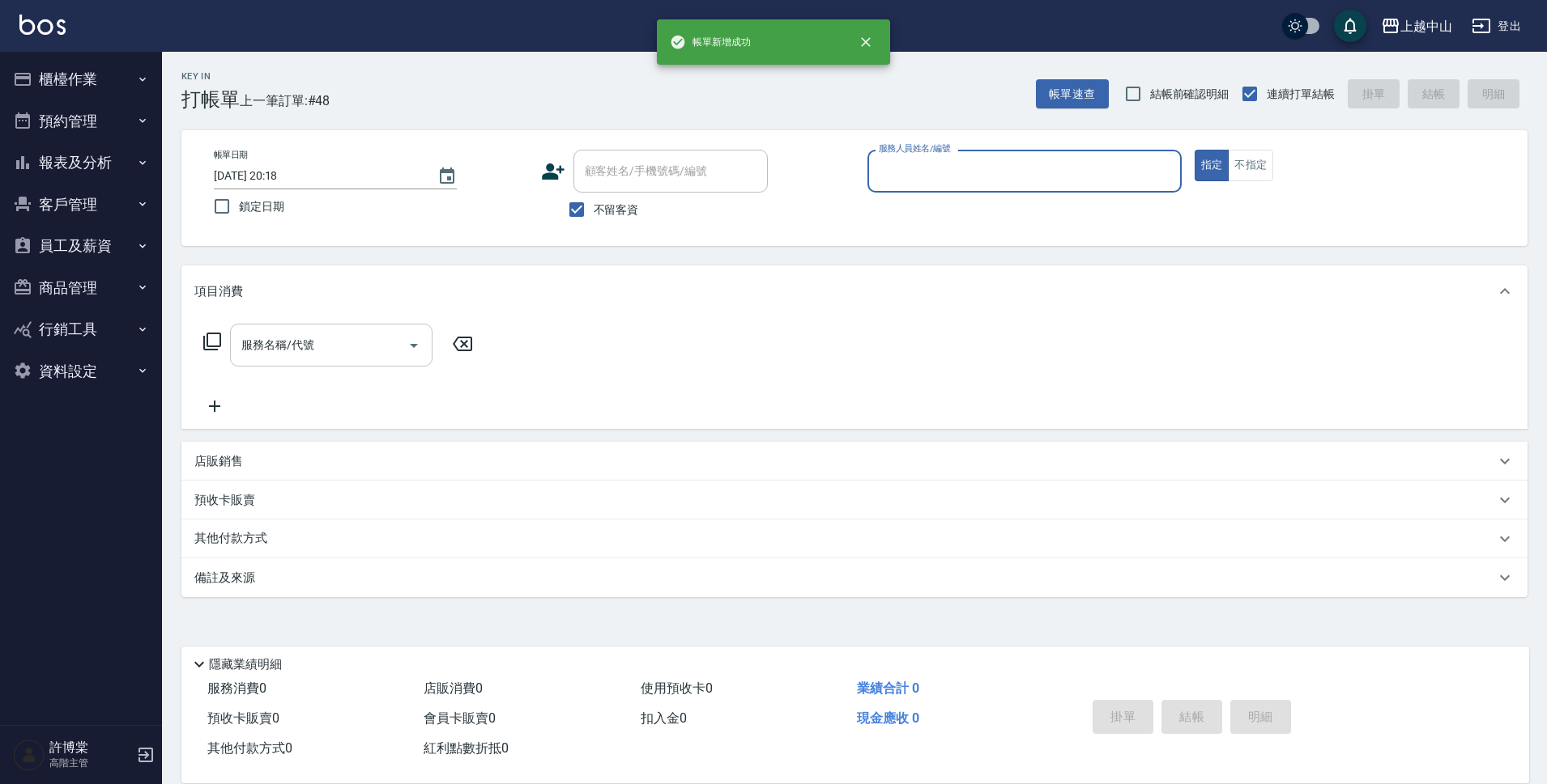
scroll to position [0, 0]
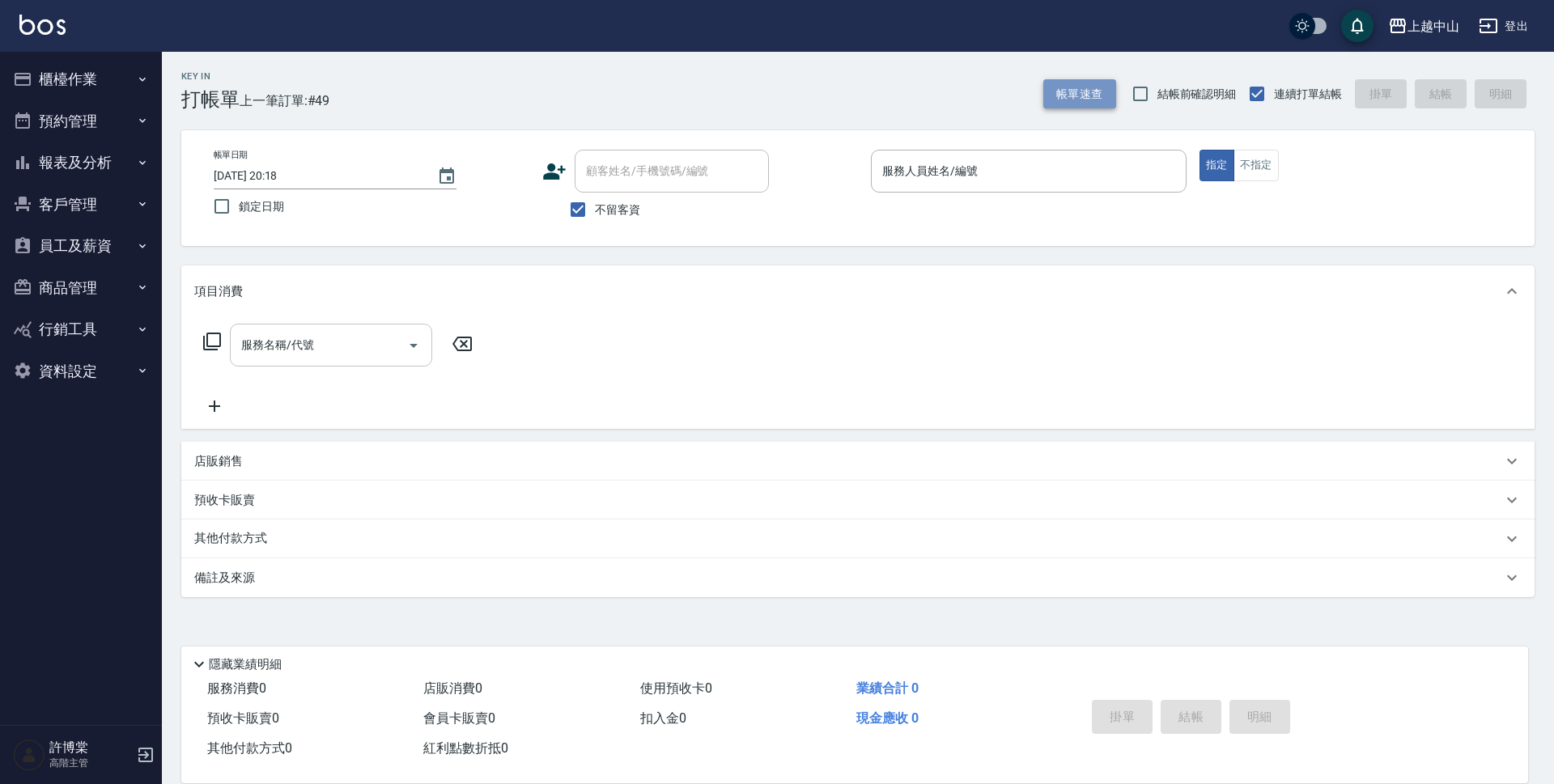
click at [1055, 86] on button "帳單速查" at bounding box center [1080, 94] width 73 height 30
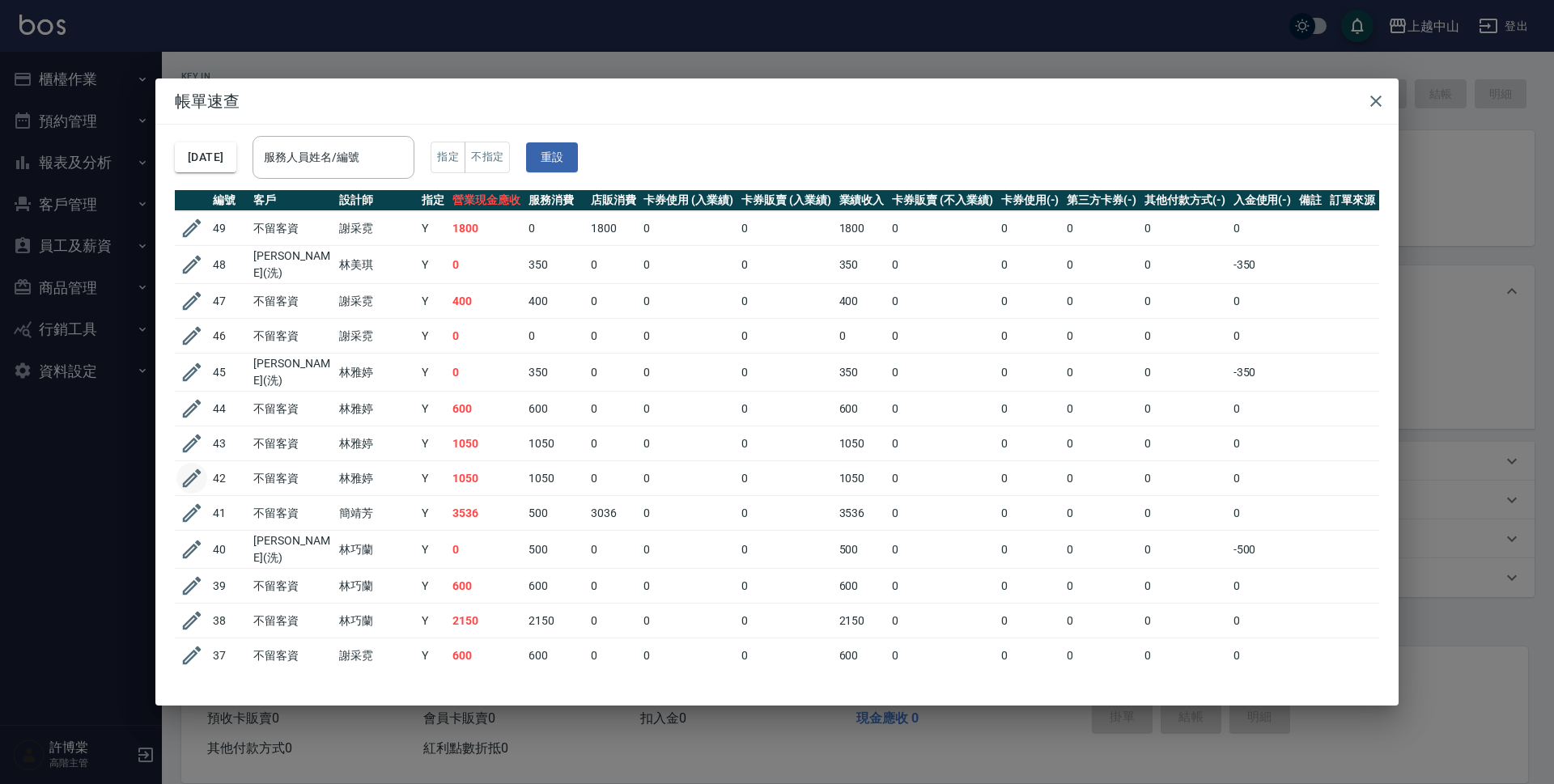
click at [187, 473] on icon "button" at bounding box center [192, 479] width 19 height 19
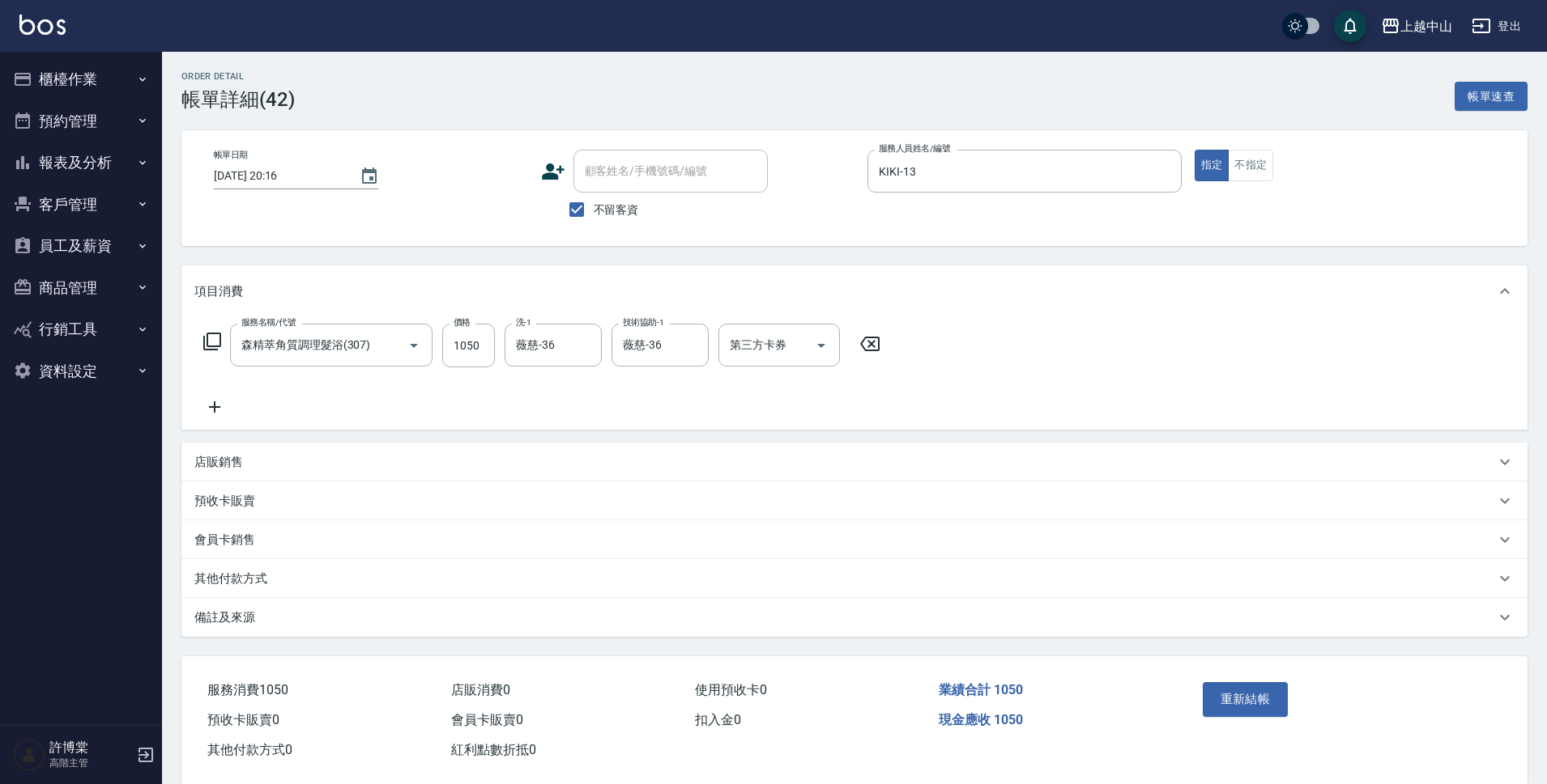
click at [365, 323] on div "服務名稱/代號 森精萃角質調理髮浴(307) 服務名稱/代號 價格 1050 價格 洗-1 薇慈-36 洗-1 技術協助-1 薇慈-36 技術協助-1 第三方…" at bounding box center [855, 373] width 1346 height 112
click at [367, 329] on div "森精萃角質調理髮浴(307) 服務名稱/代號" at bounding box center [331, 345] width 203 height 43
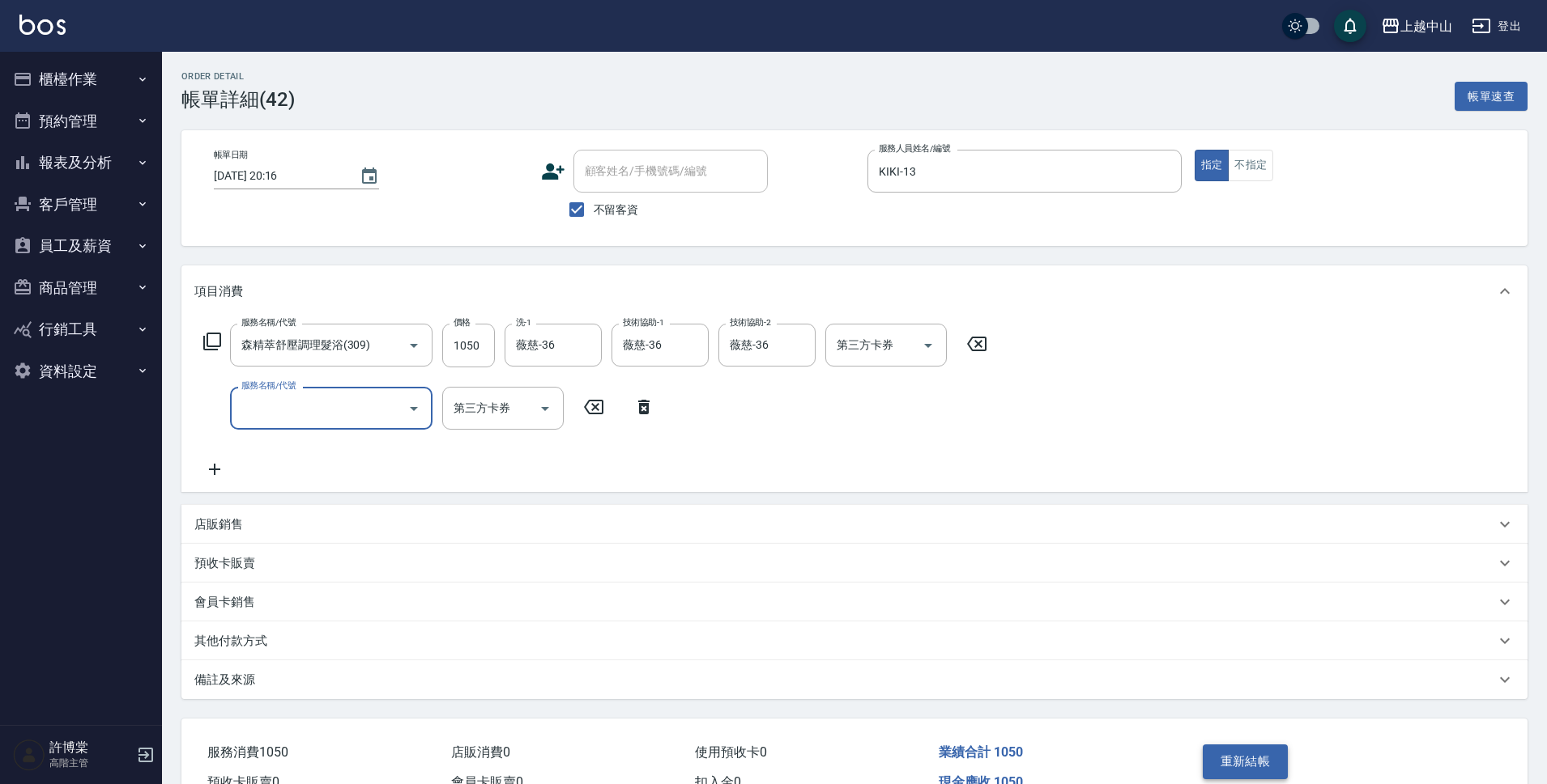
click at [1271, 766] on button "重新結帳" at bounding box center [1246, 761] width 86 height 34
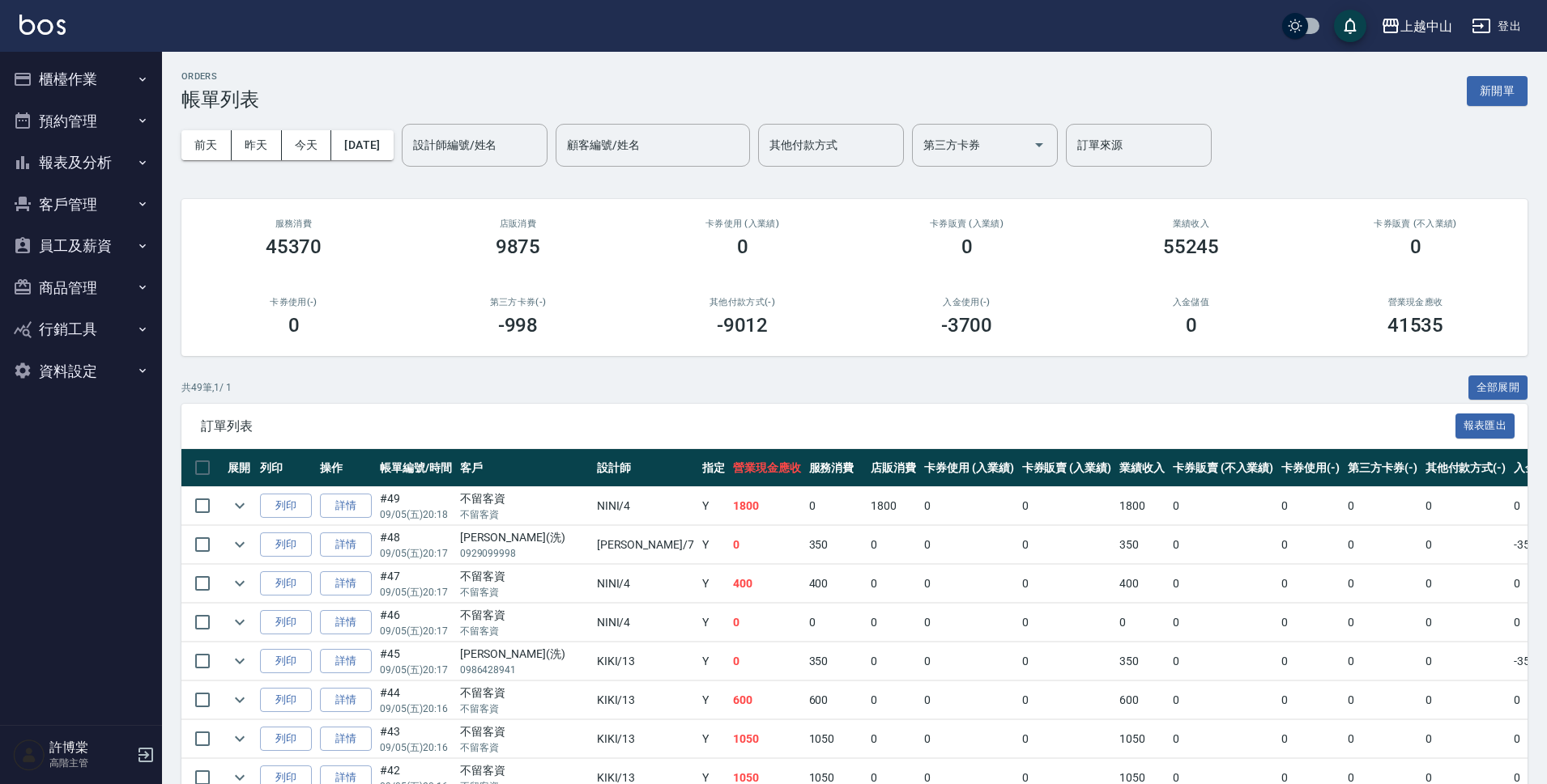
click at [109, 163] on button "報表及分析" at bounding box center [81, 163] width 149 height 42
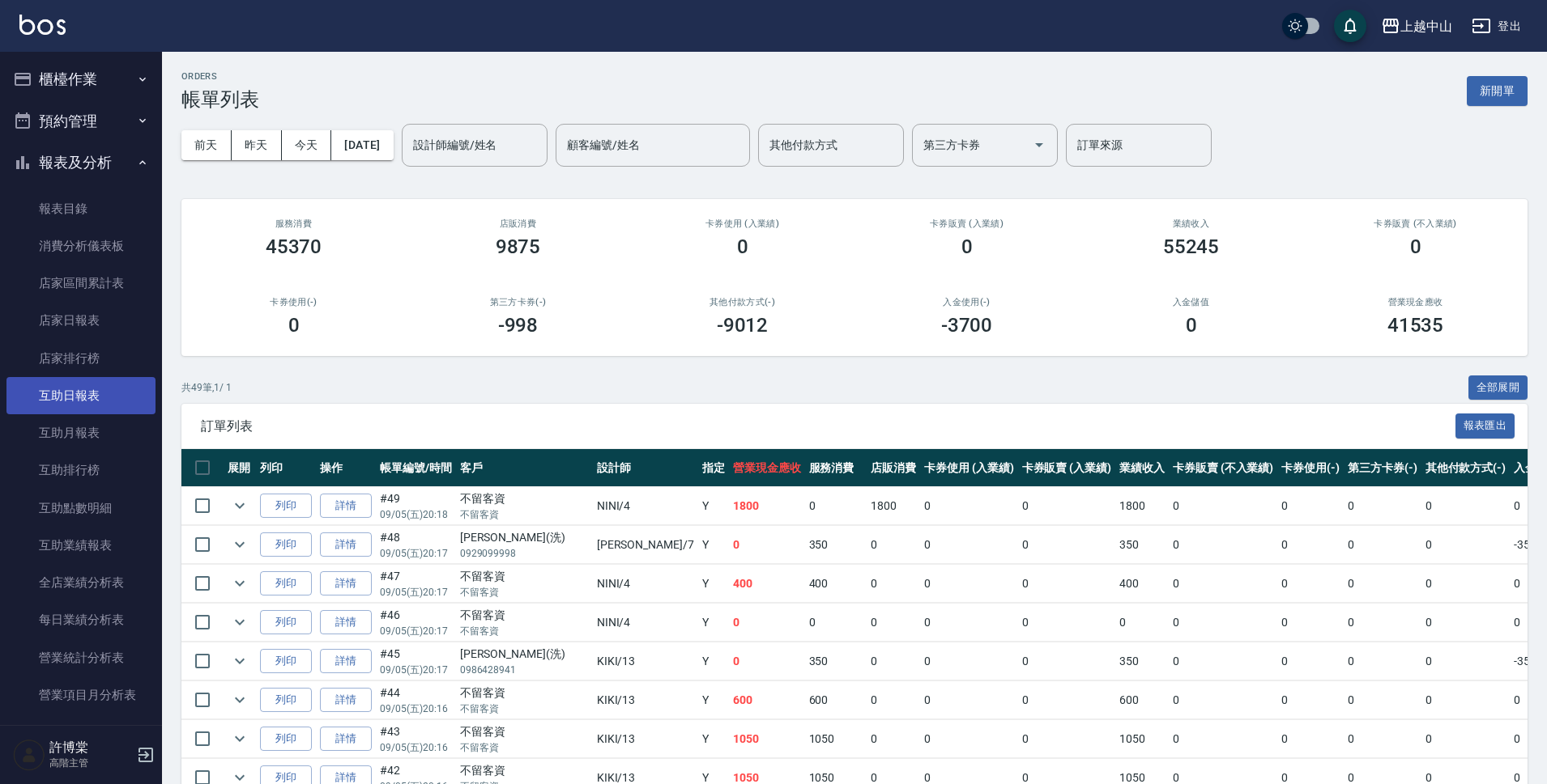
click at [85, 395] on link "互助日報表" at bounding box center [81, 396] width 149 height 37
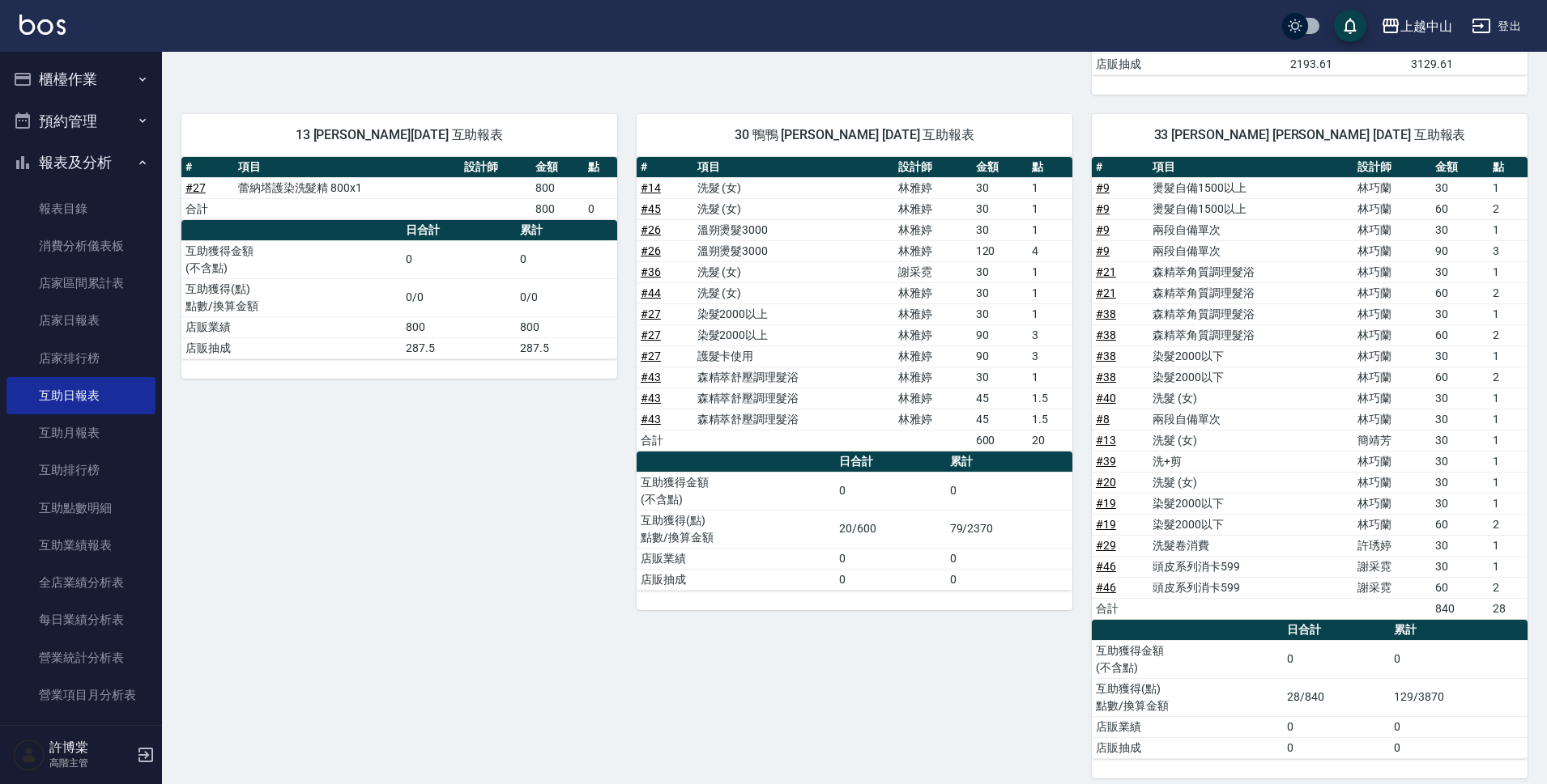
scroll to position [473, 0]
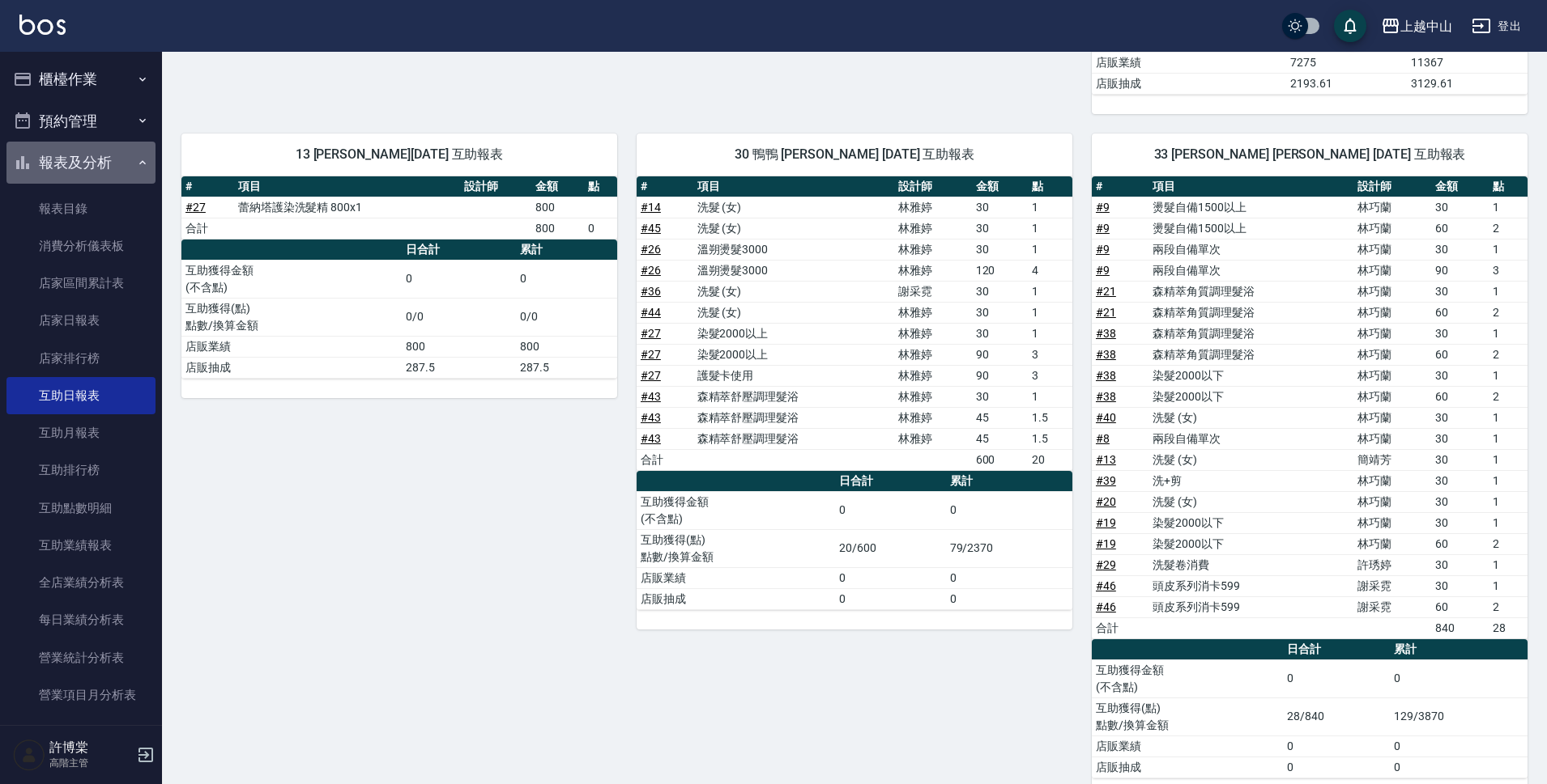
click at [92, 169] on button "報表及分析" at bounding box center [81, 163] width 149 height 42
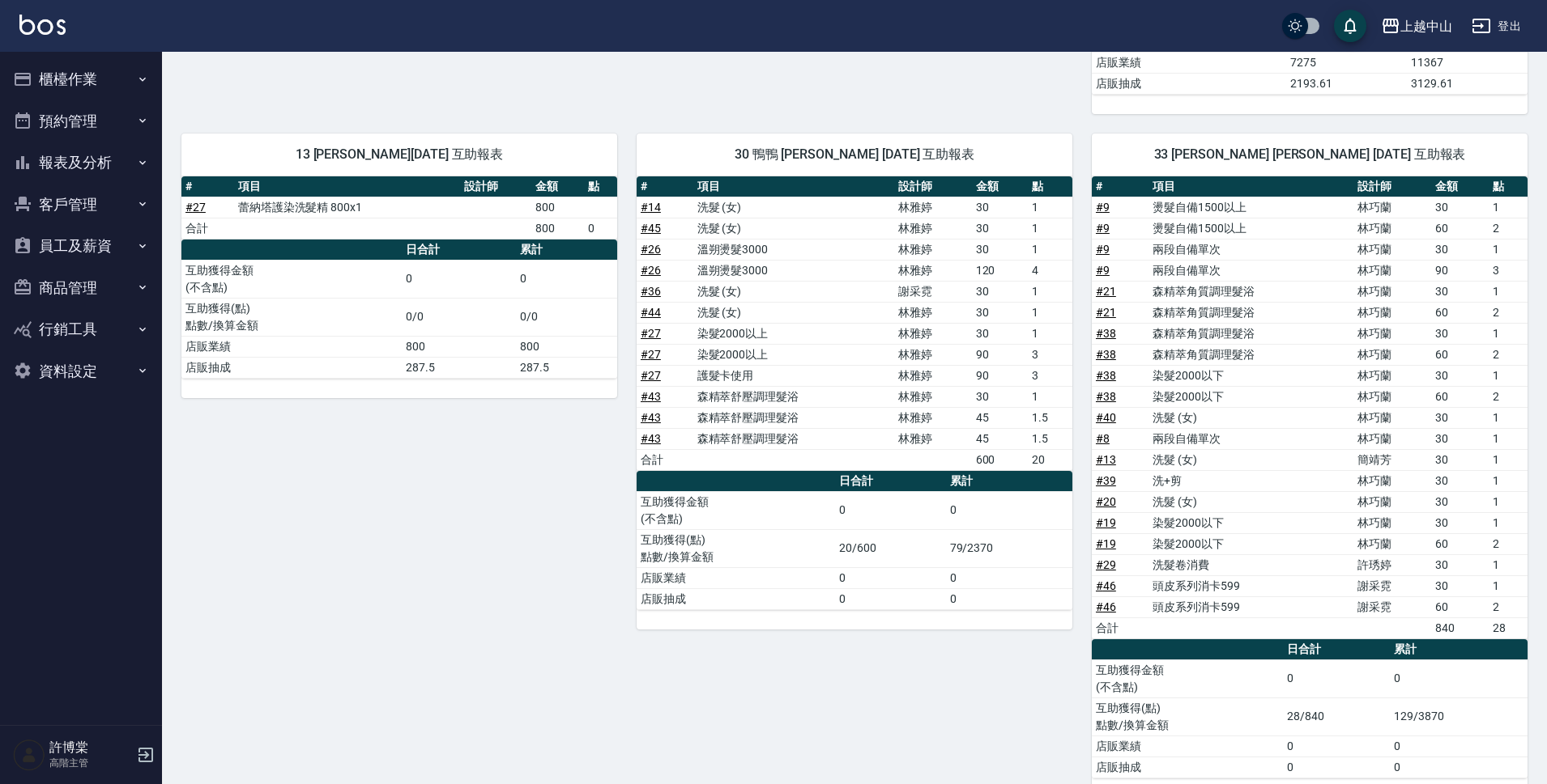
click at [109, 68] on button "櫃檯作業" at bounding box center [81, 79] width 149 height 42
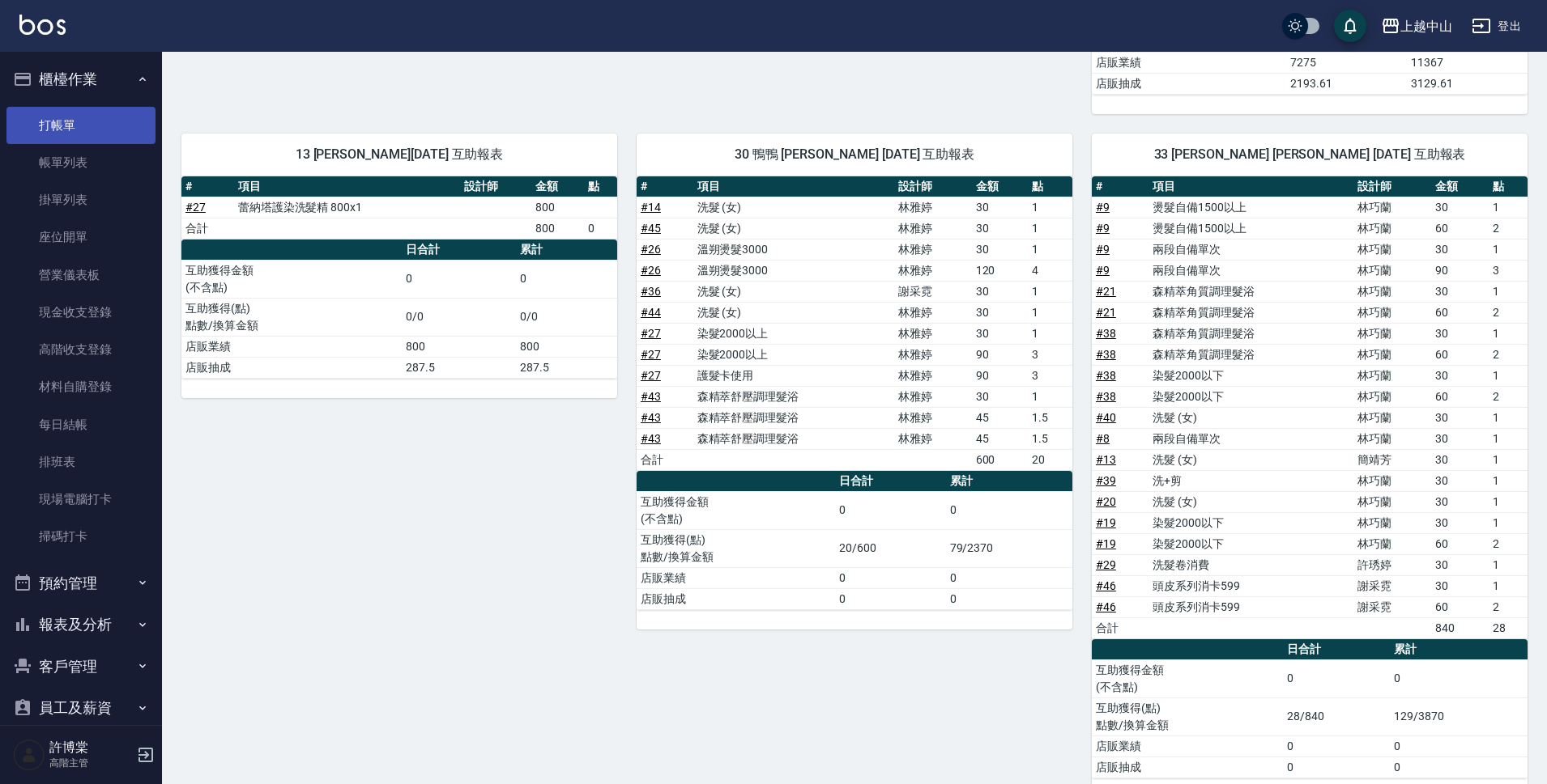
click at [127, 134] on link "打帳單" at bounding box center [81, 126] width 149 height 37
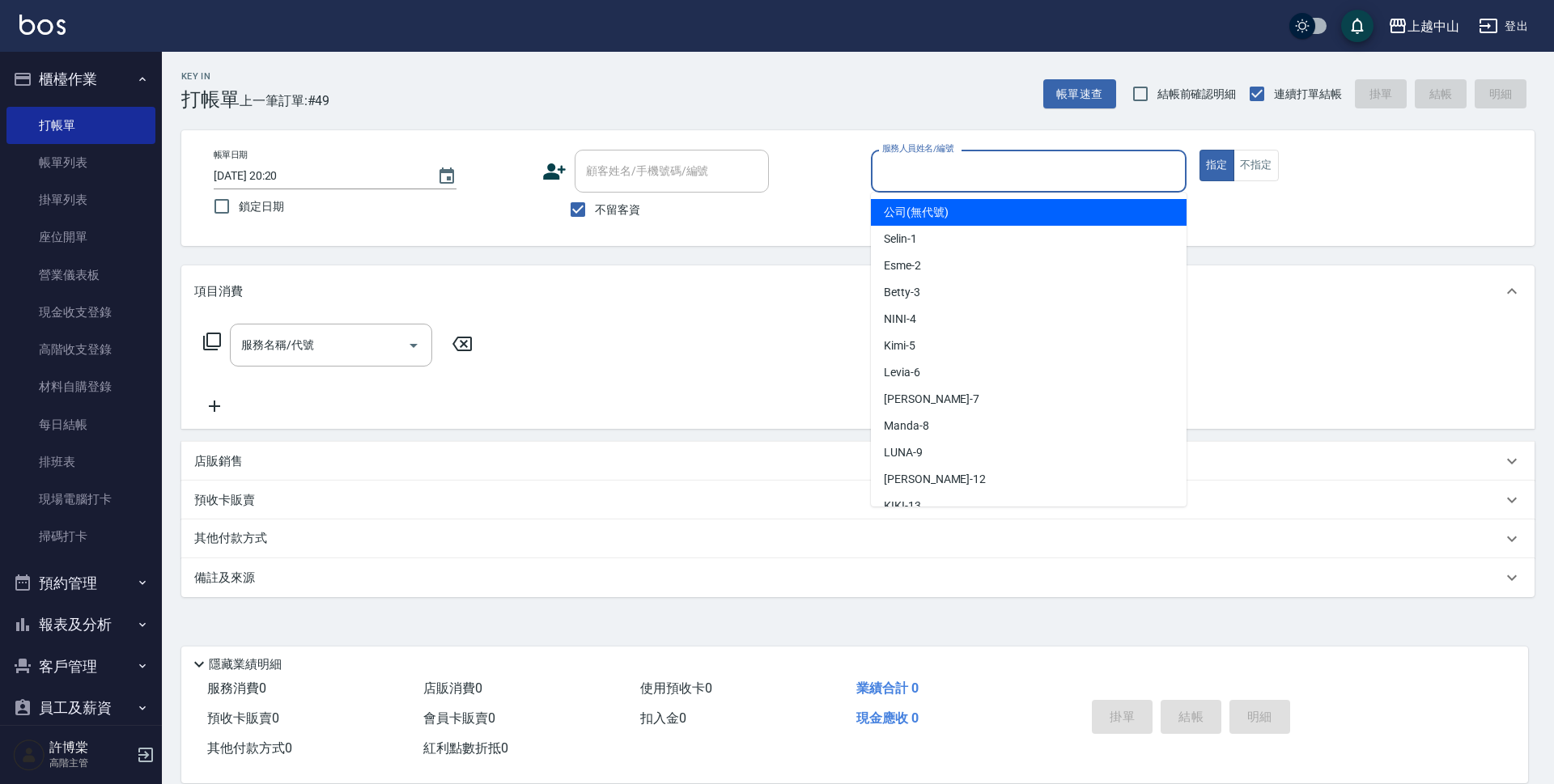
click at [1001, 160] on input "服務人員姓名/編號" at bounding box center [1028, 171] width 301 height 29
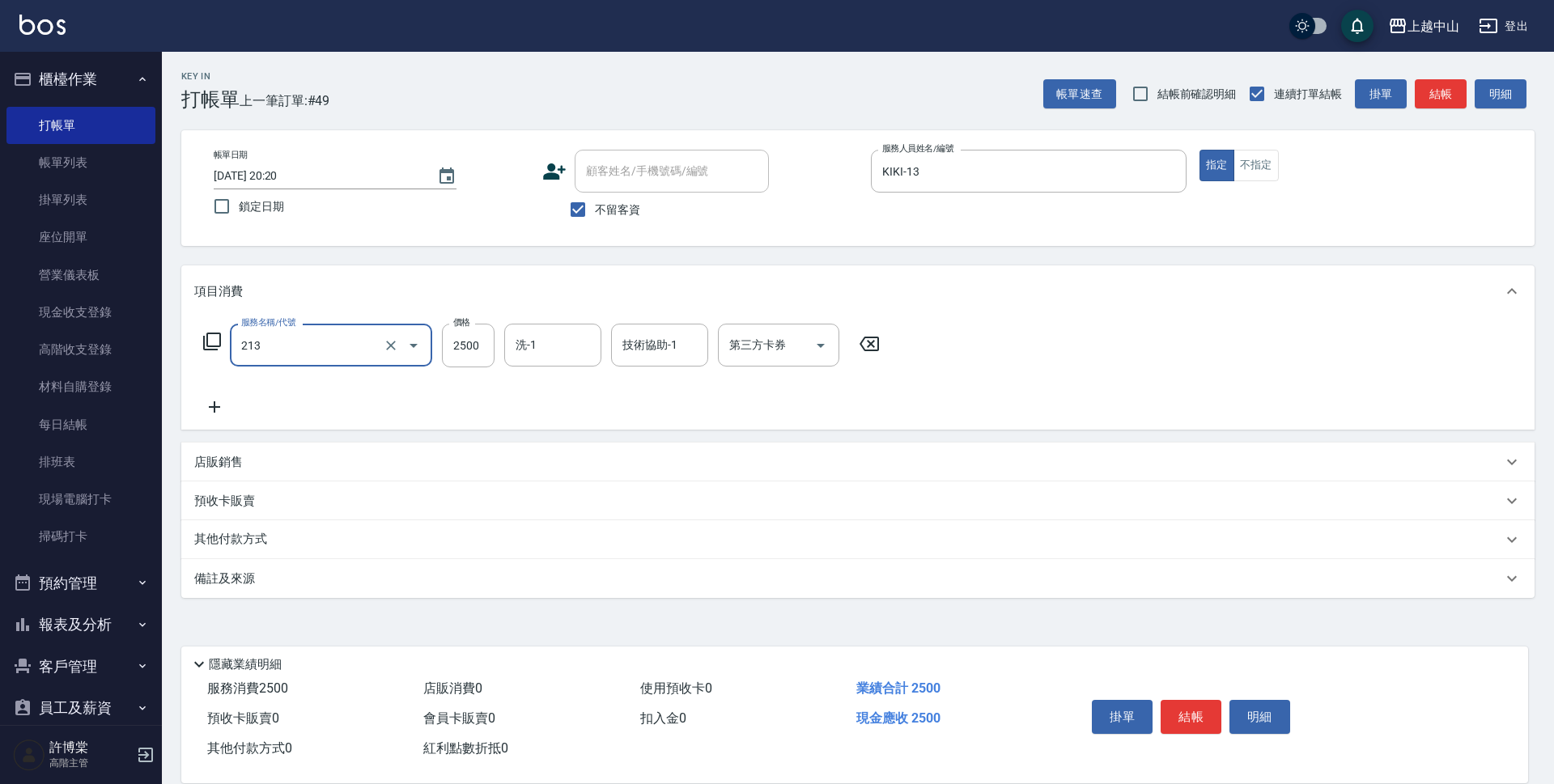
click at [365, 340] on input "213" at bounding box center [308, 345] width 143 height 29
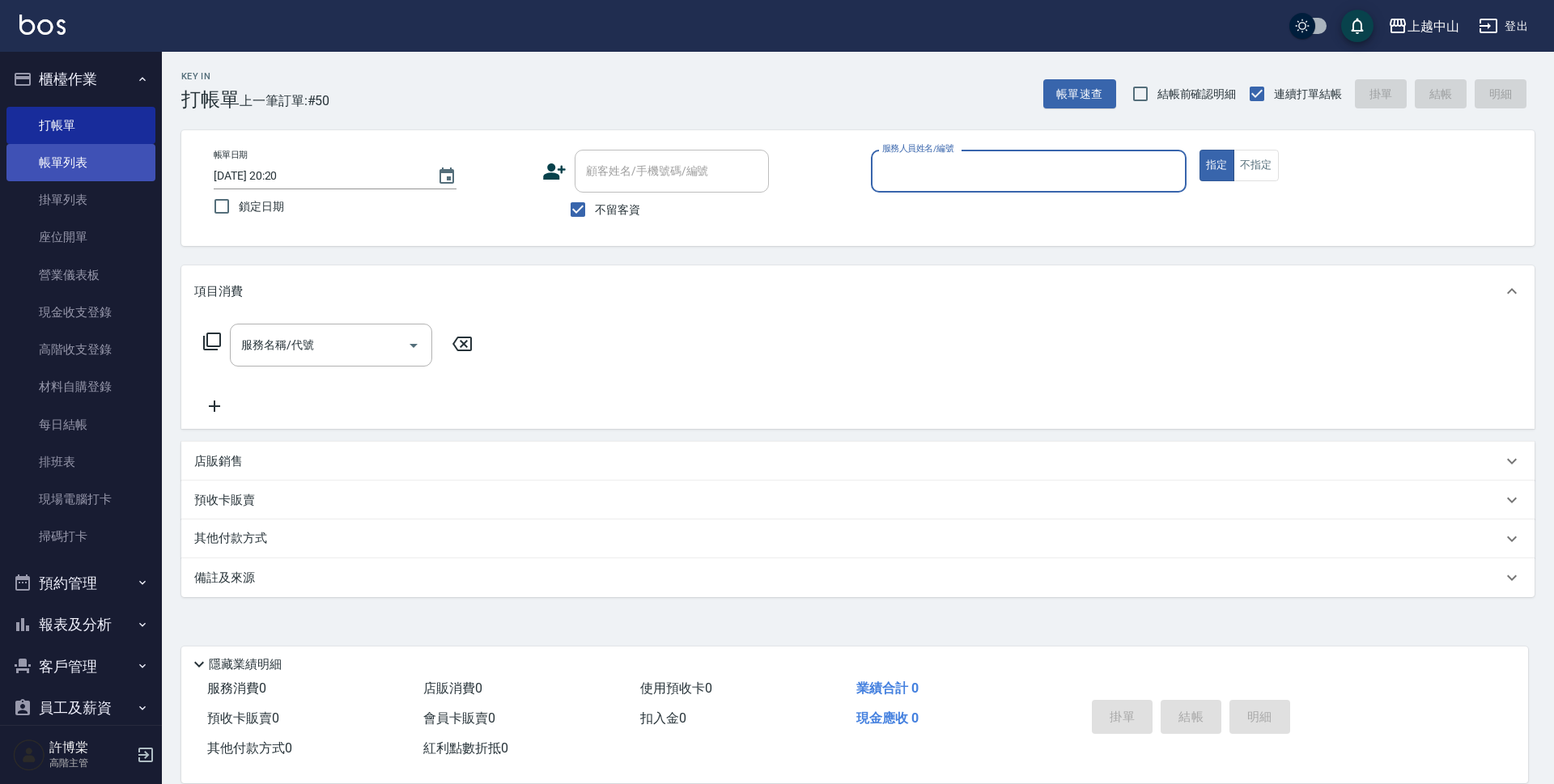
click at [66, 154] on link "帳單列表" at bounding box center [81, 163] width 149 height 37
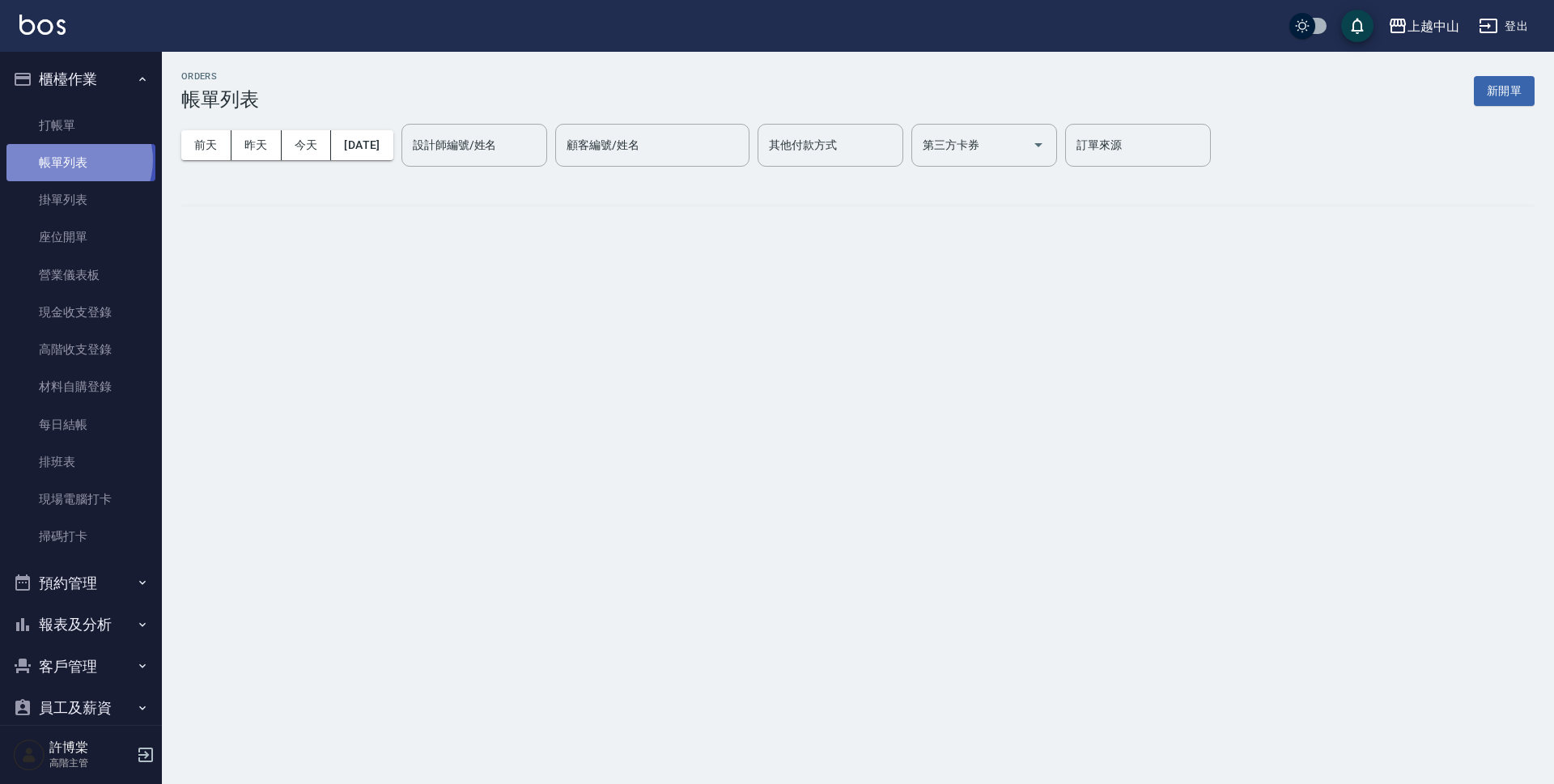
click at [78, 160] on link "帳單列表" at bounding box center [81, 163] width 149 height 37
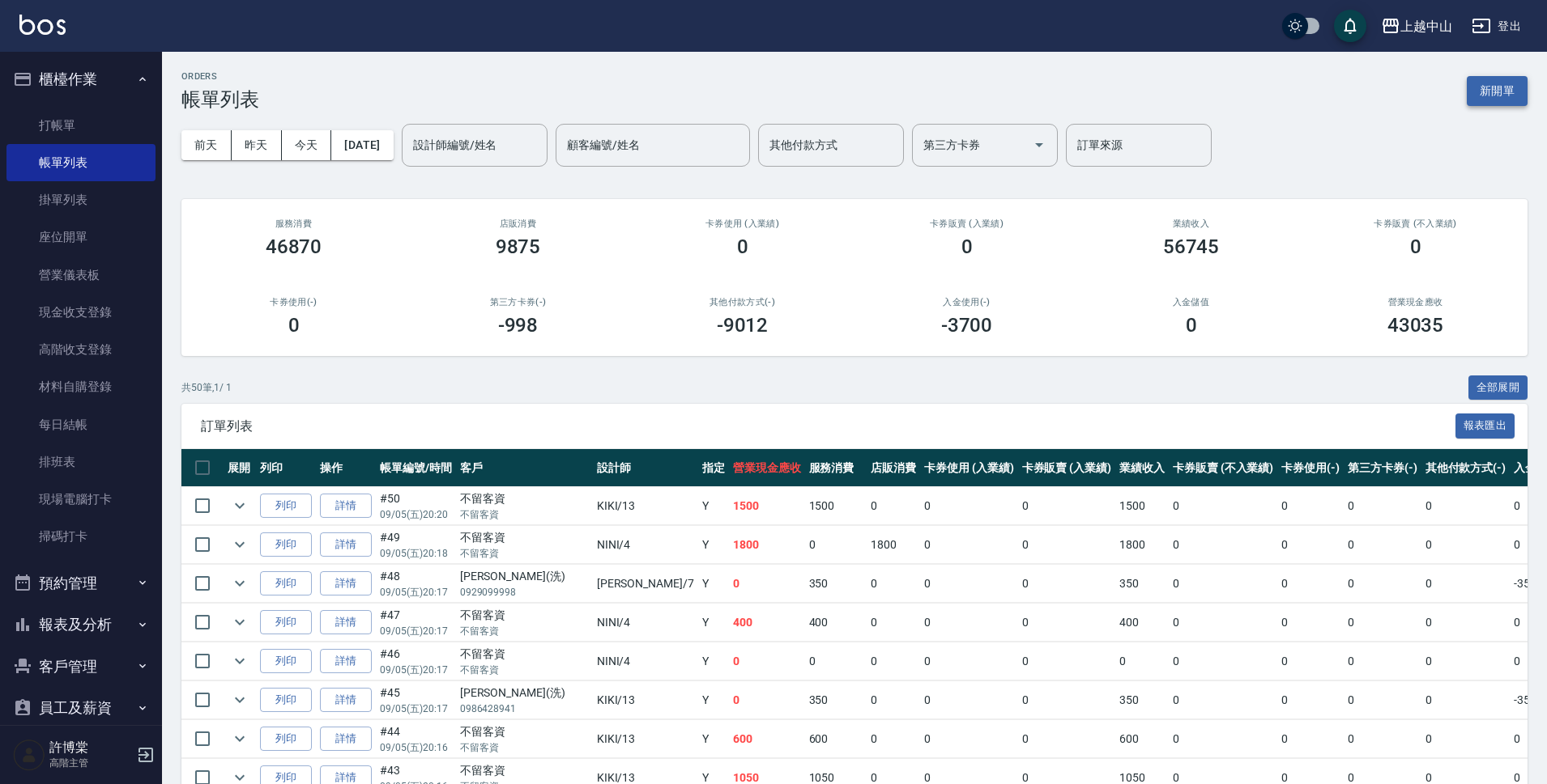
click at [1500, 89] on button "新開單" at bounding box center [1497, 90] width 61 height 30
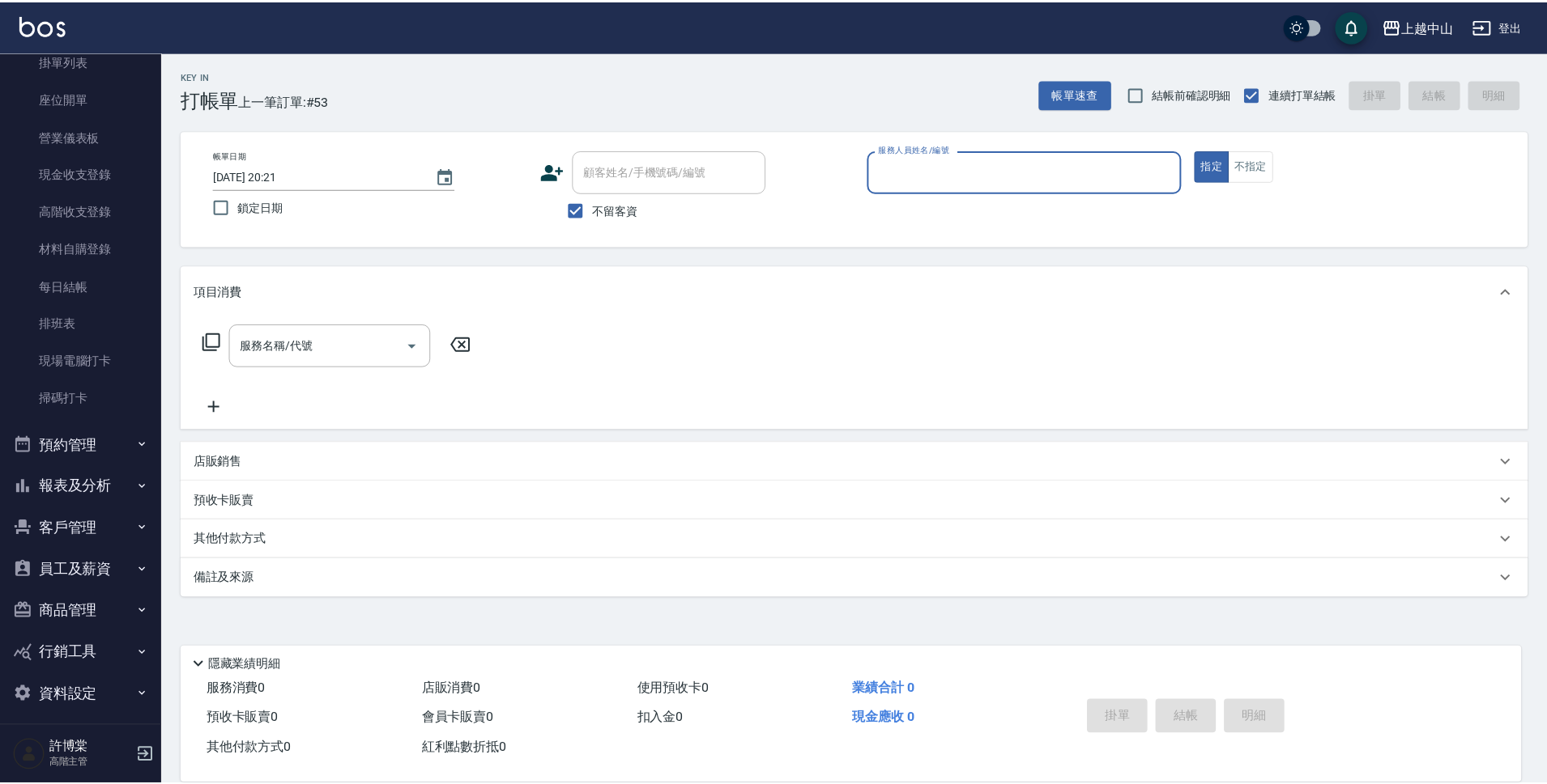
scroll to position [148, 0]
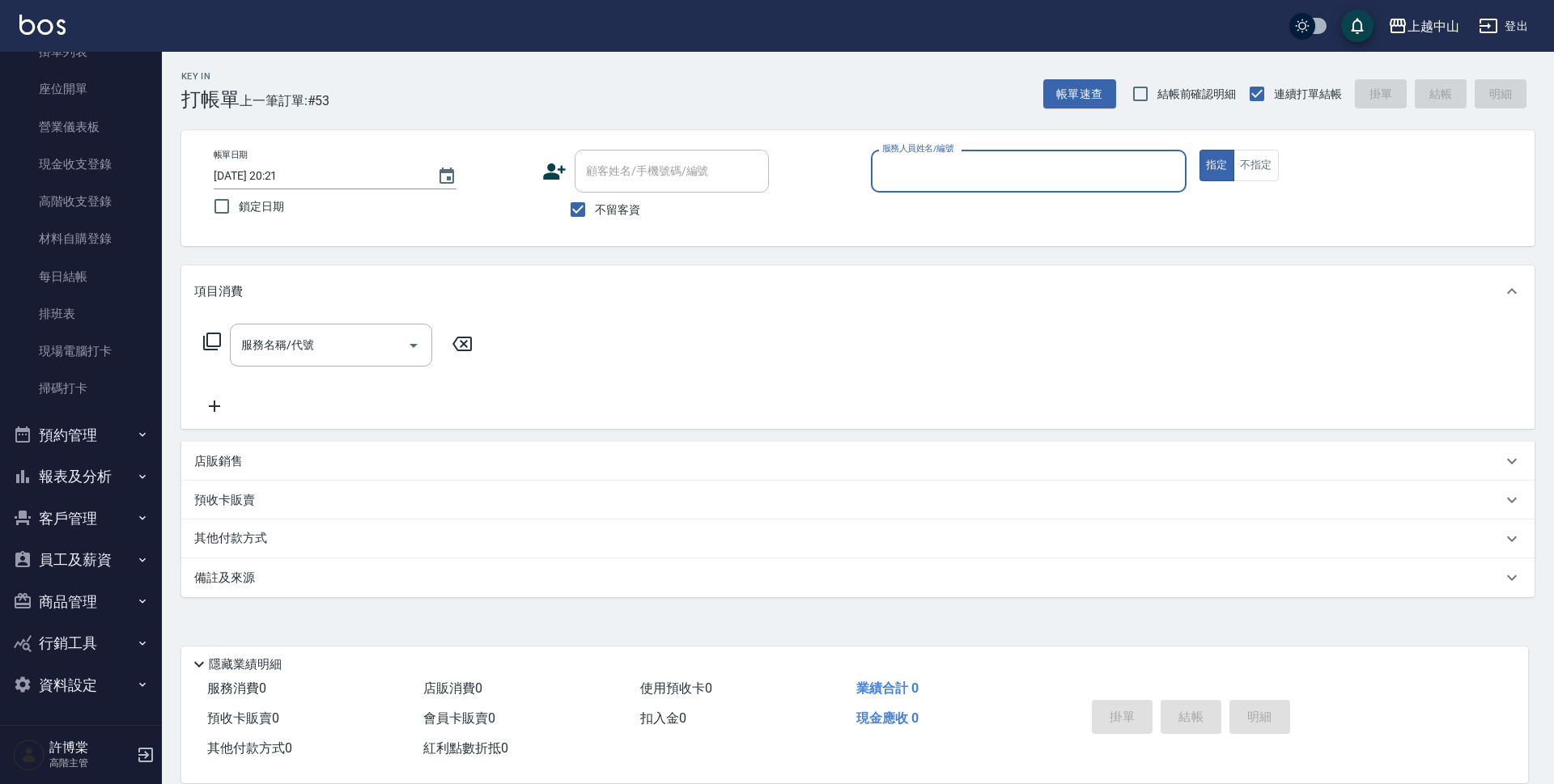
click at [121, 479] on button "報表及分析" at bounding box center [81, 477] width 149 height 42
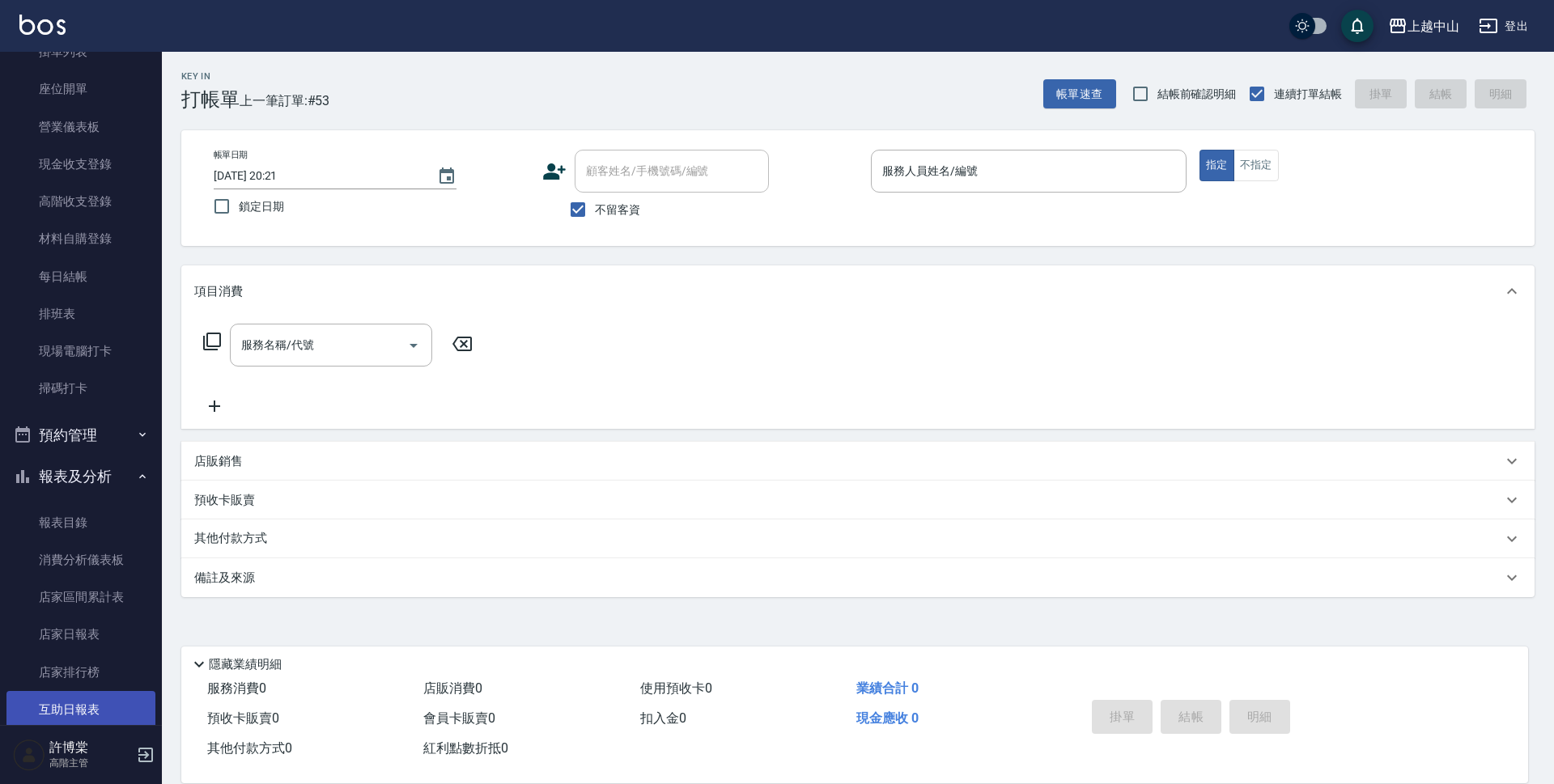
click at [111, 707] on link "互助日報表" at bounding box center [81, 710] width 149 height 37
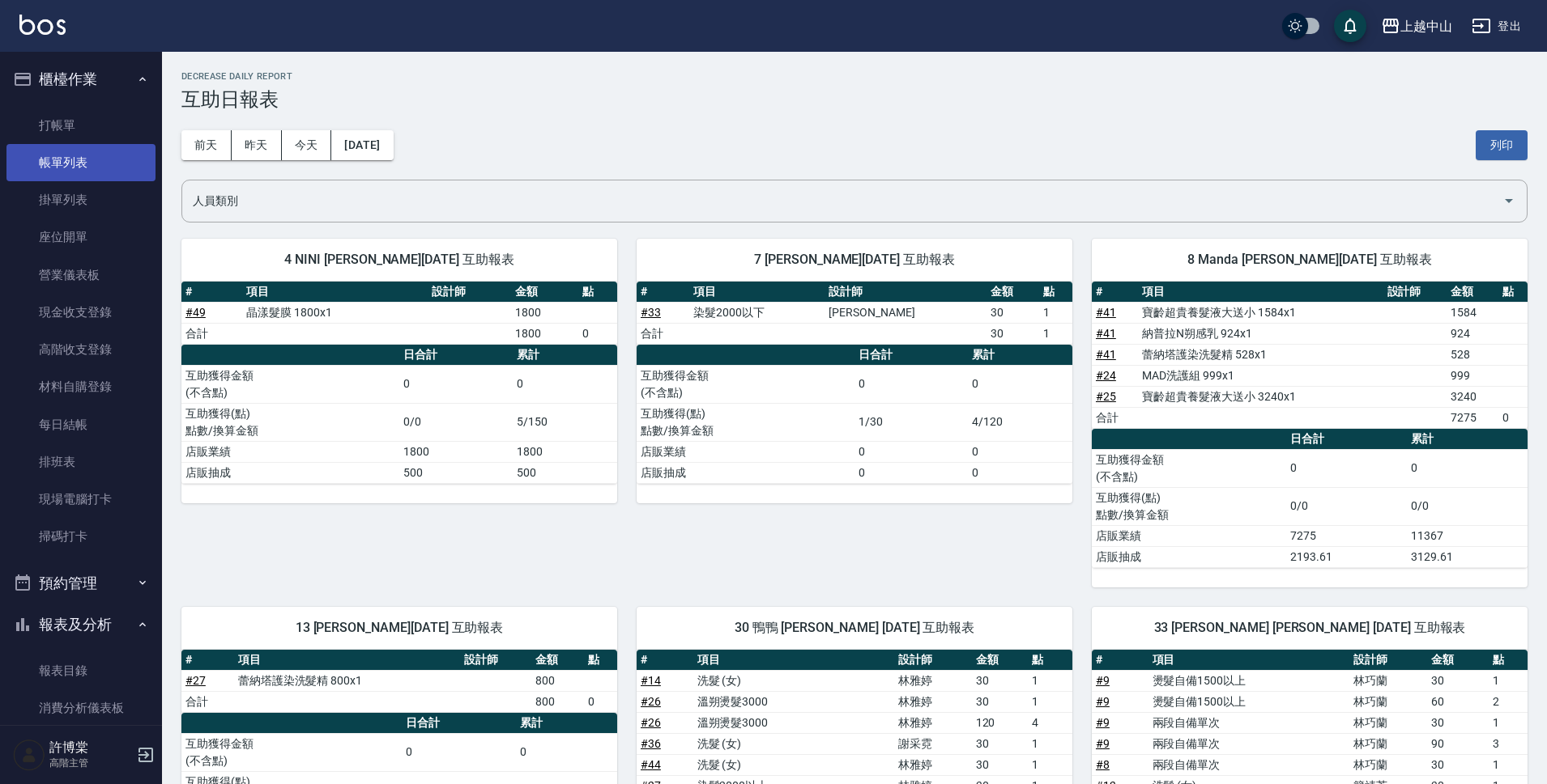
click at [65, 163] on link "帳單列表" at bounding box center [81, 163] width 149 height 37
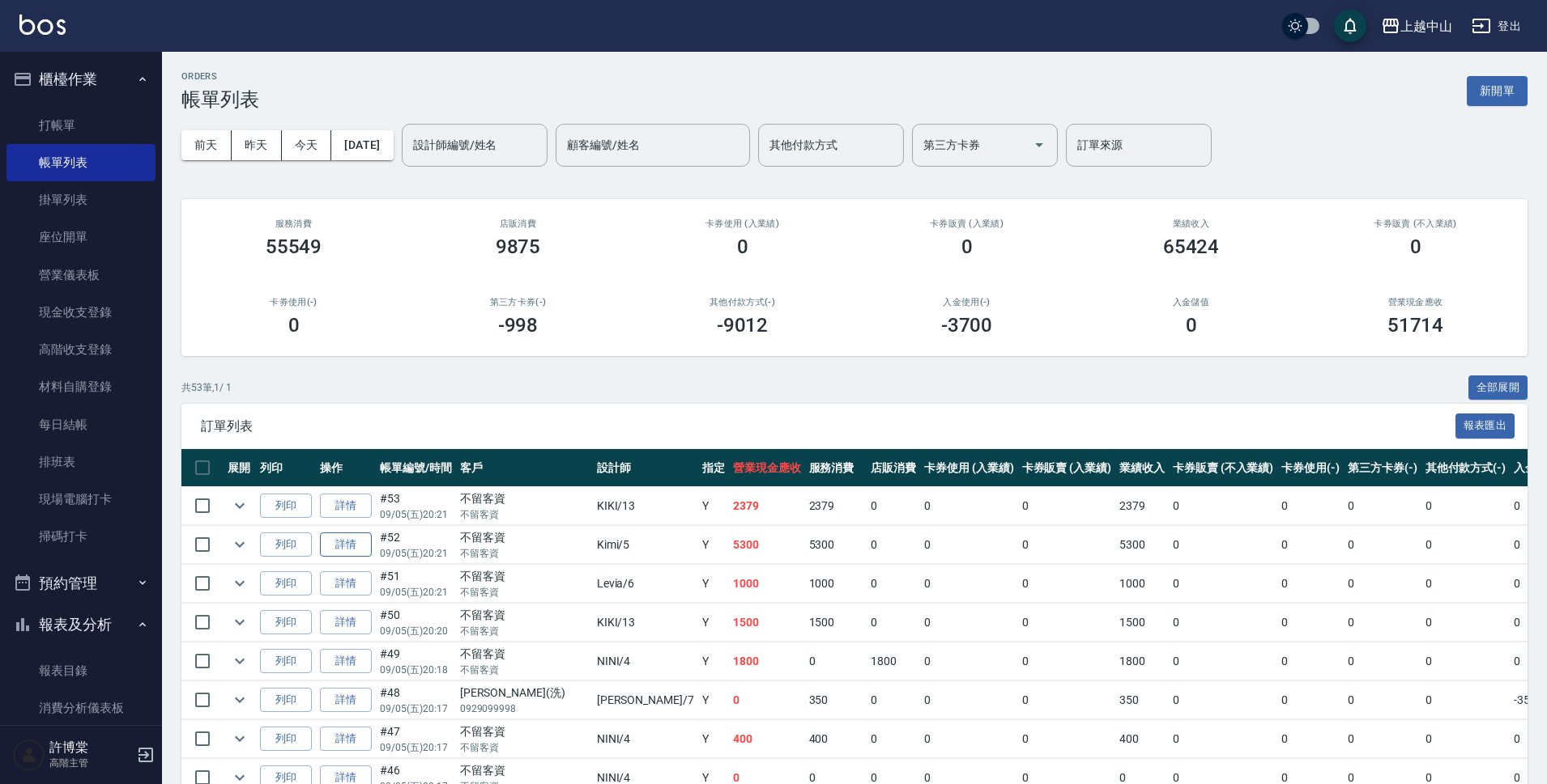
click at [344, 546] on link "詳情" at bounding box center [345, 545] width 52 height 25
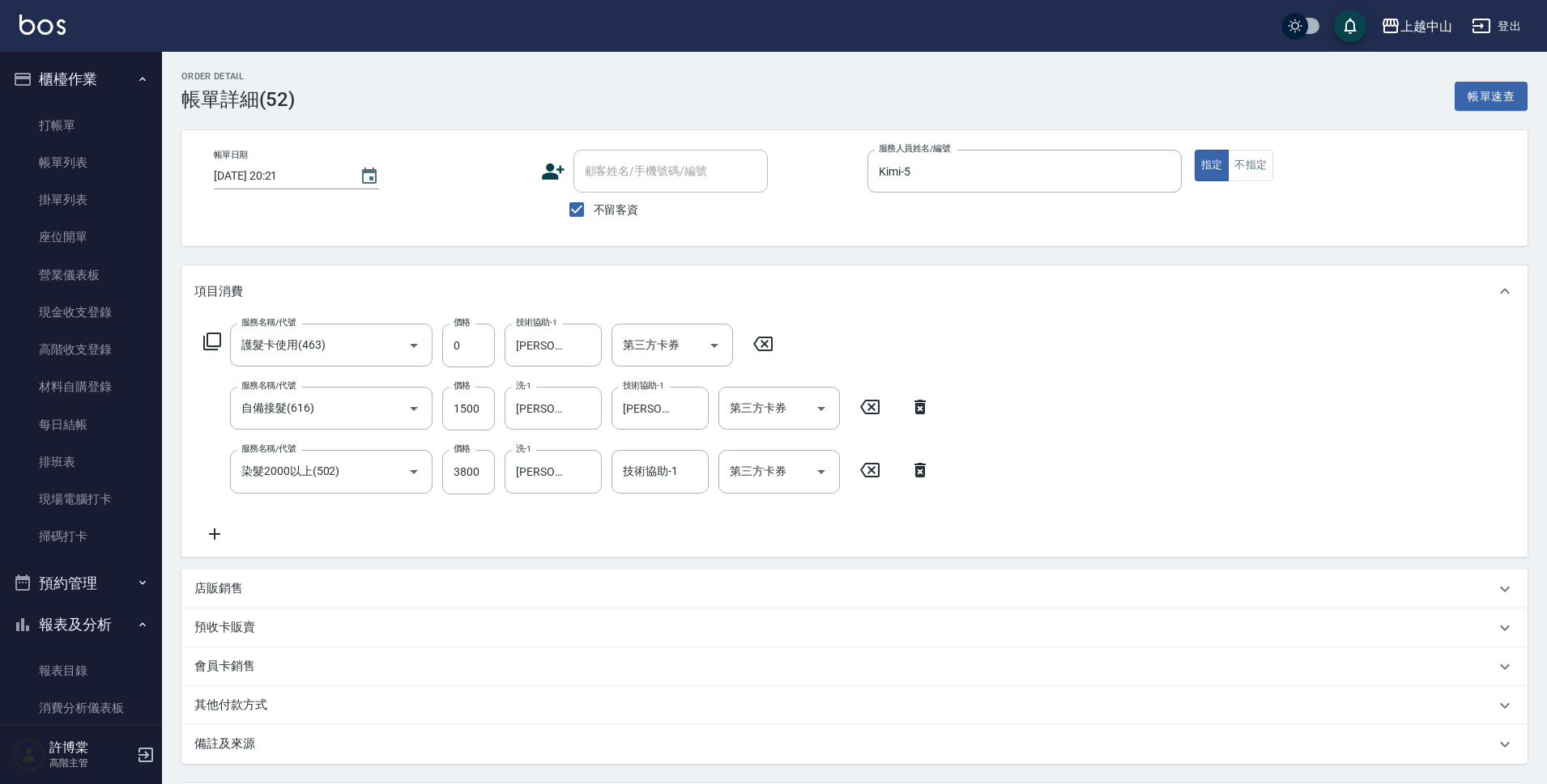
scroll to position [154, 0]
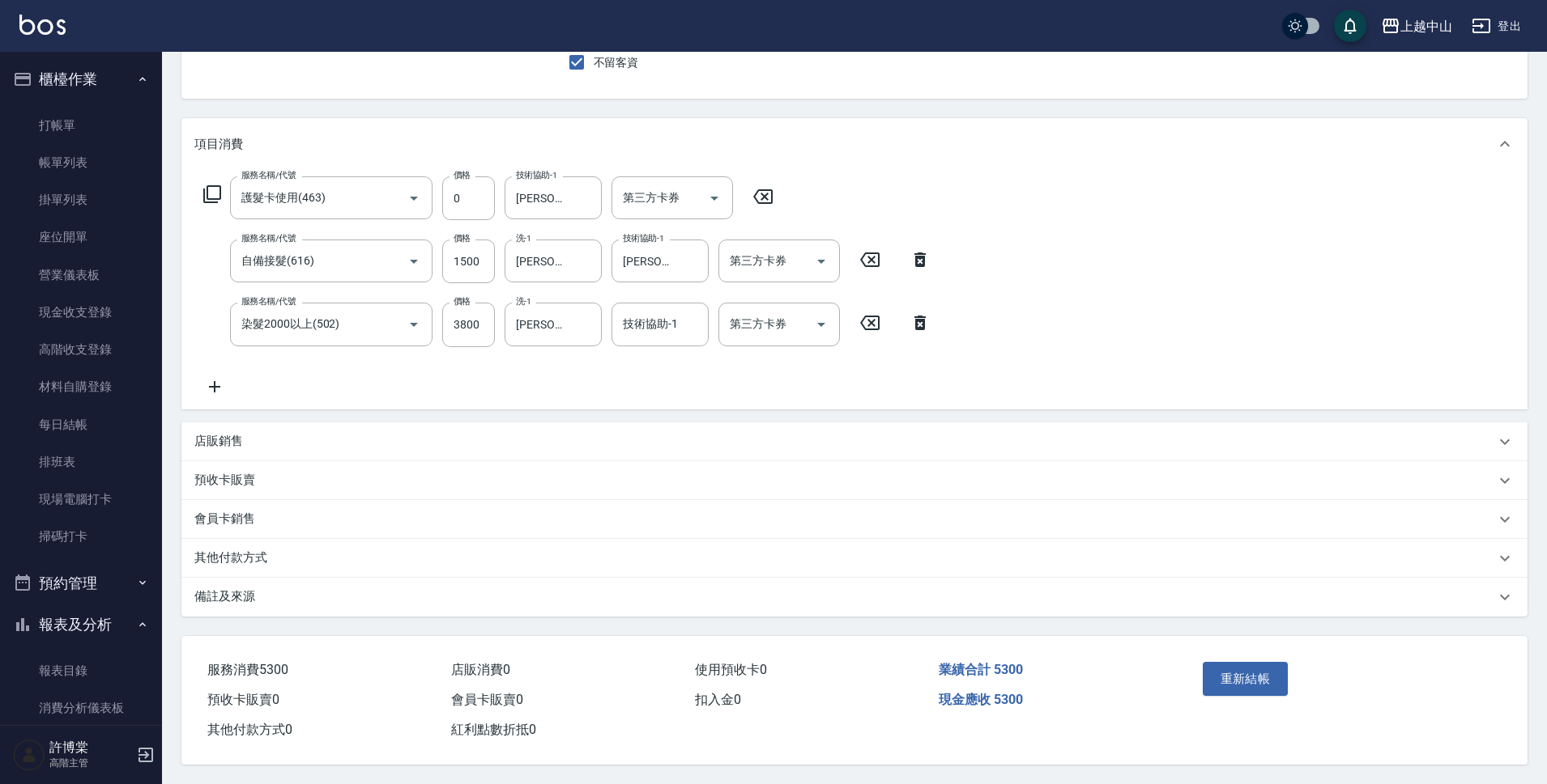
click at [307, 561] on div "其他付款方式" at bounding box center [855, 559] width 1346 height 39
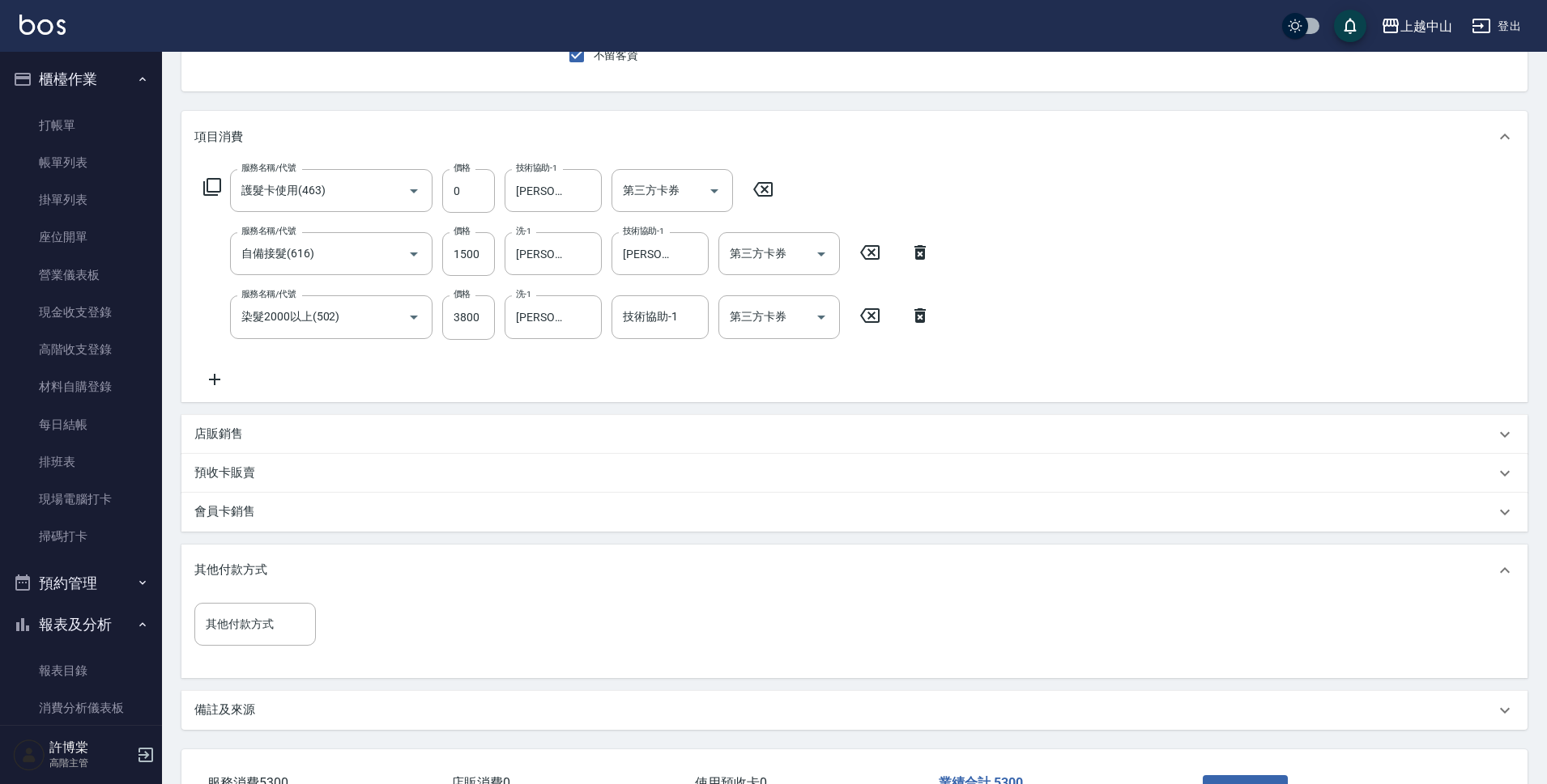
scroll to position [275, 0]
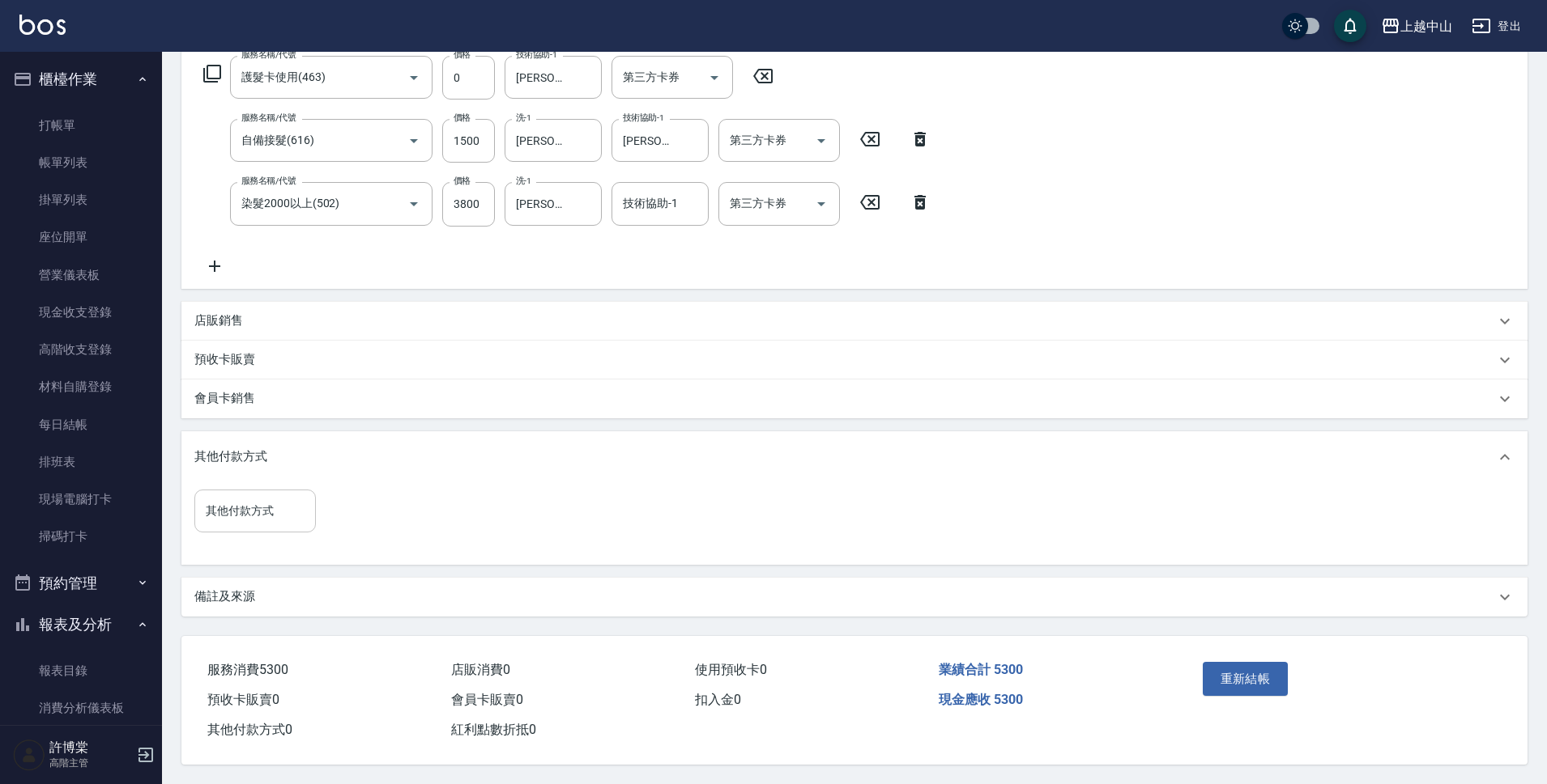
click at [256, 497] on input "其他付款方式" at bounding box center [255, 511] width 107 height 29
click at [282, 624] on span "信用卡" at bounding box center [255, 633] width 122 height 27
click at [377, 494] on input "0" at bounding box center [387, 511] width 122 height 44
click at [1248, 664] on button "重新結帳" at bounding box center [1246, 679] width 86 height 34
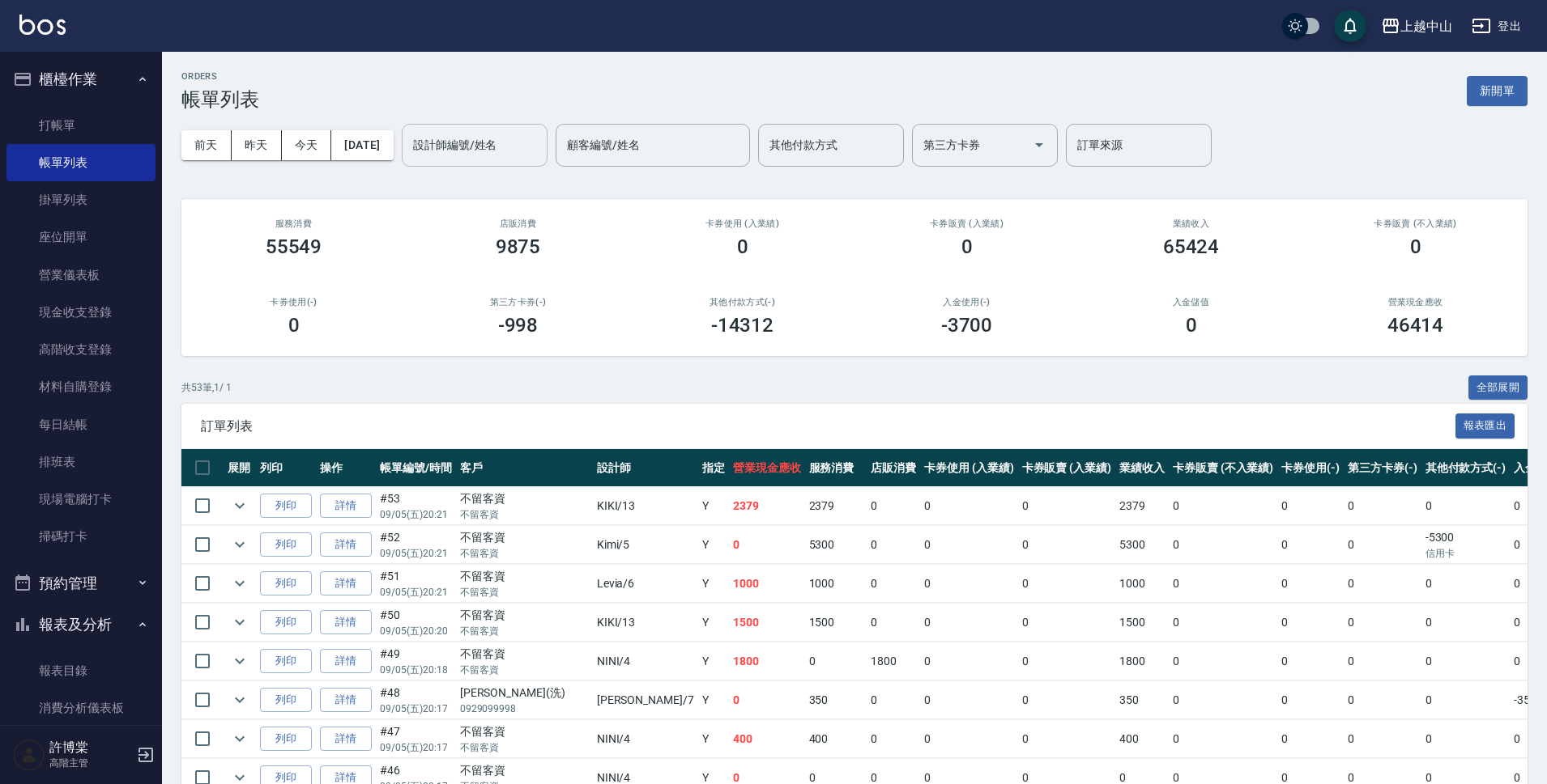
click at [540, 137] on input "設計師編號/姓名" at bounding box center [474, 145] width 131 height 29
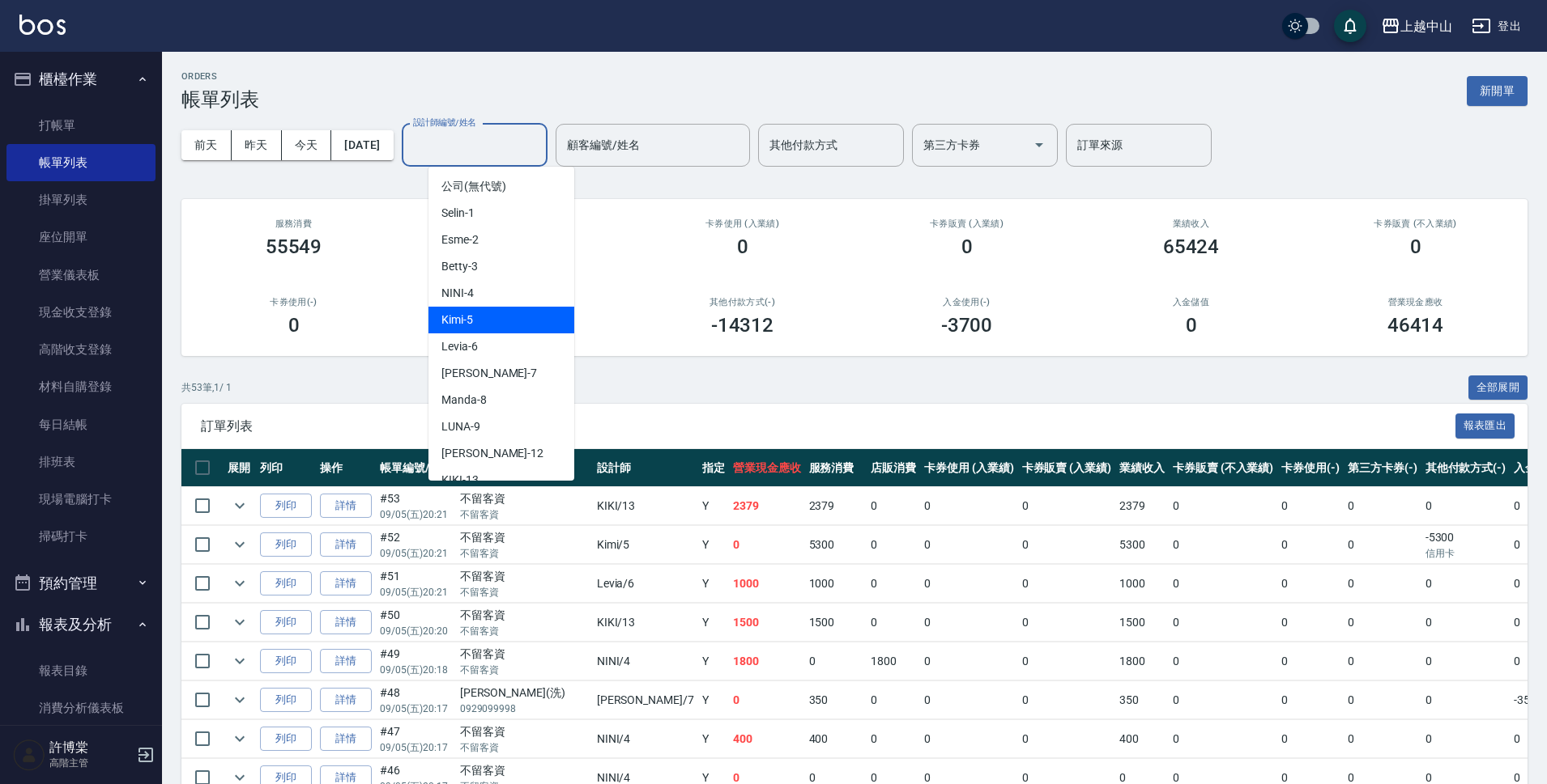
click at [514, 326] on div "Kimi -5" at bounding box center [501, 320] width 146 height 27
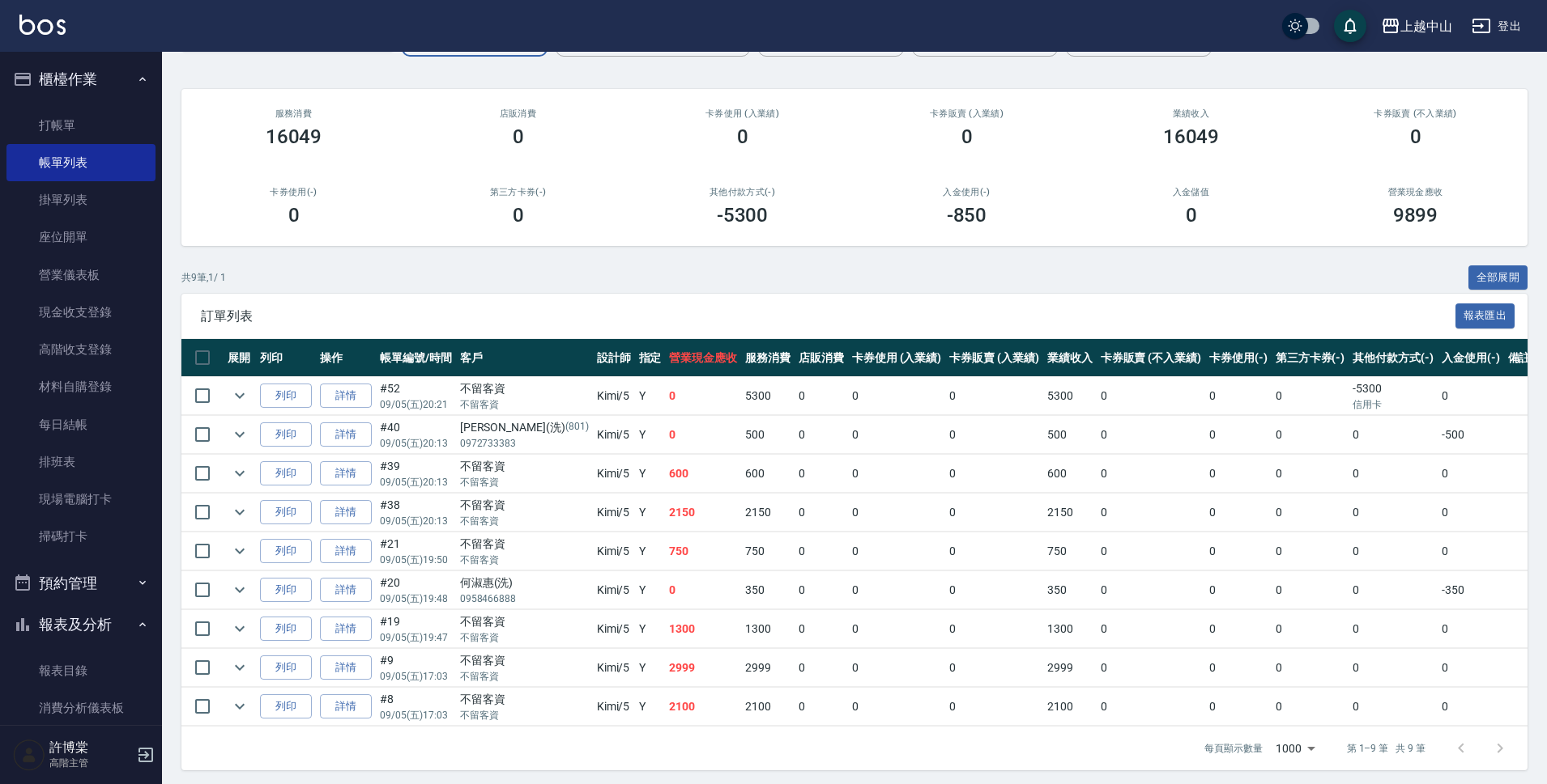
scroll to position [115, 0]
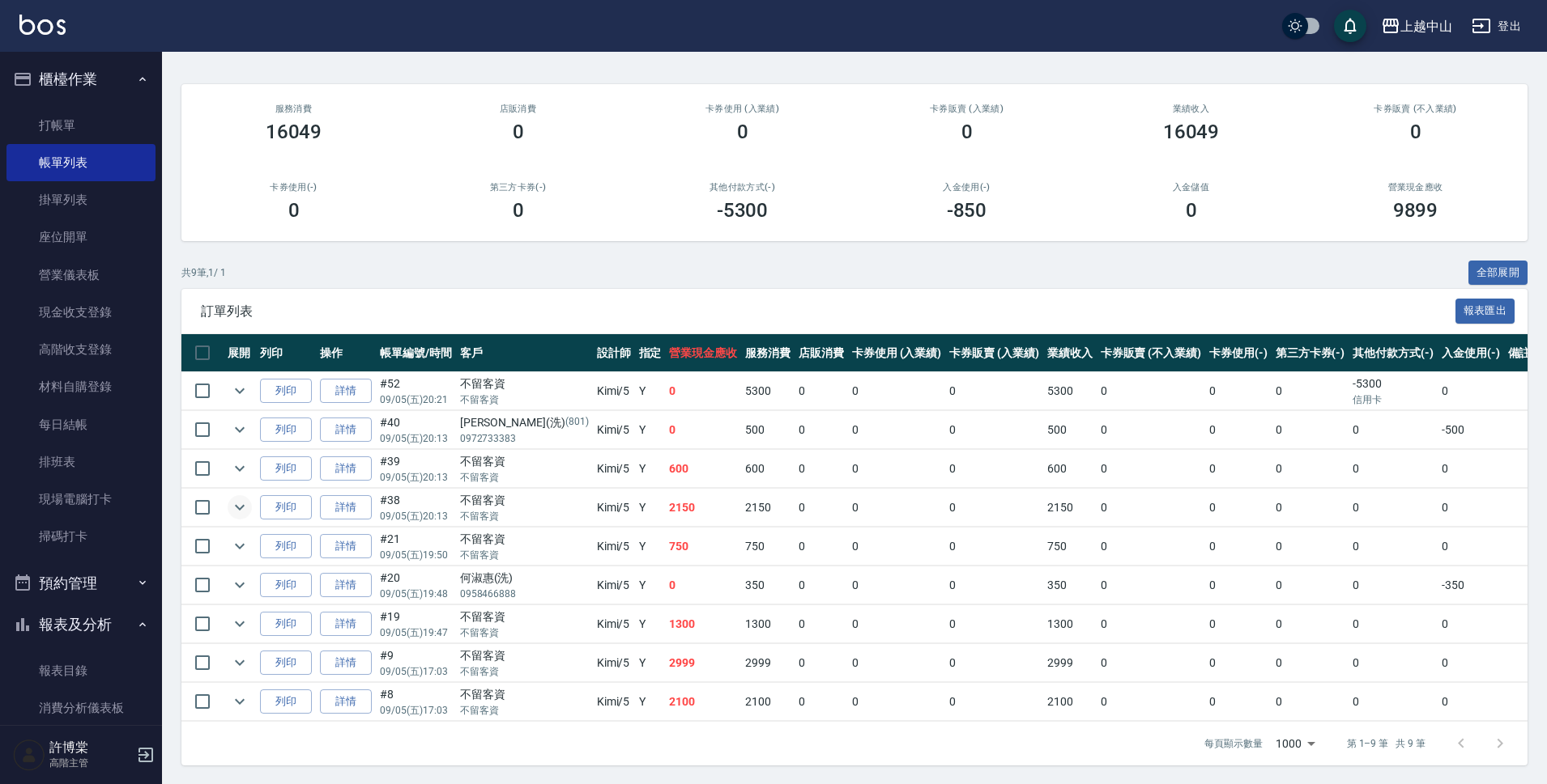
click at [241, 504] on icon "expand row" at bounding box center [239, 507] width 19 height 19
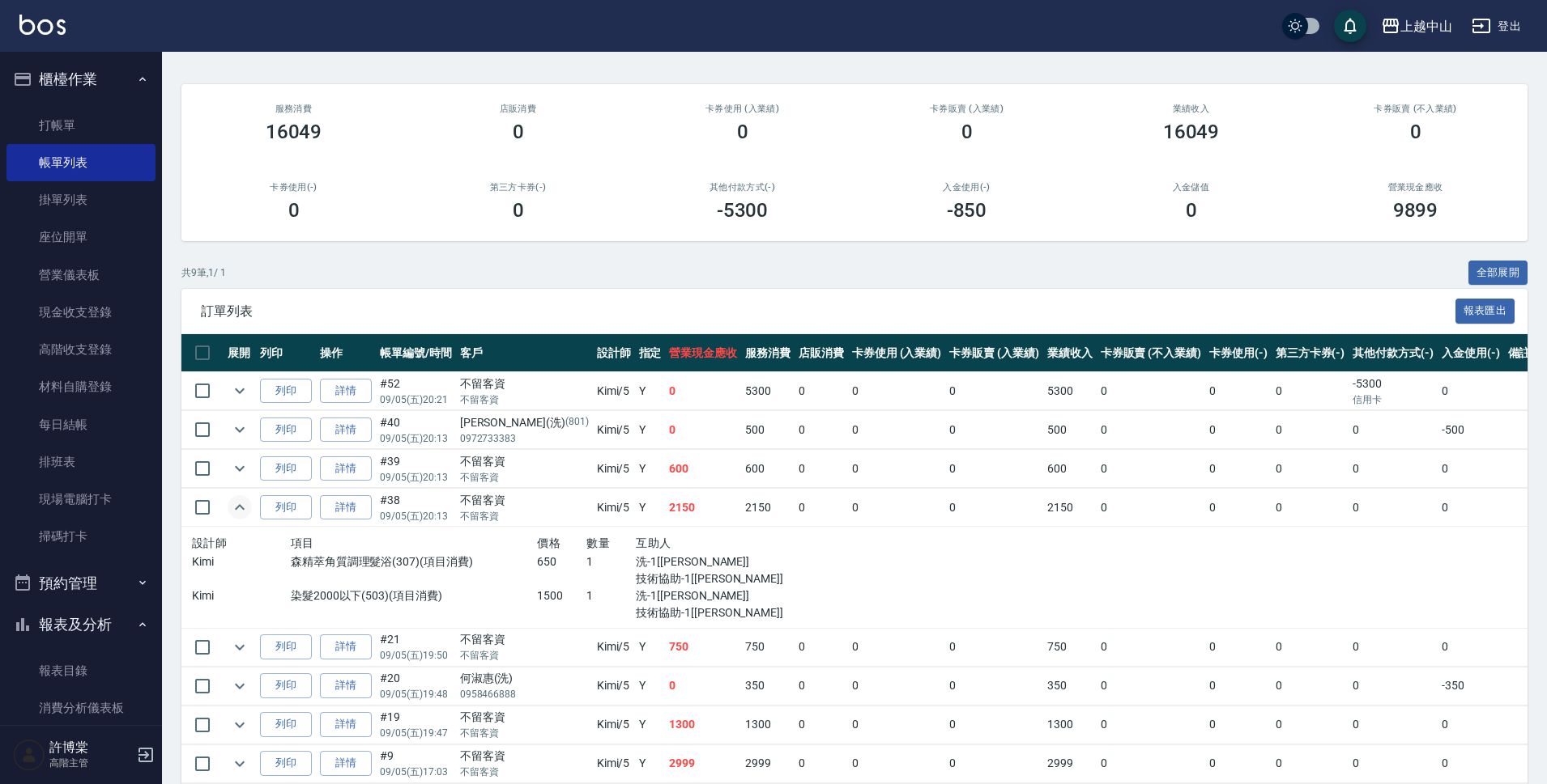
click at [242, 494] on td at bounding box center [240, 507] width 32 height 38
